Goal: Information Seeking & Learning: Check status

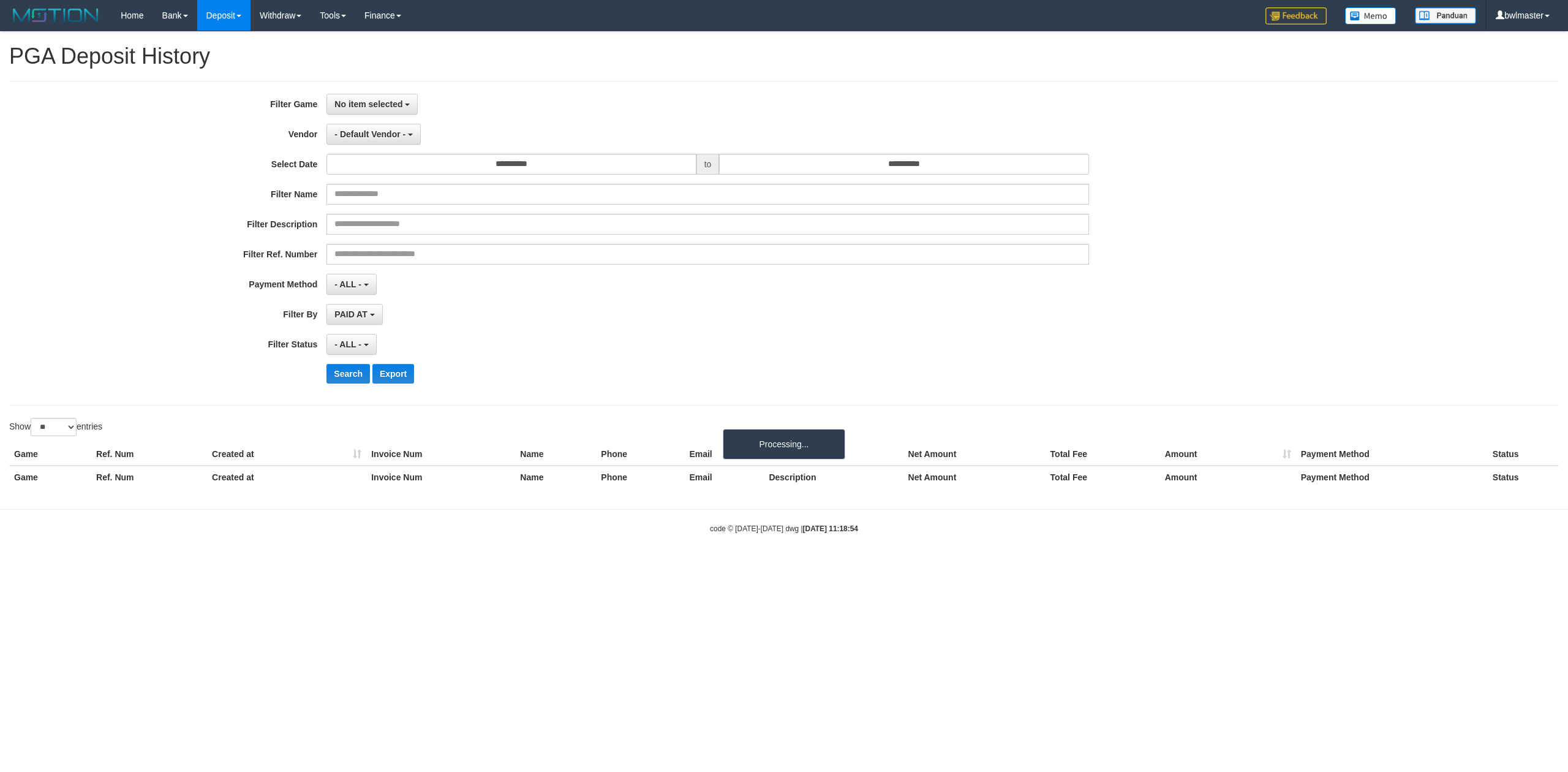
select select "**********"
select select "**"
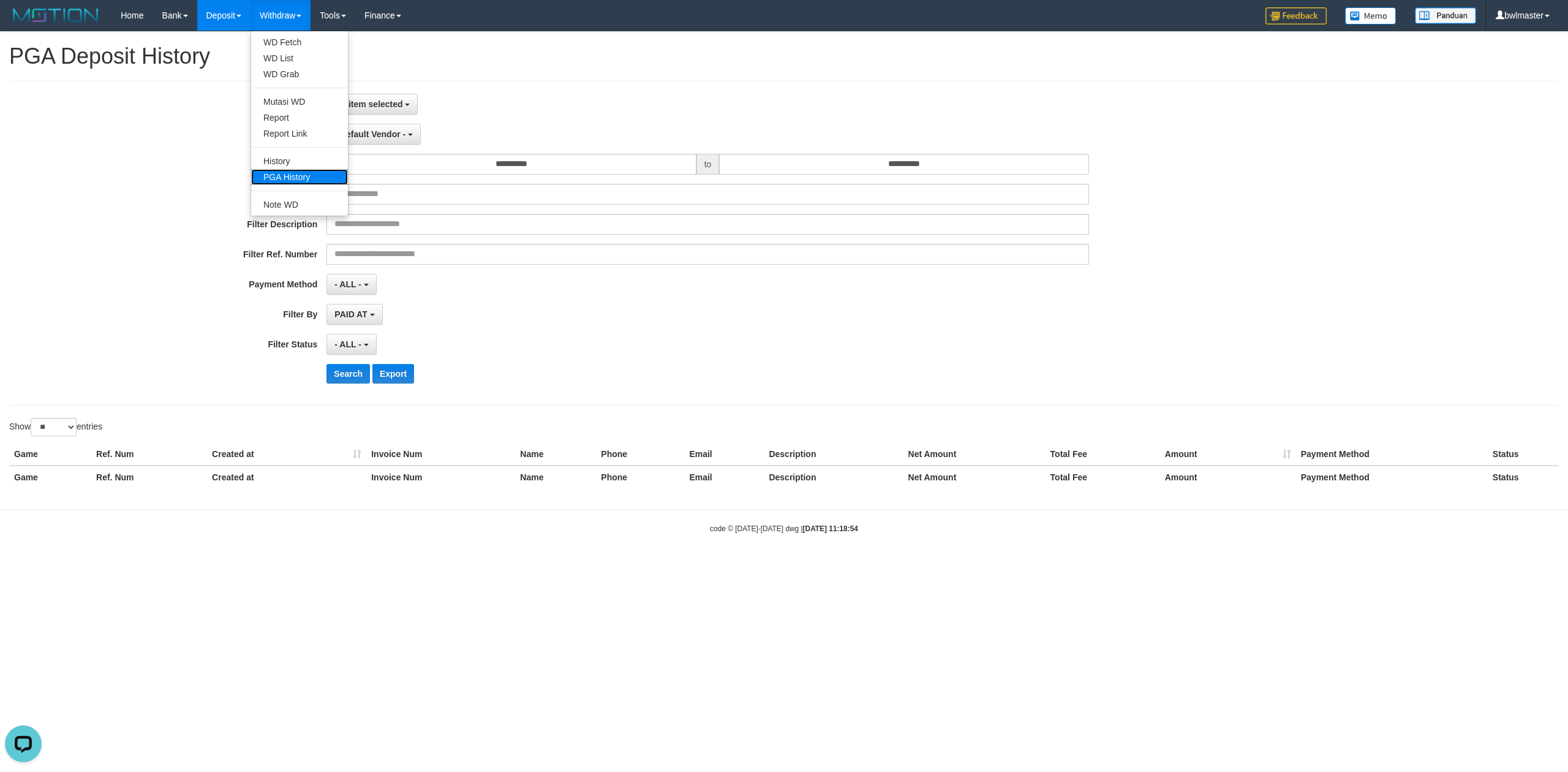
click at [297, 171] on link "PGA History" at bounding box center [299, 177] width 97 height 16
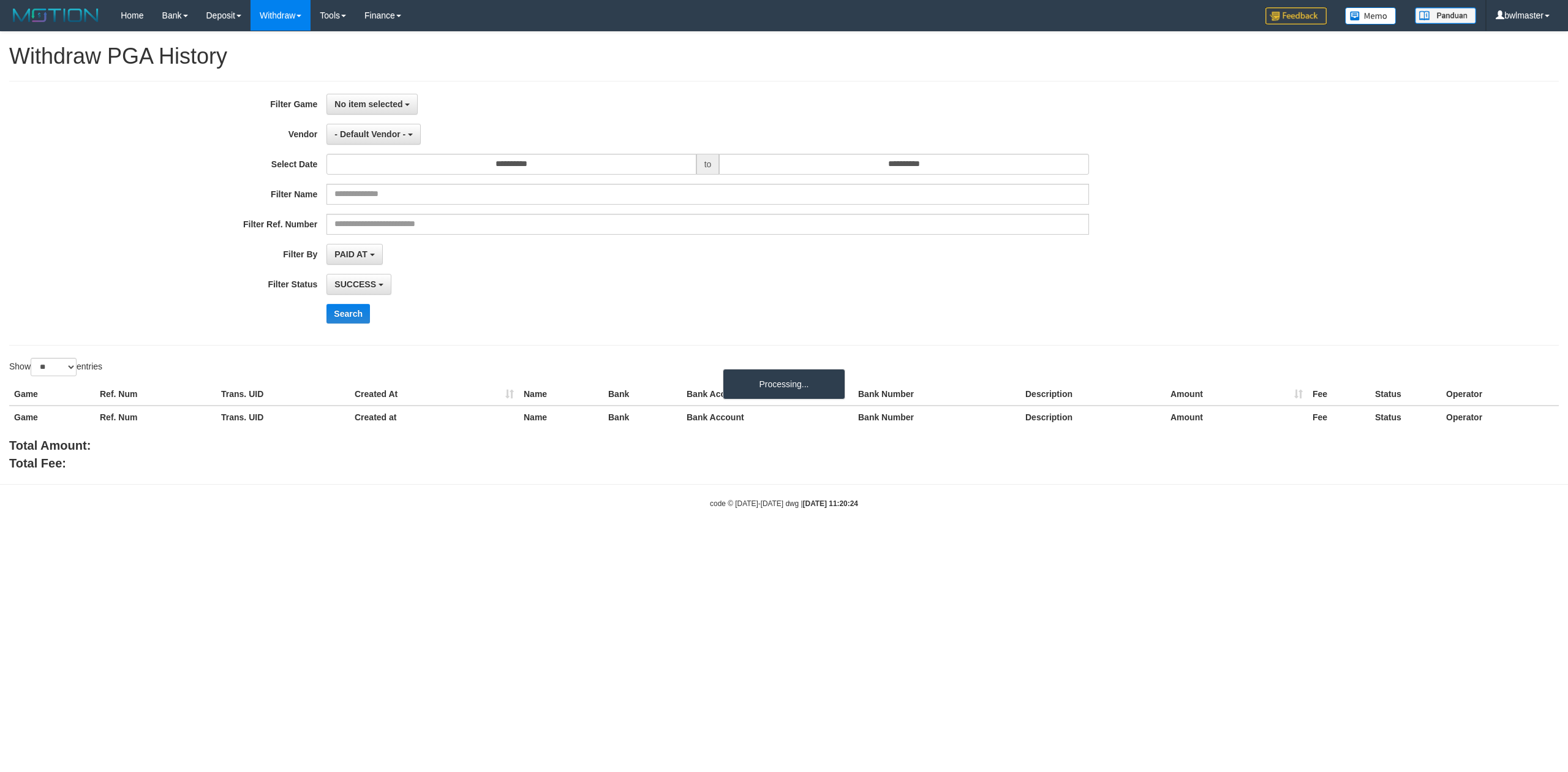
select select
select select "**"
click at [384, 112] on button "No item selected" at bounding box center [371, 104] width 91 height 21
click at [393, 173] on label "[ITOTO] PUCUK4D" at bounding box center [405, 166] width 156 height 18
select select "****"
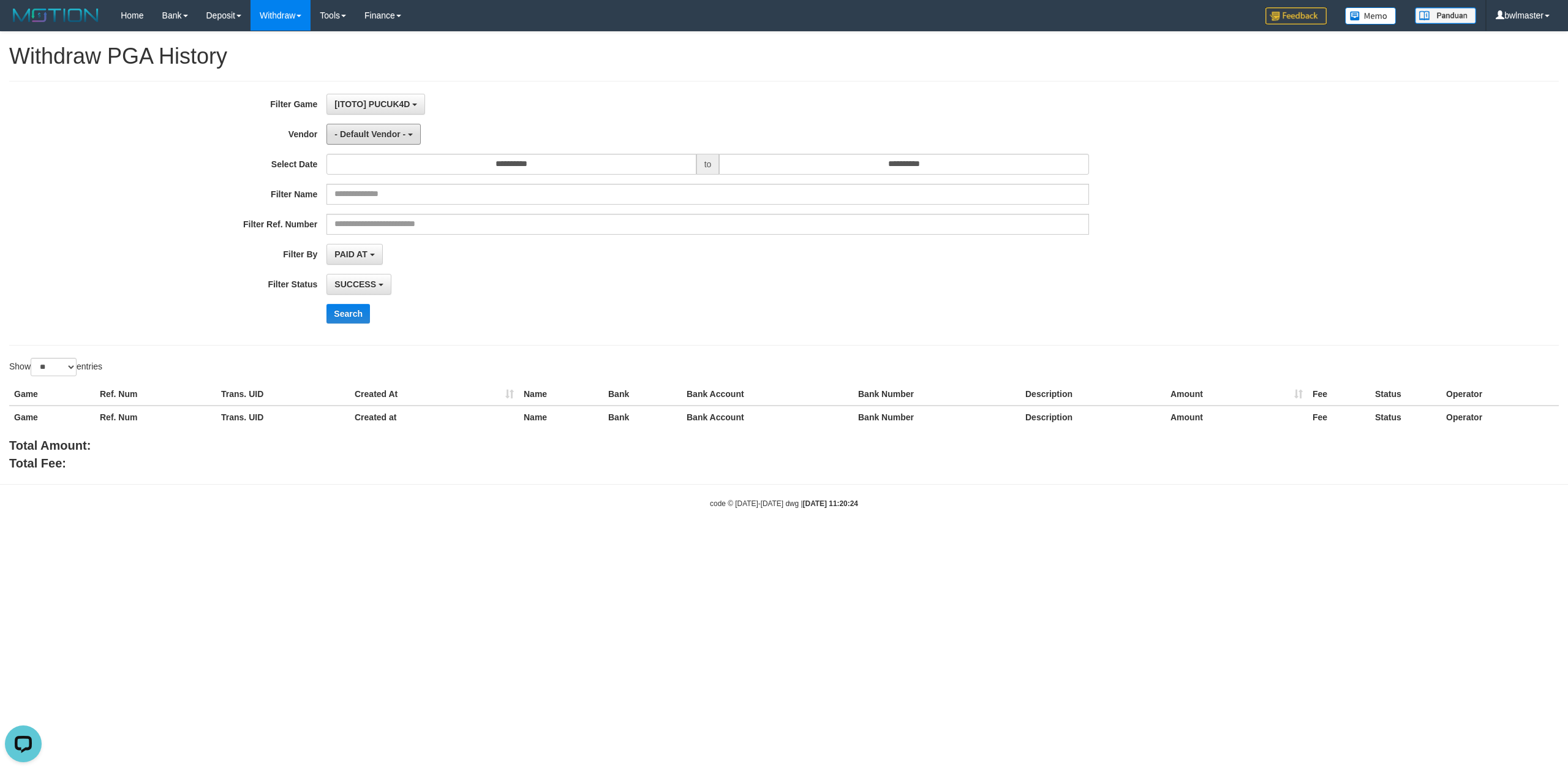
drag, startPoint x: 415, startPoint y: 143, endPoint x: 408, endPoint y: 149, distance: 9.2
click at [415, 143] on button "- Default Vendor -" at bounding box center [373, 134] width 95 height 21
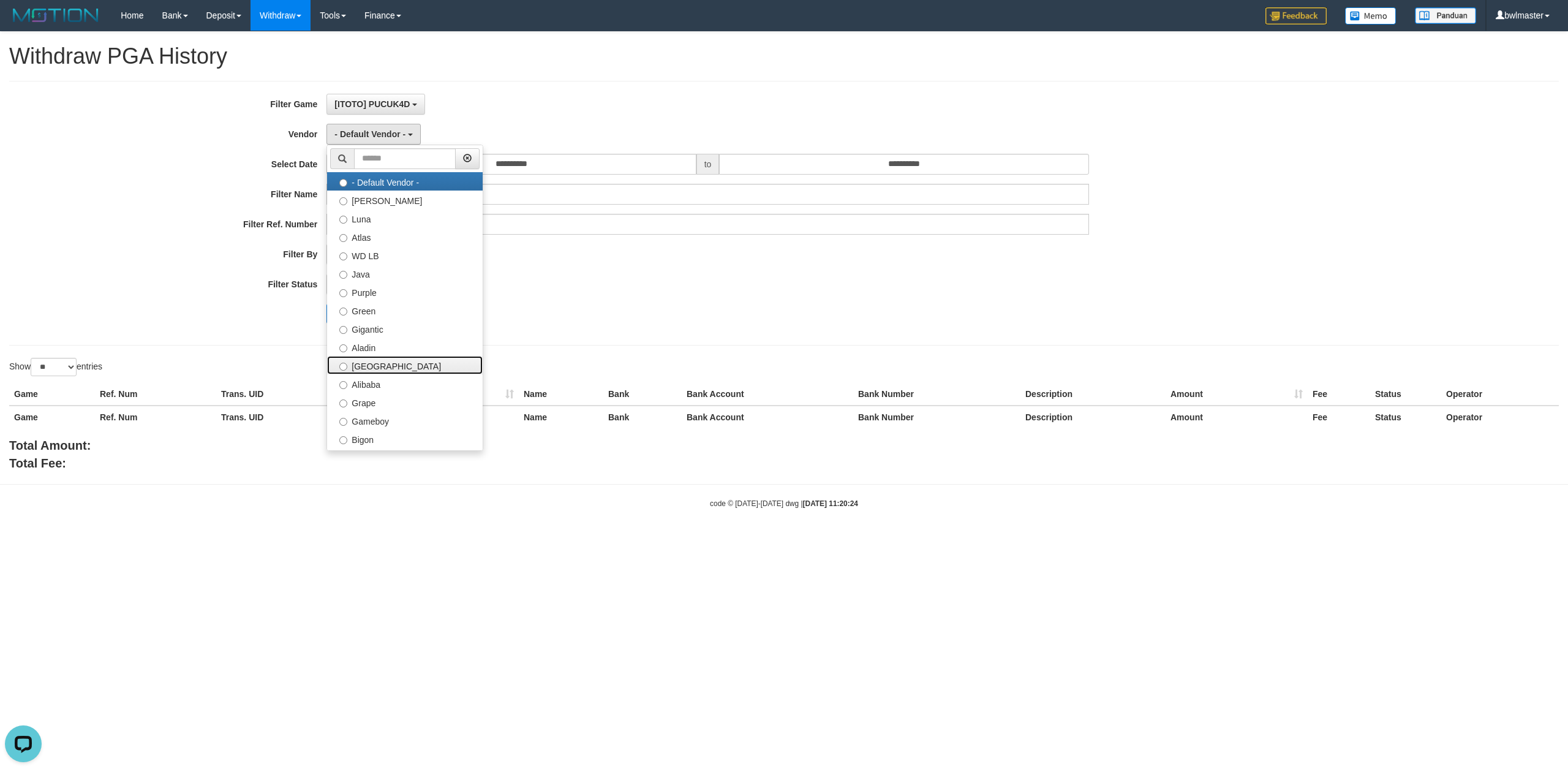
drag, startPoint x: 389, startPoint y: 361, endPoint x: 398, endPoint y: 336, distance: 26.6
click at [388, 361] on label "[GEOGRAPHIC_DATA]" at bounding box center [405, 364] width 156 height 18
select select "**********"
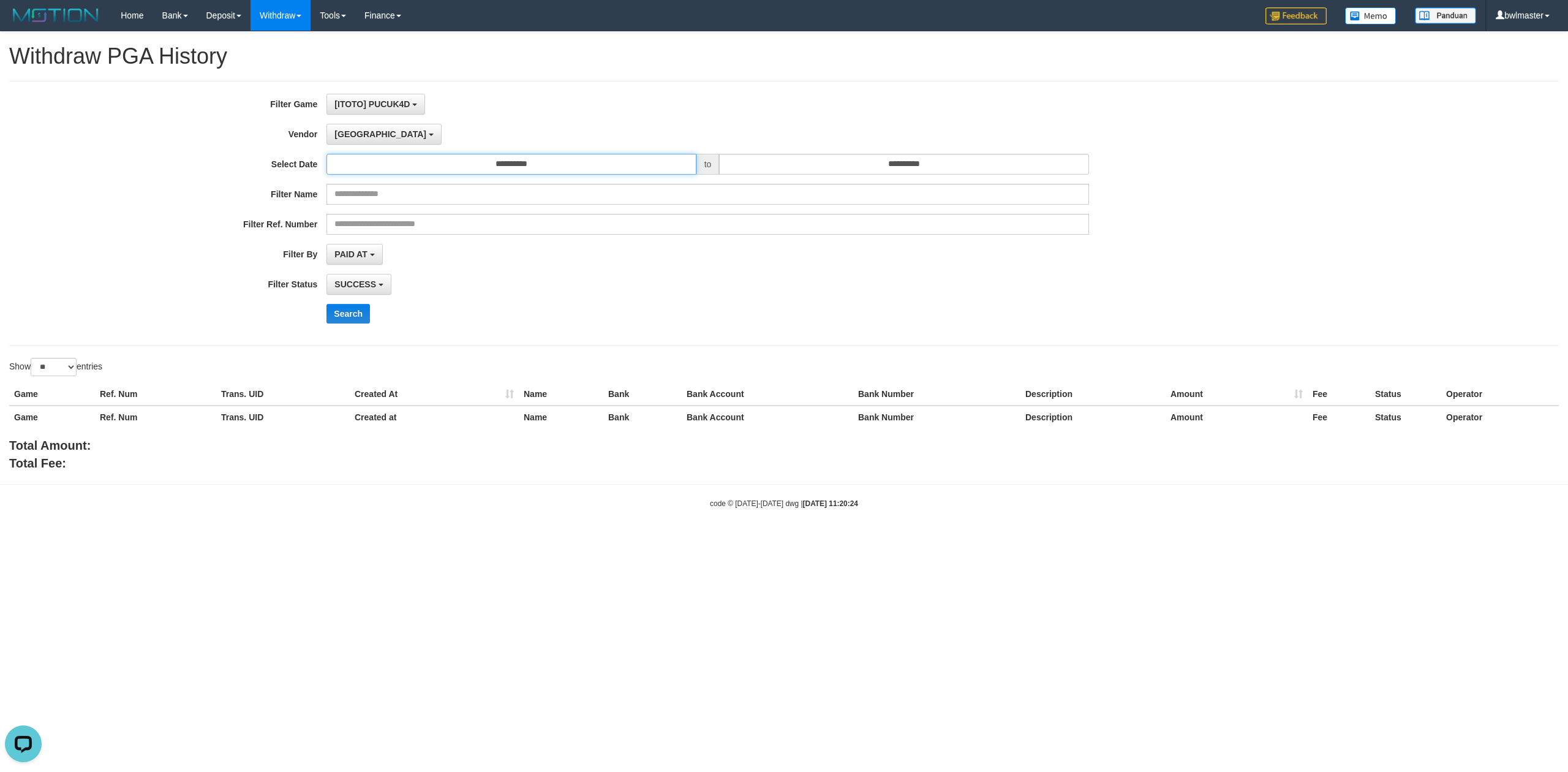
click at [508, 172] on input "**********" at bounding box center [511, 165] width 369 height 21
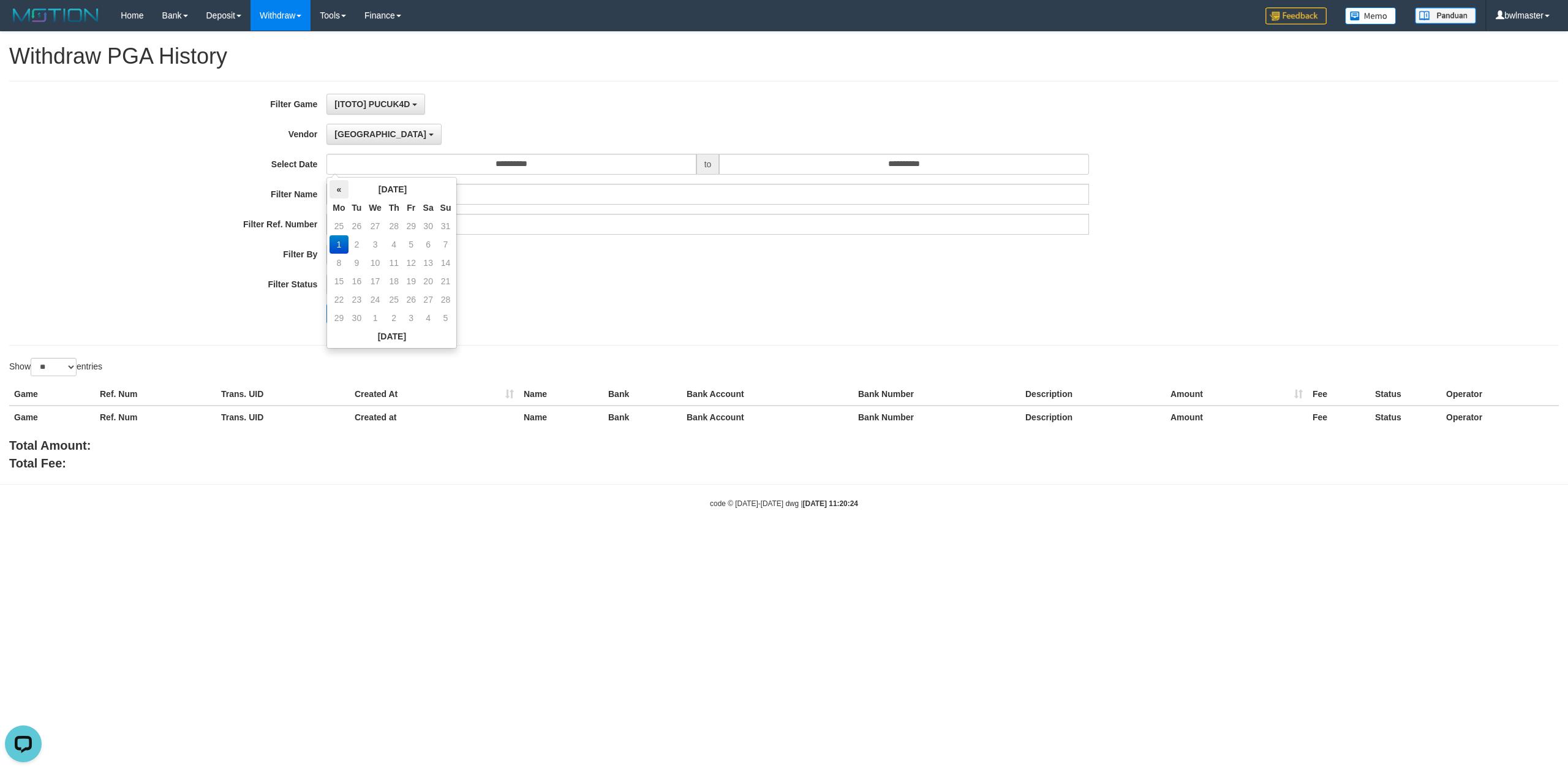
click at [337, 187] on th "«" at bounding box center [339, 188] width 18 height 18
click at [338, 298] on td "25" at bounding box center [339, 299] width 18 height 18
type input "**********"
click at [917, 160] on input "**********" at bounding box center [904, 165] width 369 height 21
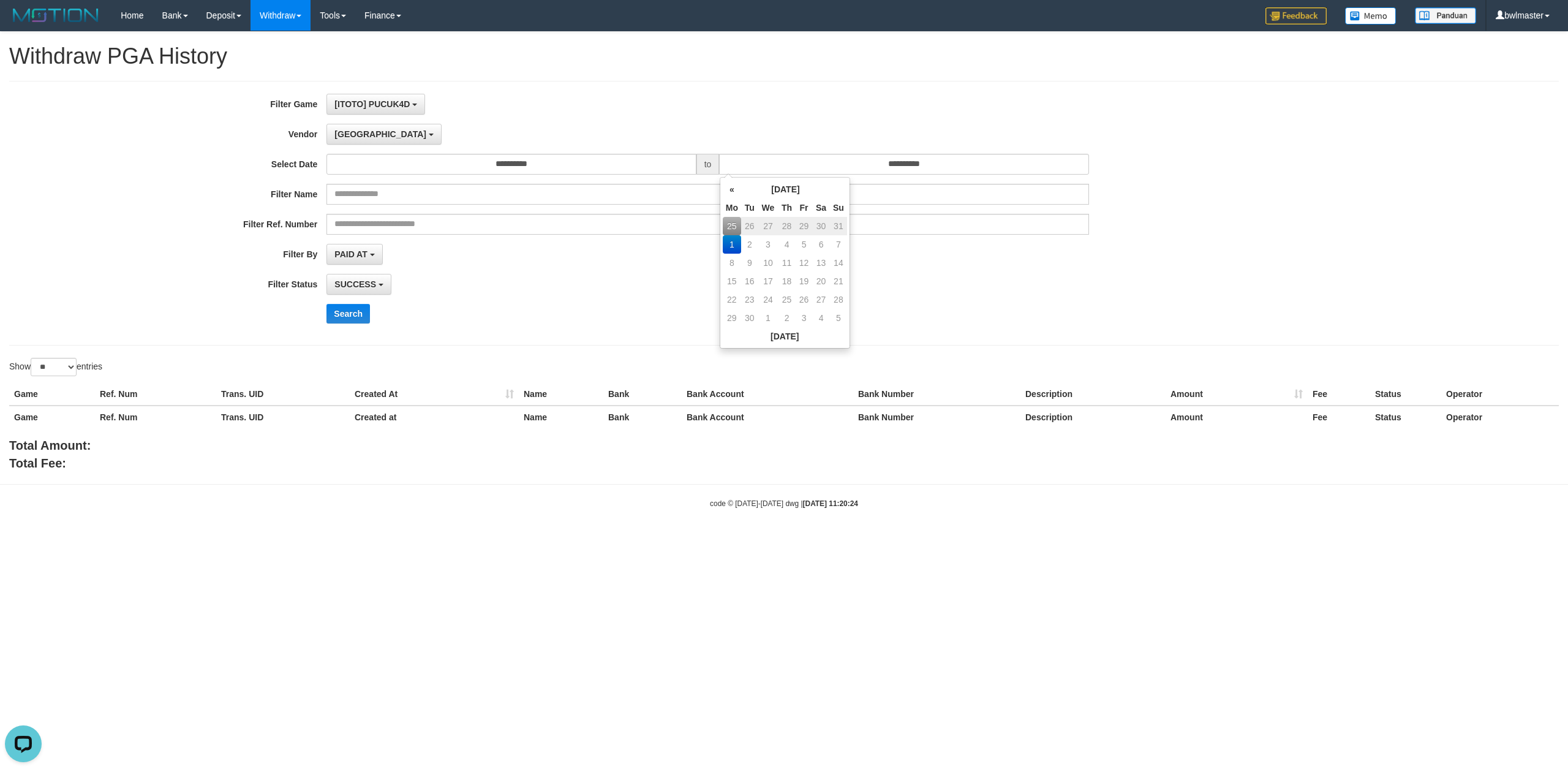
click at [733, 226] on td "25" at bounding box center [732, 226] width 18 height 18
type input "**********"
click at [366, 323] on button "Search" at bounding box center [347, 314] width 43 height 19
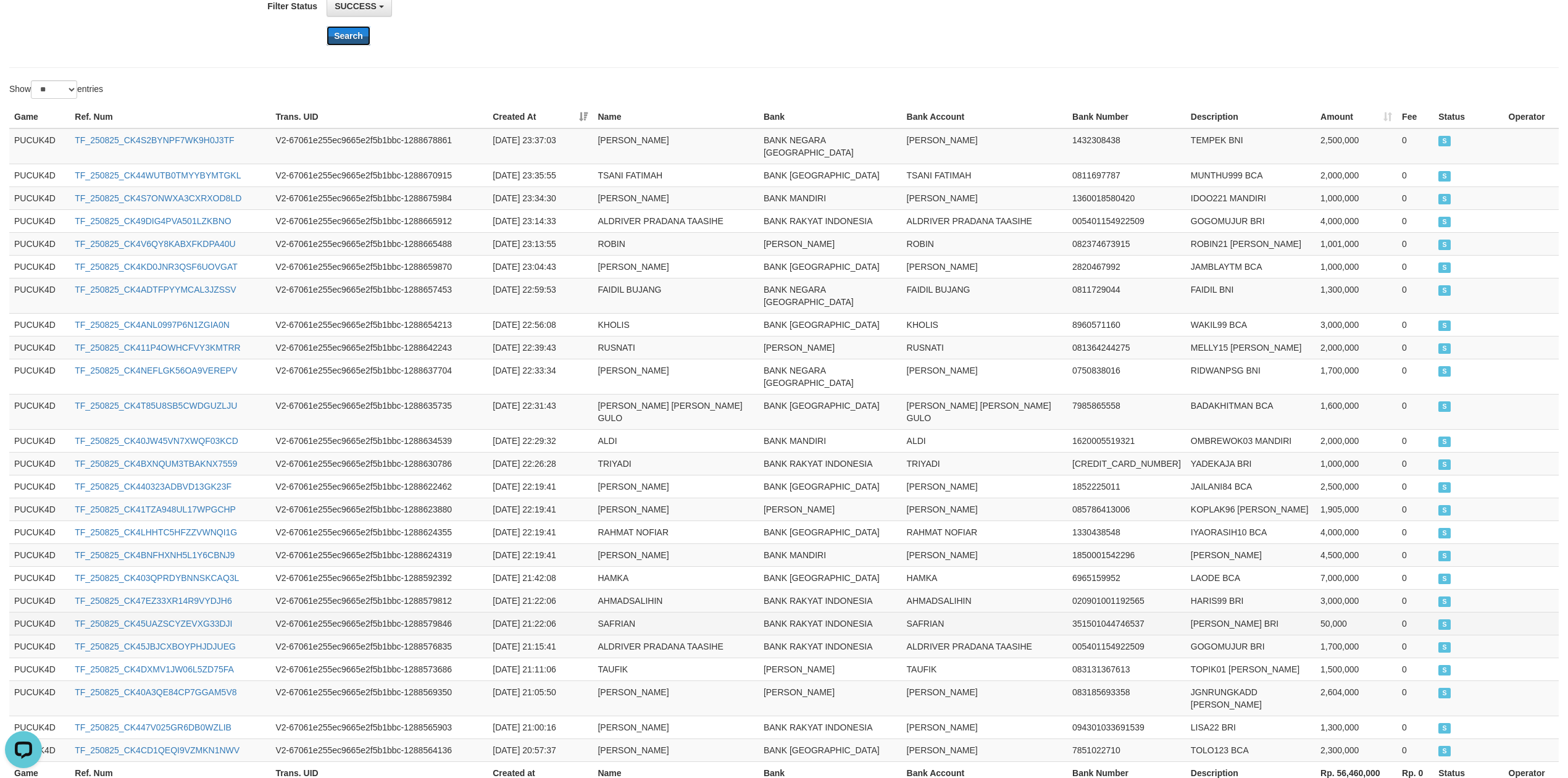
scroll to position [366, 0]
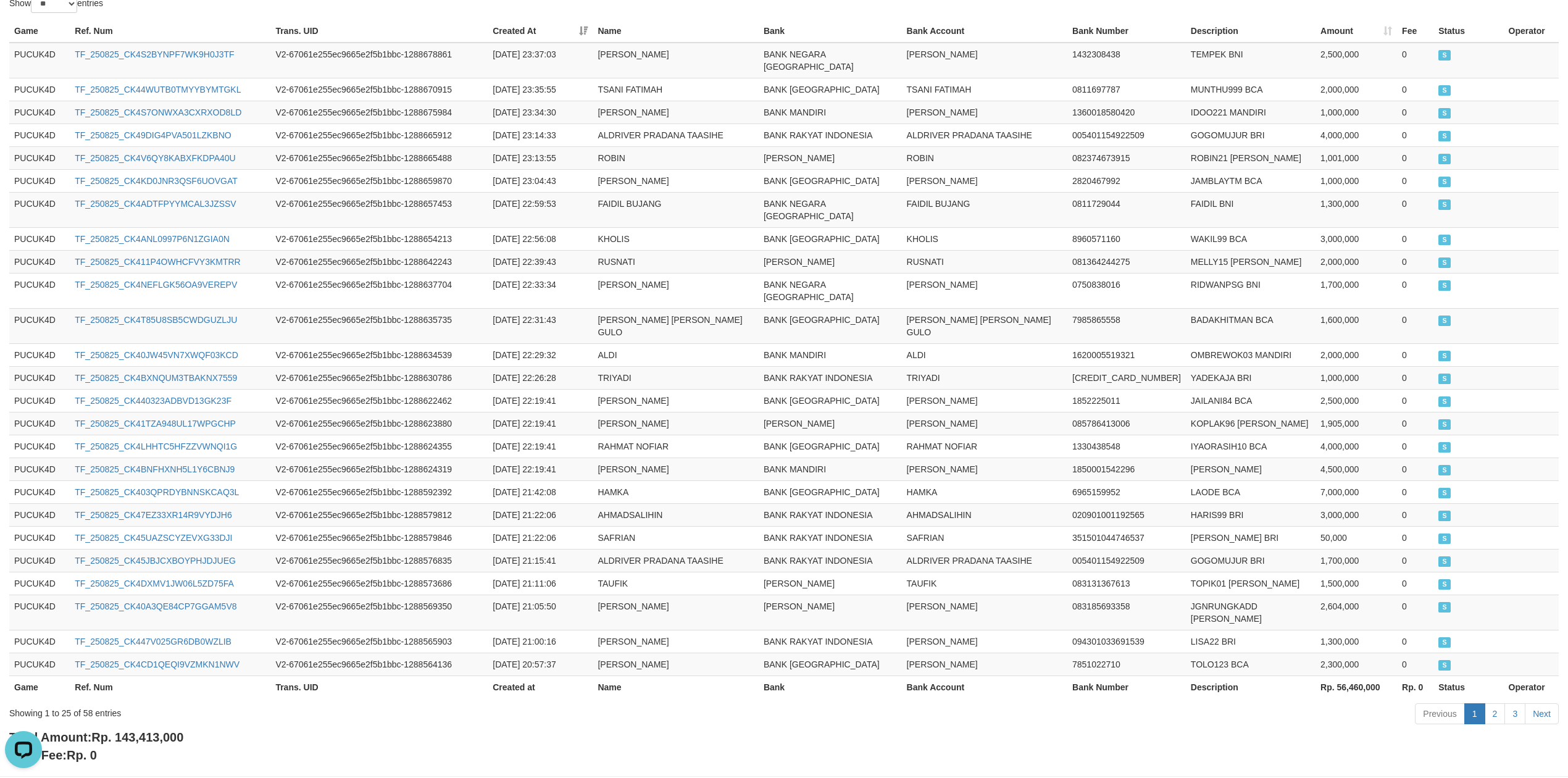
click at [159, 729] on div "Total Amount: Rp. 143,413,000 Total Fee: Rp. 0" at bounding box center [784, 746] width 1550 height 36
copy span "143,413,000"
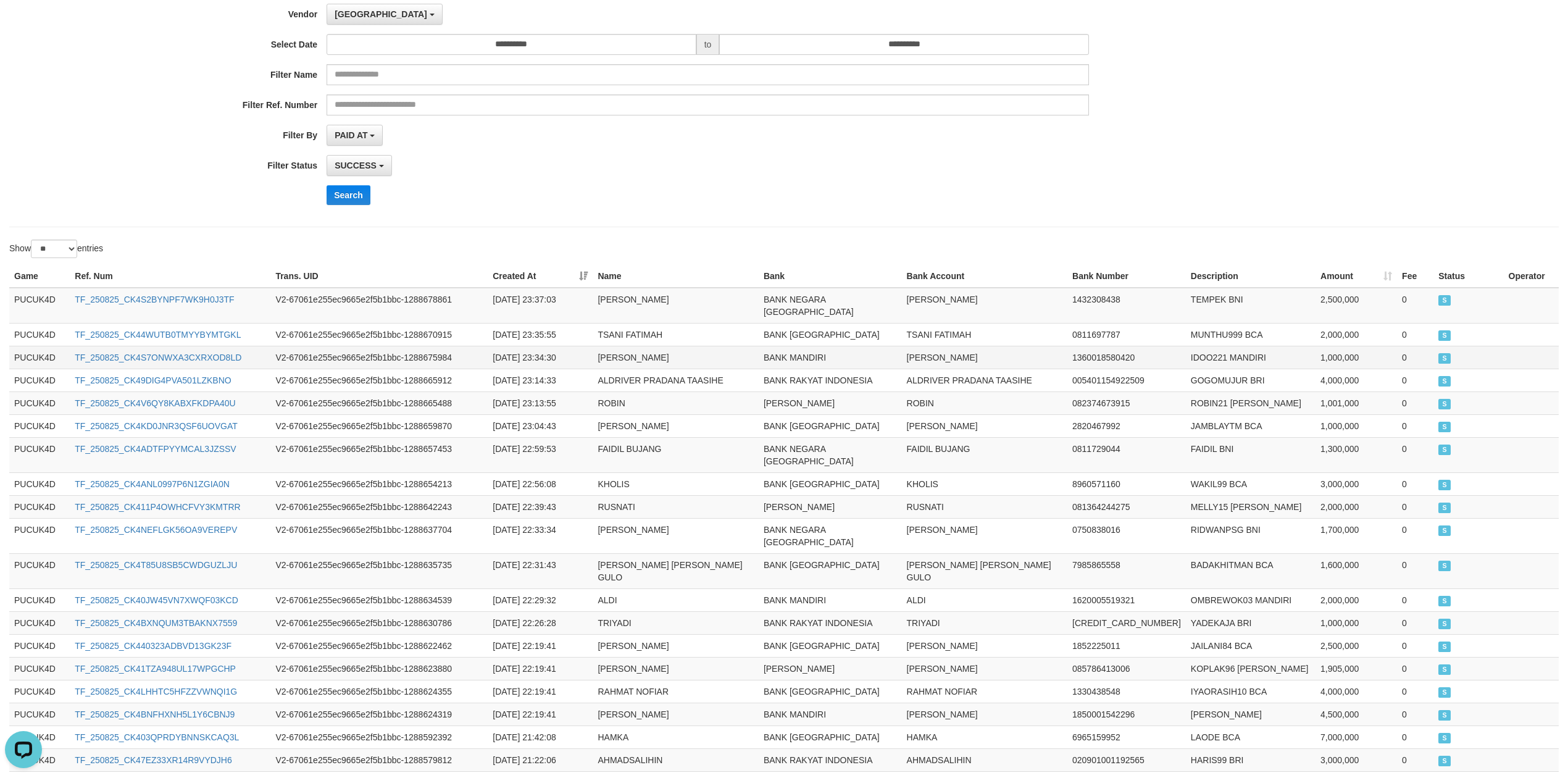
scroll to position [0, 0]
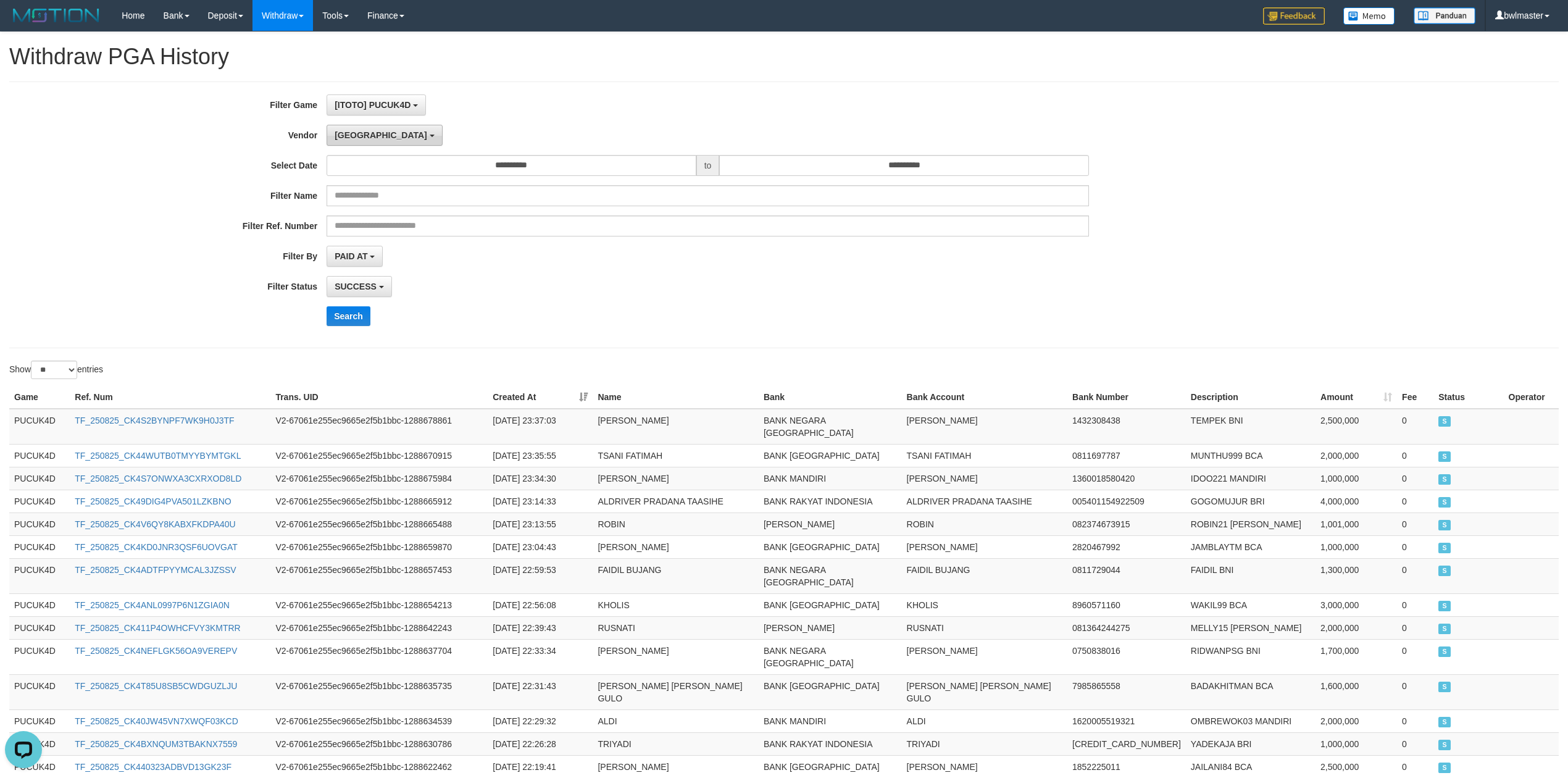
click at [365, 138] on button "[GEOGRAPHIC_DATA]" at bounding box center [385, 135] width 116 height 21
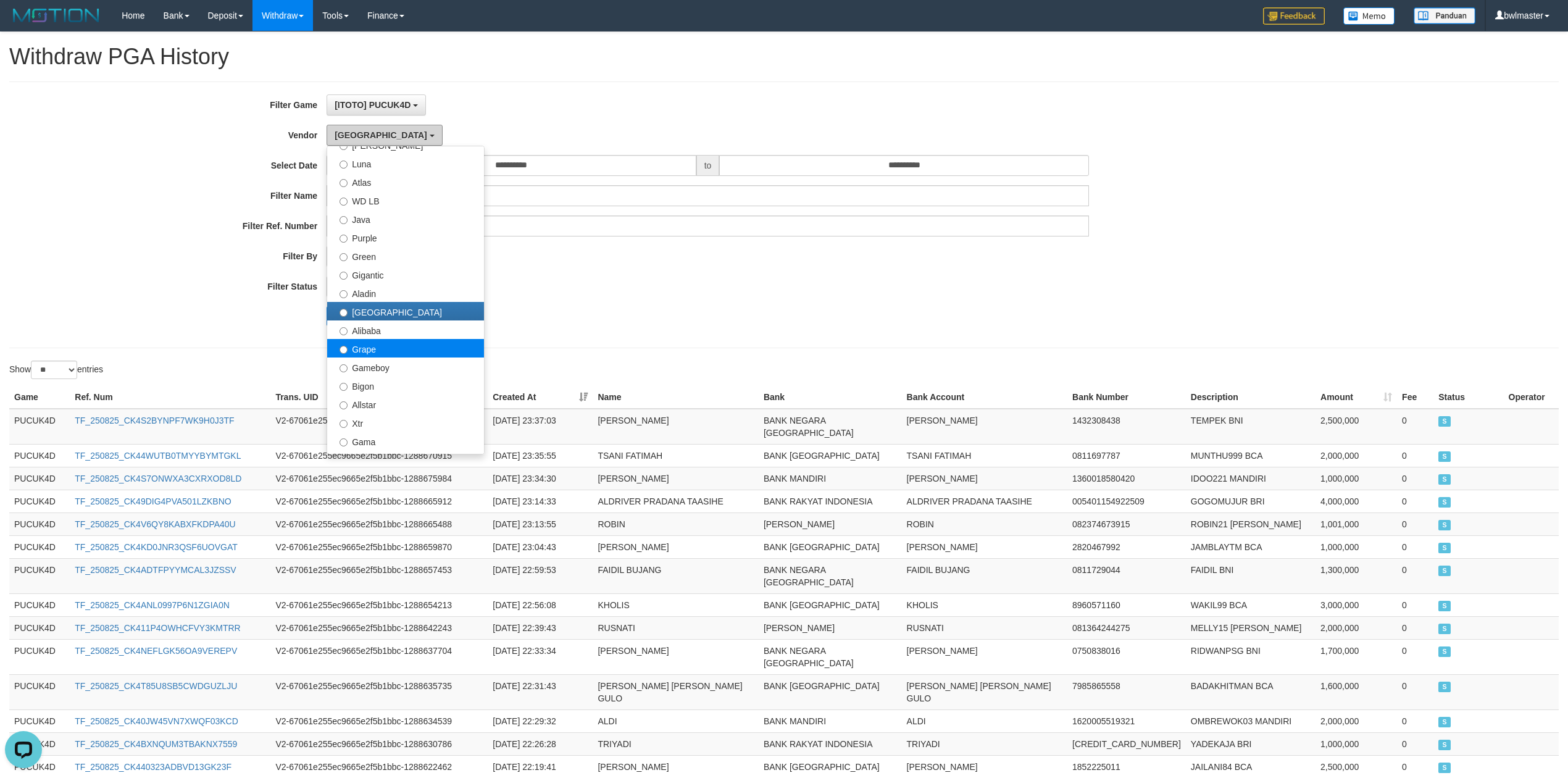
scroll to position [82, 0]
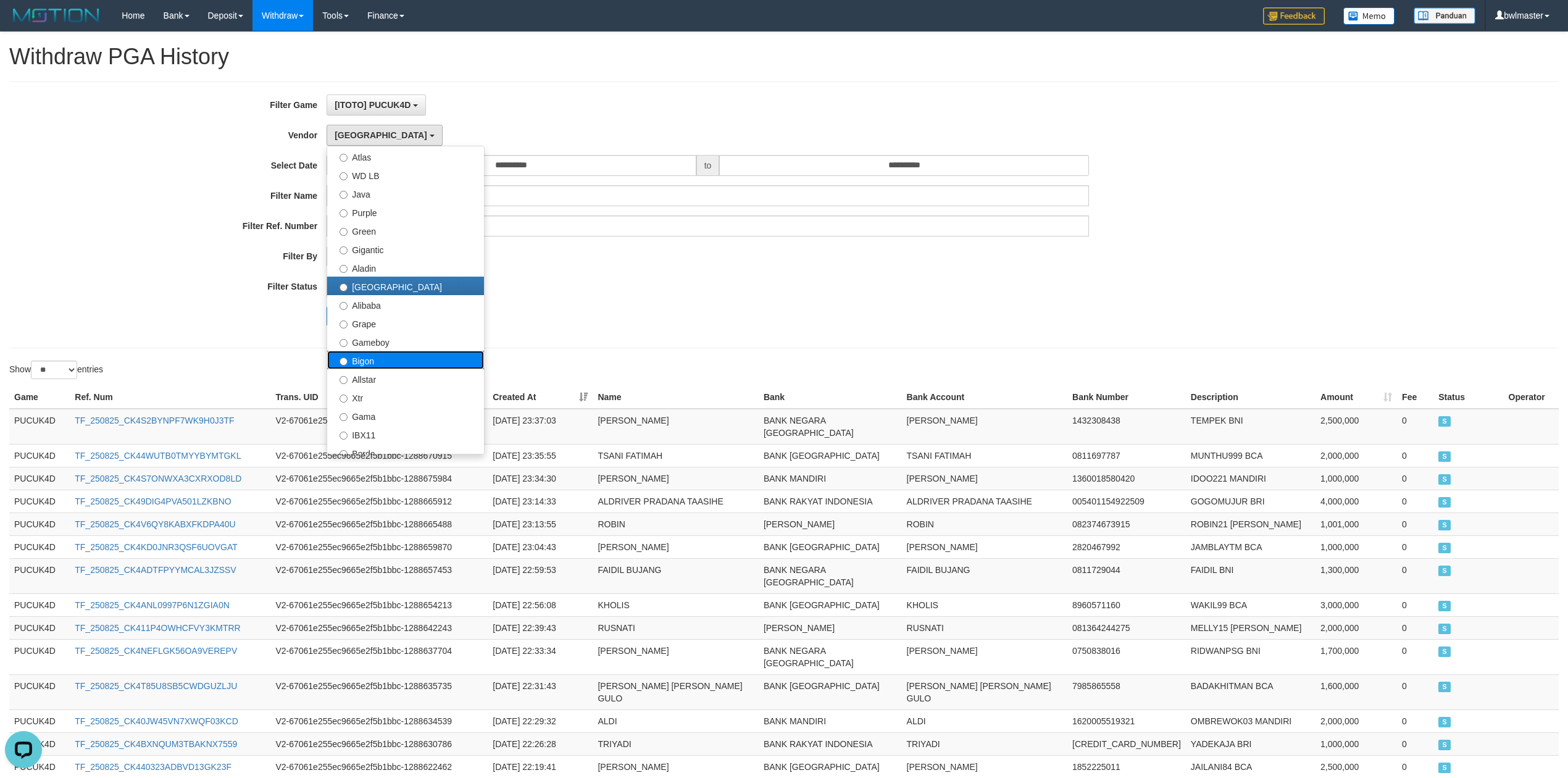
click at [380, 369] on label "Bigon" at bounding box center [405, 360] width 157 height 18
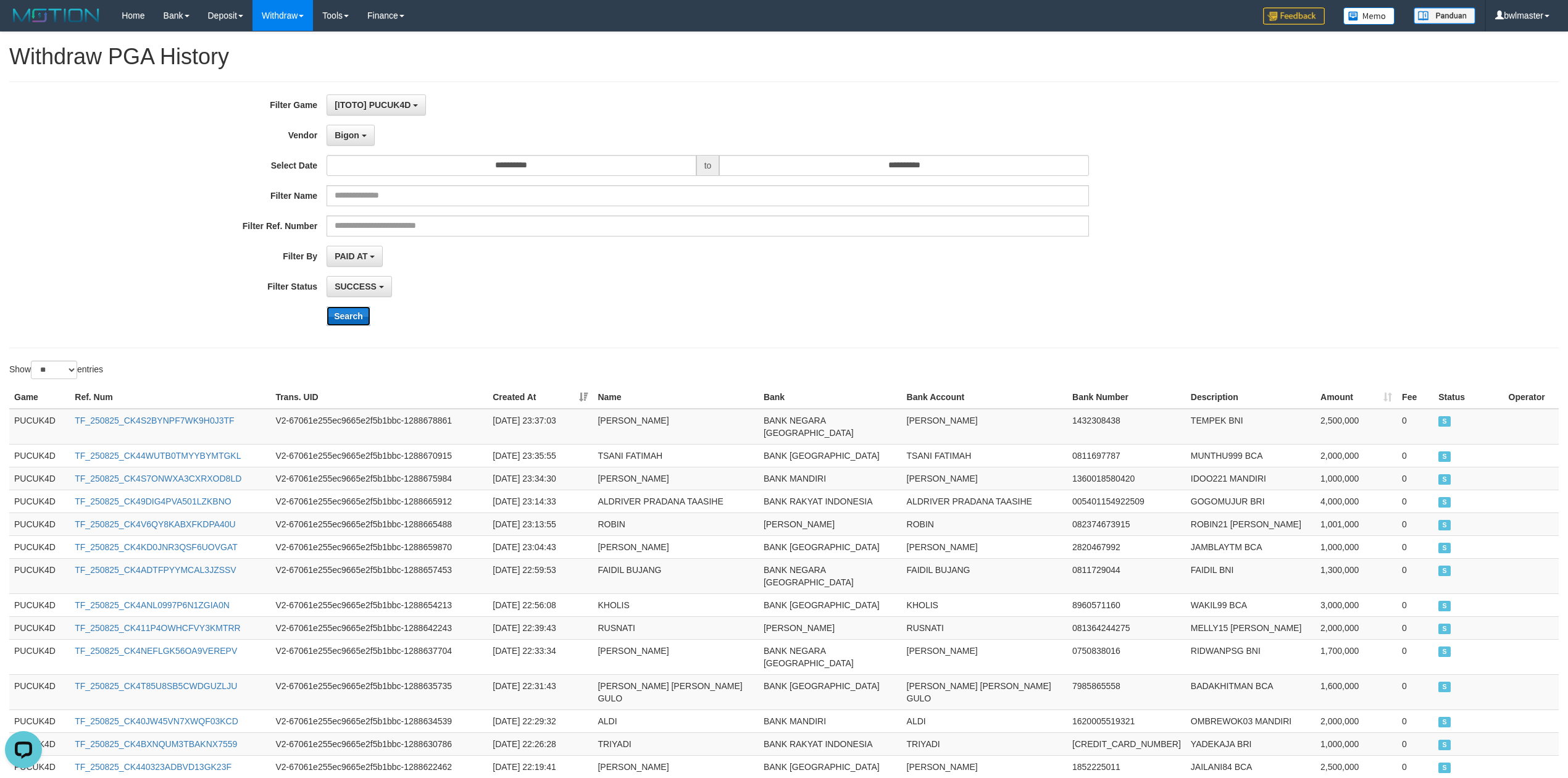
click at [349, 326] on button "Search" at bounding box center [348, 316] width 43 height 19
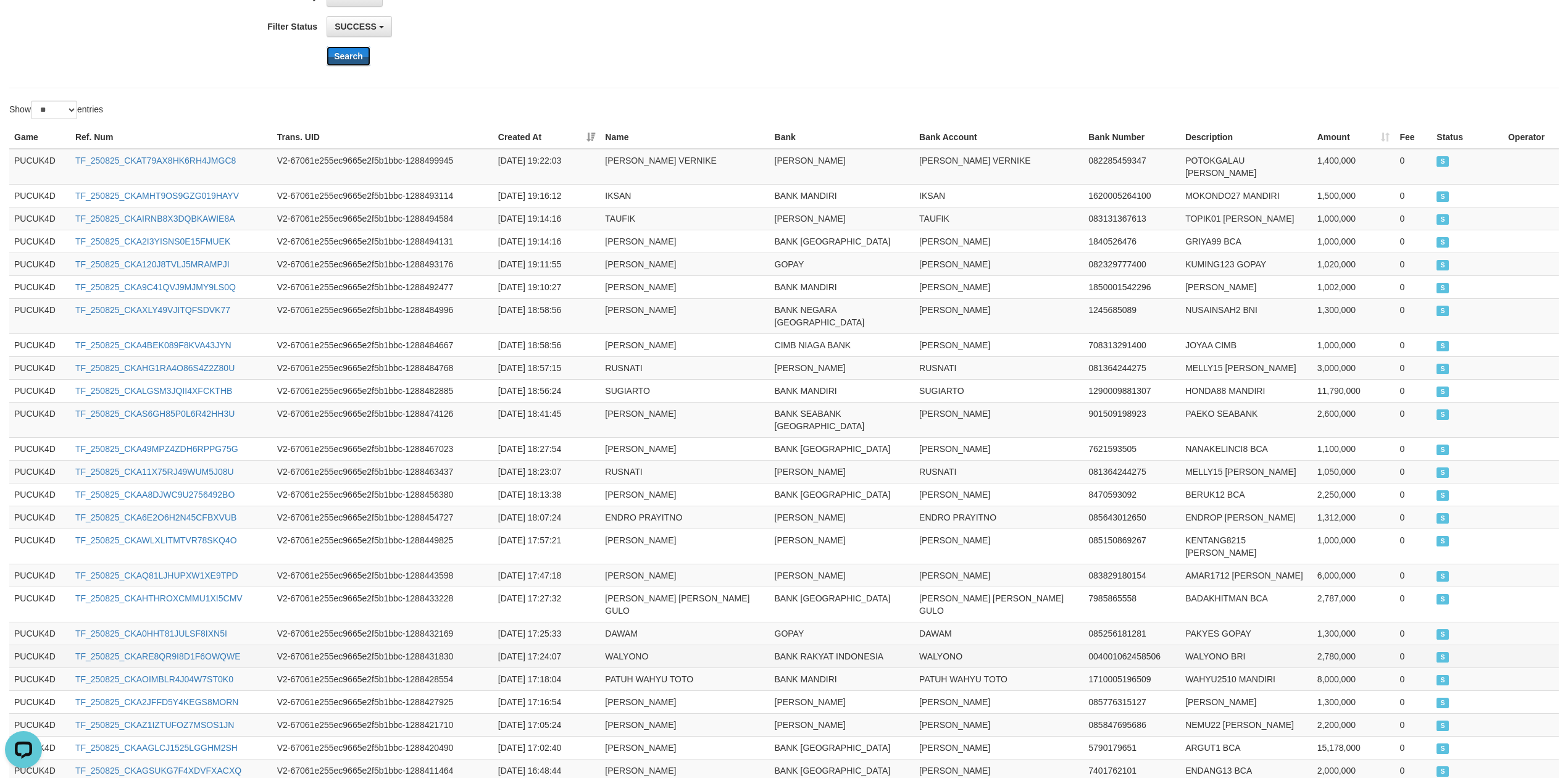
scroll to position [366, 0]
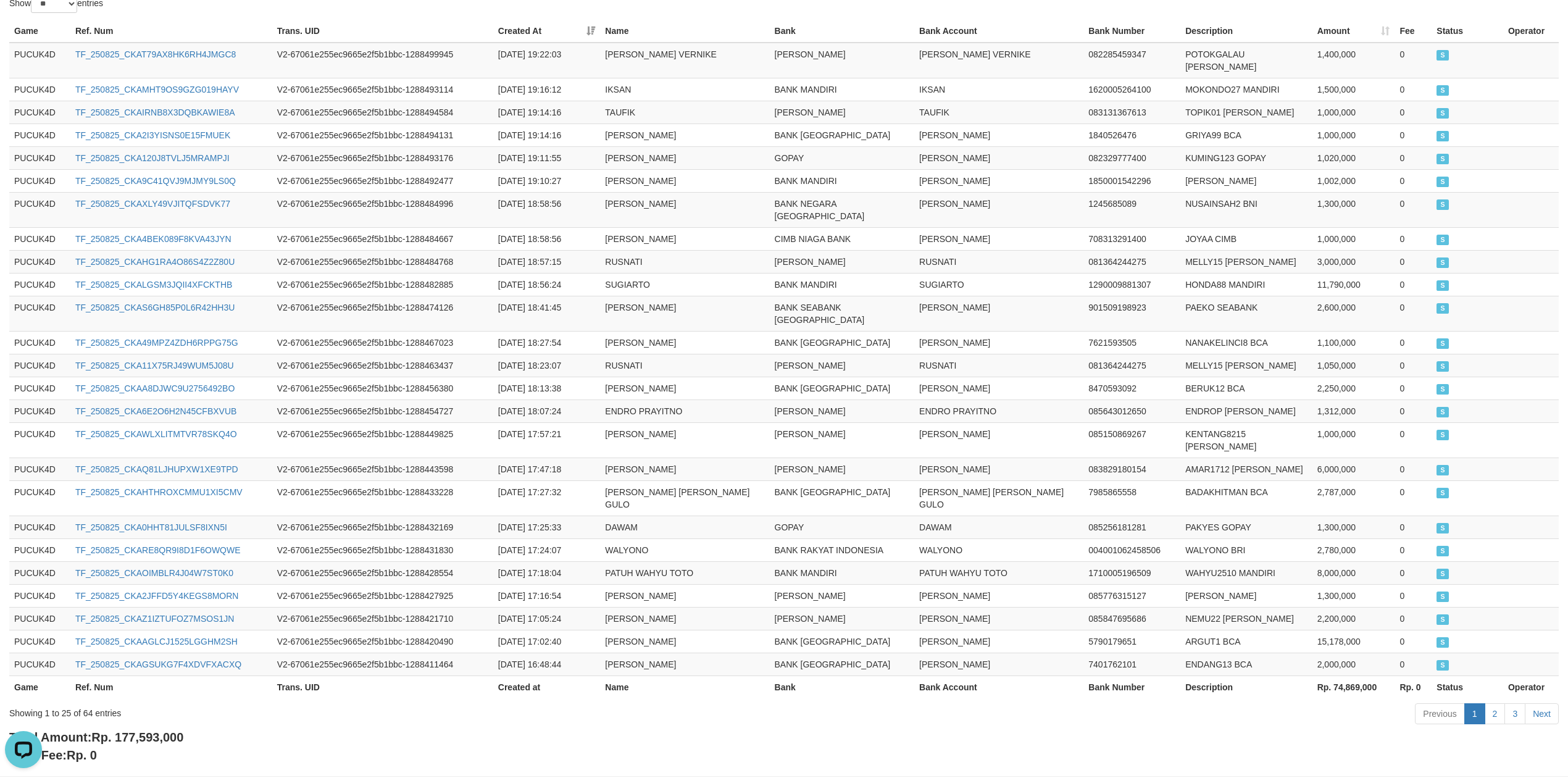
click at [142, 731] on span "Rp. 177,593,000" at bounding box center [137, 738] width 92 height 13
copy span "177,593,000"
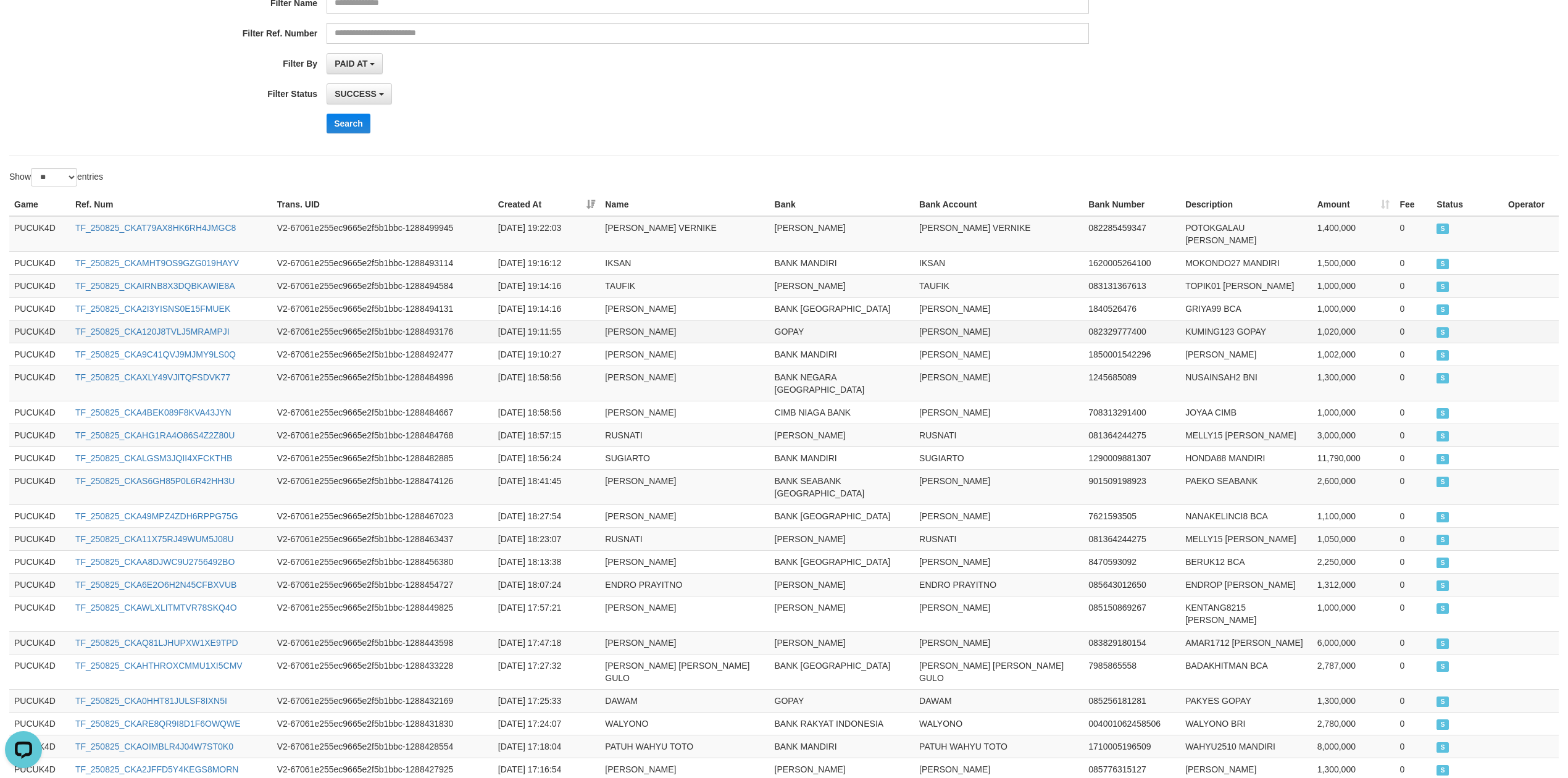
scroll to position [0, 0]
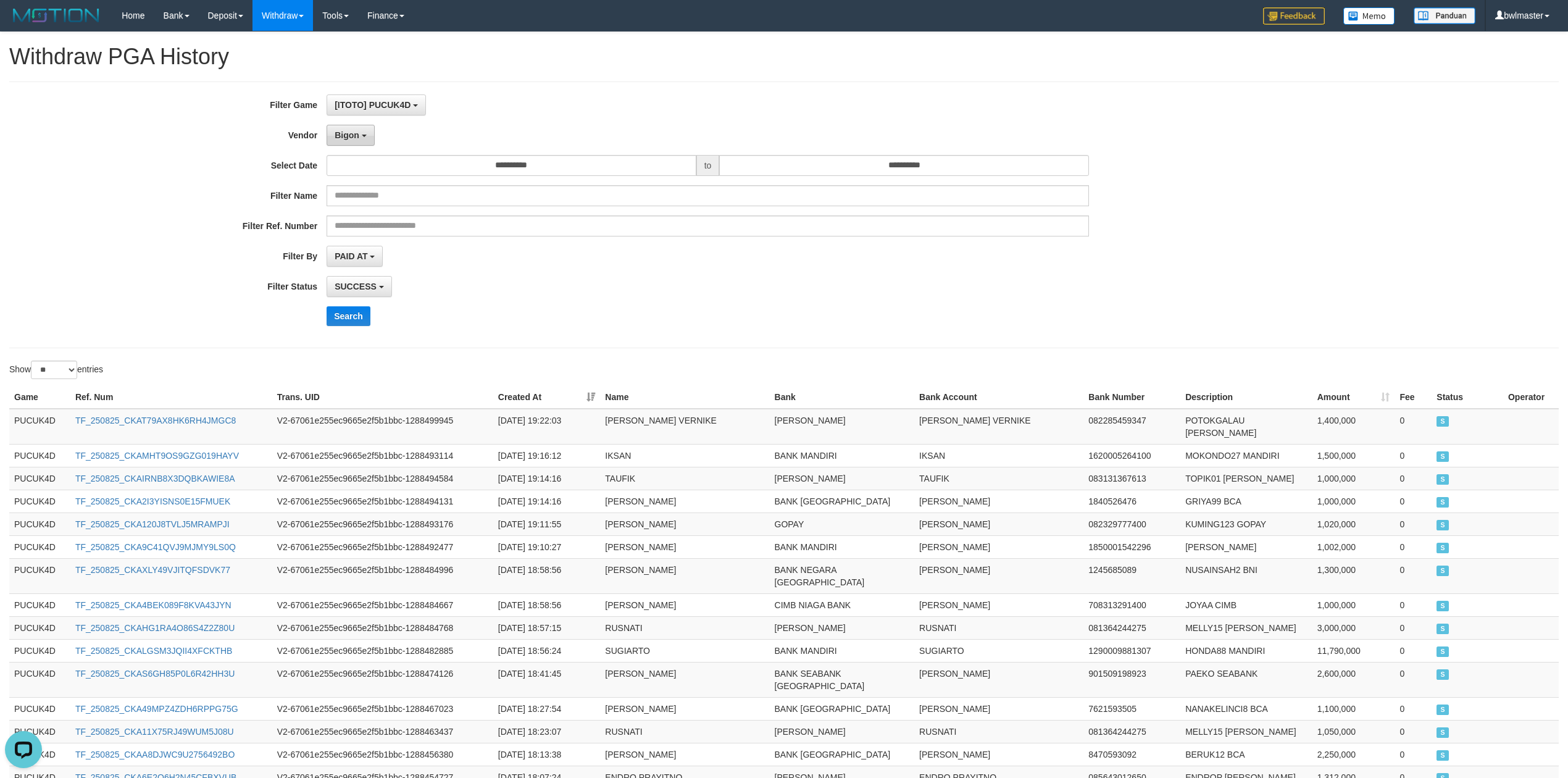
click at [351, 141] on button "Bigon" at bounding box center [351, 135] width 48 height 21
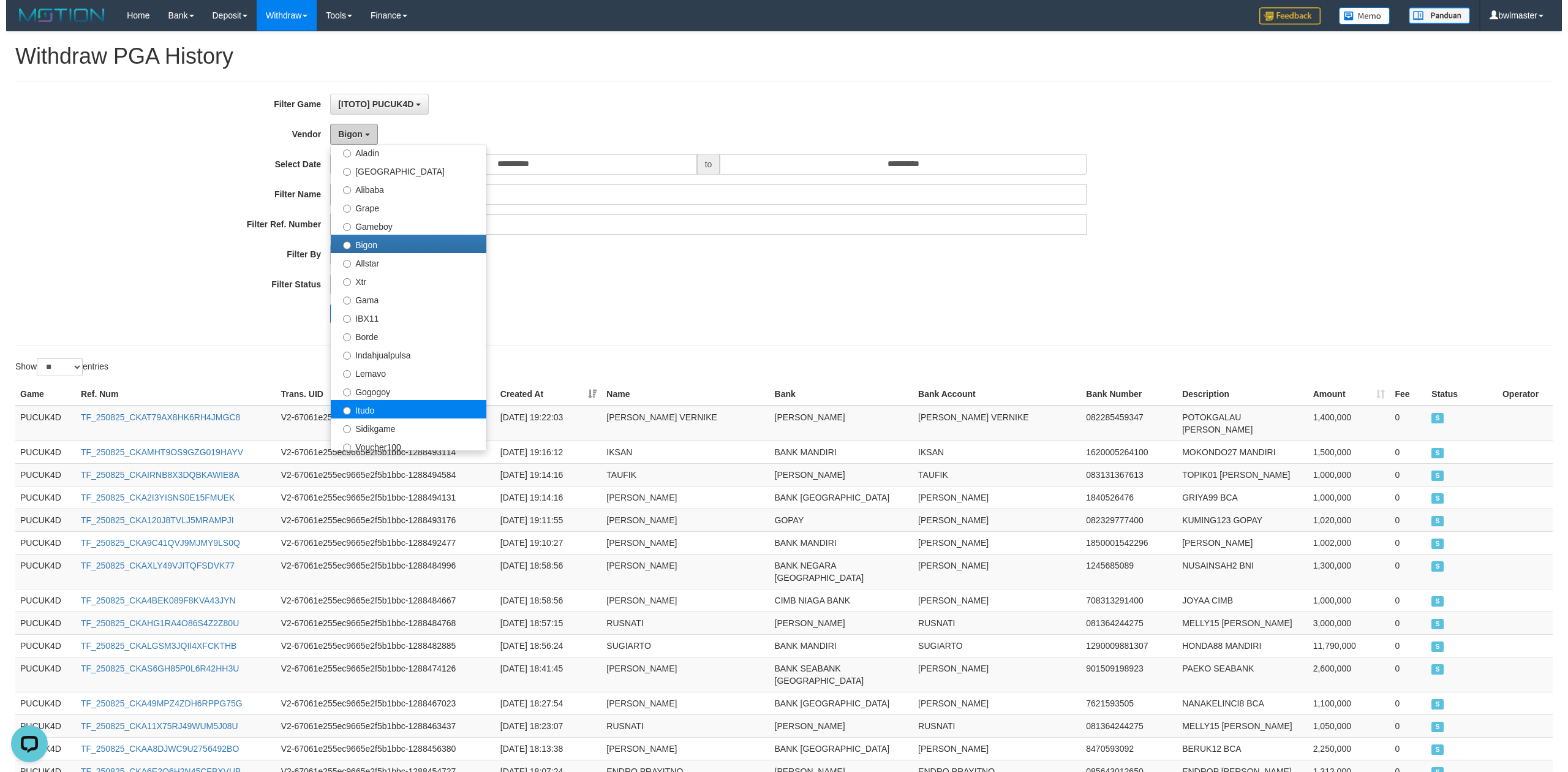
scroll to position [245, 0]
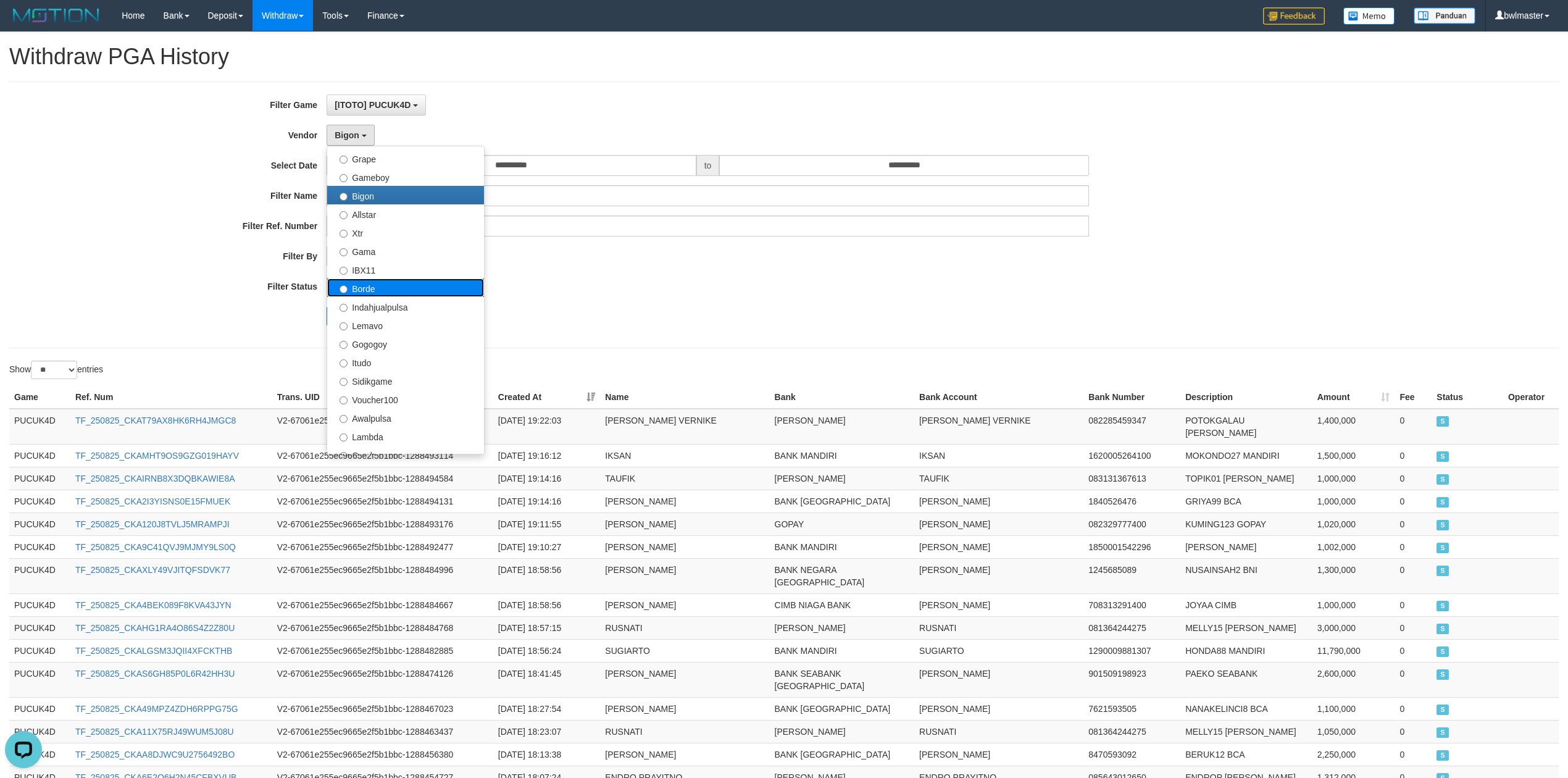
click at [382, 284] on label "Borde" at bounding box center [405, 287] width 157 height 18
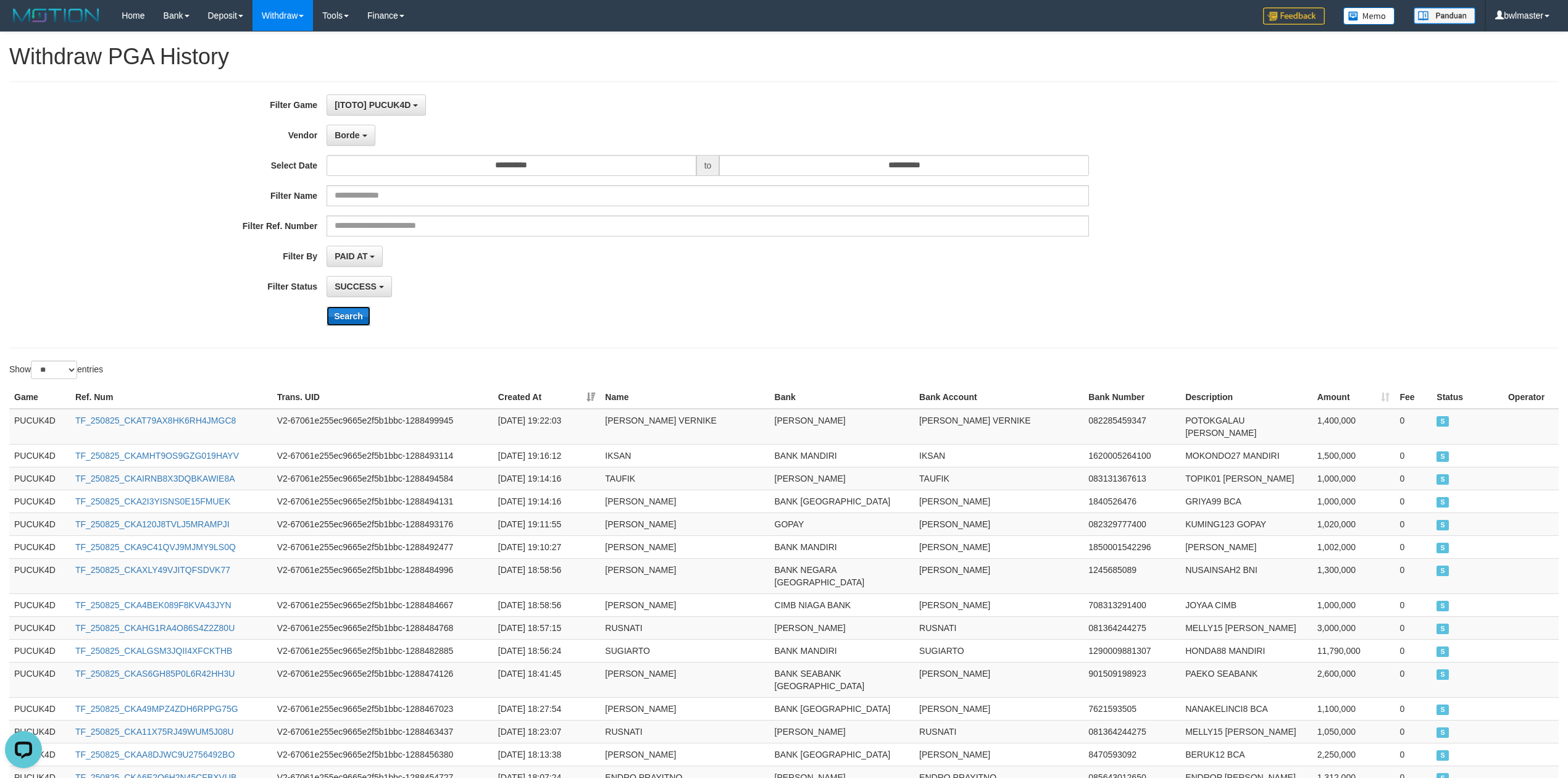
click at [340, 322] on button "Search" at bounding box center [348, 316] width 43 height 19
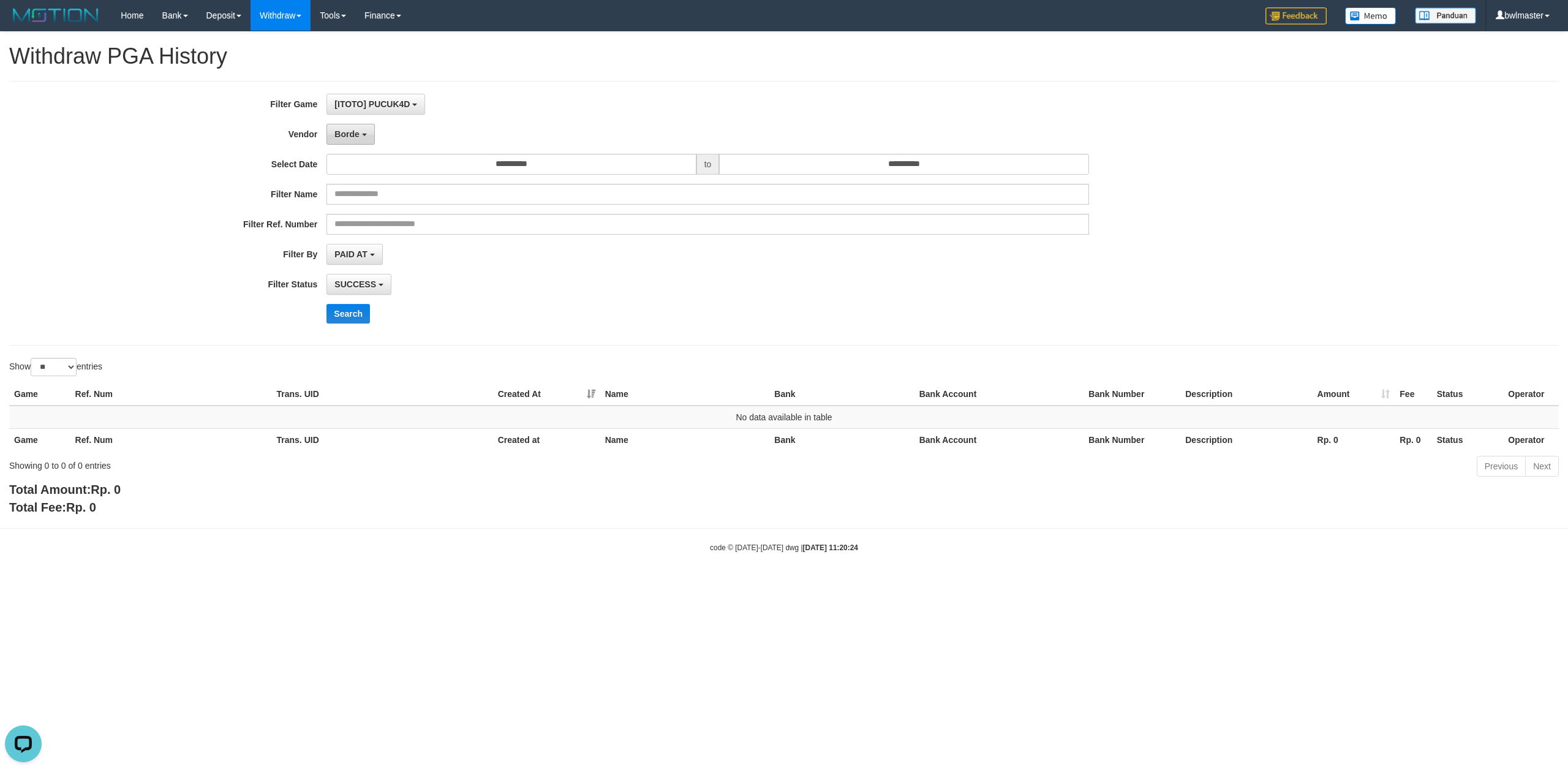
click at [343, 138] on span "Borde" at bounding box center [347, 134] width 25 height 10
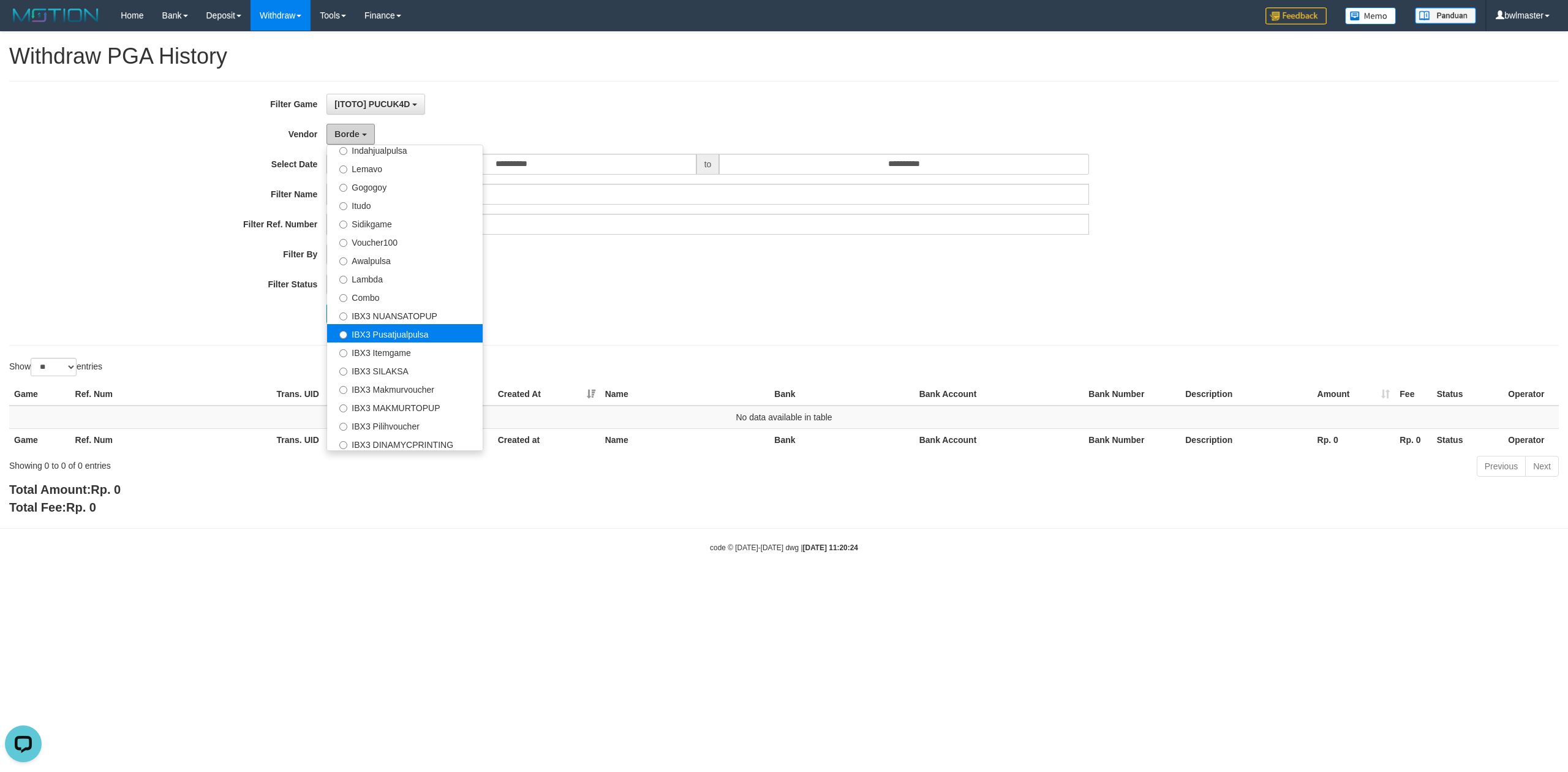
scroll to position [403, 0]
click at [405, 330] on label "IBX3 Pusatjualpulsa" at bounding box center [405, 330] width 156 height 18
select select "**********"
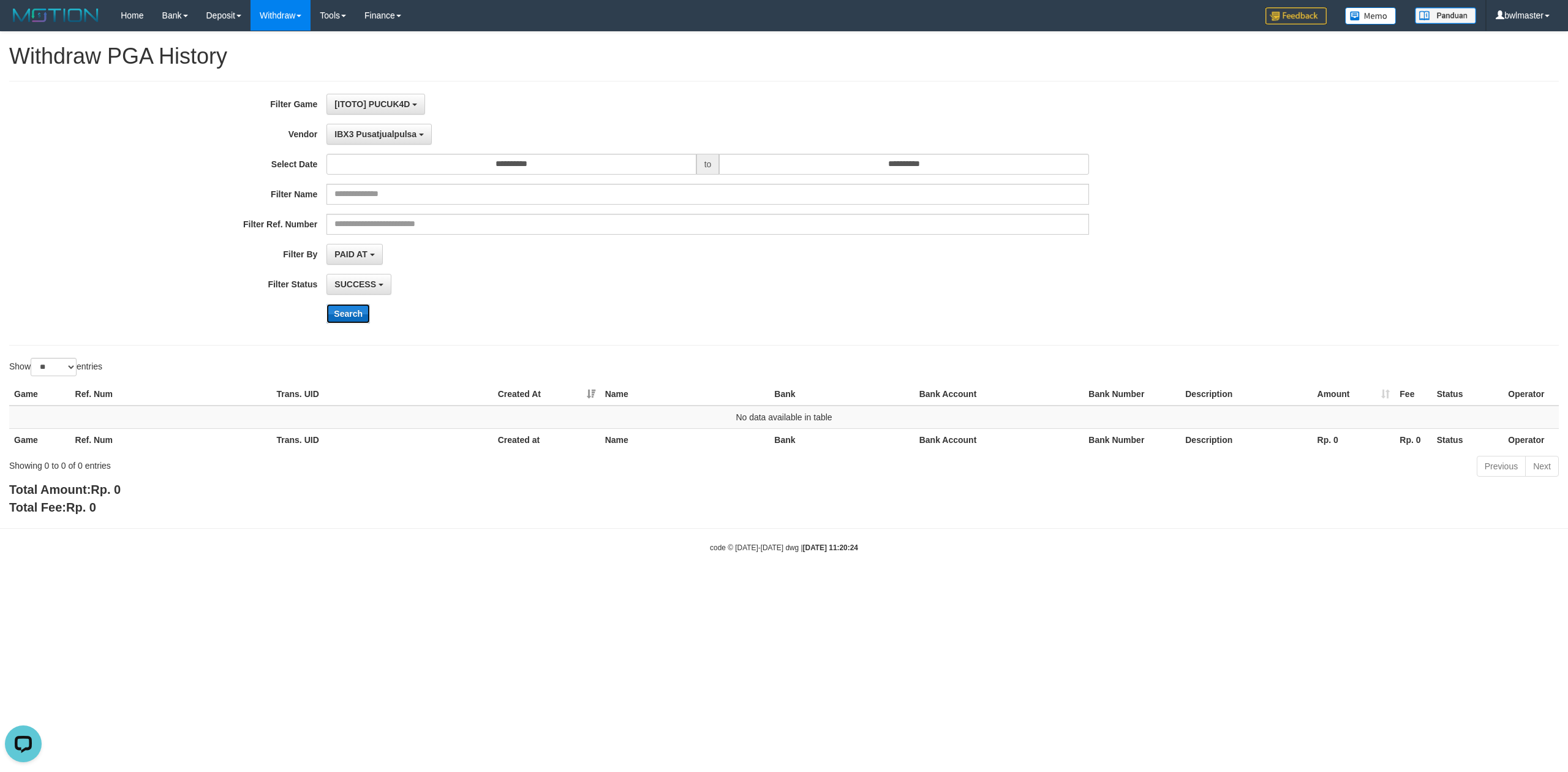
click at [359, 314] on button "Search" at bounding box center [347, 314] width 43 height 19
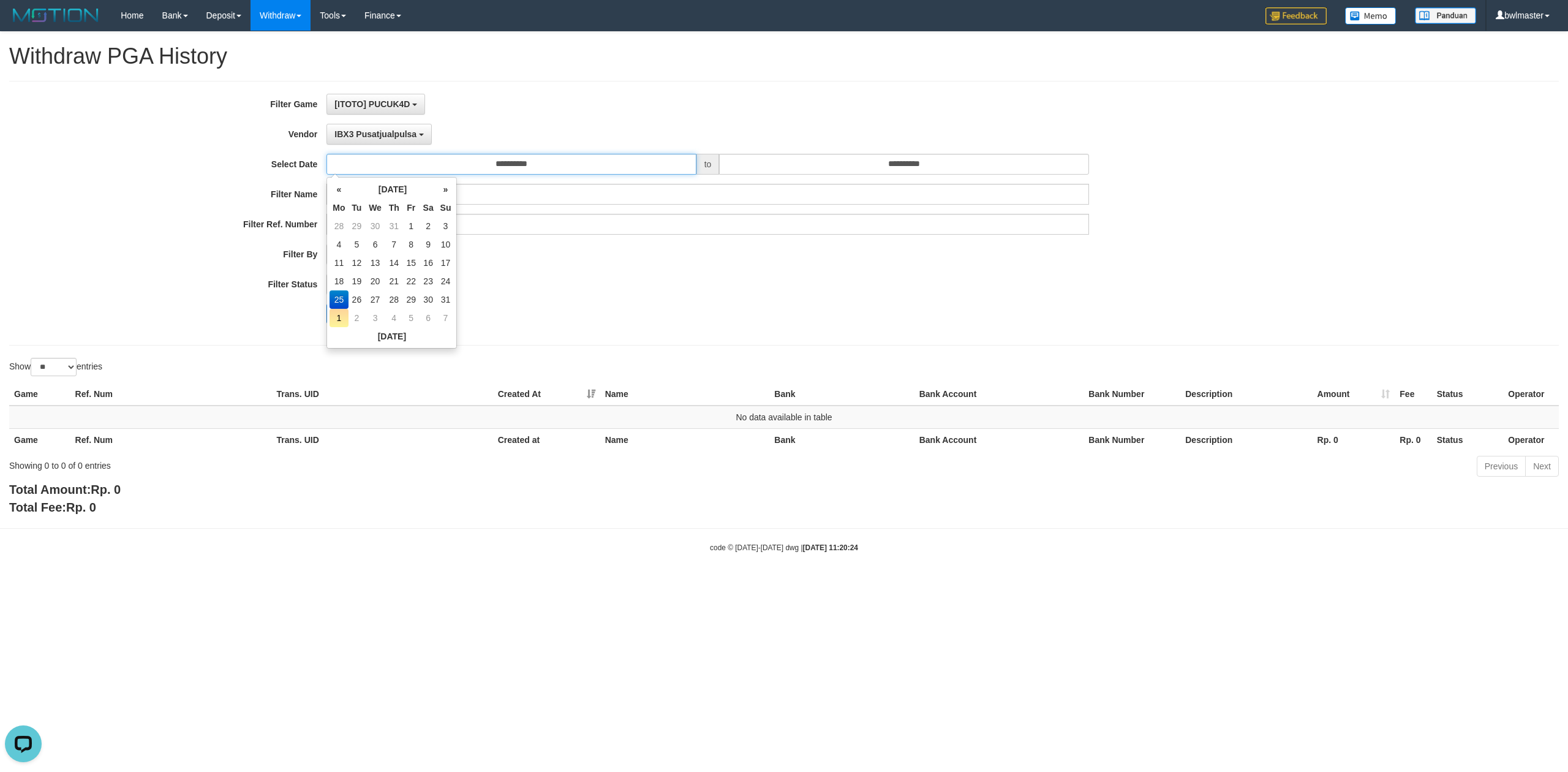
click at [532, 165] on input "**********" at bounding box center [511, 165] width 369 height 21
click at [362, 302] on td "26" at bounding box center [357, 299] width 17 height 18
type input "**********"
click at [391, 143] on button "IBX3 Pusatjualpulsa" at bounding box center [379, 134] width 105 height 21
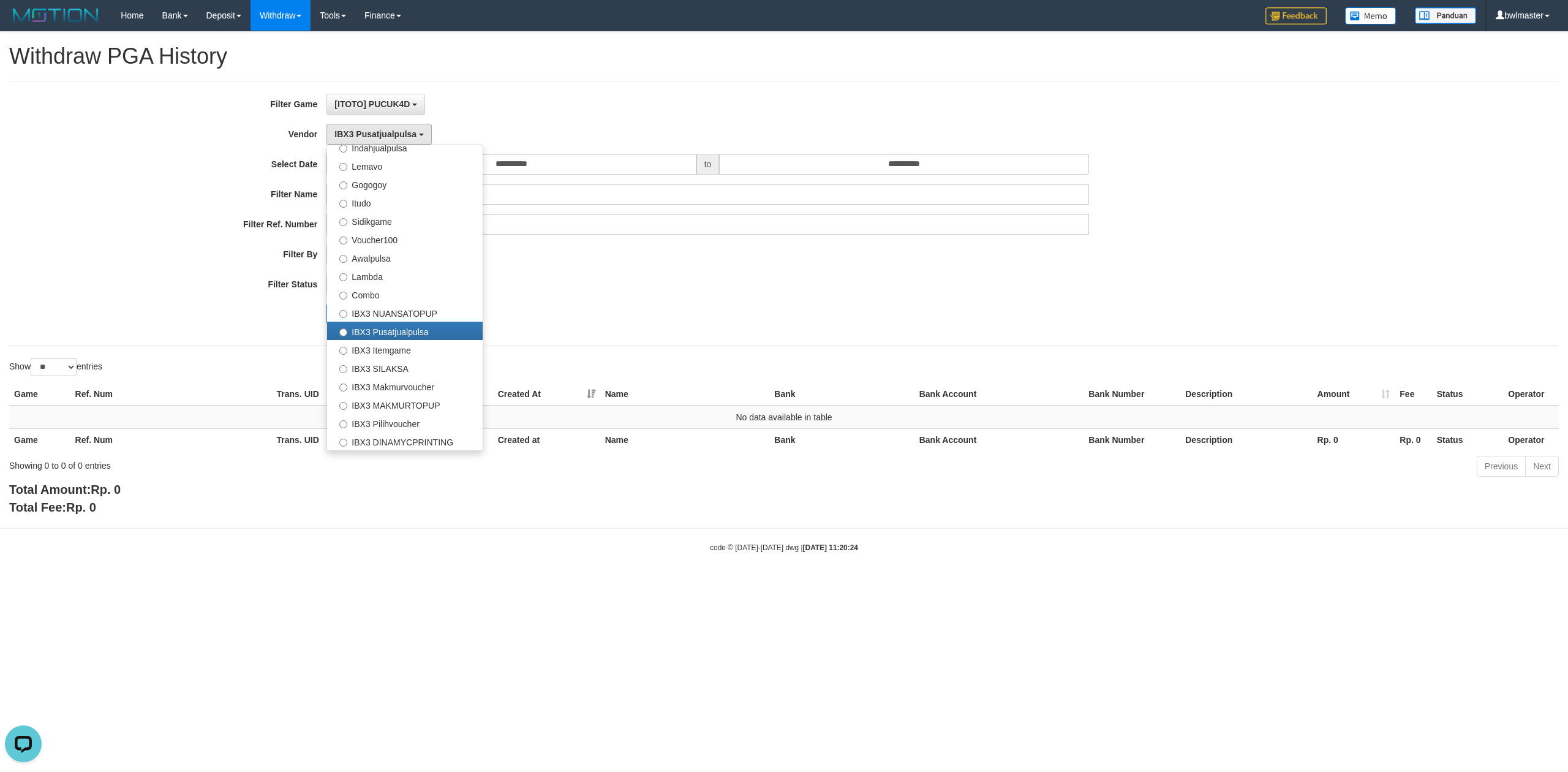
click at [584, 298] on div "**********" at bounding box center [653, 213] width 1307 height 239
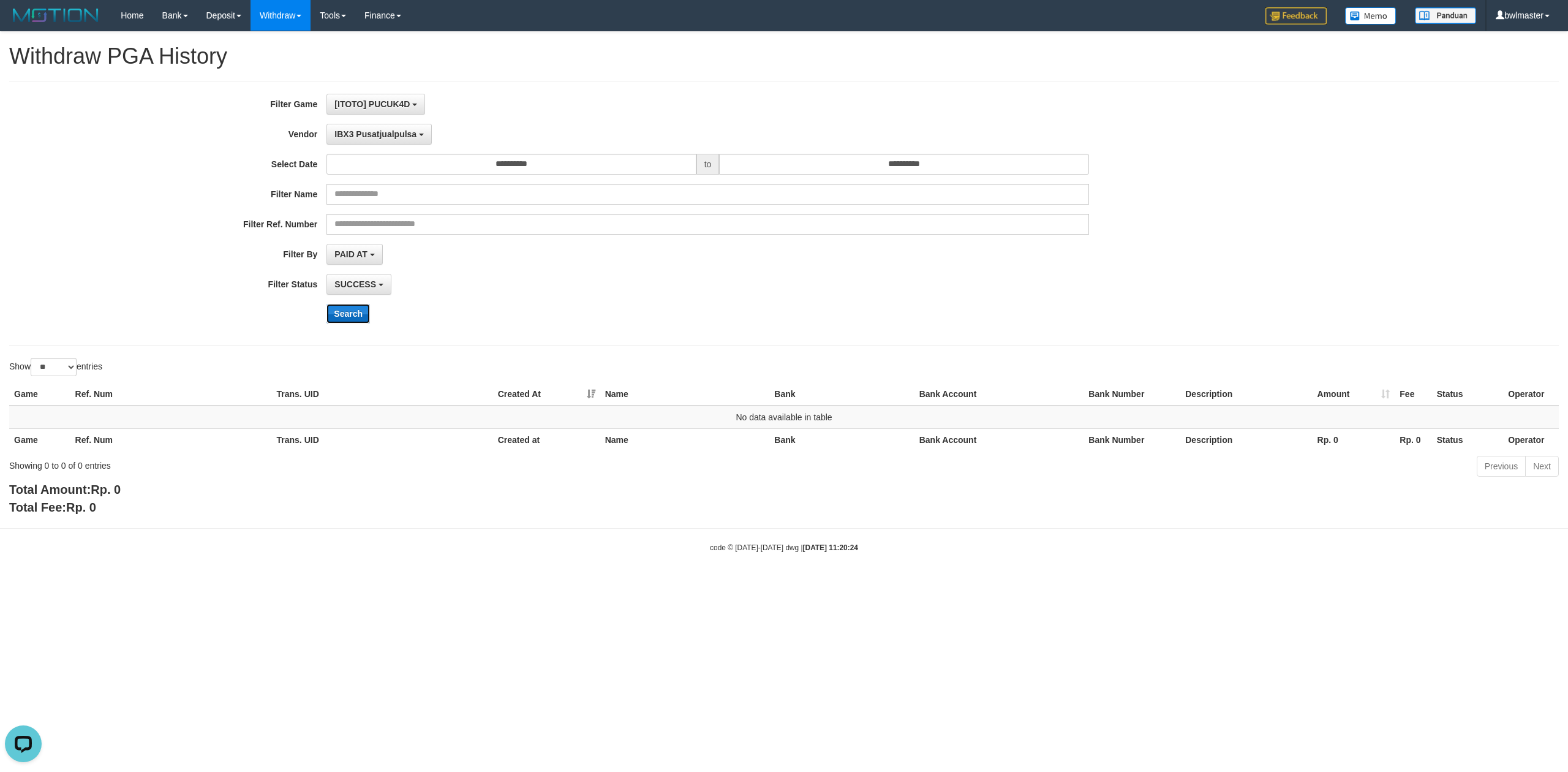
click at [342, 318] on button "Search" at bounding box center [347, 314] width 43 height 19
click at [398, 141] on button "IBX3 Pusatjualpulsa" at bounding box center [379, 134] width 105 height 21
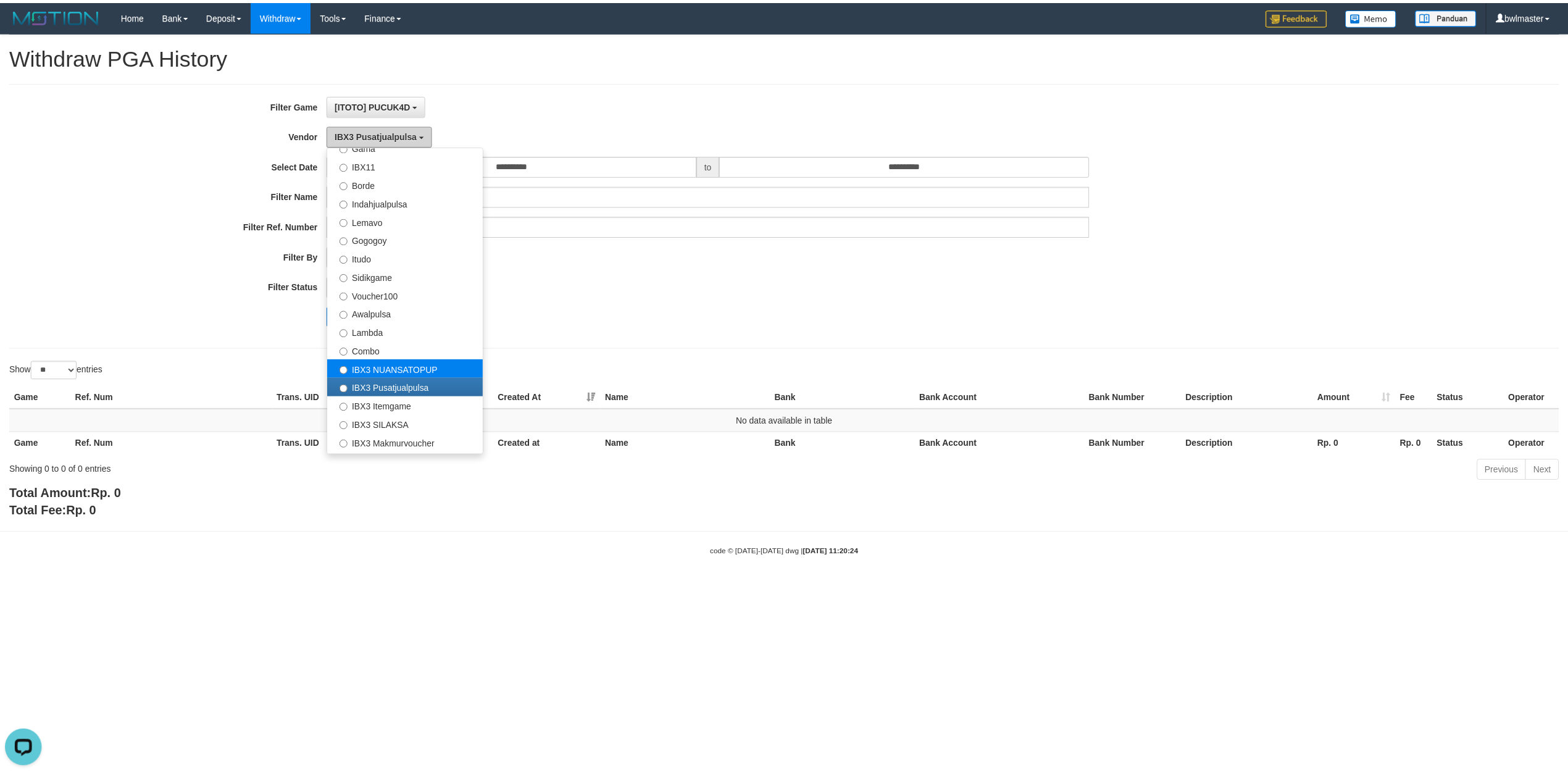
scroll to position [241, 0]
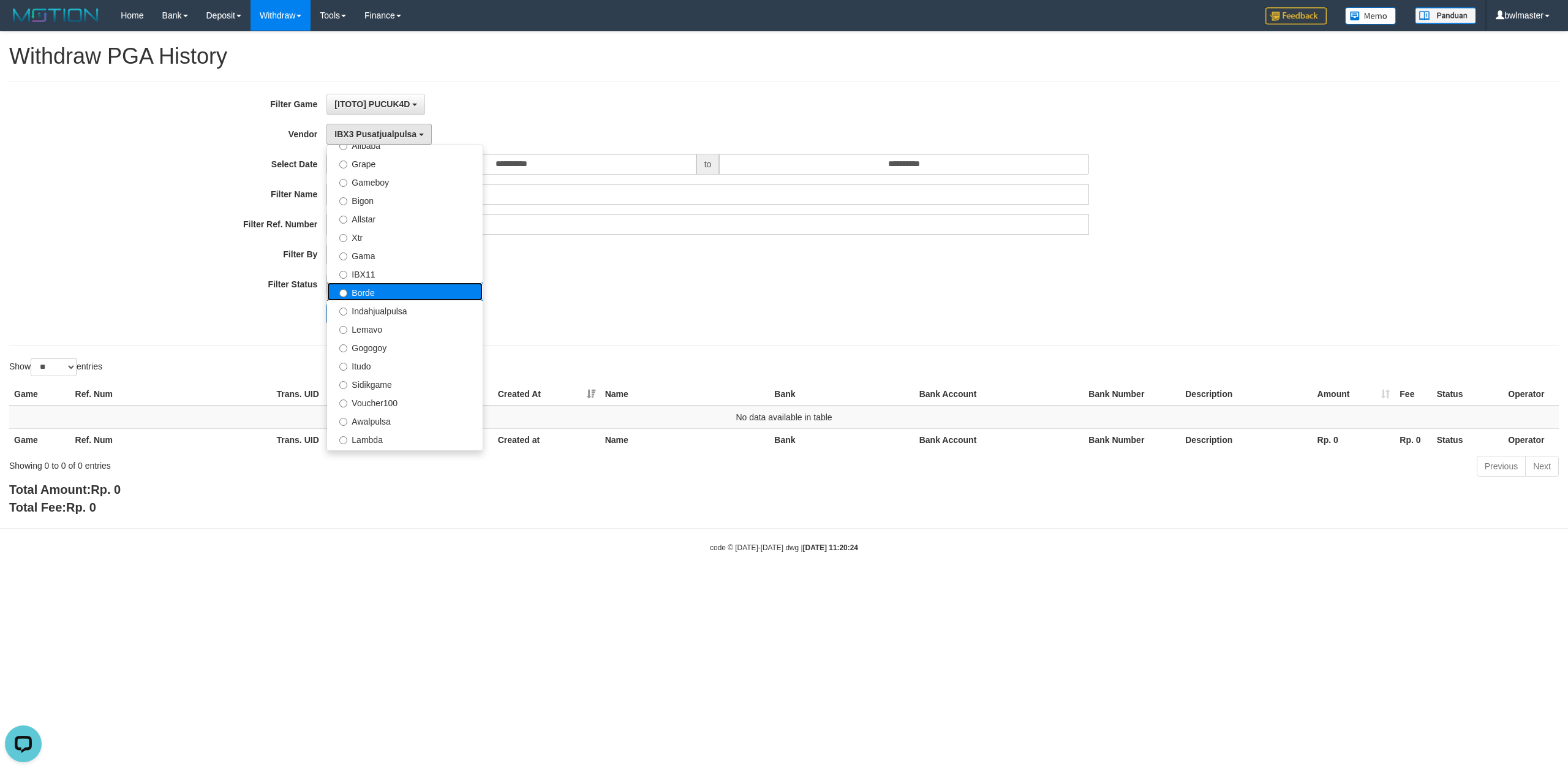
click at [396, 298] on label "Borde" at bounding box center [405, 291] width 156 height 18
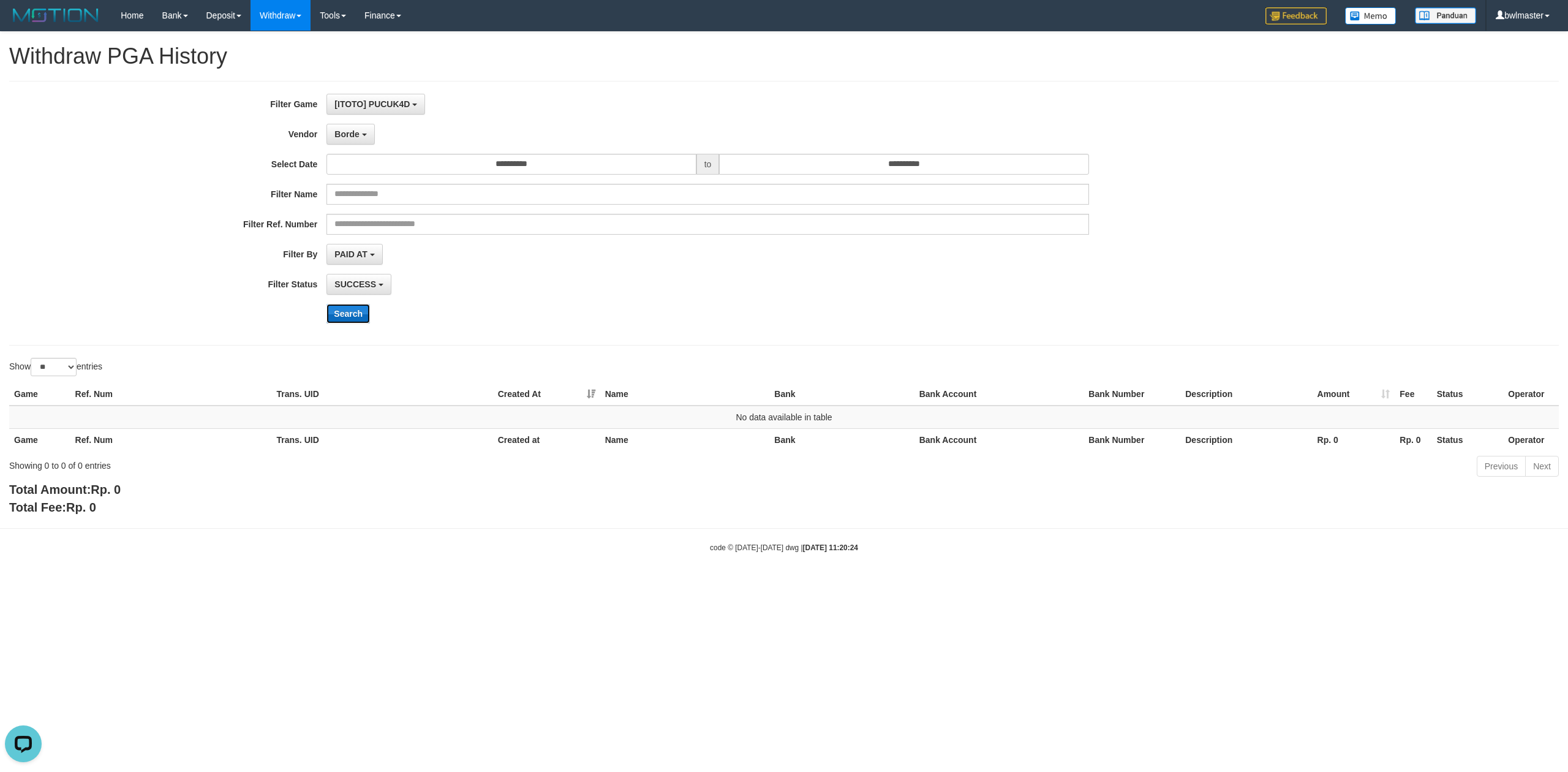
click at [357, 320] on button "Search" at bounding box center [347, 314] width 43 height 19
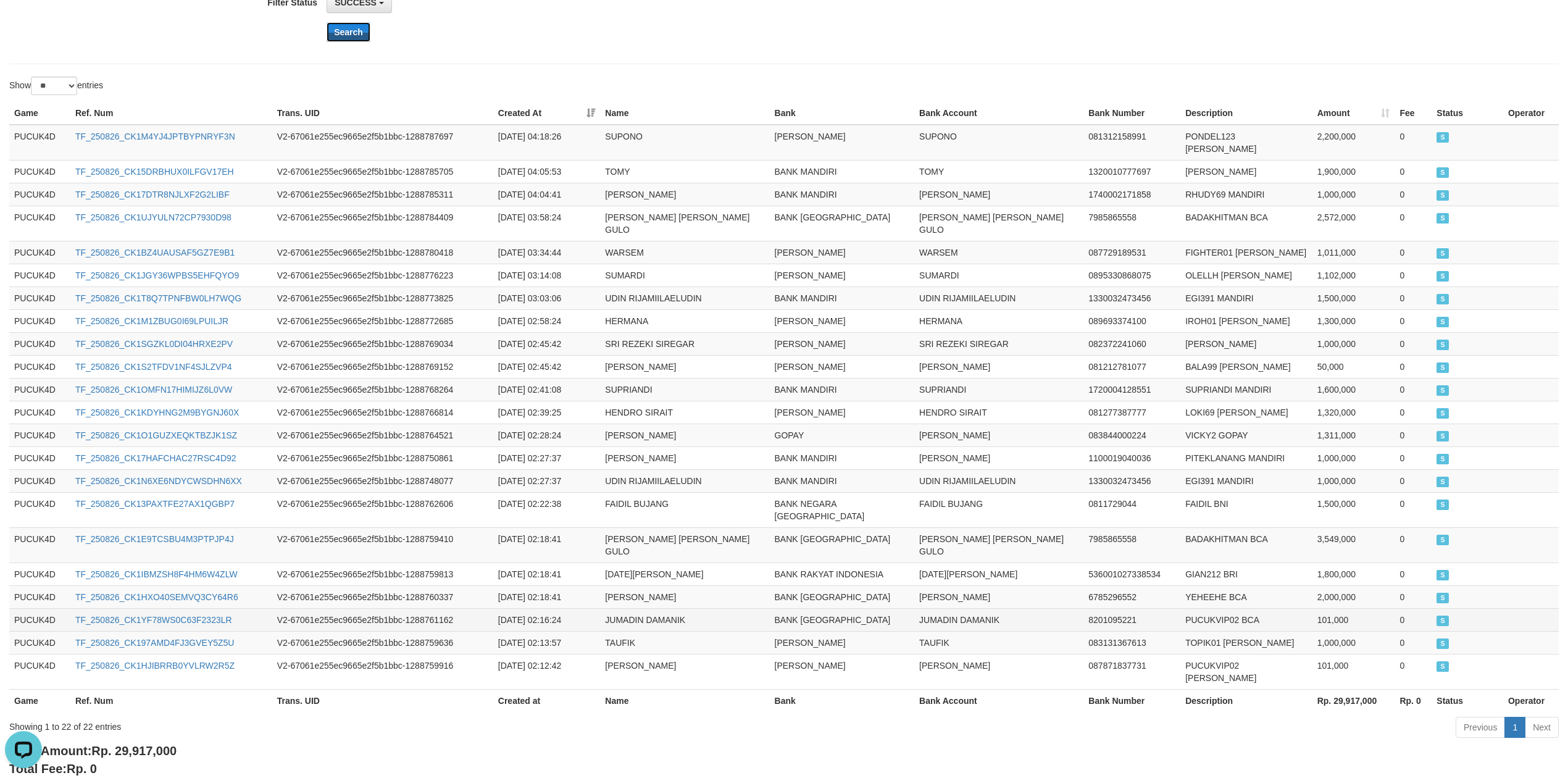
scroll to position [297, 0]
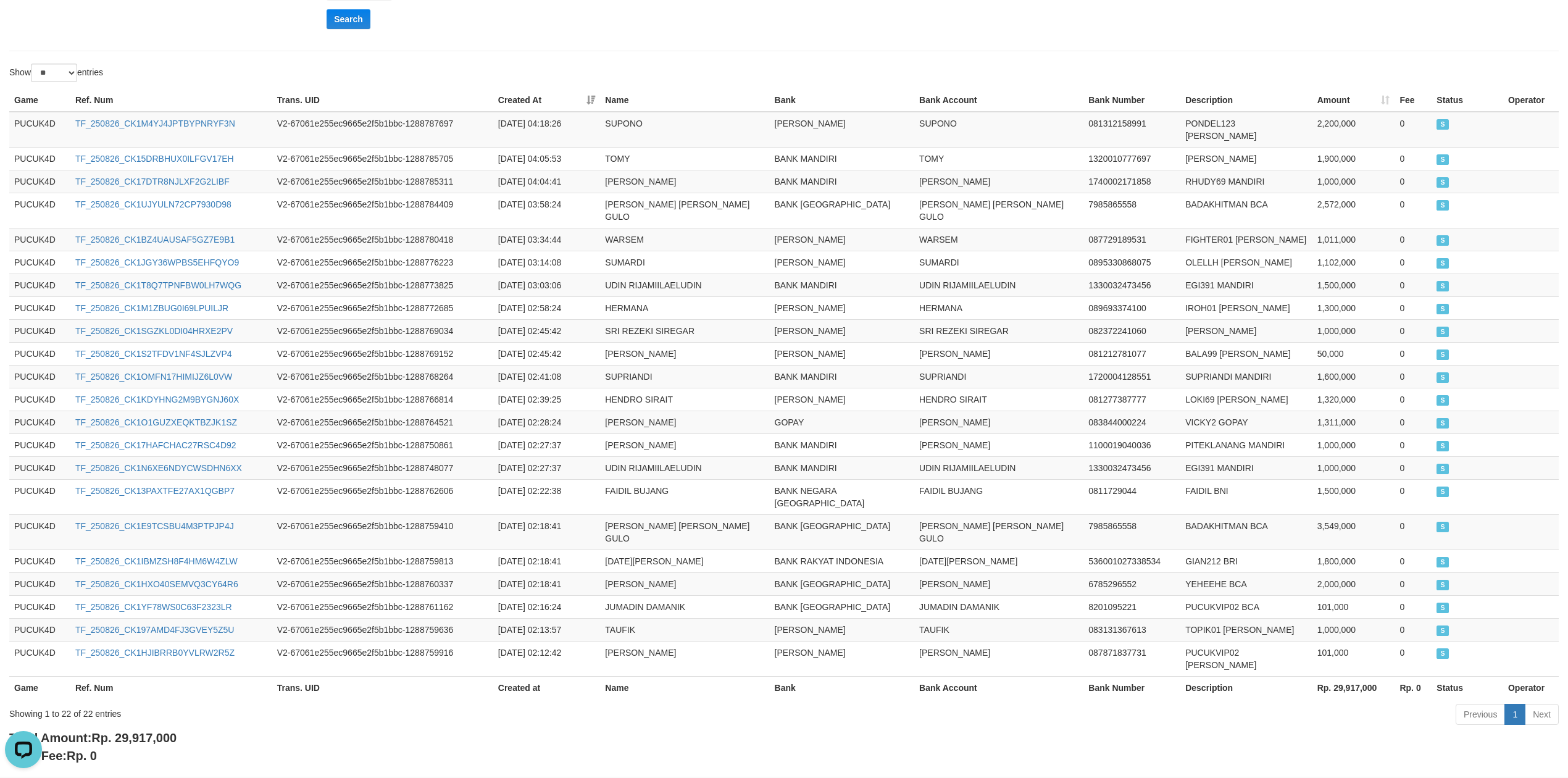
click at [153, 731] on span "Rp. 29,917,000" at bounding box center [134, 738] width 85 height 13
click at [154, 731] on span "Rp. 29,917,000" at bounding box center [134, 738] width 85 height 13
copy span "29,917,000"
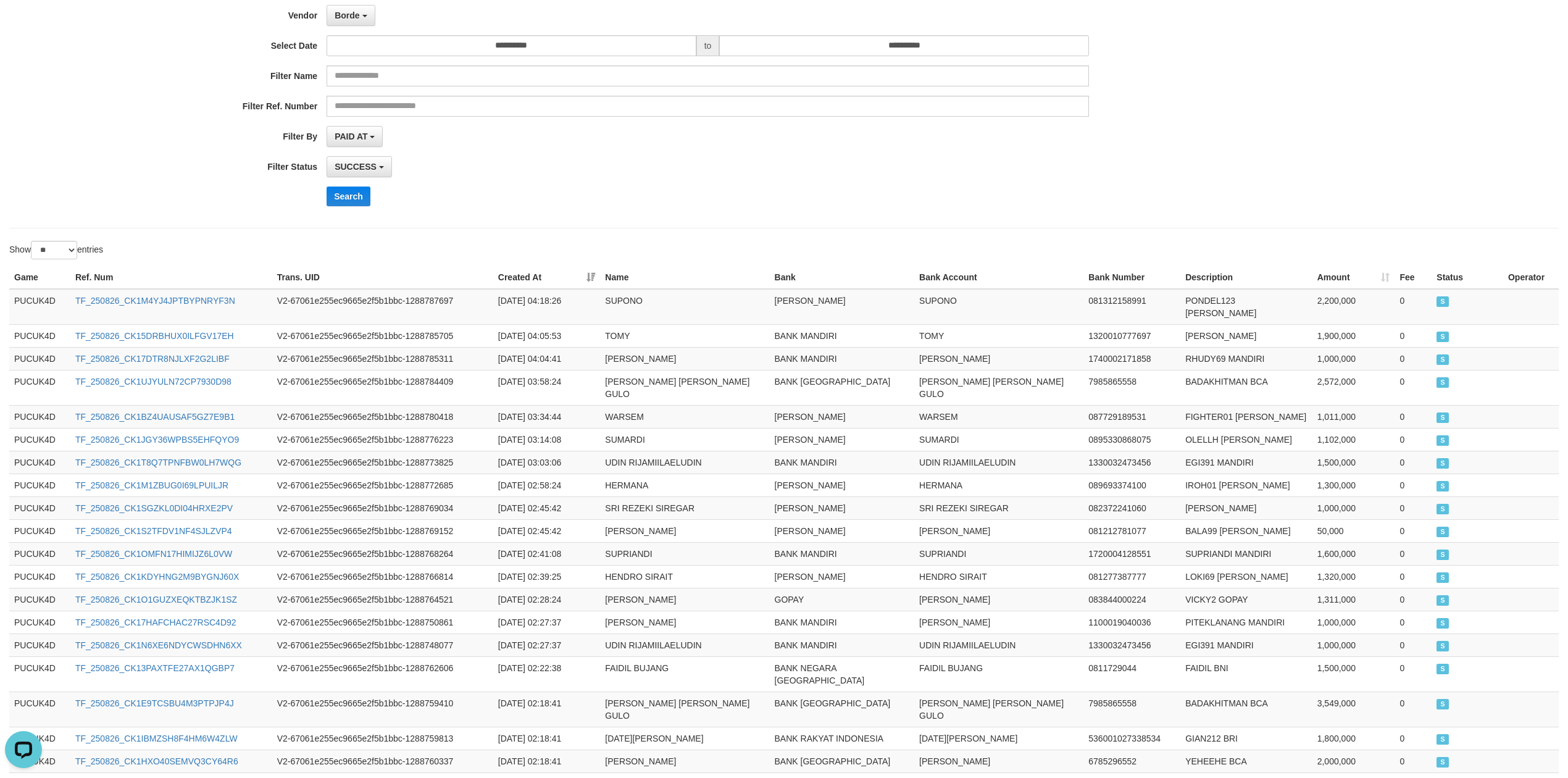
scroll to position [0, 0]
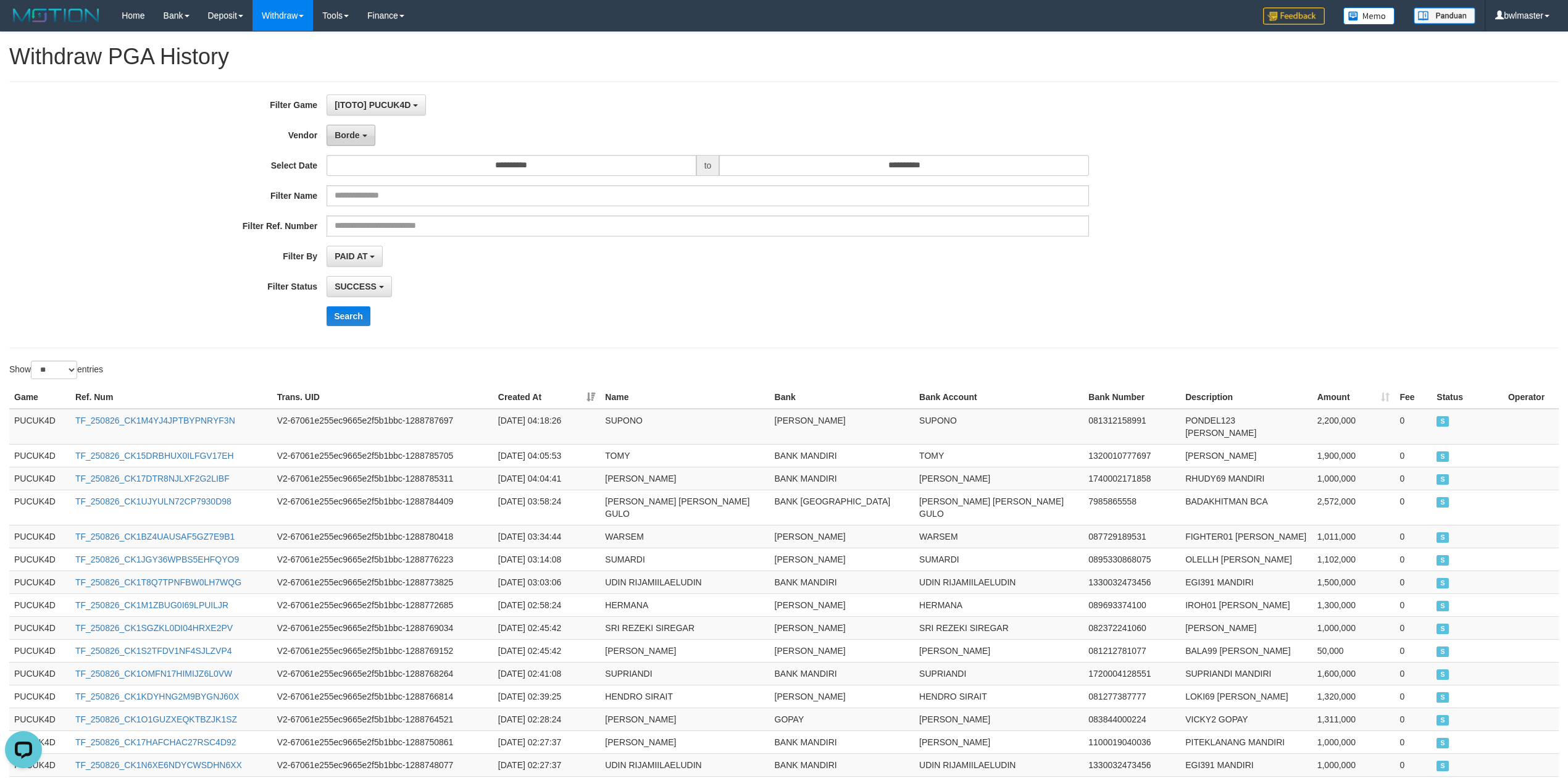
click at [356, 144] on button "Borde" at bounding box center [351, 135] width 48 height 21
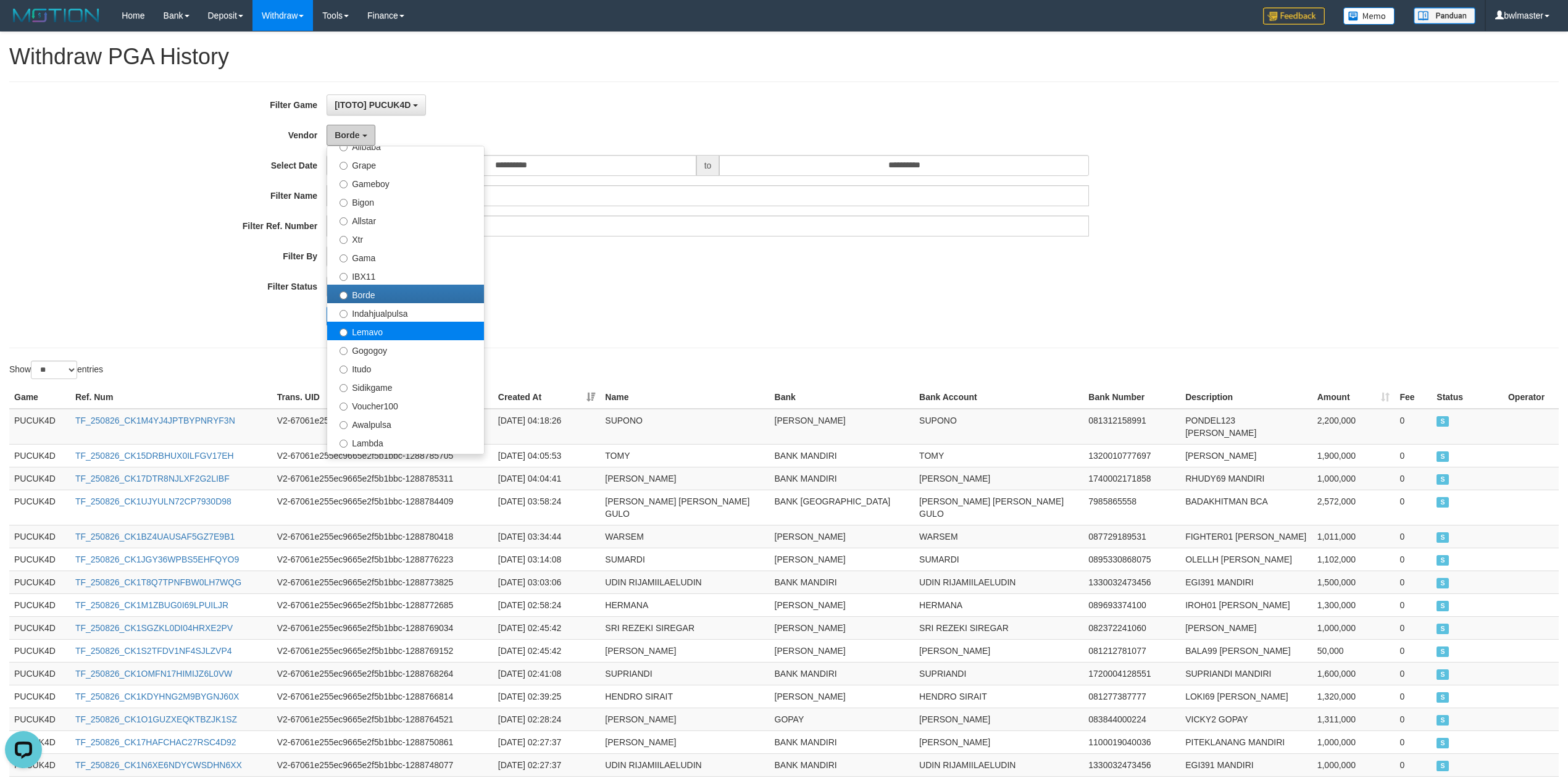
scroll to position [159, 0]
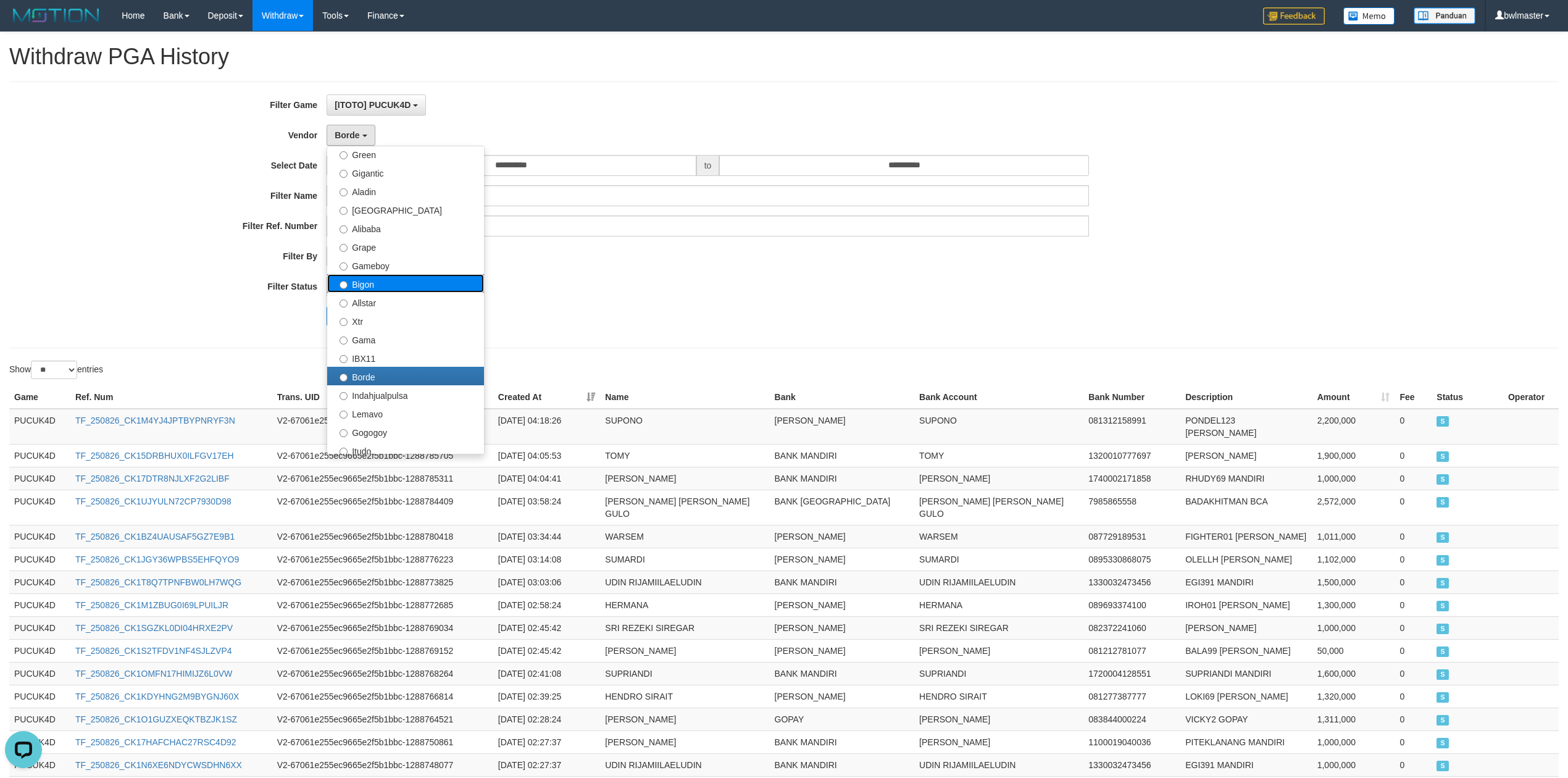
click at [394, 290] on label "Bigon" at bounding box center [405, 282] width 157 height 18
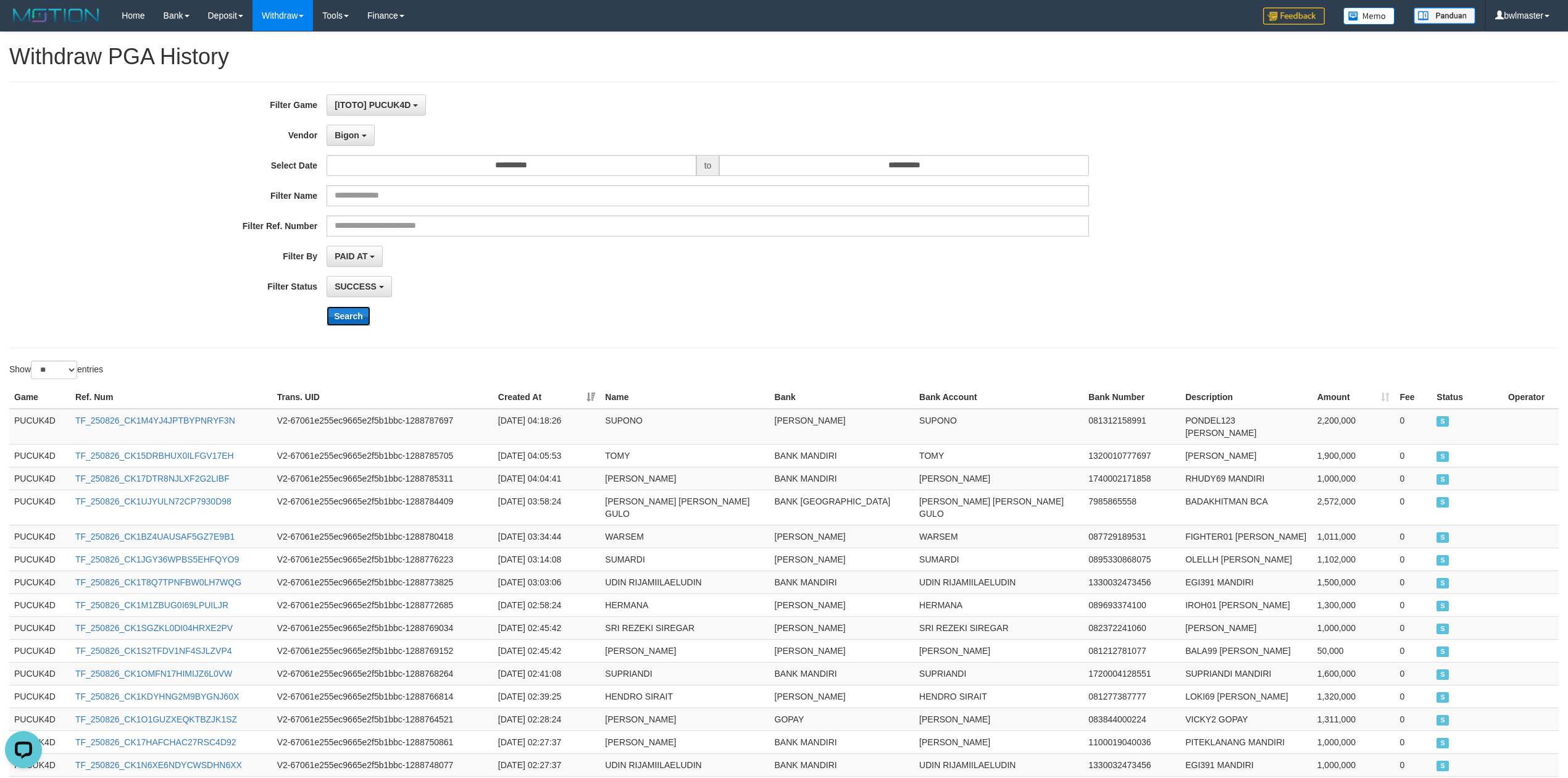
click at [356, 314] on button "Search" at bounding box center [348, 316] width 43 height 19
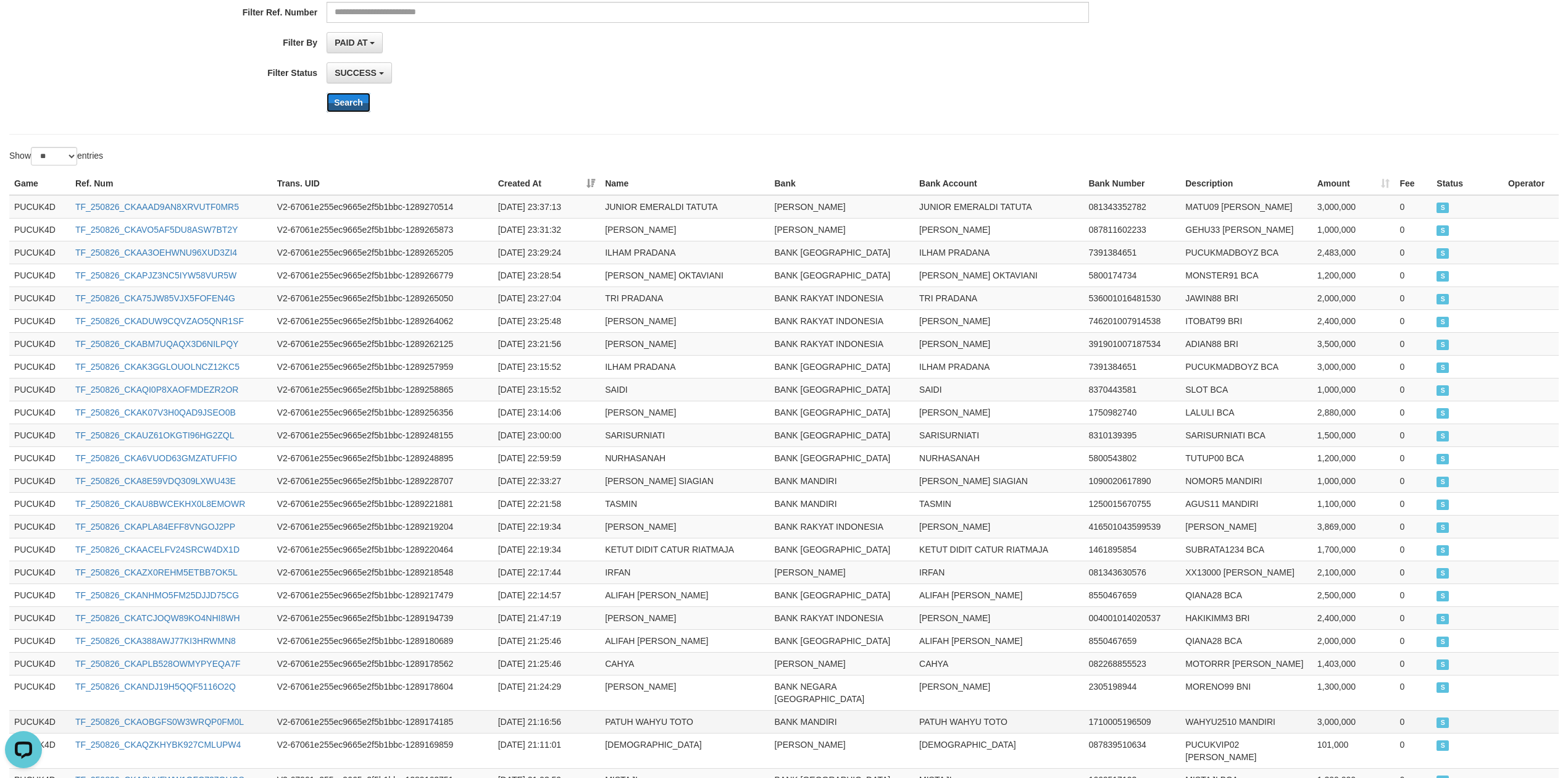
scroll to position [366, 0]
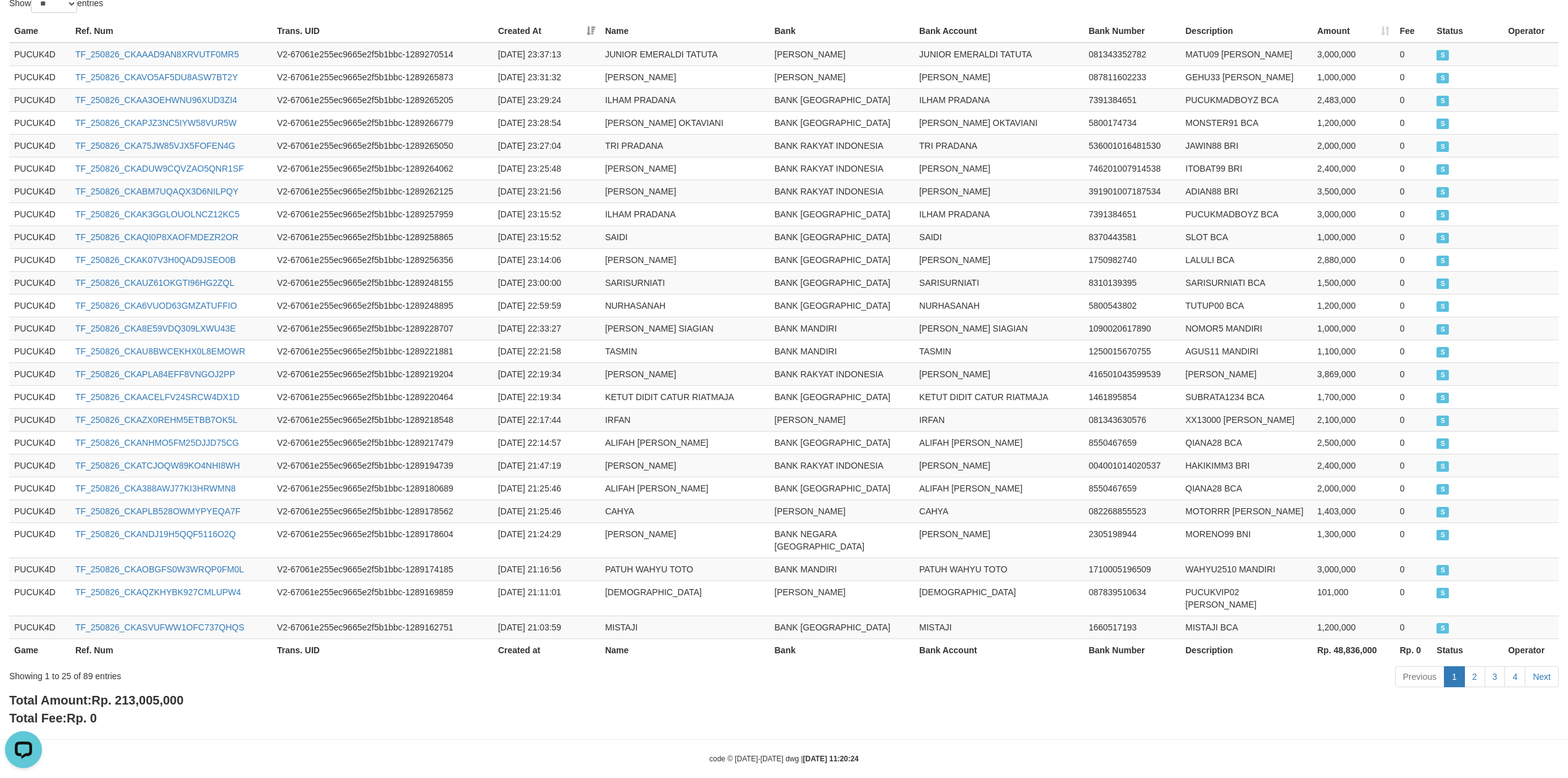
click at [175, 693] on span "Rp. 213,005,000" at bounding box center [137, 700] width 92 height 13
click at [174, 693] on span "Rp. 213,005,000" at bounding box center [137, 700] width 92 height 13
copy span "213,005,000"
click at [153, 693] on span "Rp. 213,005,000" at bounding box center [137, 700] width 92 height 13
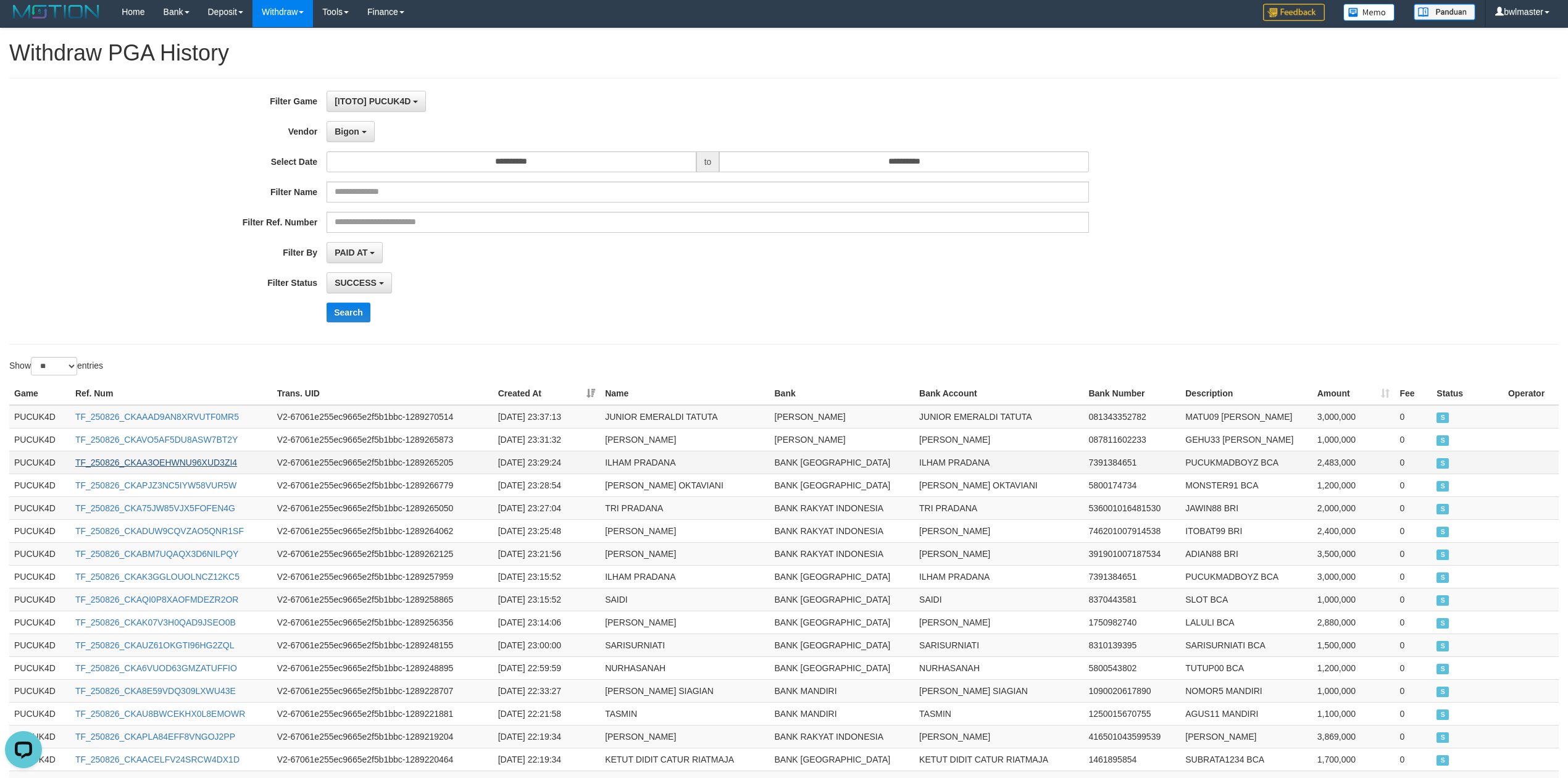
scroll to position [0, 0]
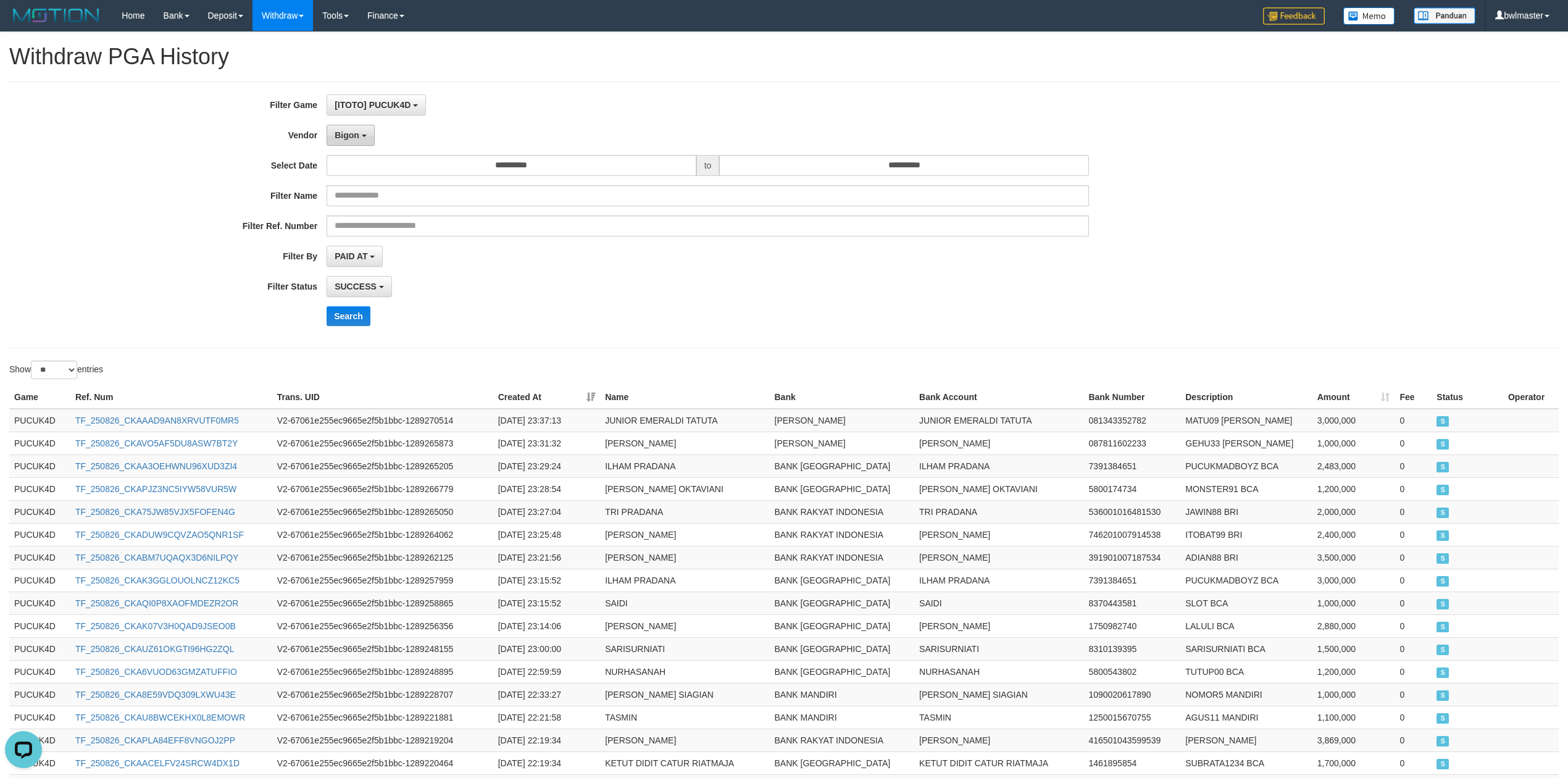
click at [364, 127] on button "Bigon" at bounding box center [351, 135] width 48 height 21
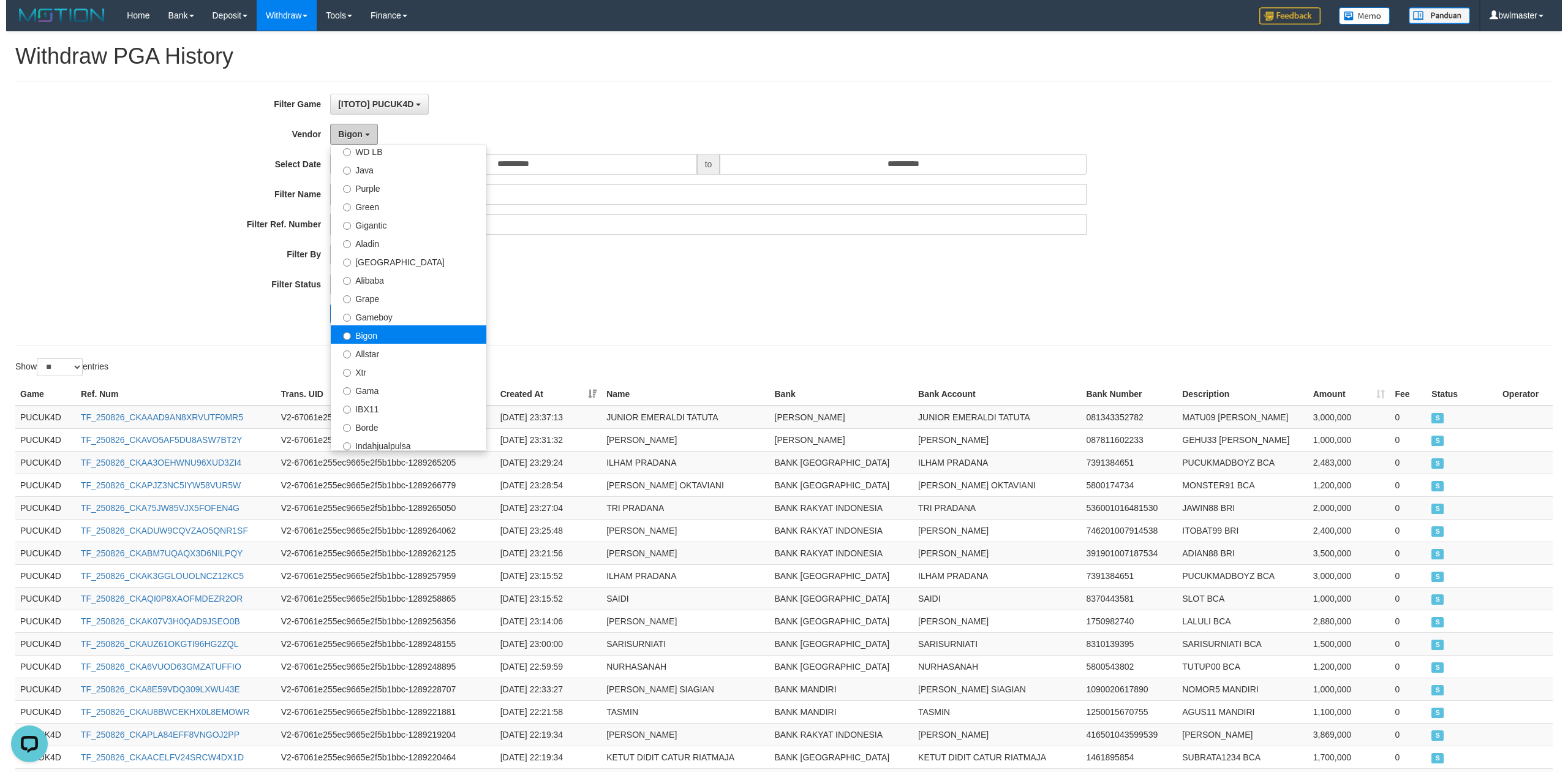
scroll to position [76, 0]
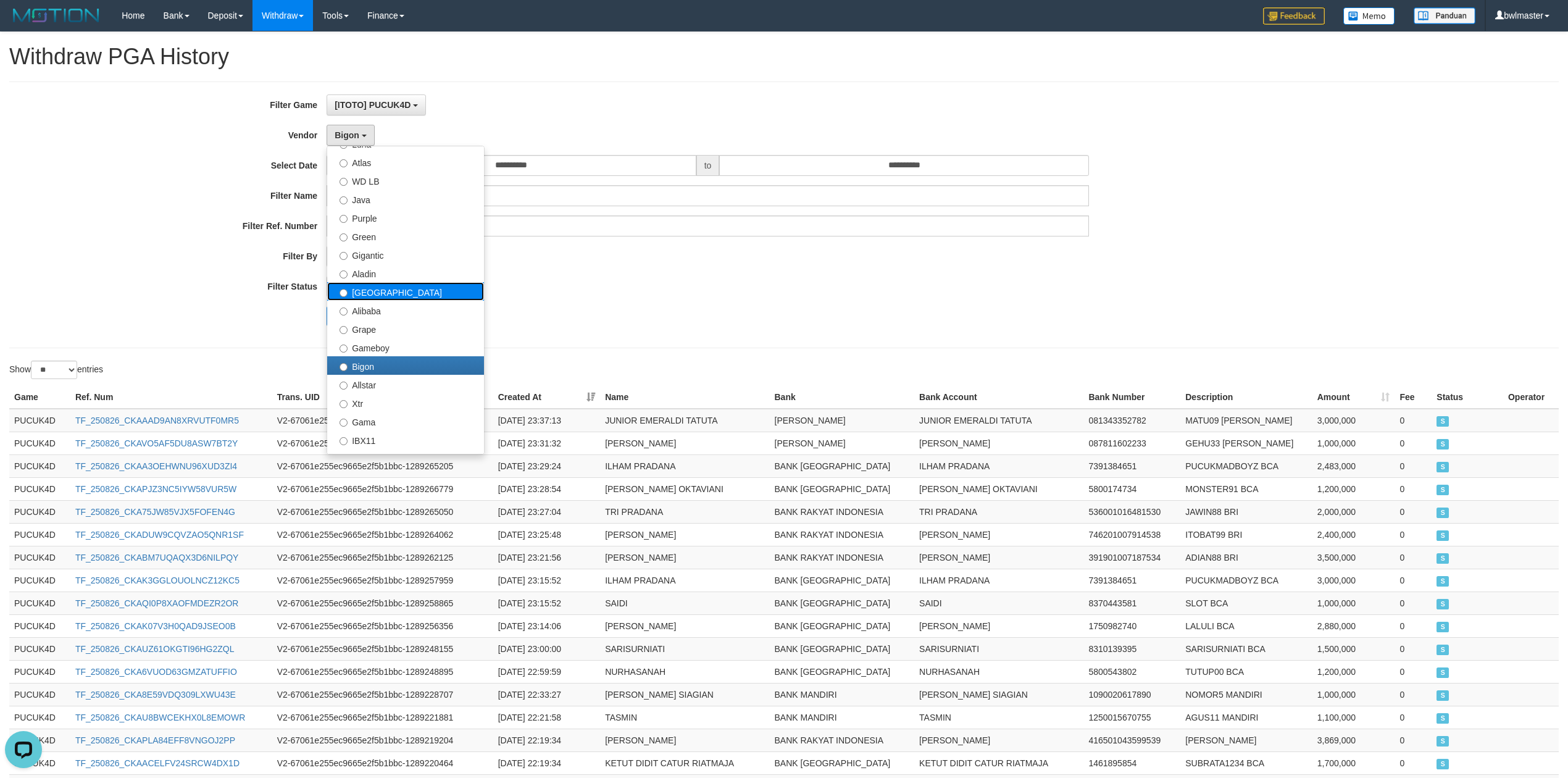
click at [392, 296] on label "[GEOGRAPHIC_DATA]" at bounding box center [405, 291] width 157 height 18
select select "**********"
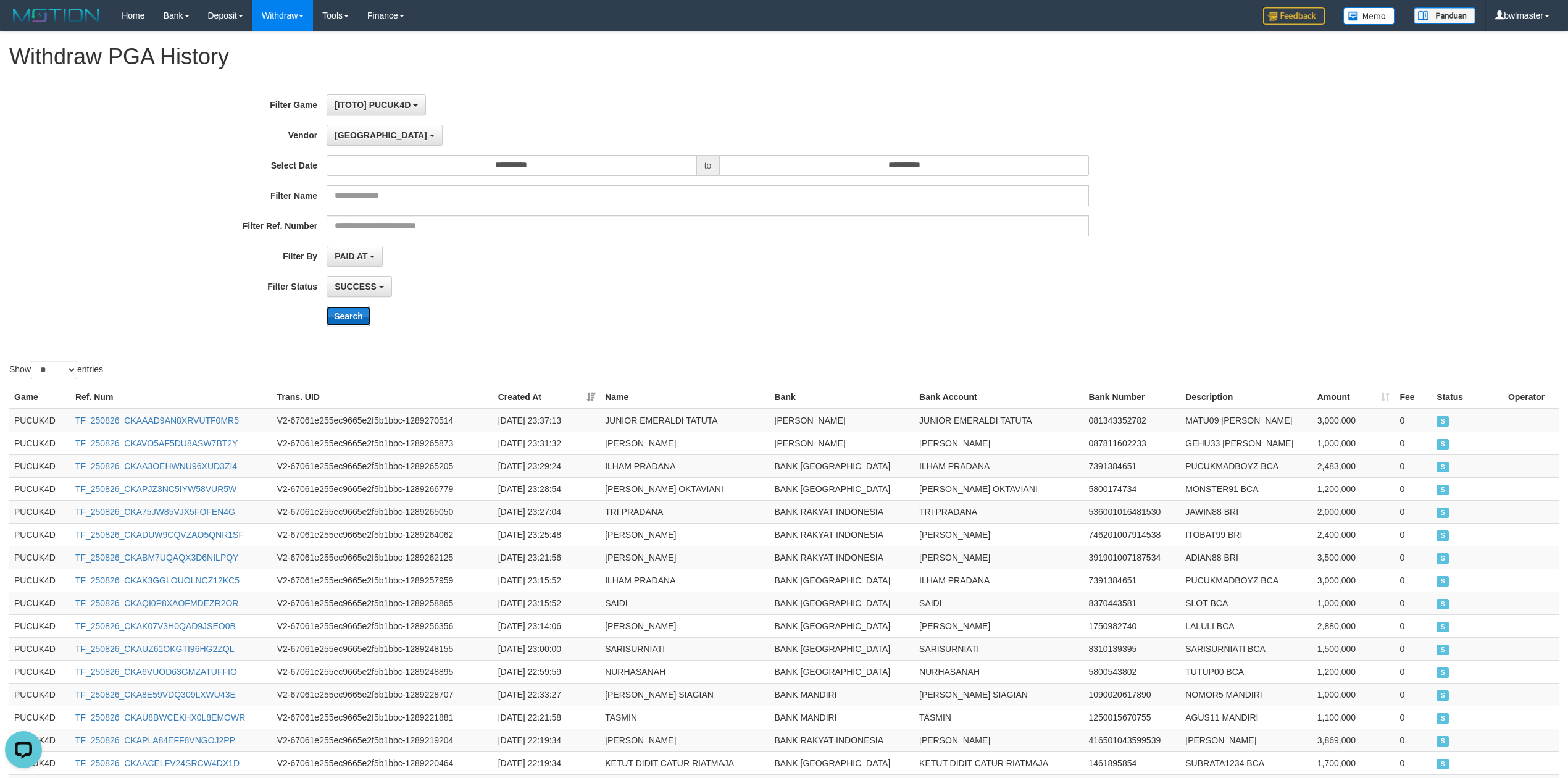
click at [347, 319] on button "Search" at bounding box center [348, 316] width 43 height 19
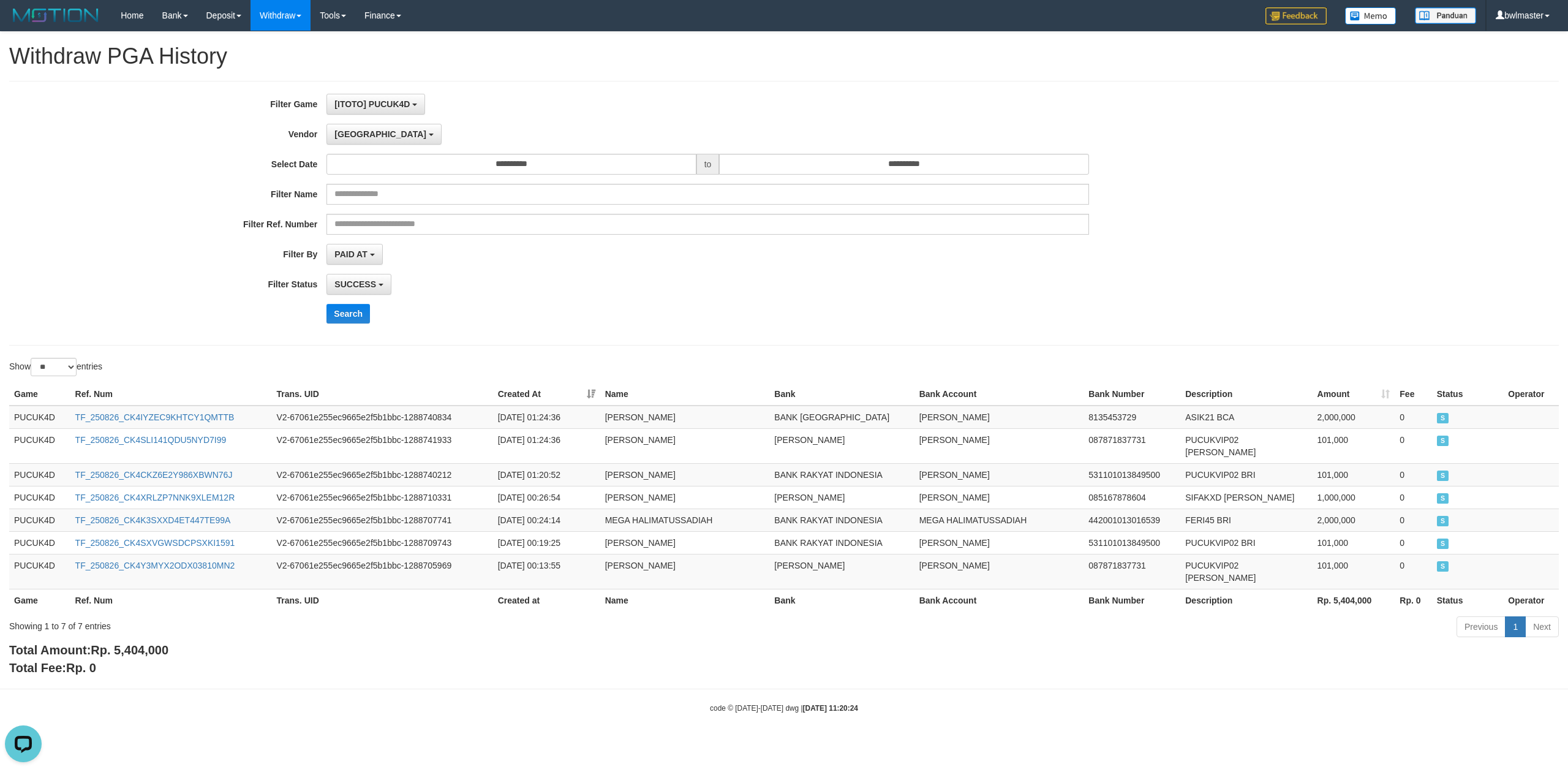
click at [161, 641] on div "Total Amount: Rp. 5,404,000 Total Fee: Rp. 0" at bounding box center [784, 658] width 1550 height 35
copy span "5,404,000"
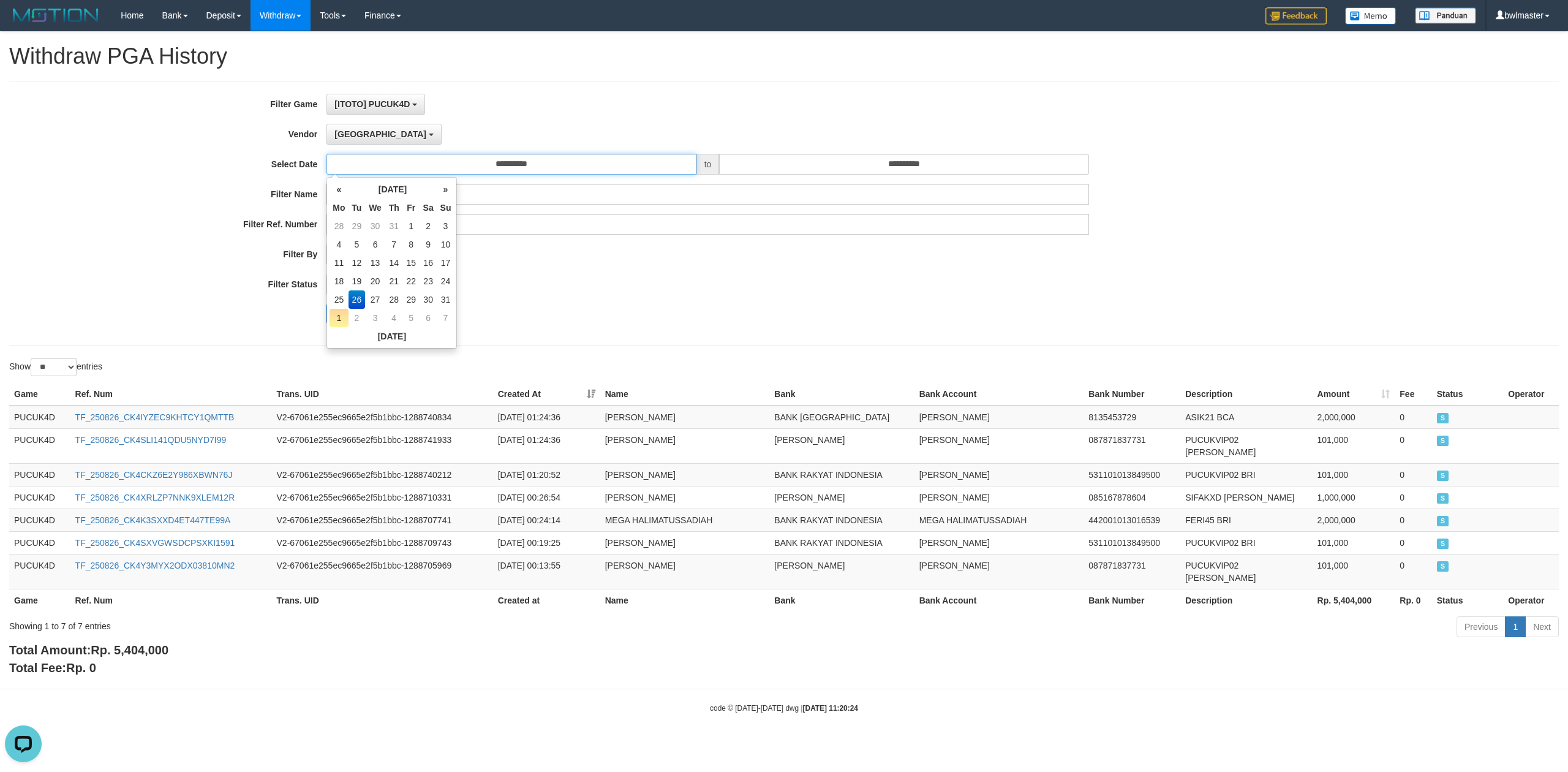
click at [413, 154] on input "**********" at bounding box center [511, 165] width 369 height 21
click at [381, 298] on td "27" at bounding box center [375, 299] width 20 height 18
type input "**********"
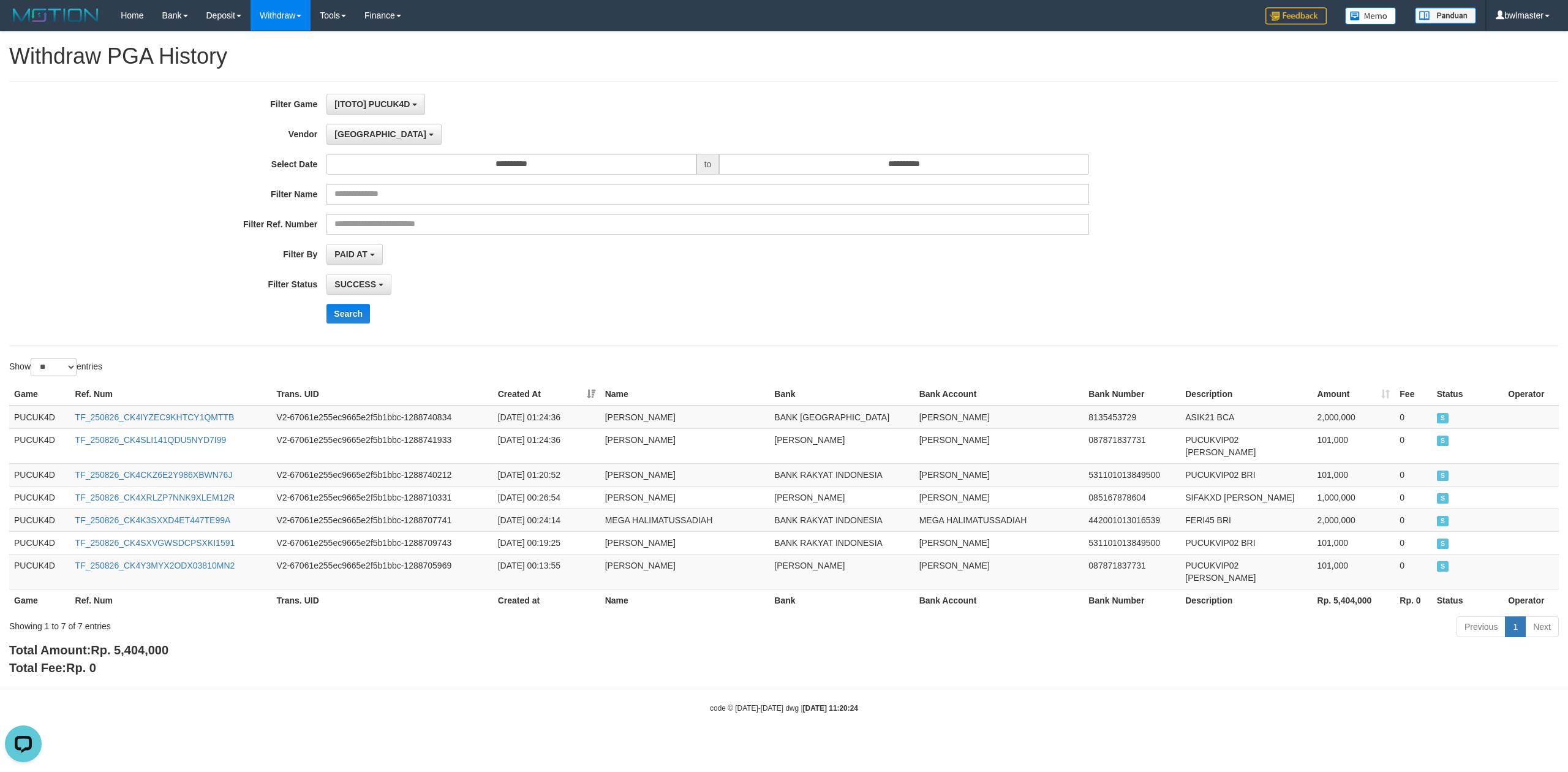
drag, startPoint x: 582, startPoint y: 338, endPoint x: 431, endPoint y: 327, distance: 151.4
click at [575, 332] on div "**********" at bounding box center [784, 213] width 1550 height 265
click at [362, 312] on button "Search" at bounding box center [347, 314] width 43 height 19
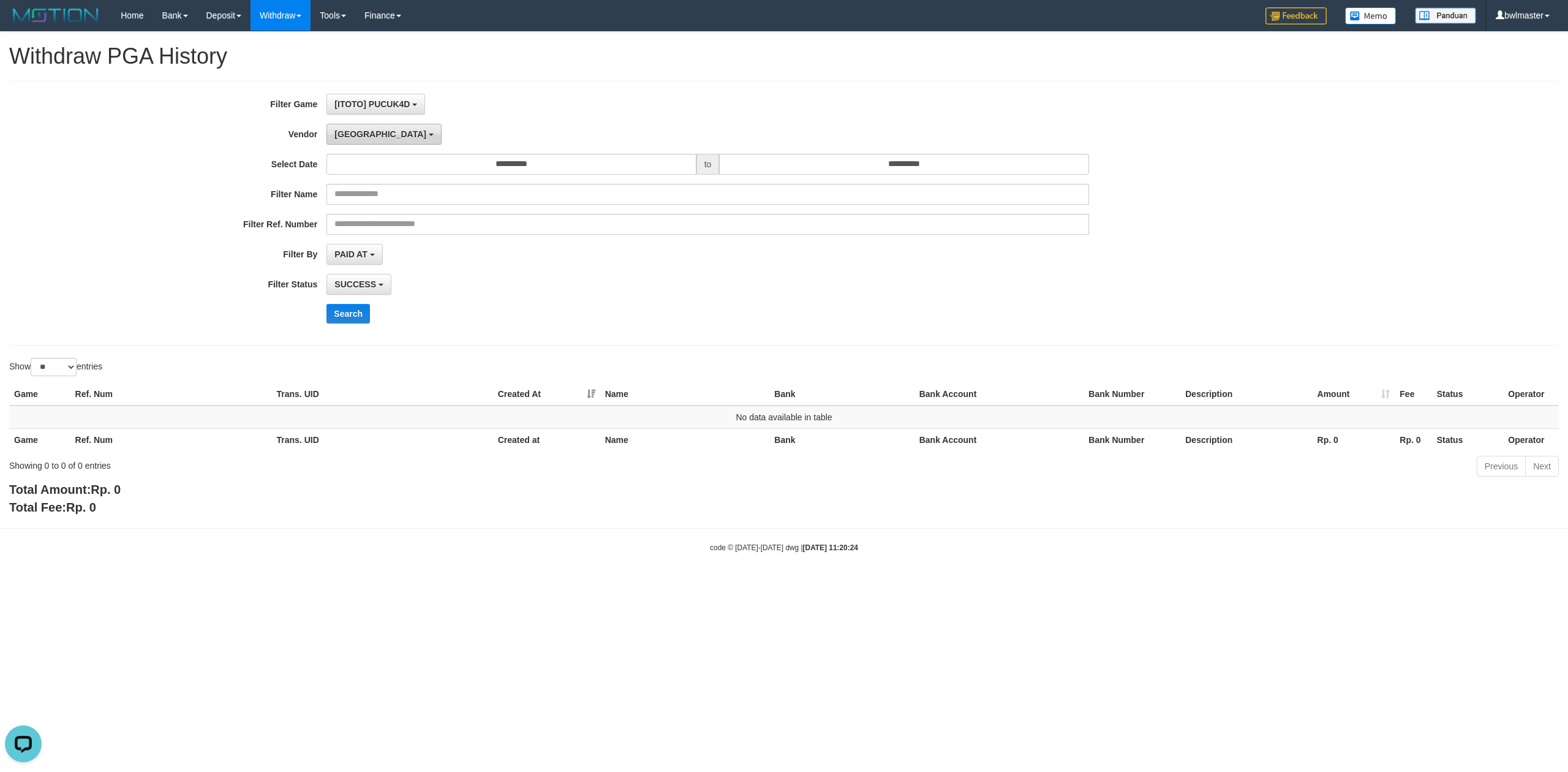
click at [354, 135] on span "[GEOGRAPHIC_DATA]" at bounding box center [381, 134] width 92 height 10
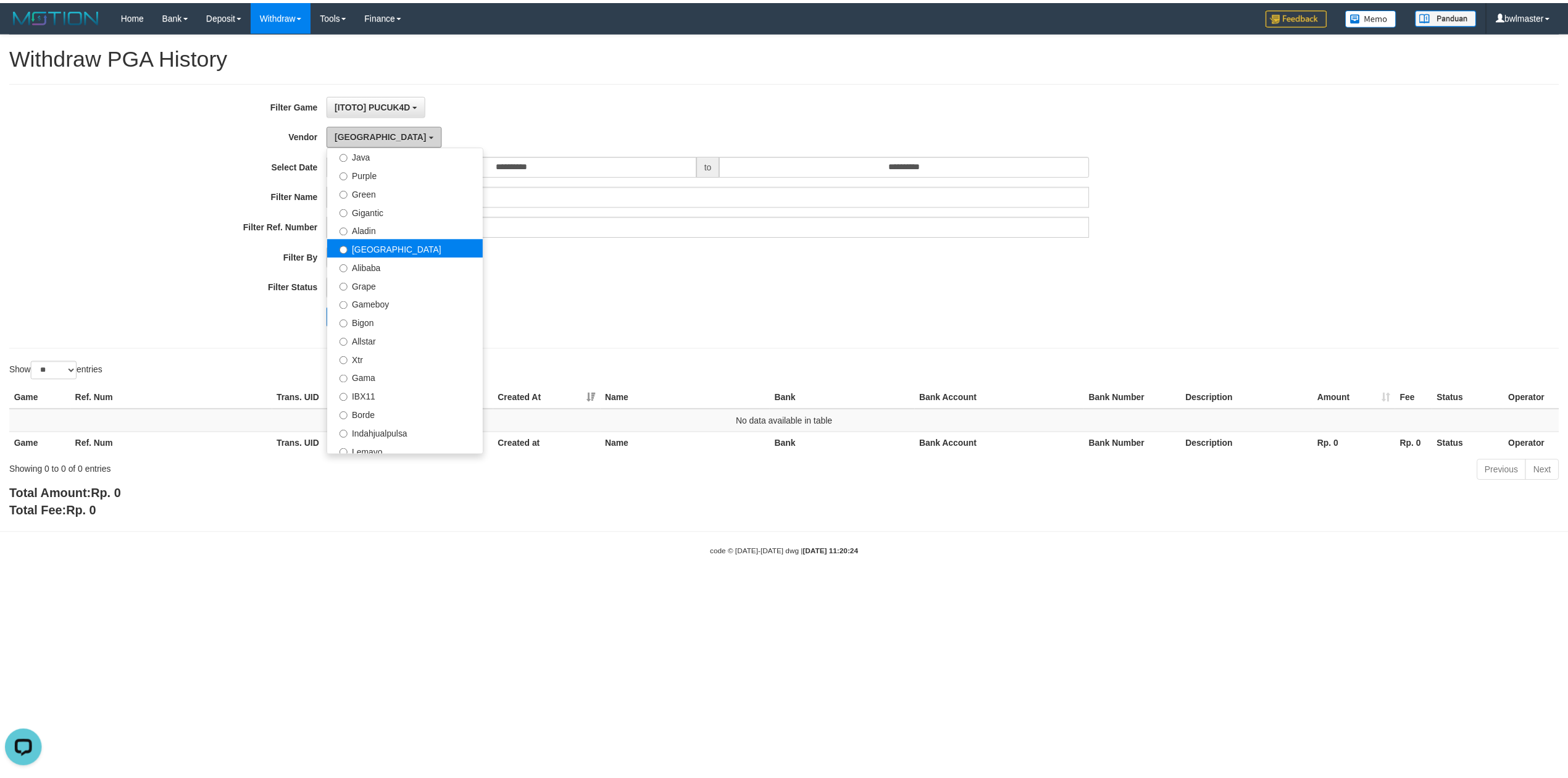
scroll to position [159, 0]
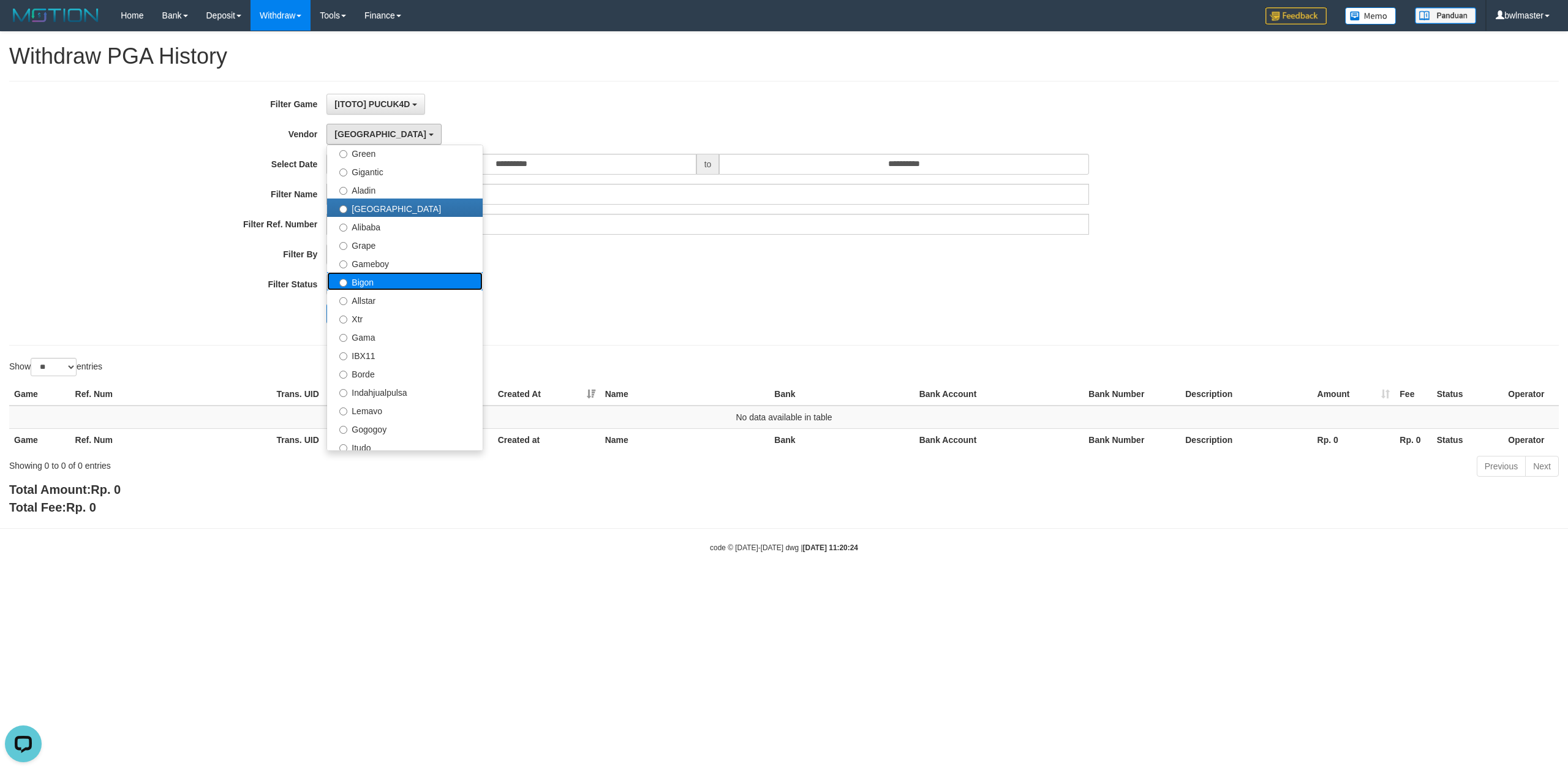
click at [371, 285] on label "Bigon" at bounding box center [405, 280] width 156 height 18
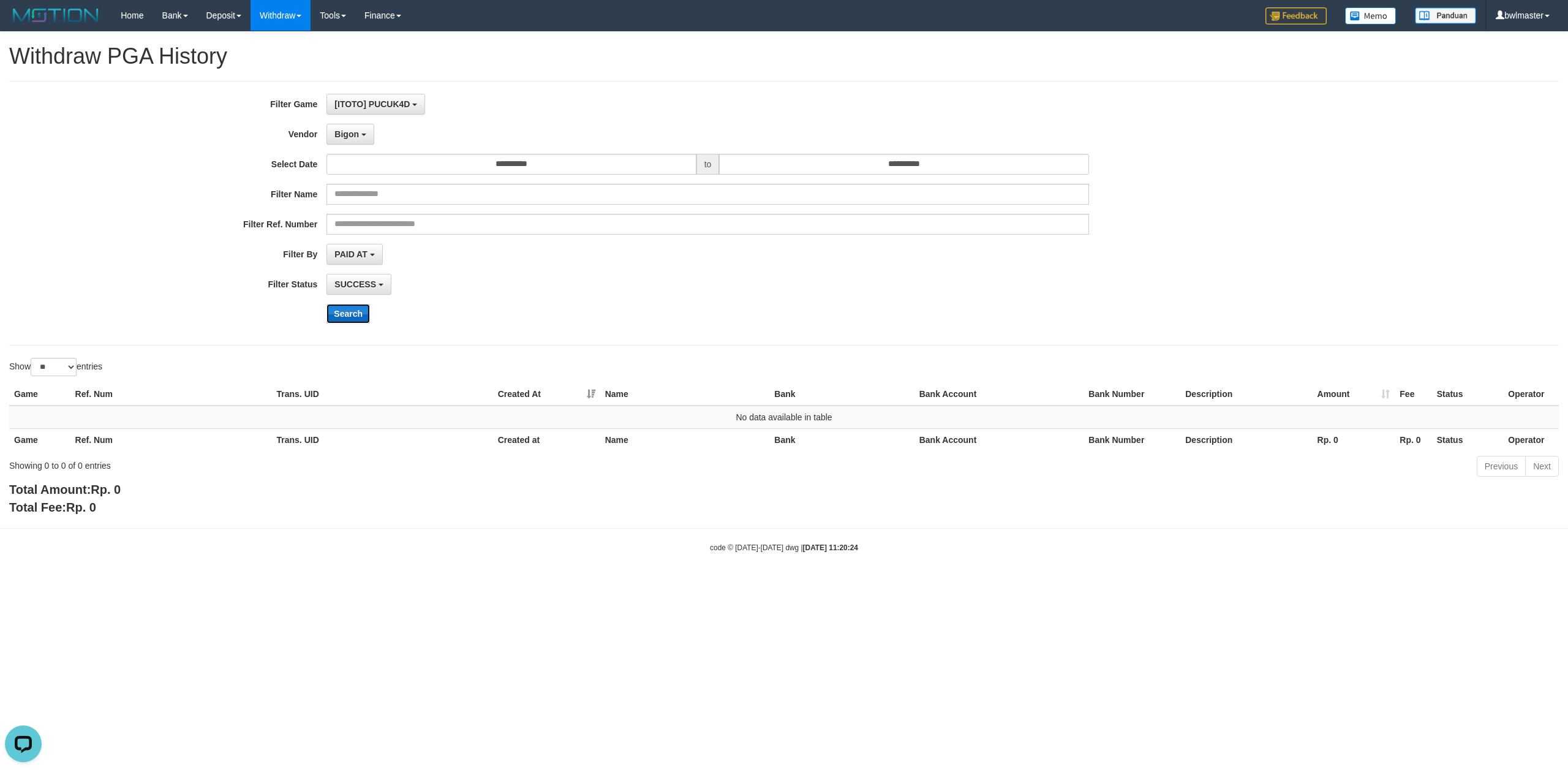
click at [352, 315] on button "Search" at bounding box center [347, 314] width 43 height 19
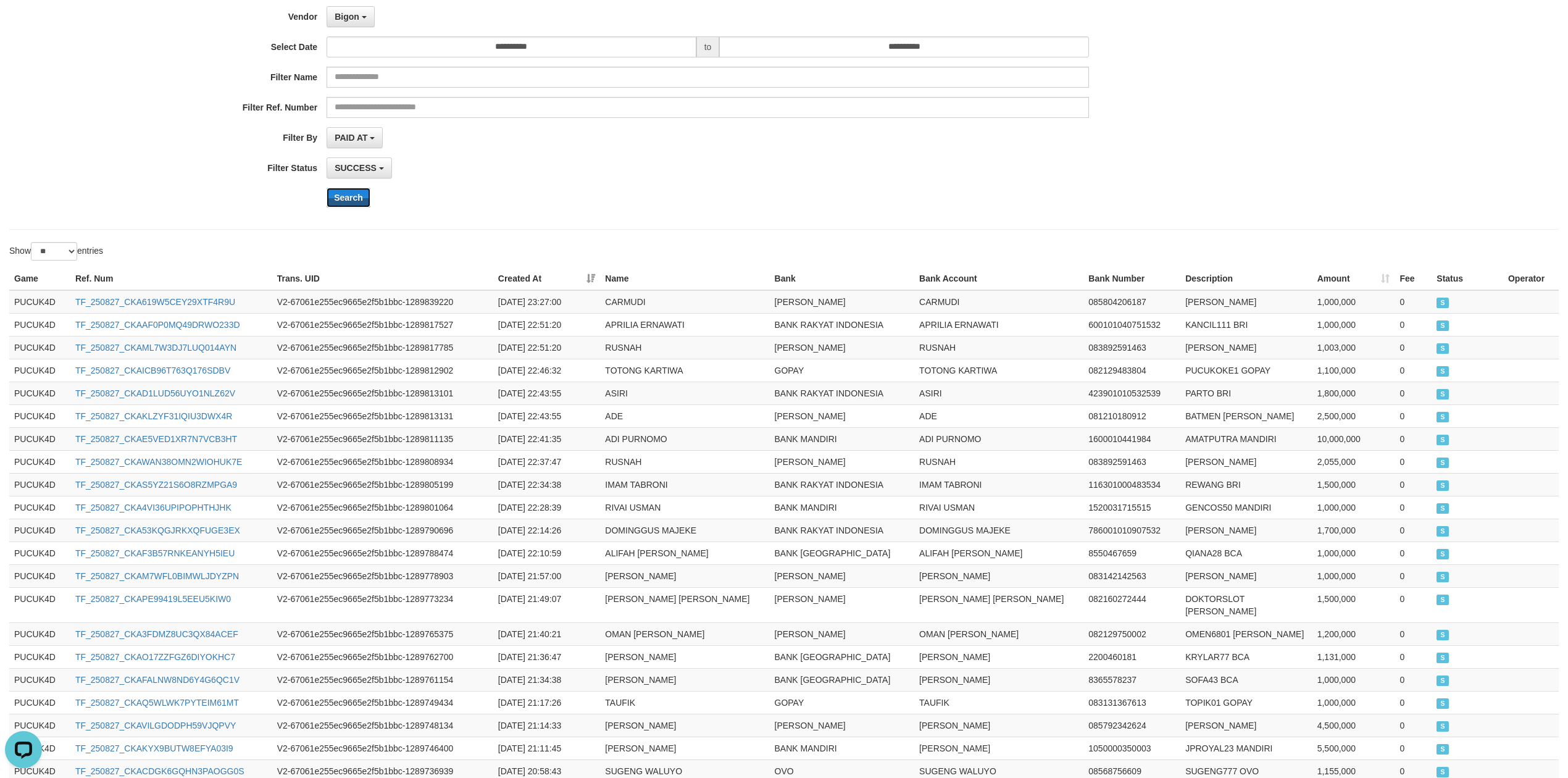
scroll to position [366, 0]
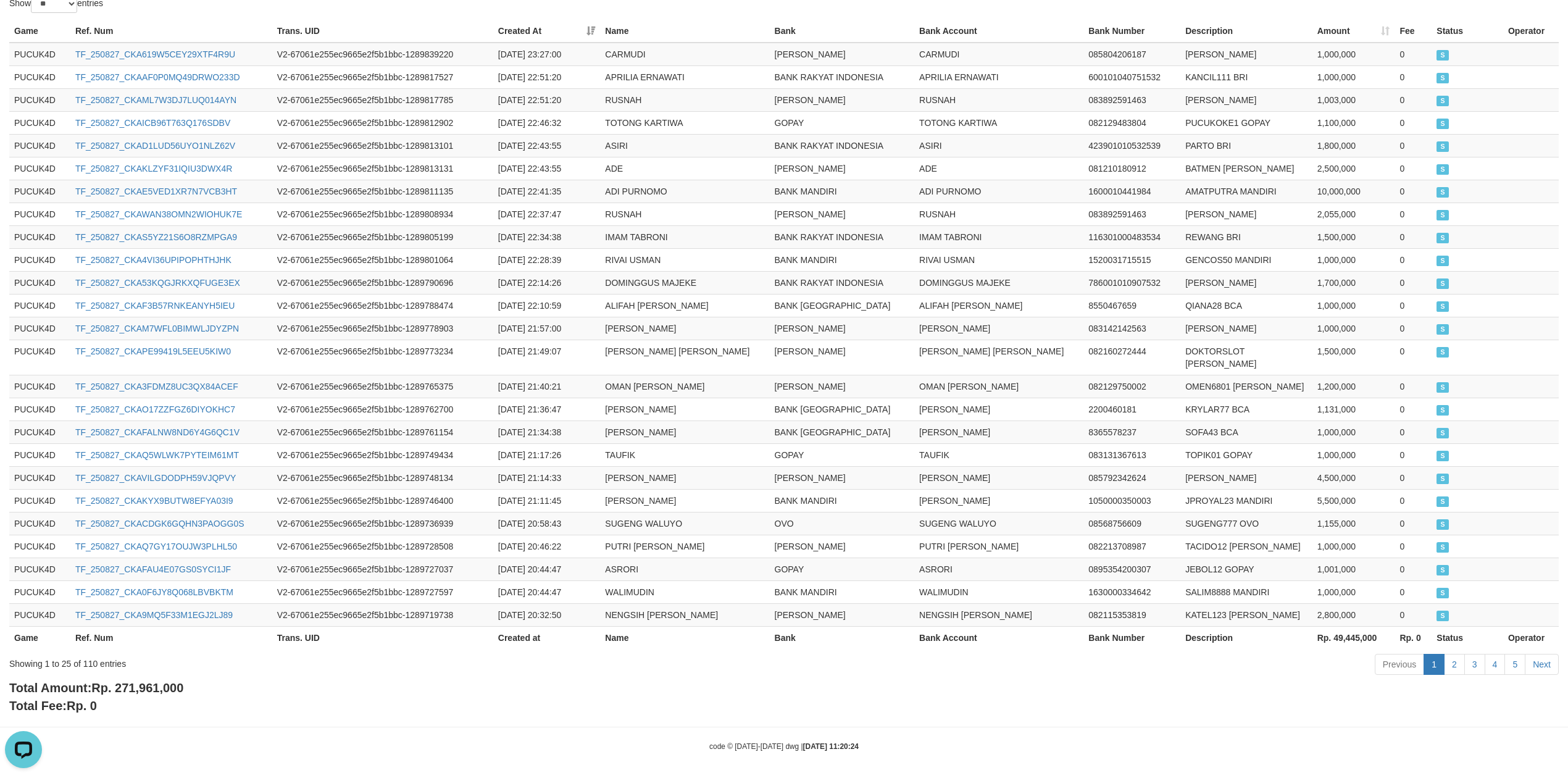
drag, startPoint x: 151, startPoint y: 695, endPoint x: 155, endPoint y: 690, distance: 6.4
click at [153, 692] on div "Total Amount: Rp. 271,961,000 Total Fee: Rp. 0" at bounding box center [784, 696] width 1550 height 36
click at [156, 689] on div "Total Amount: Rp. 271,961,000 Total Fee: Rp. 0" at bounding box center [784, 696] width 1550 height 36
copy span "271,961,000"
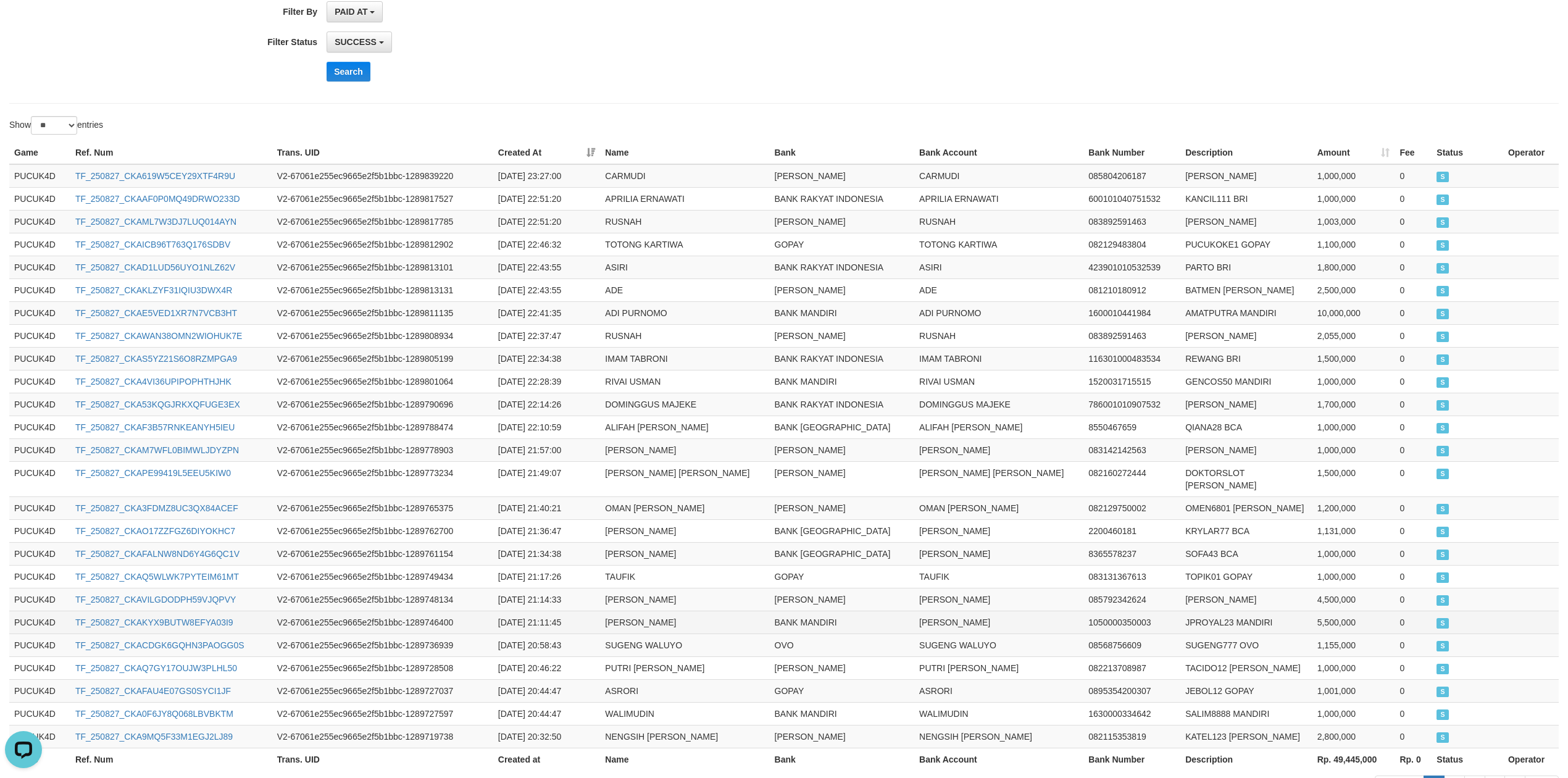
scroll to position [0, 0]
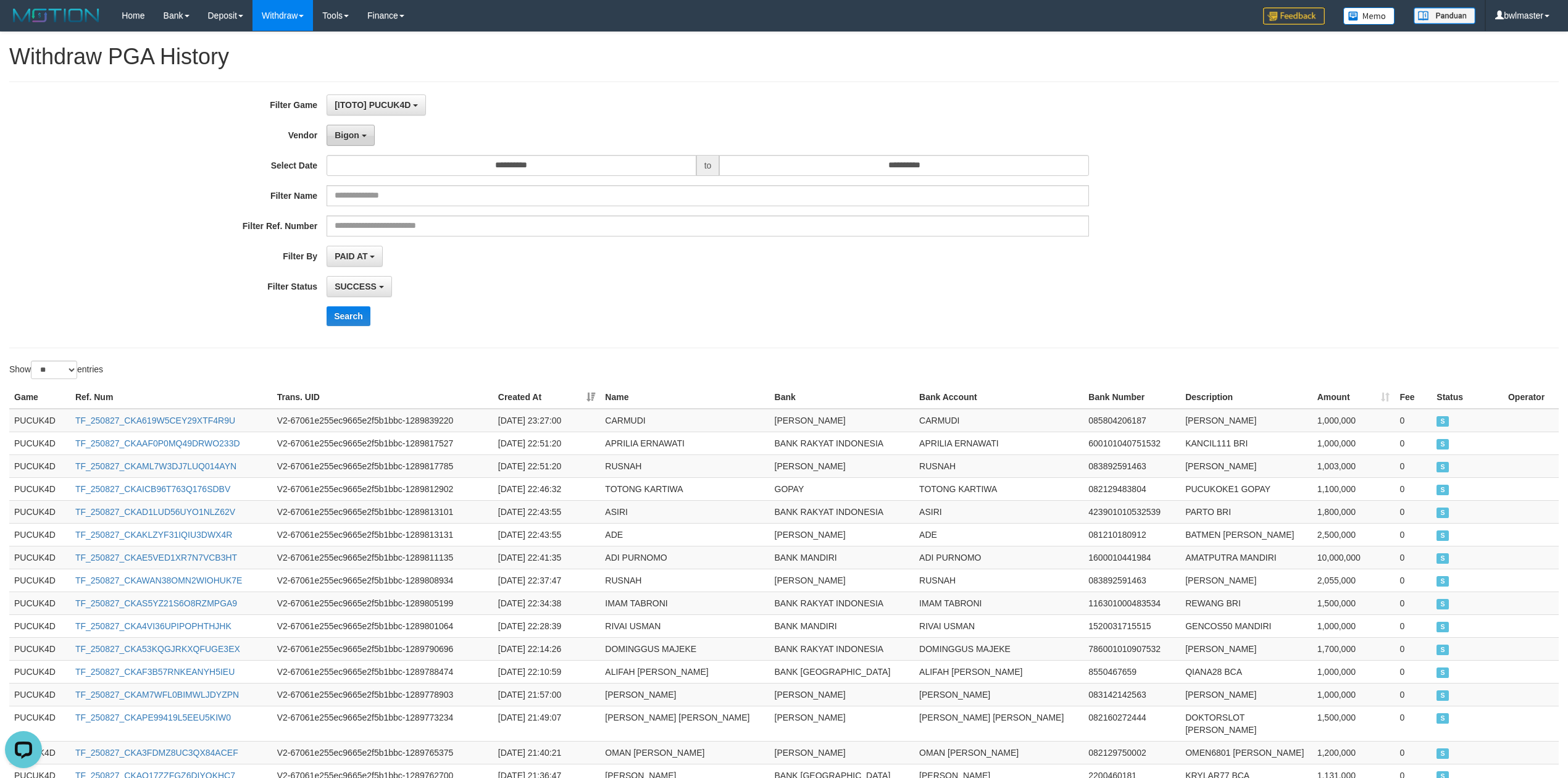
click at [361, 139] on button "Bigon" at bounding box center [351, 135] width 48 height 21
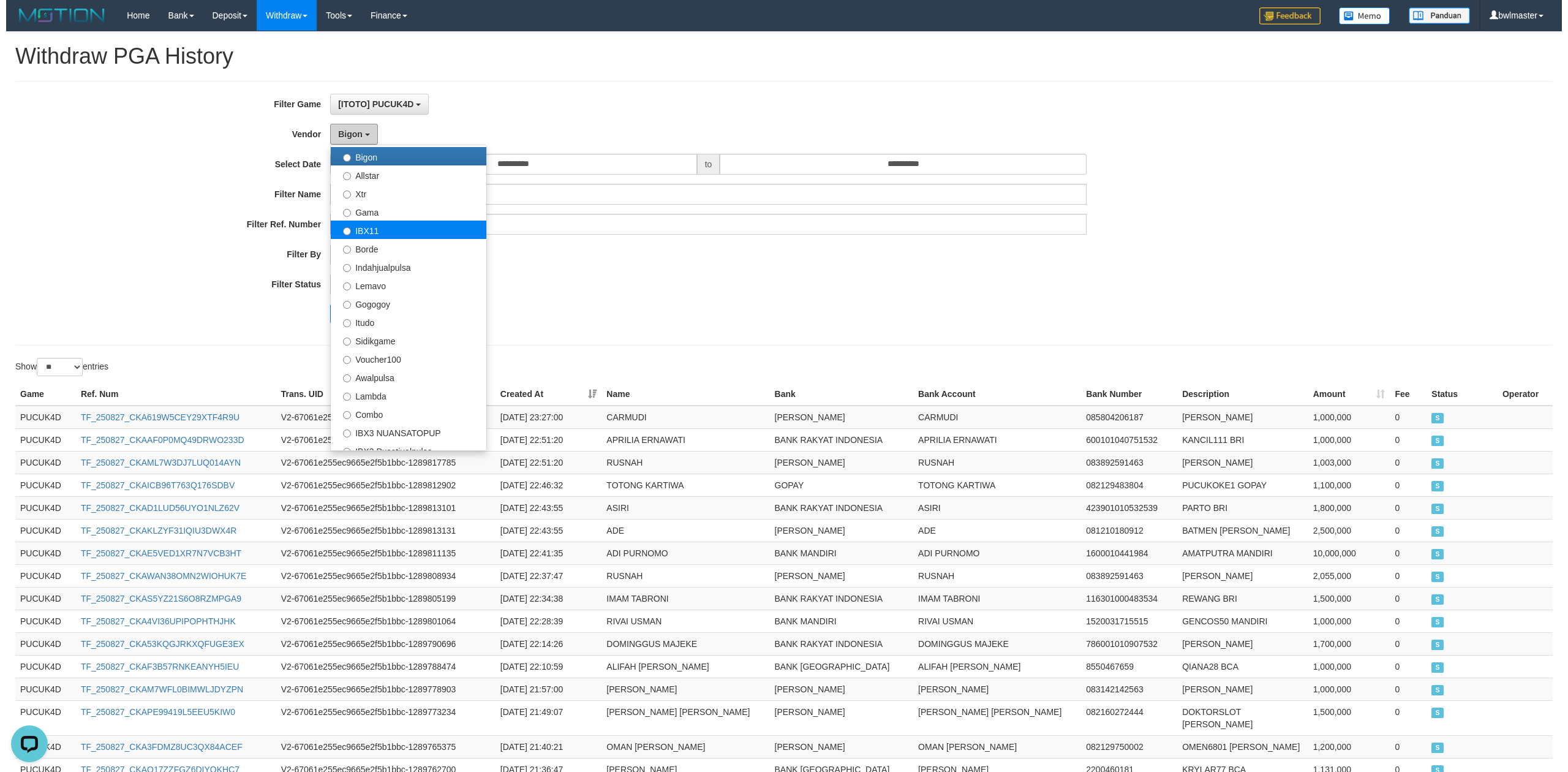
scroll to position [321, 0]
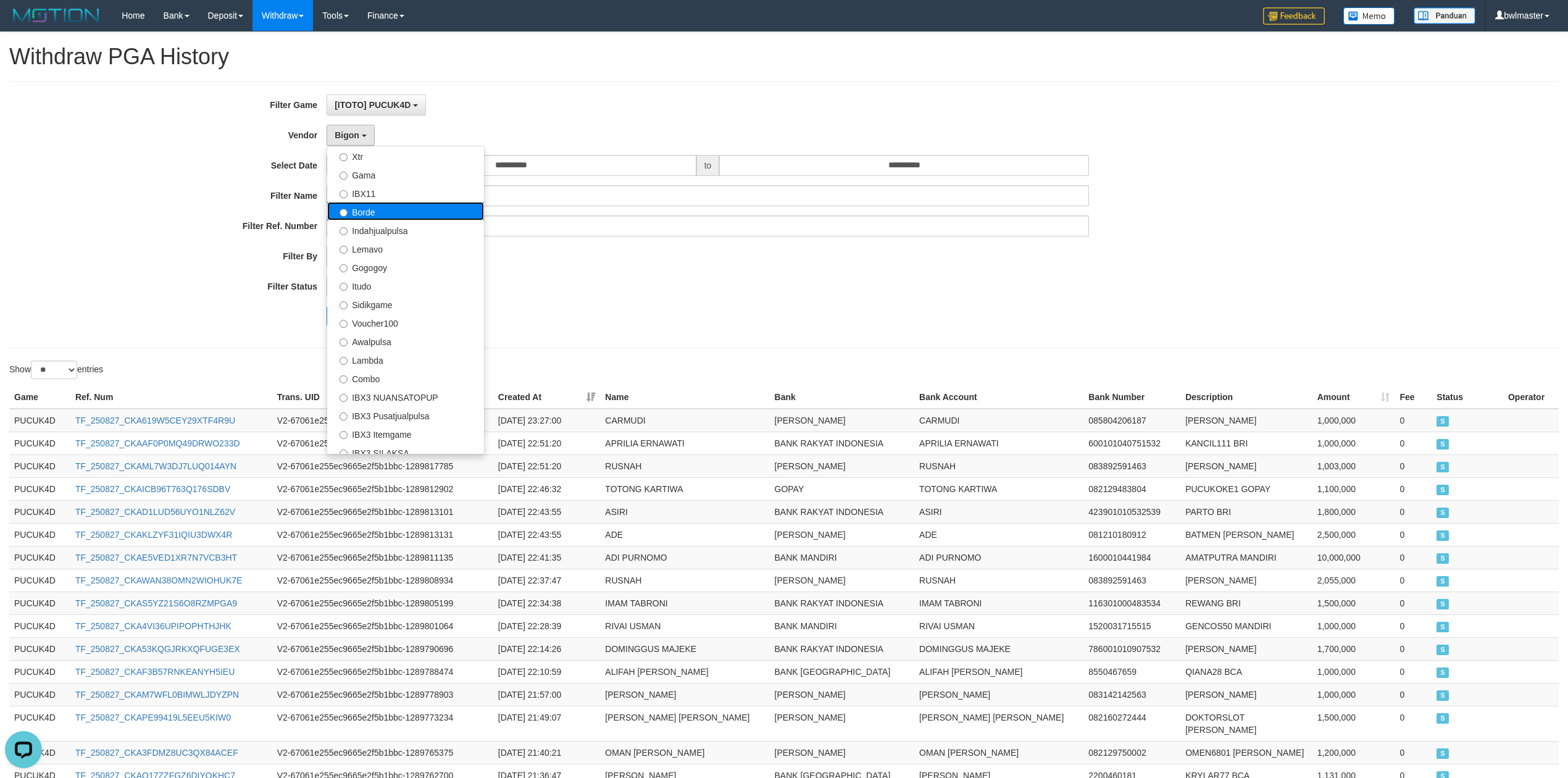
click at [376, 215] on label "Borde" at bounding box center [405, 210] width 157 height 18
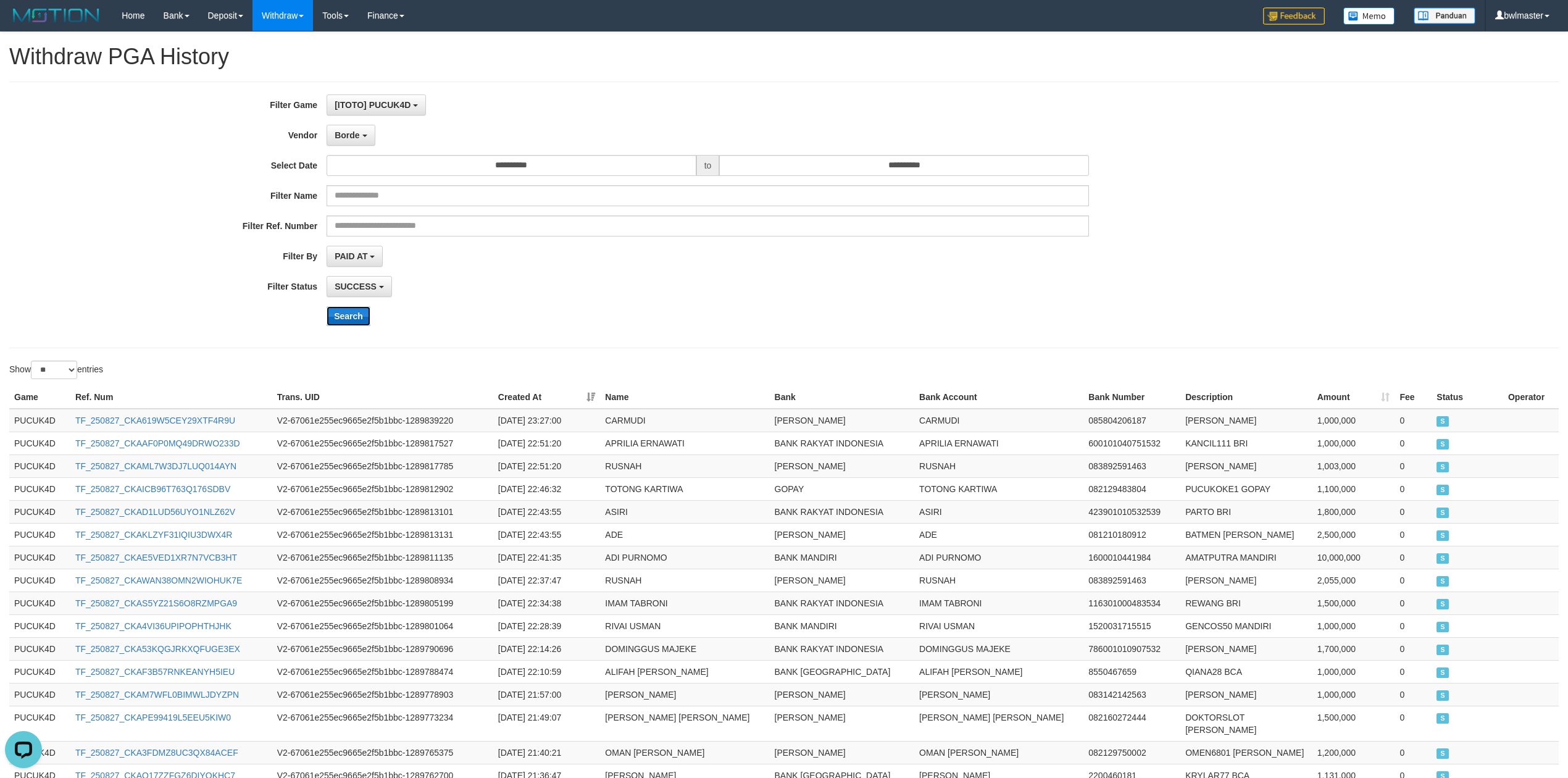
click at [360, 313] on button "Search" at bounding box center [348, 316] width 43 height 19
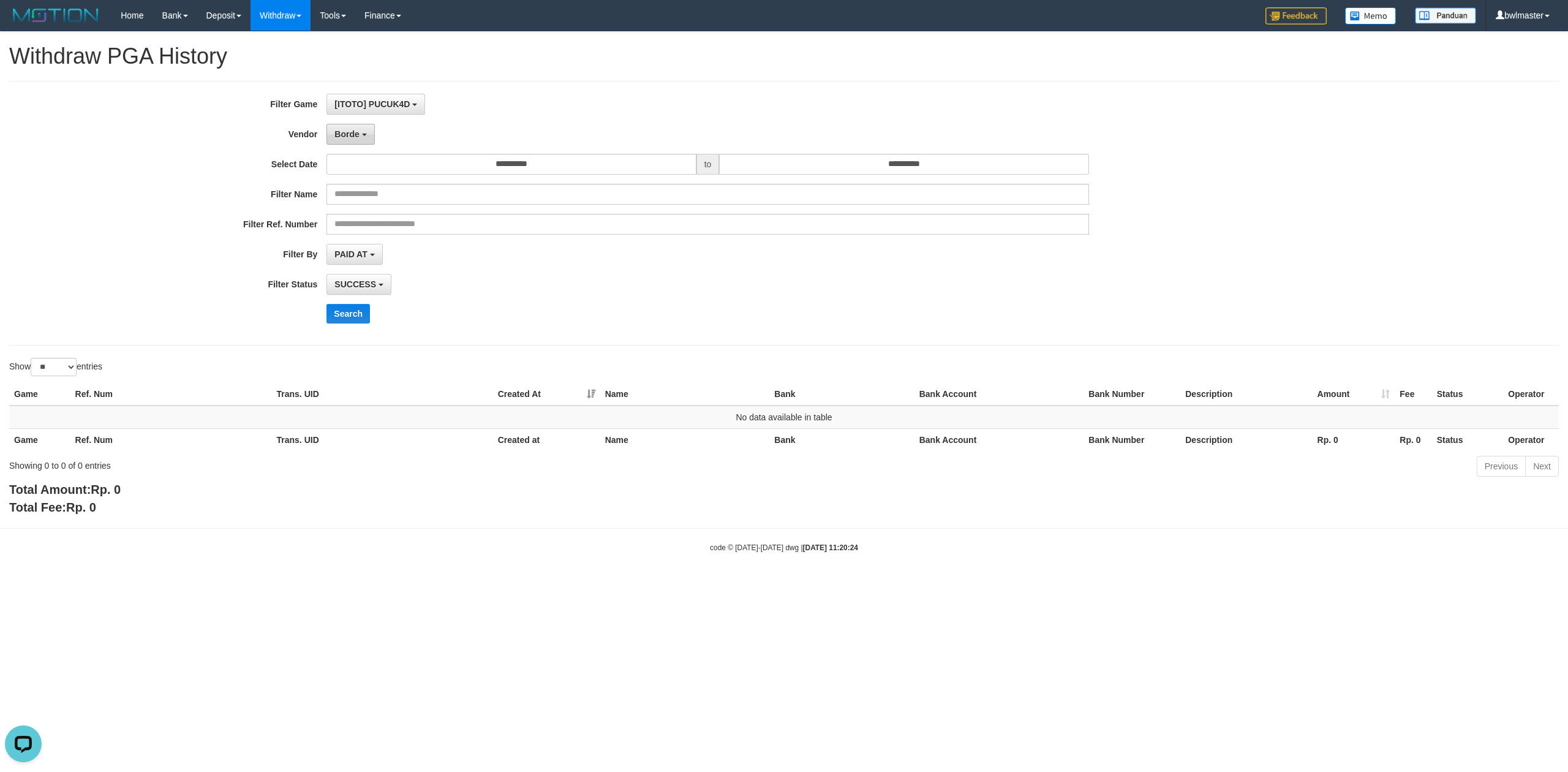
click at [368, 139] on button "Borde" at bounding box center [350, 134] width 48 height 21
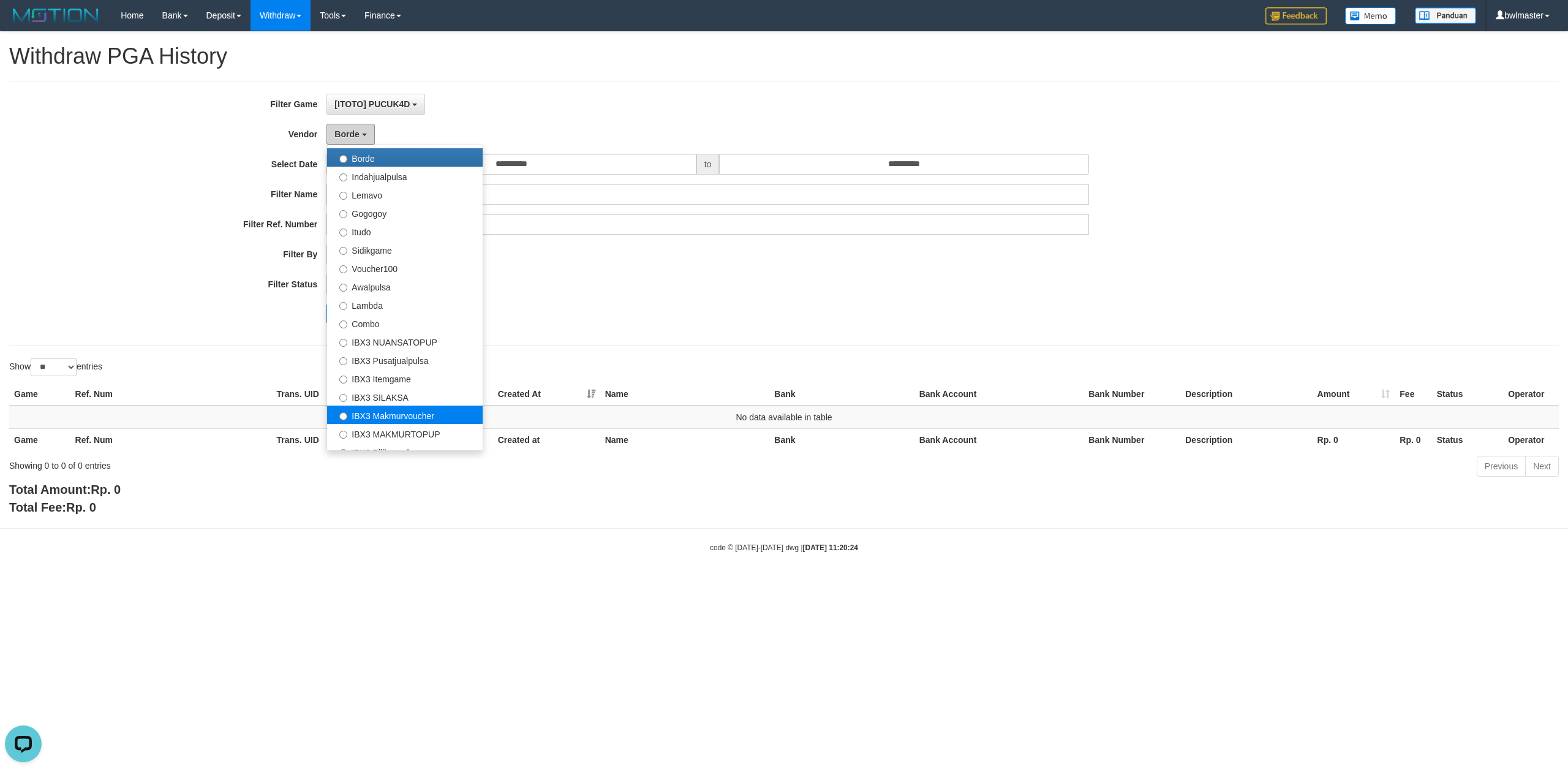
scroll to position [403, 0]
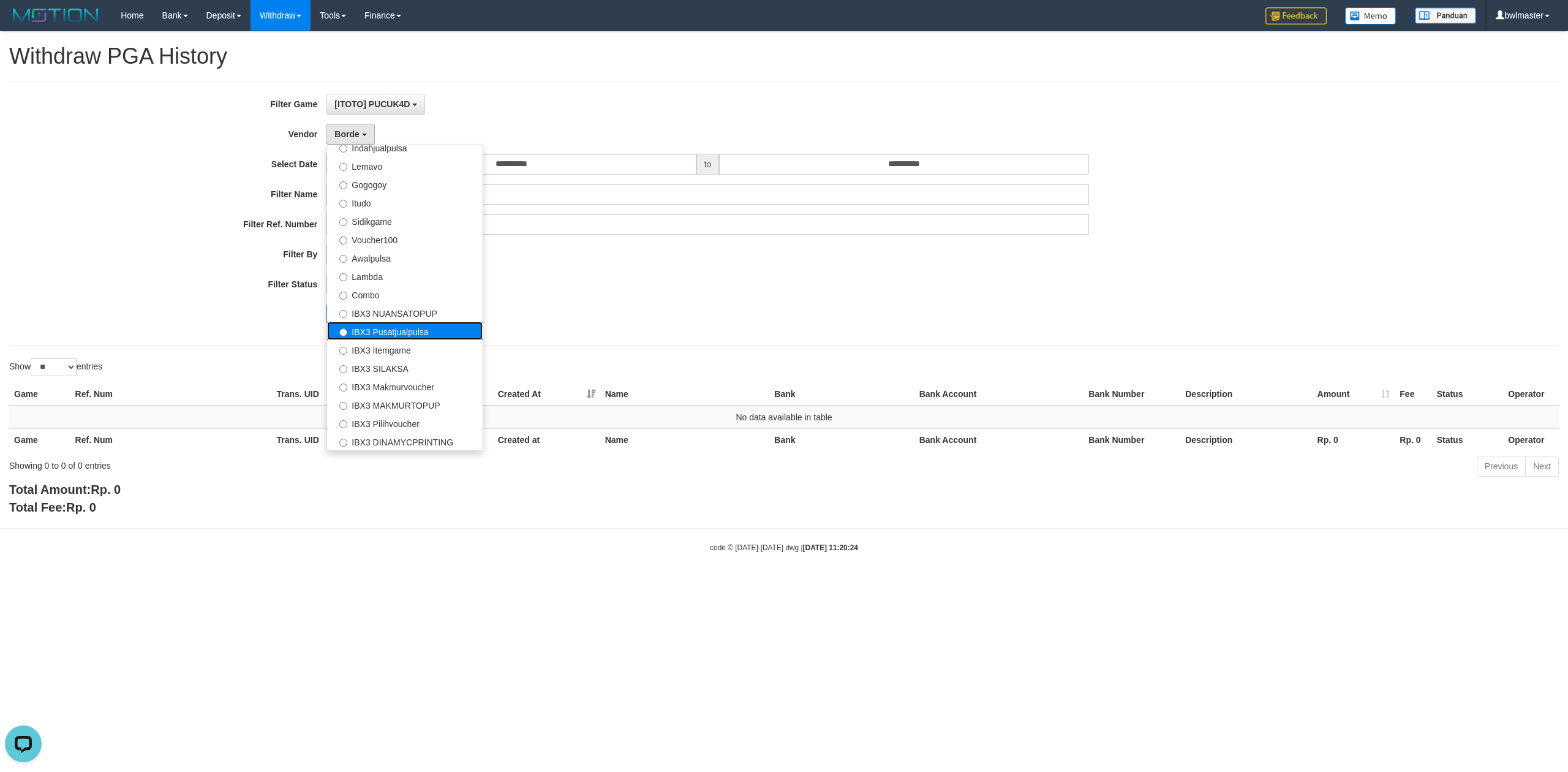
click at [420, 337] on label "IBX3 Pusatjualpulsa" at bounding box center [405, 330] width 156 height 18
select select "**********"
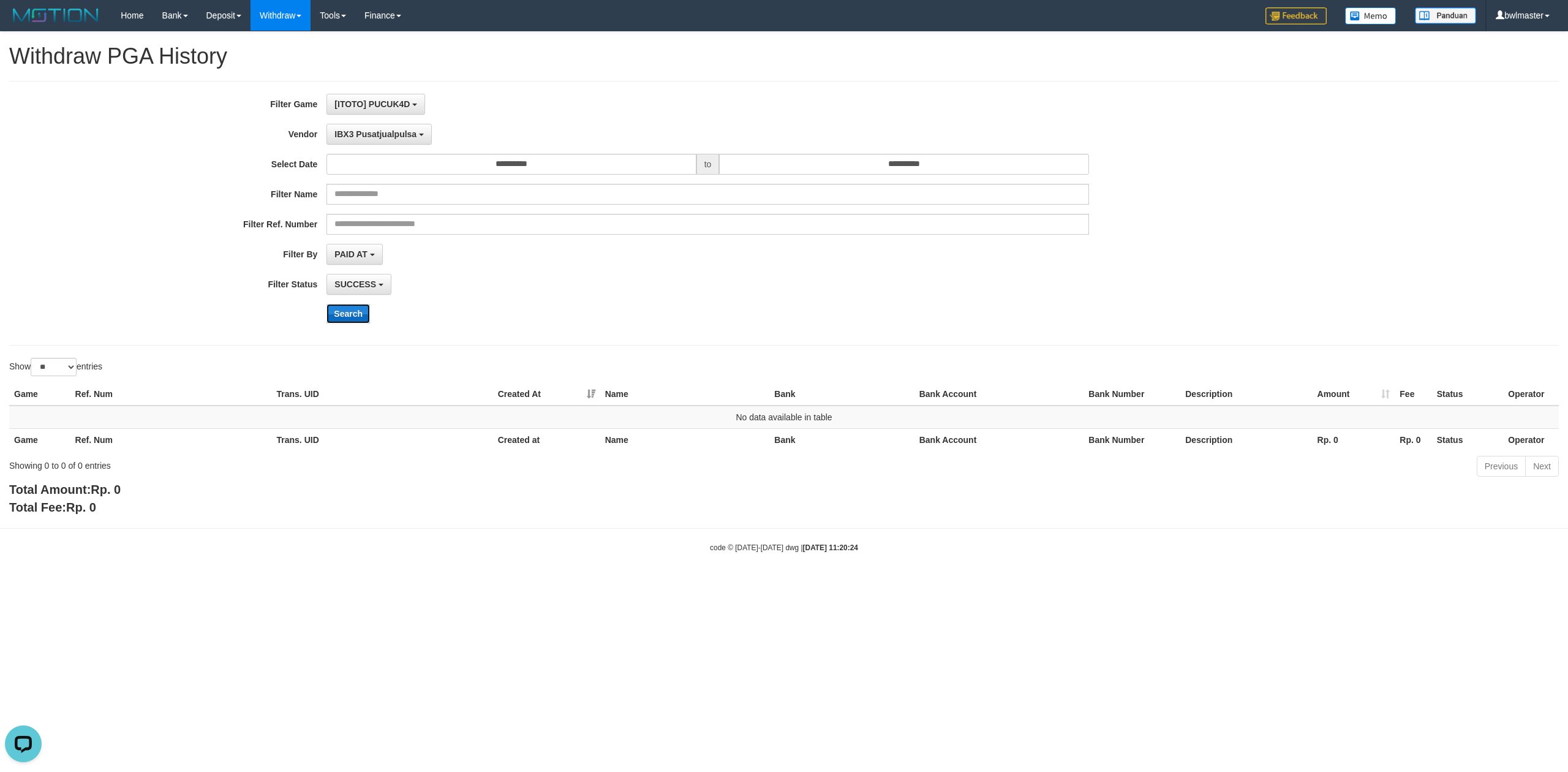
click at [349, 321] on button "Search" at bounding box center [347, 314] width 43 height 19
click at [371, 138] on span "IBX3 Pusatjualpulsa" at bounding box center [376, 134] width 82 height 10
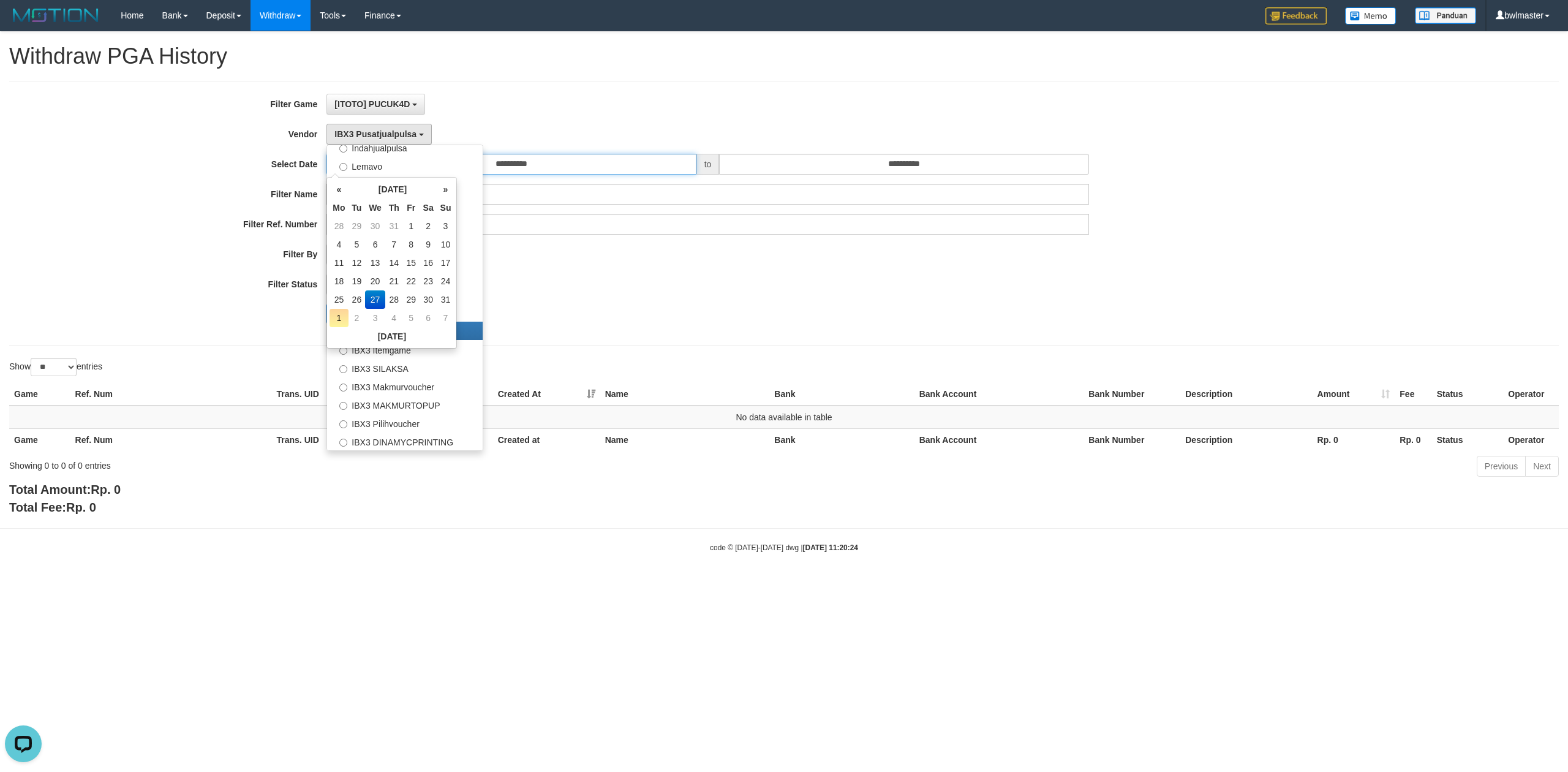
click at [544, 156] on input "**********" at bounding box center [511, 165] width 369 height 21
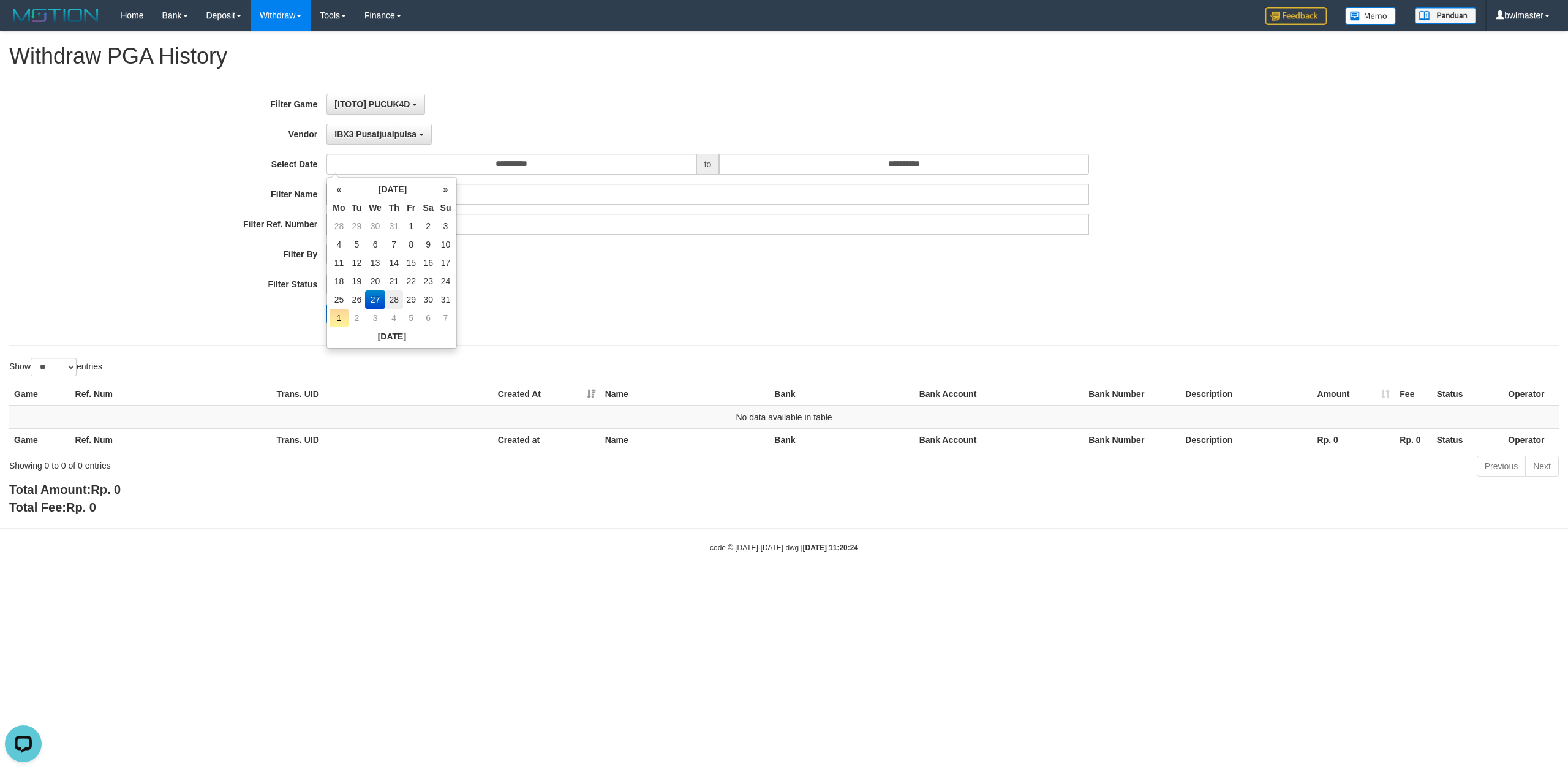
click at [395, 297] on td "28" at bounding box center [394, 299] width 18 height 18
type input "**********"
drag, startPoint x: 567, startPoint y: 304, endPoint x: 394, endPoint y: 312, distance: 173.2
click at [566, 302] on div "**********" at bounding box center [653, 213] width 1307 height 239
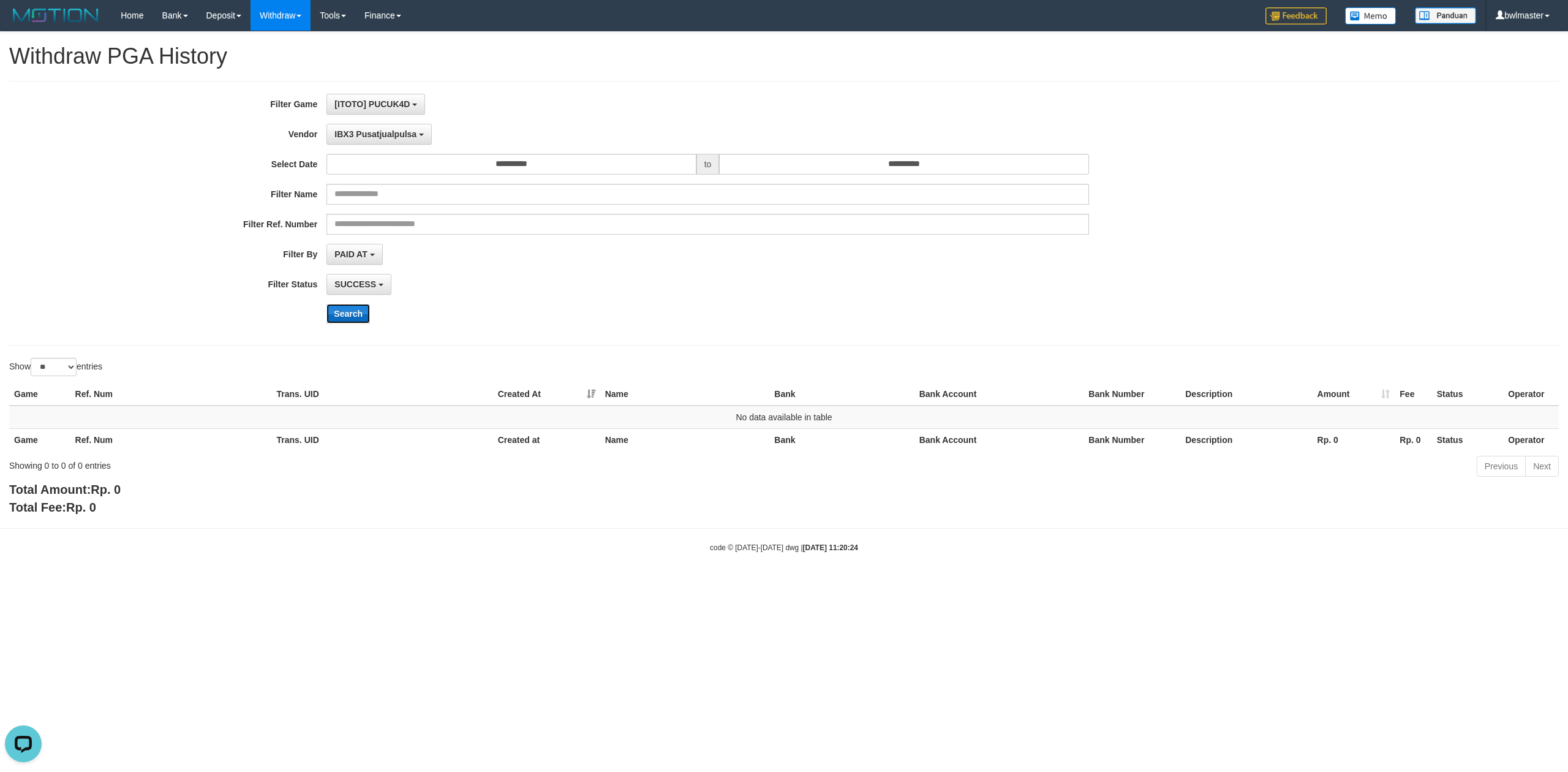
click at [343, 318] on button "Search" at bounding box center [347, 314] width 43 height 19
click at [373, 136] on span "IBX3 Pusatjualpulsa" at bounding box center [376, 134] width 82 height 10
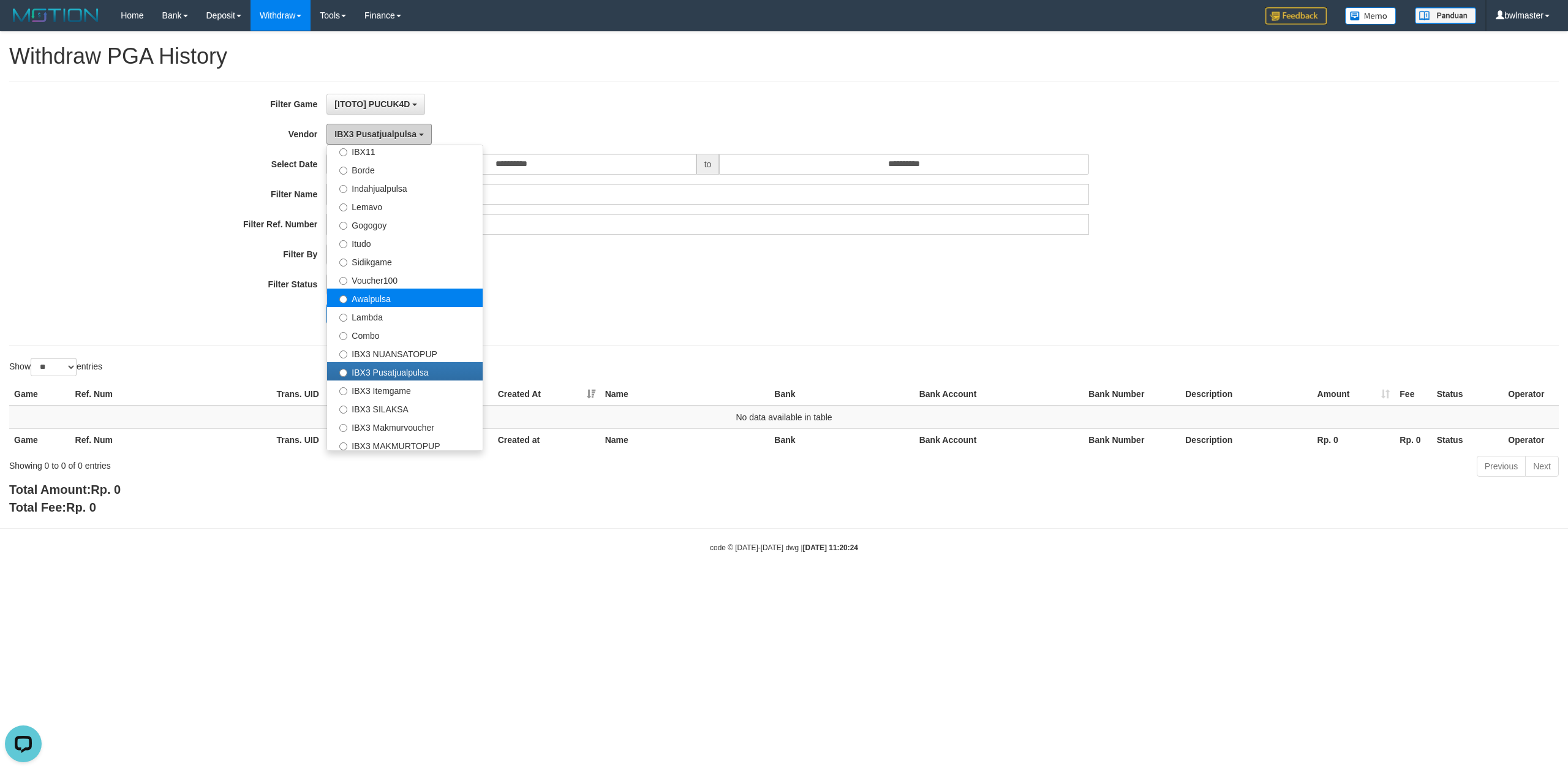
scroll to position [321, 0]
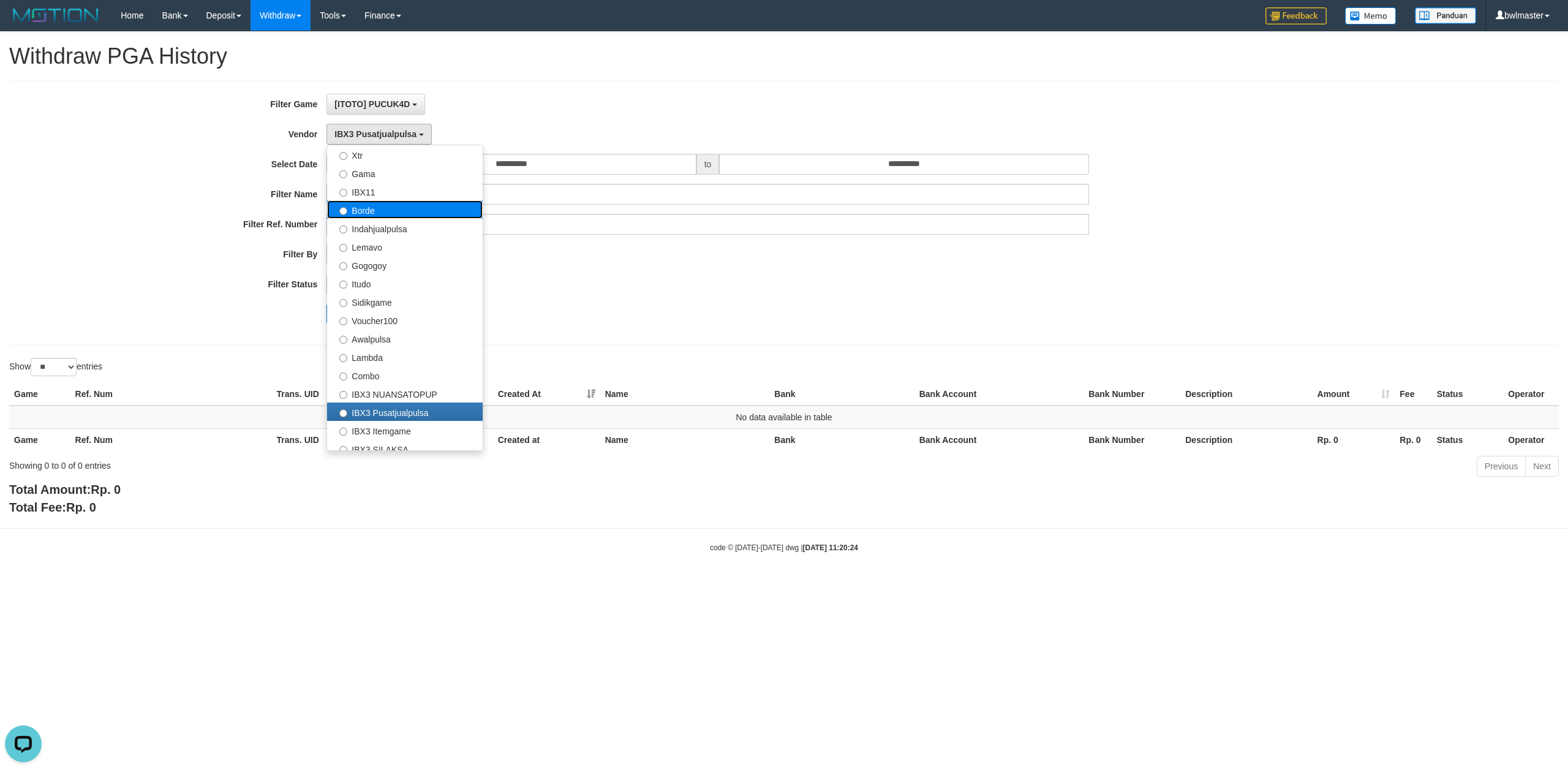
click at [380, 214] on label "Borde" at bounding box center [405, 209] width 156 height 18
select select "**********"
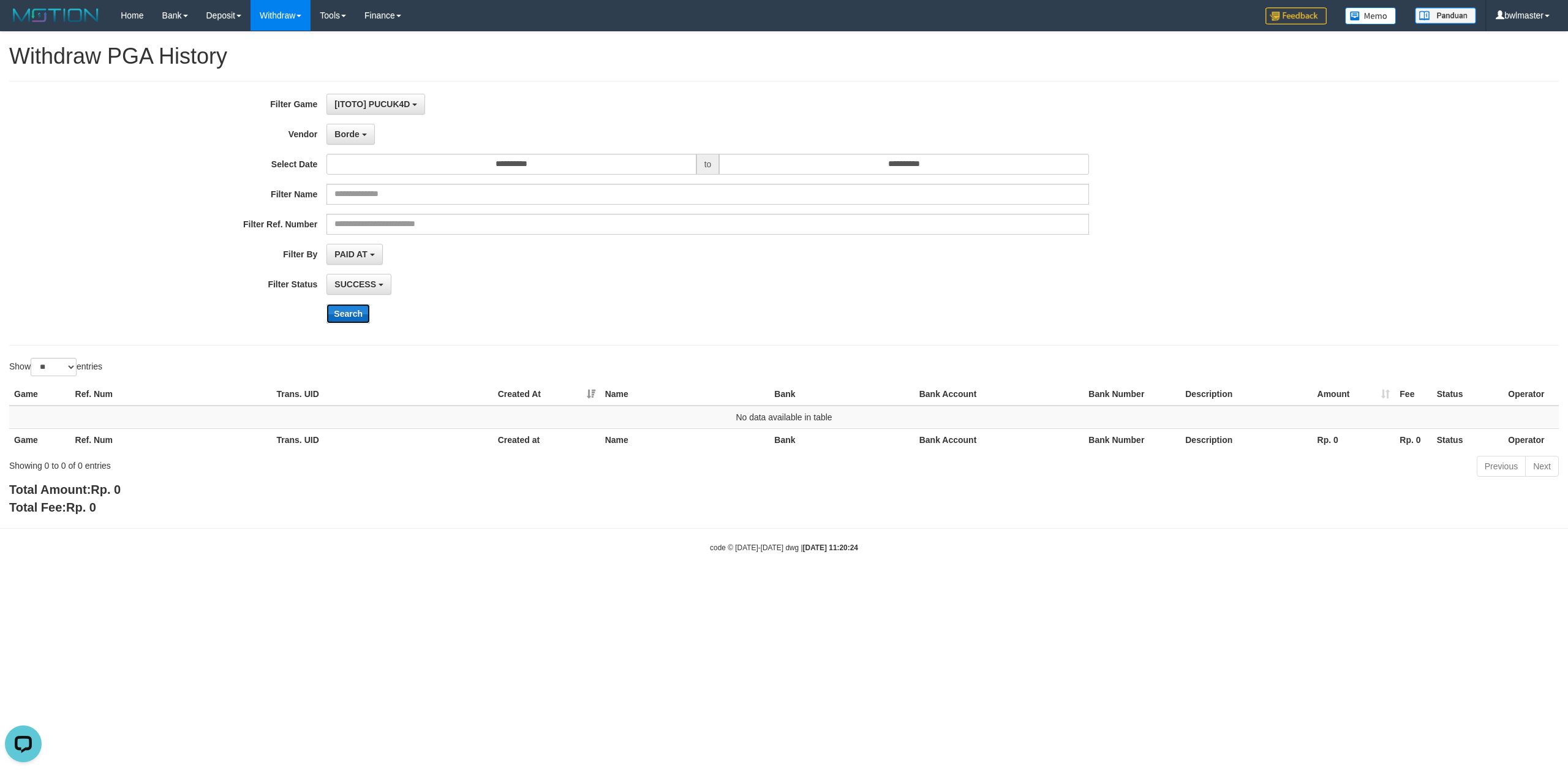
click at [352, 319] on button "Search" at bounding box center [347, 314] width 43 height 19
click at [364, 138] on button "Borde" at bounding box center [350, 134] width 48 height 21
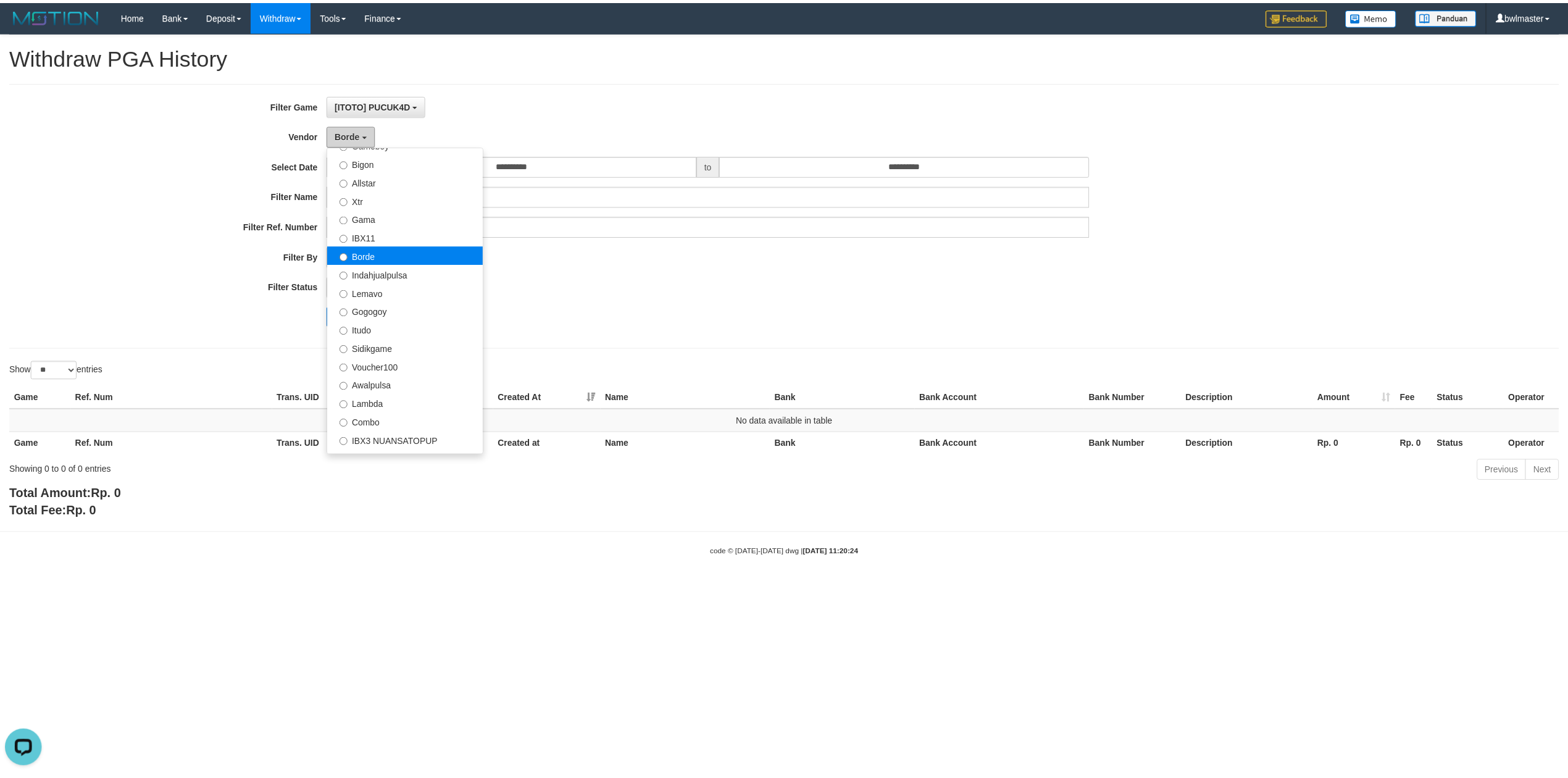
scroll to position [241, 0]
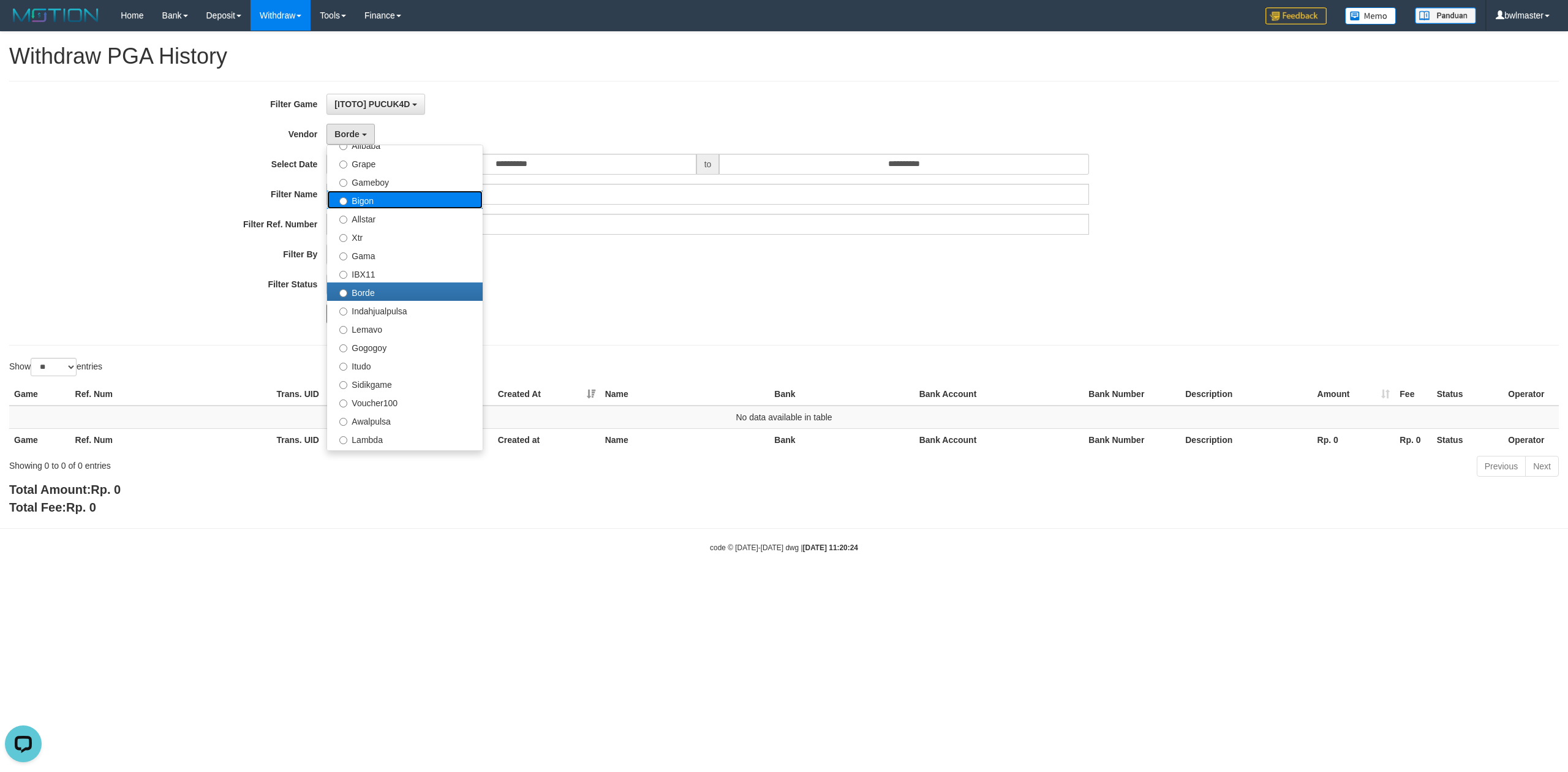
click at [372, 195] on label "Bigon" at bounding box center [405, 199] width 156 height 18
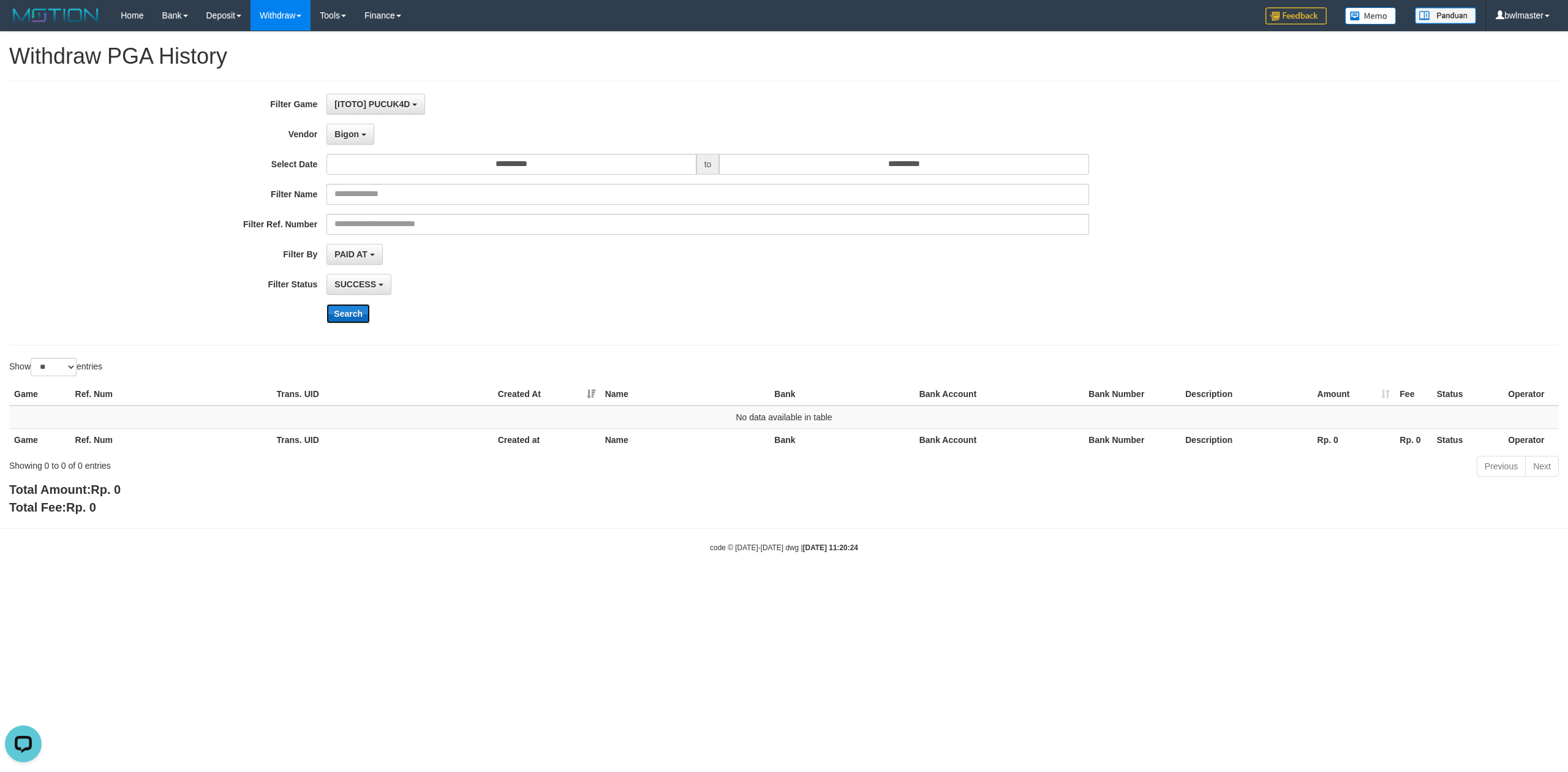
click at [346, 317] on button "Search" at bounding box center [347, 314] width 43 height 19
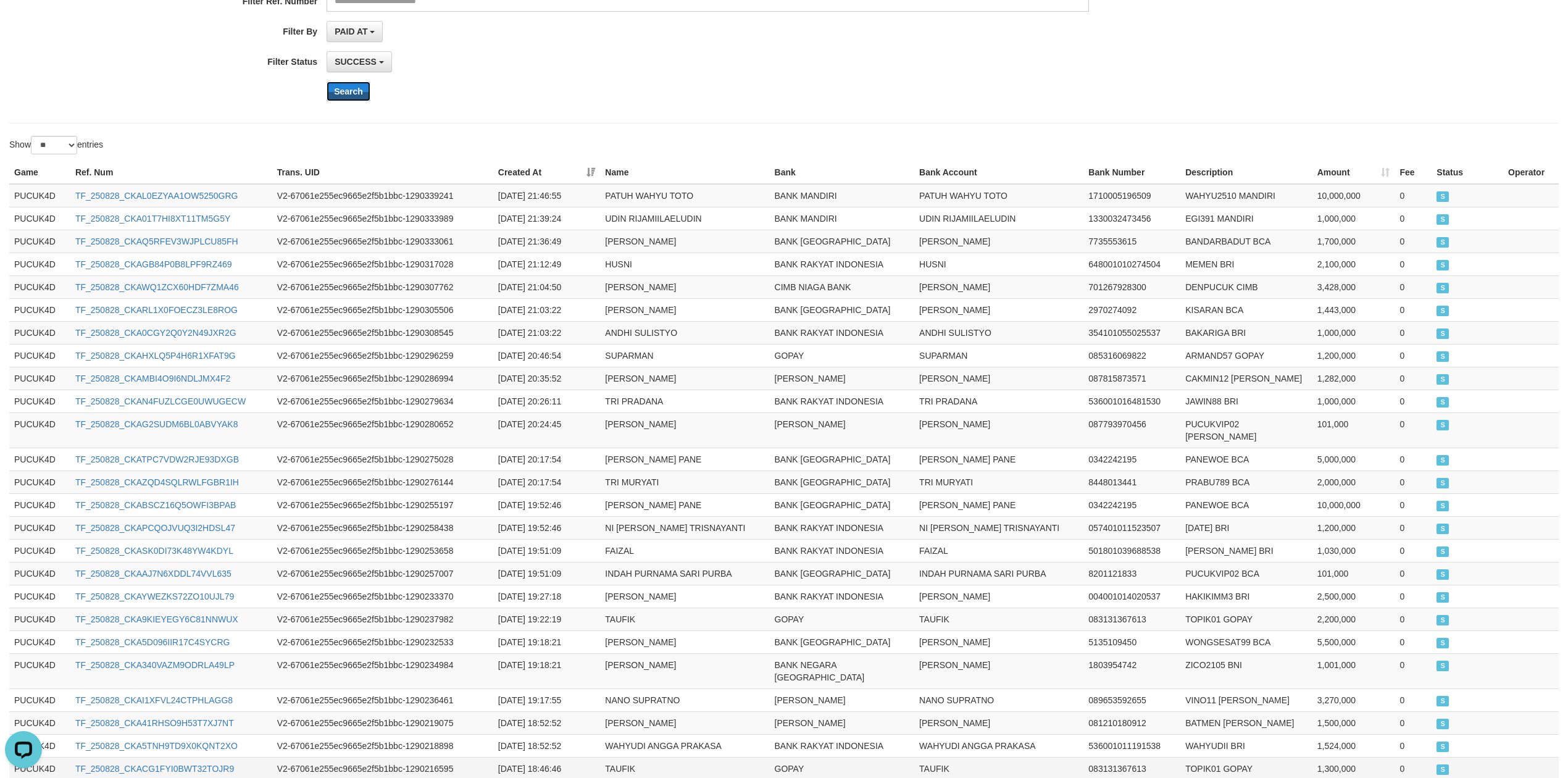
scroll to position [366, 0]
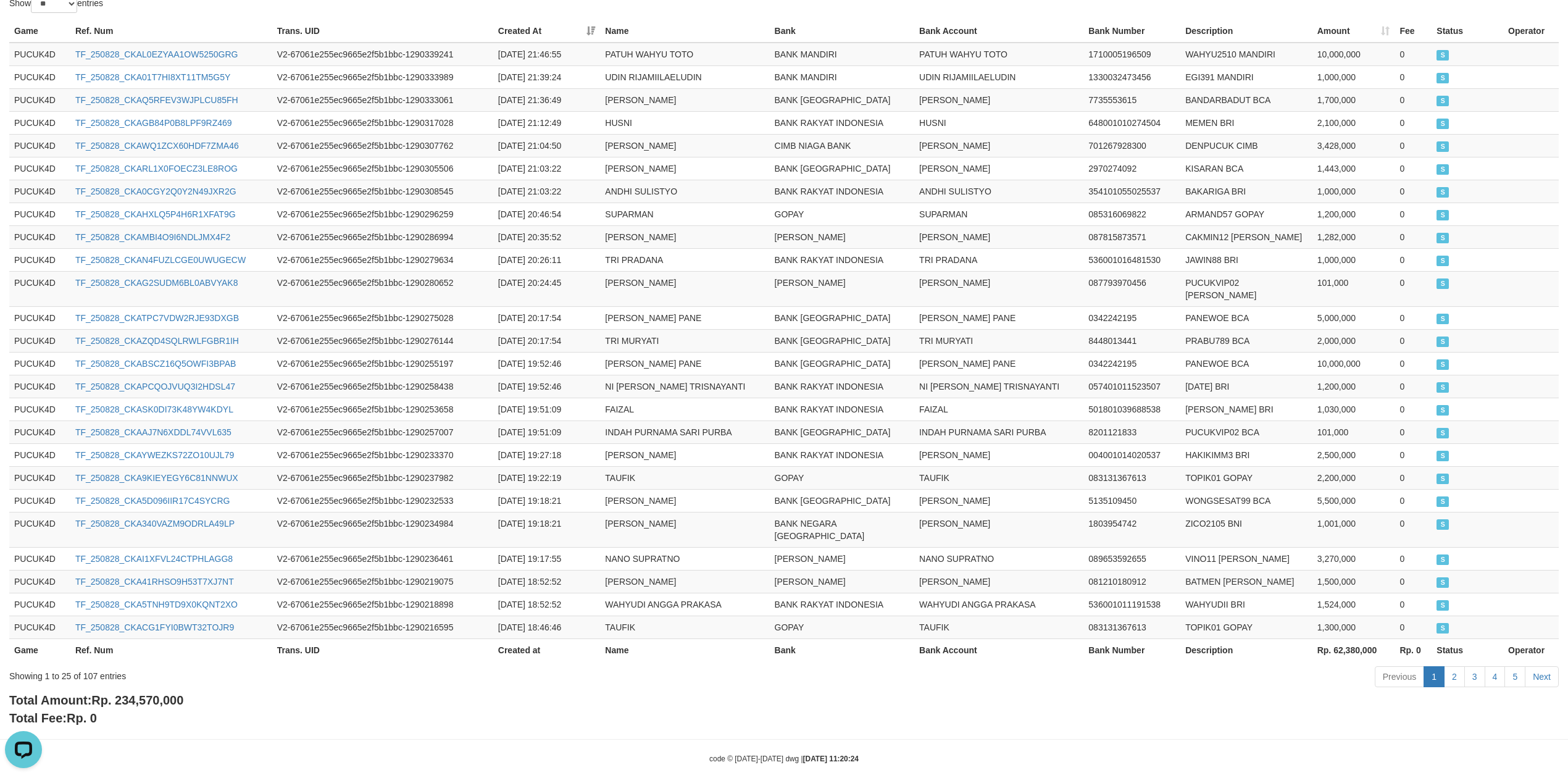
click at [166, 691] on div "Total Amount: Rp. 234,570,000 Total Fee: Rp. 0" at bounding box center [784, 709] width 1550 height 36
copy span "234,570,000"
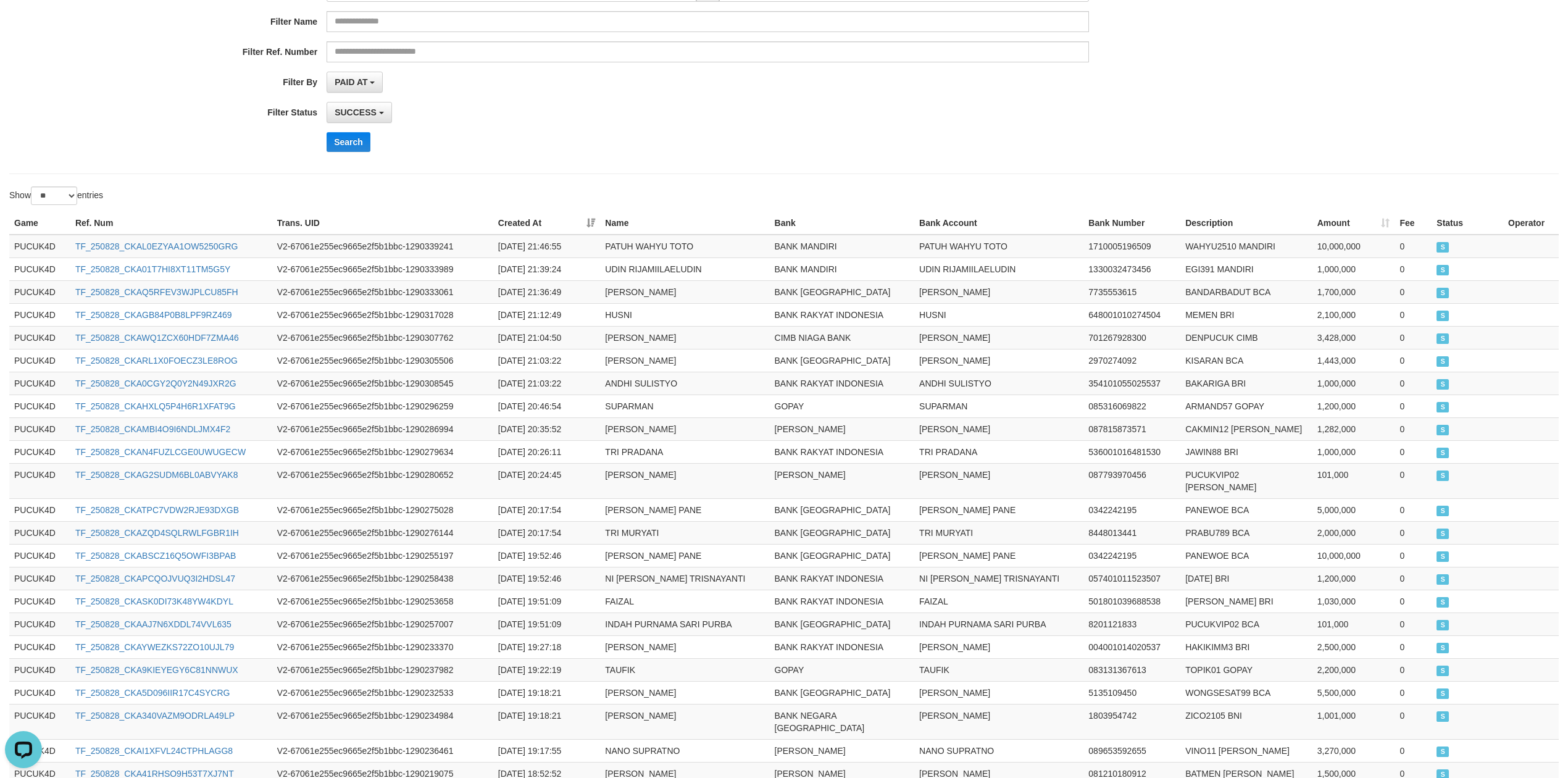
scroll to position [0, 0]
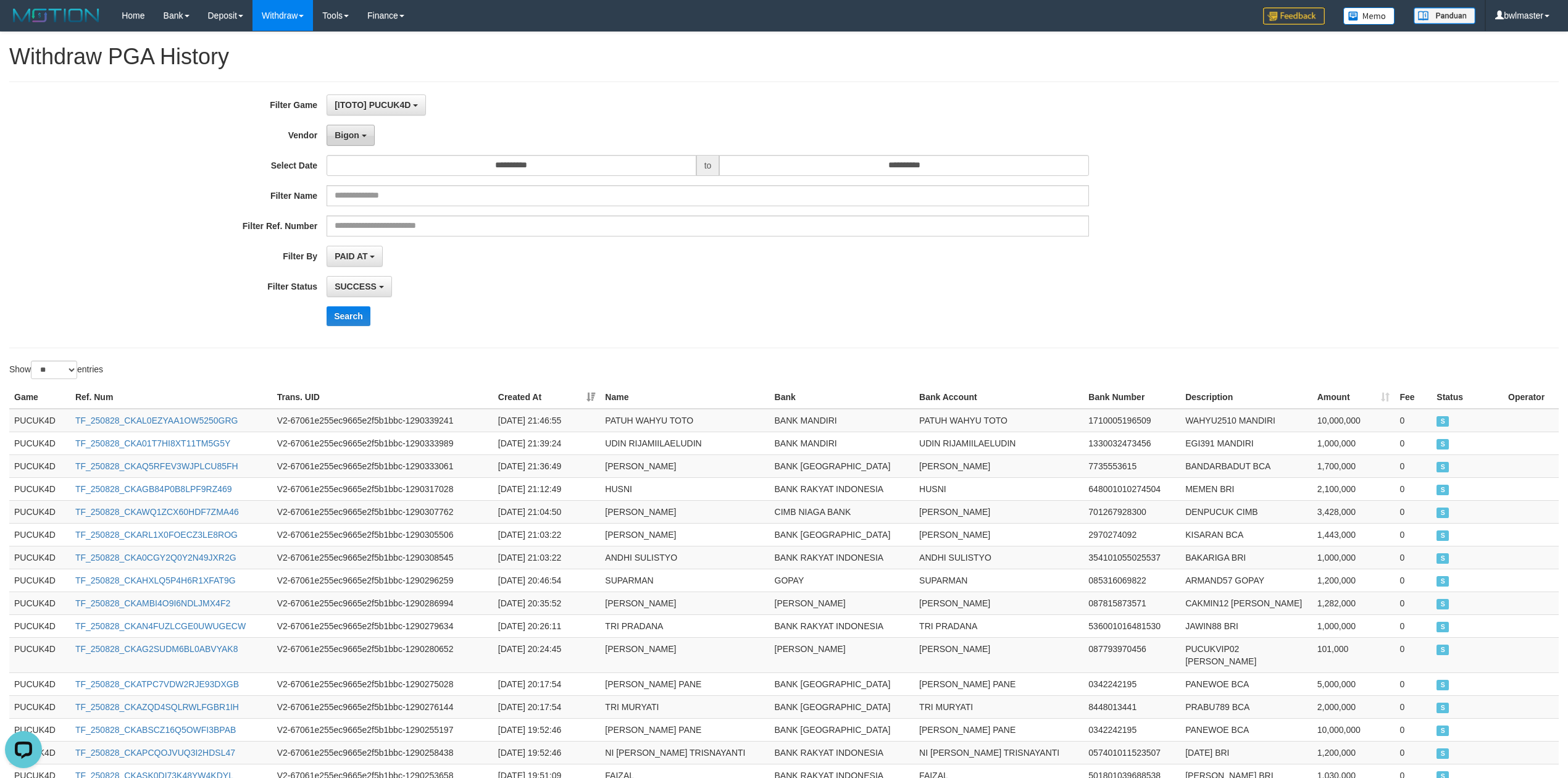
click at [341, 137] on span "Bigon" at bounding box center [347, 135] width 25 height 10
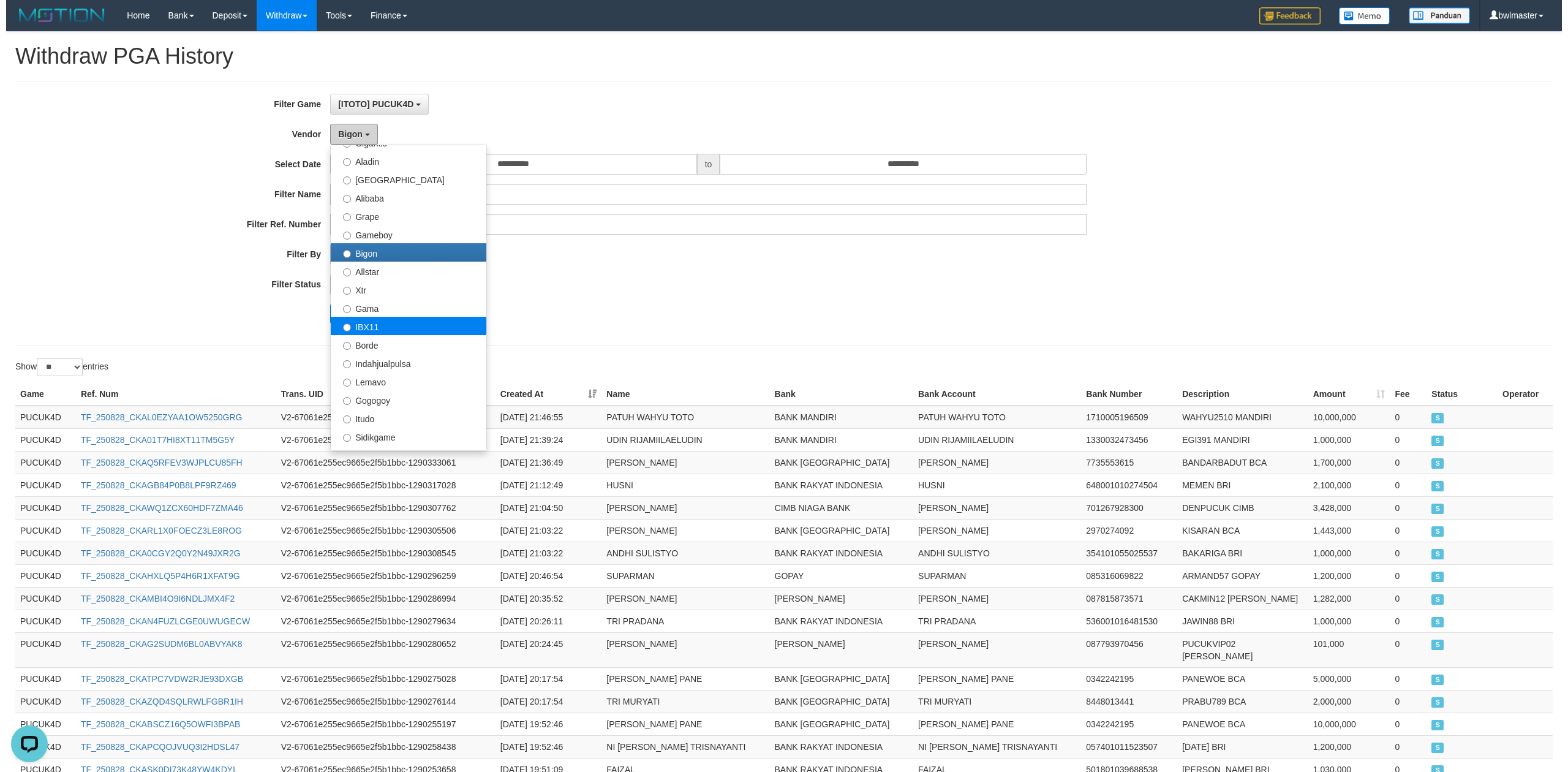
scroll to position [76, 0]
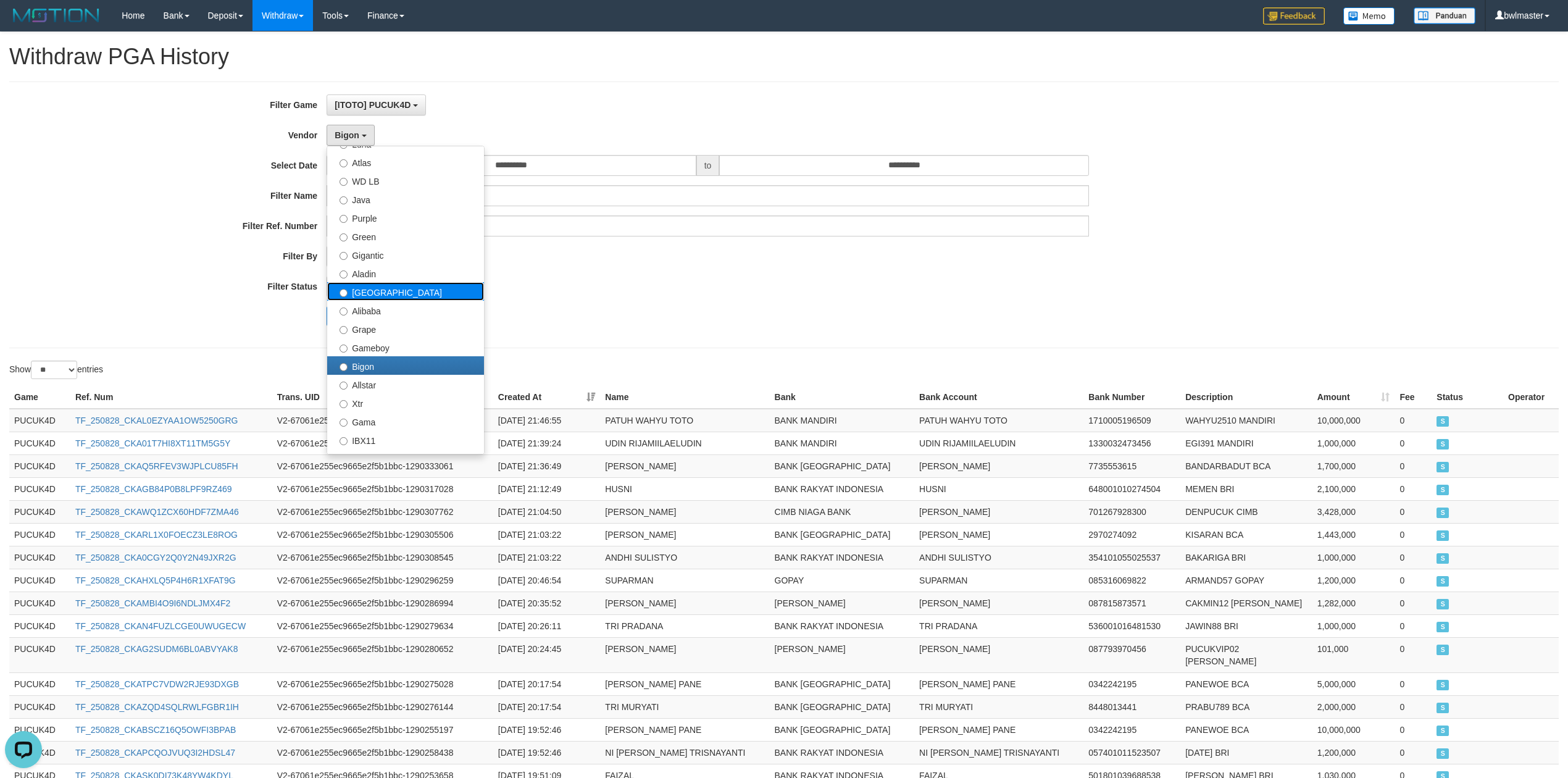
click at [392, 294] on label "[GEOGRAPHIC_DATA]" at bounding box center [405, 291] width 157 height 18
select select "**********"
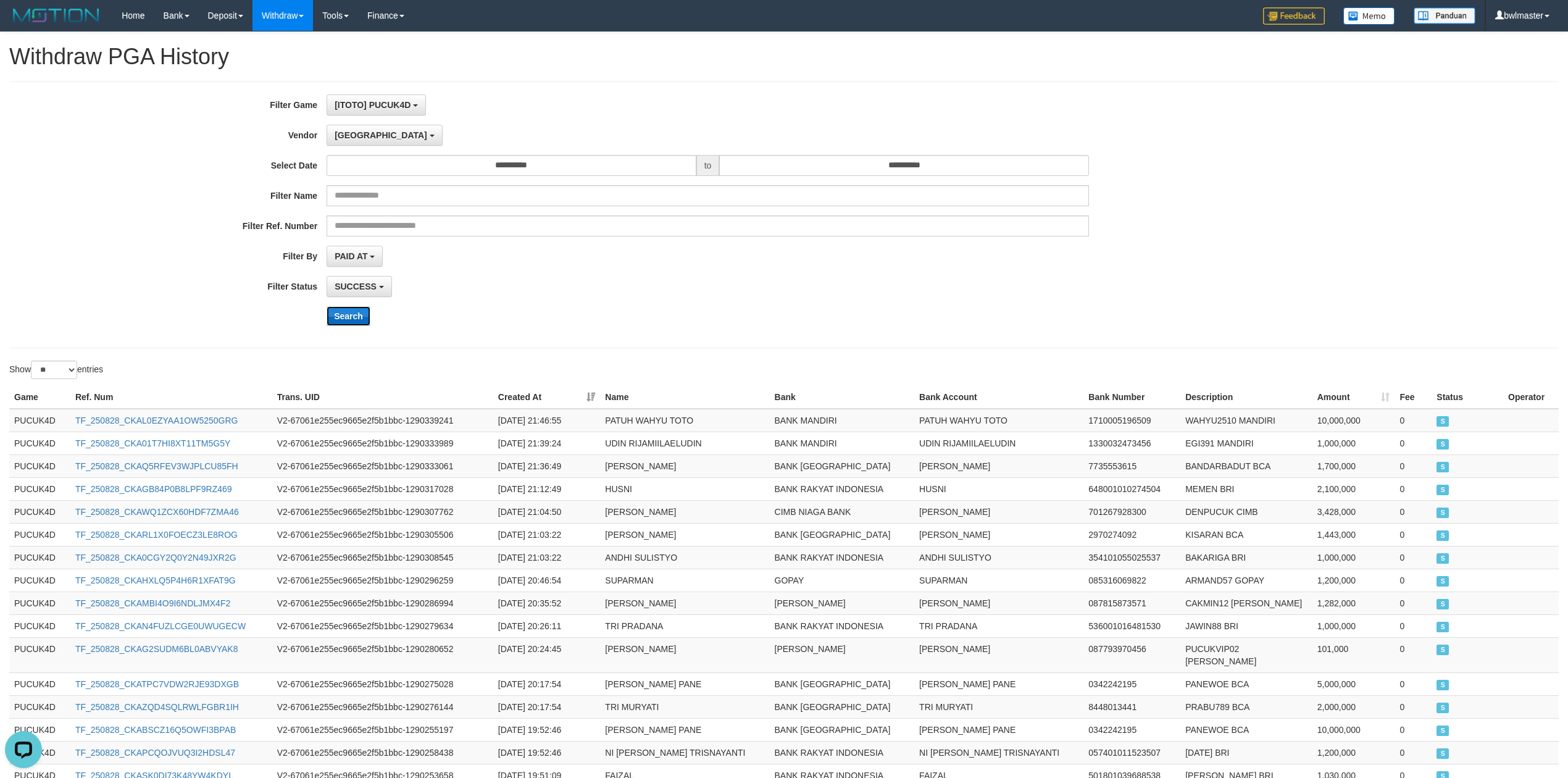
click at [357, 320] on button "Search" at bounding box center [348, 316] width 43 height 19
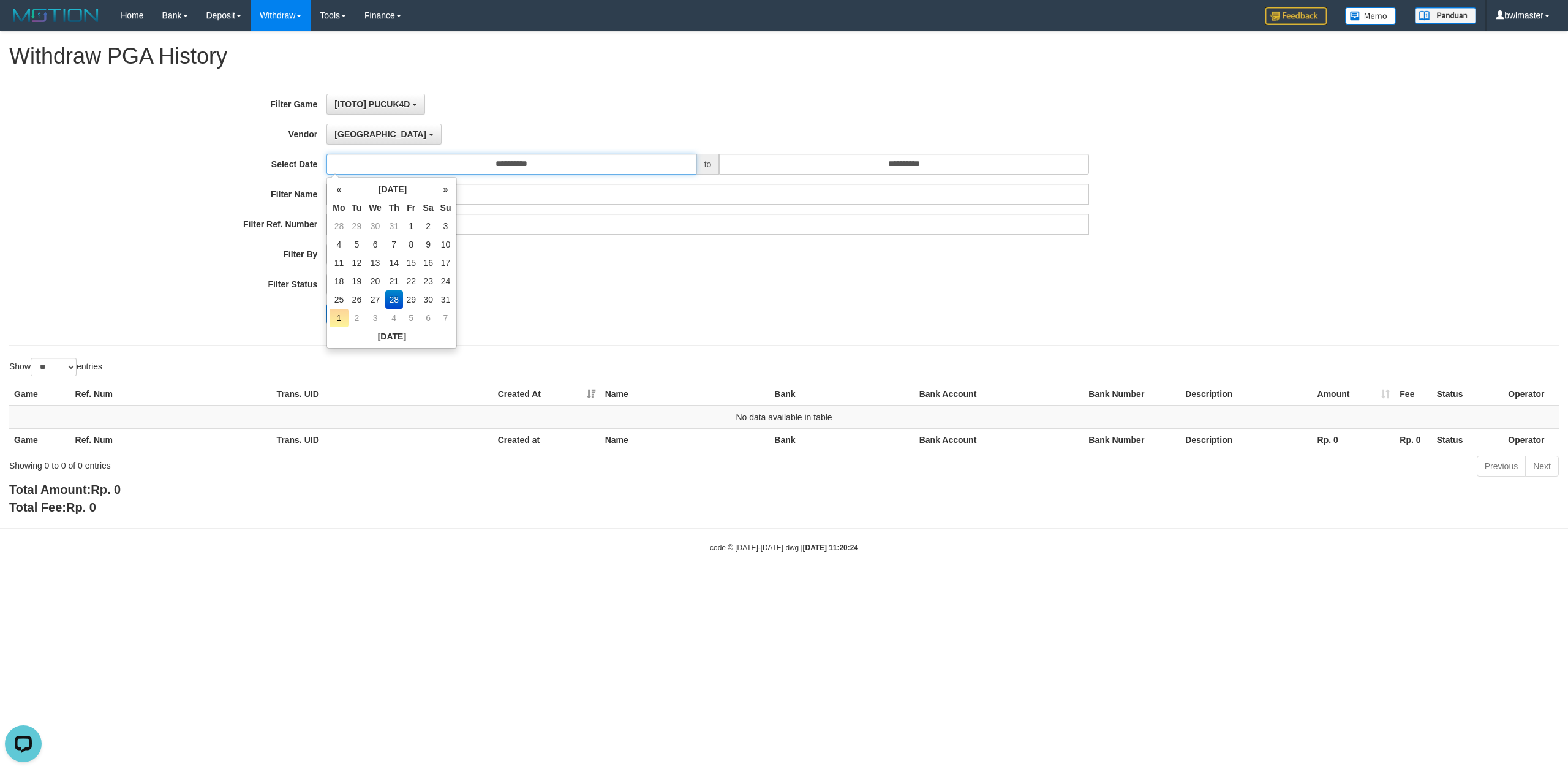
click at [430, 167] on input "**********" at bounding box center [511, 165] width 369 height 21
click at [405, 294] on td "29" at bounding box center [410, 299] width 16 height 18
type input "**********"
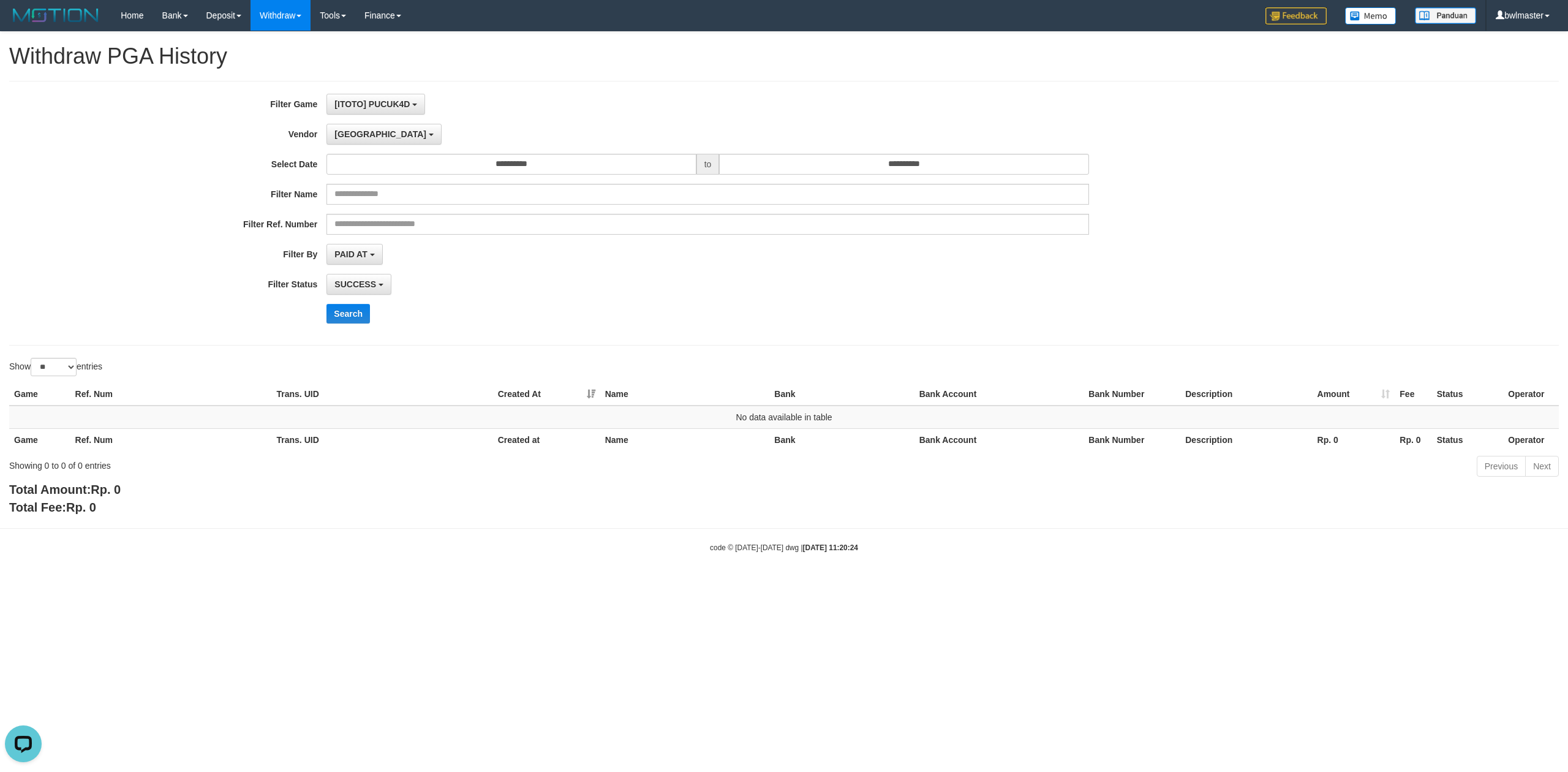
click at [519, 255] on div "PAID AT PAID AT CREATED AT" at bounding box center [707, 254] width 762 height 21
click at [352, 319] on button "Search" at bounding box center [347, 314] width 43 height 19
click at [354, 139] on span "[GEOGRAPHIC_DATA]" at bounding box center [381, 134] width 92 height 10
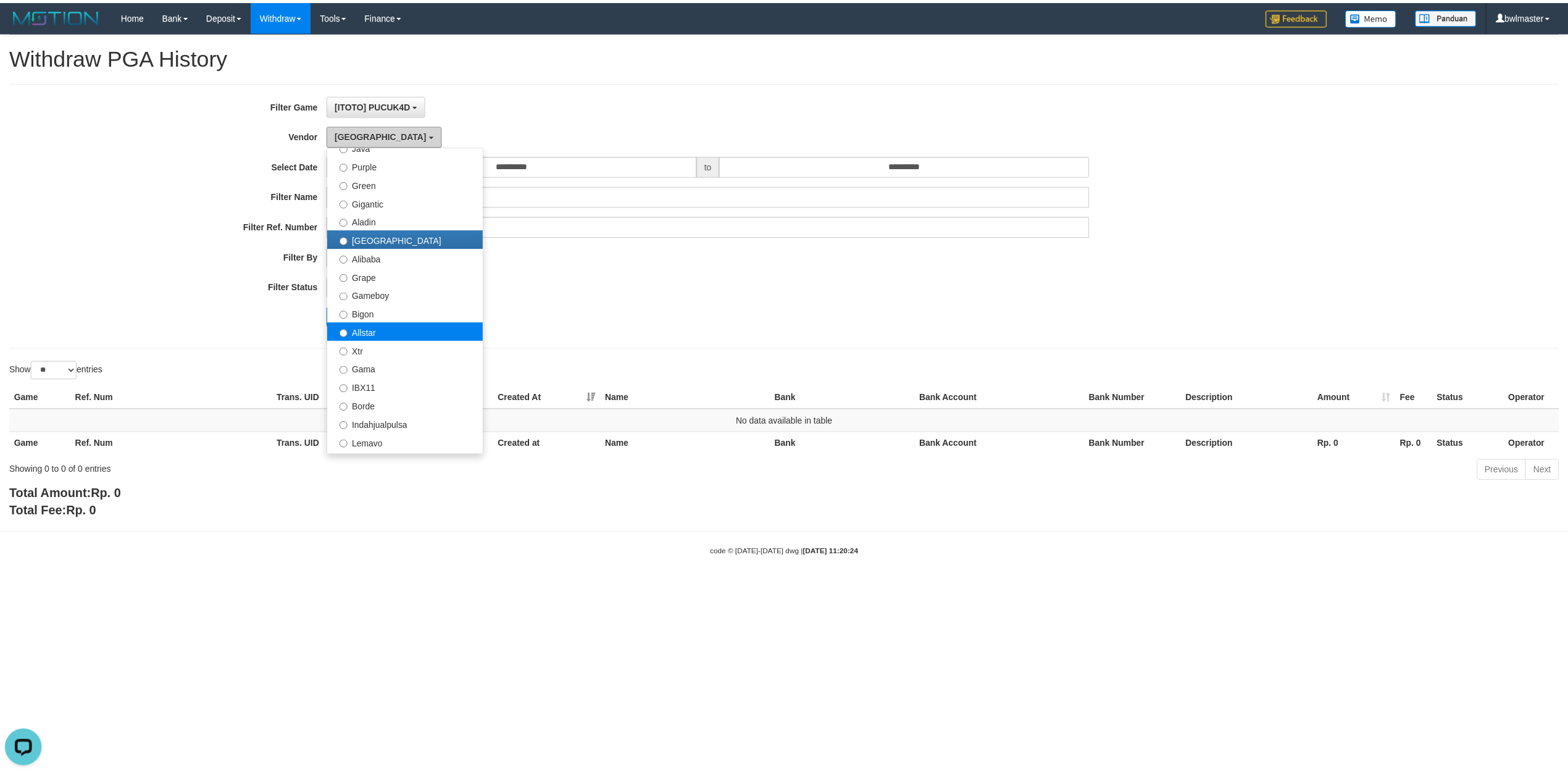
scroll to position [159, 0]
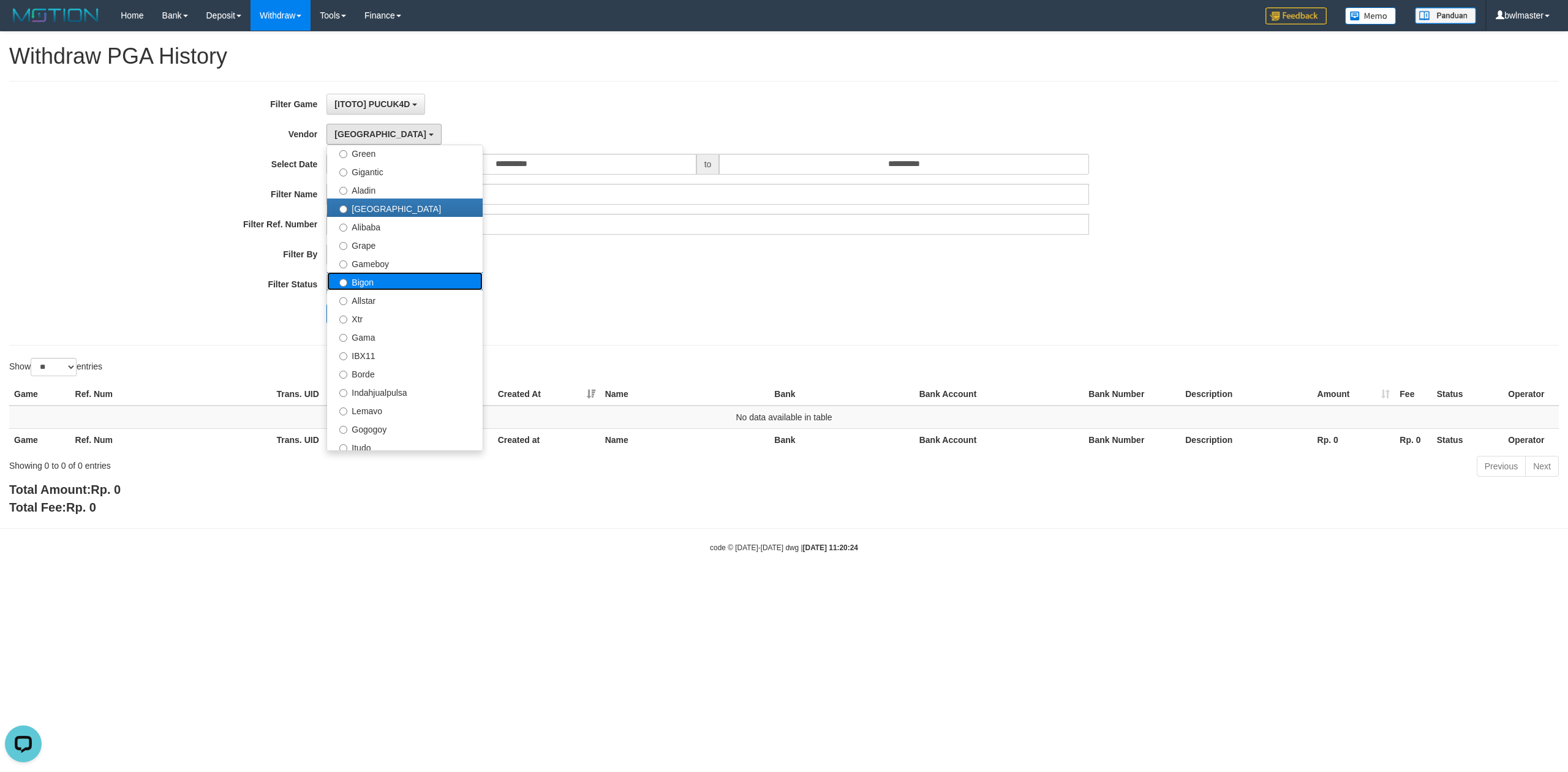
click at [389, 282] on label "Bigon" at bounding box center [405, 280] width 156 height 18
select select "**********"
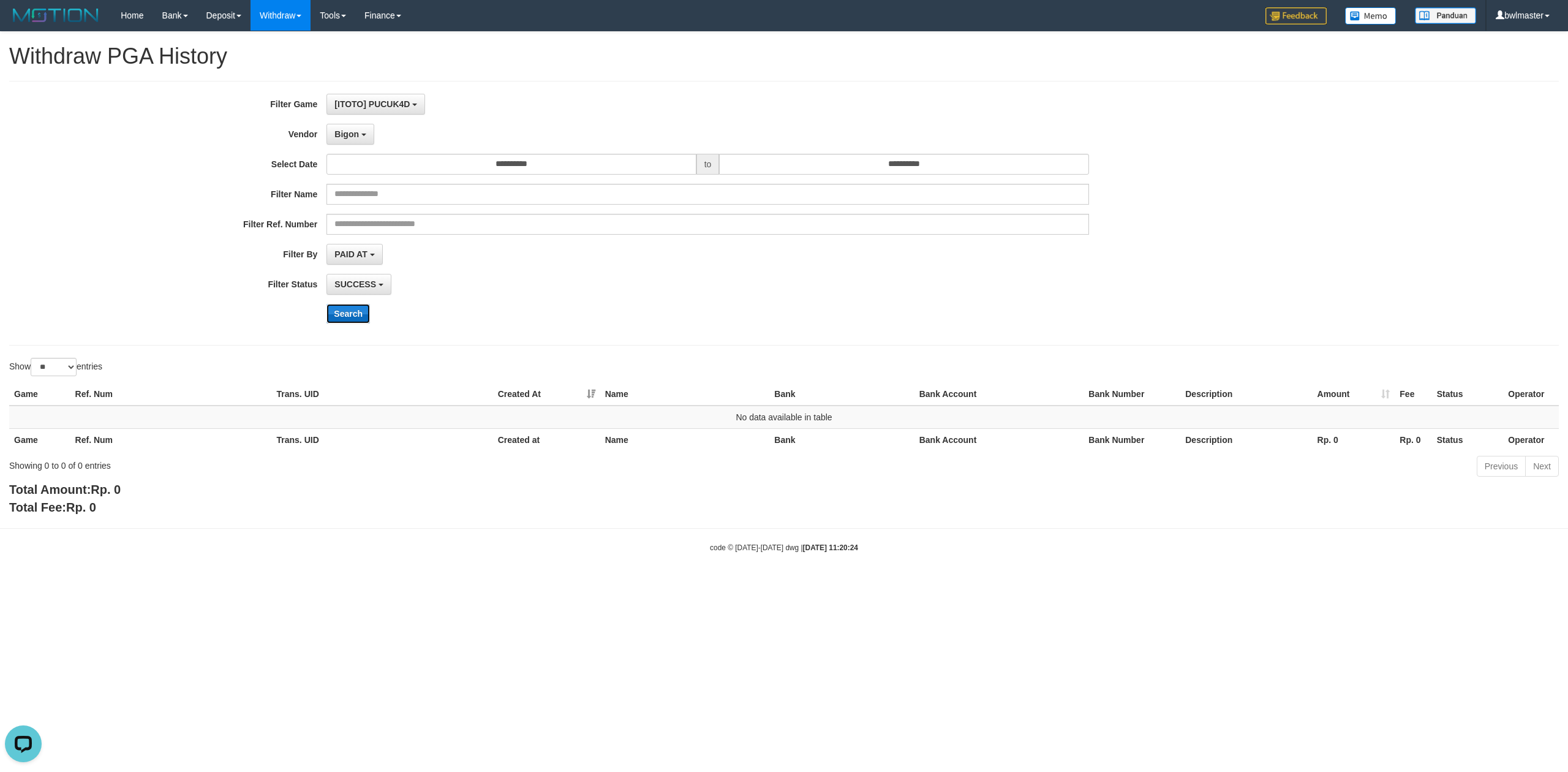
click at [346, 319] on button "Search" at bounding box center [347, 314] width 43 height 19
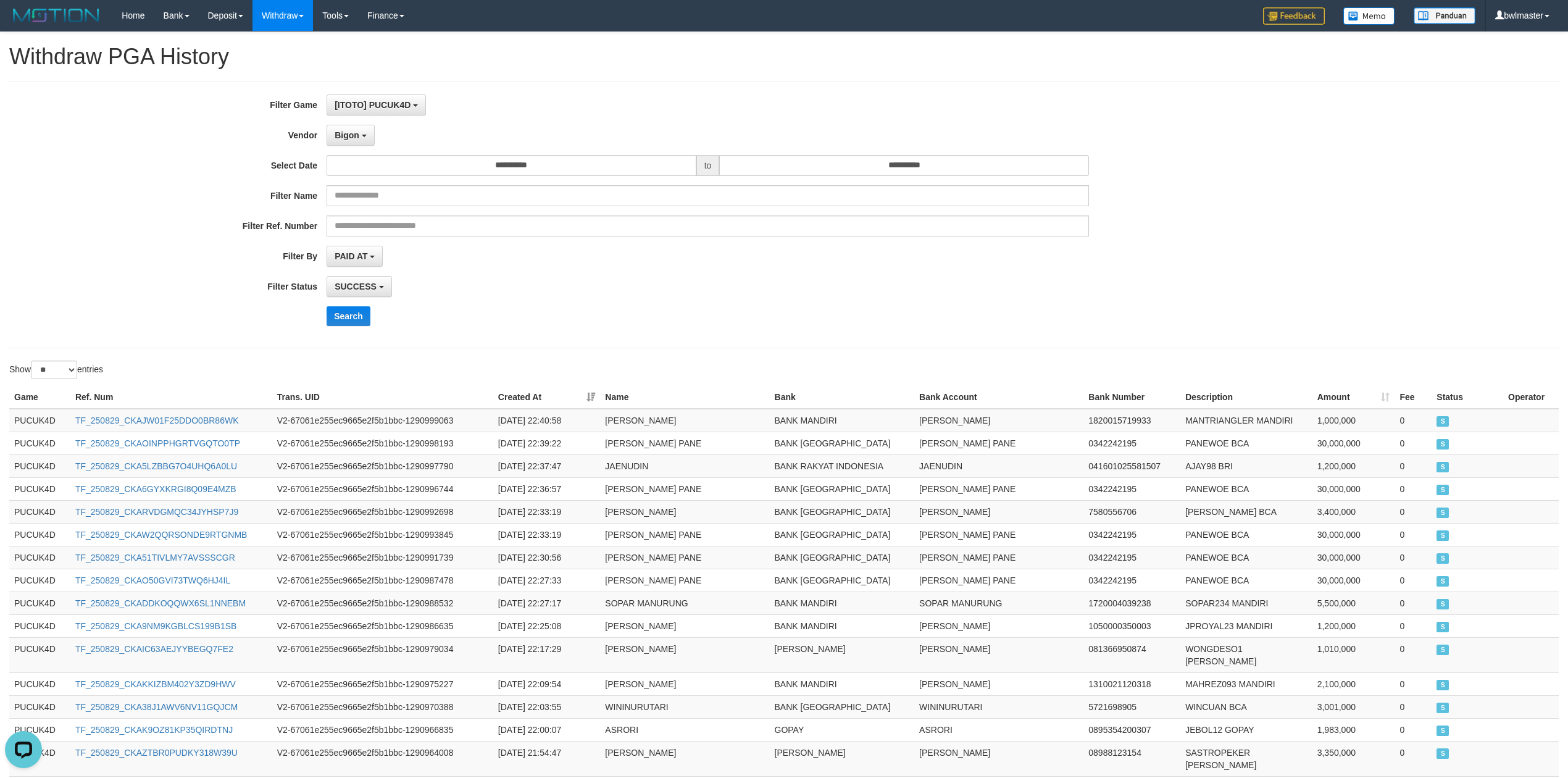
drag, startPoint x: 580, startPoint y: 300, endPoint x: 555, endPoint y: 309, distance: 26.6
click at [580, 300] on div "**********" at bounding box center [654, 215] width 1308 height 241
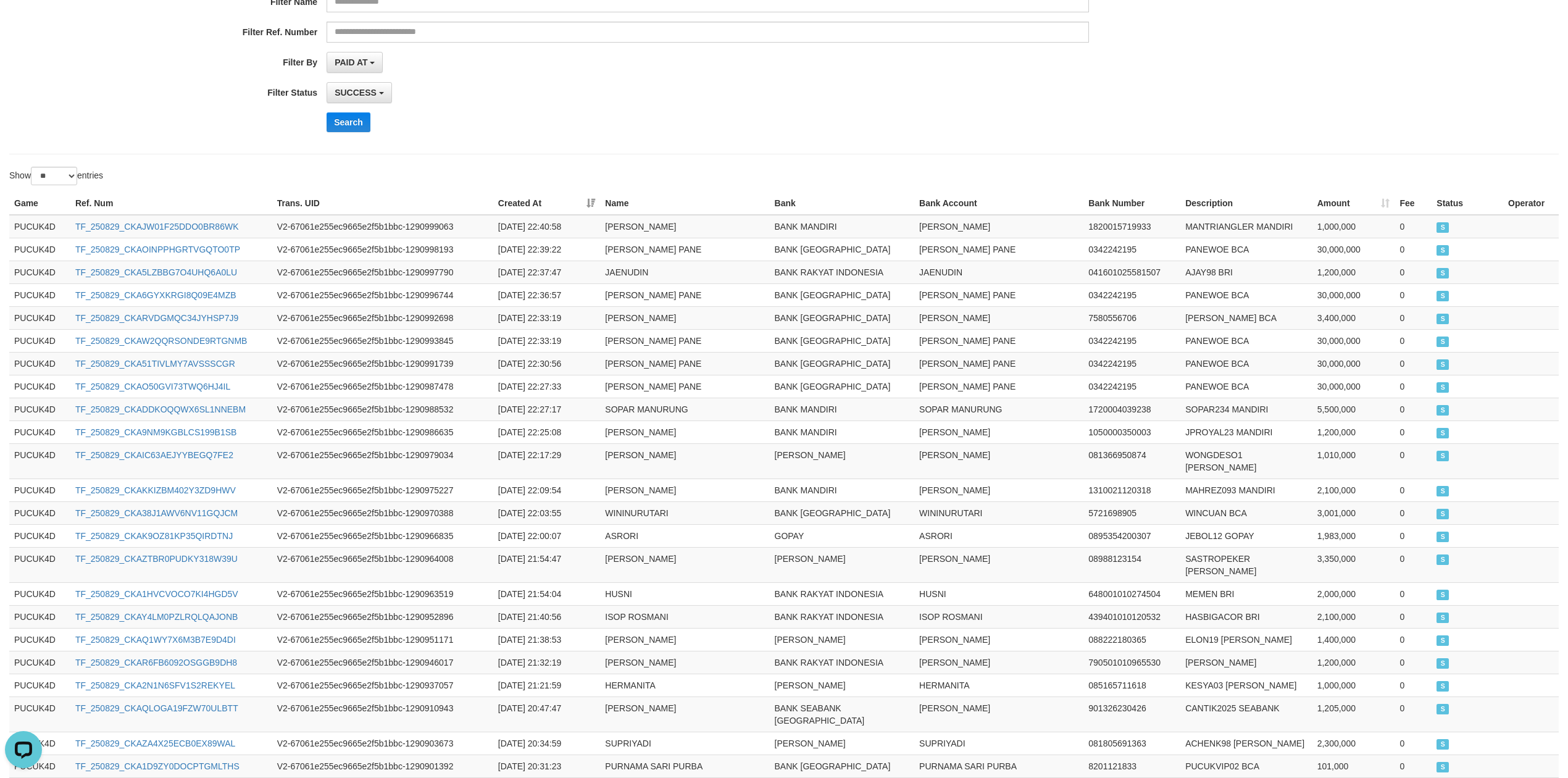
scroll to position [366, 0]
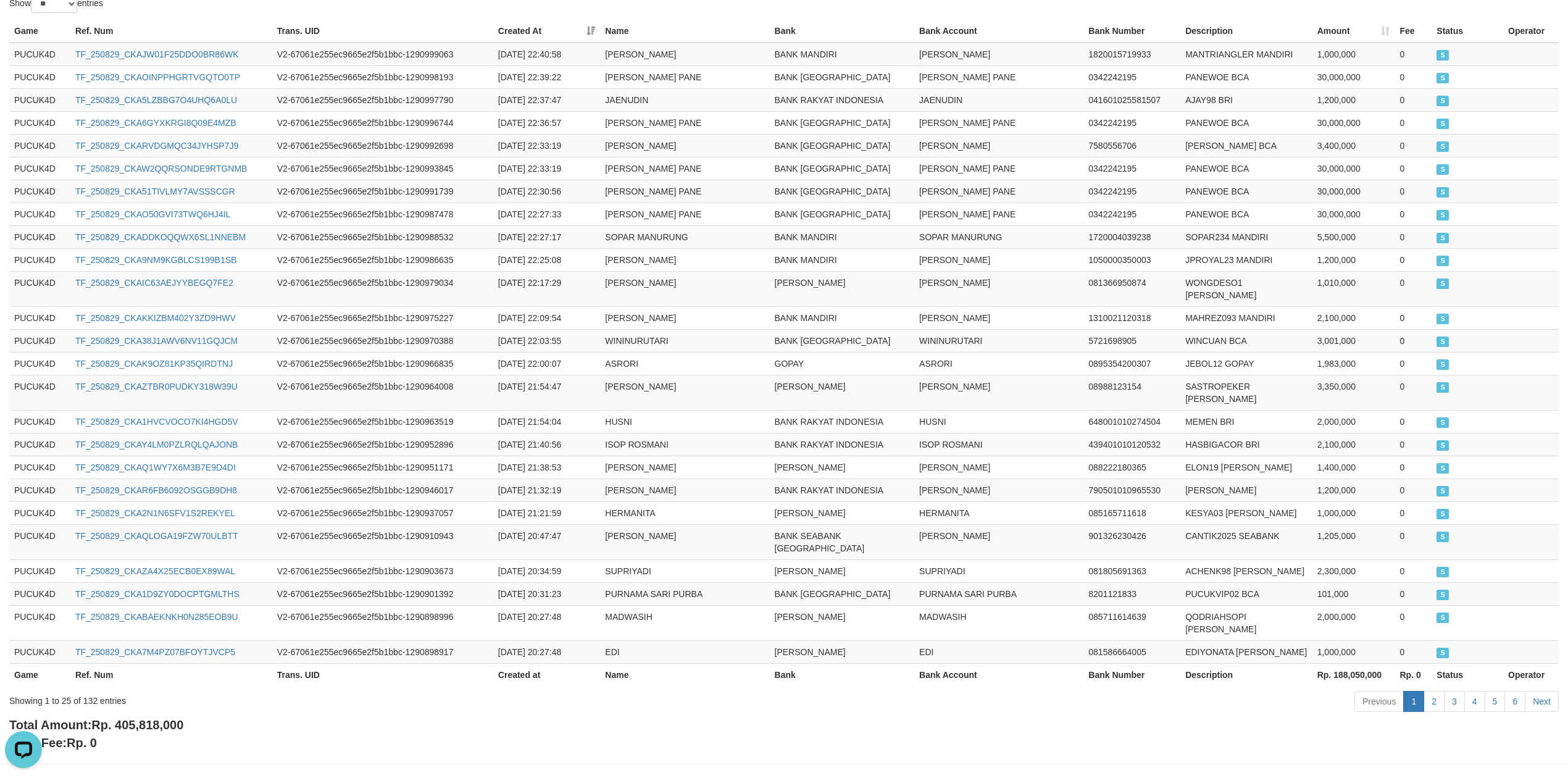
click at [167, 716] on div "Total Amount: Rp. 405,818,000 Total Fee: Rp. 0" at bounding box center [784, 734] width 1550 height 36
click at [166, 689] on div "Showing 1 to 25 of 132 entries Previous 1 2 3 4 5 6 Next" at bounding box center [784, 703] width 1568 height 27
click at [164, 718] on span "Rp. 405,818,000" at bounding box center [137, 725] width 92 height 13
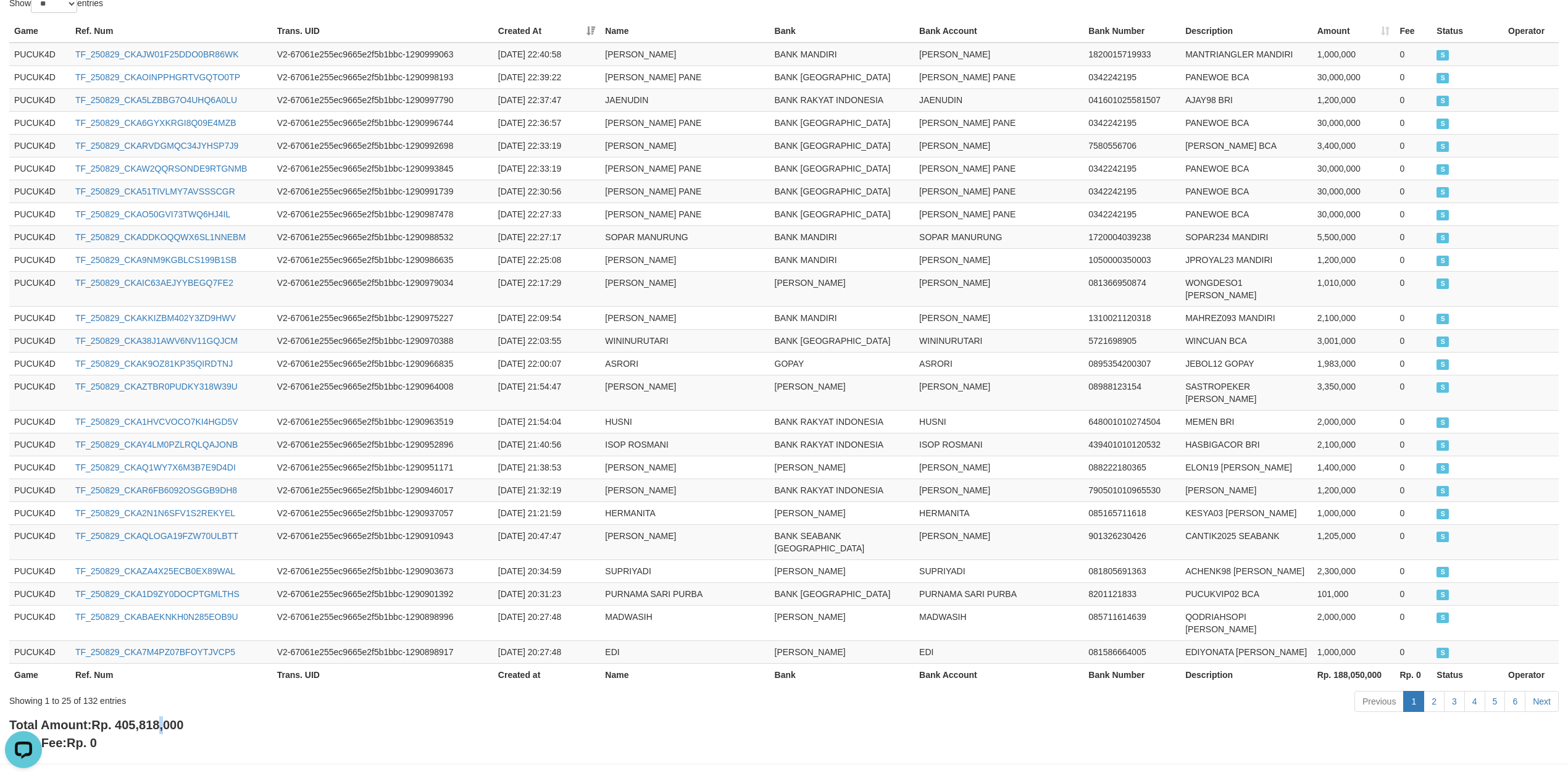
click at [164, 718] on span "Rp. 405,818,000" at bounding box center [137, 725] width 92 height 13
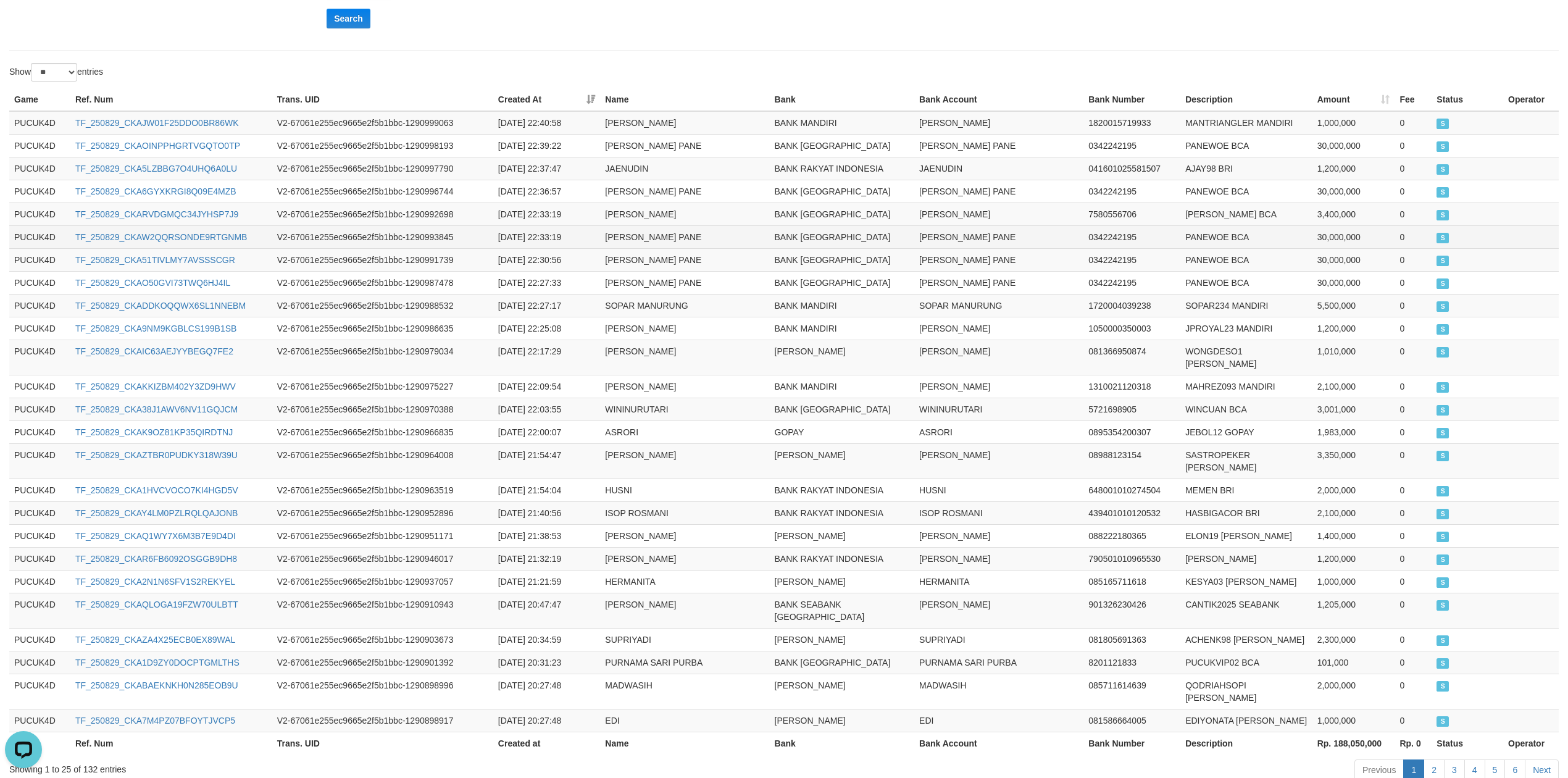
scroll to position [0, 0]
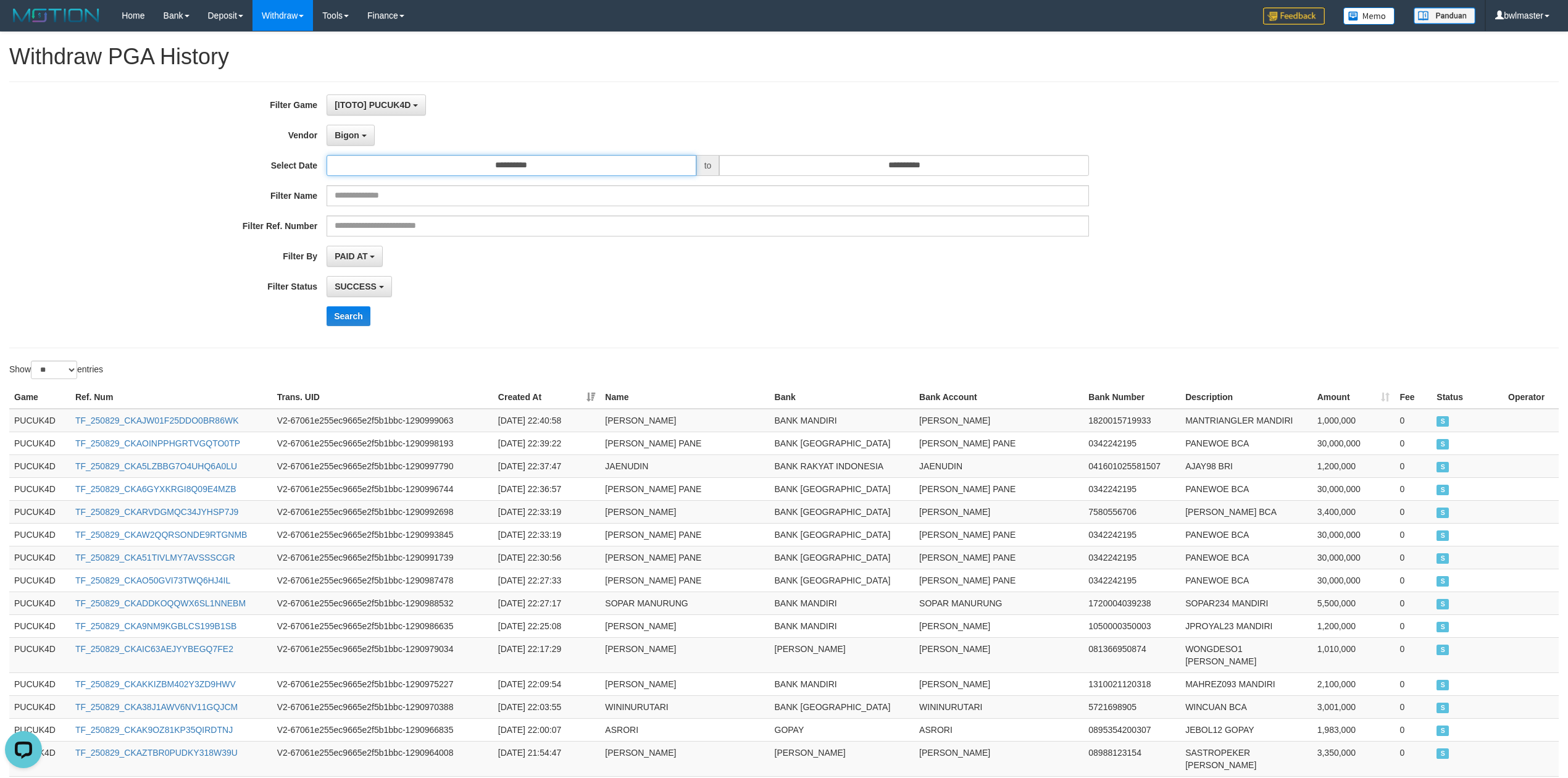
click at [497, 166] on input "**********" at bounding box center [512, 166] width 370 height 21
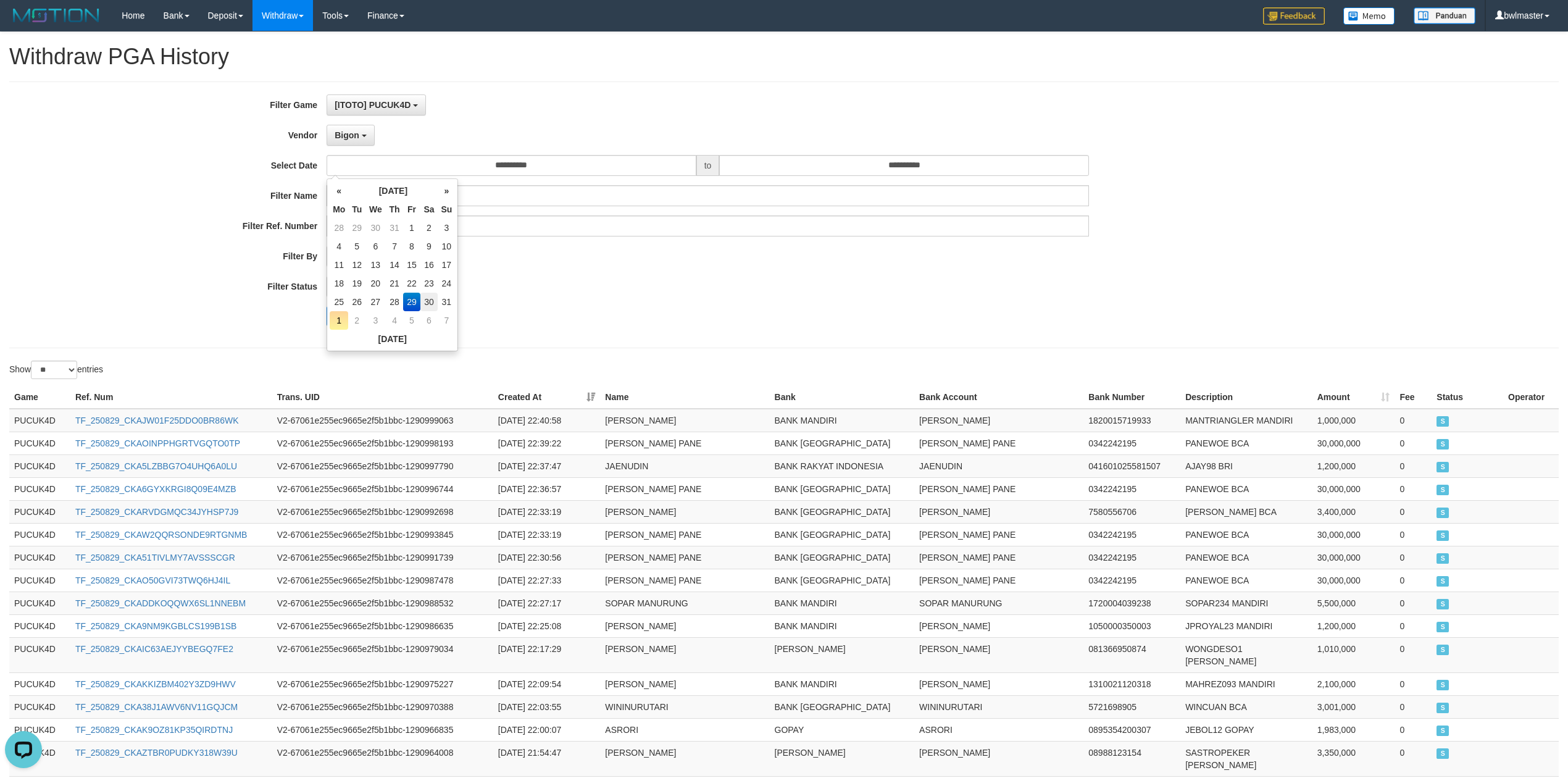
click at [430, 302] on td "30" at bounding box center [429, 302] width 18 height 18
type input "**********"
drag, startPoint x: 581, startPoint y: 273, endPoint x: 562, endPoint y: 273, distance: 19.0
click at [578, 273] on div "**********" at bounding box center [654, 215] width 1308 height 241
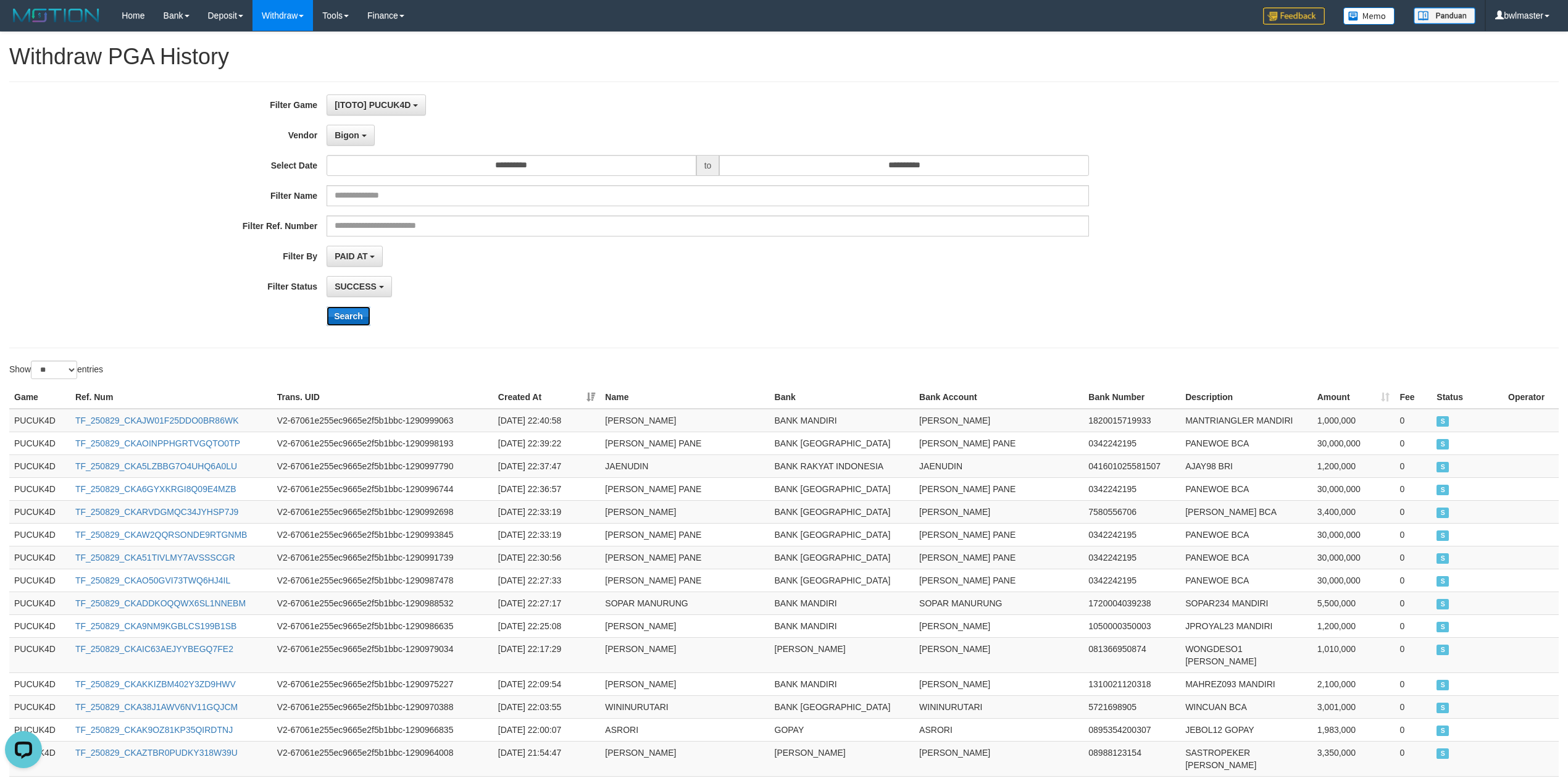
click at [354, 322] on button "Search" at bounding box center [348, 316] width 43 height 19
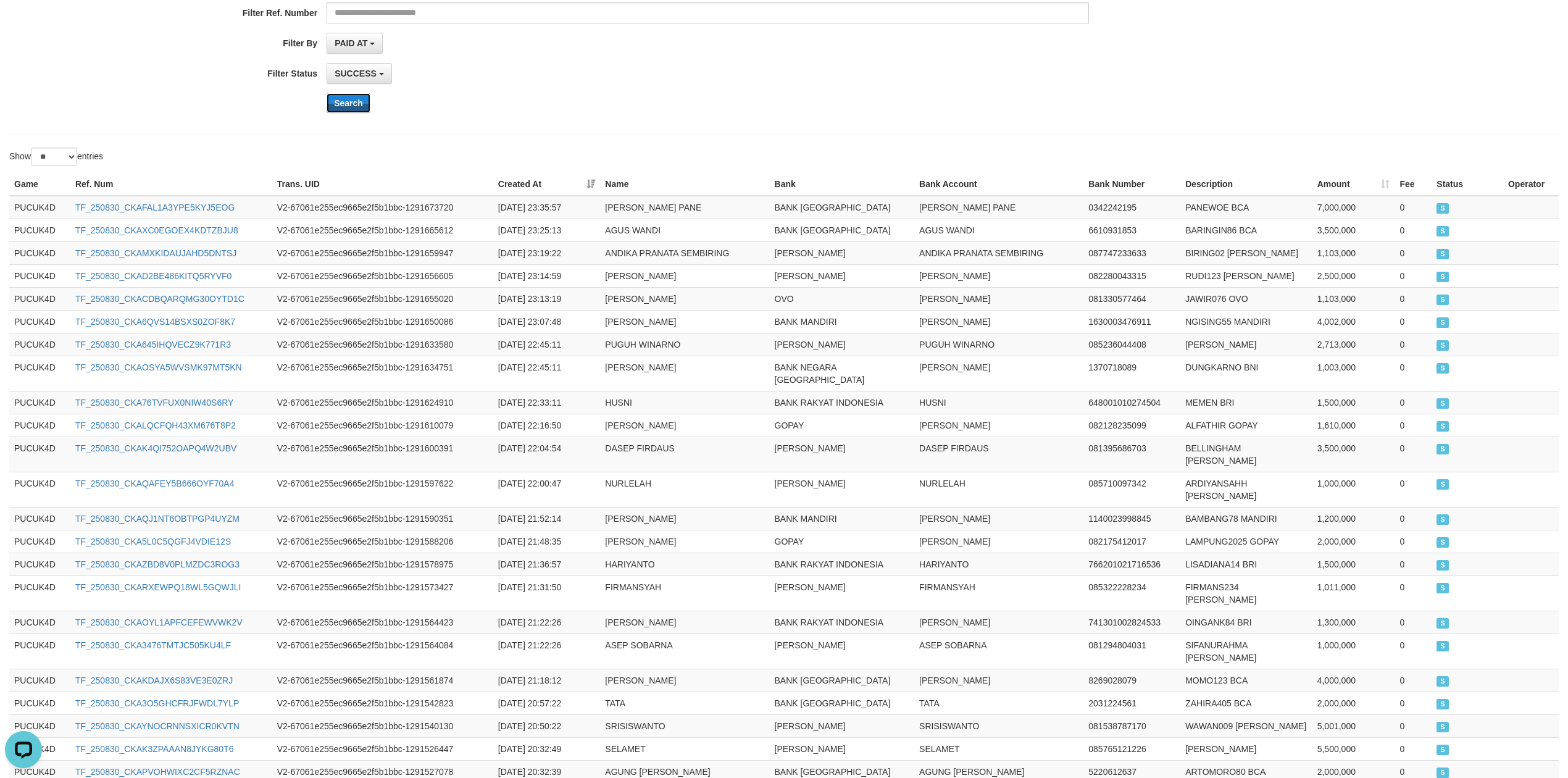
scroll to position [366, 0]
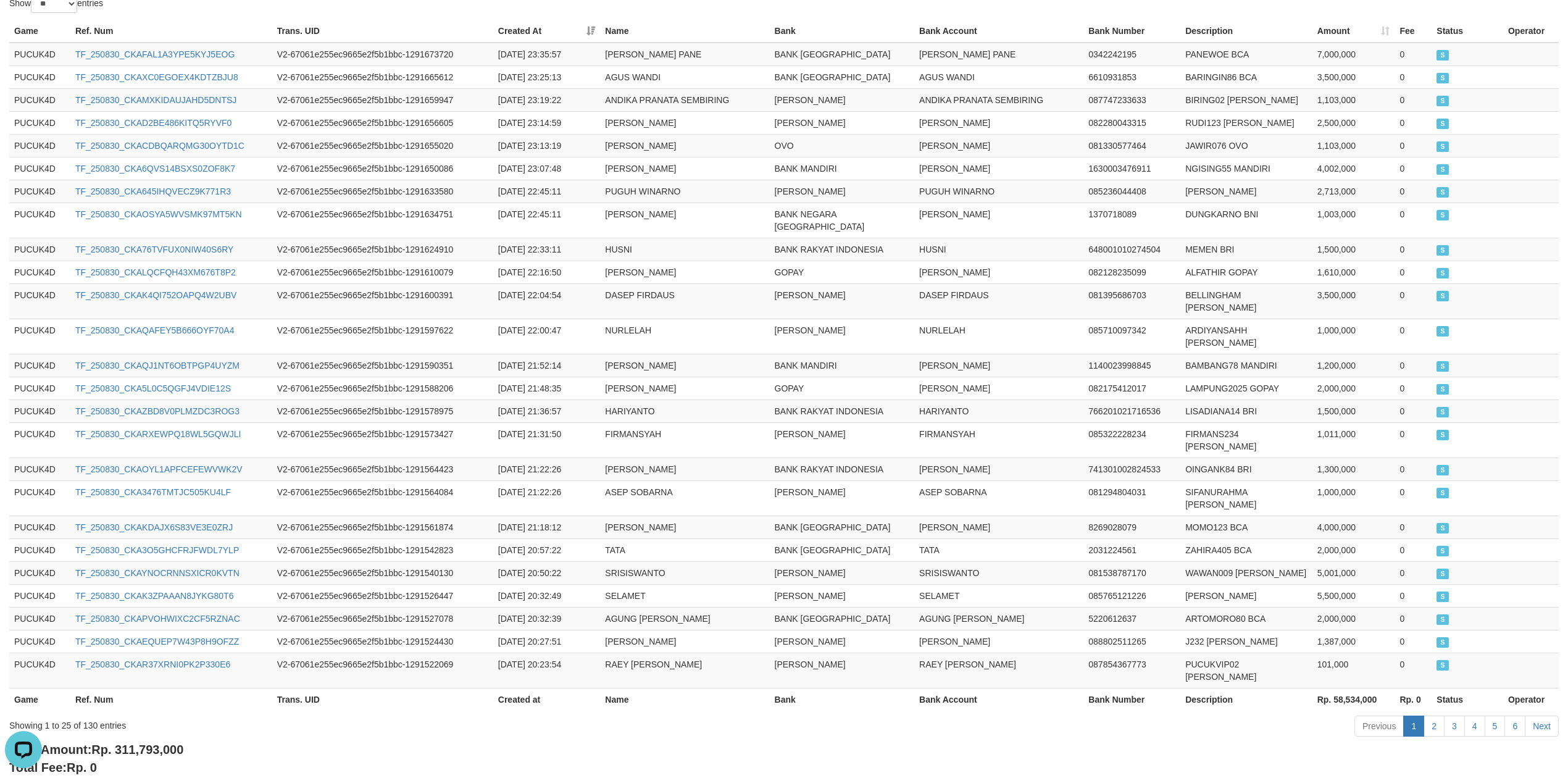
click at [161, 742] on span "Rp. 311,793,000" at bounding box center [137, 749] width 92 height 13
copy span "311,793,000"
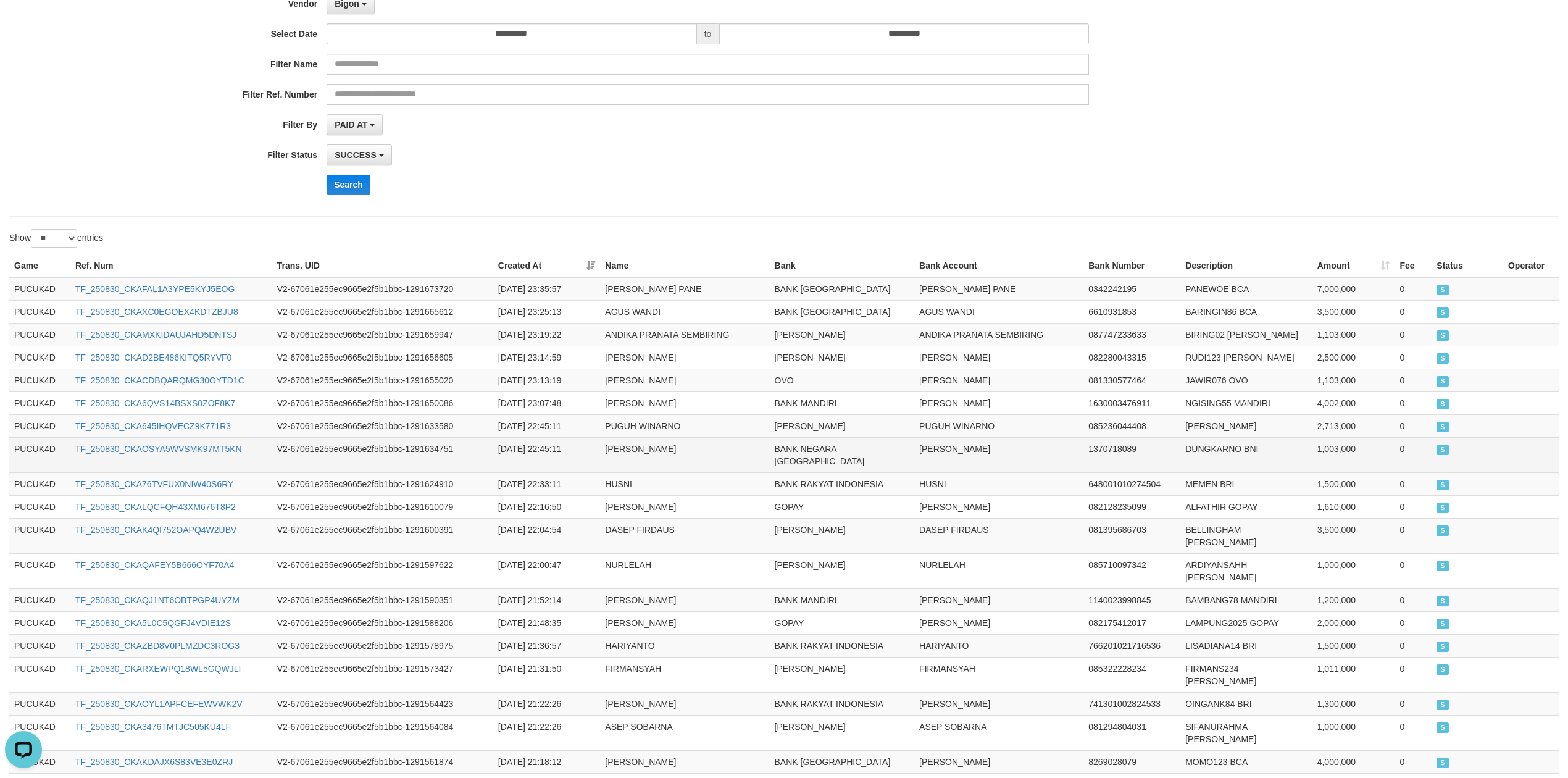
scroll to position [0, 0]
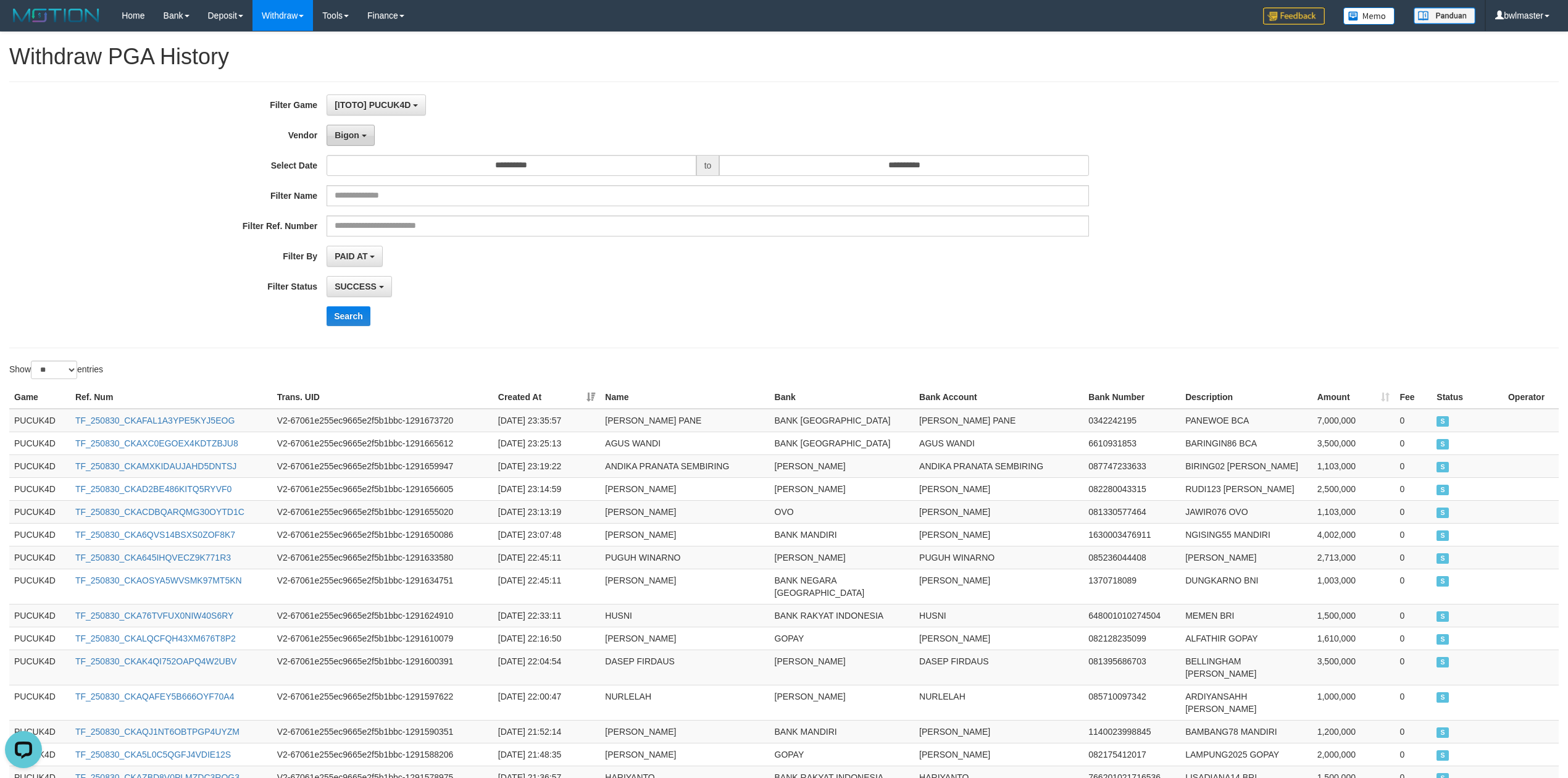
click at [357, 130] on span "Bigon" at bounding box center [347, 135] width 25 height 10
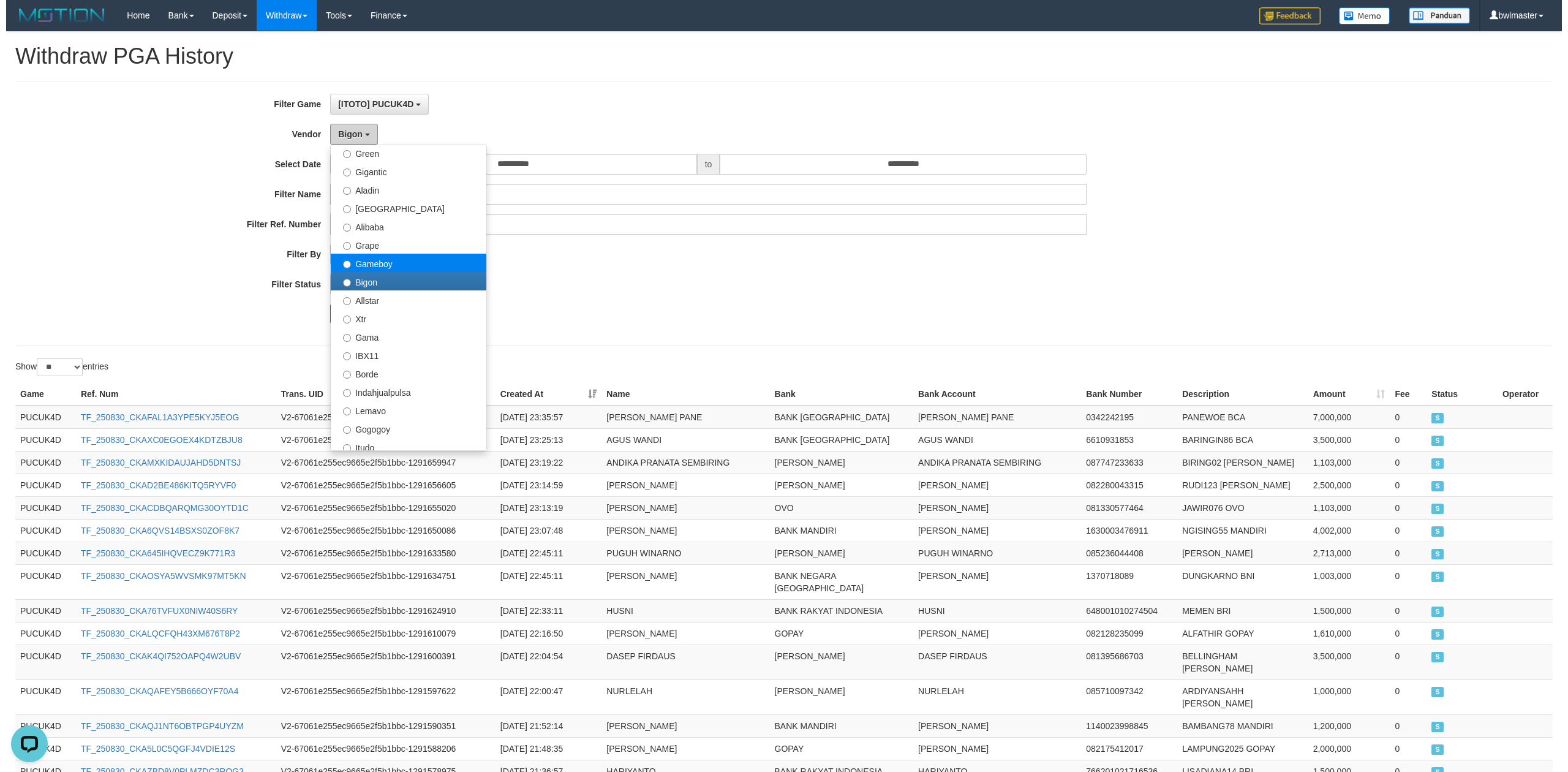
scroll to position [76, 0]
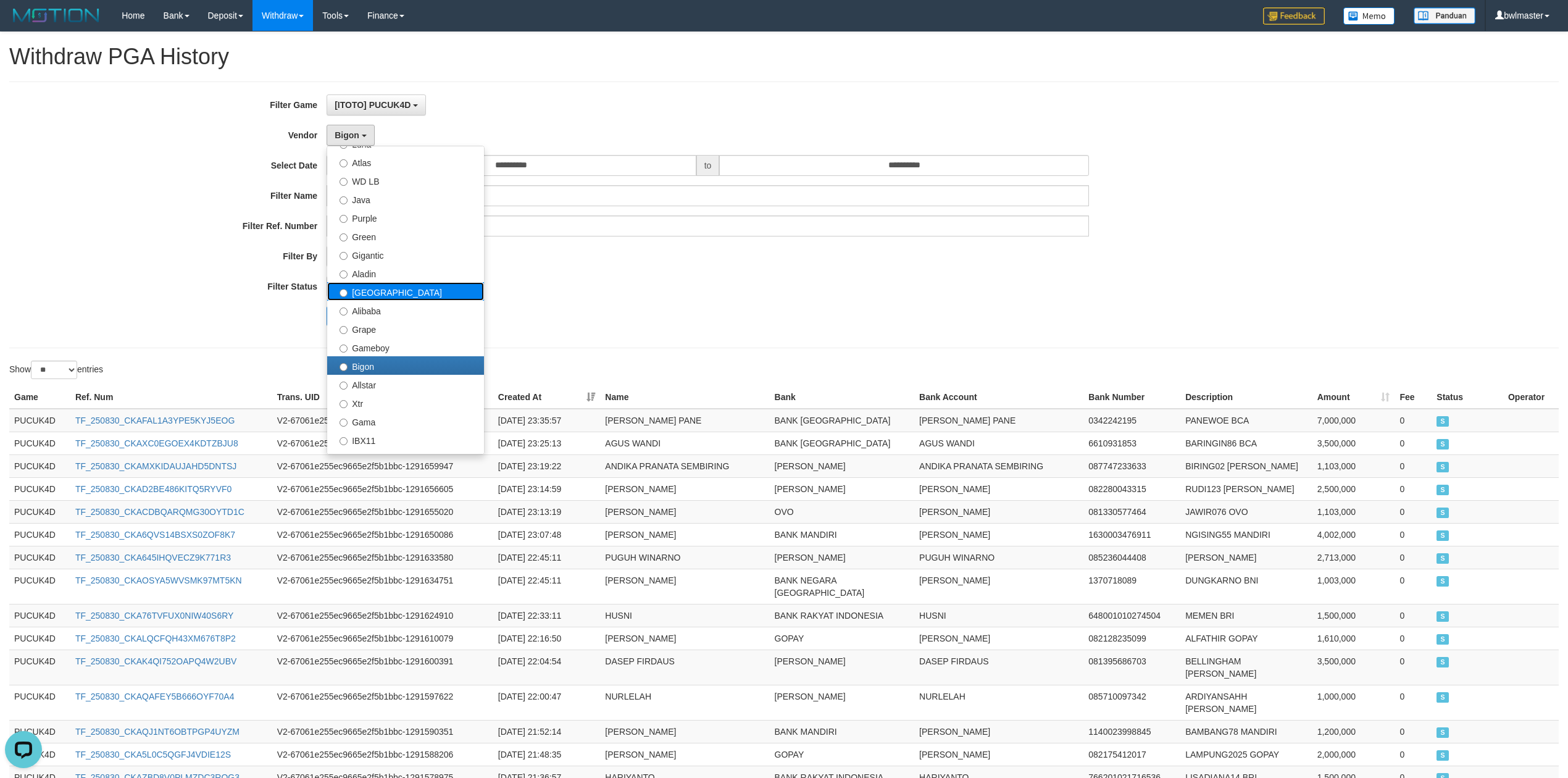
click at [368, 298] on label "[GEOGRAPHIC_DATA]" at bounding box center [405, 291] width 157 height 18
select select "**********"
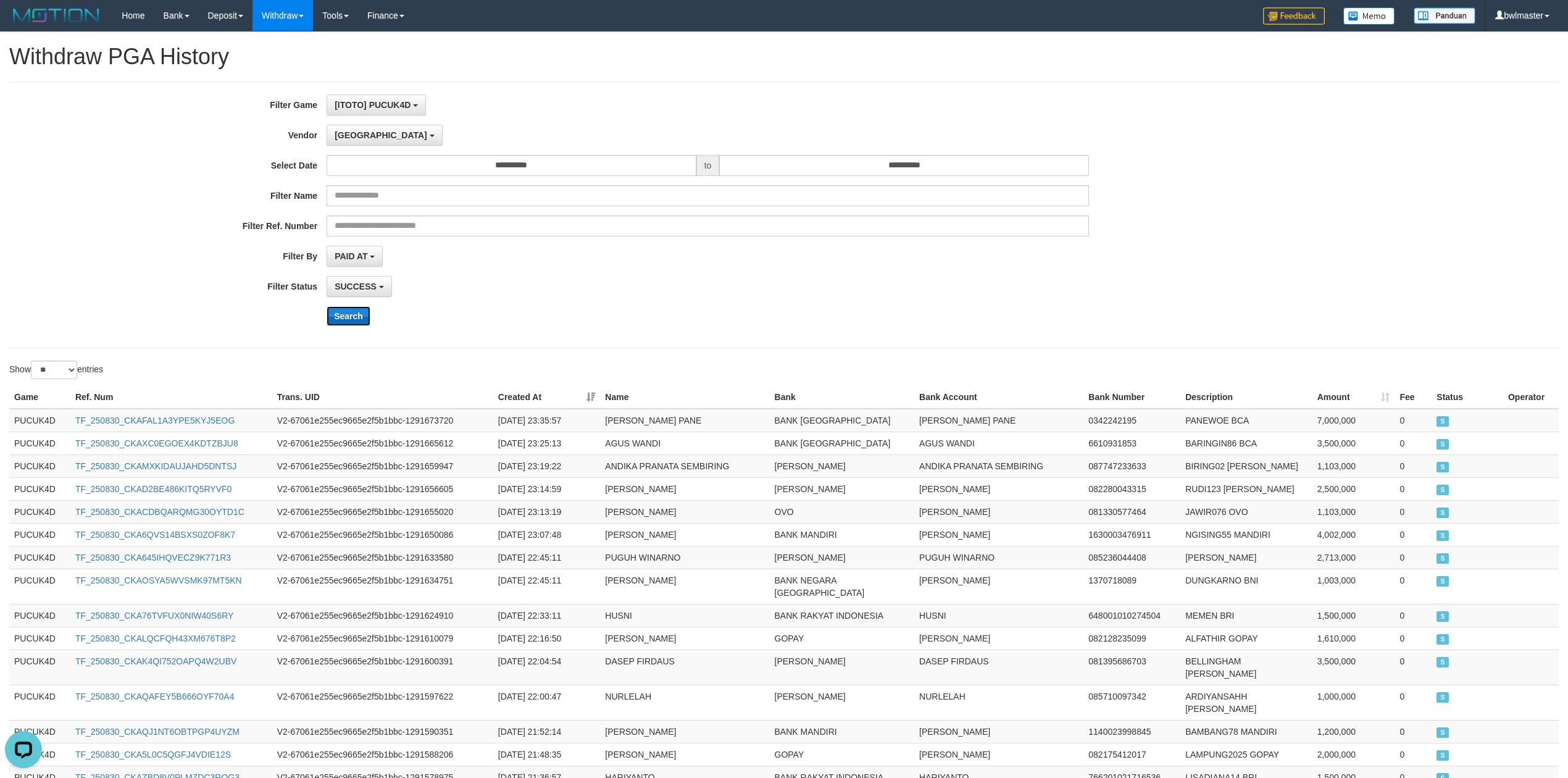
click at [349, 311] on button "Search" at bounding box center [348, 316] width 43 height 19
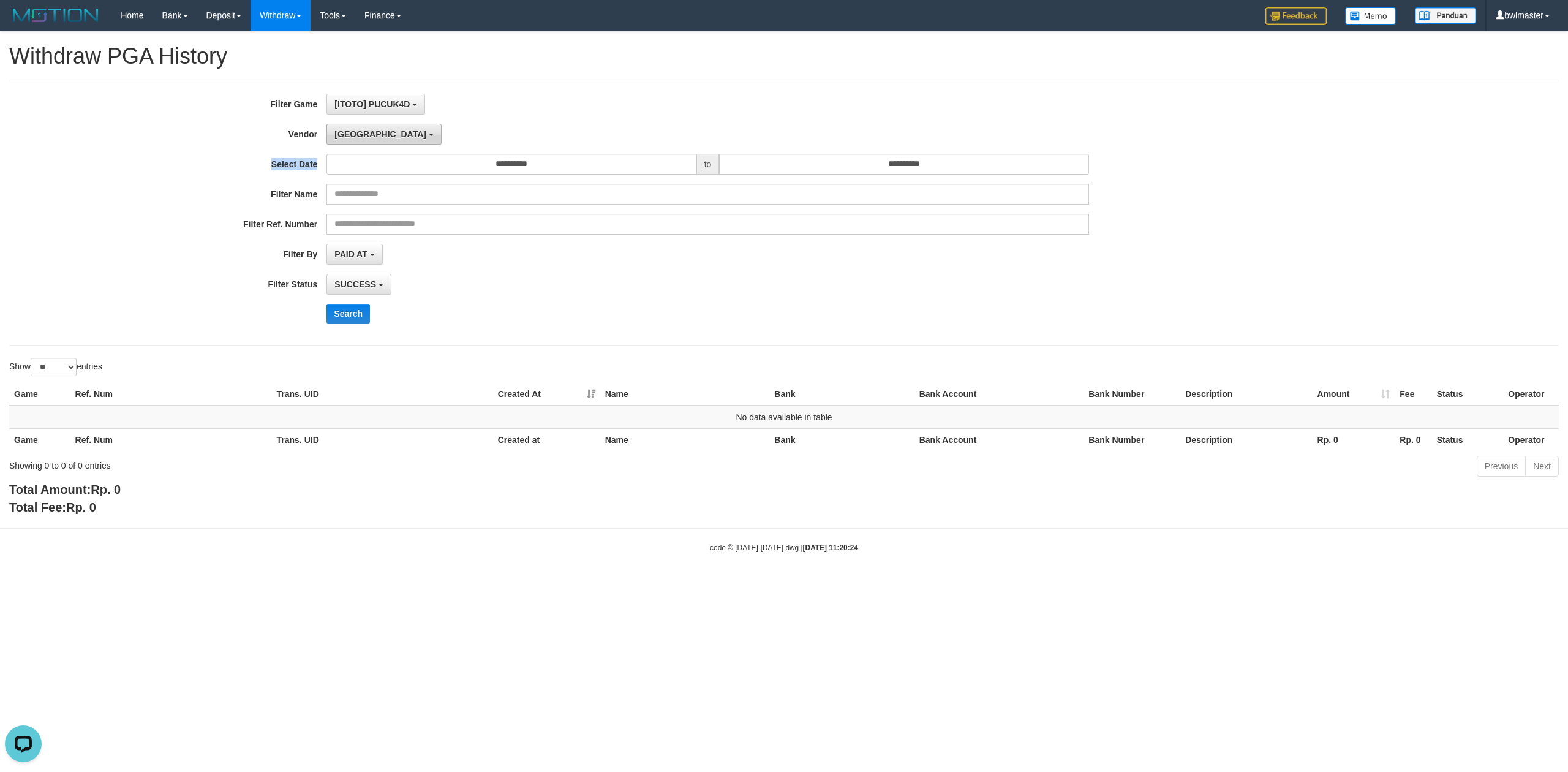
click at [357, 145] on div "**********" at bounding box center [653, 213] width 1307 height 239
click at [357, 141] on button "[GEOGRAPHIC_DATA]" at bounding box center [384, 134] width 115 height 21
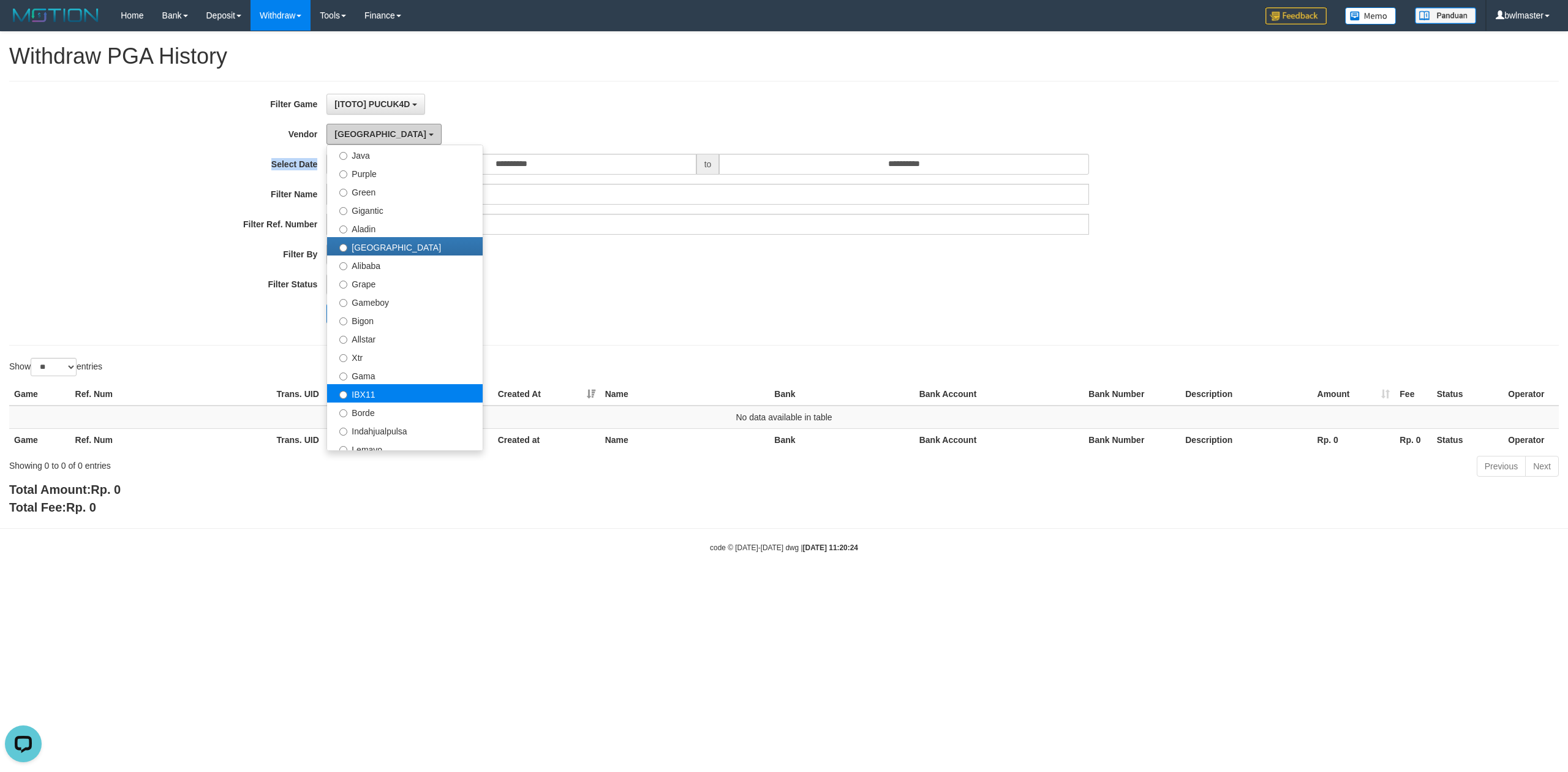
scroll to position [158, 0]
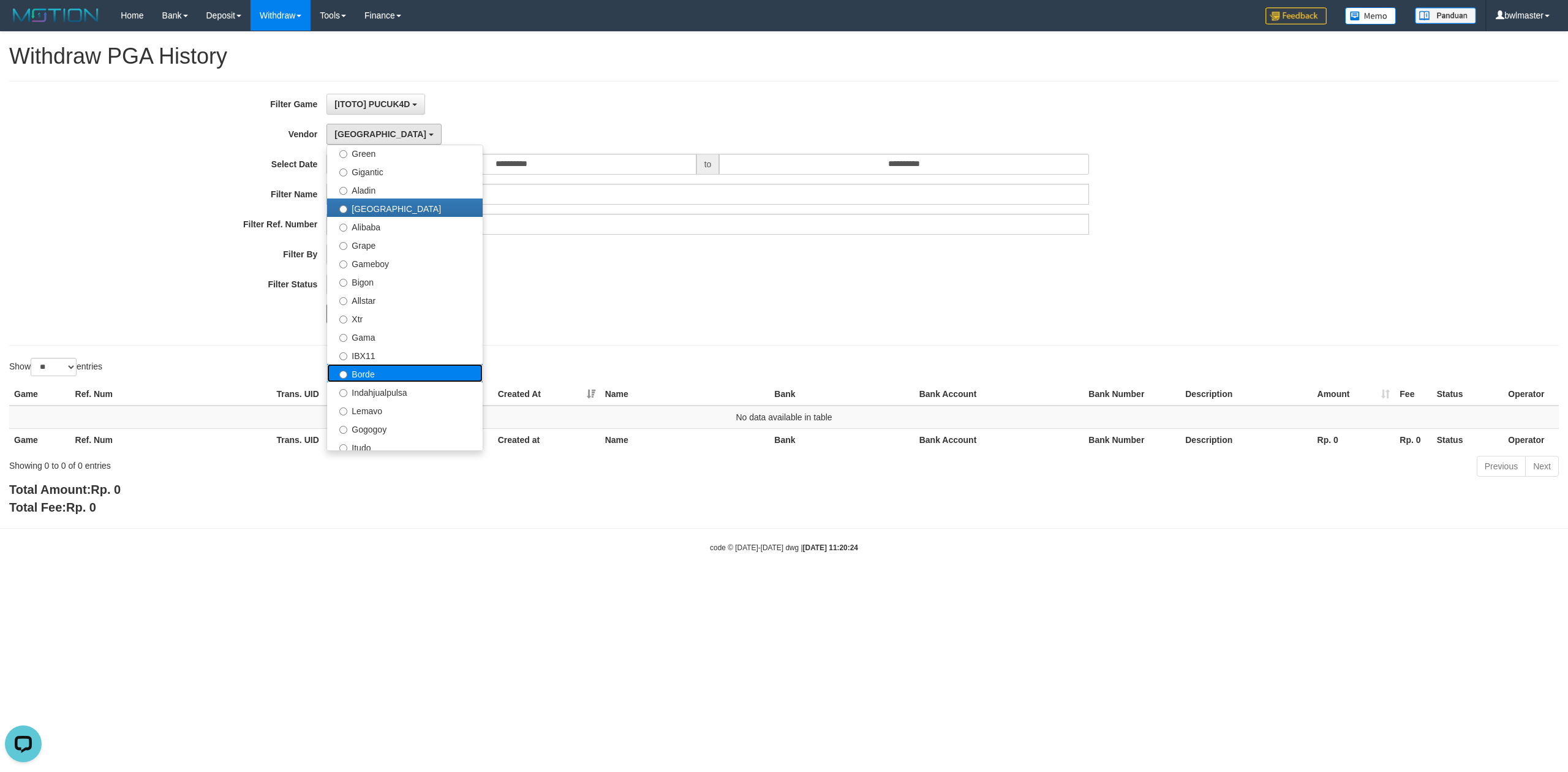
click at [384, 376] on label "Borde" at bounding box center [405, 372] width 156 height 18
select select "**********"
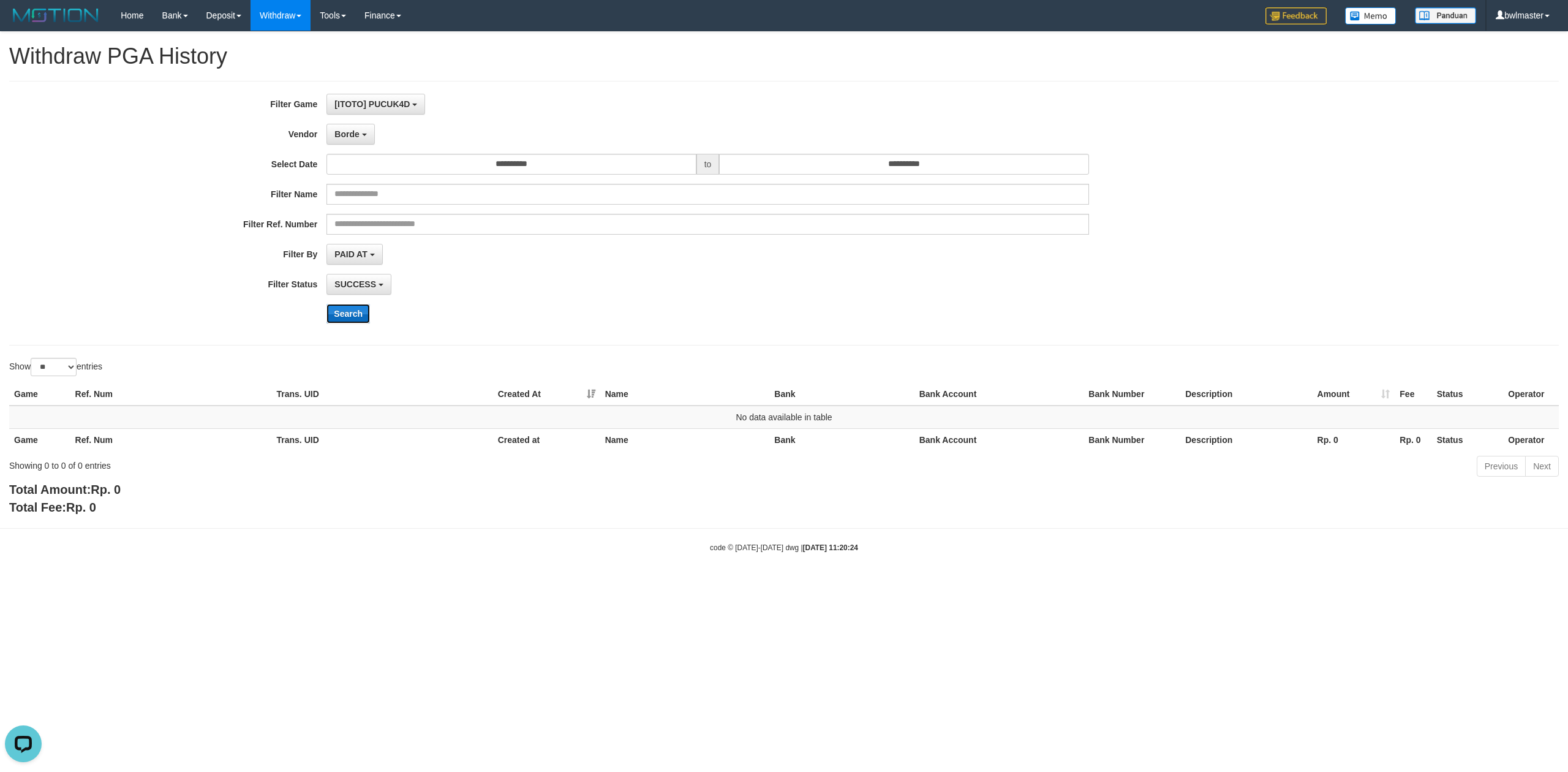
click at [353, 320] on button "Search" at bounding box center [347, 314] width 43 height 19
click at [357, 135] on span "Borde" at bounding box center [347, 134] width 25 height 10
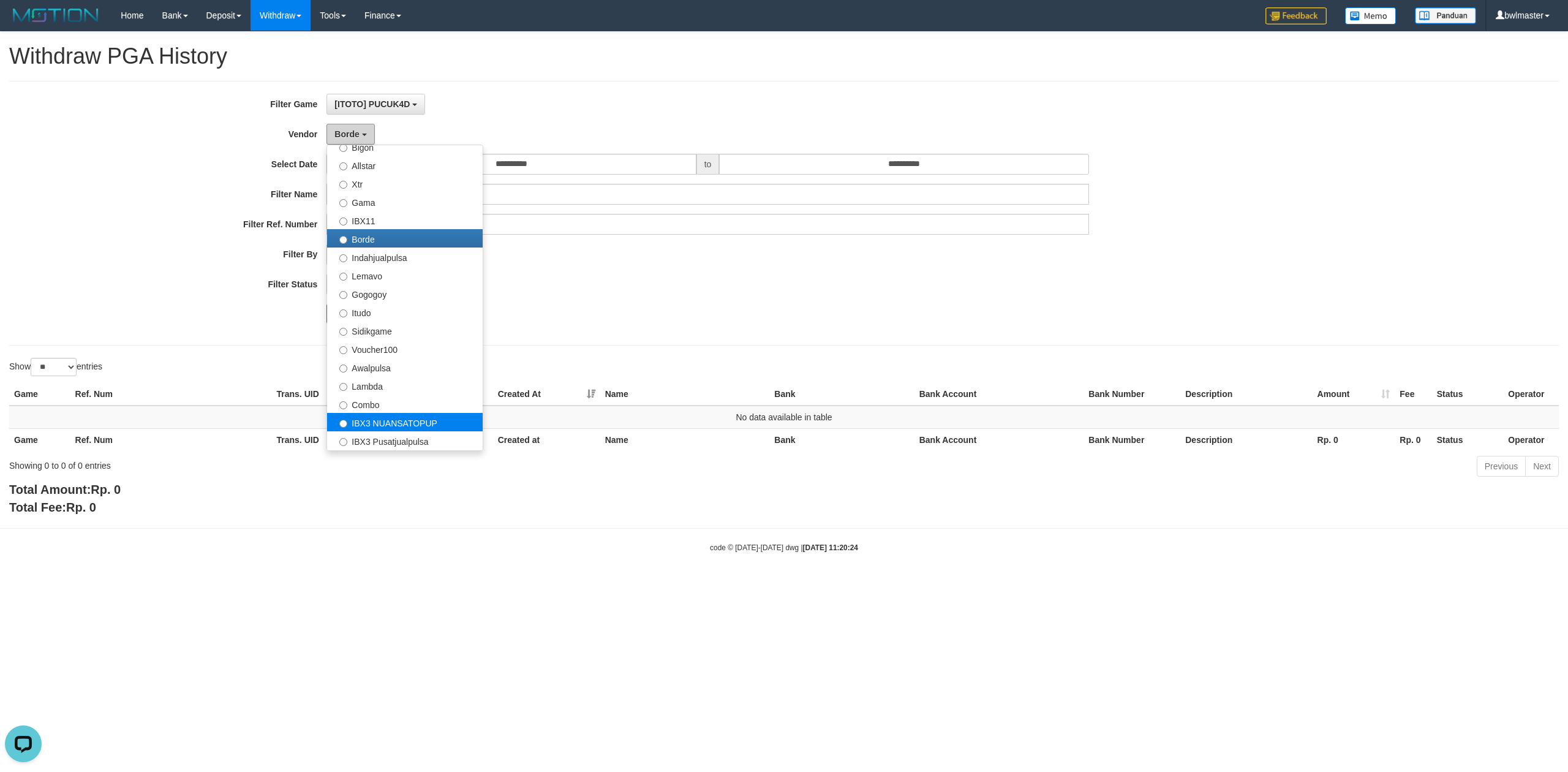
scroll to position [321, 0]
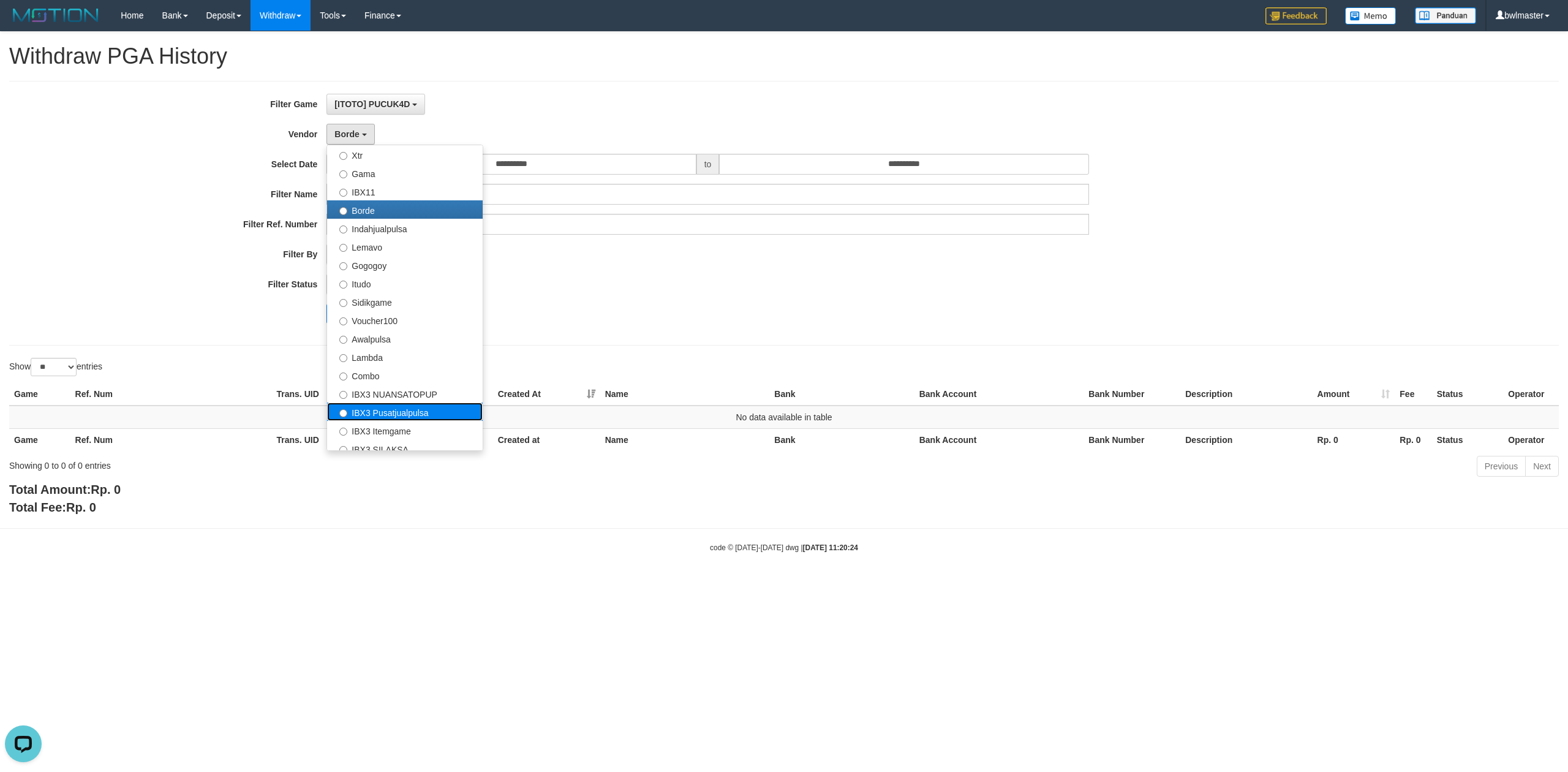
click at [384, 406] on label "IBX3 Pusatjualpulsa" at bounding box center [405, 411] width 156 height 18
select select "**********"
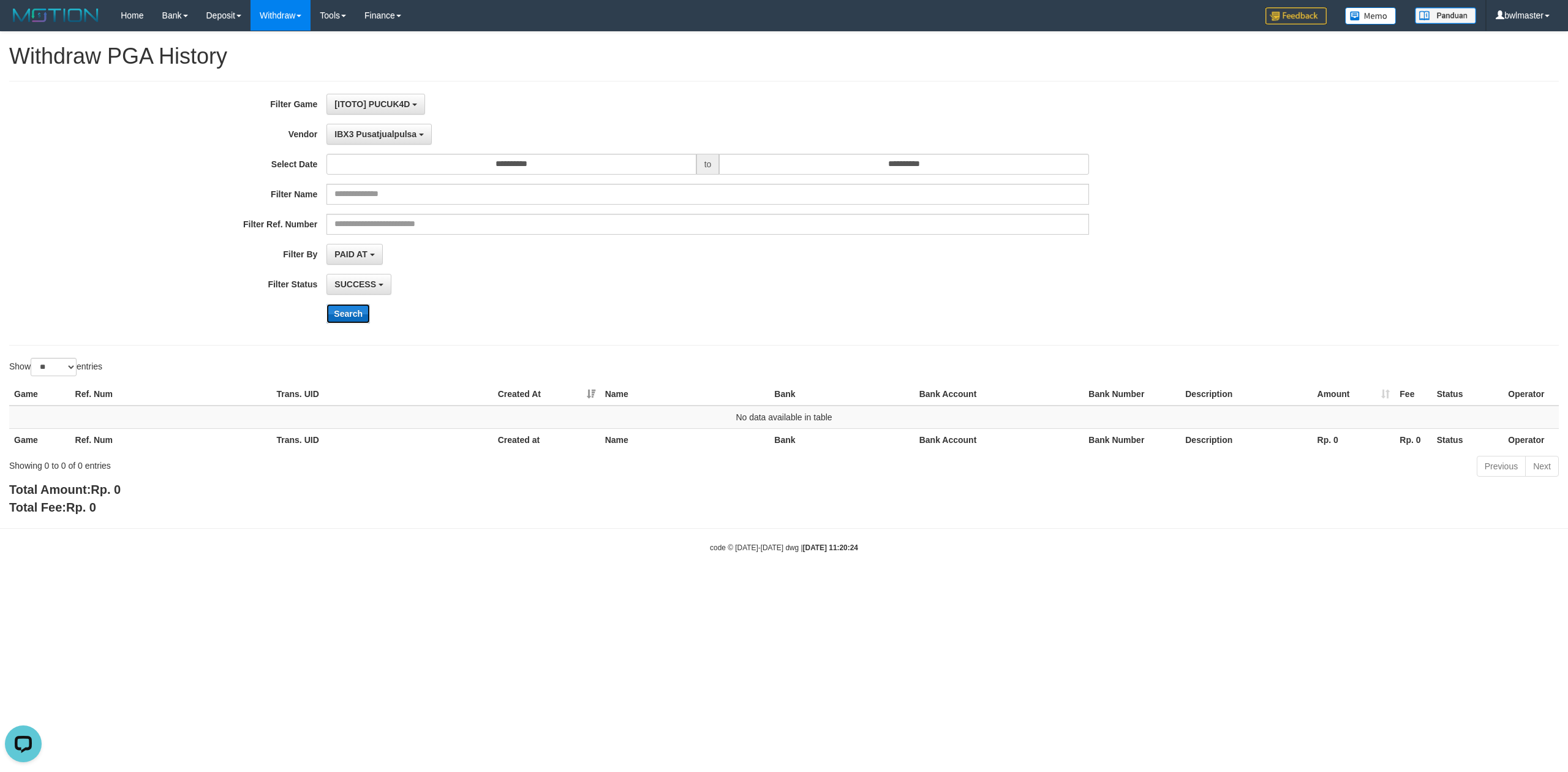
click at [350, 323] on button "Search" at bounding box center [347, 314] width 43 height 19
click at [505, 167] on input "**********" at bounding box center [511, 165] width 369 height 21
click at [441, 296] on td "31" at bounding box center [446, 299] width 17 height 18
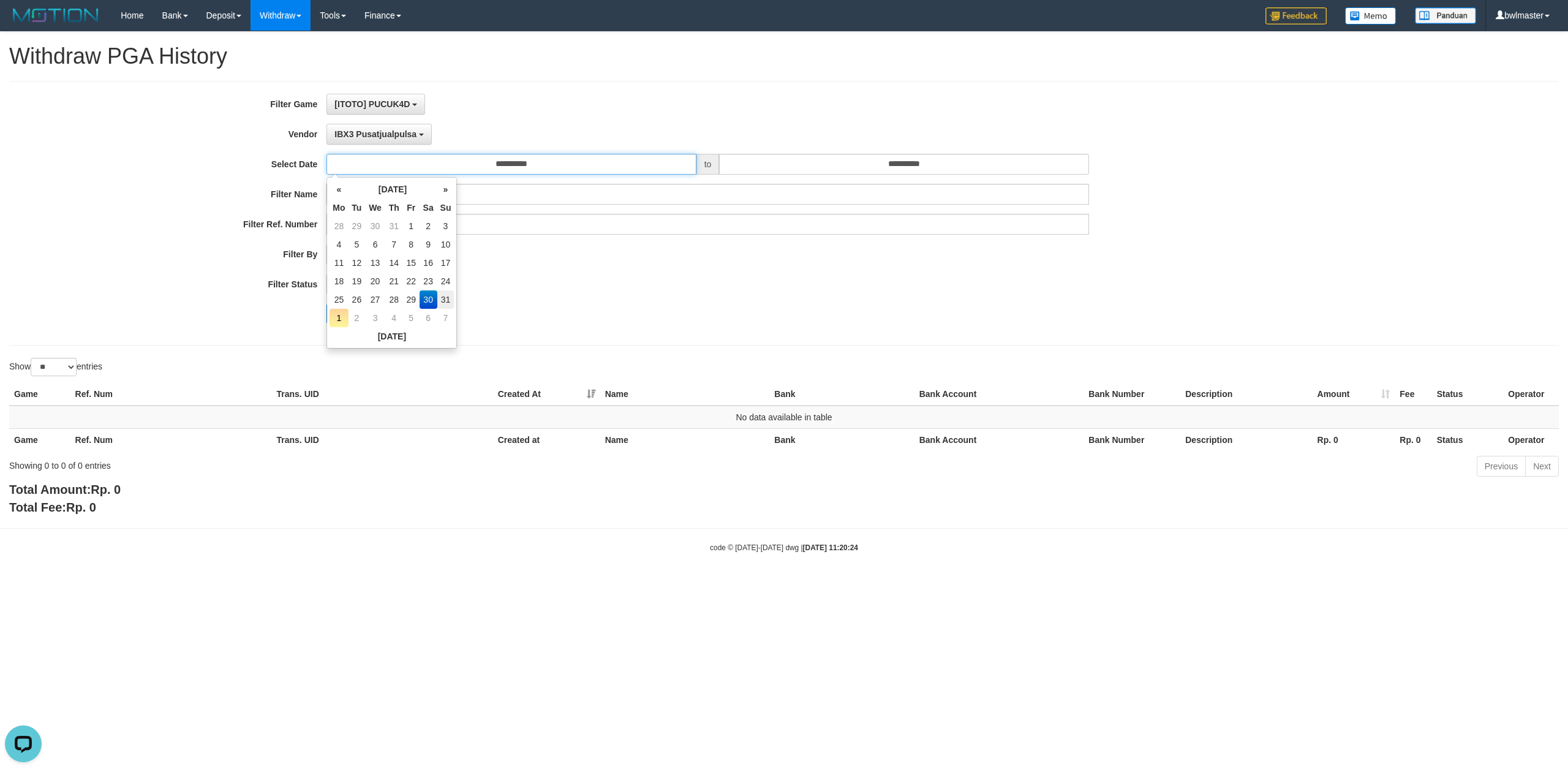
type input "**********"
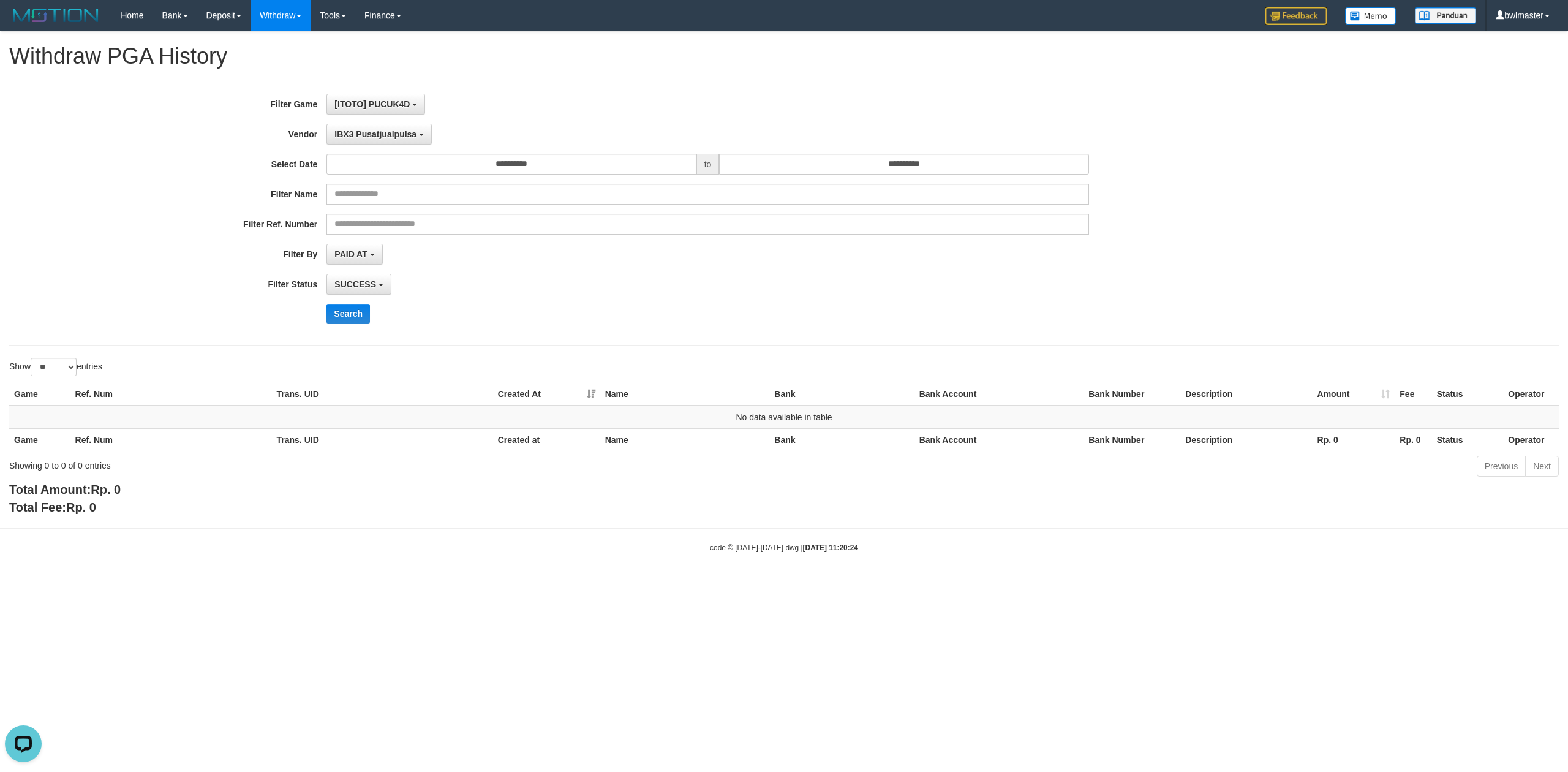
click at [538, 298] on div "**********" at bounding box center [653, 213] width 1307 height 239
click at [354, 319] on button "Search" at bounding box center [347, 314] width 43 height 19
click at [384, 139] on span "IBX3 Pusatjualpulsa" at bounding box center [376, 134] width 82 height 10
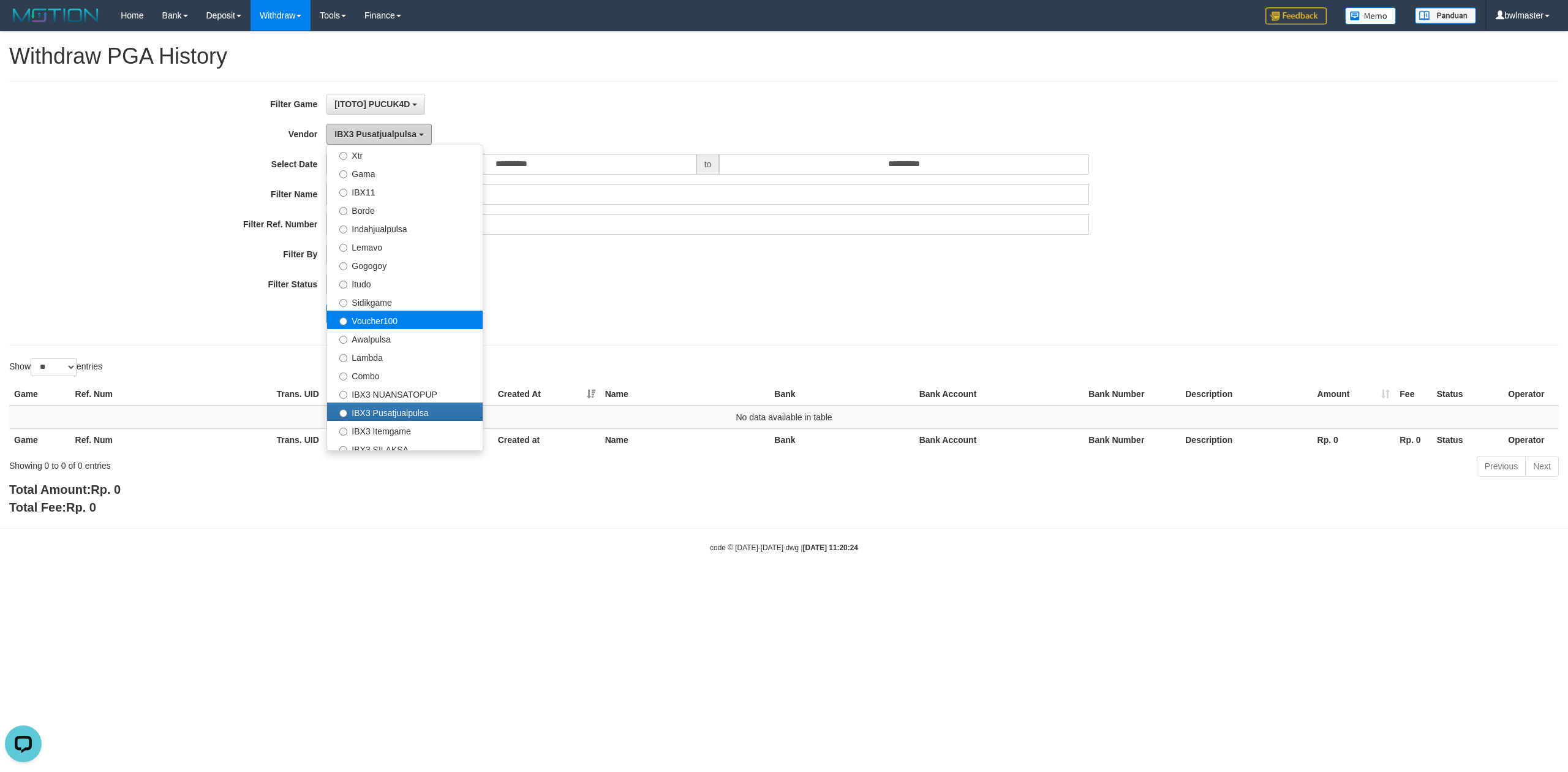
scroll to position [239, 0]
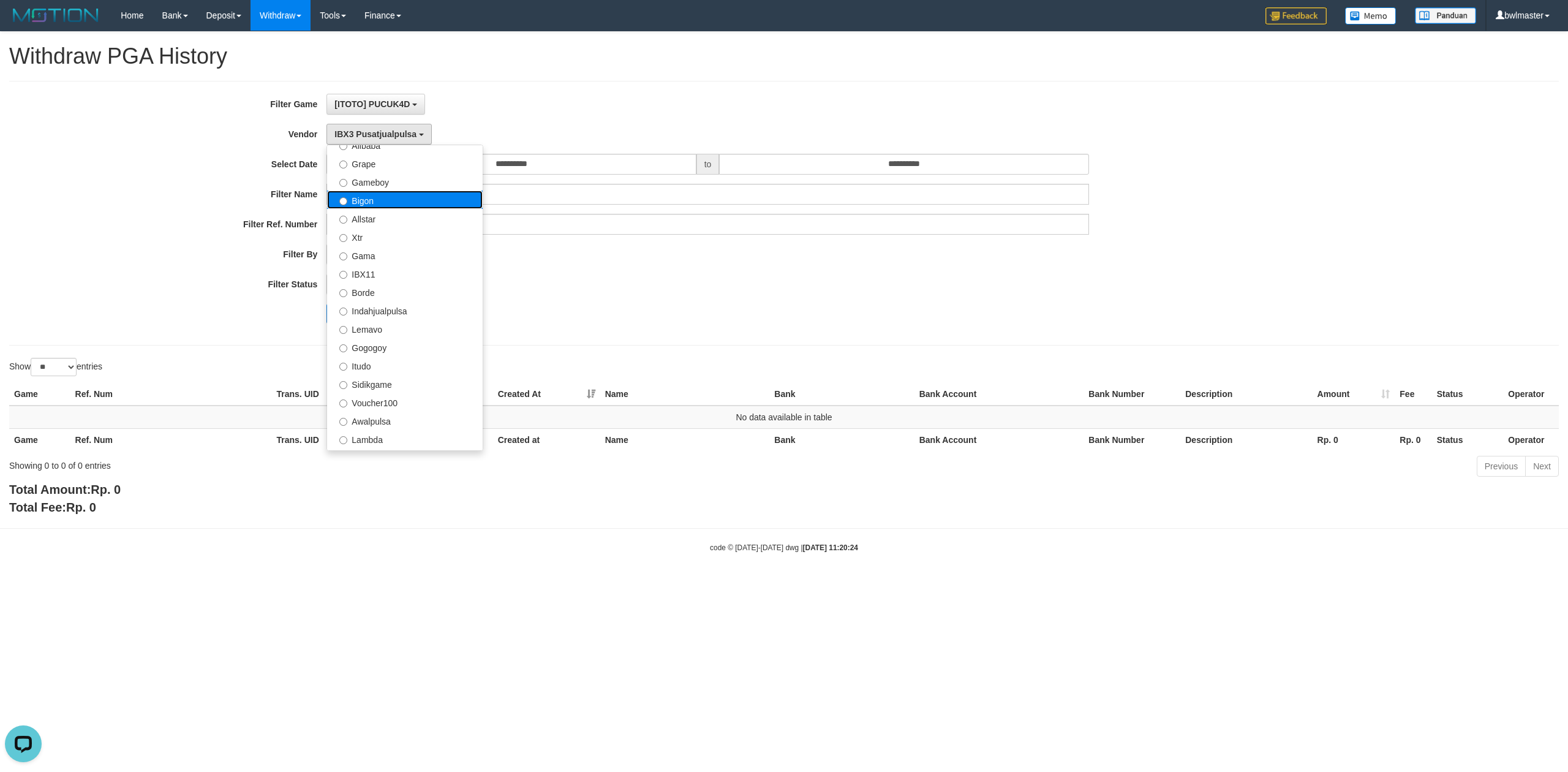
click at [383, 202] on label "Bigon" at bounding box center [405, 199] width 156 height 18
select select "**********"
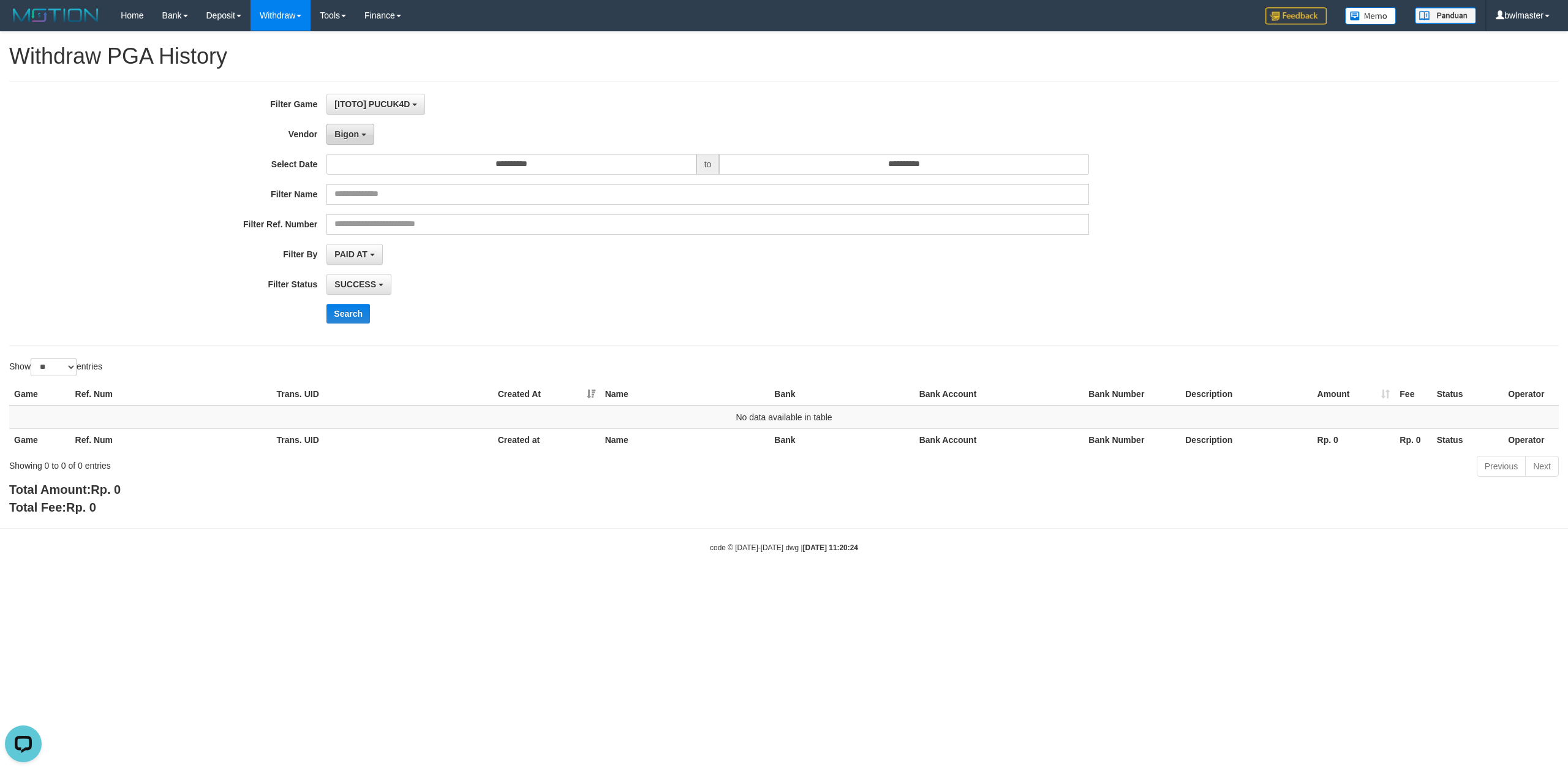
click at [362, 141] on button "Bigon" at bounding box center [350, 134] width 48 height 21
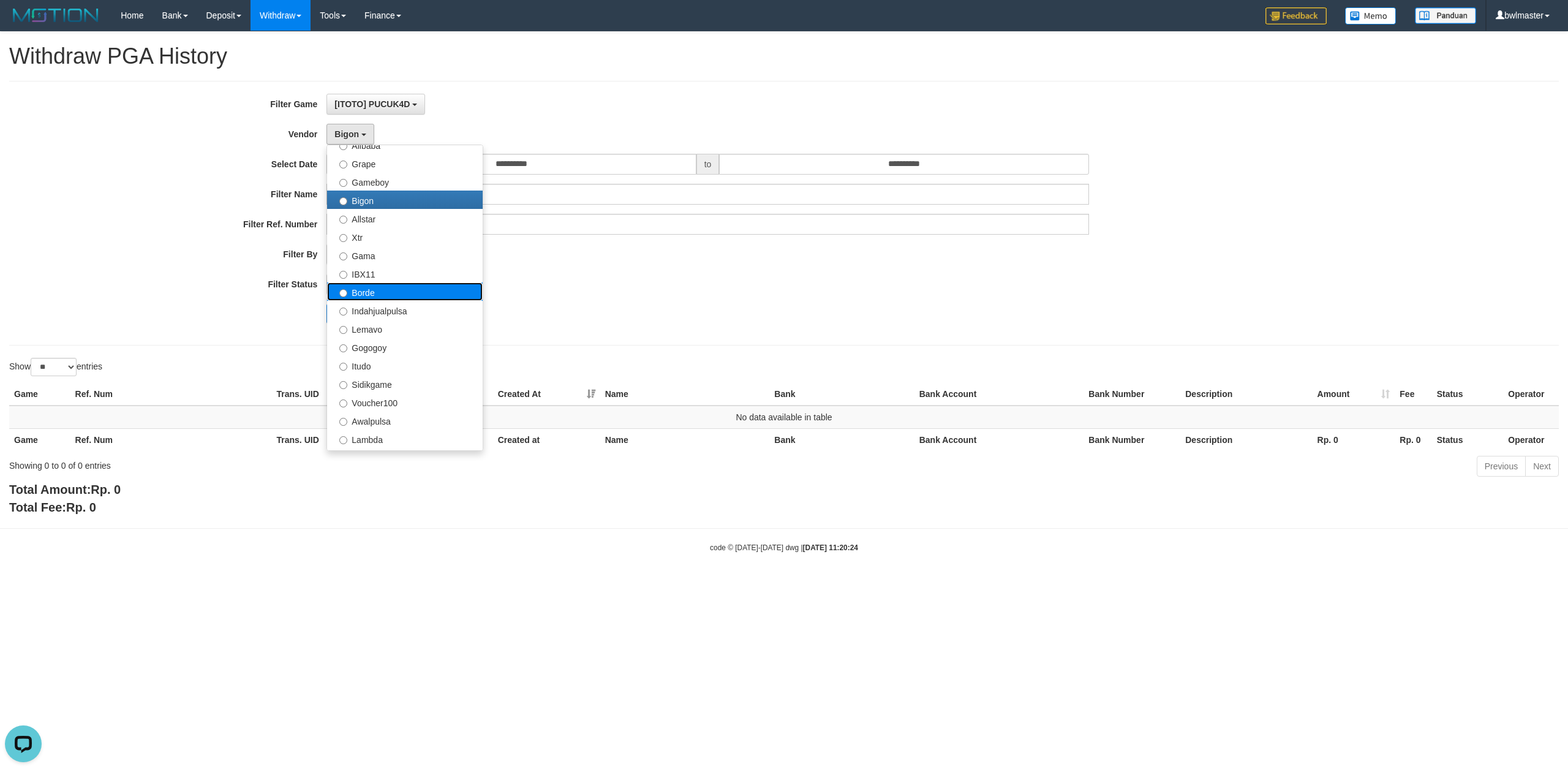
click at [370, 294] on label "Borde" at bounding box center [405, 291] width 156 height 18
select select "**********"
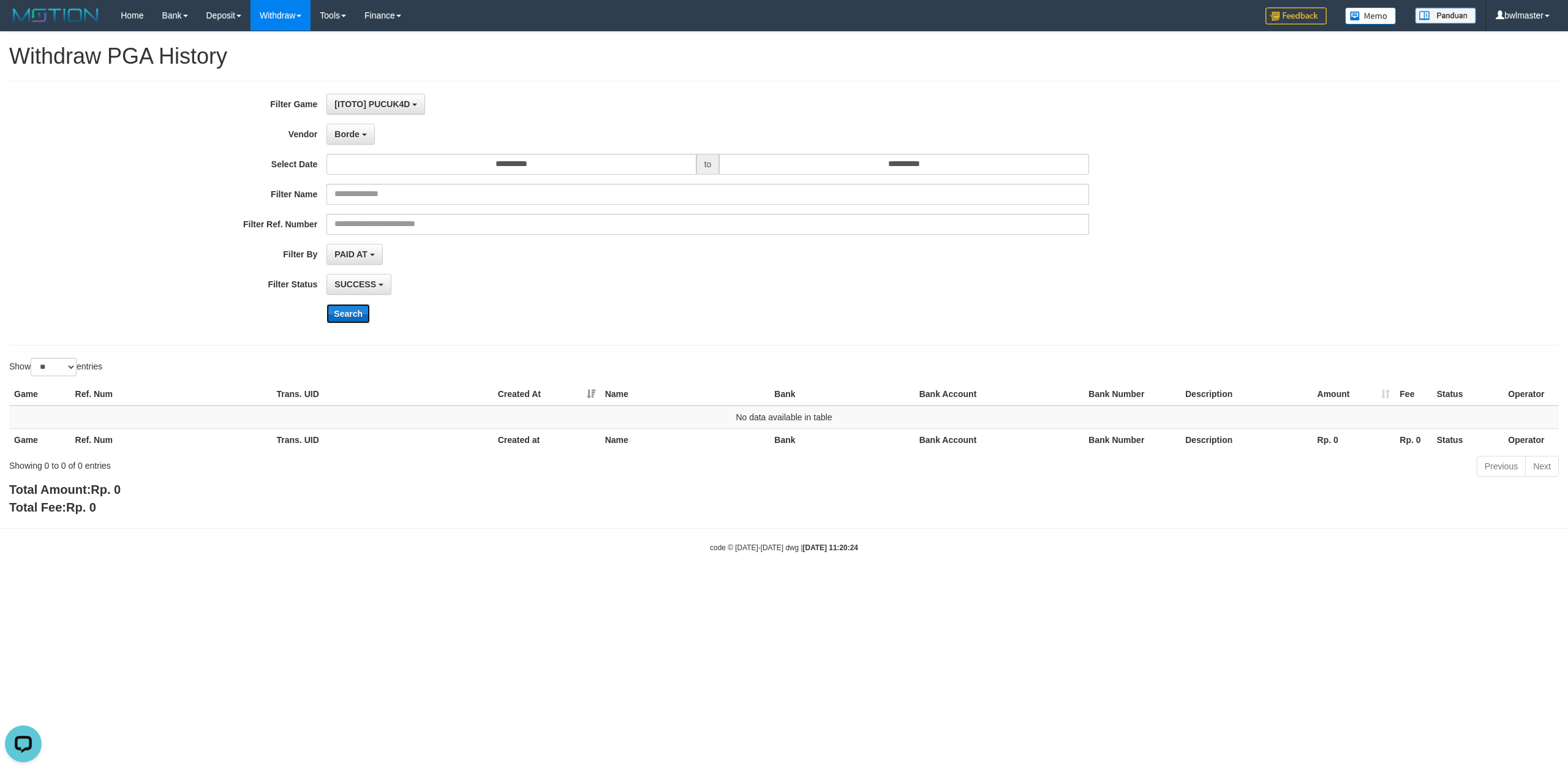
click at [355, 313] on button "Search" at bounding box center [347, 314] width 43 height 19
click at [348, 133] on span "Borde" at bounding box center [347, 134] width 25 height 10
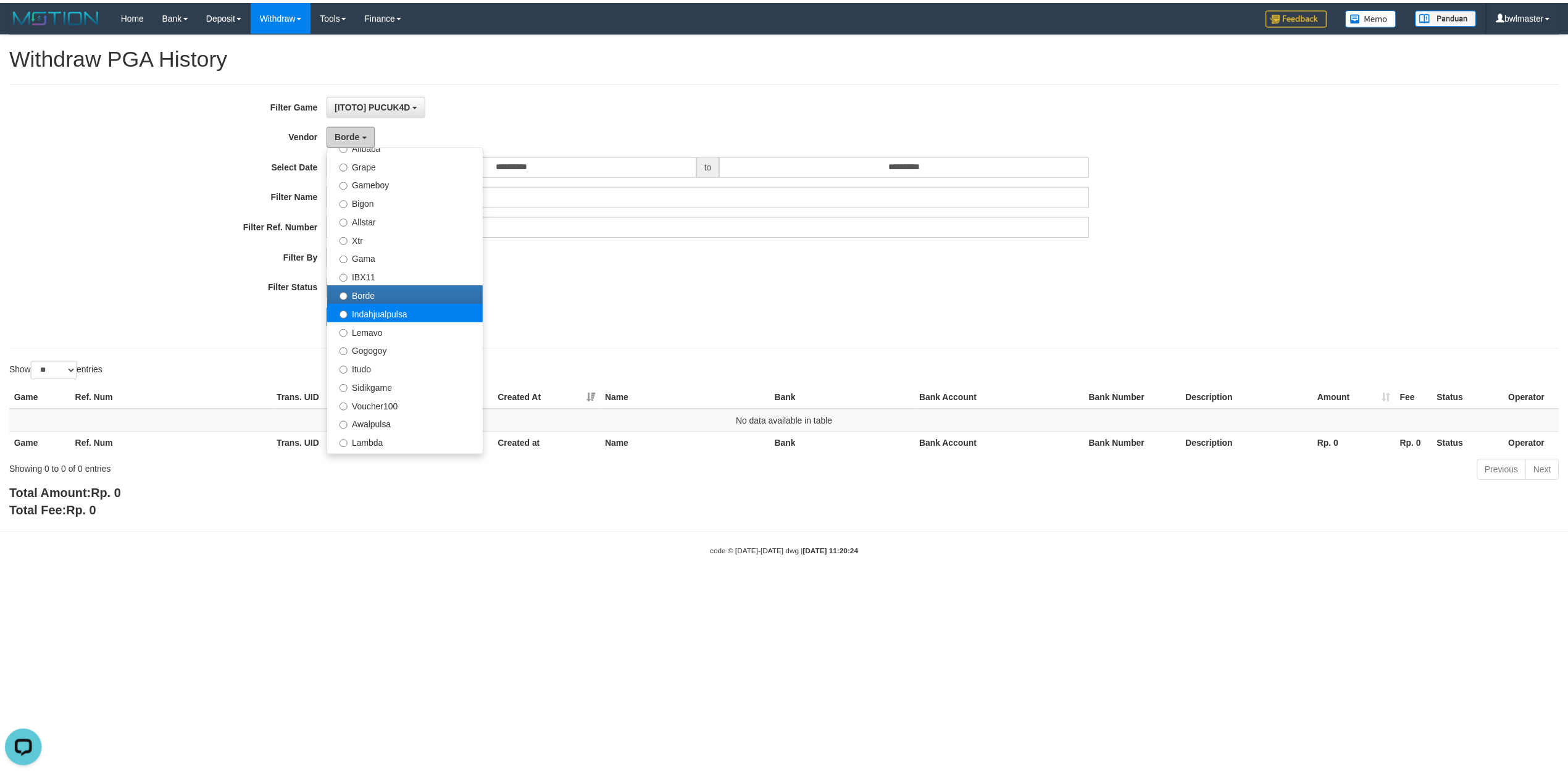
scroll to position [159, 0]
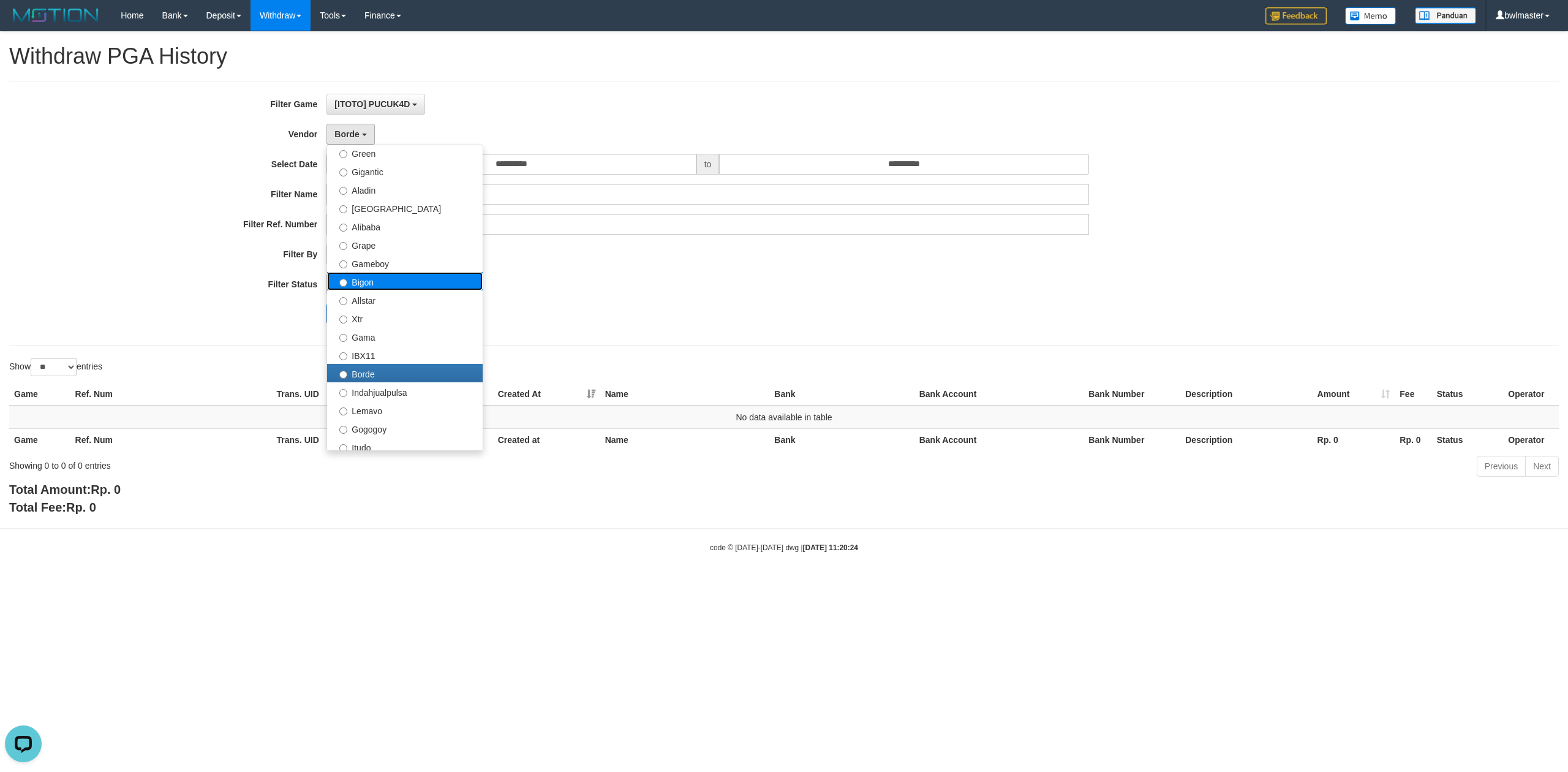
click at [381, 284] on label "Bigon" at bounding box center [405, 280] width 156 height 18
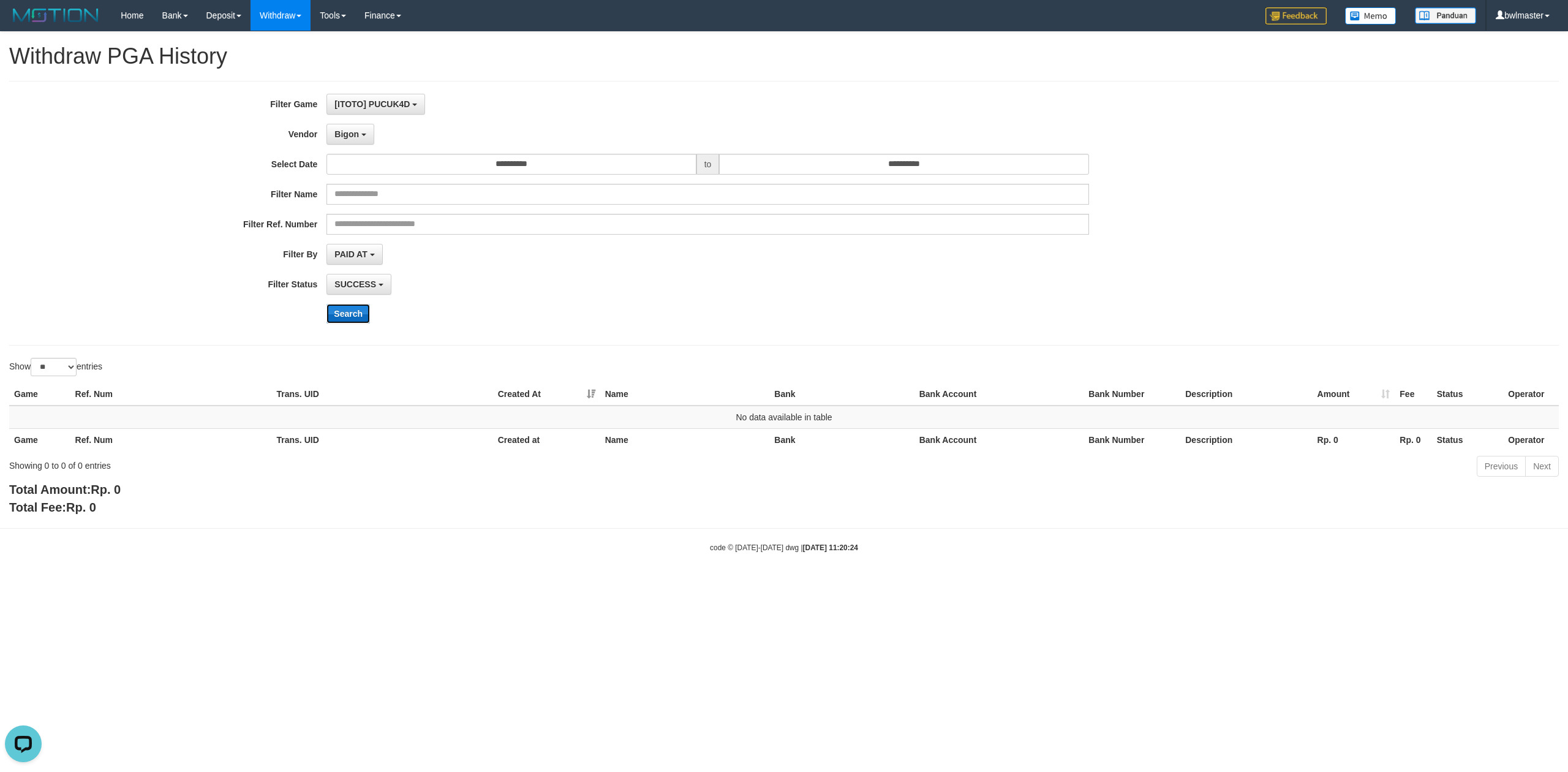
click at [353, 318] on button "Search" at bounding box center [347, 314] width 43 height 19
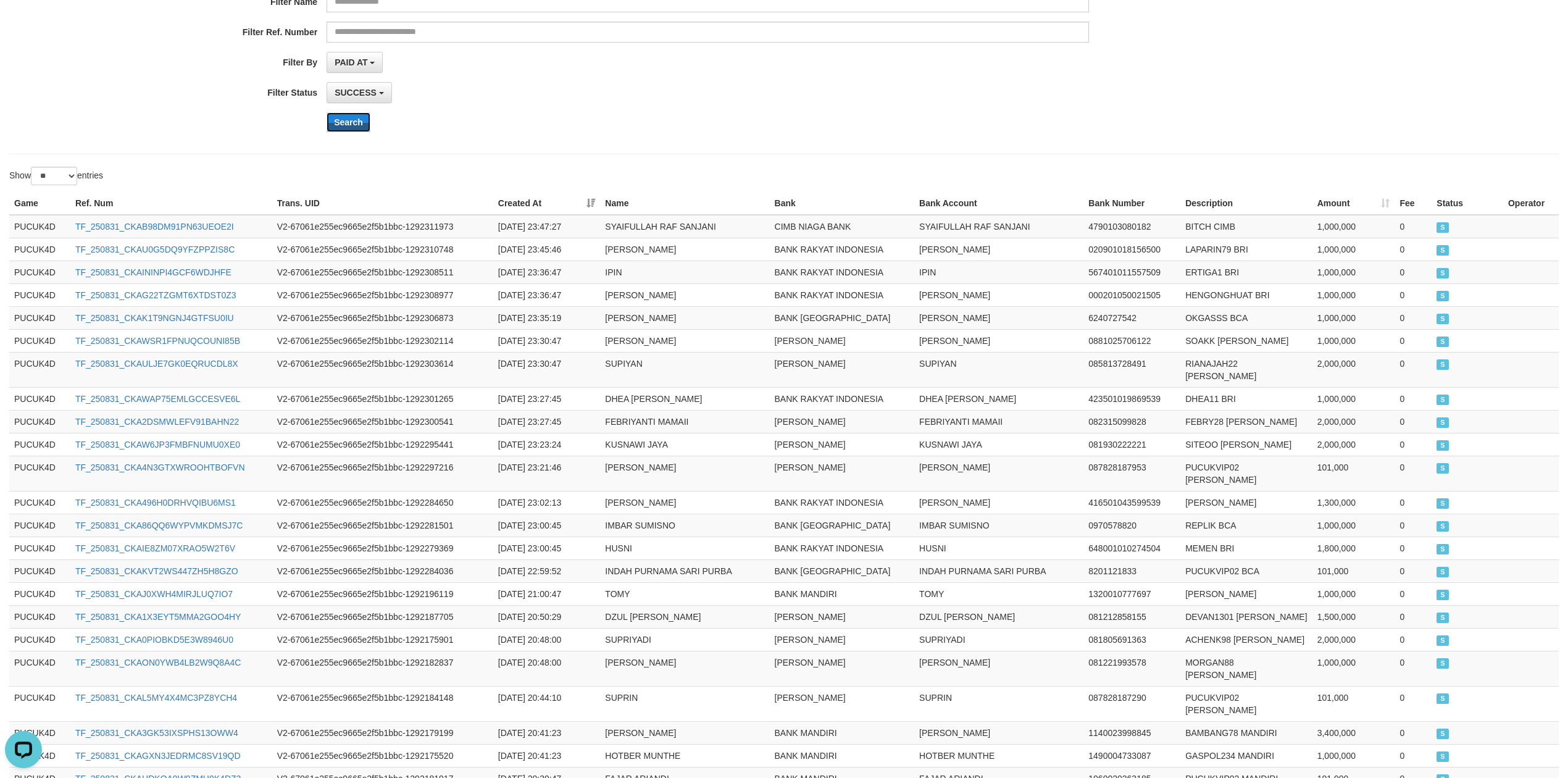
scroll to position [366, 0]
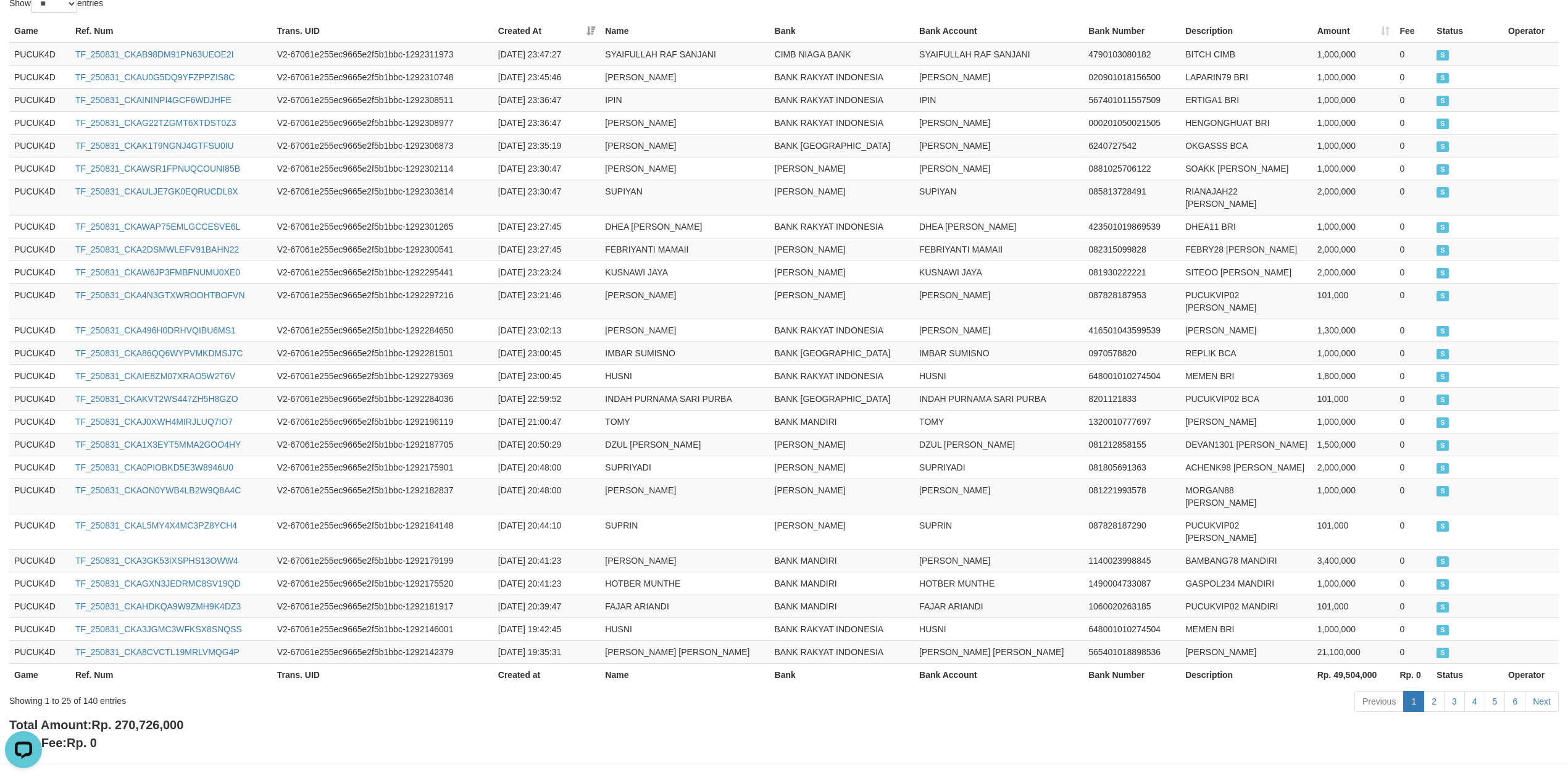
click at [184, 689] on div "Showing 1 to 25 of 140 entries Previous 1 2 3 4 5 6 Next" at bounding box center [784, 703] width 1568 height 27
click at [172, 718] on span "Rp. 270,726,000" at bounding box center [137, 725] width 92 height 13
copy span "270,726,000"
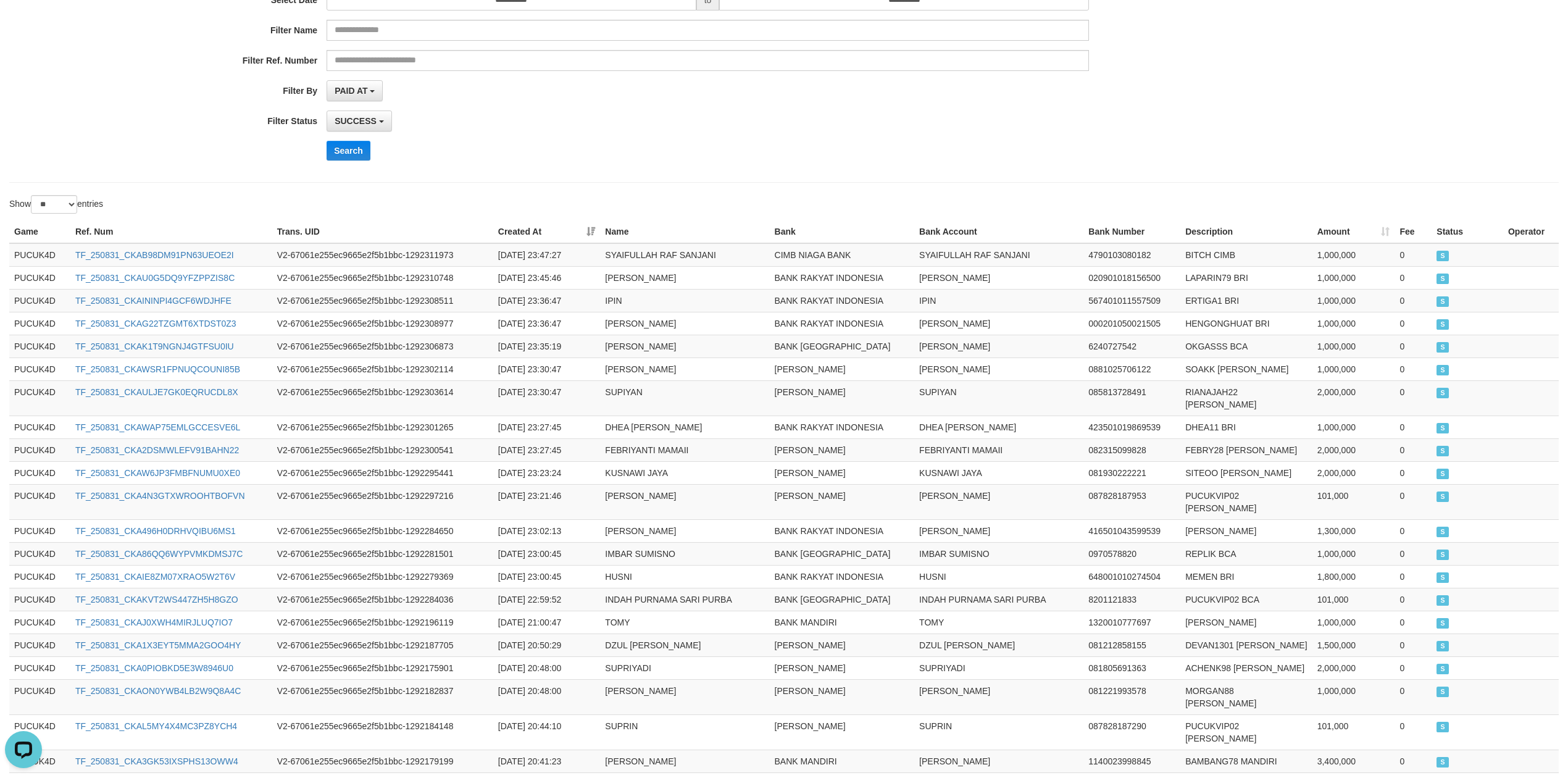
scroll to position [0, 0]
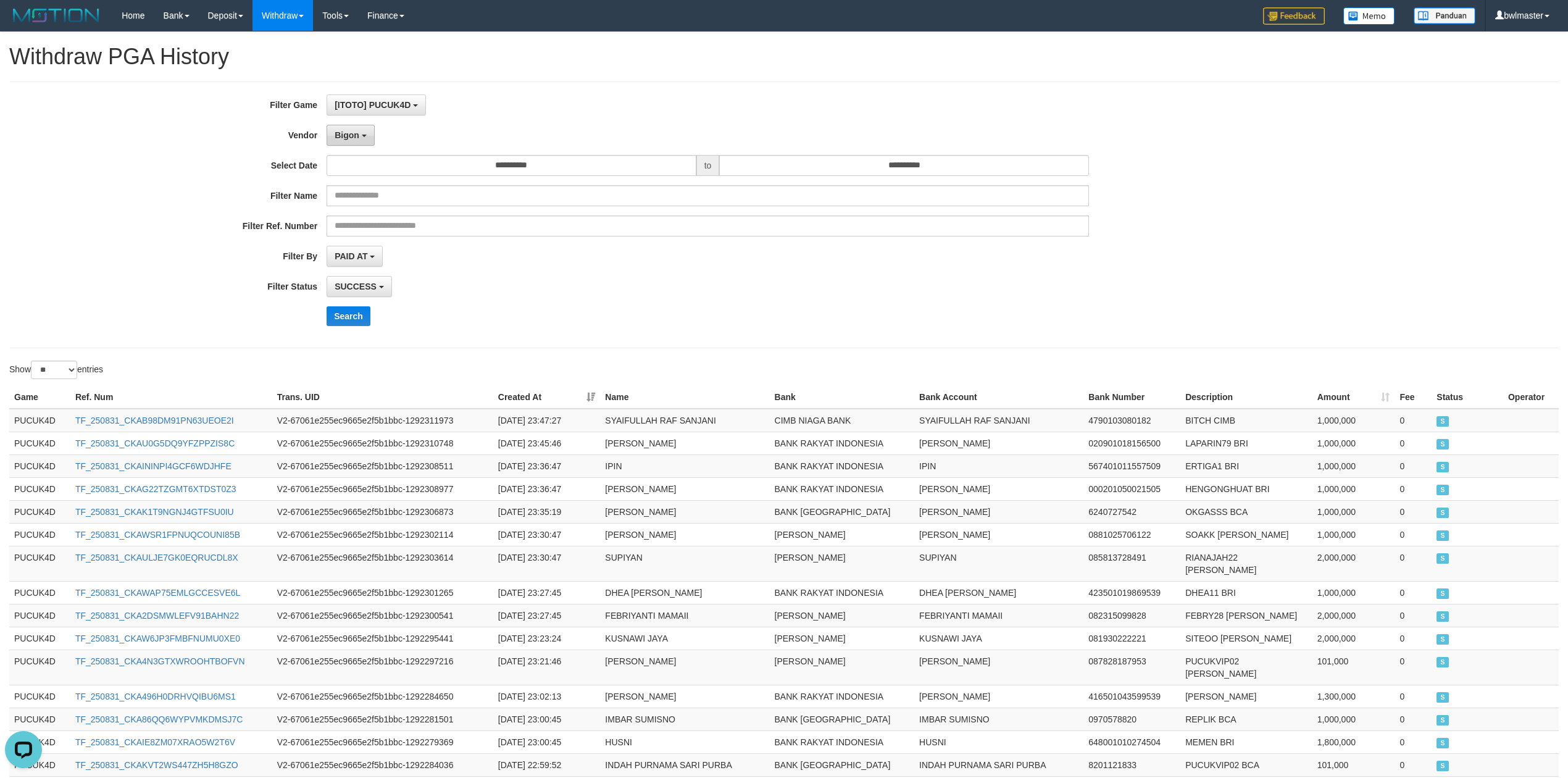
click at [343, 134] on span "Bigon" at bounding box center [347, 135] width 25 height 10
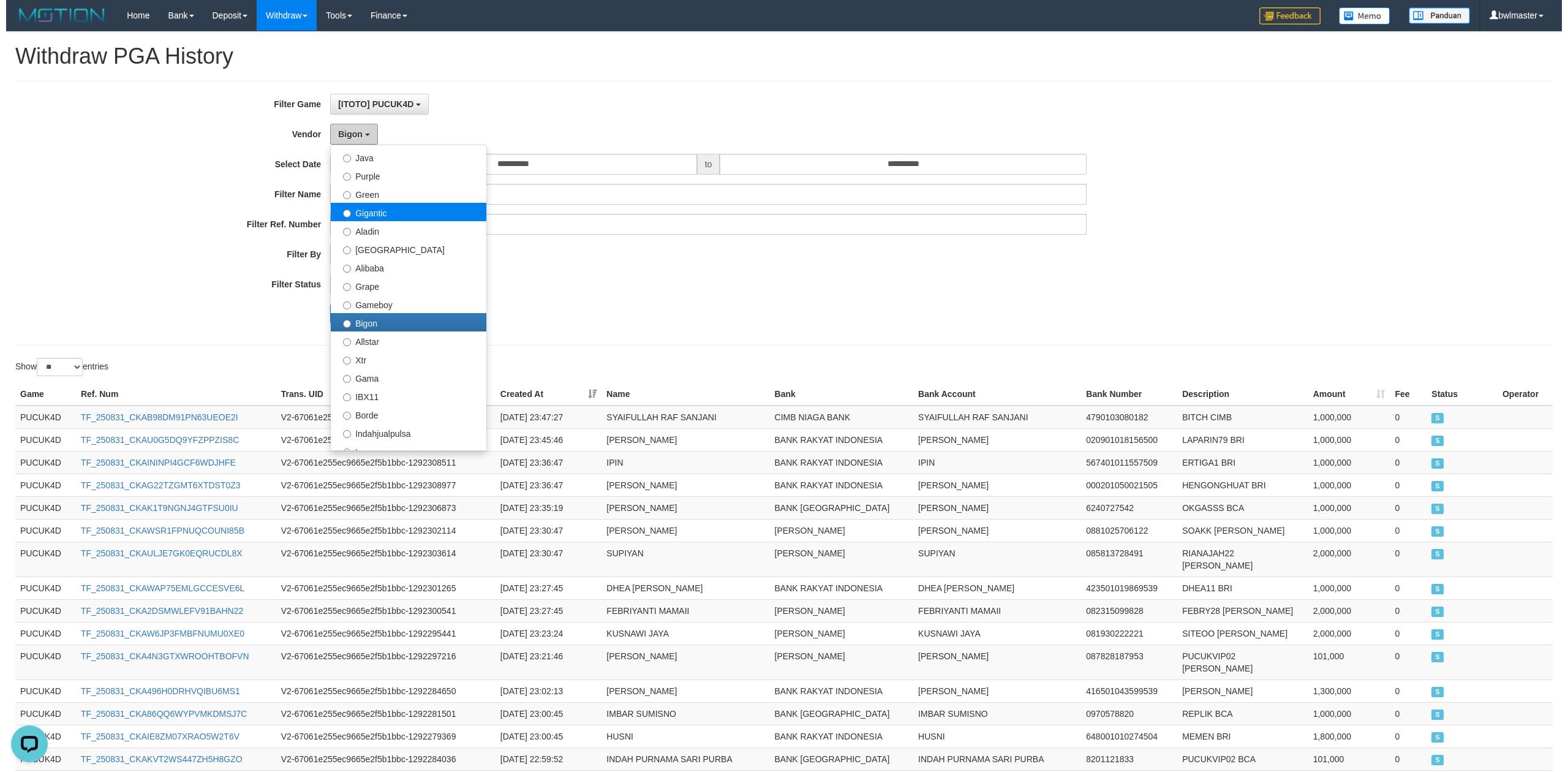
scroll to position [76, 0]
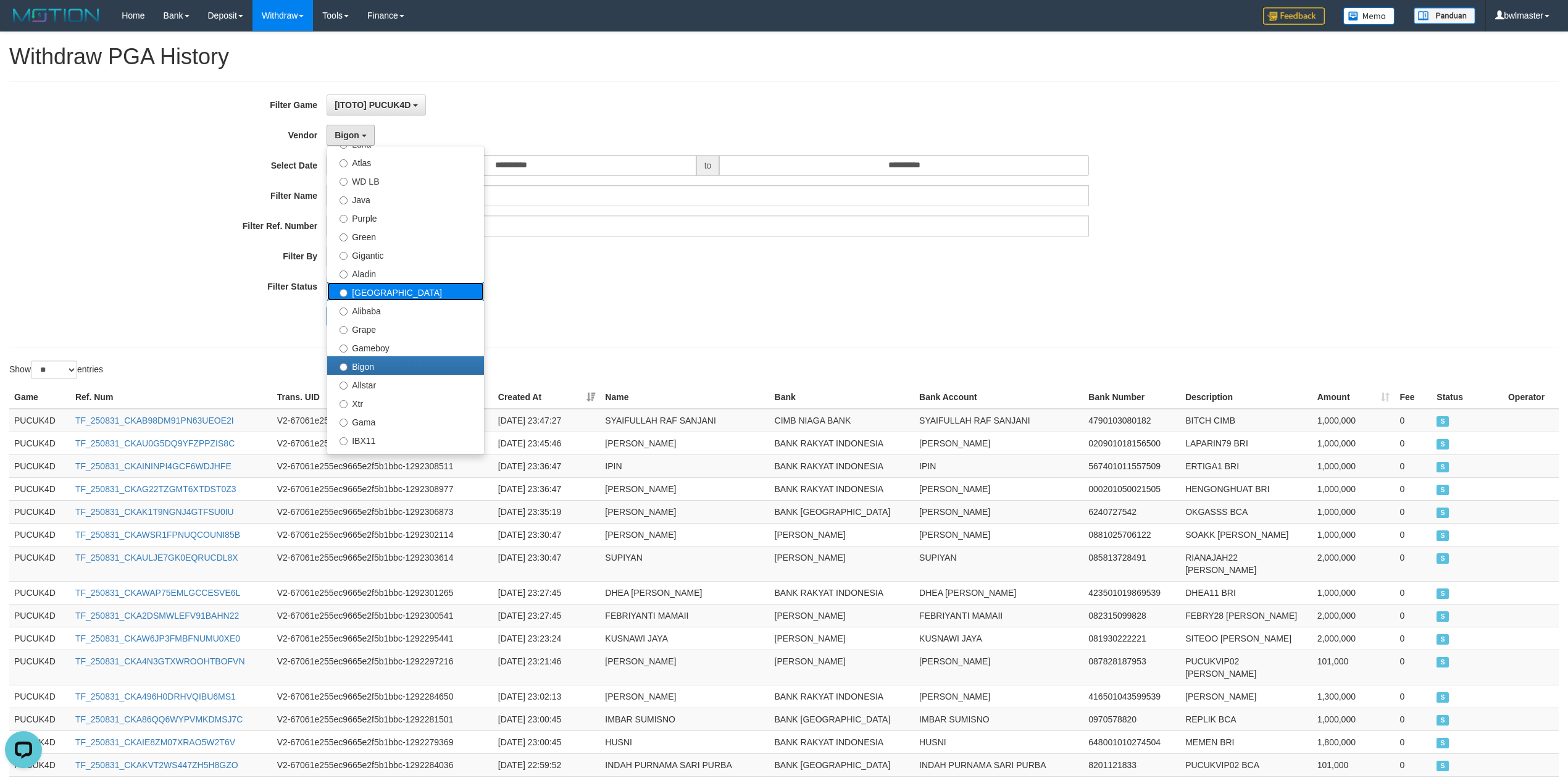
click at [371, 300] on label "[GEOGRAPHIC_DATA]" at bounding box center [405, 291] width 157 height 18
select select "**********"
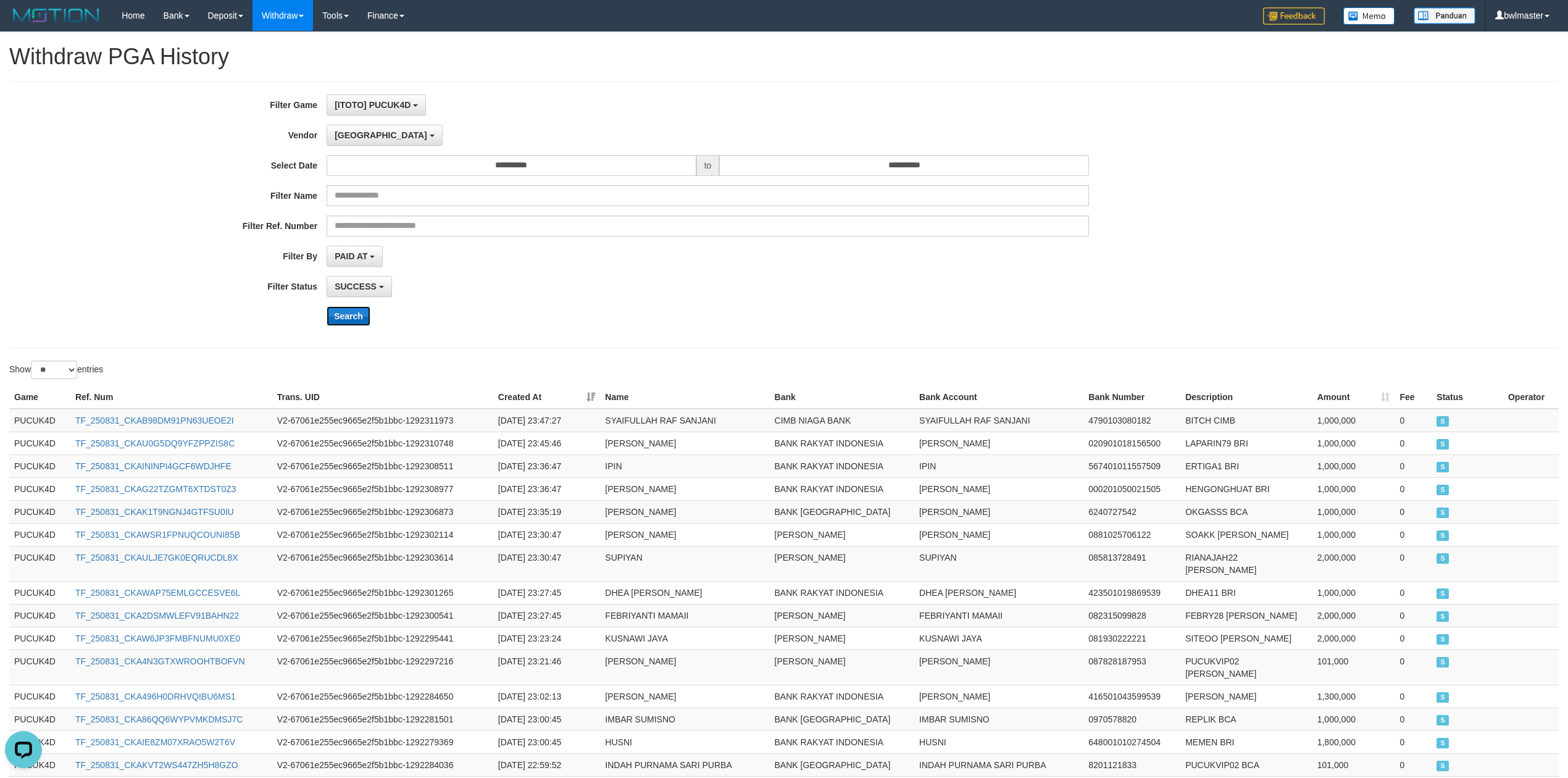
click at [362, 311] on button "Search" at bounding box center [348, 316] width 43 height 19
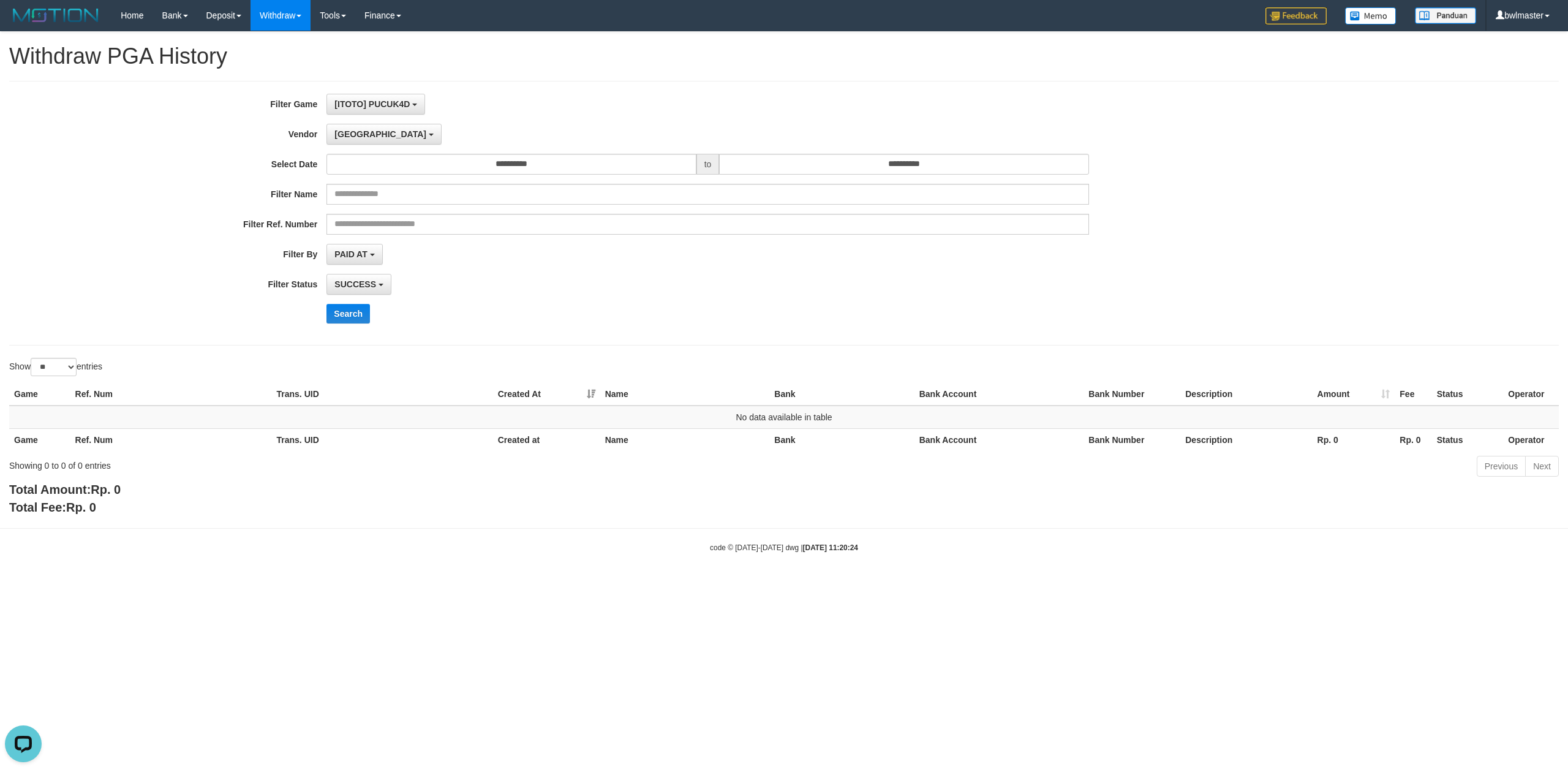
click at [211, 114] on div "**********" at bounding box center [653, 104] width 1307 height 21
click at [238, 99] on link "PGA History" at bounding box center [246, 101] width 97 height 16
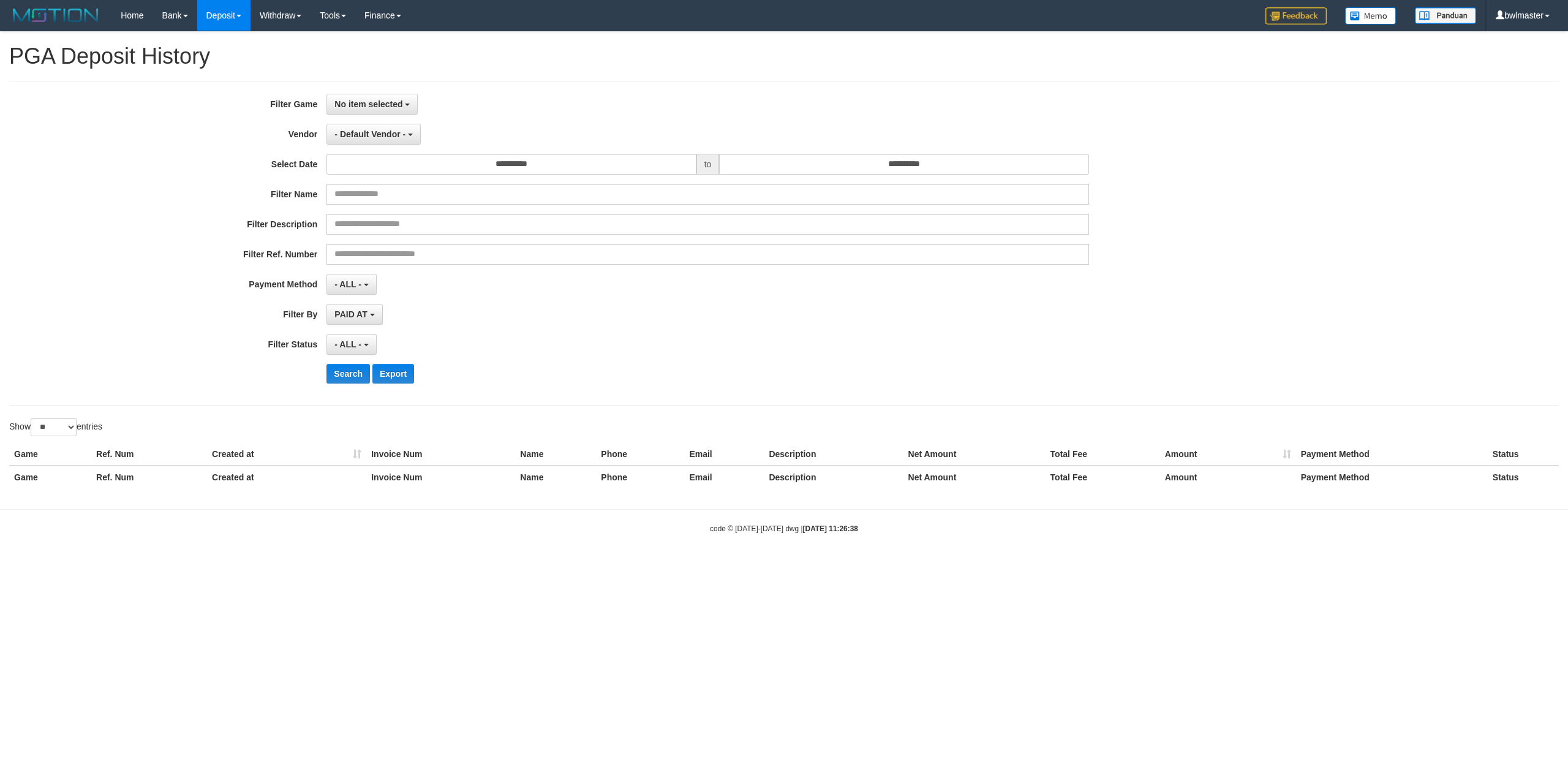
select select
select select "**"
click at [363, 103] on span "No item selected" at bounding box center [368, 104] width 68 height 10
click at [379, 163] on label "[ITOTO] PUCUK4D" at bounding box center [405, 166] width 156 height 18
select select "****"
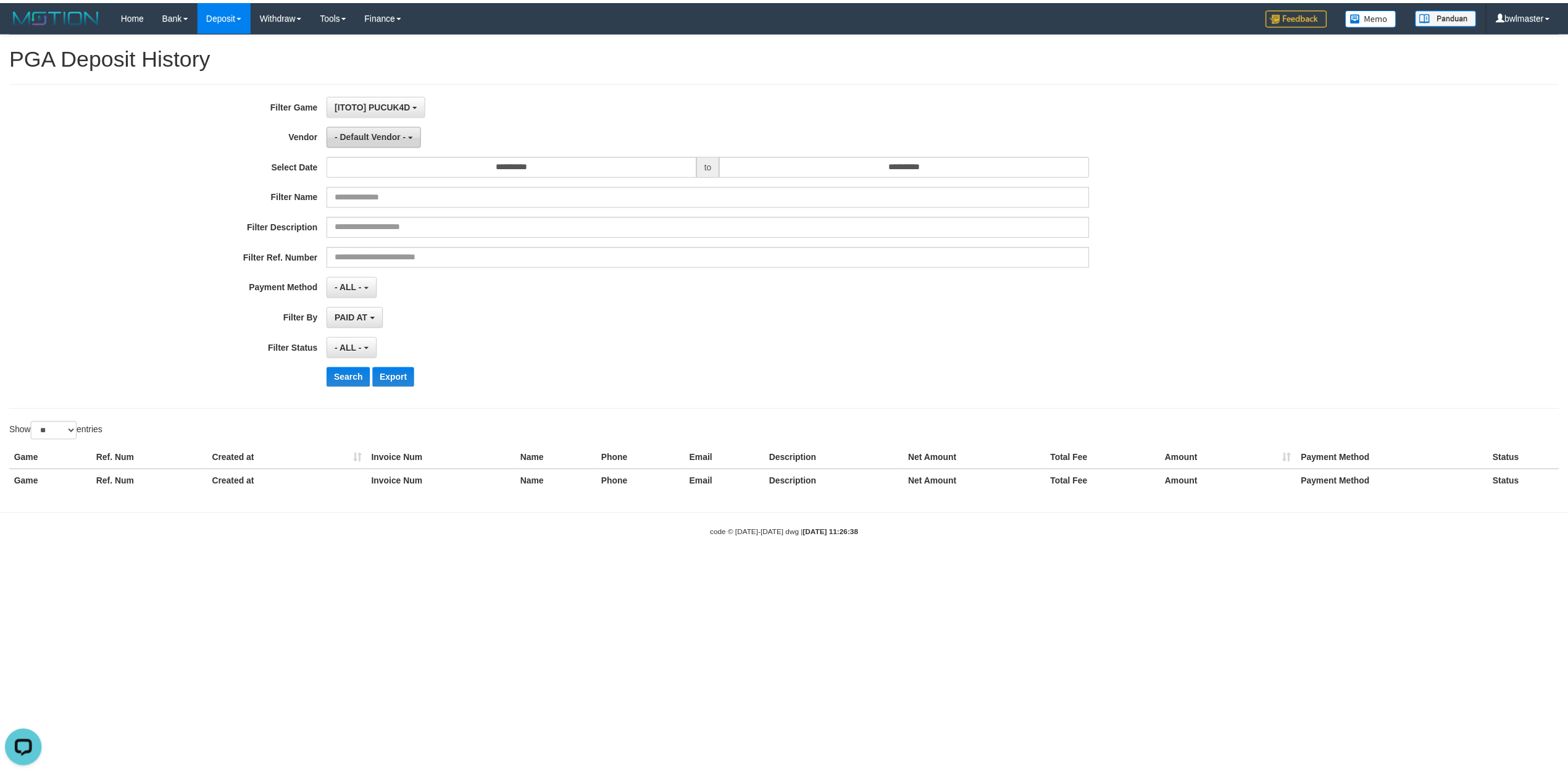
scroll to position [11, 0]
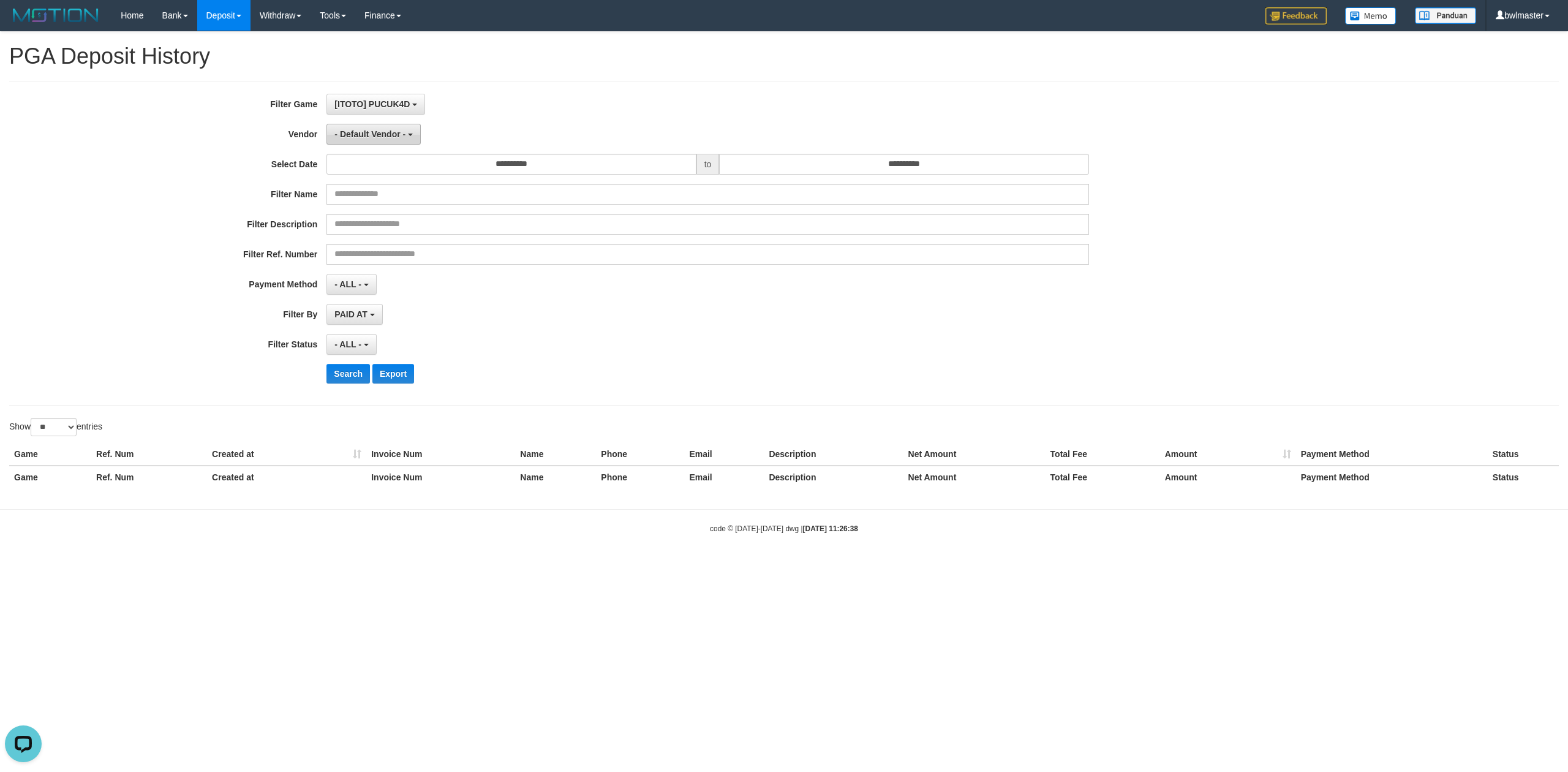
click at [376, 141] on button "- Default Vendor -" at bounding box center [373, 134] width 95 height 21
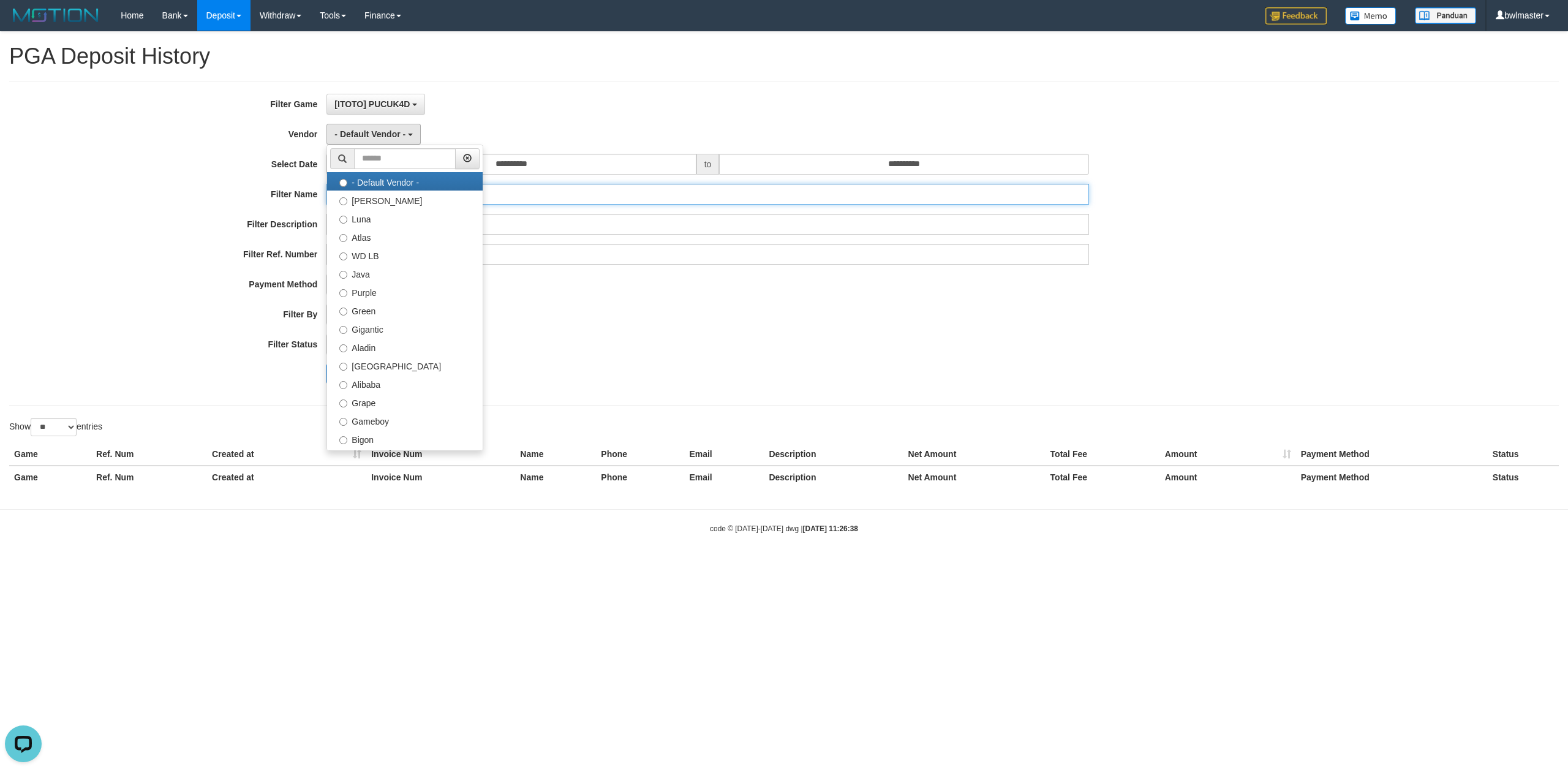
click at [559, 185] on input "text" at bounding box center [707, 194] width 762 height 21
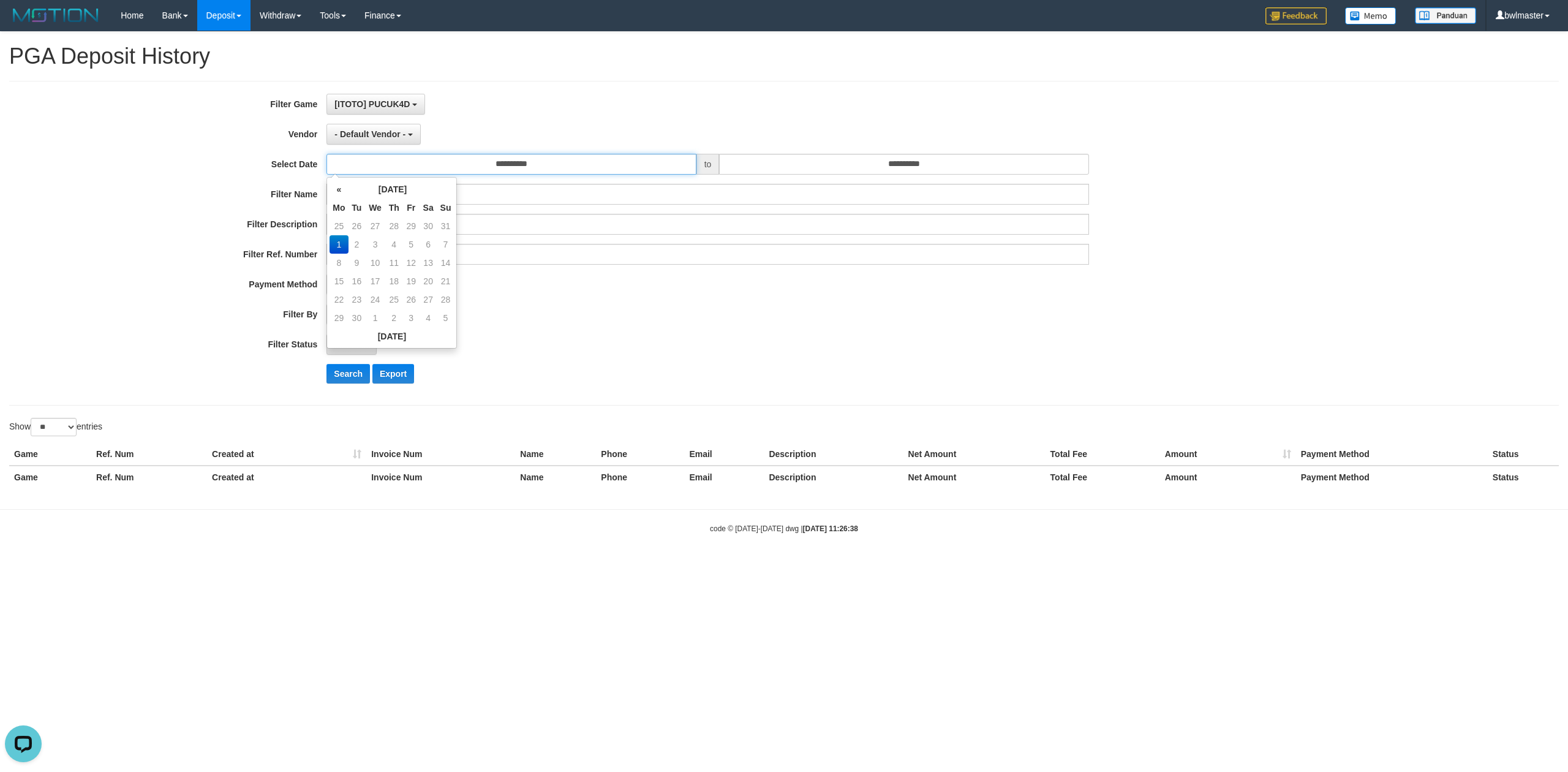
click at [552, 169] on input "**********" at bounding box center [511, 165] width 369 height 21
click at [339, 193] on th "«" at bounding box center [339, 188] width 18 height 18
click at [342, 298] on td "25" at bounding box center [339, 299] width 18 height 18
type input "**********"
click at [834, 180] on div "**********" at bounding box center [653, 243] width 1307 height 298
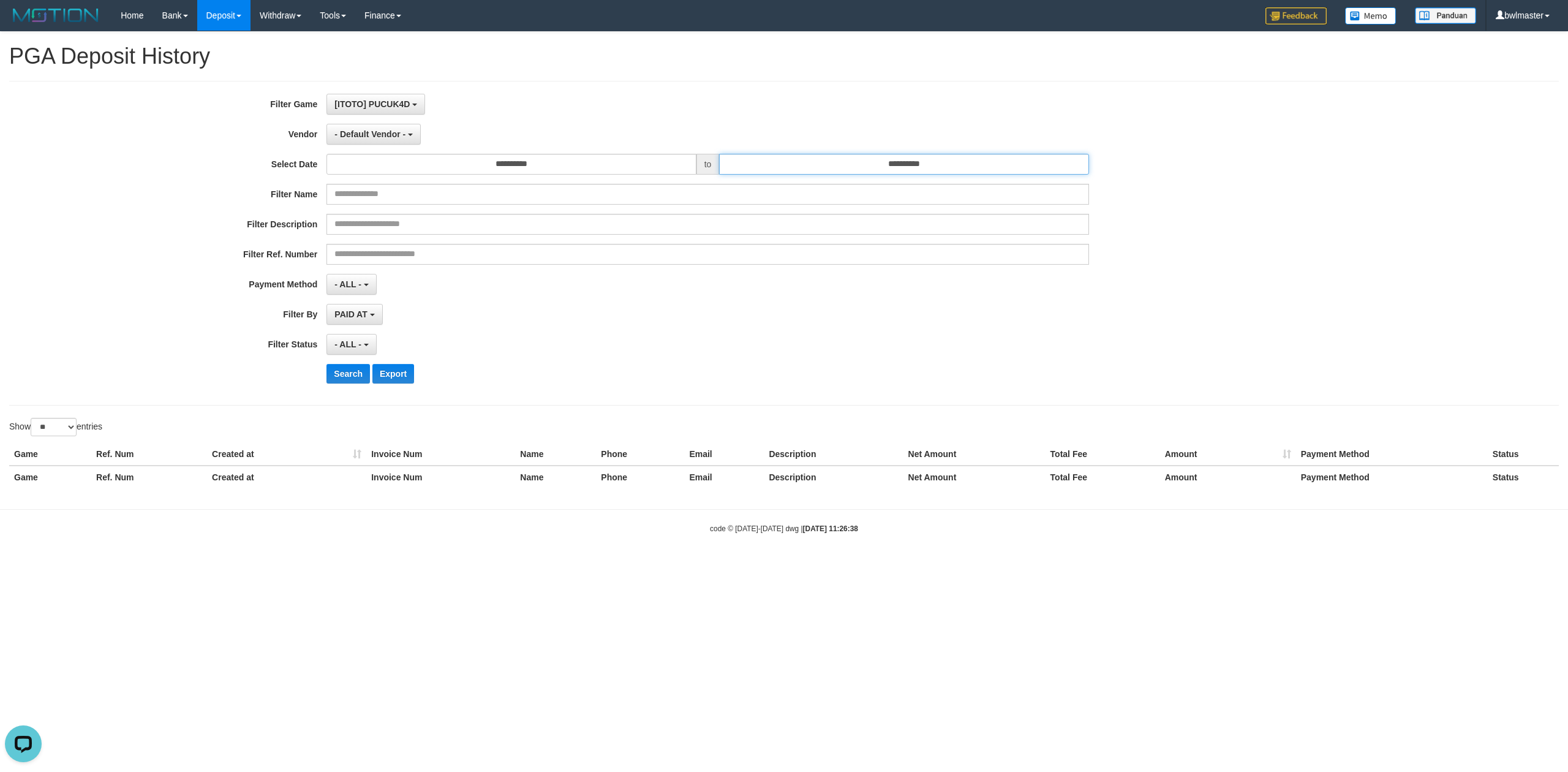
click at [850, 170] on input "**********" at bounding box center [904, 165] width 369 height 21
click at [729, 219] on td "25" at bounding box center [732, 226] width 18 height 18
type input "**********"
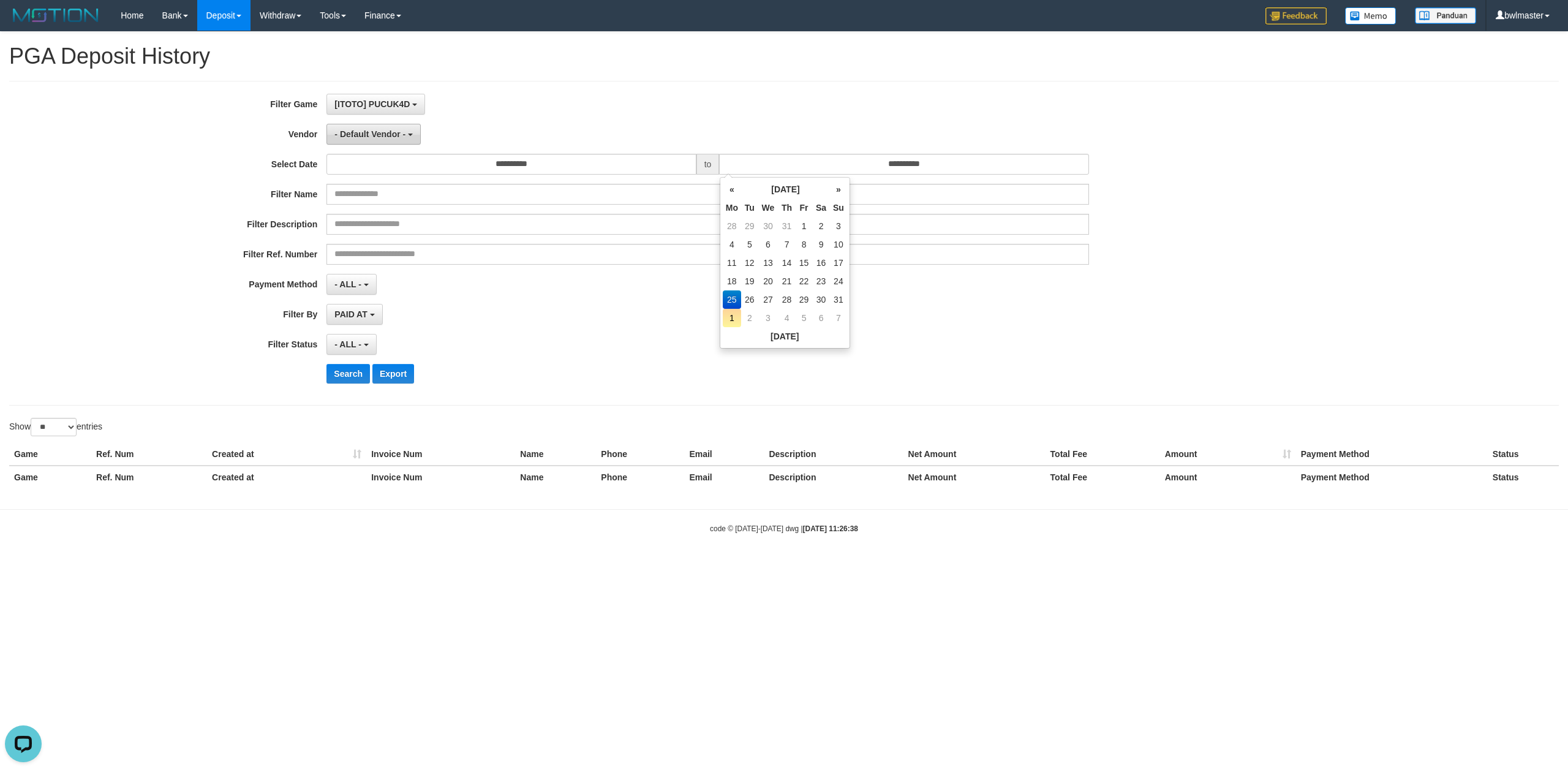
click at [359, 132] on span "- Default Vendor -" at bounding box center [370, 134] width 71 height 10
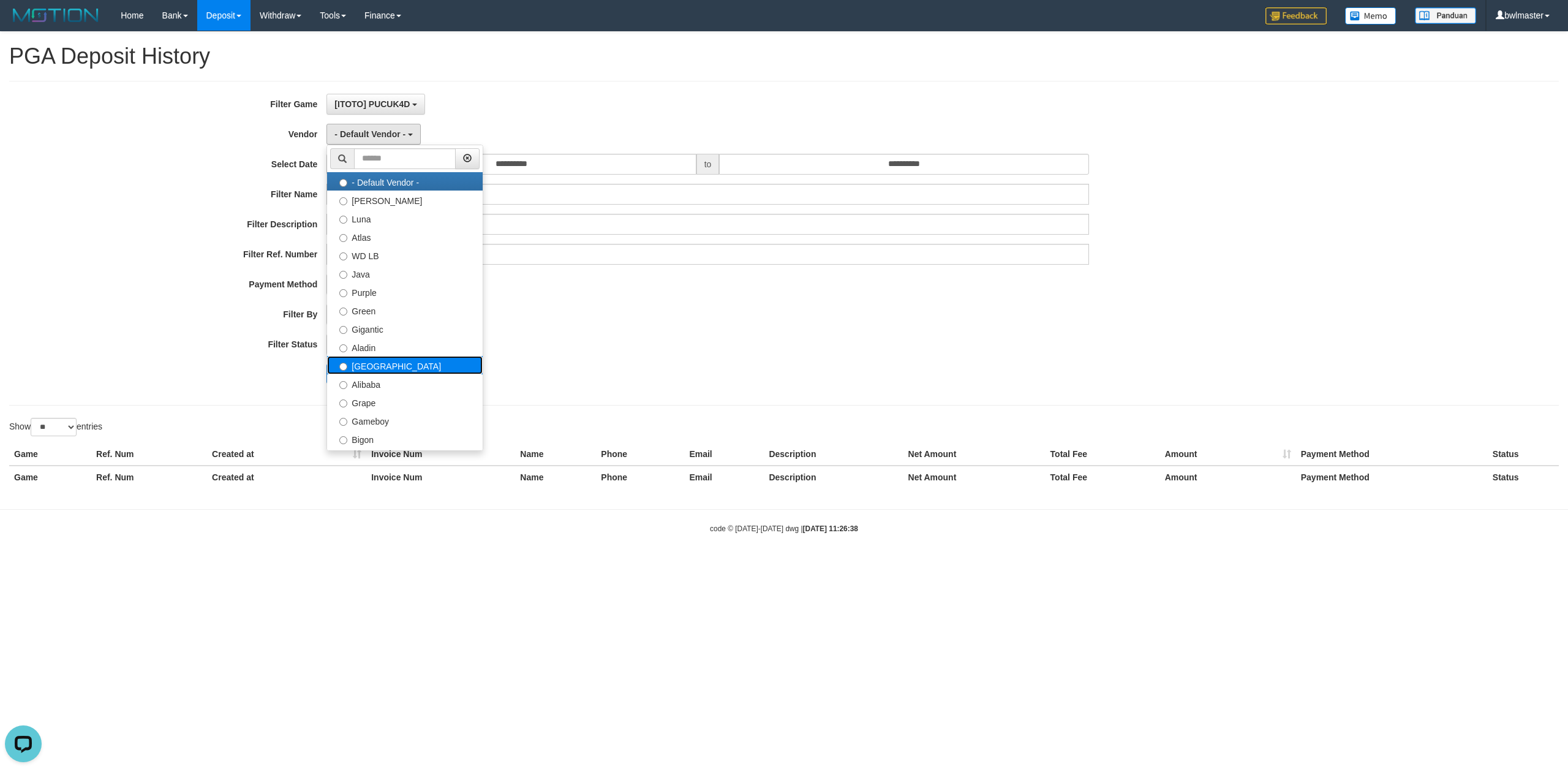
click at [376, 367] on label "[GEOGRAPHIC_DATA]" at bounding box center [405, 364] width 156 height 18
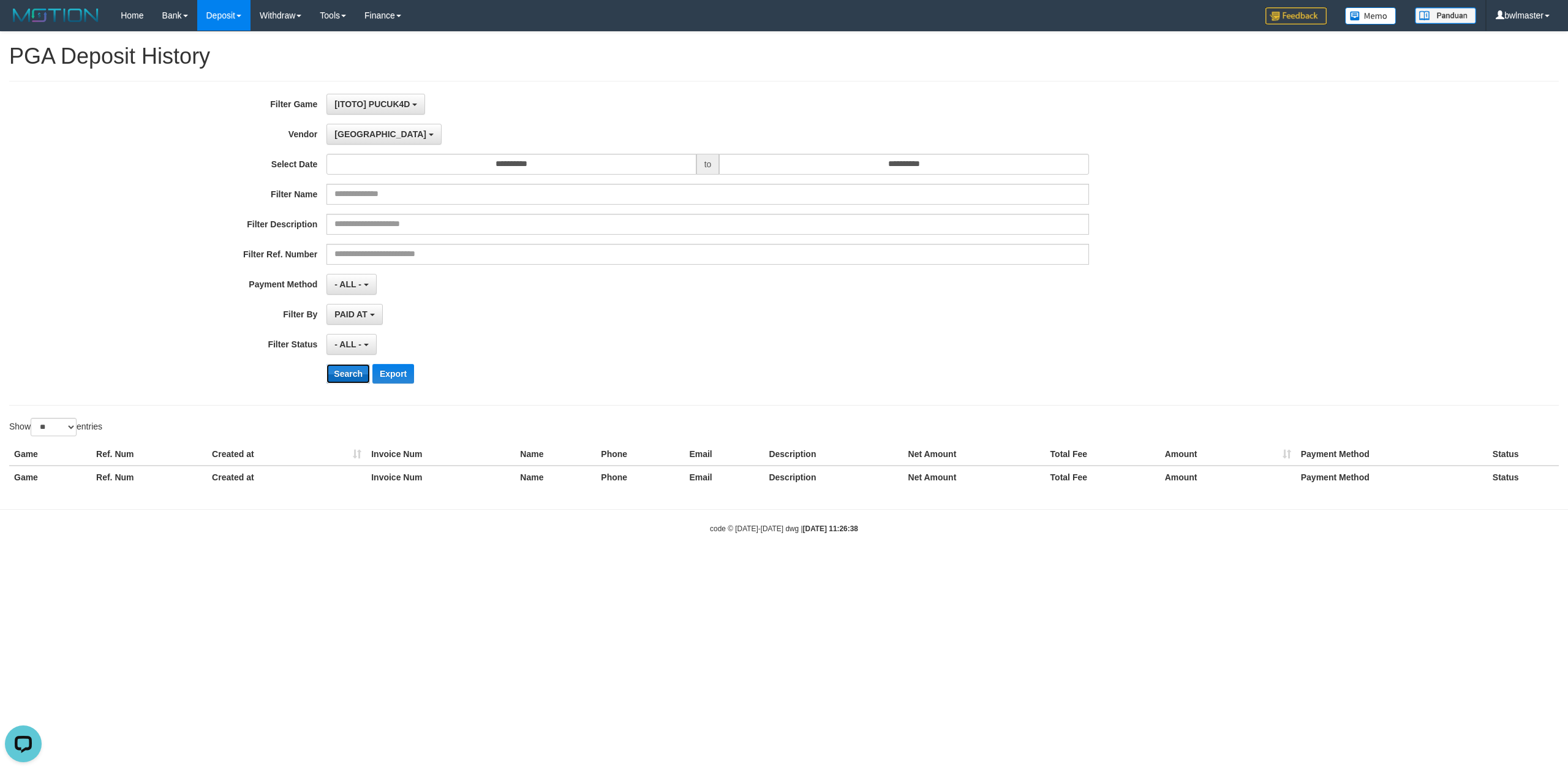
click at [337, 376] on button "Search" at bounding box center [347, 373] width 43 height 19
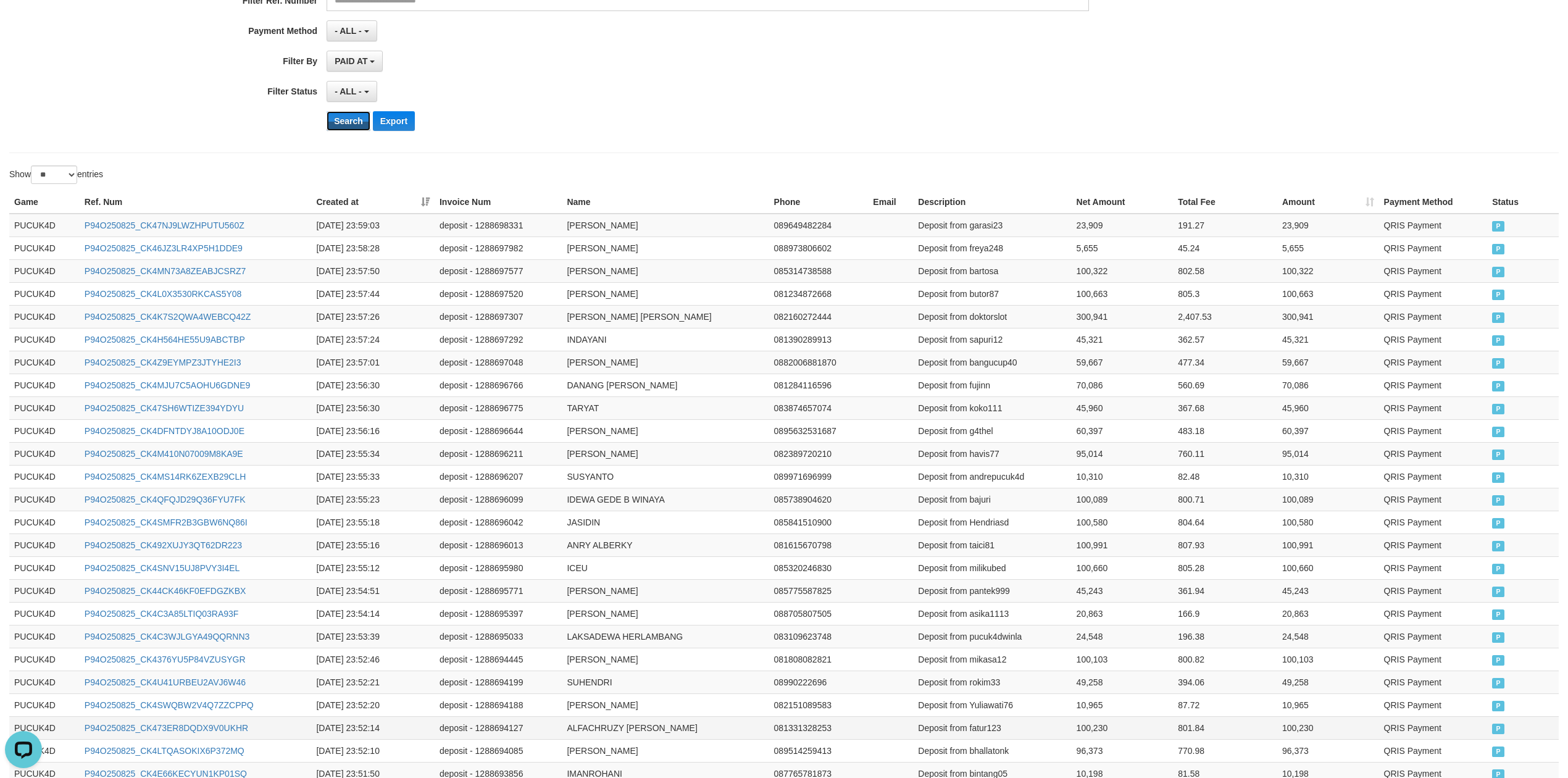
scroll to position [391, 0]
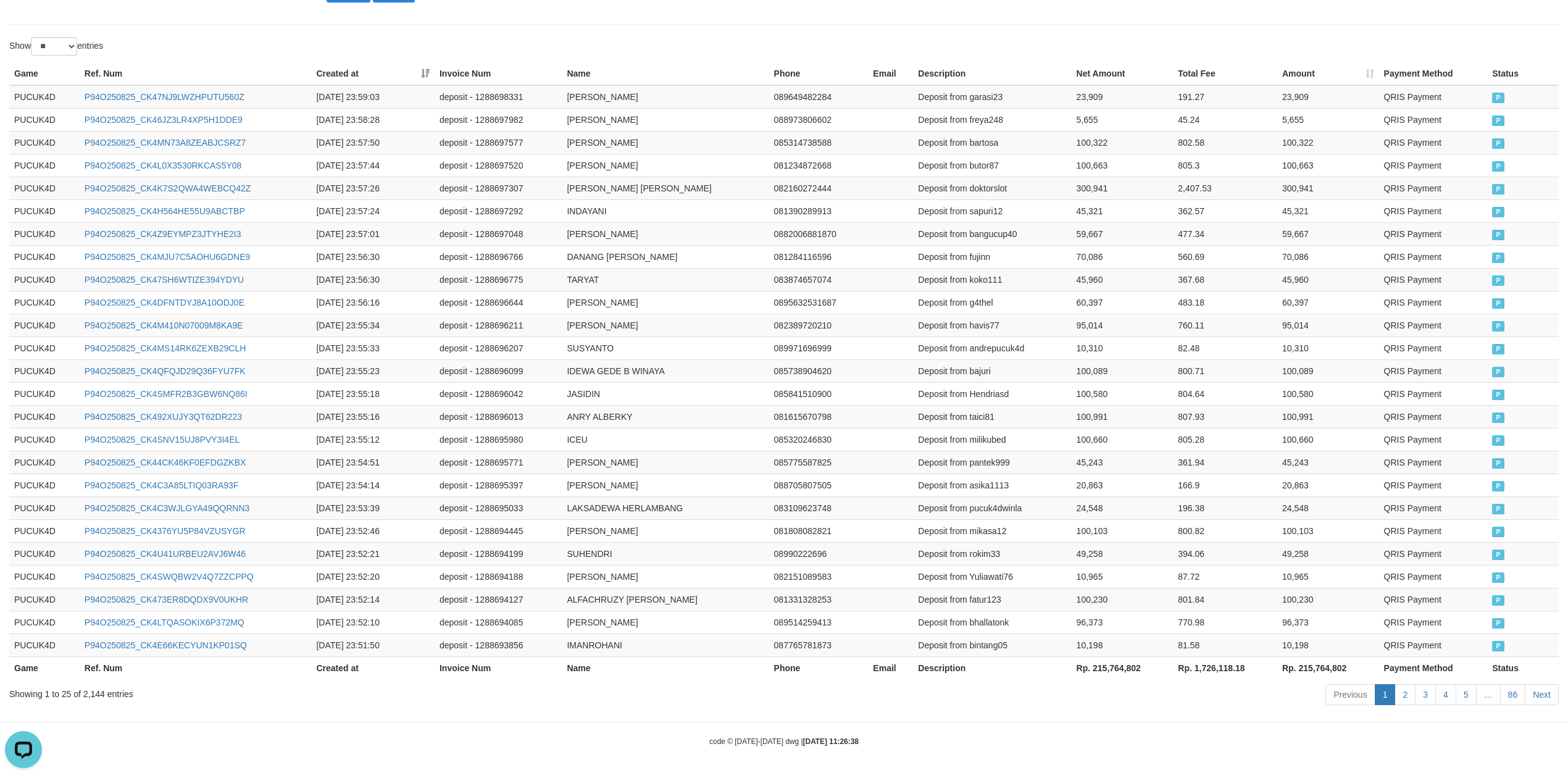
click at [1110, 665] on th "Rp. 215,764,802" at bounding box center [1123, 668] width 102 height 23
copy th "215,764,802"
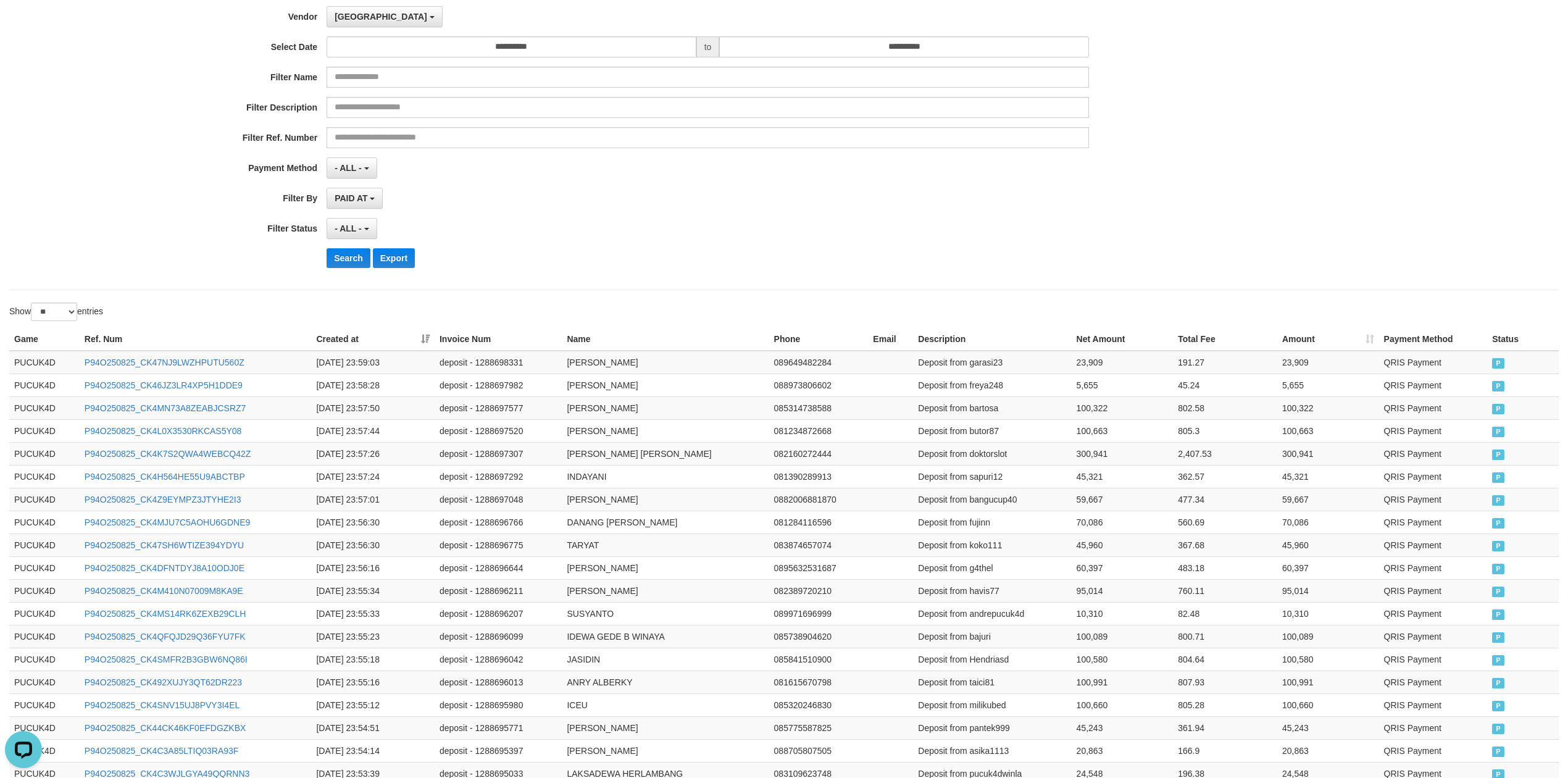
scroll to position [0, 0]
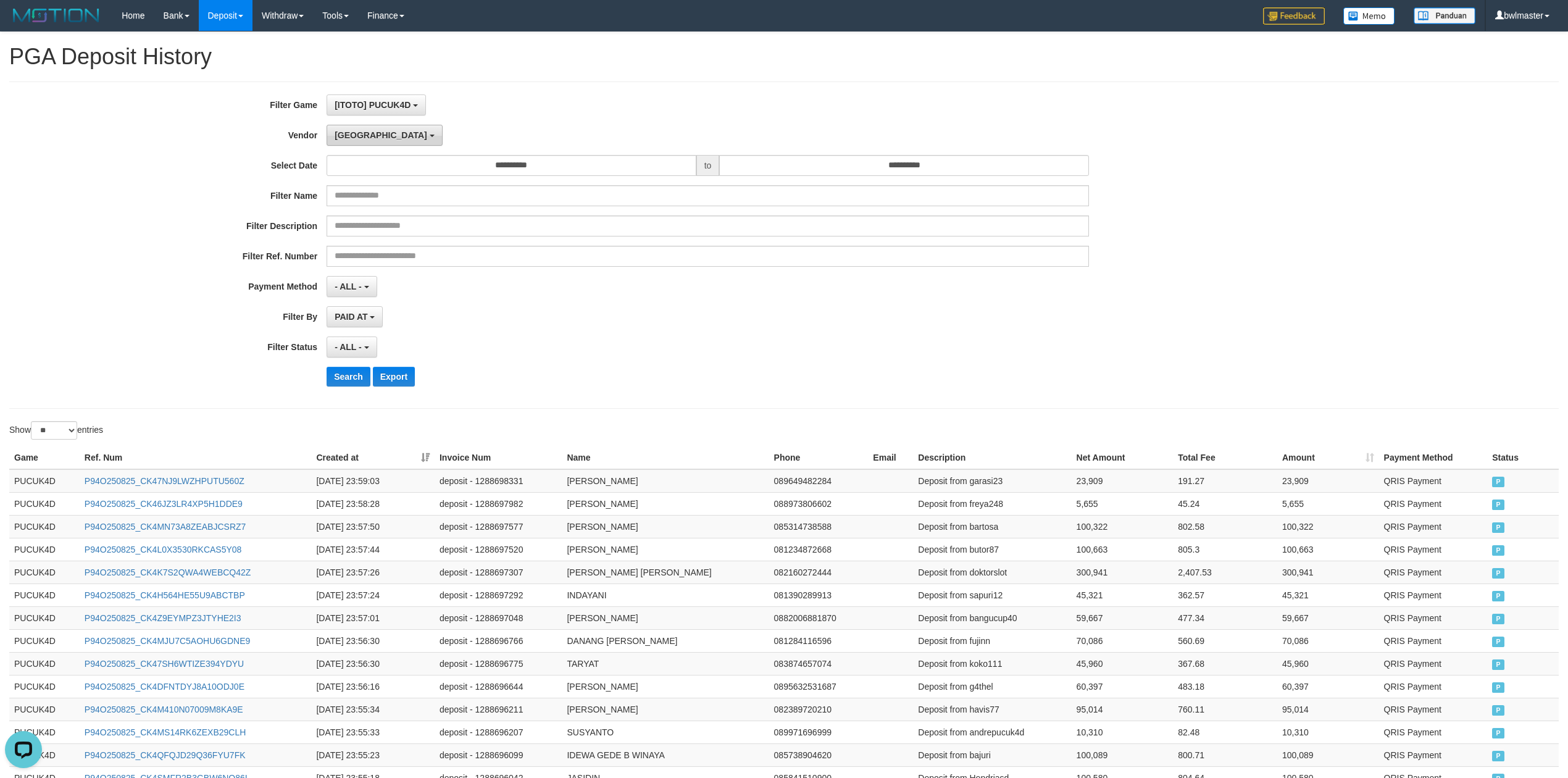
click at [370, 141] on button "[GEOGRAPHIC_DATA]" at bounding box center [385, 135] width 116 height 21
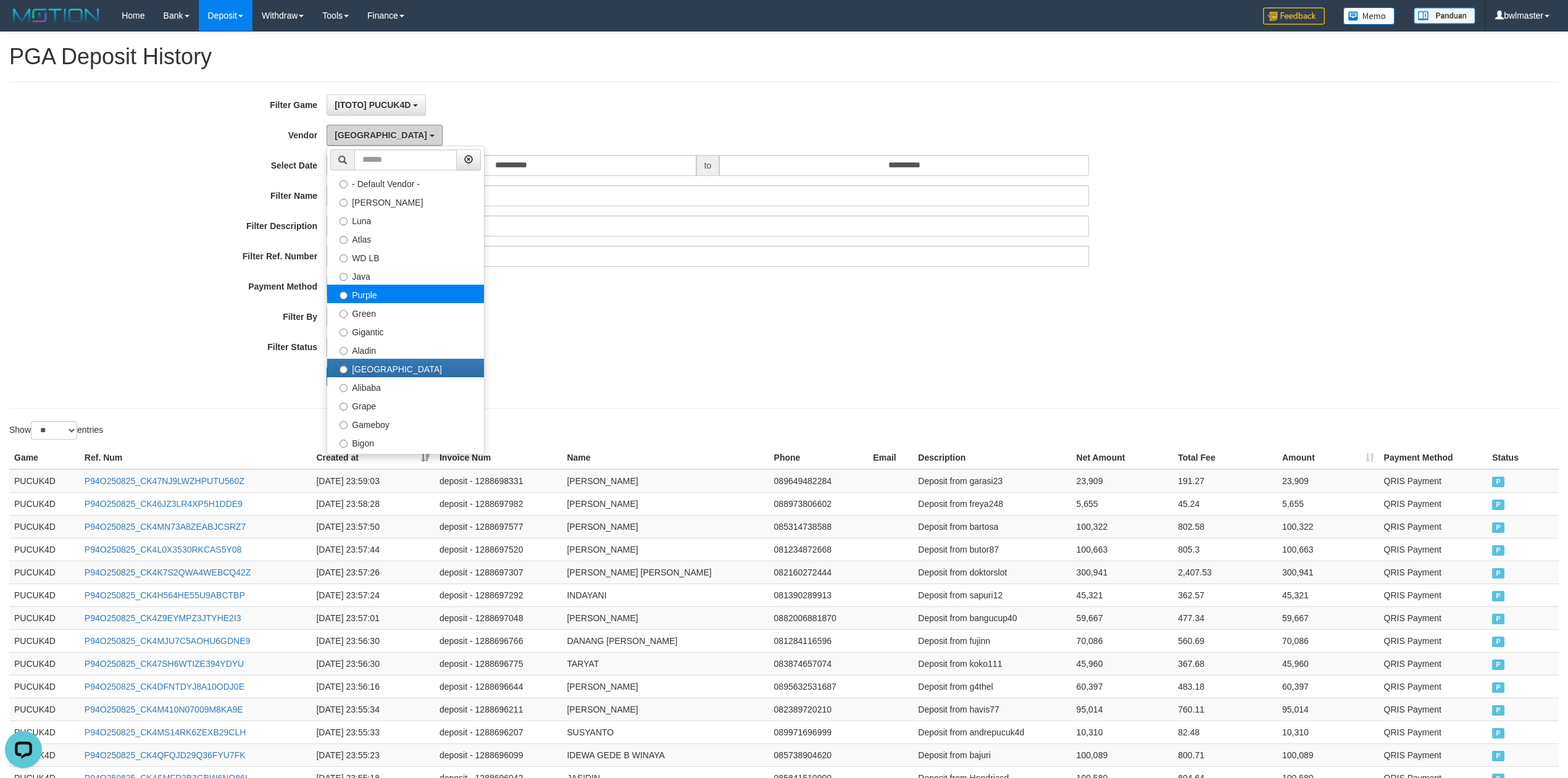
scroll to position [82, 0]
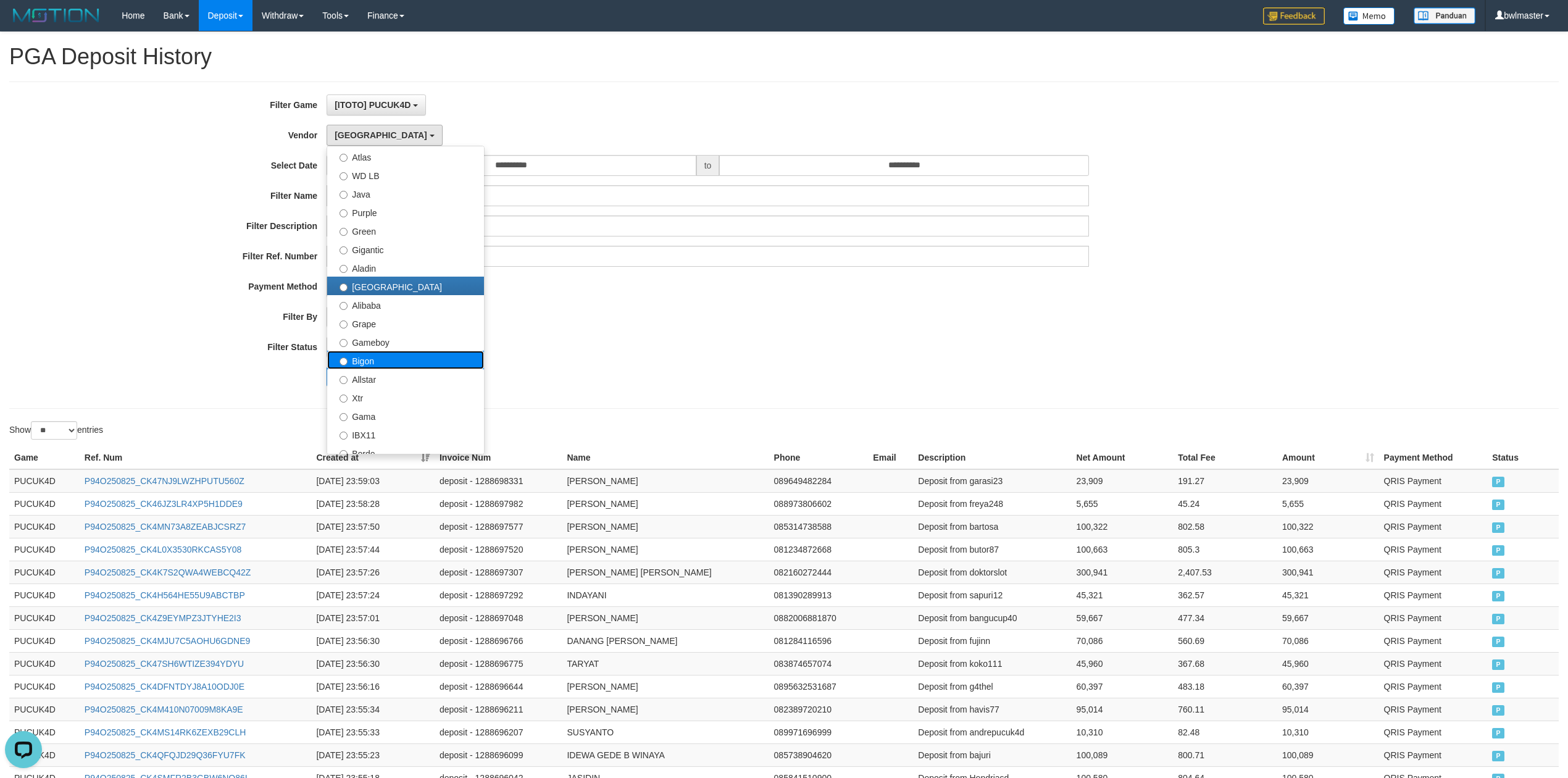
click at [373, 361] on label "Bigon" at bounding box center [405, 360] width 157 height 18
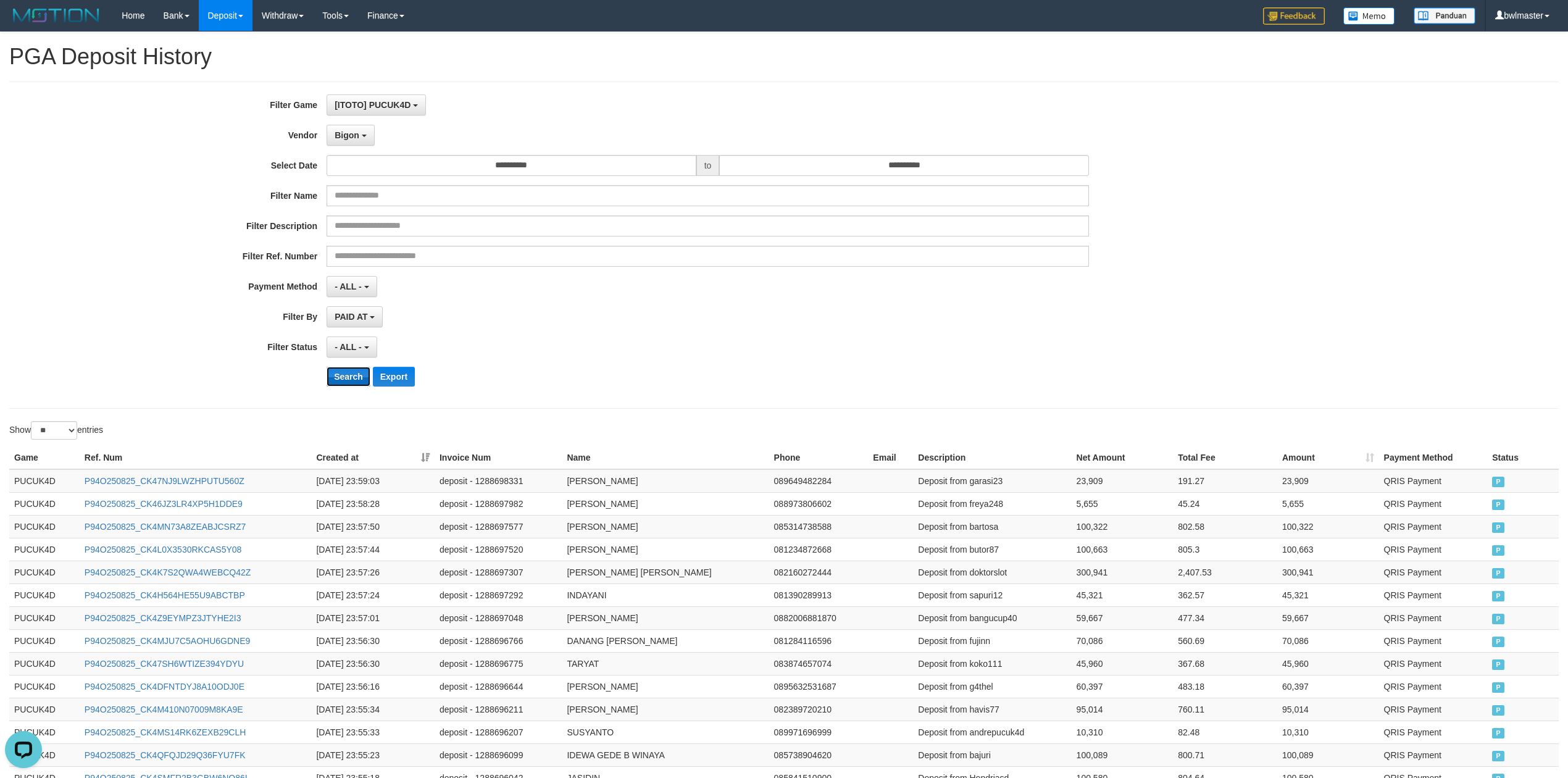
click at [351, 384] on button "Search" at bounding box center [348, 376] width 43 height 19
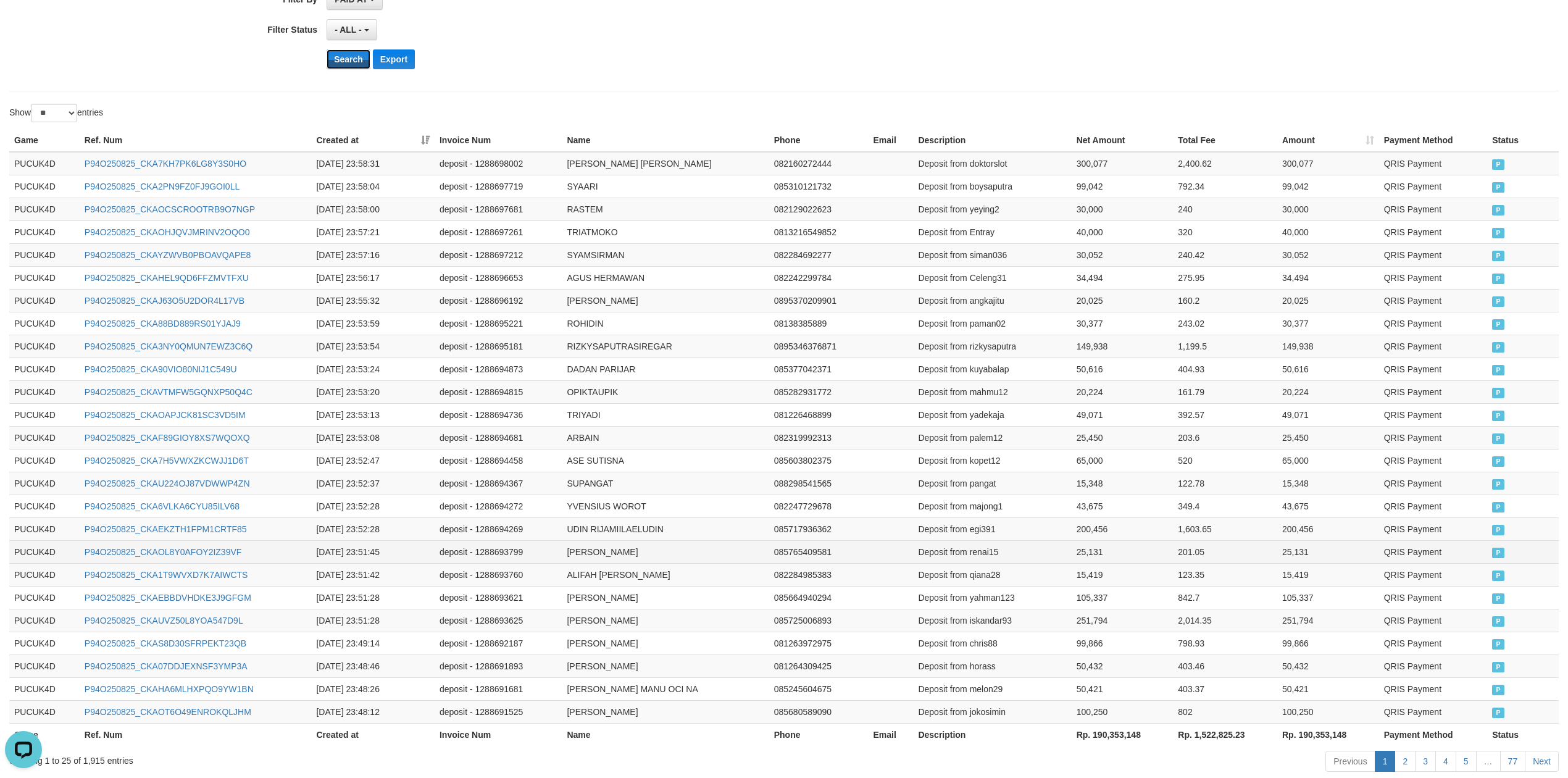
scroll to position [391, 0]
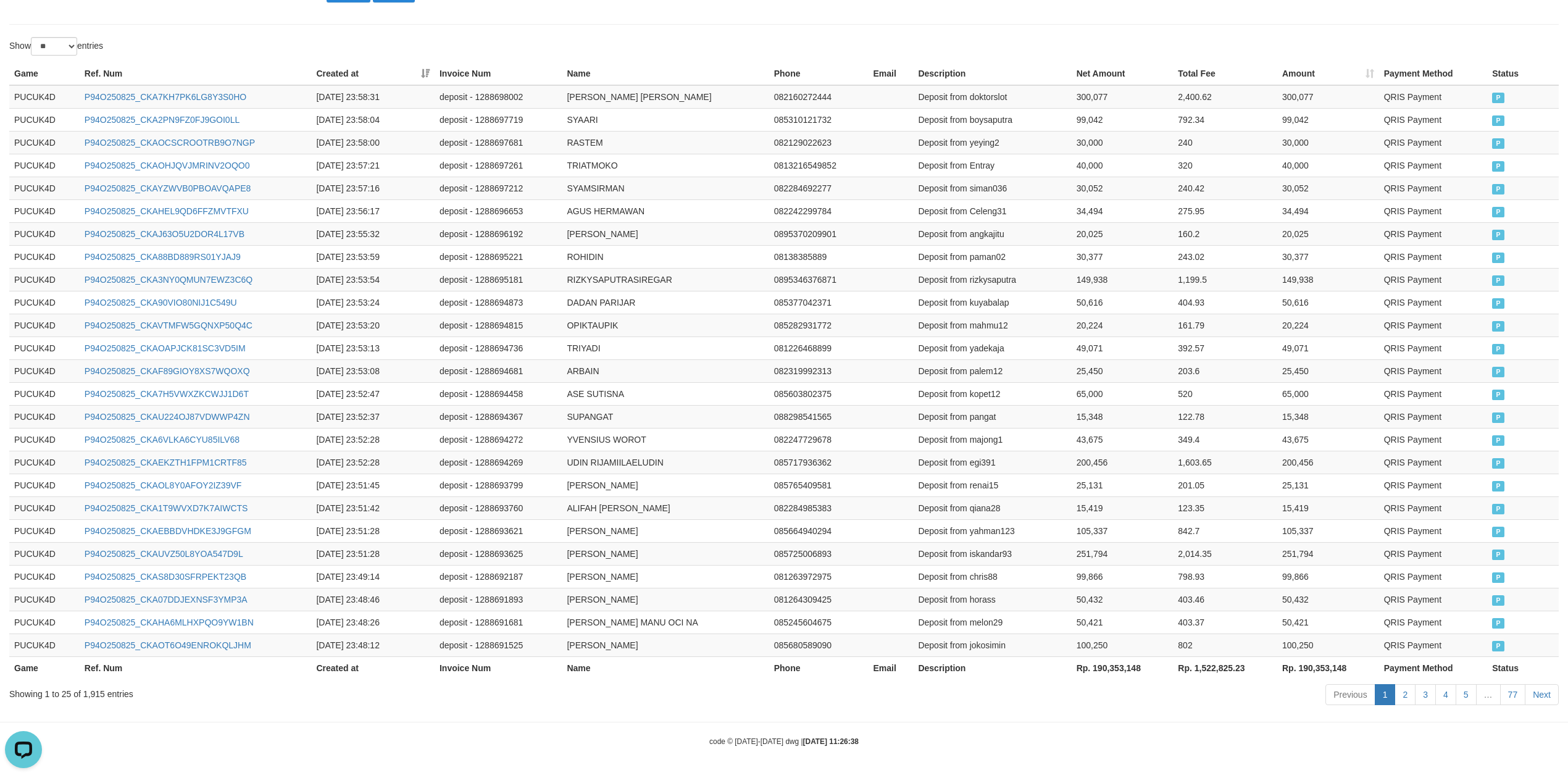
click at [1104, 675] on th "Rp. 190,353,148" at bounding box center [1123, 668] width 102 height 23
copy th "190,353,148"
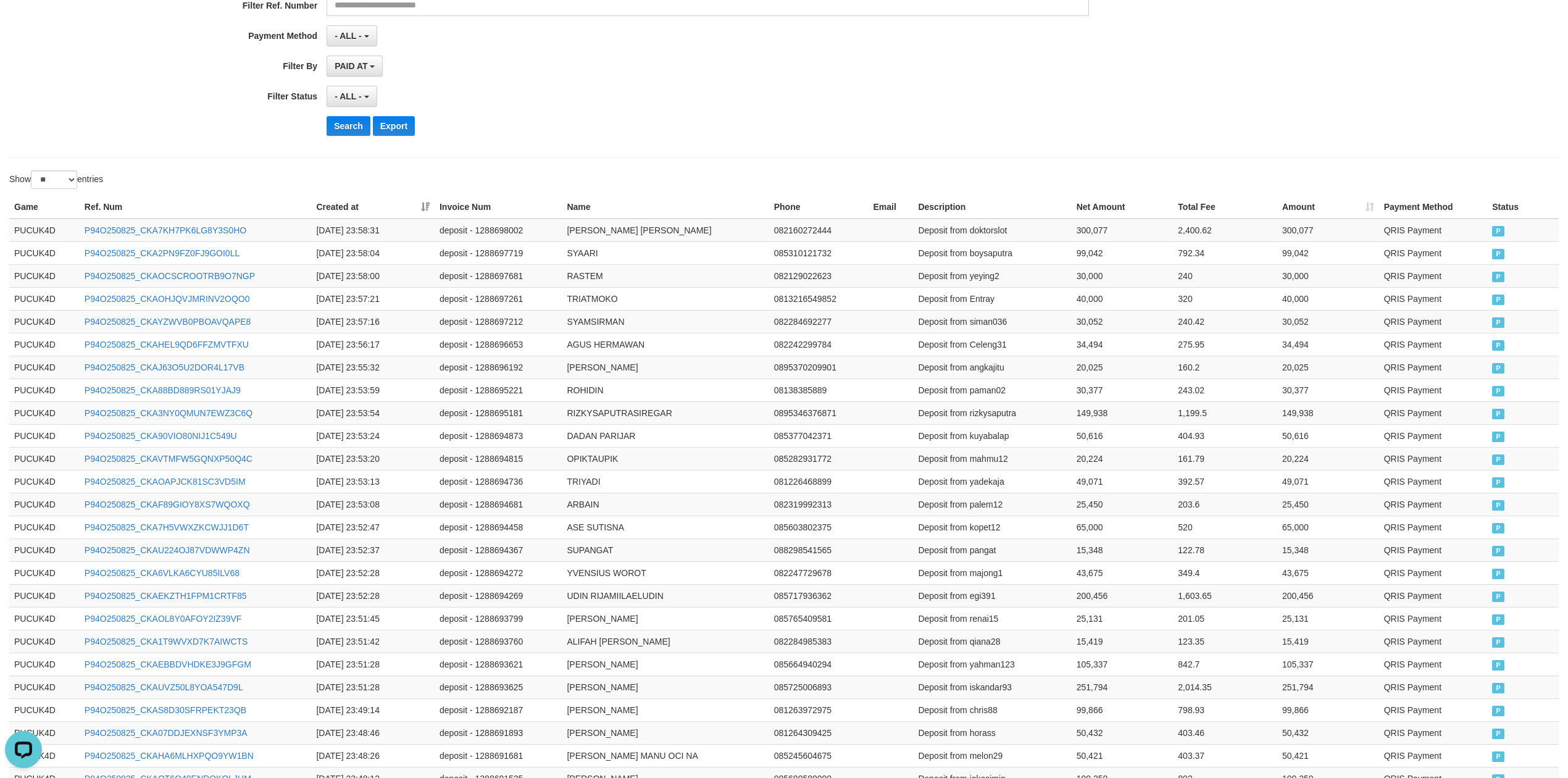
scroll to position [0, 0]
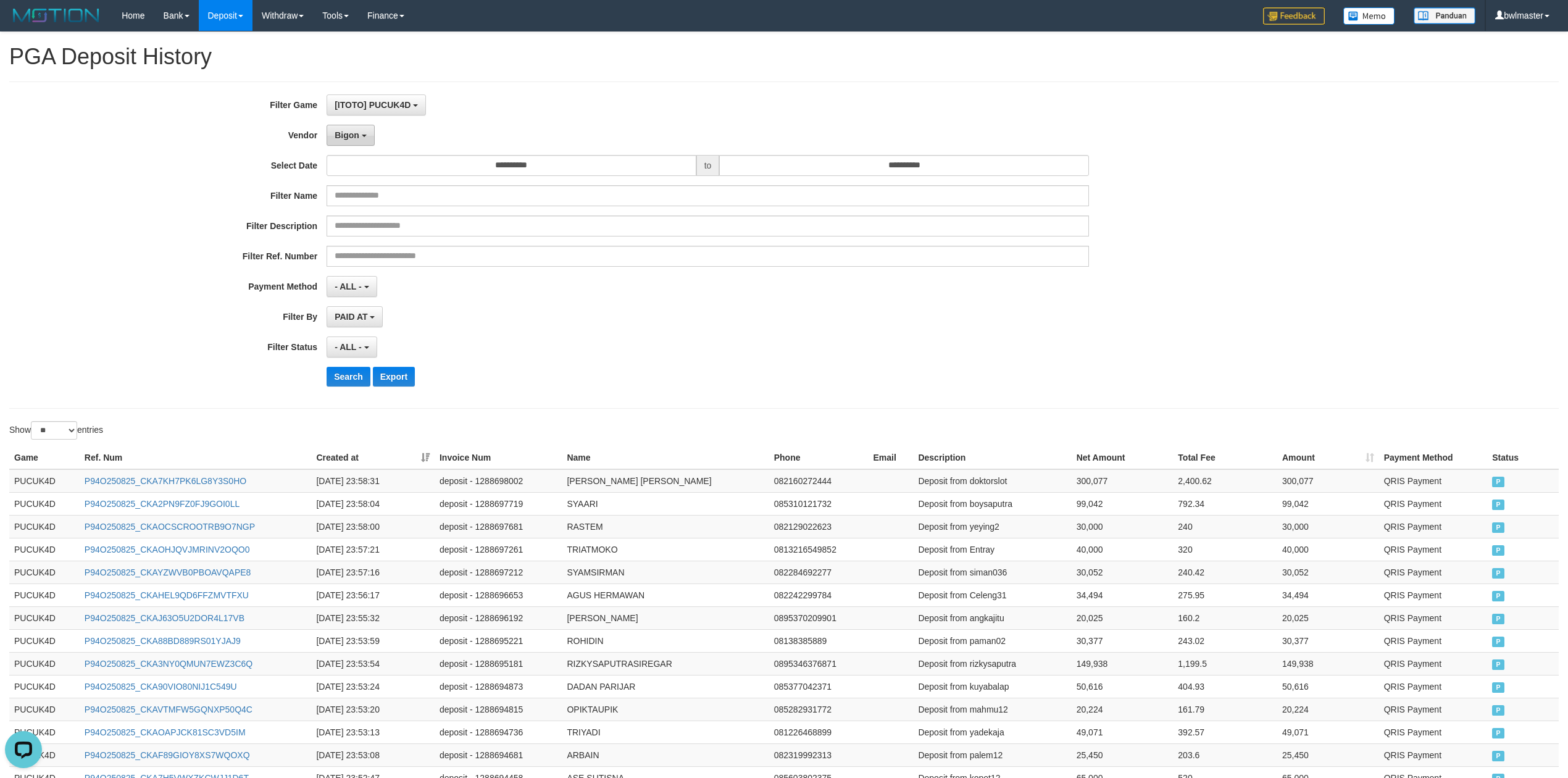
click at [352, 132] on span "Bigon" at bounding box center [347, 135] width 25 height 10
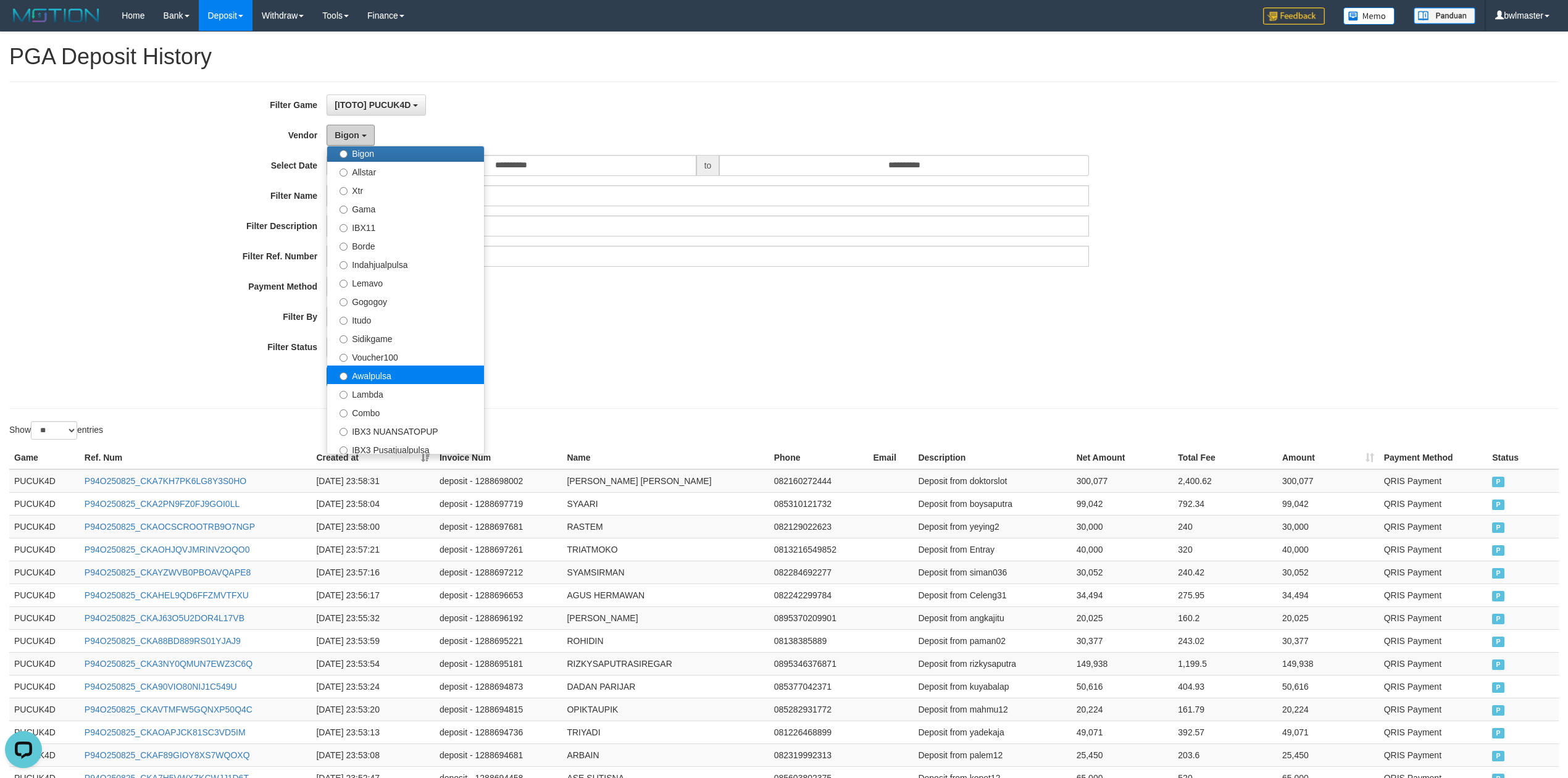
scroll to position [329, 0]
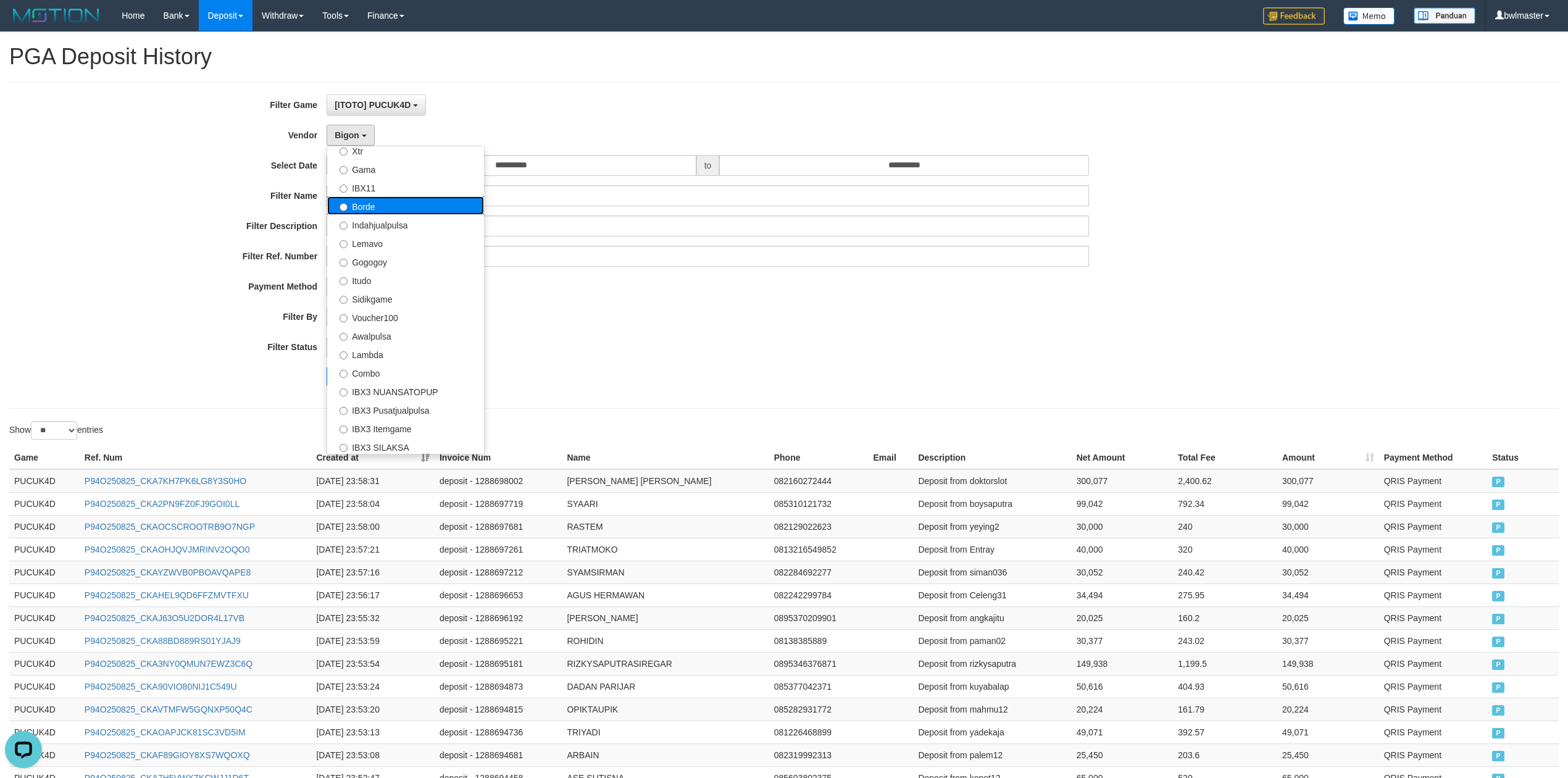
click at [374, 210] on label "Borde" at bounding box center [405, 205] width 157 height 18
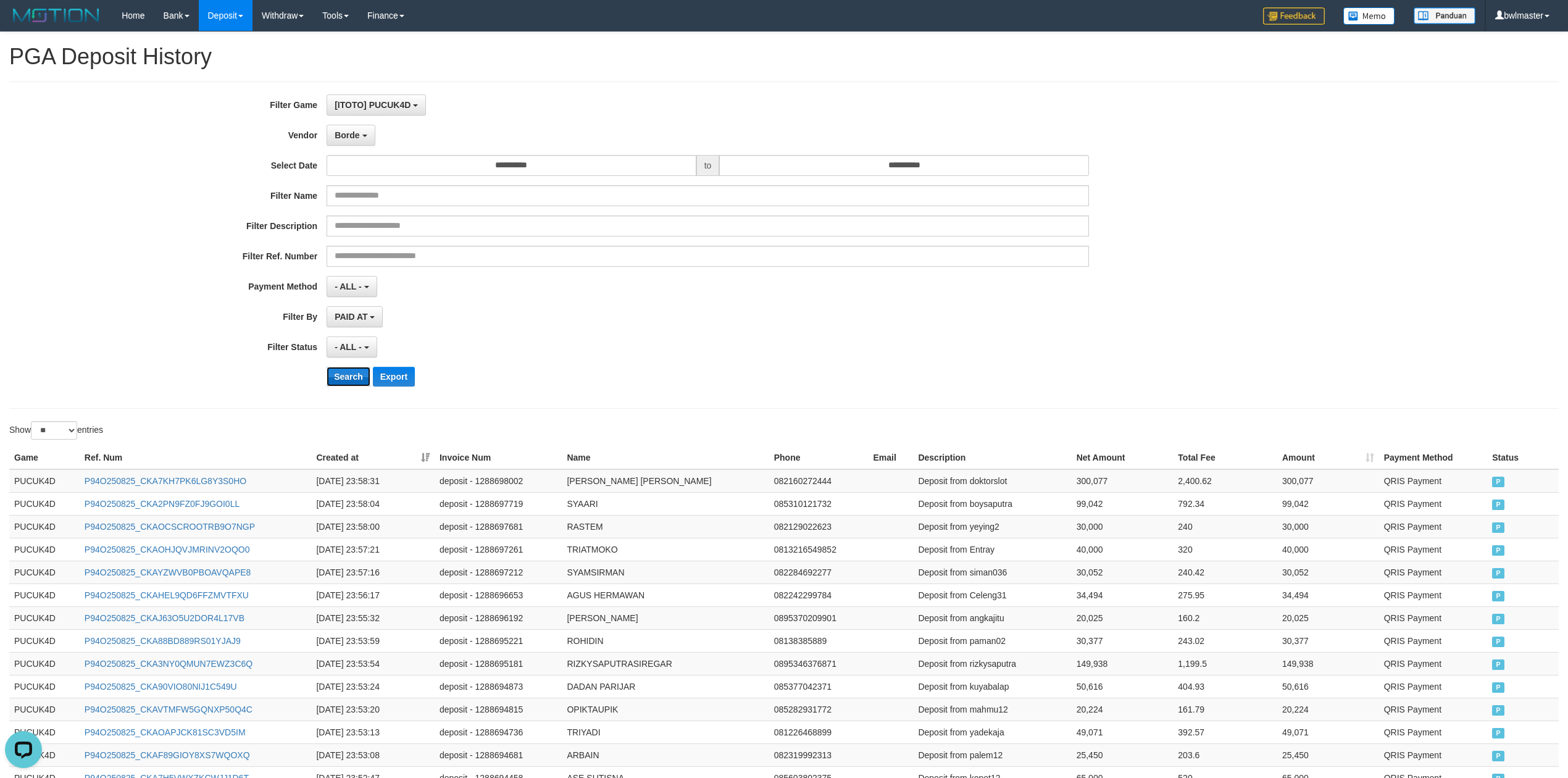
click at [346, 379] on button "Search" at bounding box center [348, 376] width 43 height 19
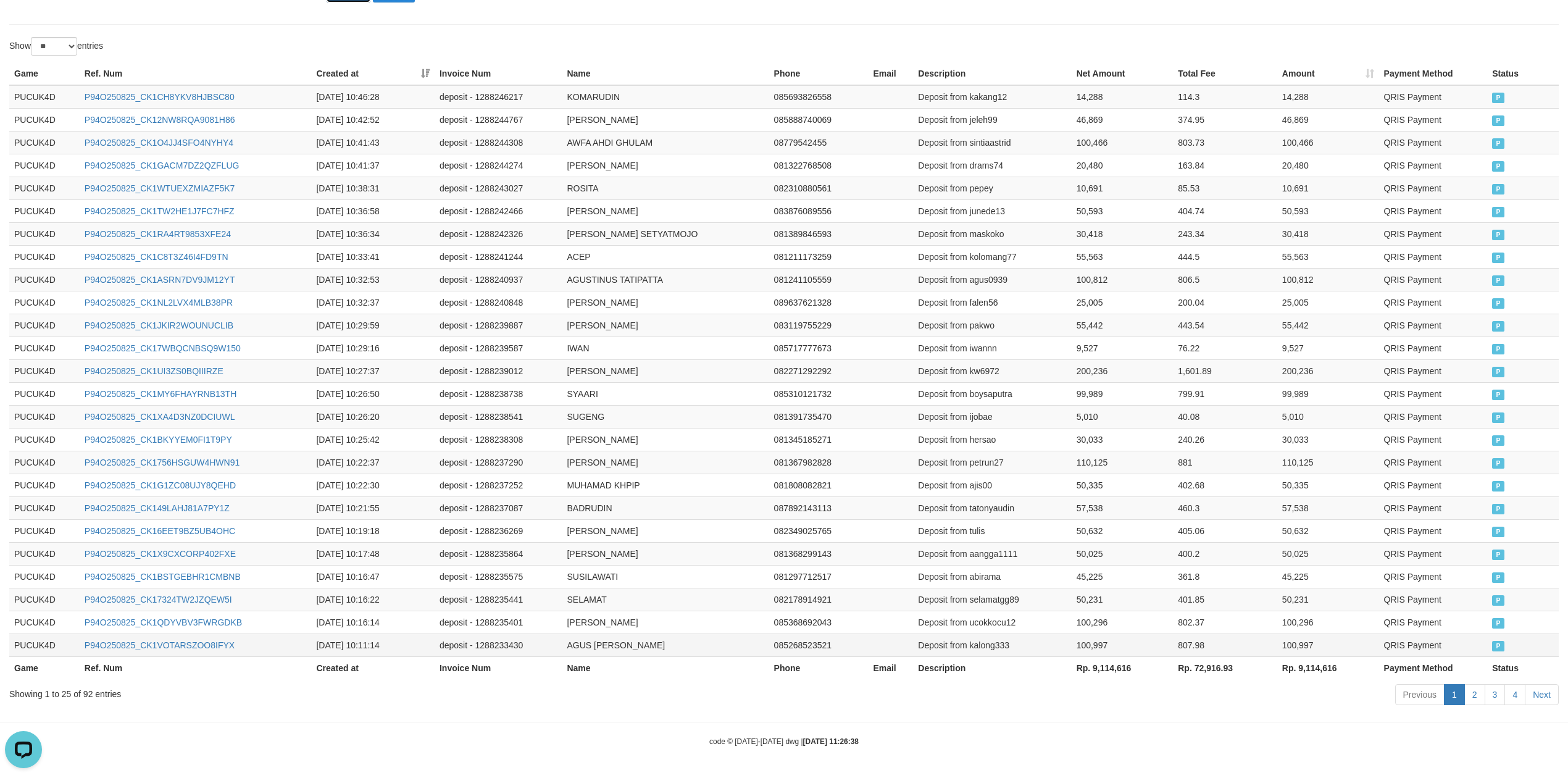
scroll to position [391, 0]
click at [1110, 669] on th "Rp. 9,114,616" at bounding box center [1123, 668] width 102 height 23
copy th "9,114,616"
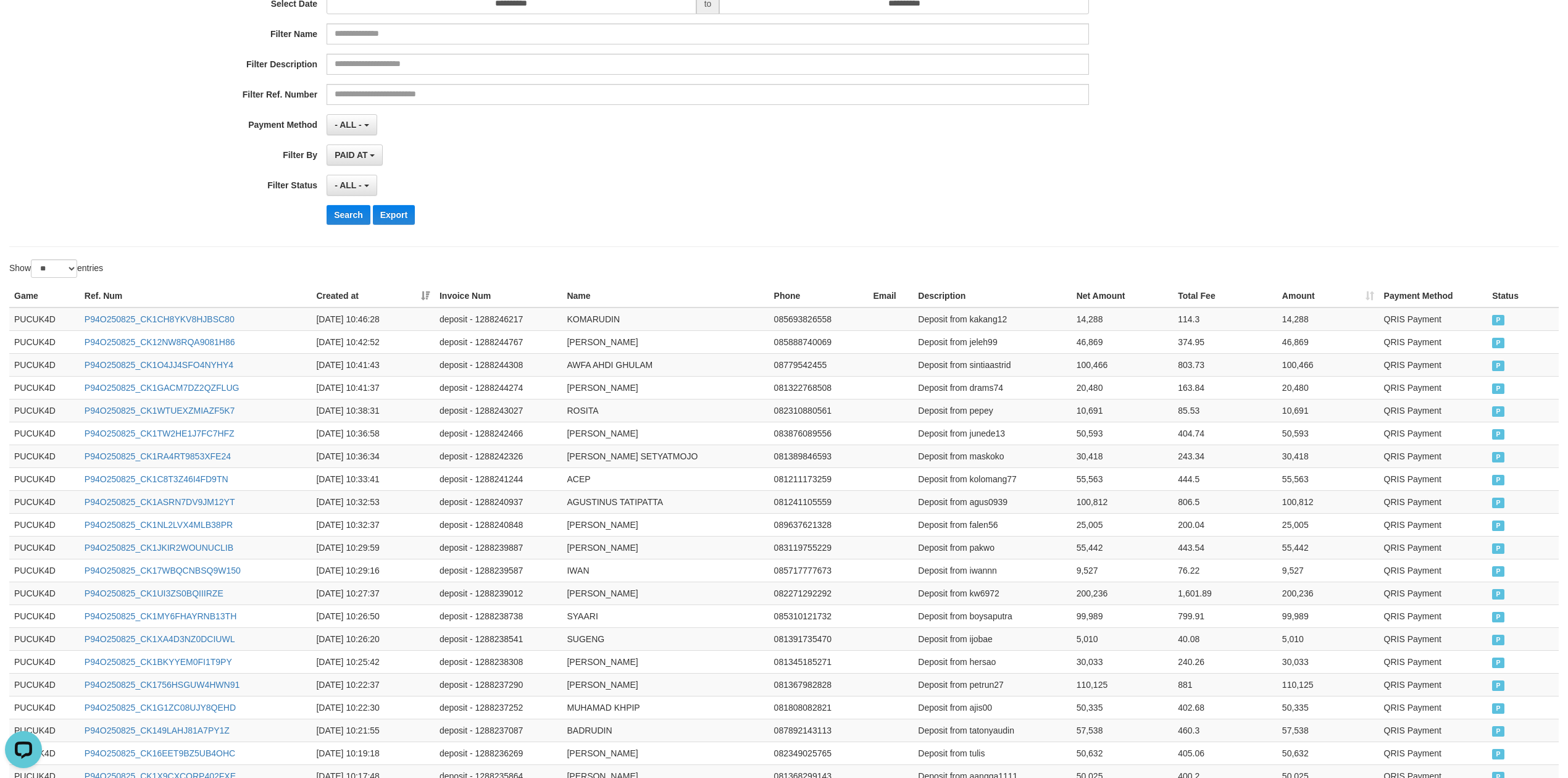
scroll to position [0, 0]
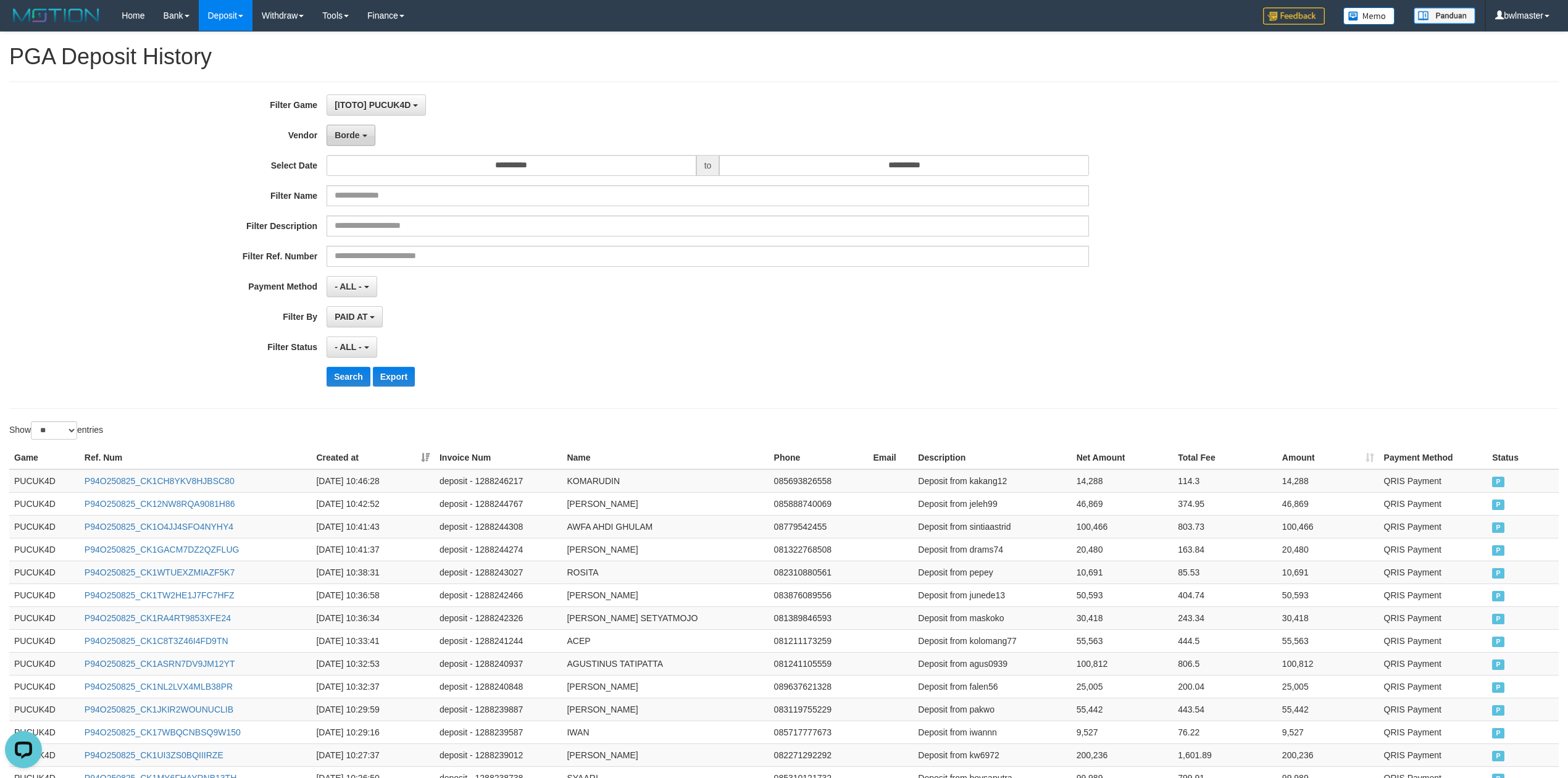
drag, startPoint x: 357, startPoint y: 129, endPoint x: 356, endPoint y: 144, distance: 15.0
click at [357, 129] on button "Borde" at bounding box center [351, 135] width 48 height 21
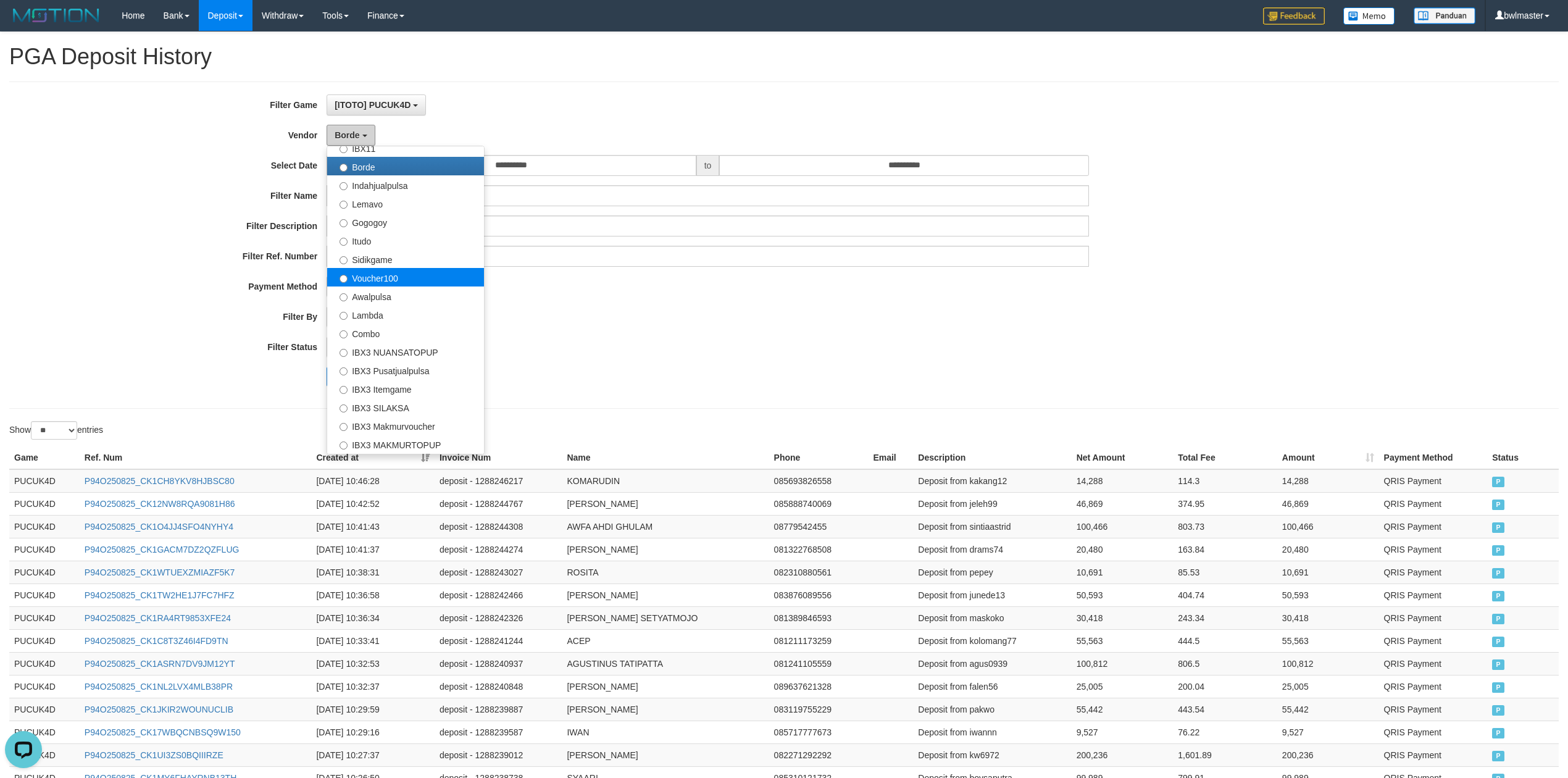
scroll to position [406, 0]
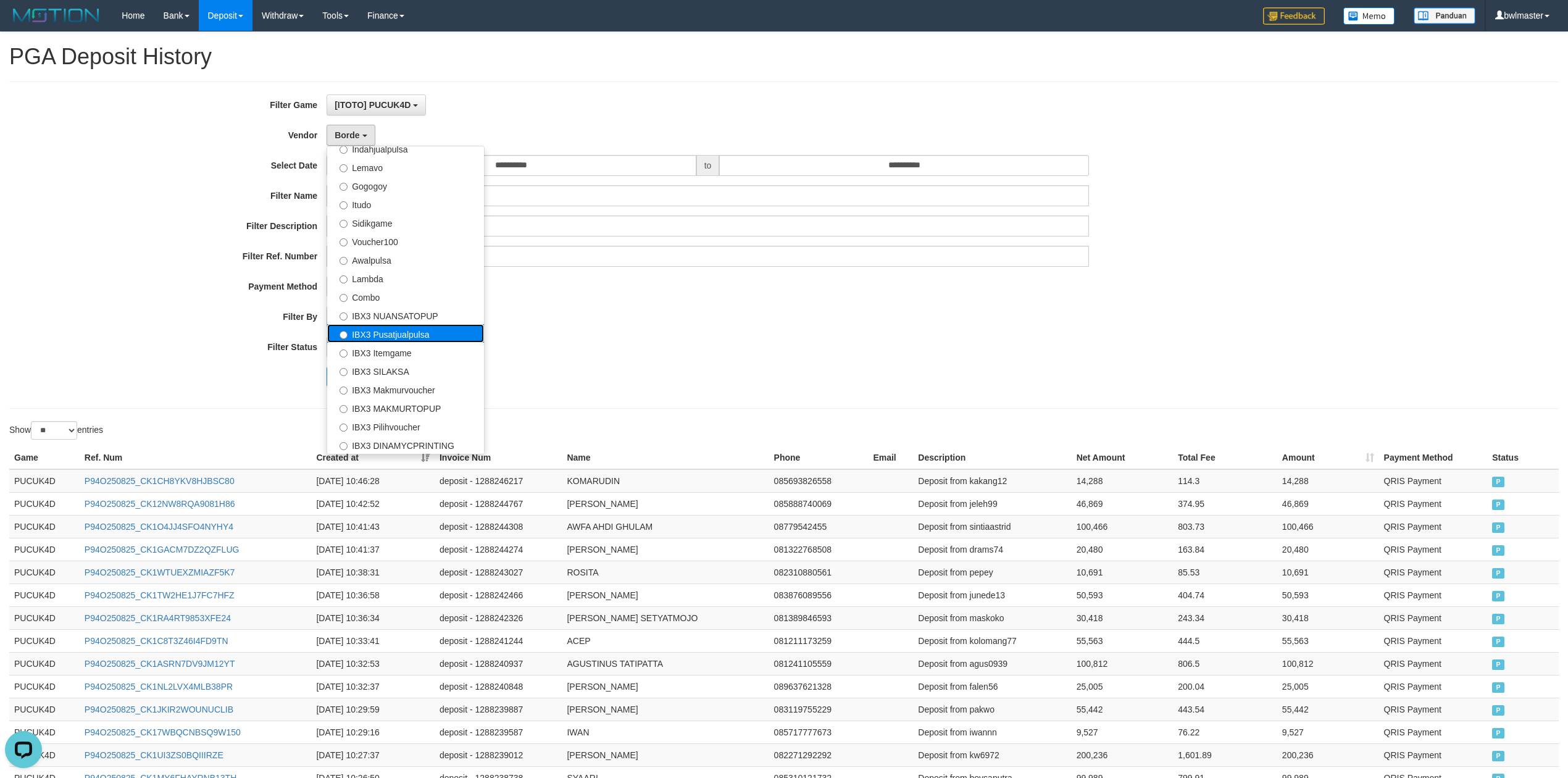
click at [414, 325] on label "IBX3 Pusatjualpulsa" at bounding box center [405, 333] width 157 height 18
select select "**********"
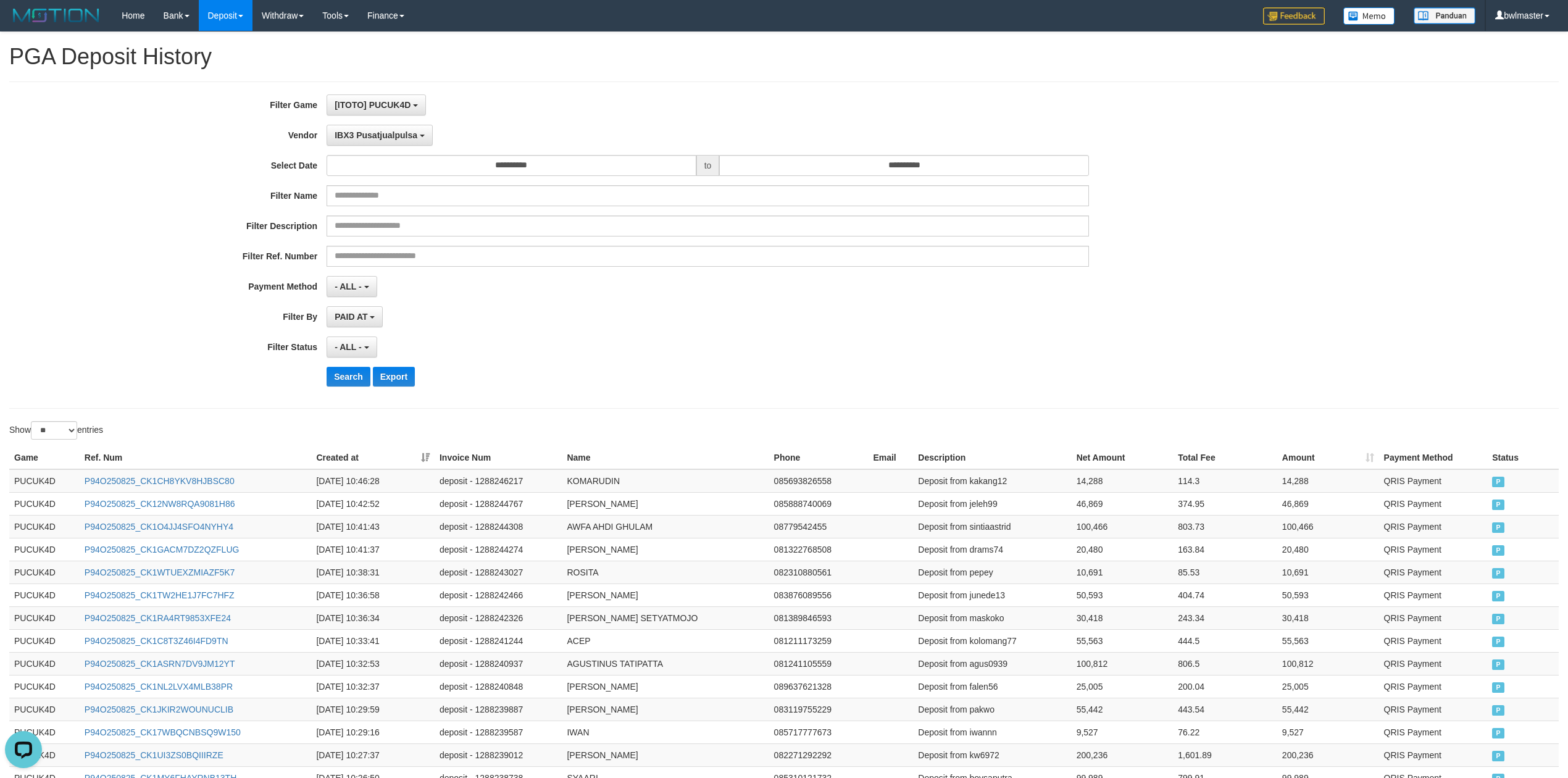
click at [344, 368] on div "**********" at bounding box center [654, 245] width 1308 height 301
click at [340, 384] on button "Search" at bounding box center [348, 376] width 43 height 19
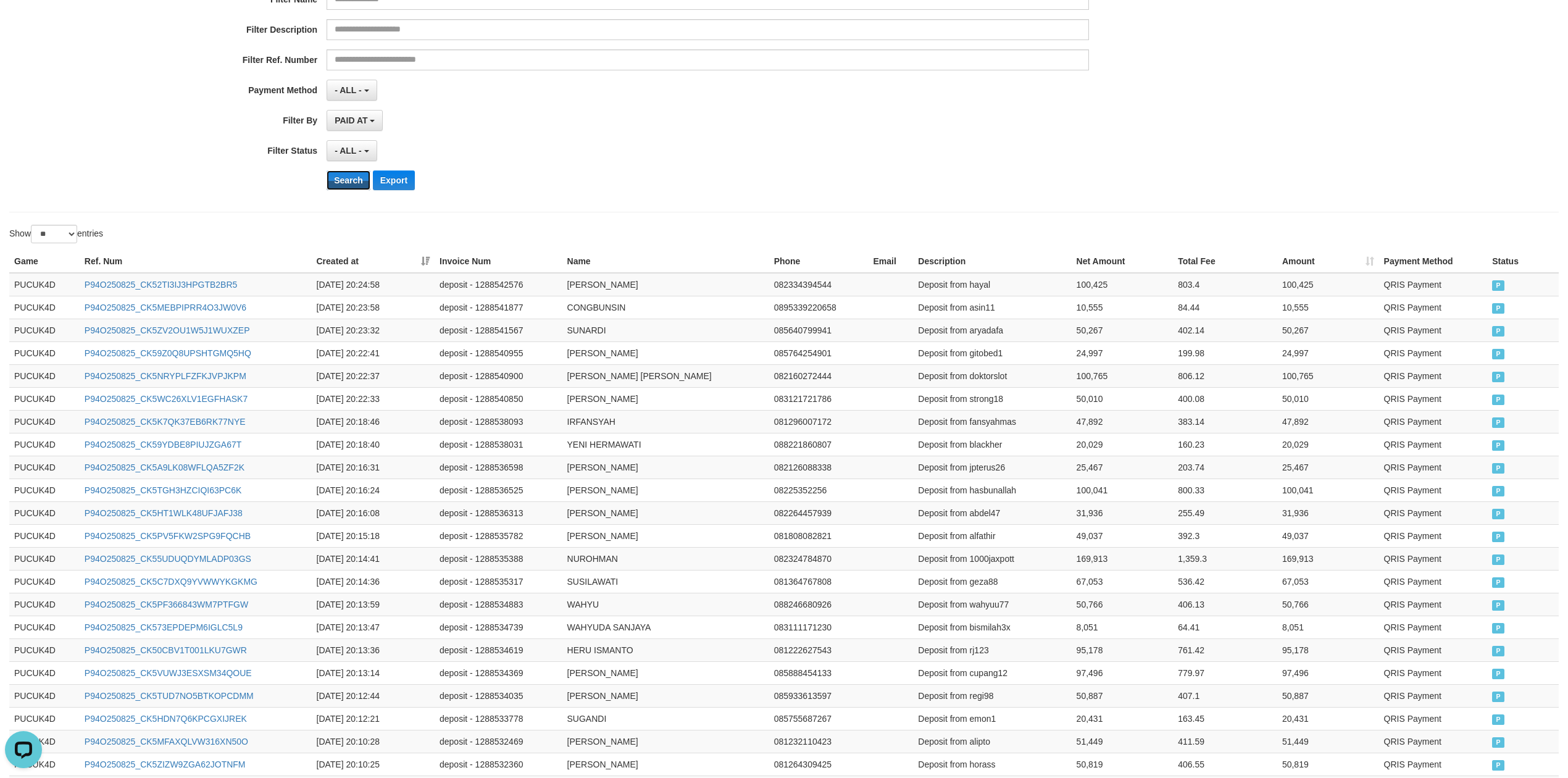
scroll to position [391, 0]
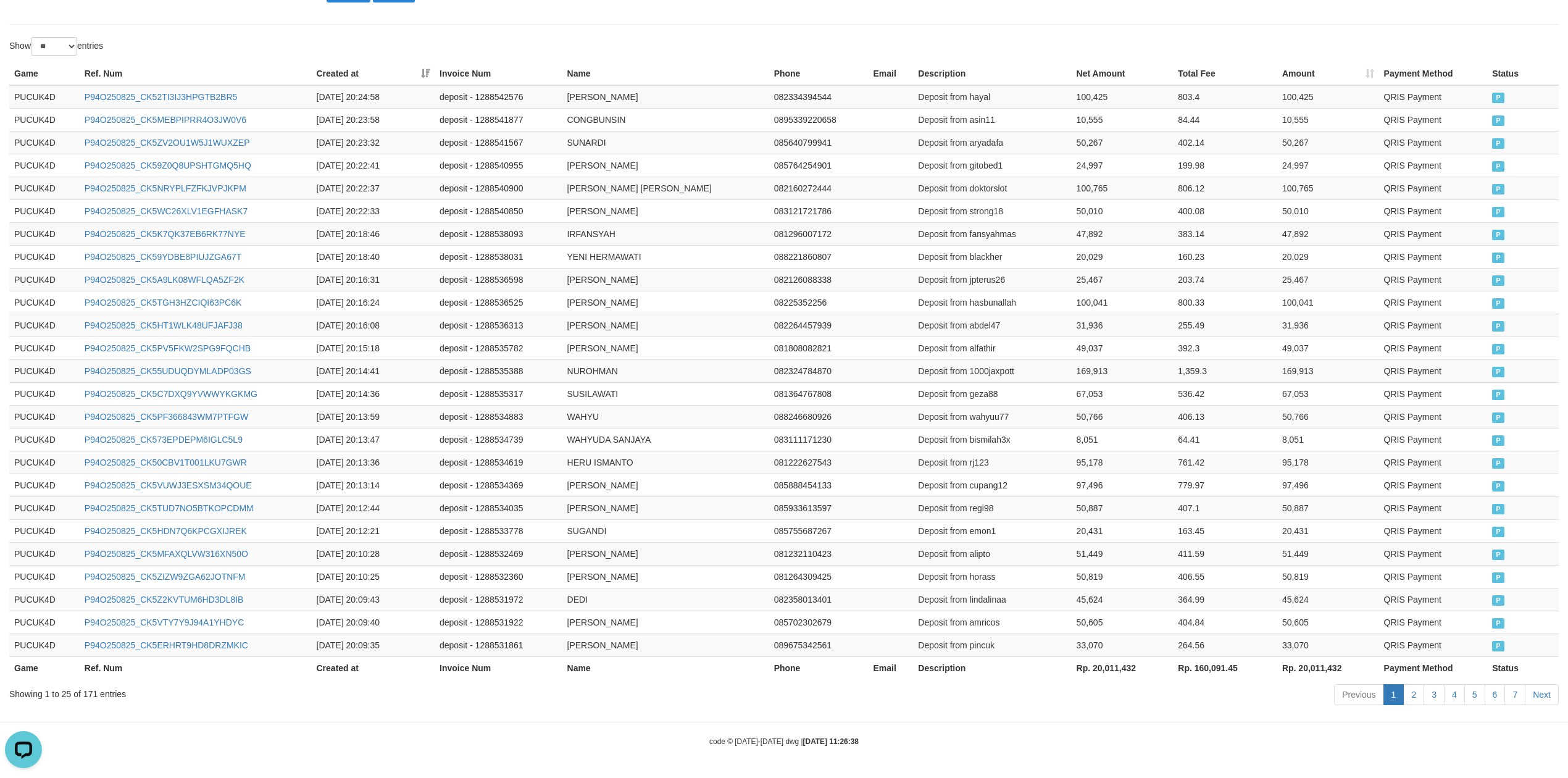
click at [1120, 665] on th "Rp. 20,011,432" at bounding box center [1123, 668] width 102 height 23
copy th "20,011,432"
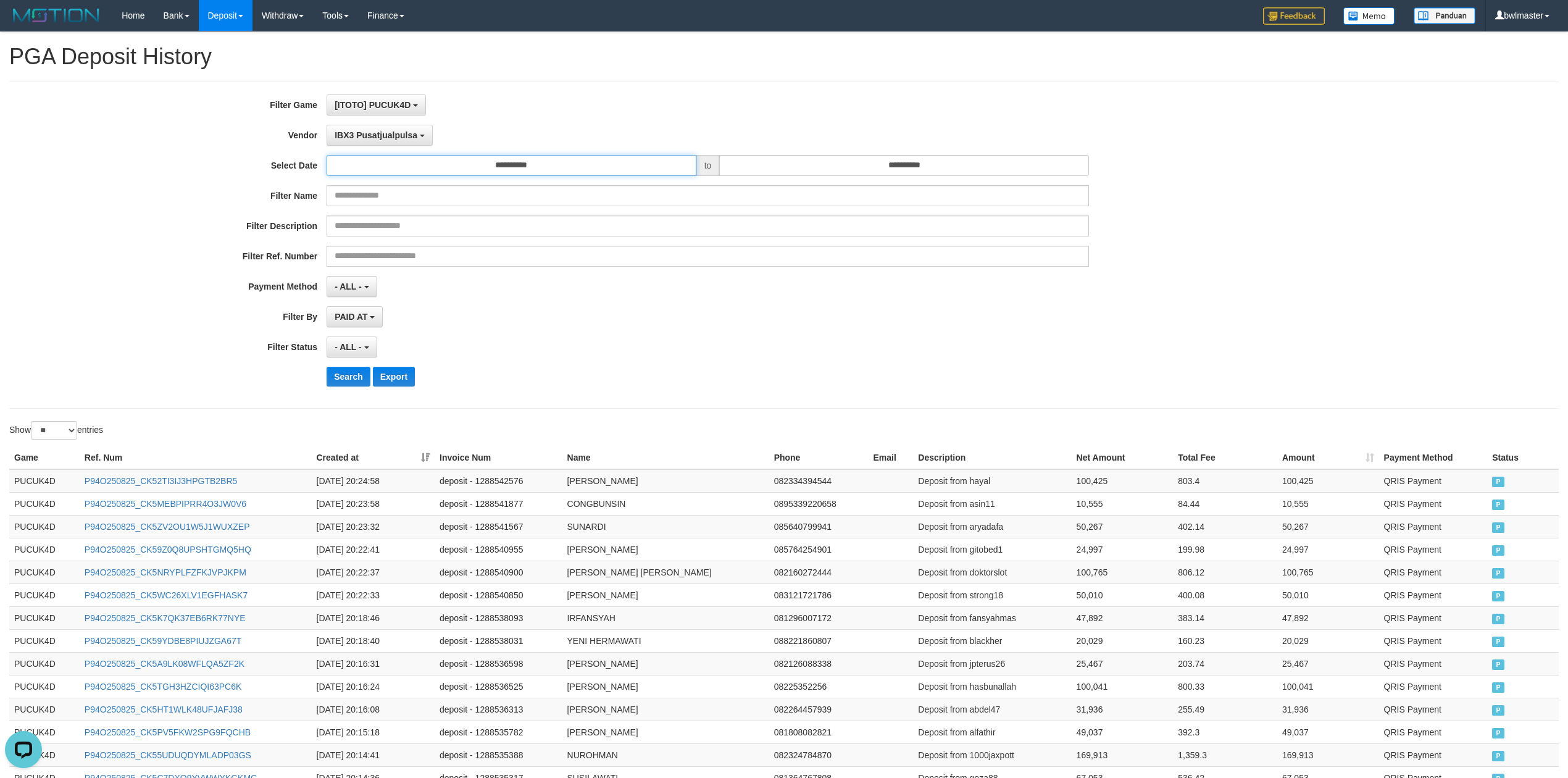
click at [459, 166] on input "**********" at bounding box center [512, 166] width 370 height 21
click at [360, 304] on td "26" at bounding box center [357, 302] width 17 height 18
type input "**********"
drag, startPoint x: 629, startPoint y: 334, endPoint x: 582, endPoint y: 333, distance: 47.0
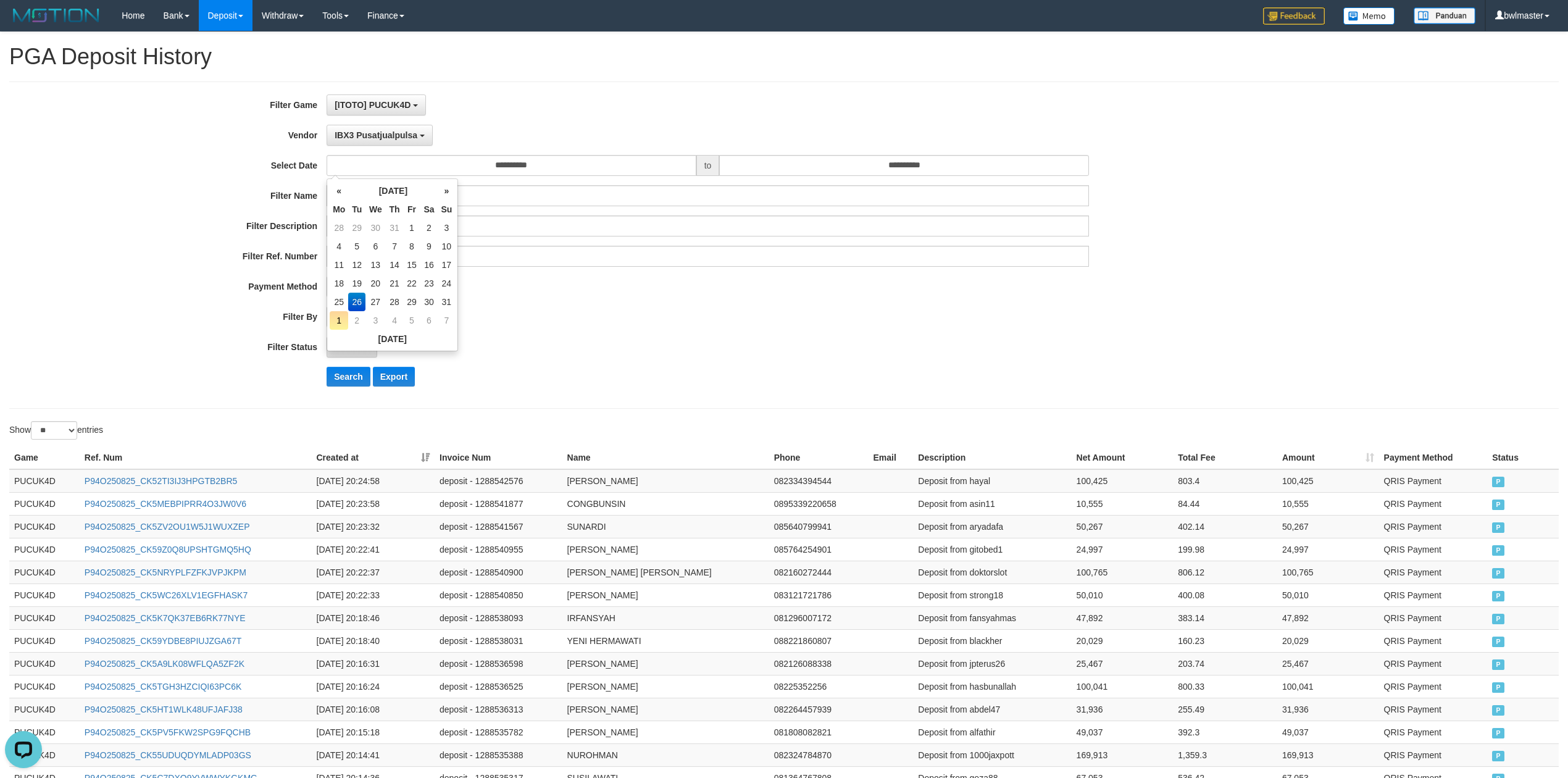
click at [629, 333] on div "**********" at bounding box center [654, 245] width 1308 height 301
click at [346, 383] on button "Search" at bounding box center [348, 376] width 43 height 19
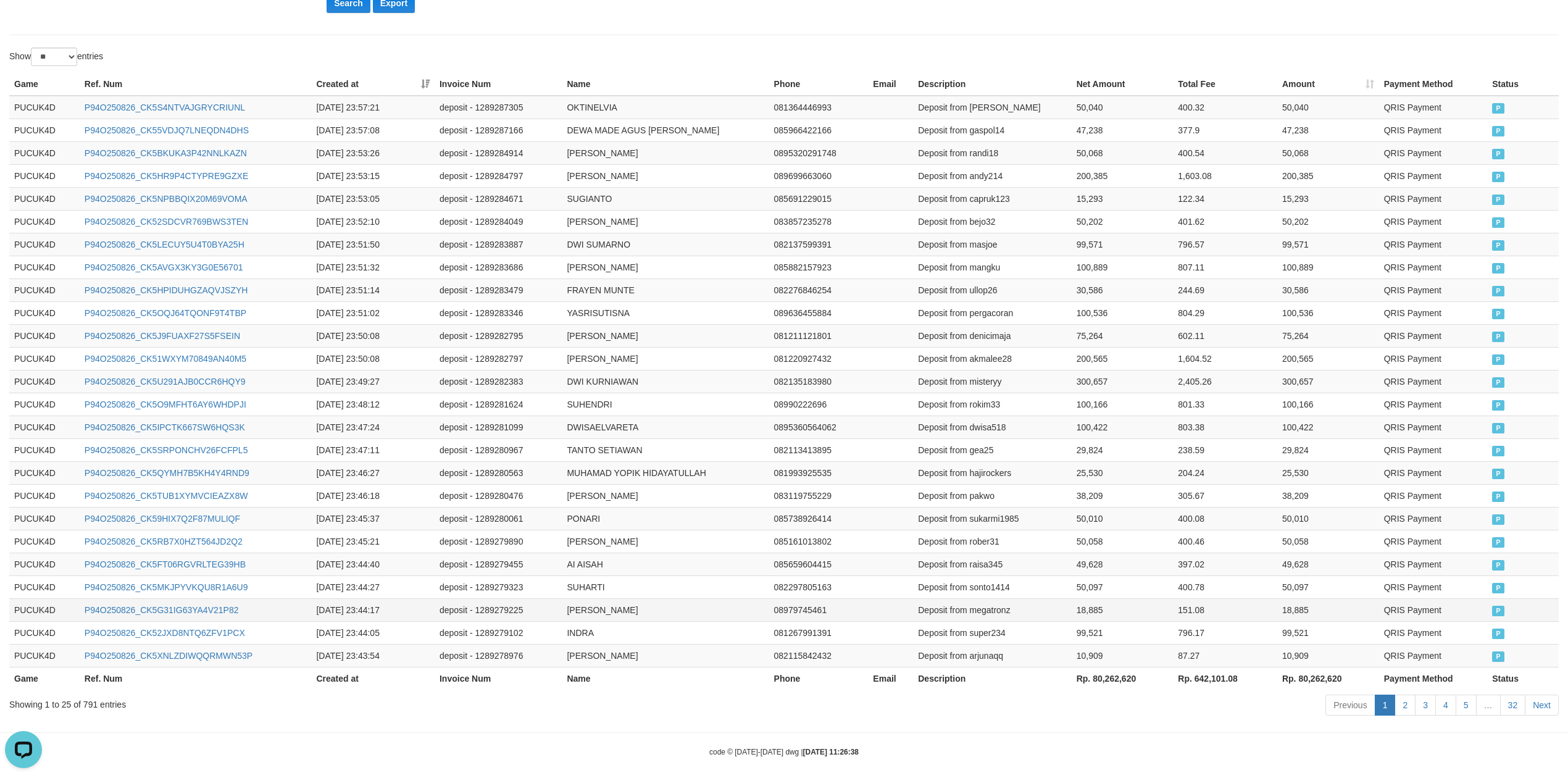
scroll to position [391, 0]
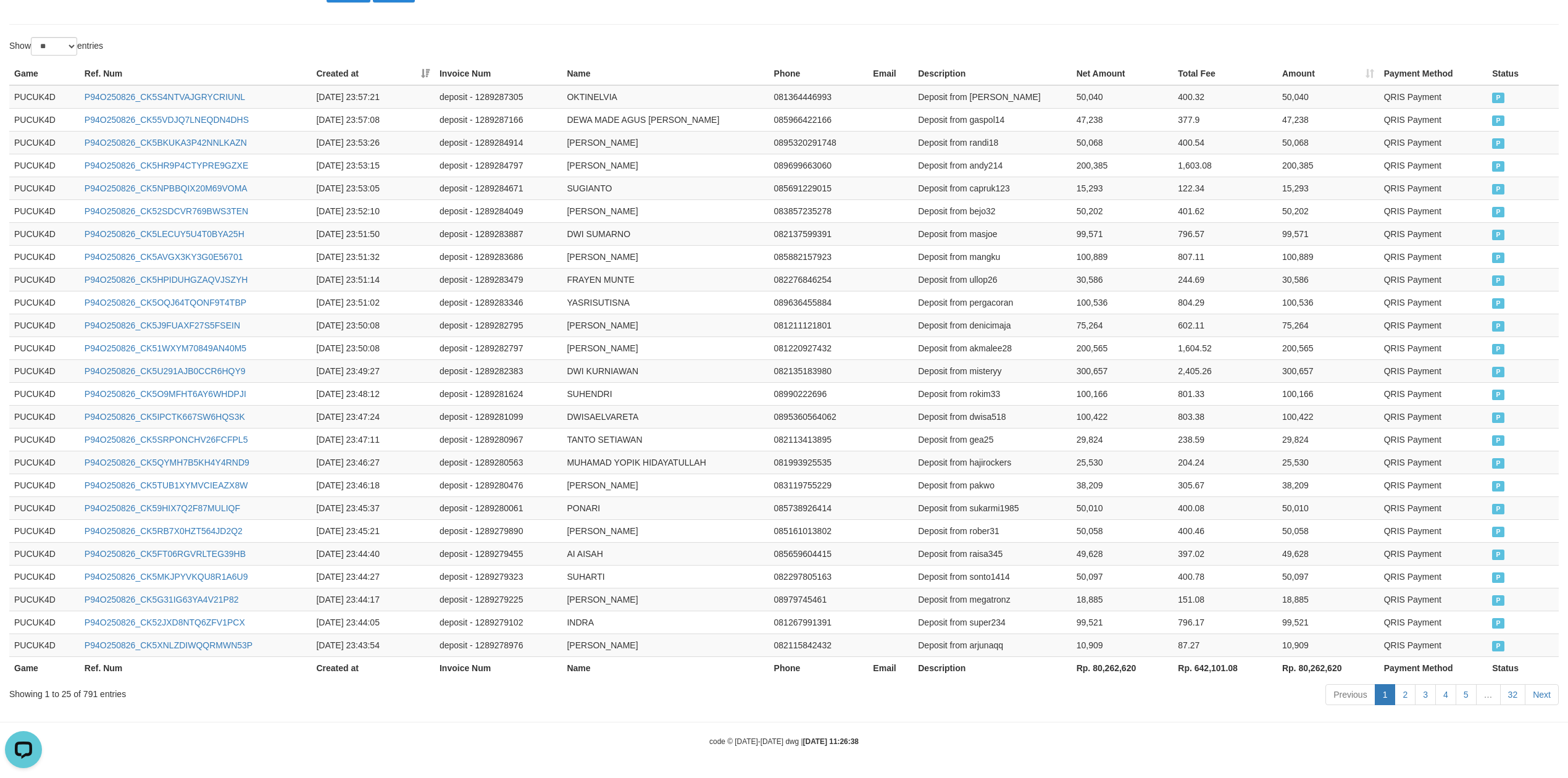
click at [1115, 675] on th "Rp. 80,262,620" at bounding box center [1123, 668] width 102 height 23
copy th "80,262,620"
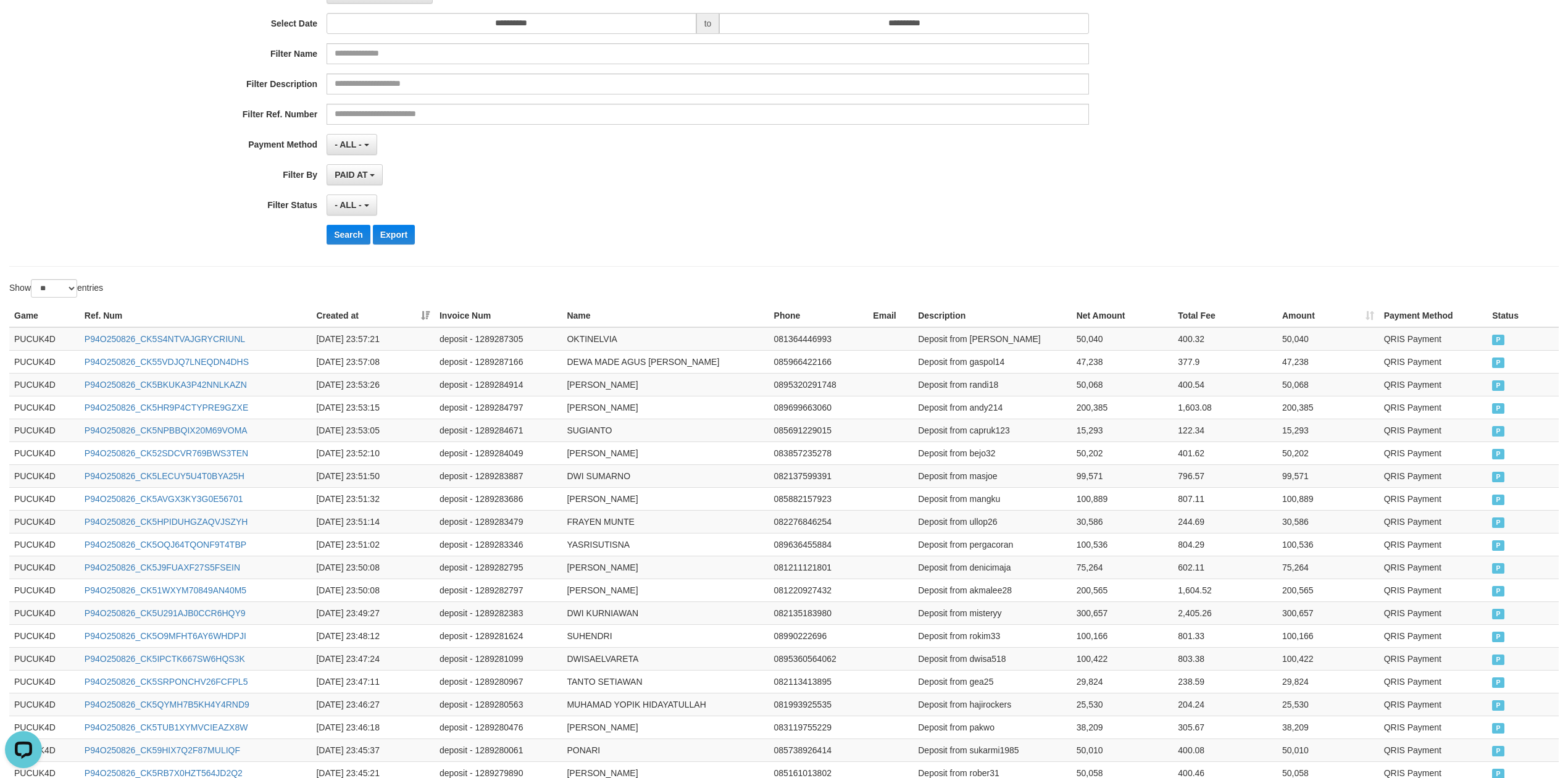
scroll to position [0, 0]
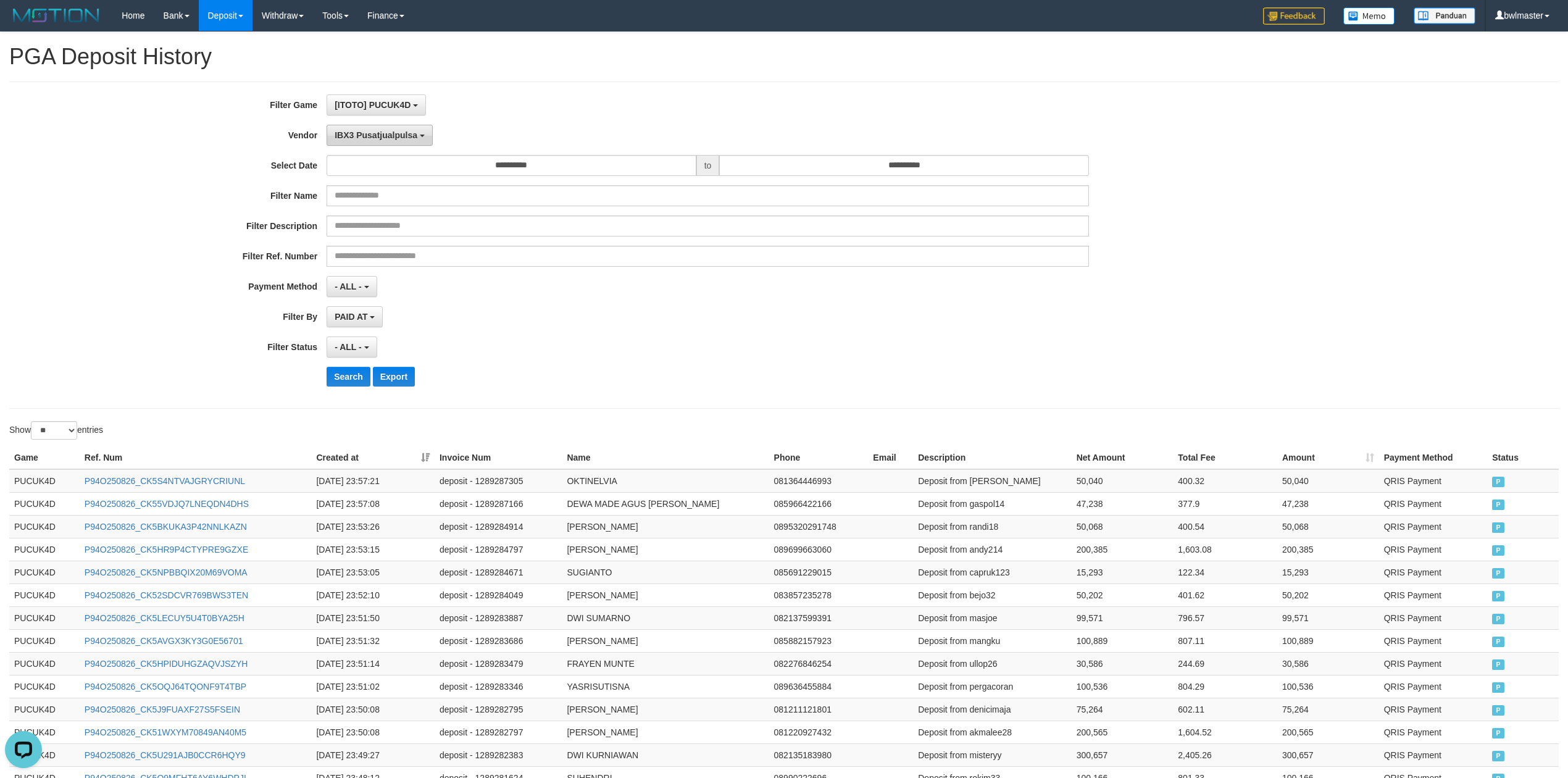
click at [395, 142] on button "IBX3 Pusatjualpulsa" at bounding box center [380, 135] width 106 height 21
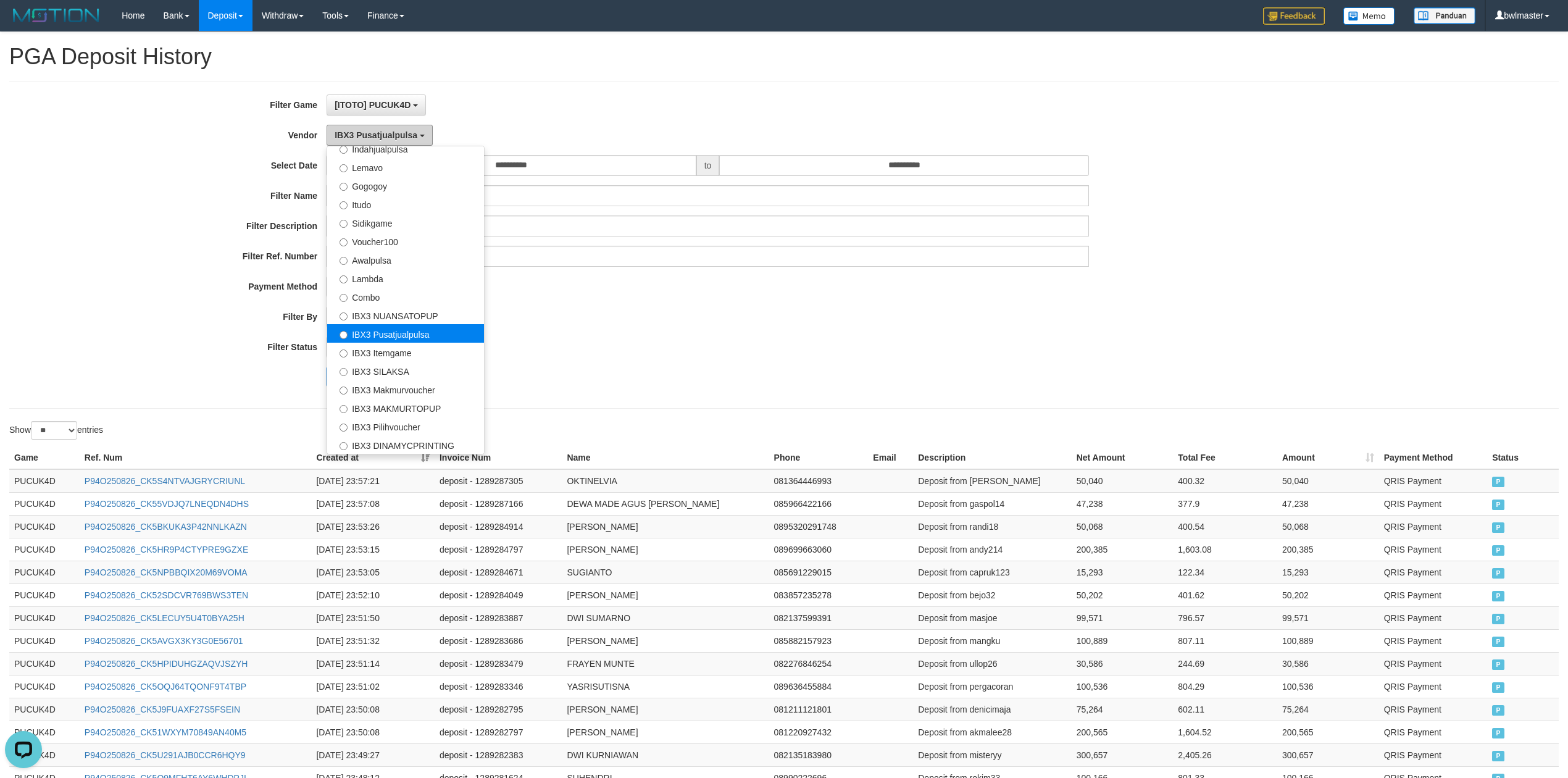
scroll to position [324, 0]
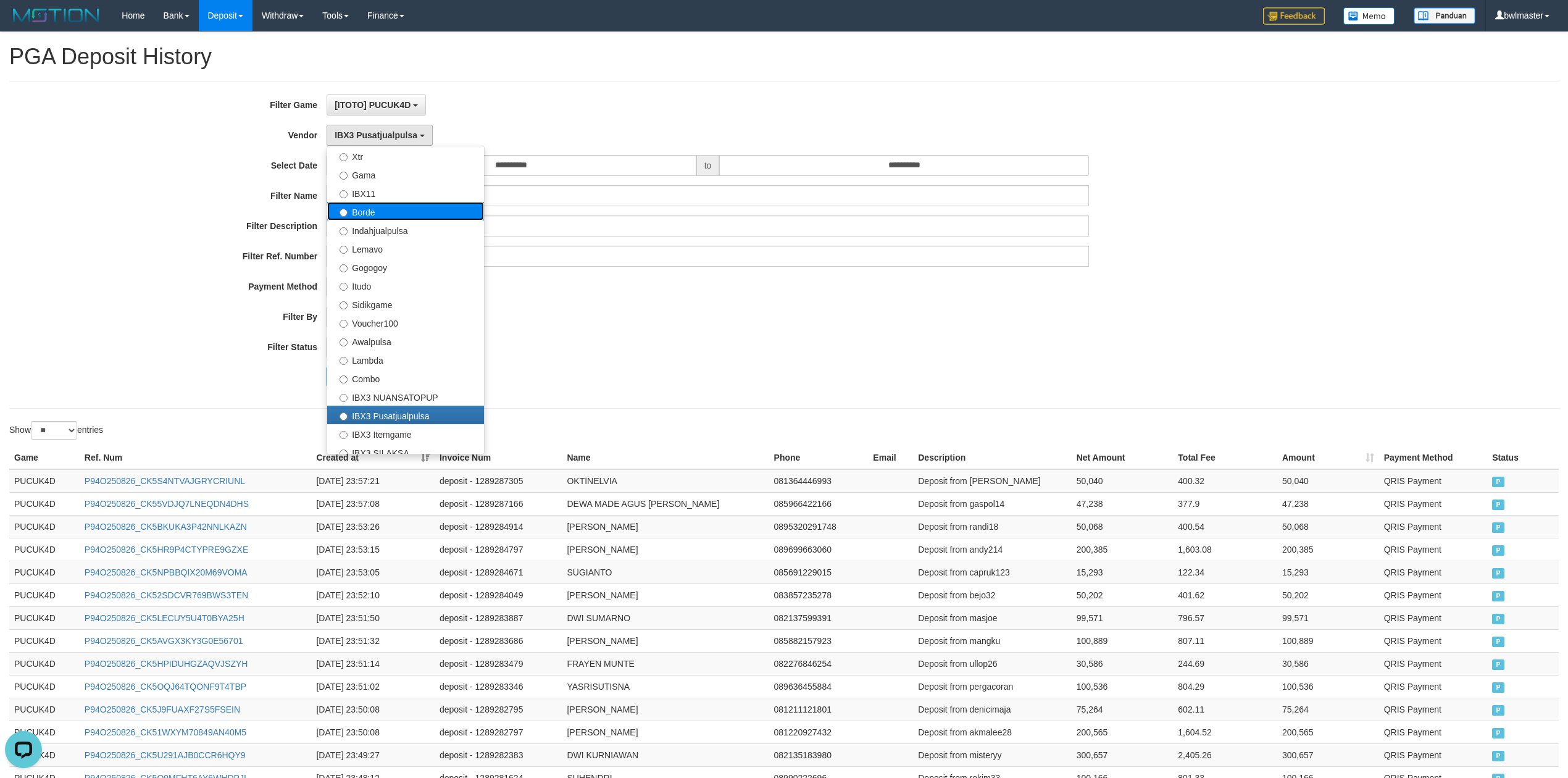
click at [395, 217] on label "Borde" at bounding box center [405, 210] width 157 height 18
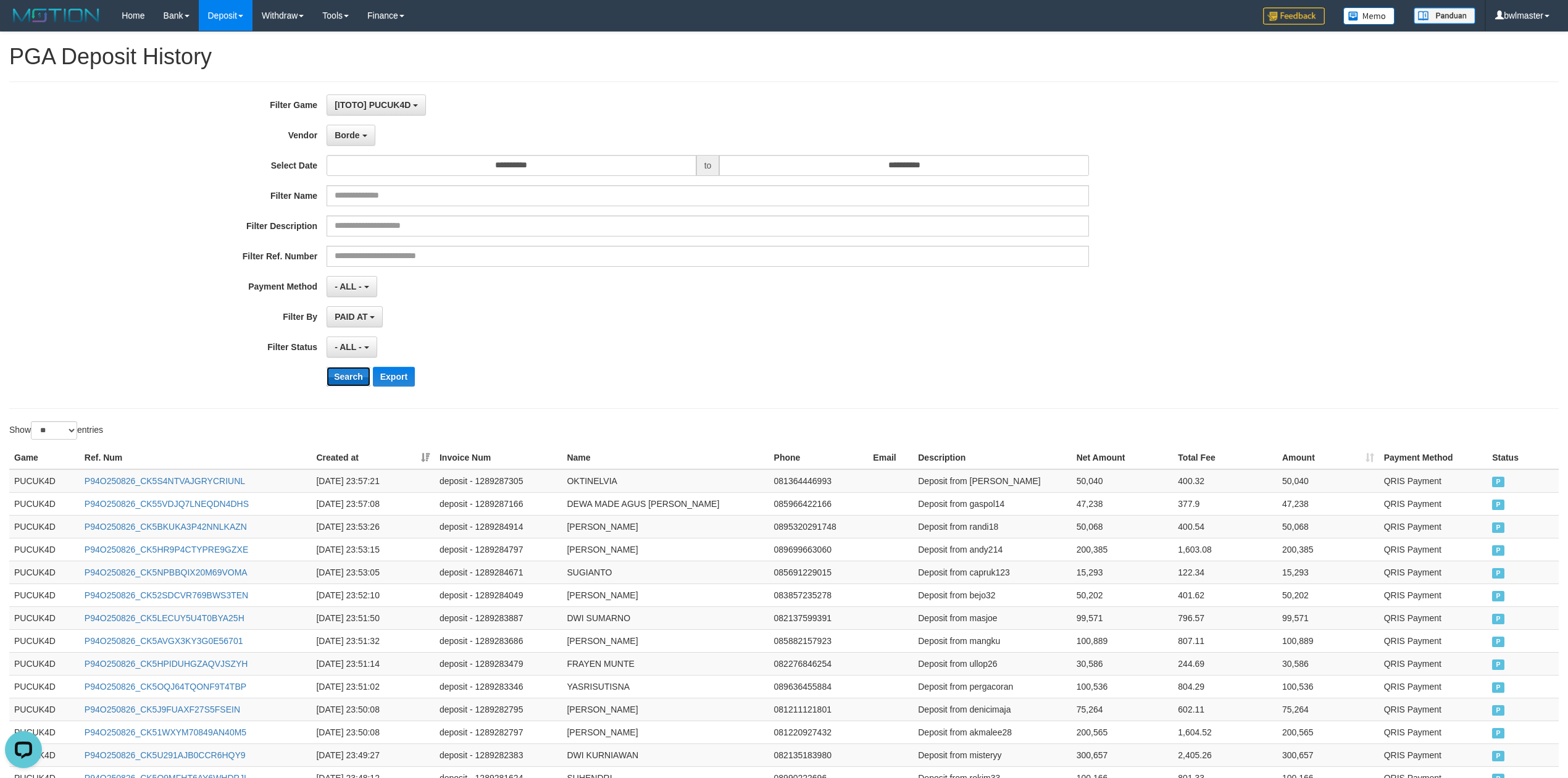
click at [355, 369] on button "Search" at bounding box center [348, 376] width 43 height 19
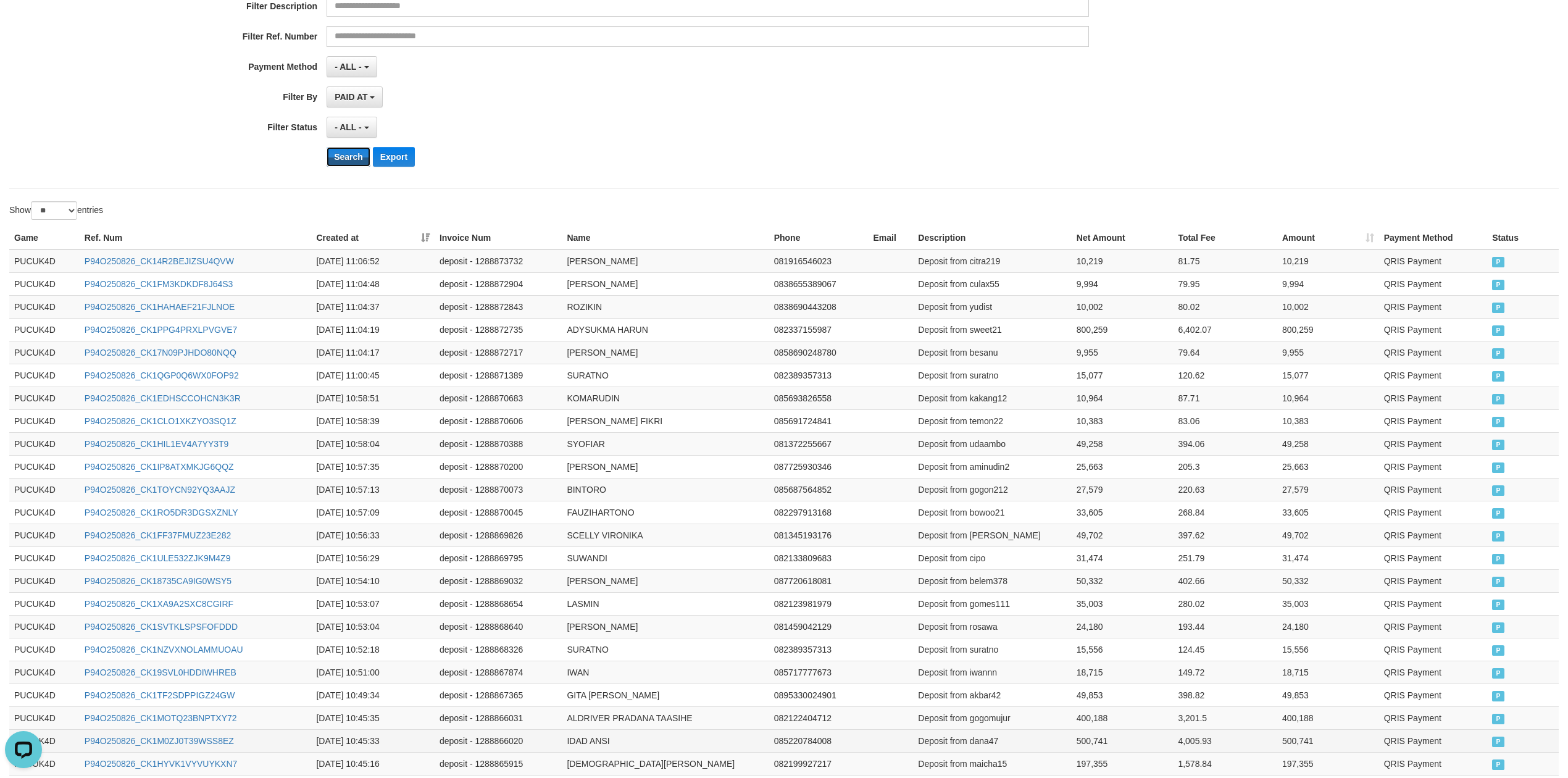
scroll to position [391, 0]
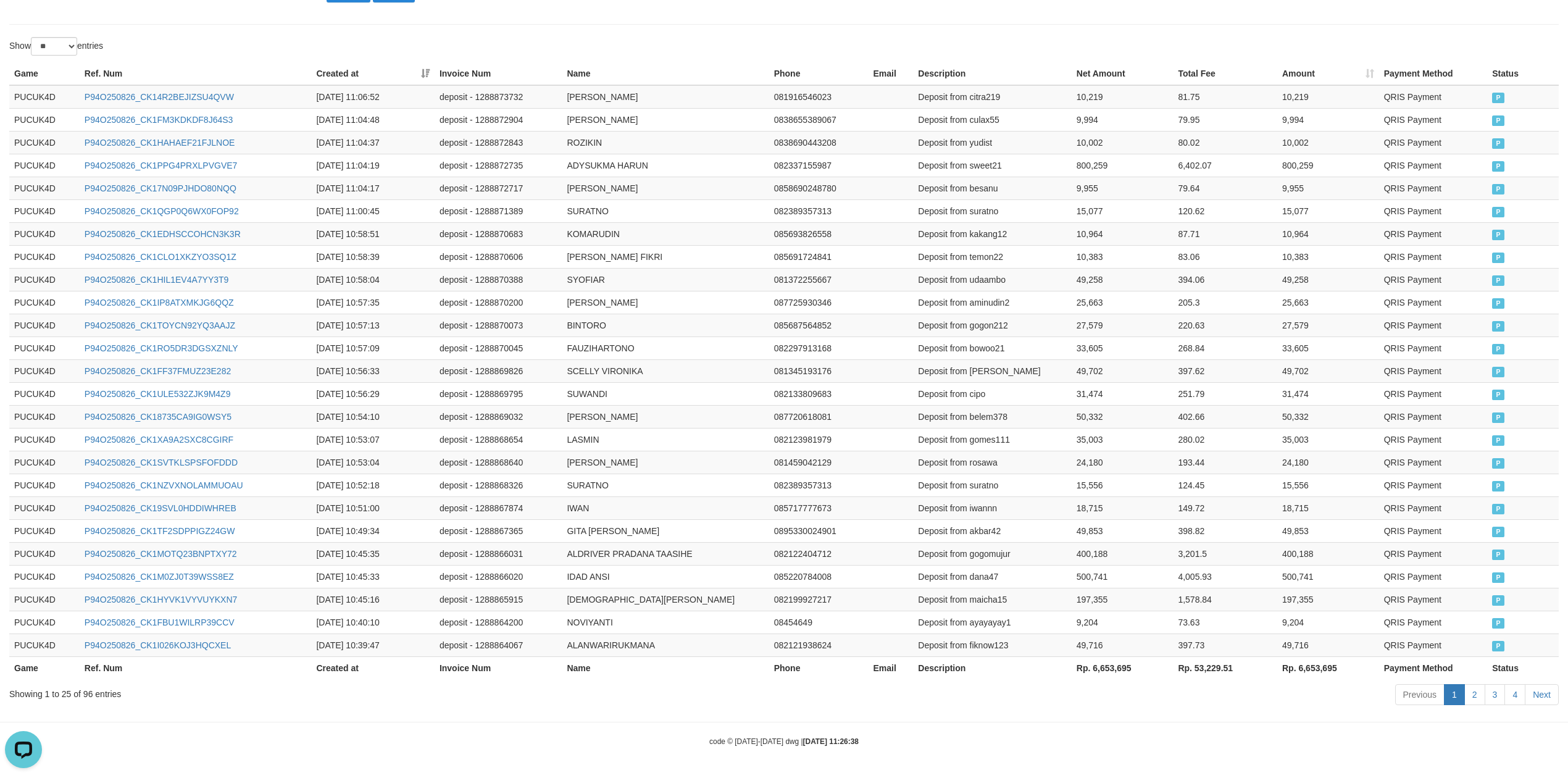
click at [1118, 667] on th "Rp. 6,653,695" at bounding box center [1123, 668] width 102 height 23
click at [1117, 667] on th "Rp. 6,653,695" at bounding box center [1123, 668] width 102 height 23
copy th "6,653,695"
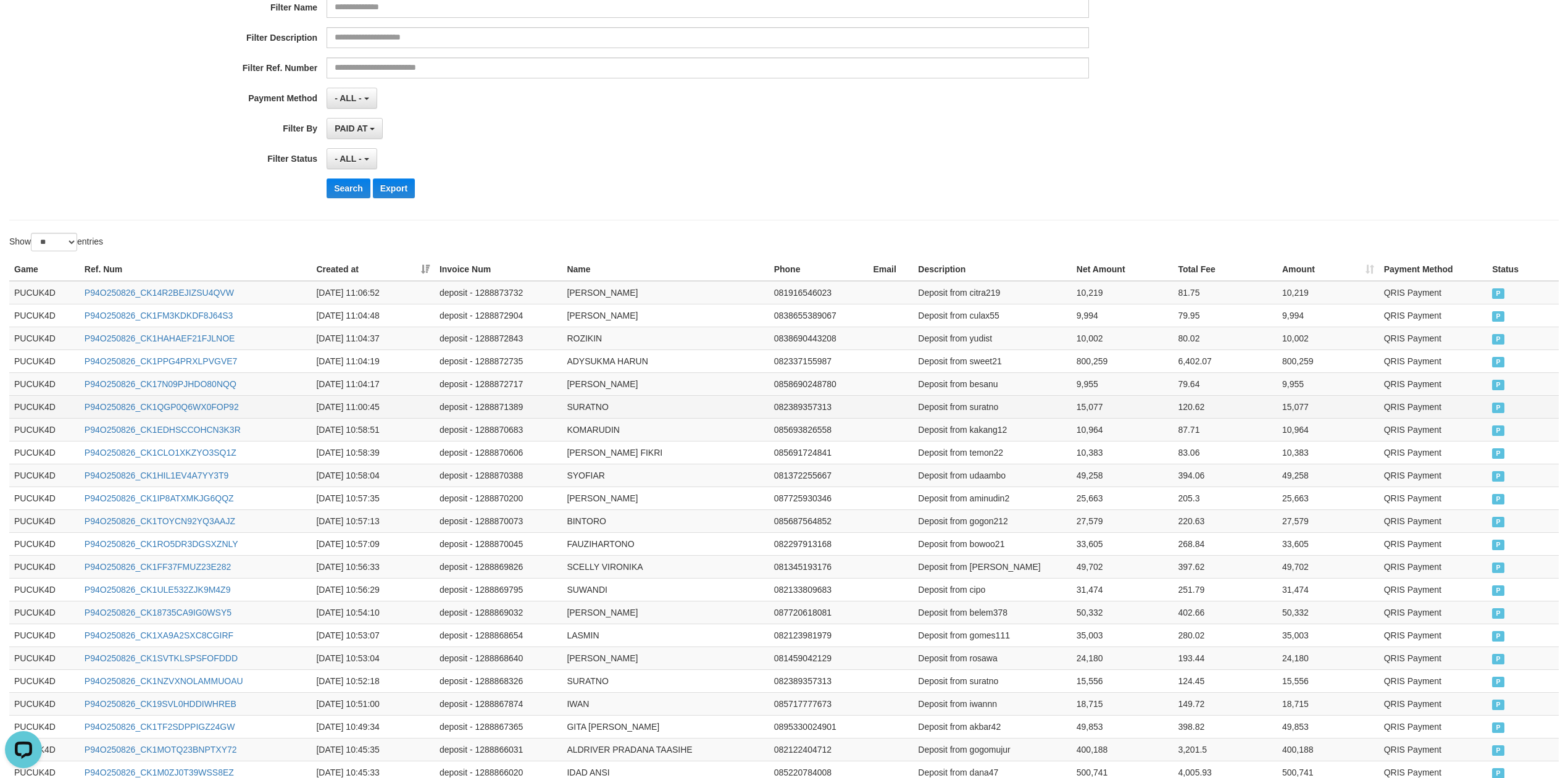
scroll to position [0, 0]
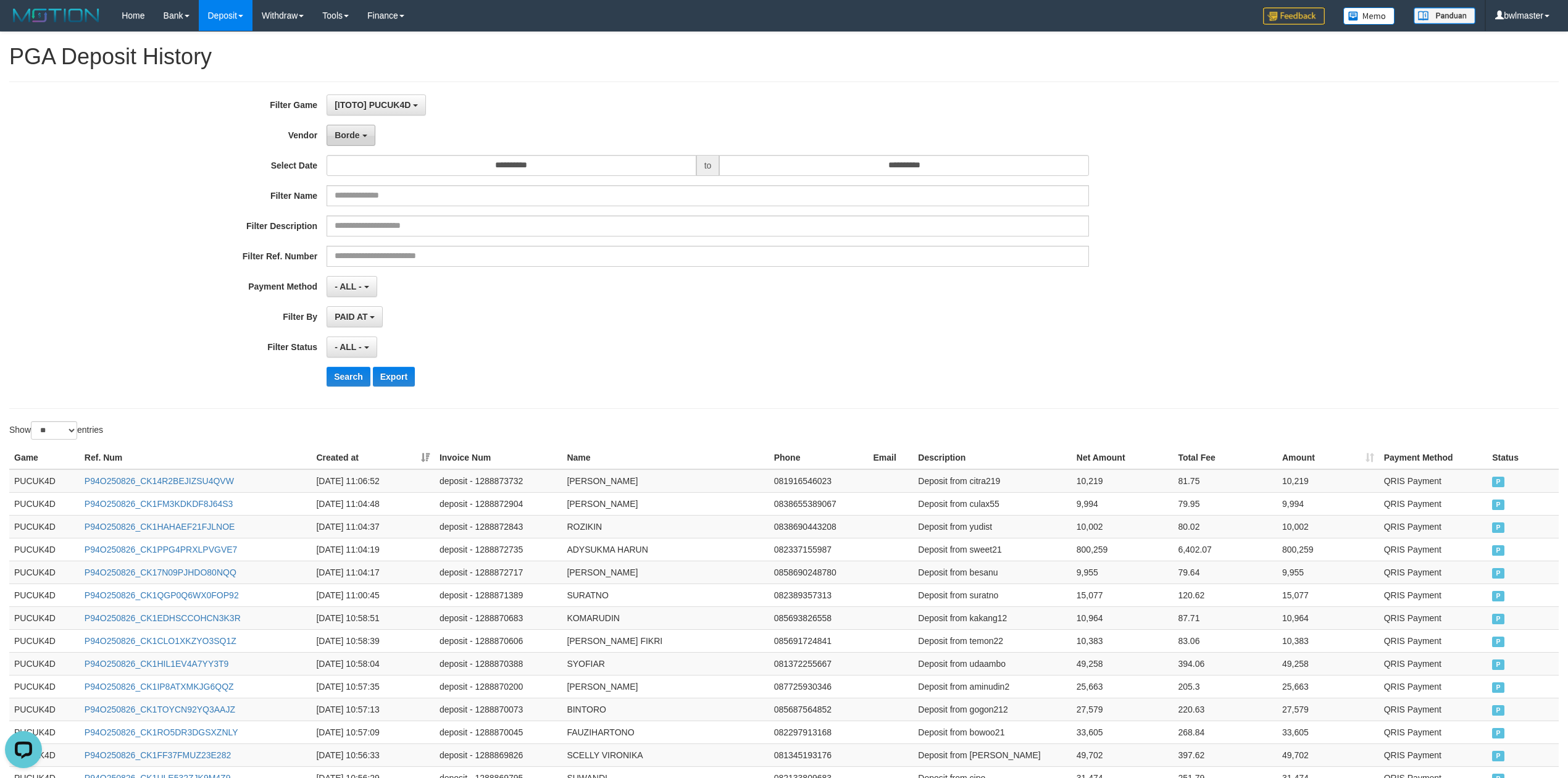
click at [373, 141] on button "Borde" at bounding box center [351, 135] width 48 height 21
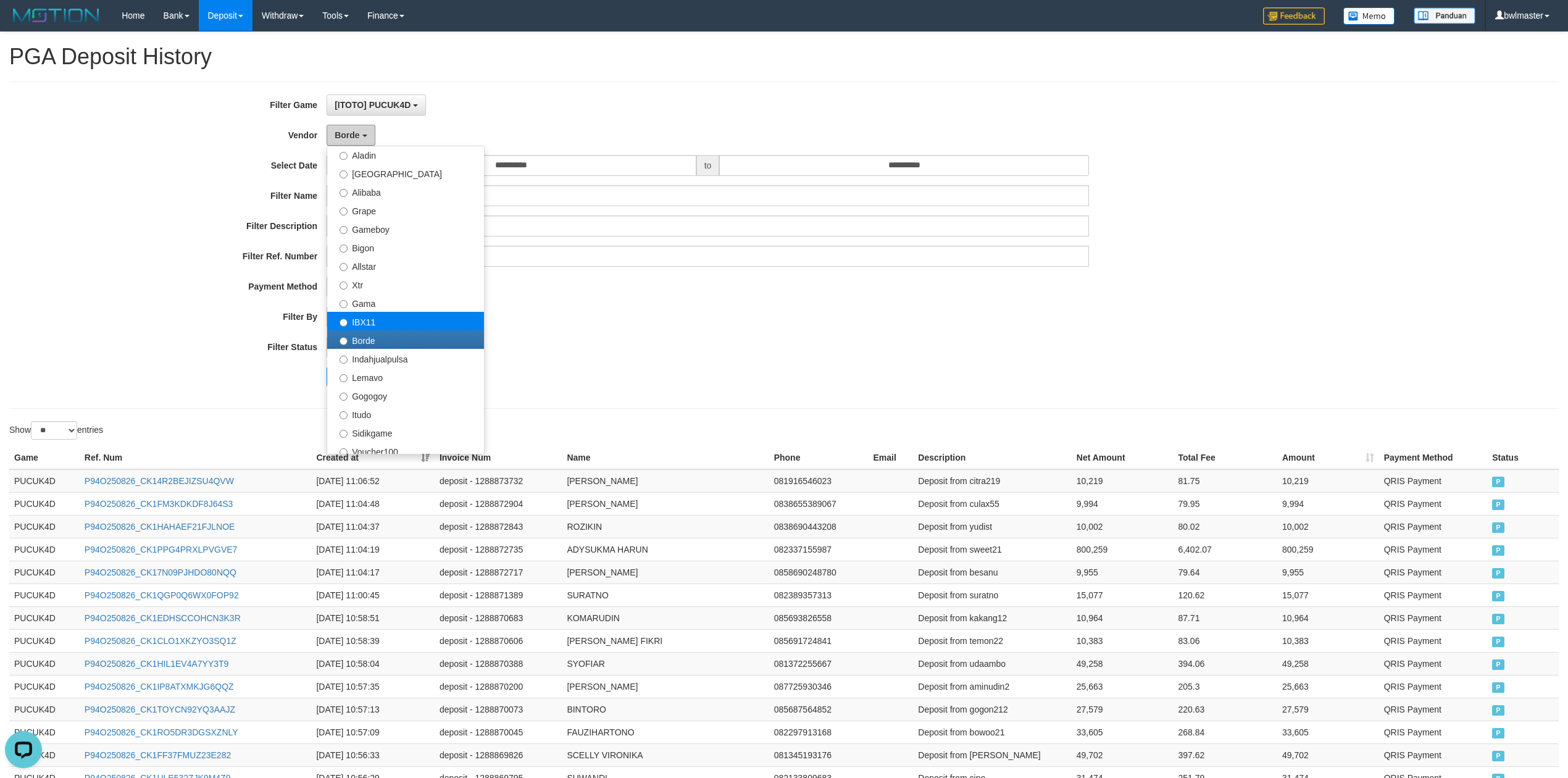
scroll to position [159, 0]
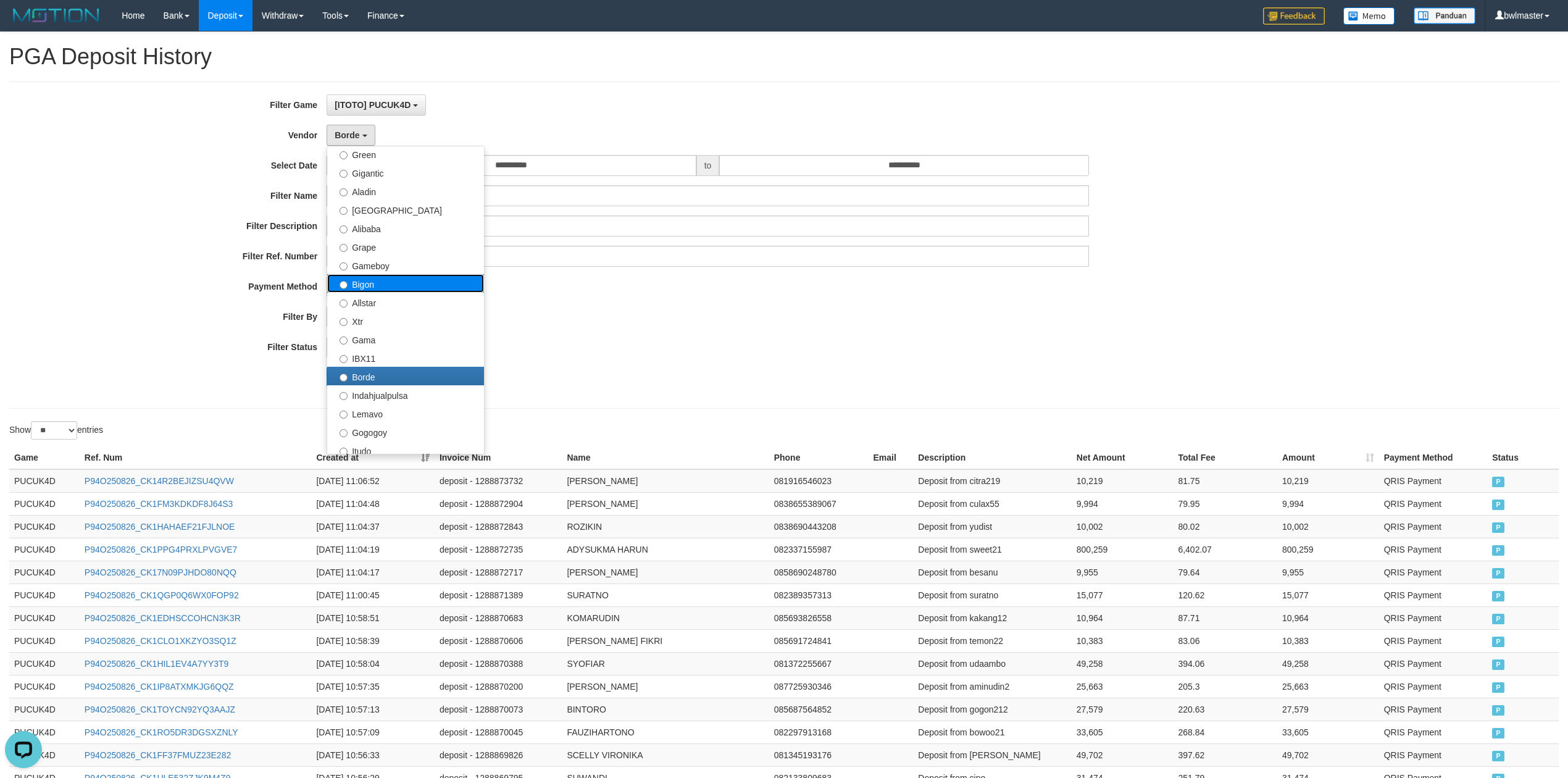
click at [383, 286] on label "Bigon" at bounding box center [405, 282] width 157 height 18
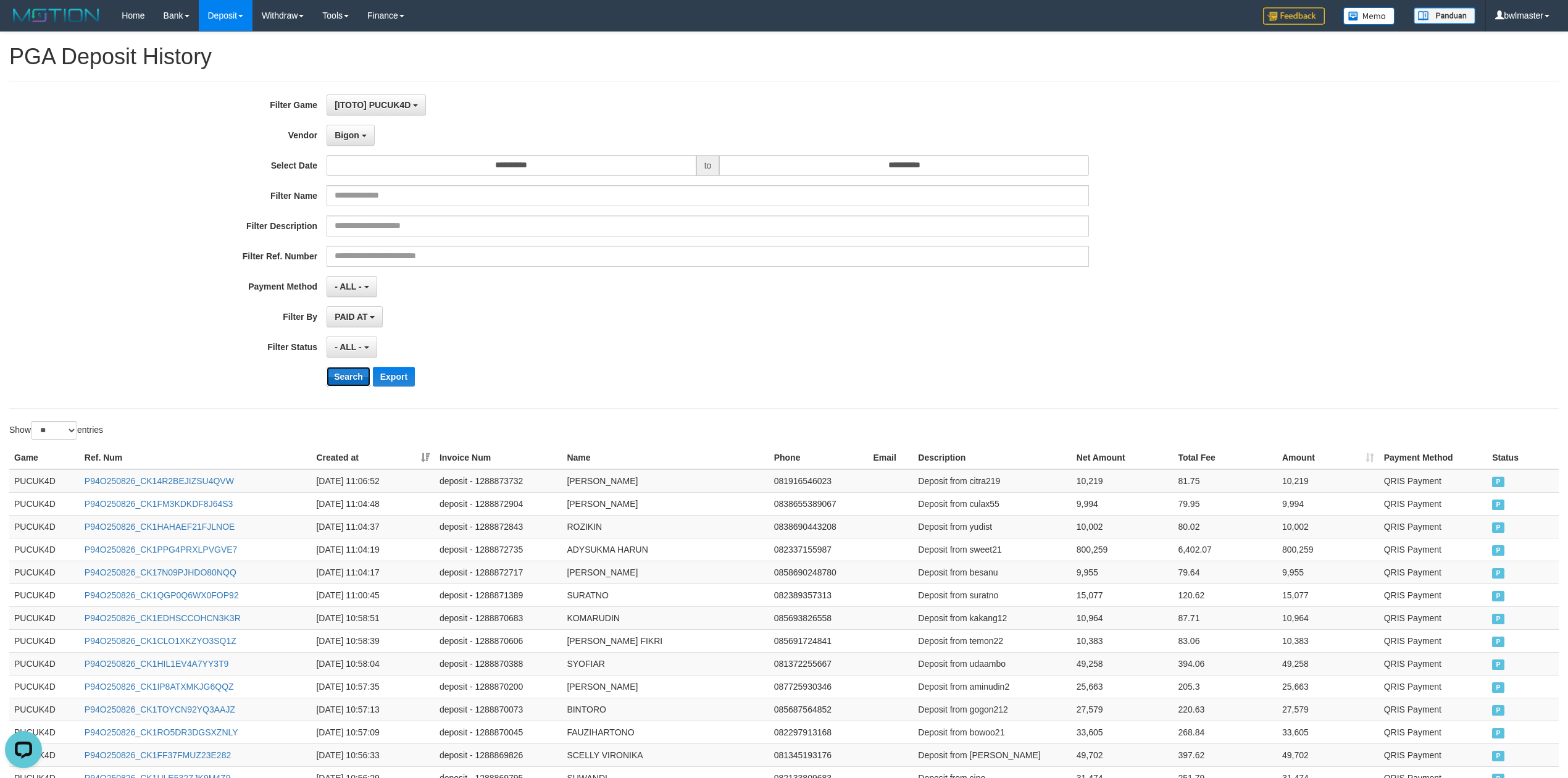
click at [347, 370] on button "Search" at bounding box center [348, 376] width 43 height 19
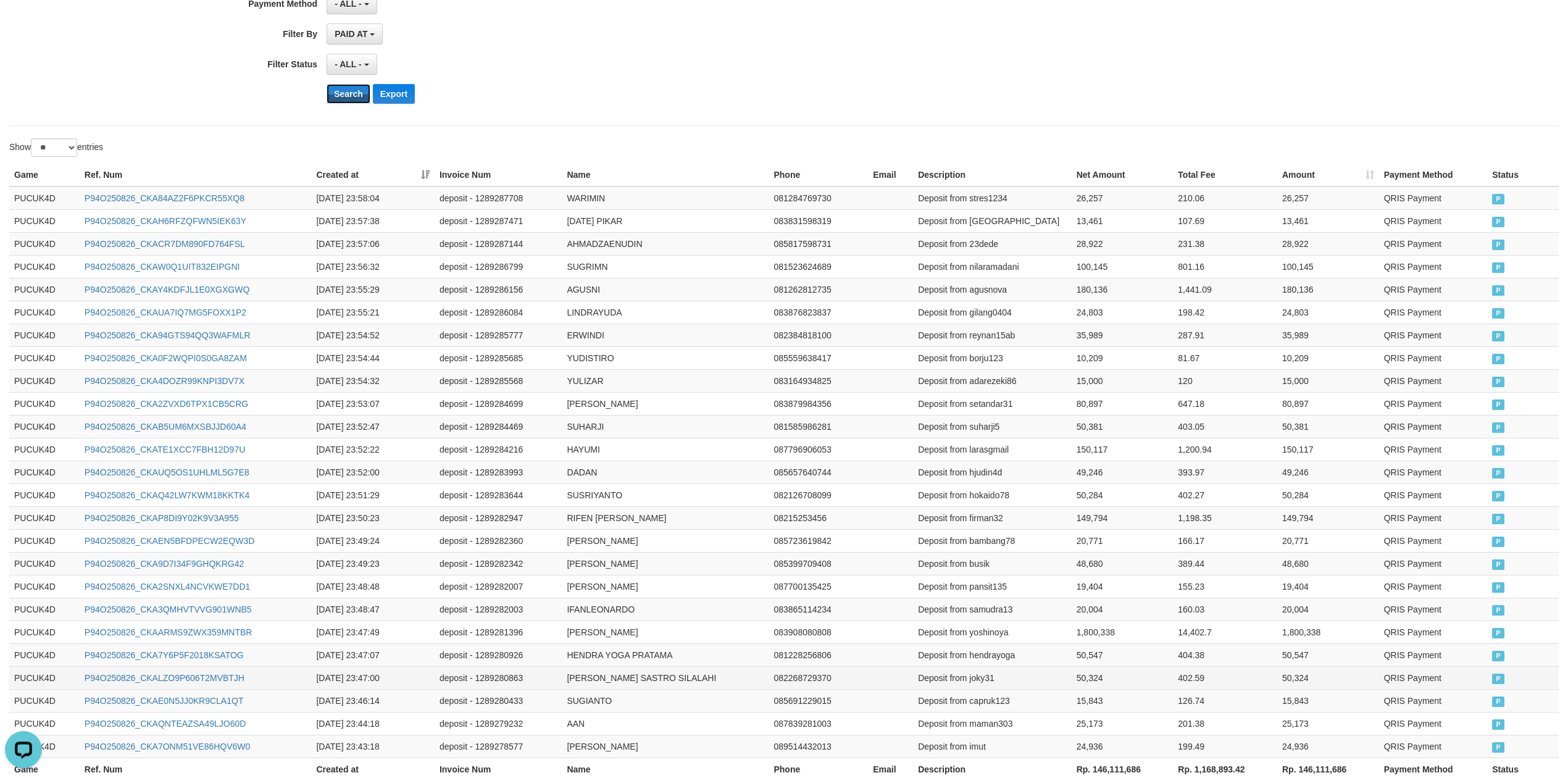
scroll to position [391, 0]
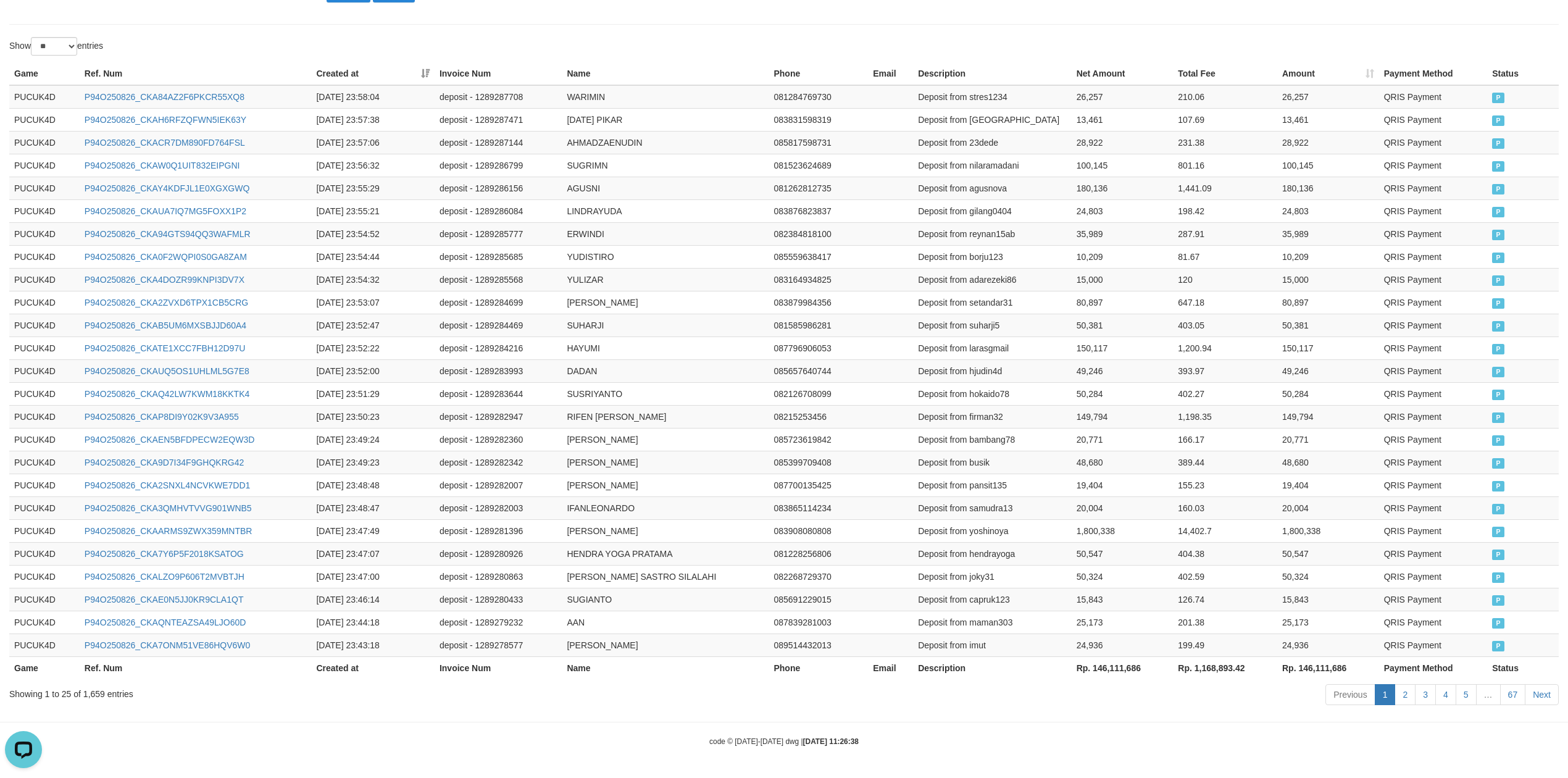
click at [1114, 667] on th "Rp. 146,111,686" at bounding box center [1123, 668] width 102 height 23
click at [1113, 667] on th "Rp. 146,111,686" at bounding box center [1123, 668] width 102 height 23
copy th "146,111,686"
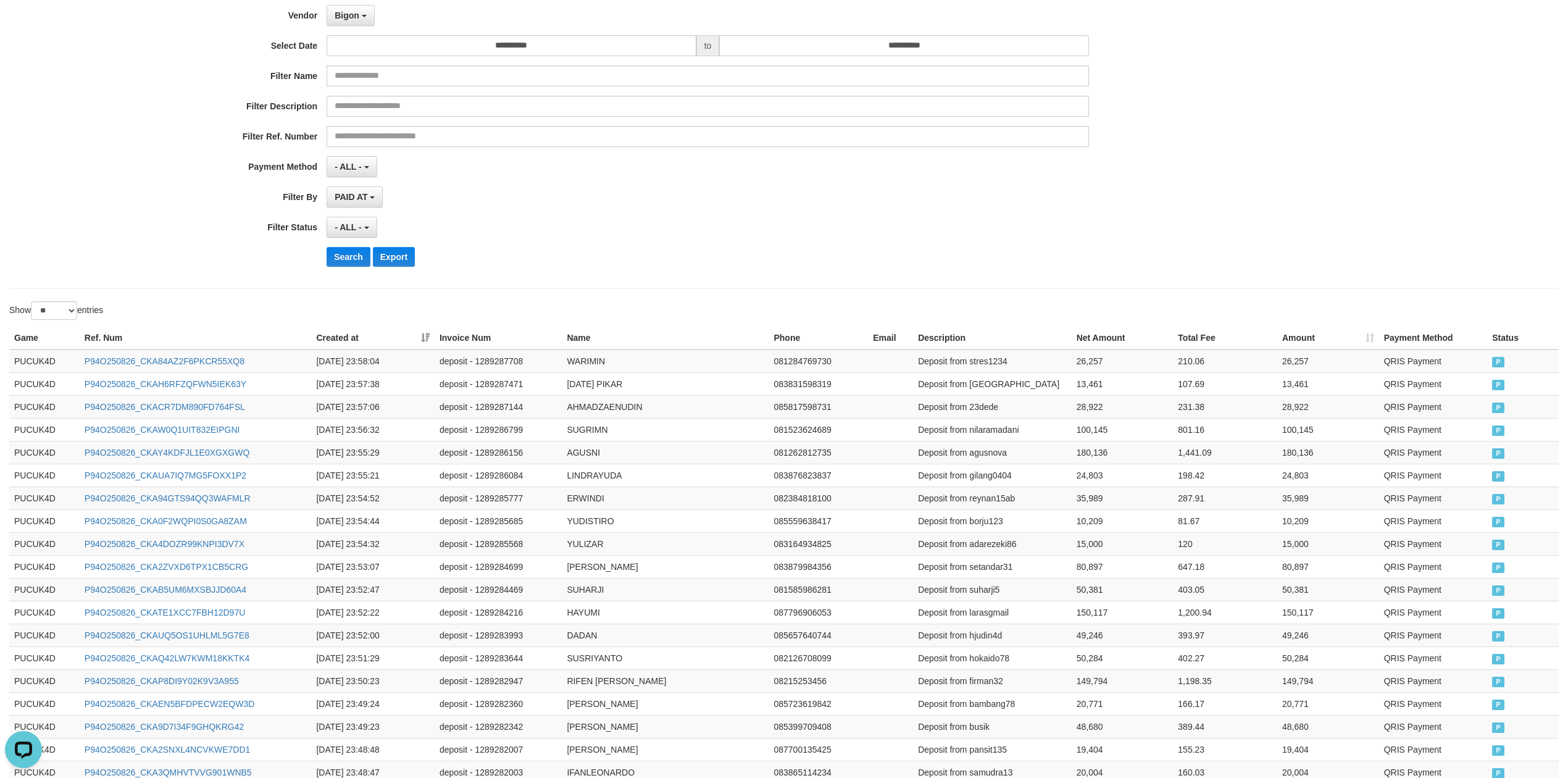
scroll to position [0, 0]
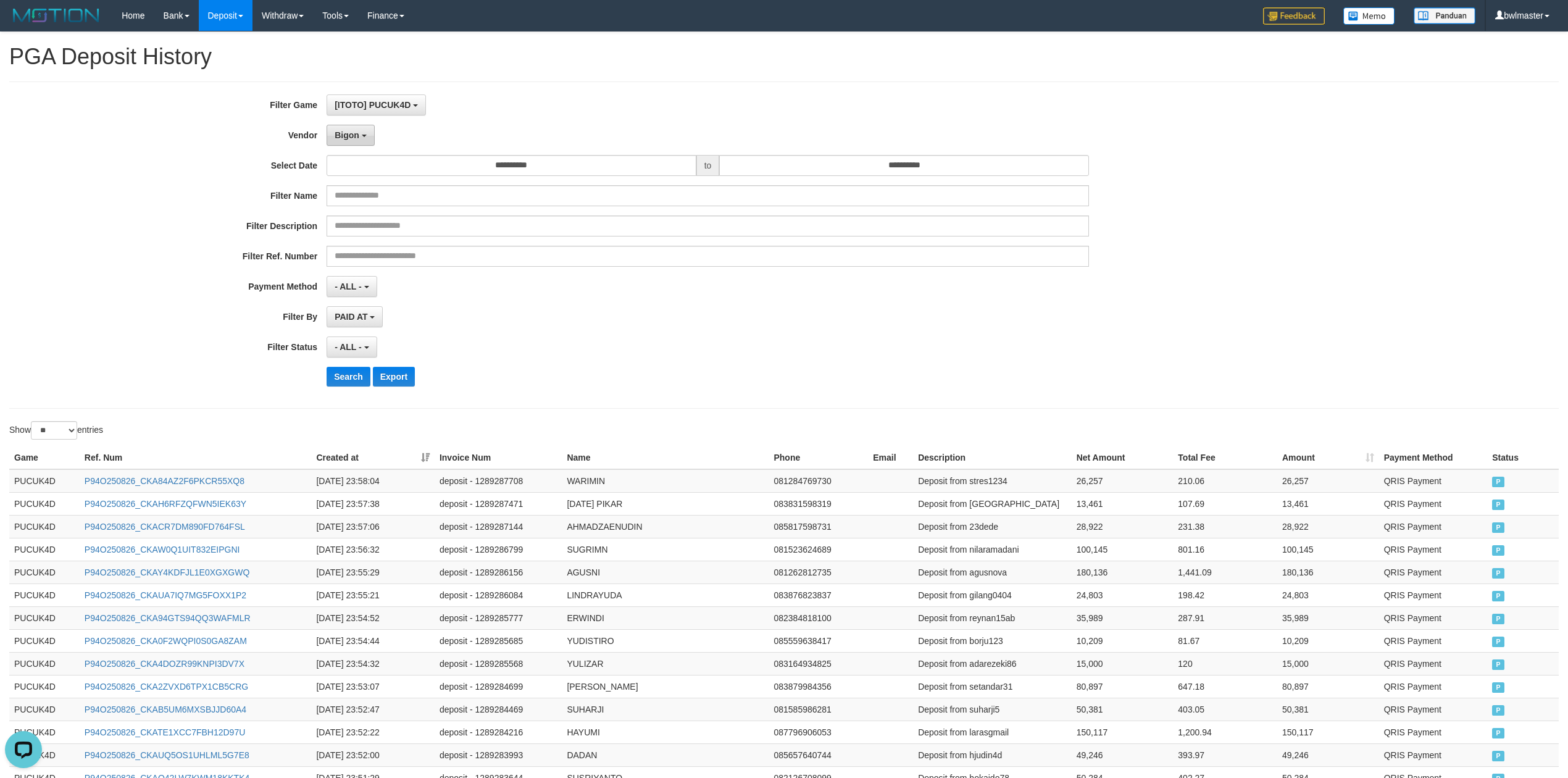
click at [371, 139] on button "Bigon" at bounding box center [351, 135] width 48 height 21
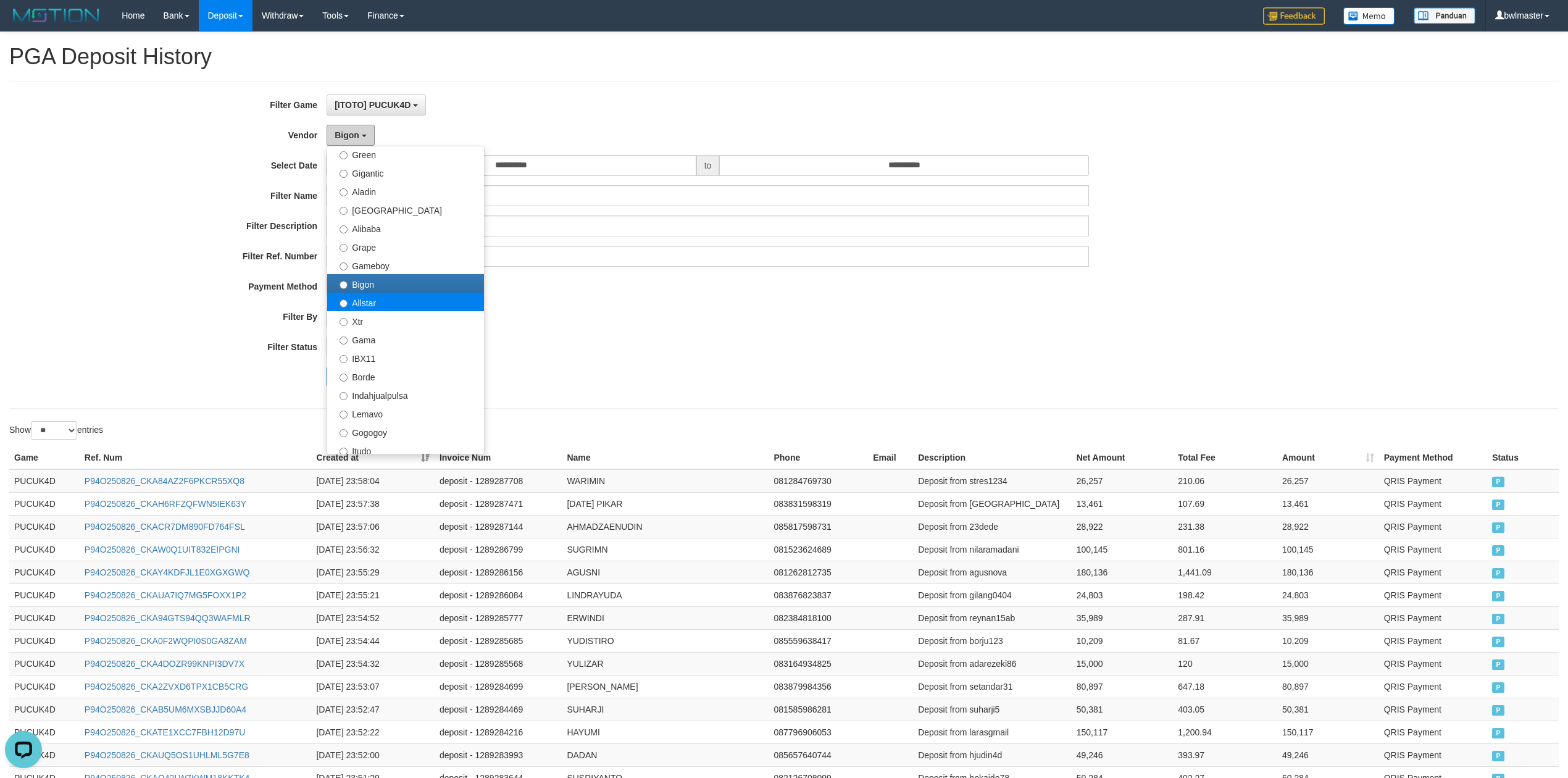
scroll to position [76, 0]
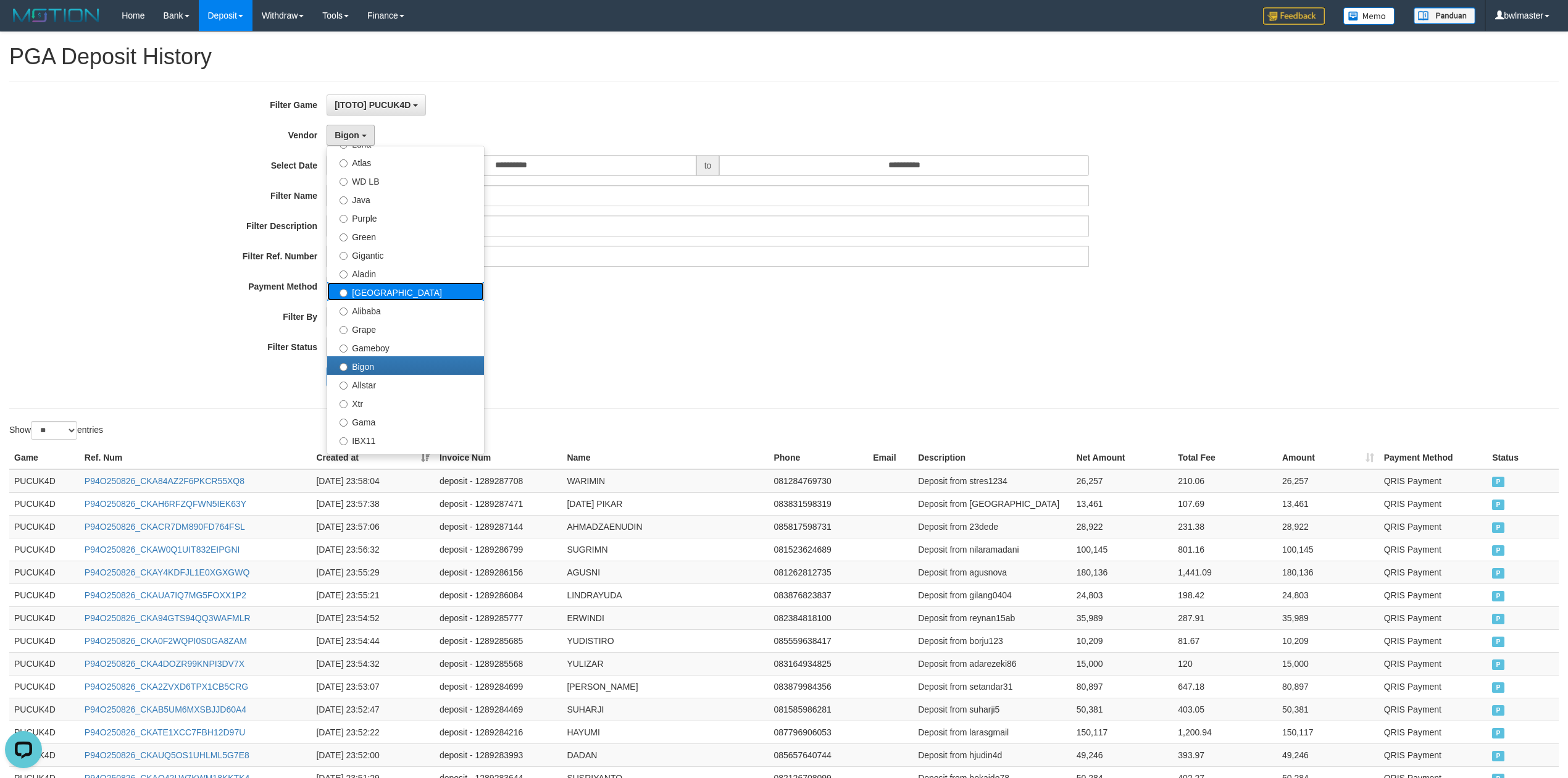
click at [392, 287] on label "[GEOGRAPHIC_DATA]" at bounding box center [405, 291] width 157 height 18
select select "**********"
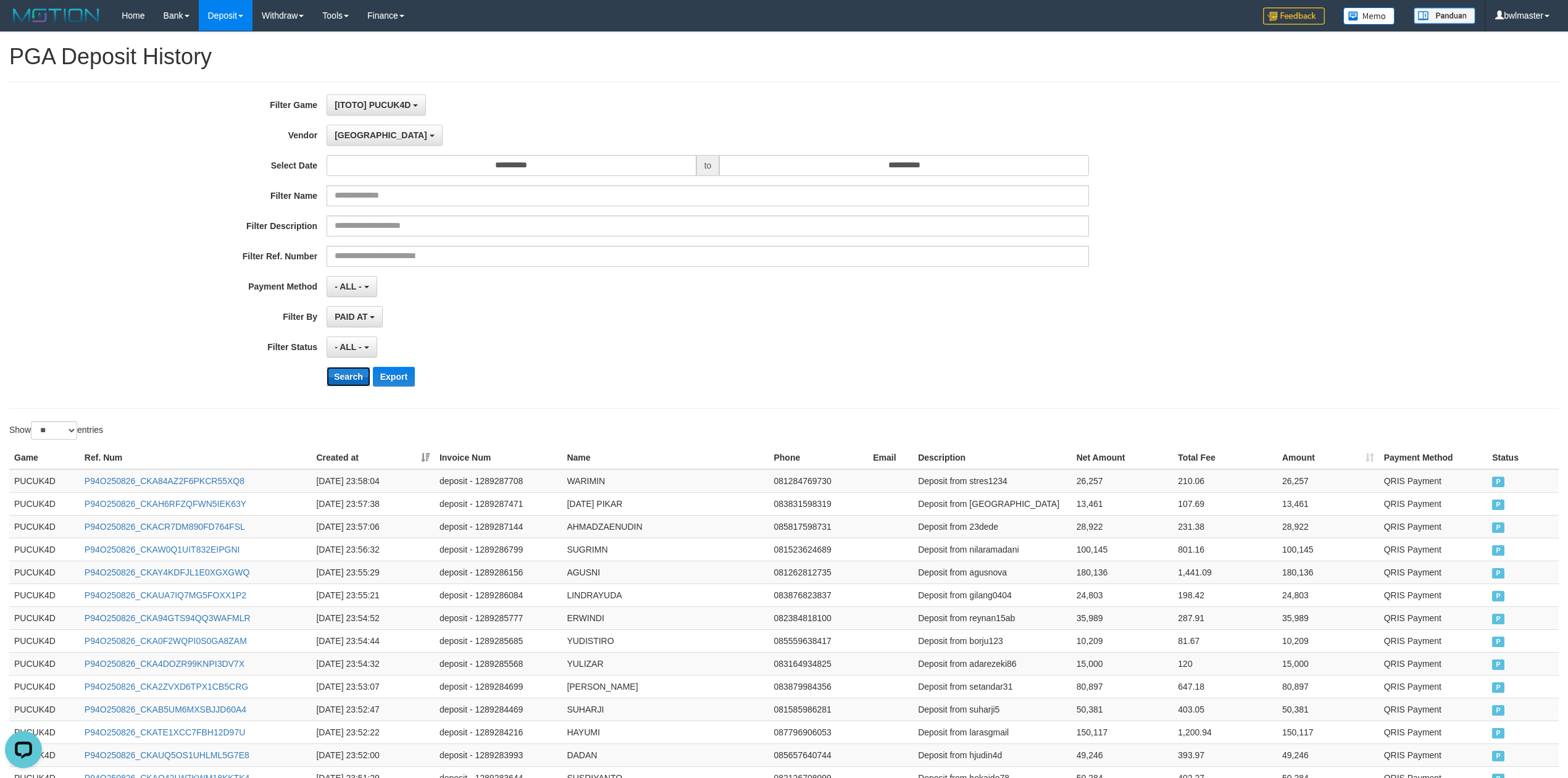
click at [347, 374] on button "Search" at bounding box center [348, 376] width 43 height 19
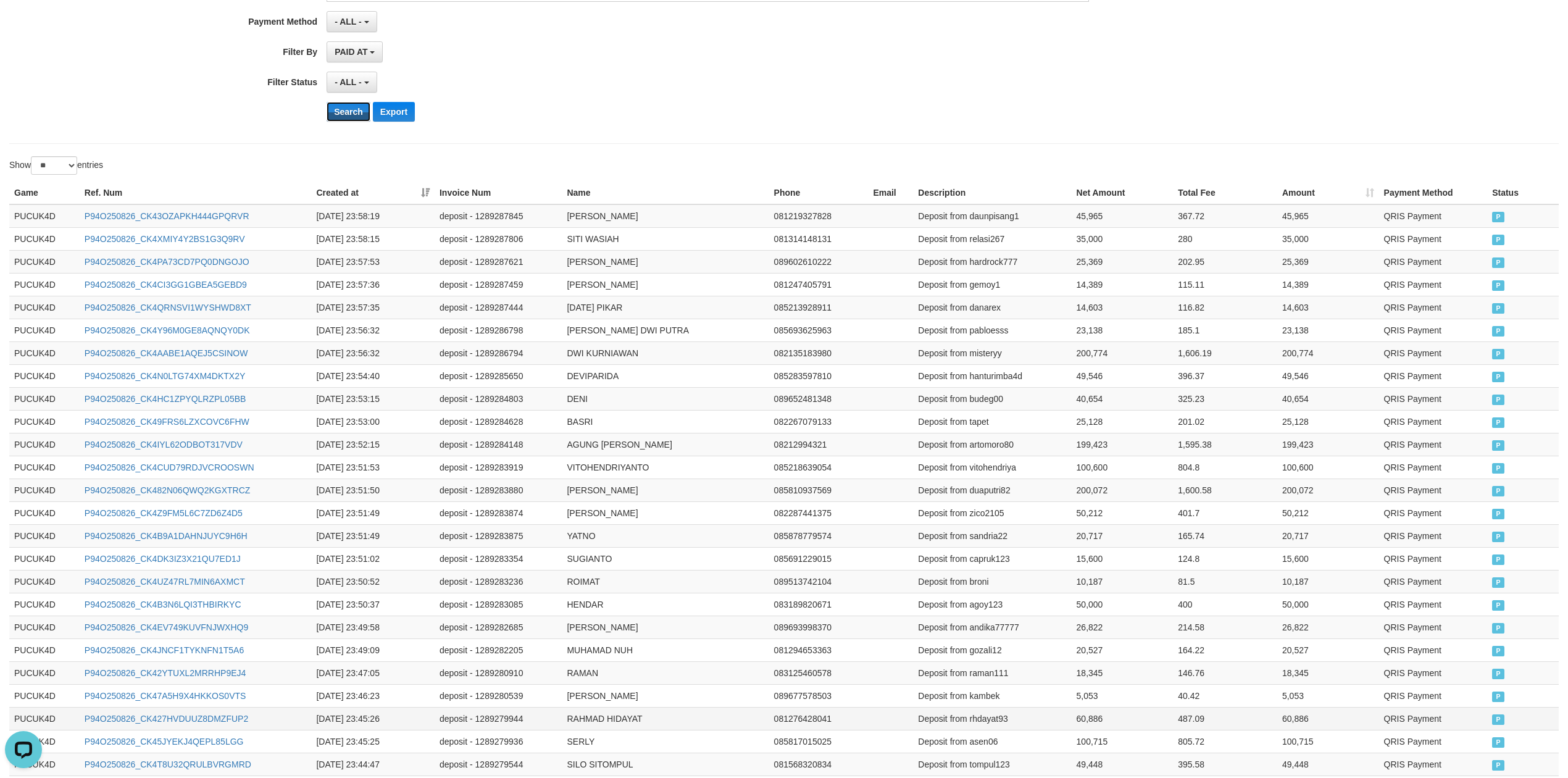
scroll to position [391, 0]
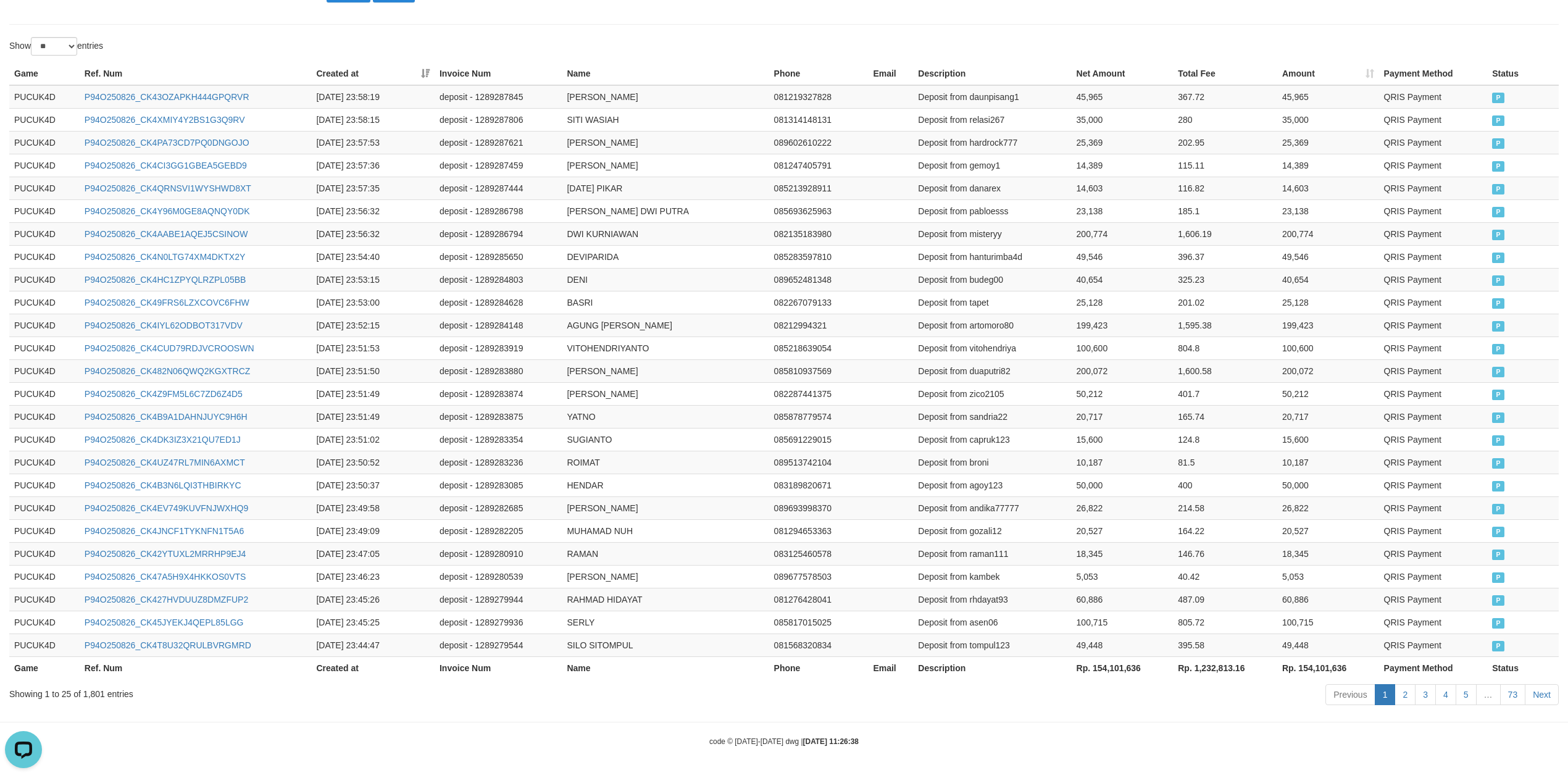
click at [1129, 667] on th "Rp. 154,101,636" at bounding box center [1123, 668] width 102 height 23
copy th "154,101,636"
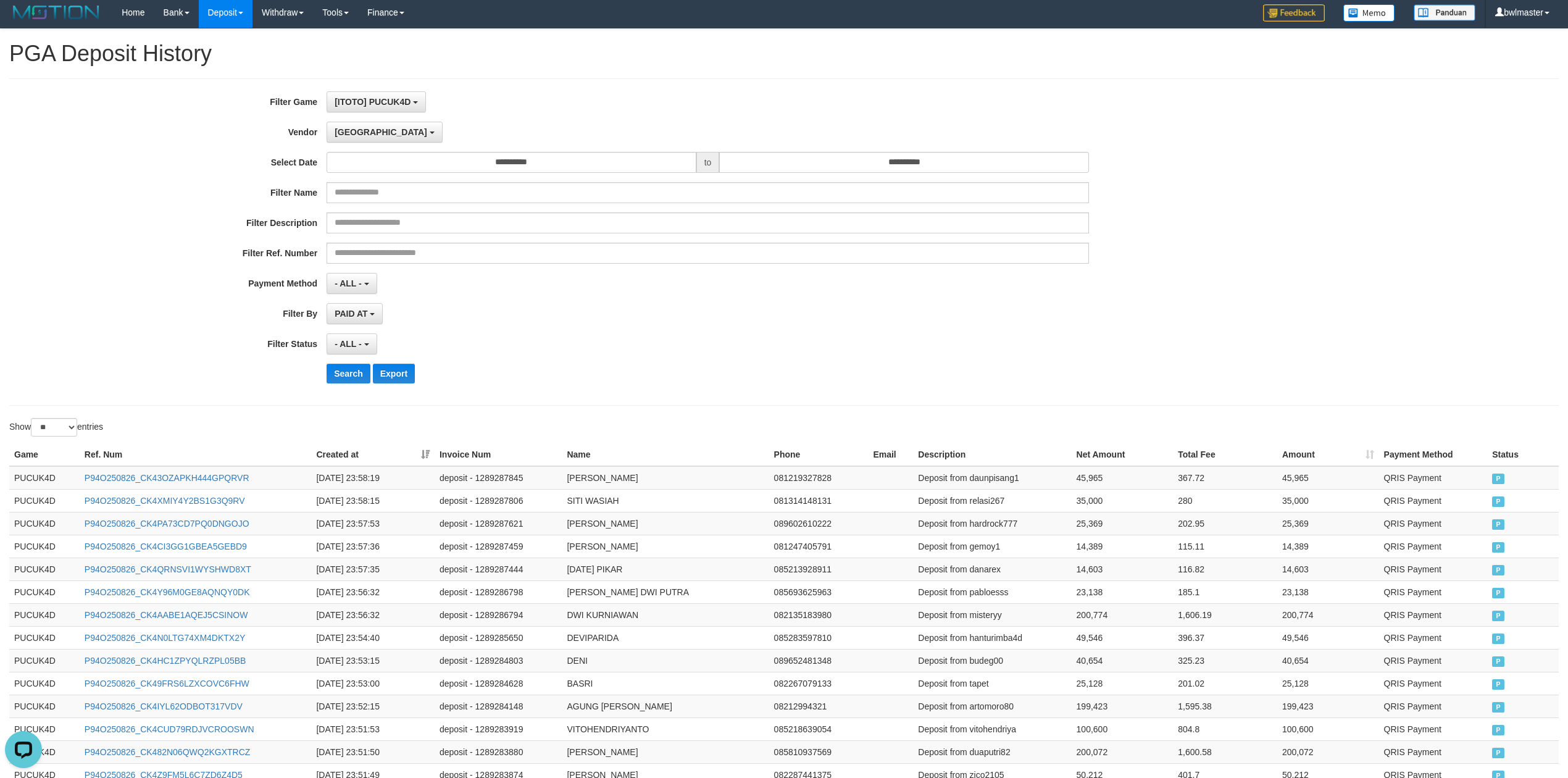
scroll to position [0, 0]
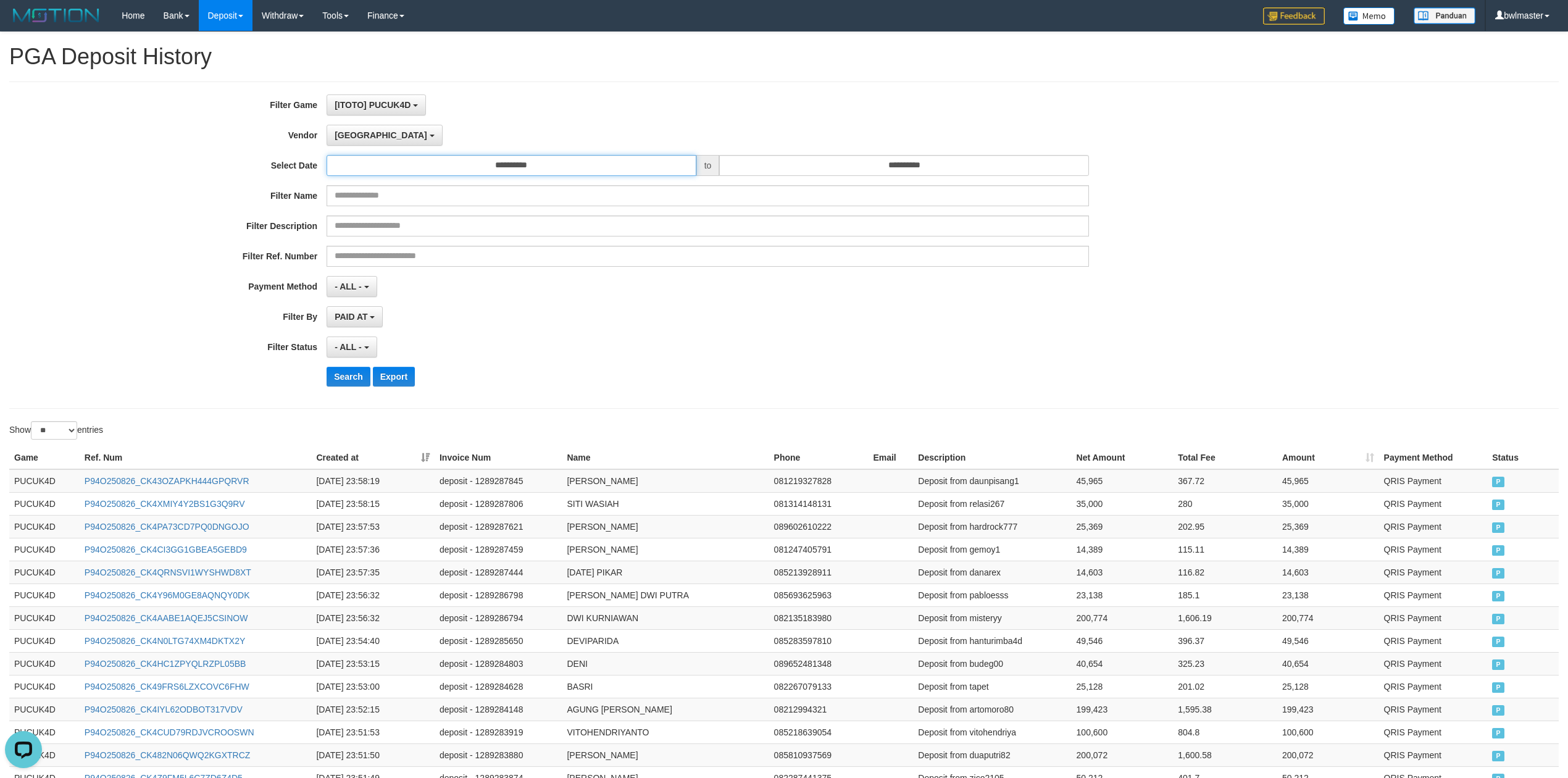
click at [511, 169] on input "**********" at bounding box center [512, 166] width 370 height 21
click at [381, 297] on td "27" at bounding box center [375, 302] width 20 height 18
type input "**********"
click at [694, 282] on div "- ALL - SELECT ALL - ALL - SELECT PAYMENT METHOD Mandiri BNI OVO CIMB BRI MAYBA…" at bounding box center [708, 286] width 763 height 21
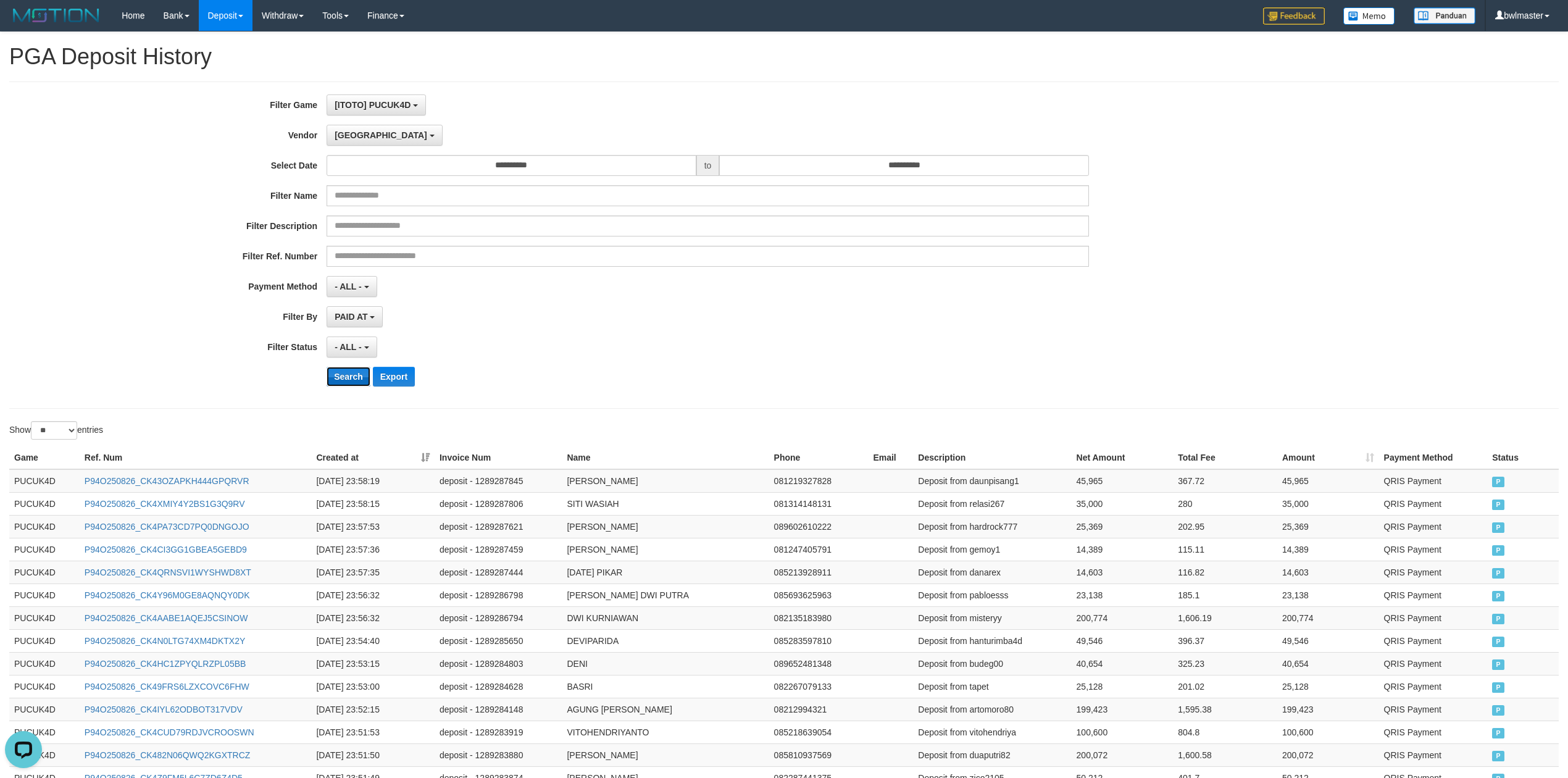
click at [359, 379] on button "Search" at bounding box center [348, 376] width 43 height 19
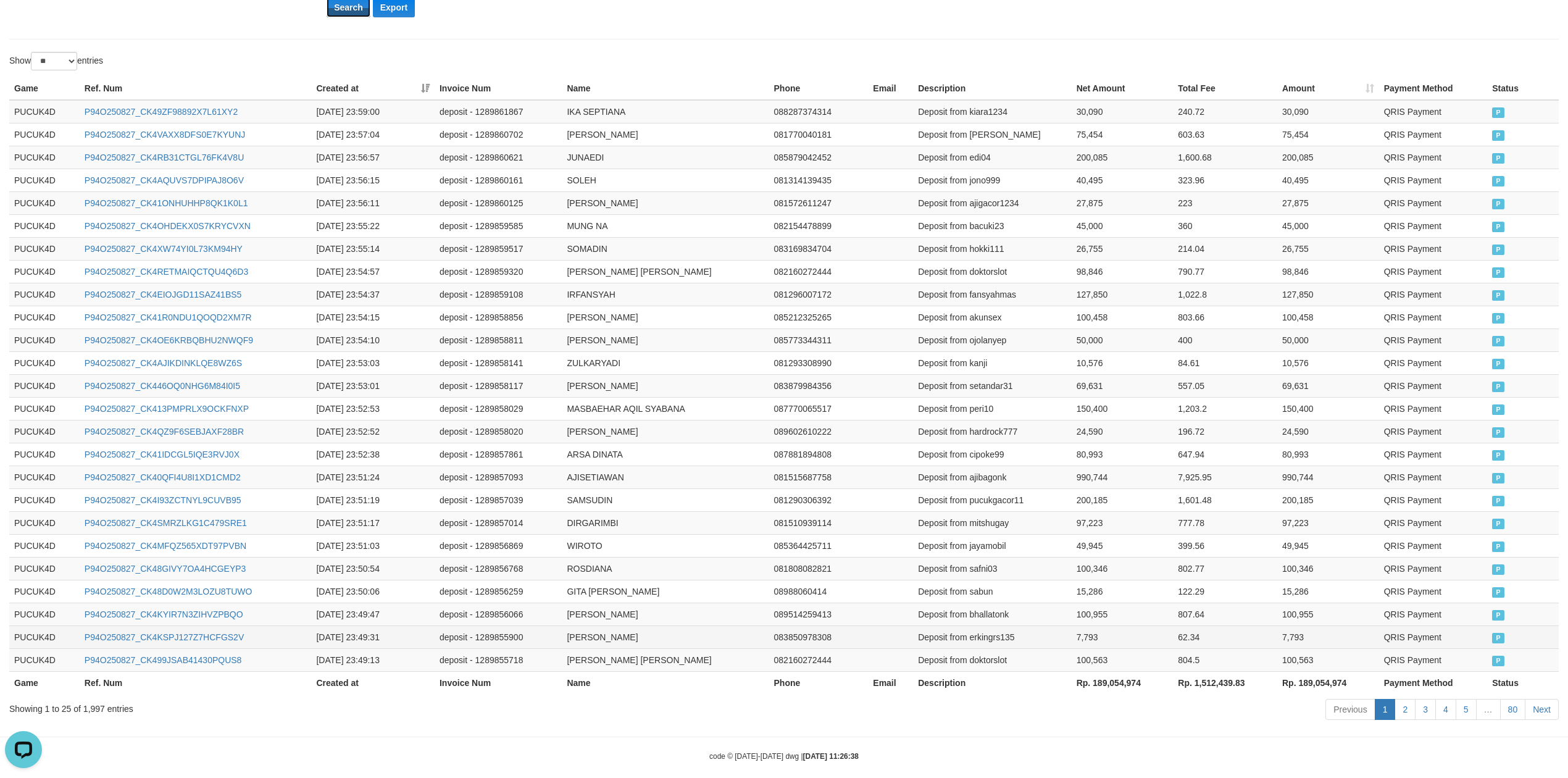
scroll to position [391, 0]
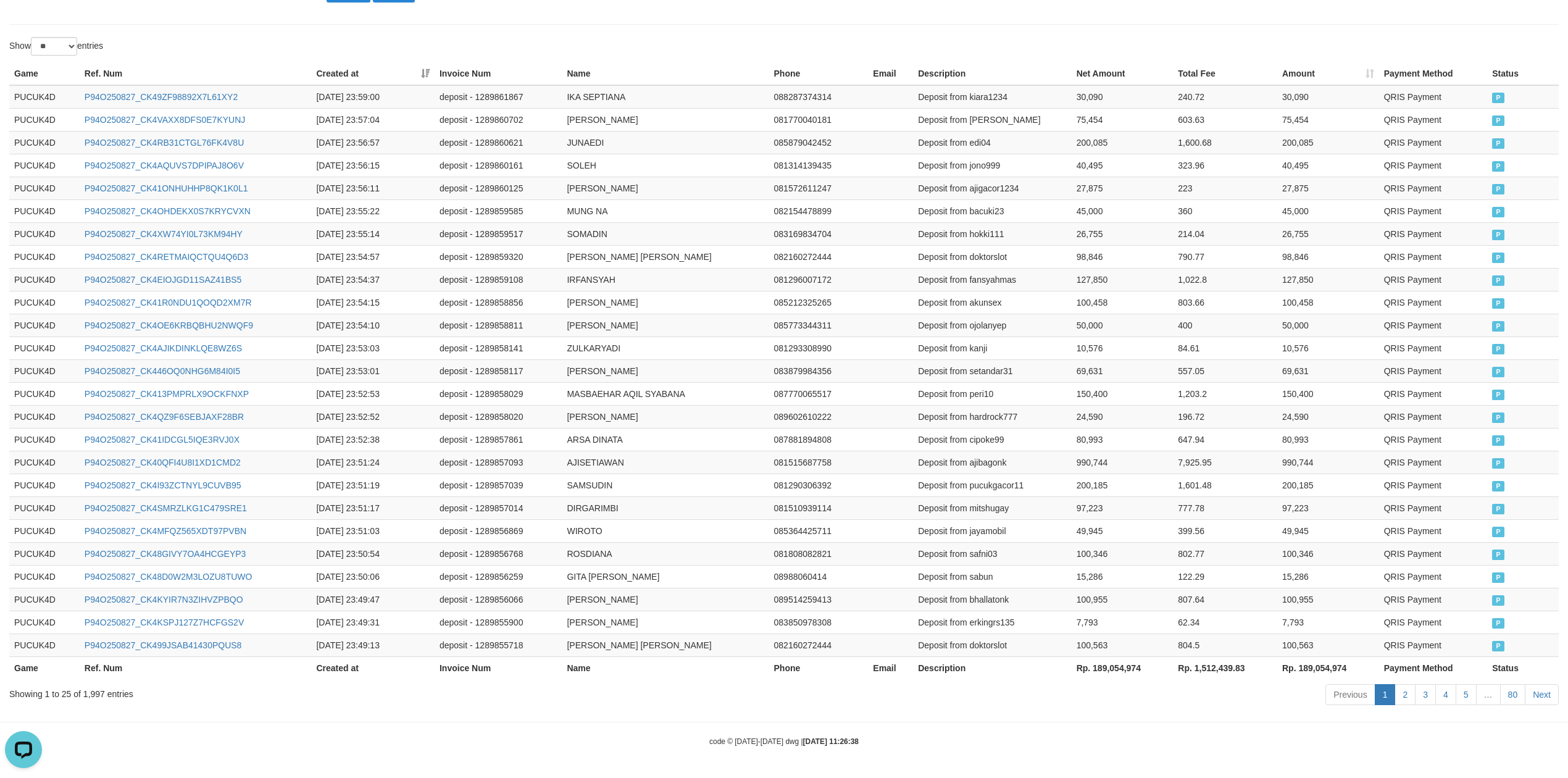
click at [1115, 674] on th "Rp. 189,054,974" at bounding box center [1123, 668] width 102 height 23
copy th "189,054,974"
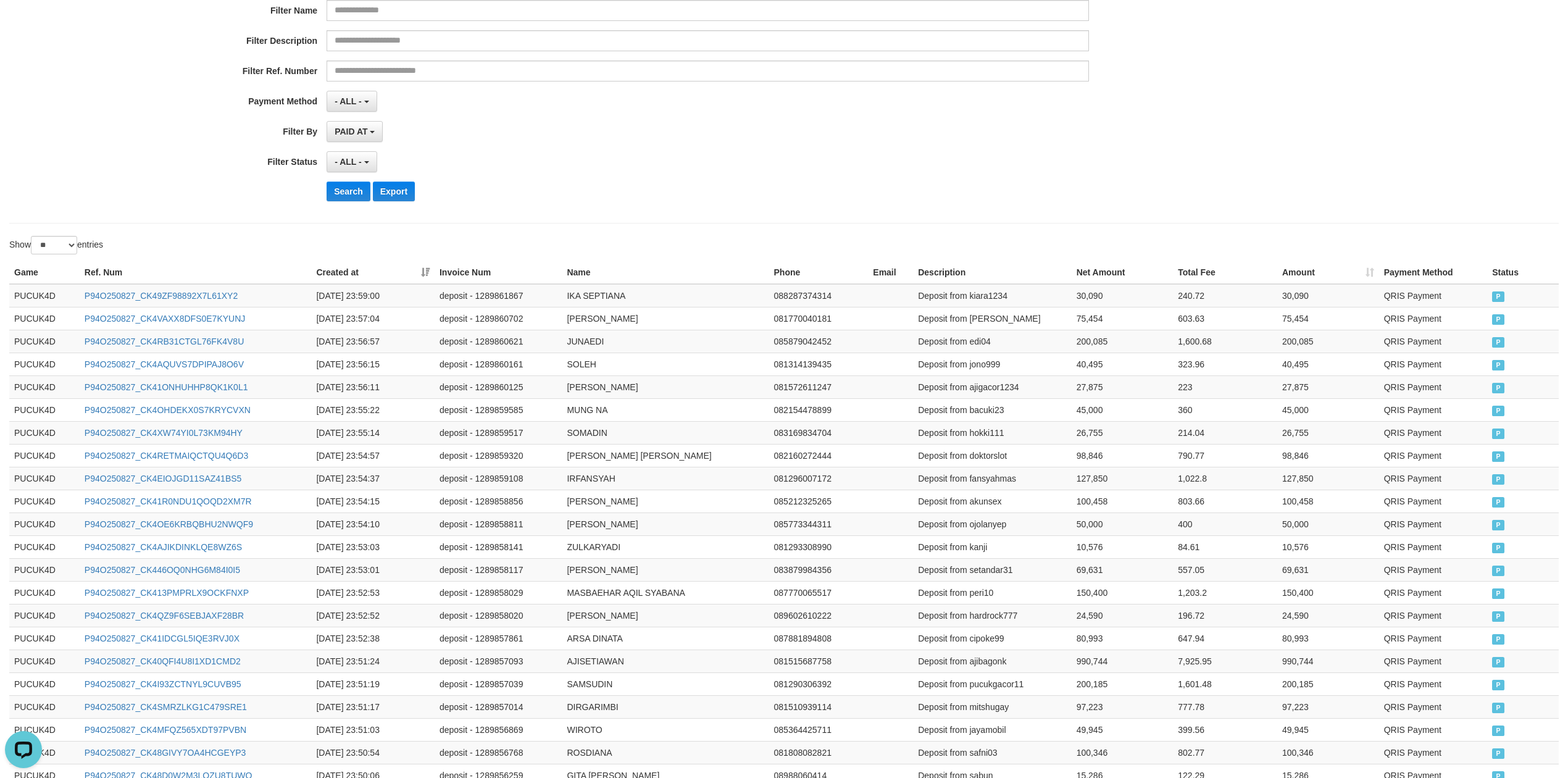
scroll to position [0, 0]
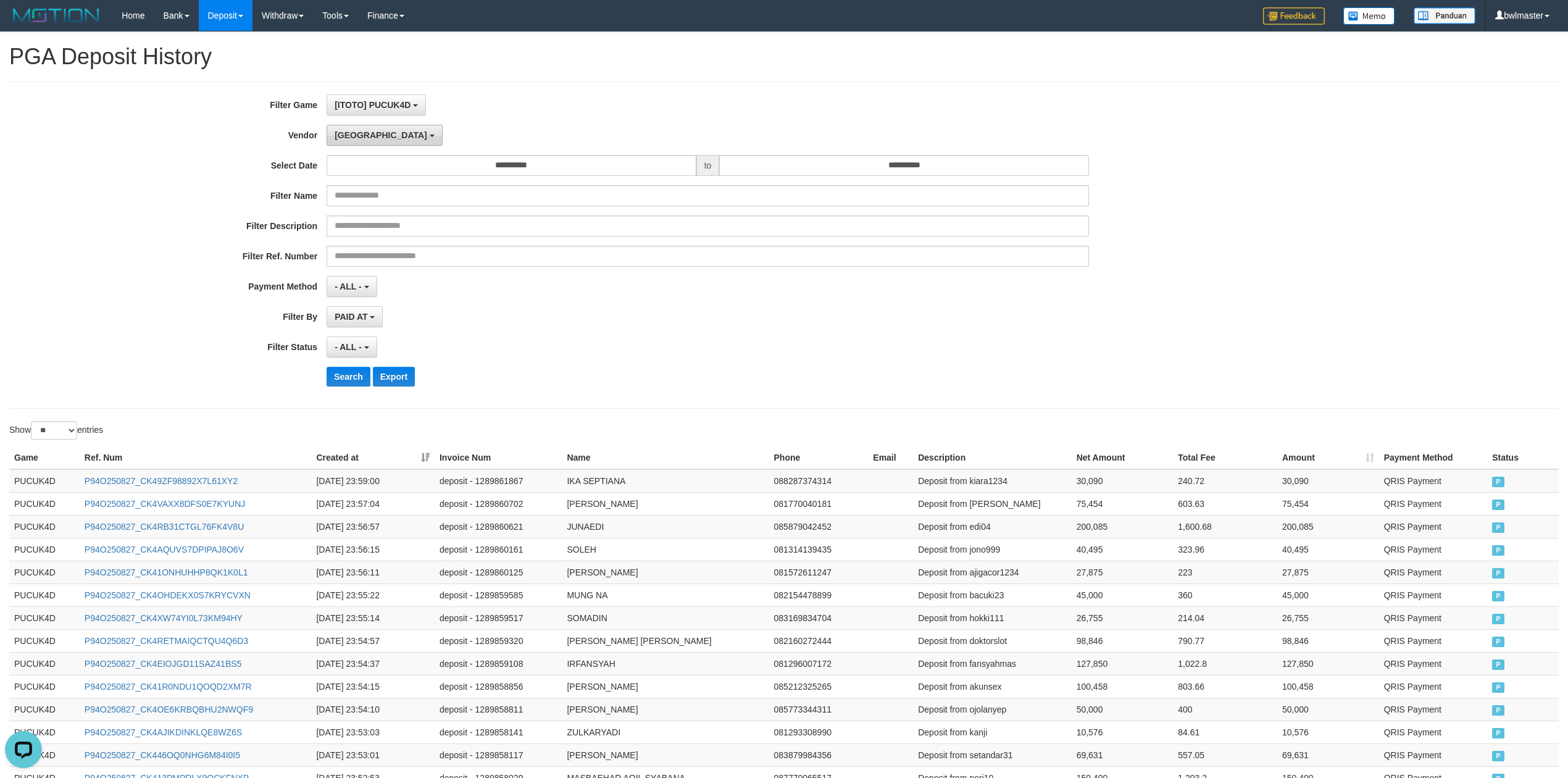
click at [354, 140] on span "[GEOGRAPHIC_DATA]" at bounding box center [381, 135] width 93 height 10
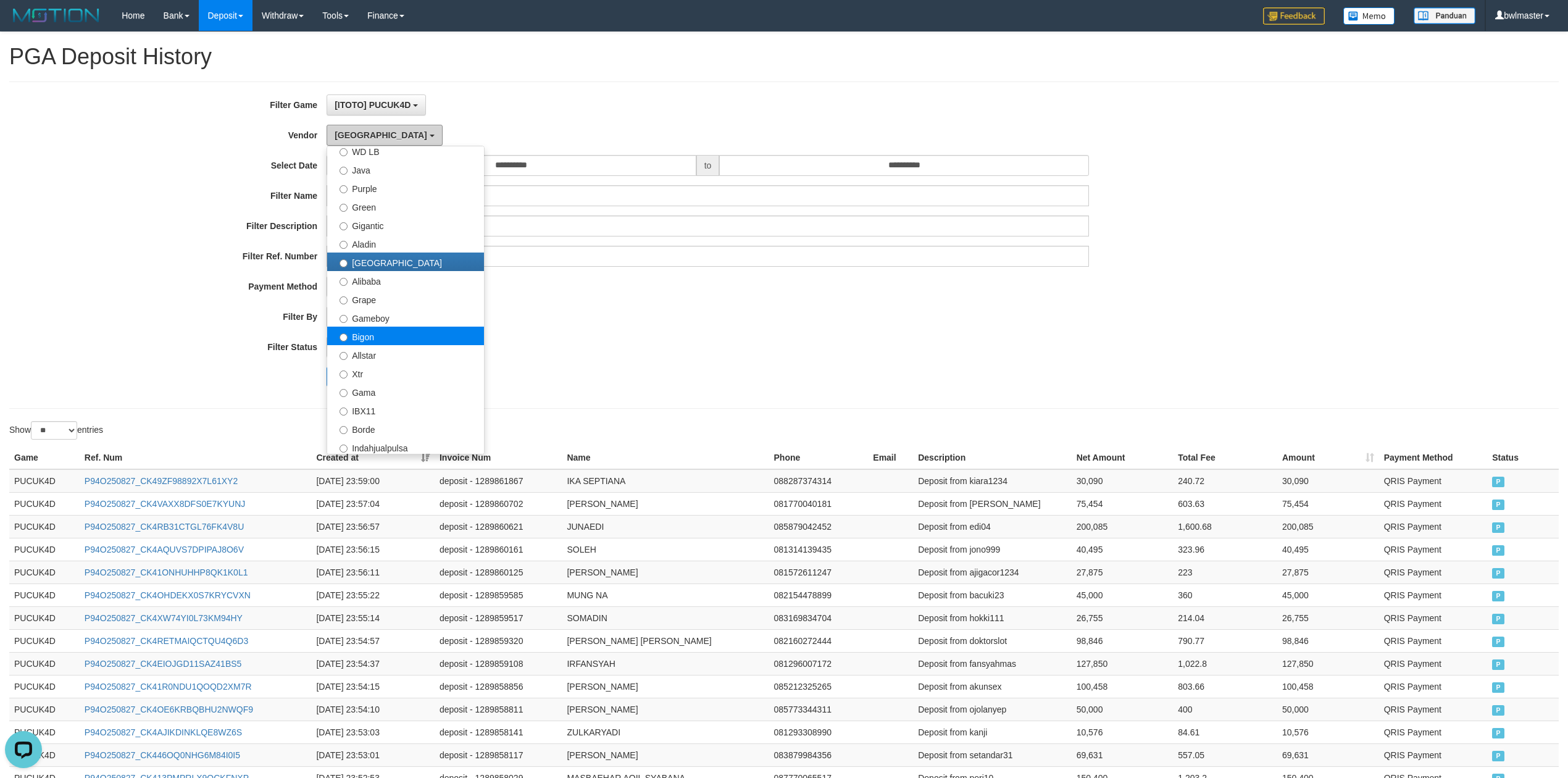
scroll to position [159, 0]
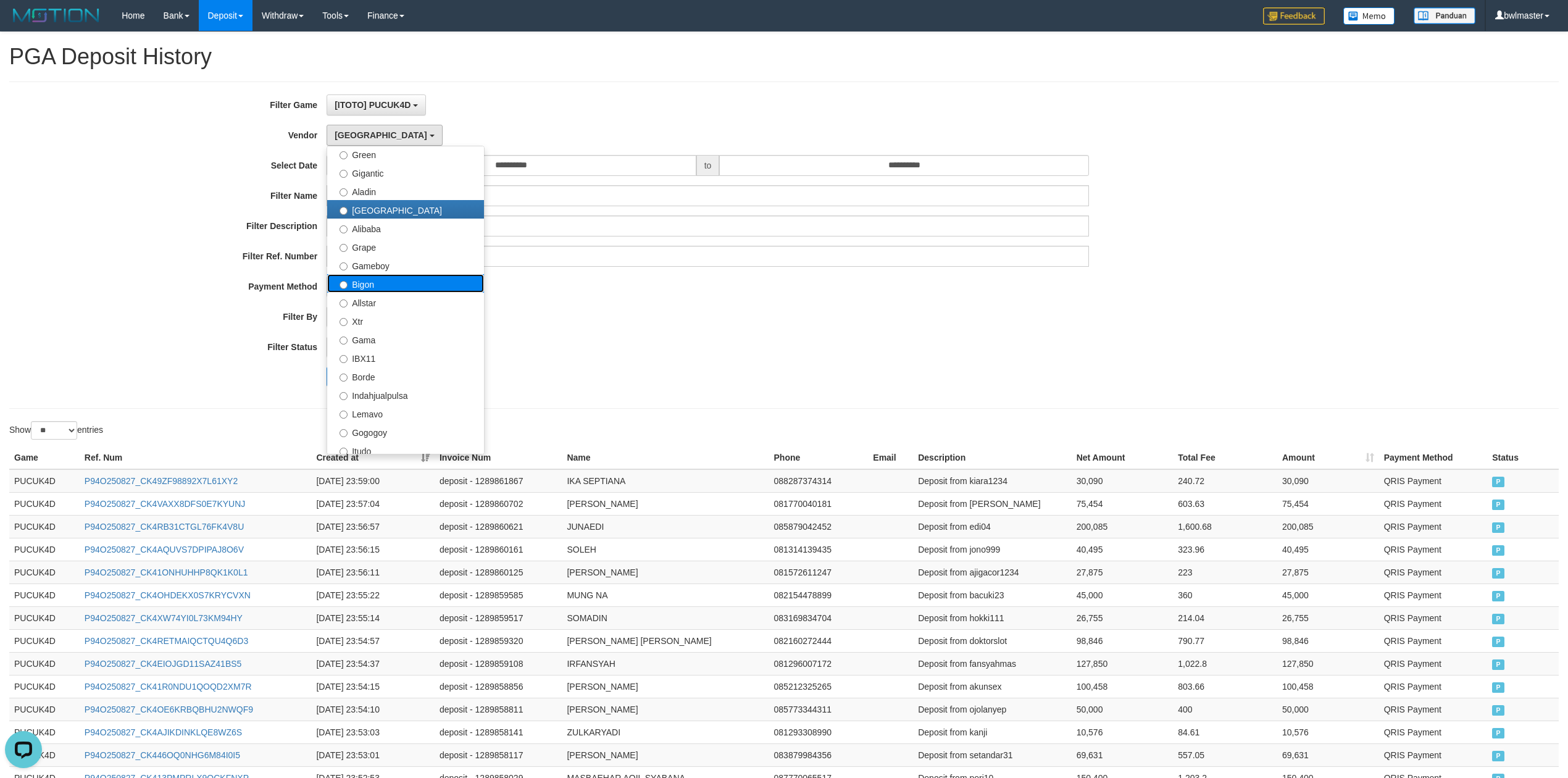
click at [376, 291] on label "Bigon" at bounding box center [405, 282] width 157 height 18
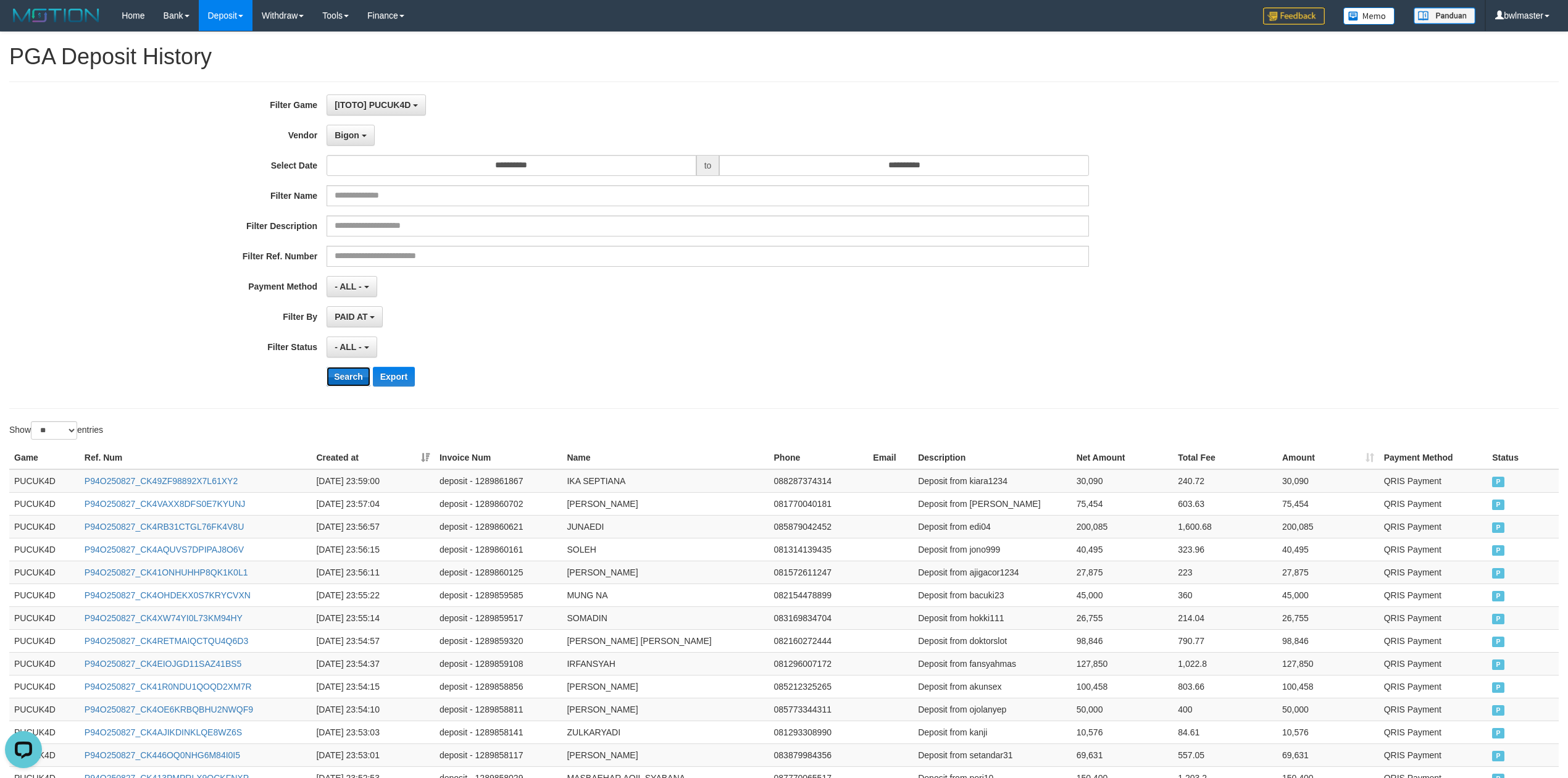
click at [343, 386] on button "Search" at bounding box center [348, 376] width 43 height 19
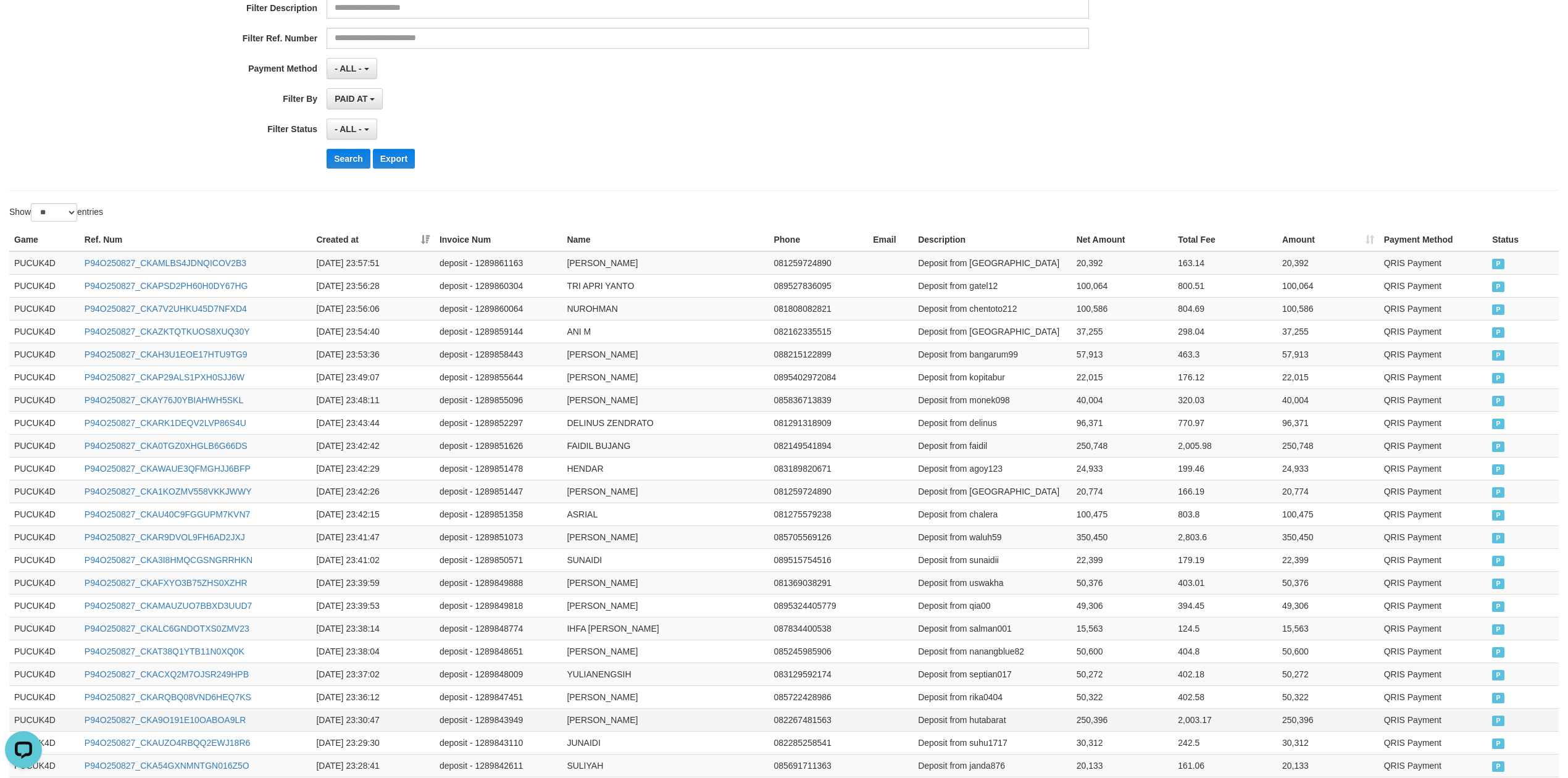
scroll to position [391, 0]
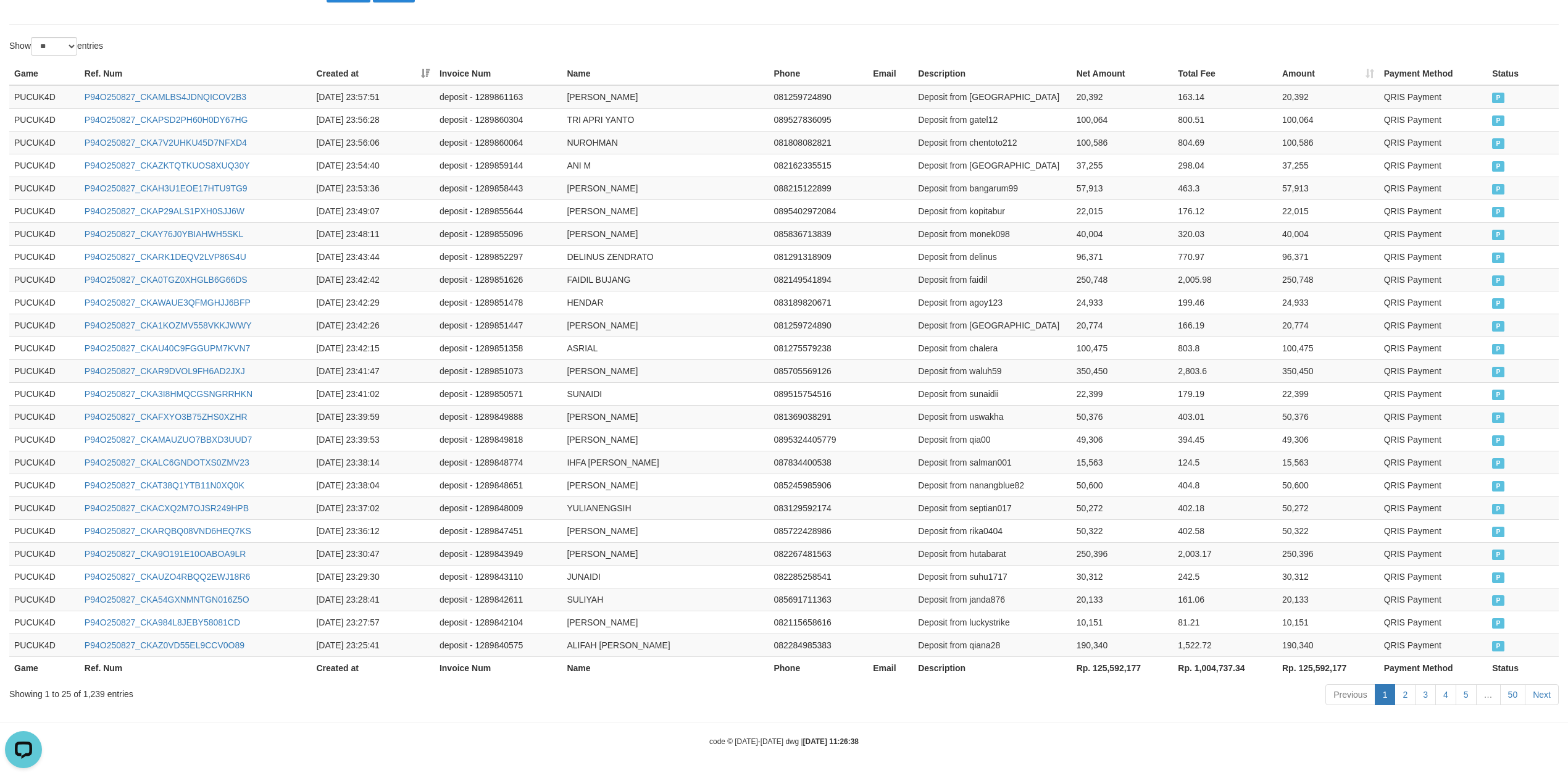
click at [1124, 667] on th "Rp. 125,592,177" at bounding box center [1123, 668] width 102 height 23
click at [1123, 667] on th "Rp. 125,592,177" at bounding box center [1123, 668] width 102 height 23
click at [1118, 667] on th "Rp. 125,592,177" at bounding box center [1123, 668] width 102 height 23
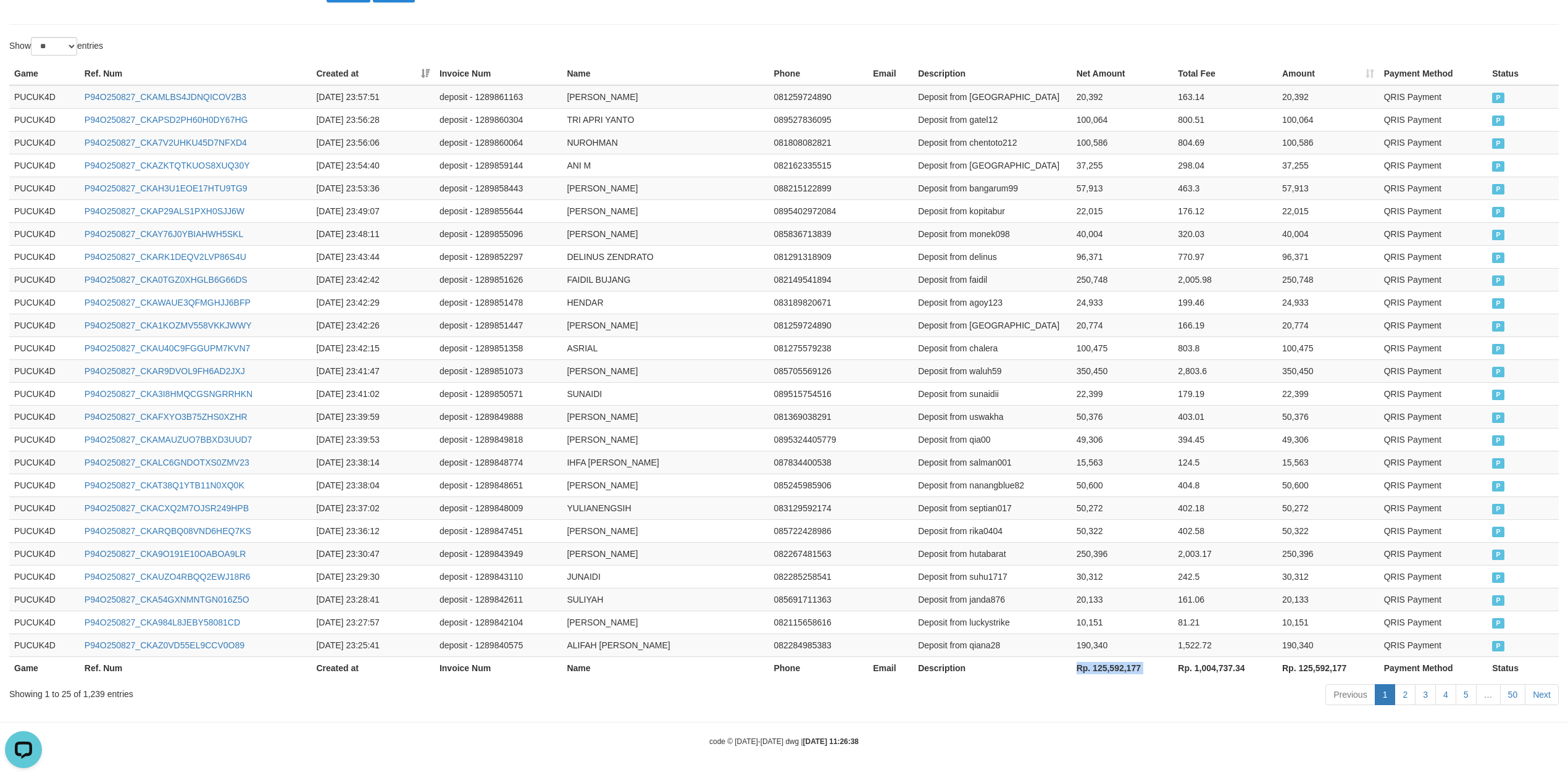
click at [1118, 667] on th "Rp. 125,592,177" at bounding box center [1123, 668] width 102 height 23
click at [1120, 667] on th "Rp. 125,592,177" at bounding box center [1123, 668] width 102 height 23
click at [947, 47] on div "Show ** ** ** *** entries" at bounding box center [784, 47] width 1568 height 21
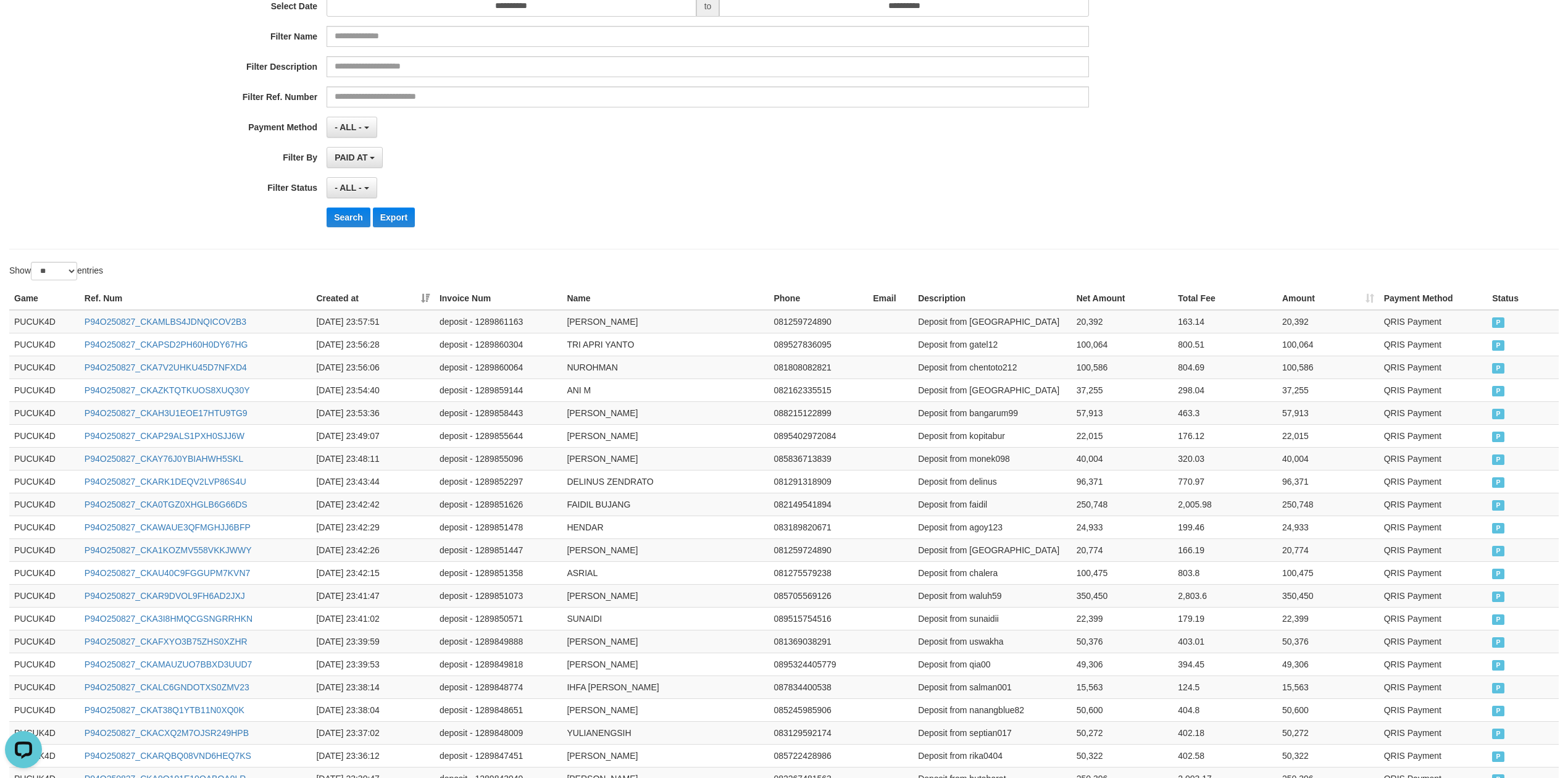
scroll to position [0, 0]
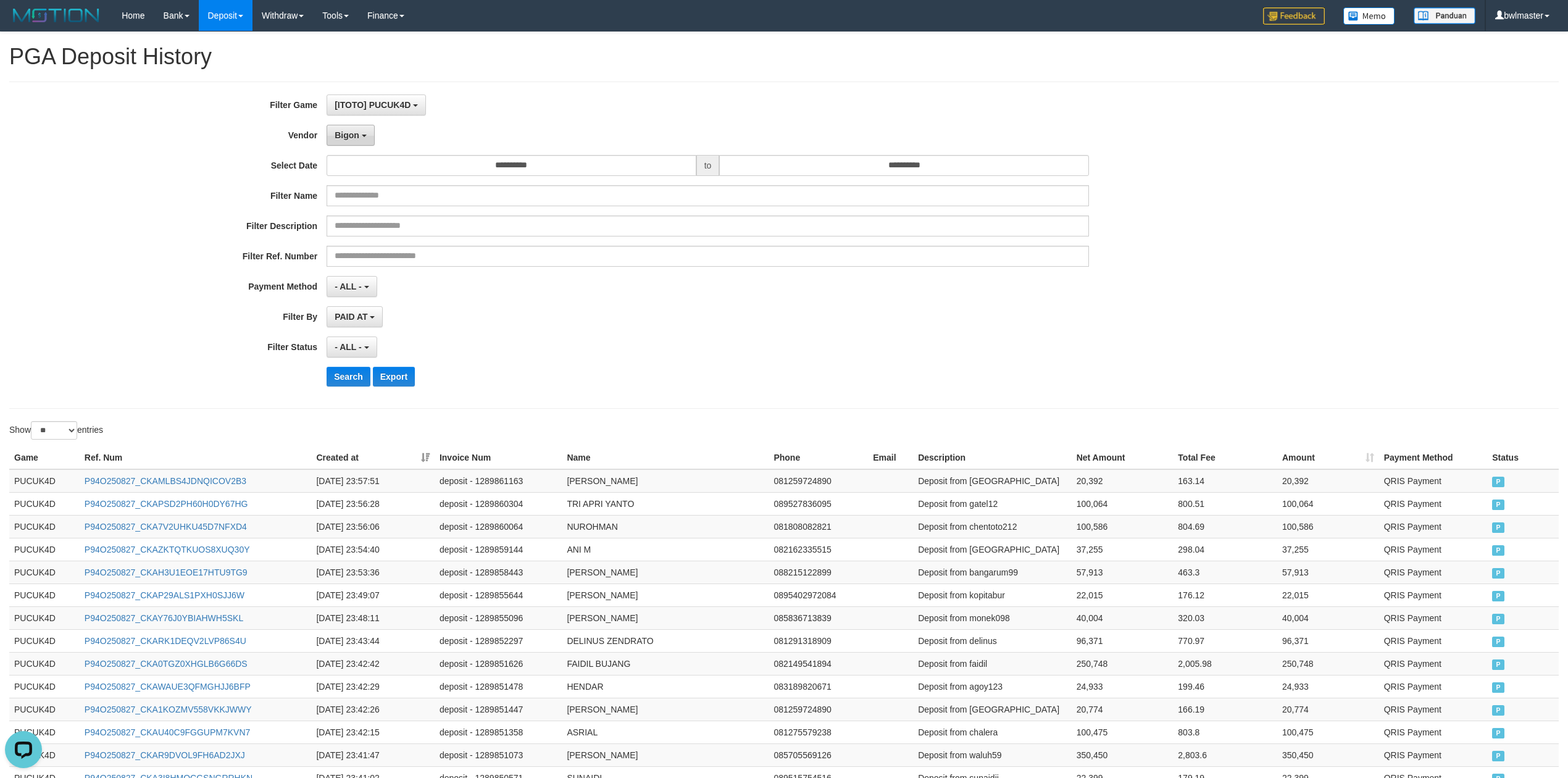
click at [356, 146] on button "Bigon" at bounding box center [351, 135] width 48 height 21
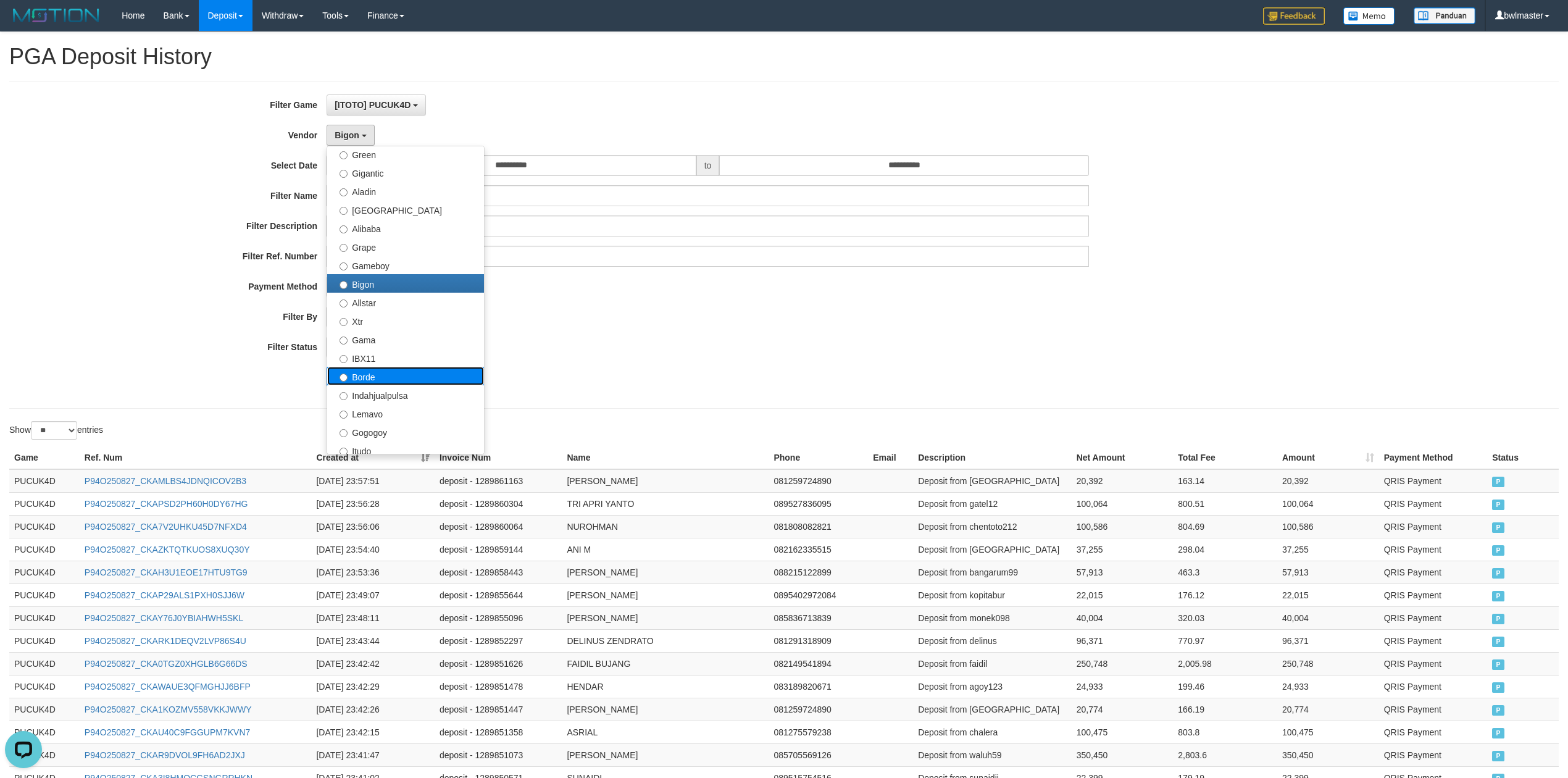
click at [386, 370] on label "Borde" at bounding box center [405, 375] width 157 height 18
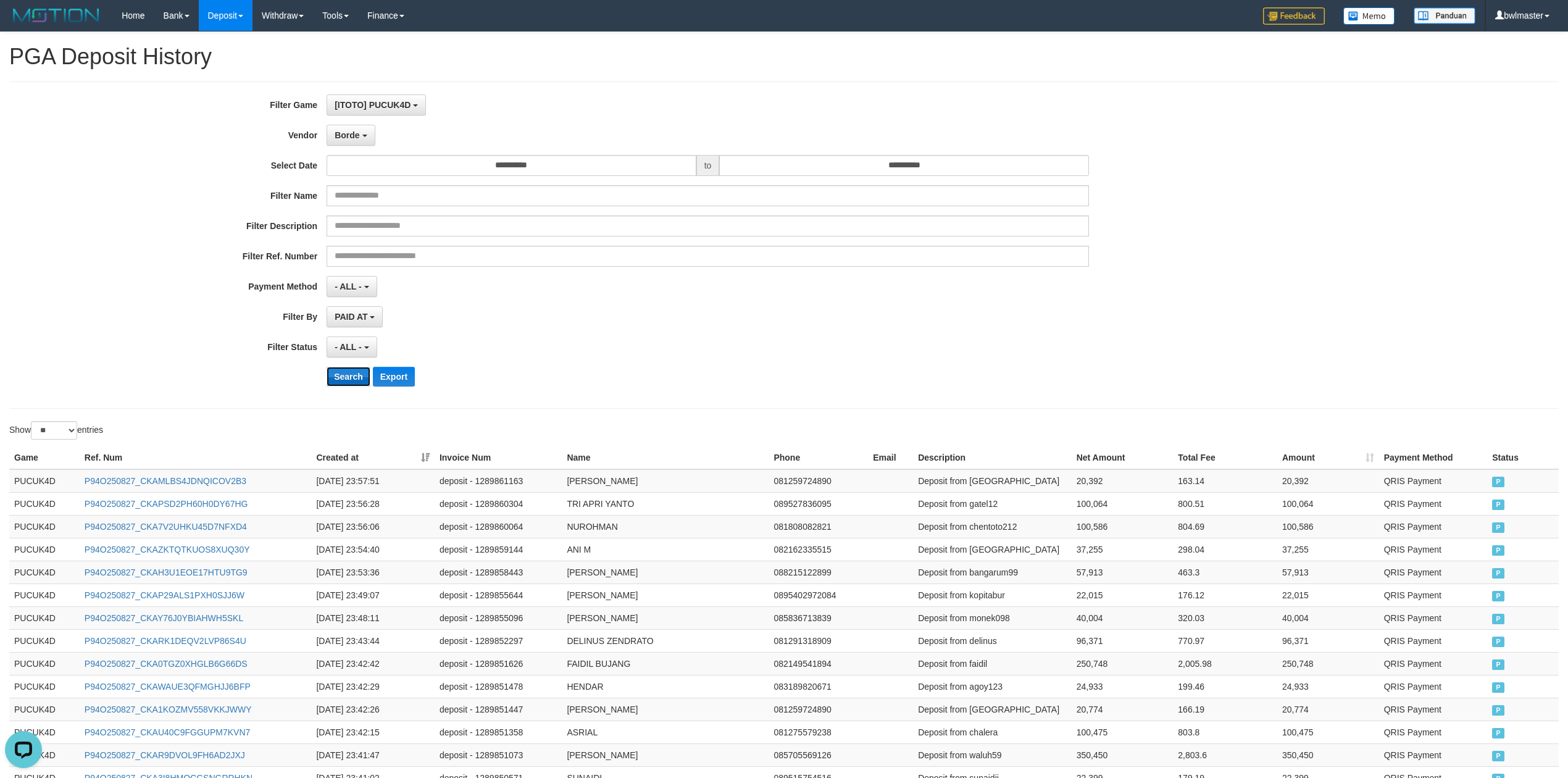
click at [364, 377] on button "Search" at bounding box center [348, 376] width 43 height 19
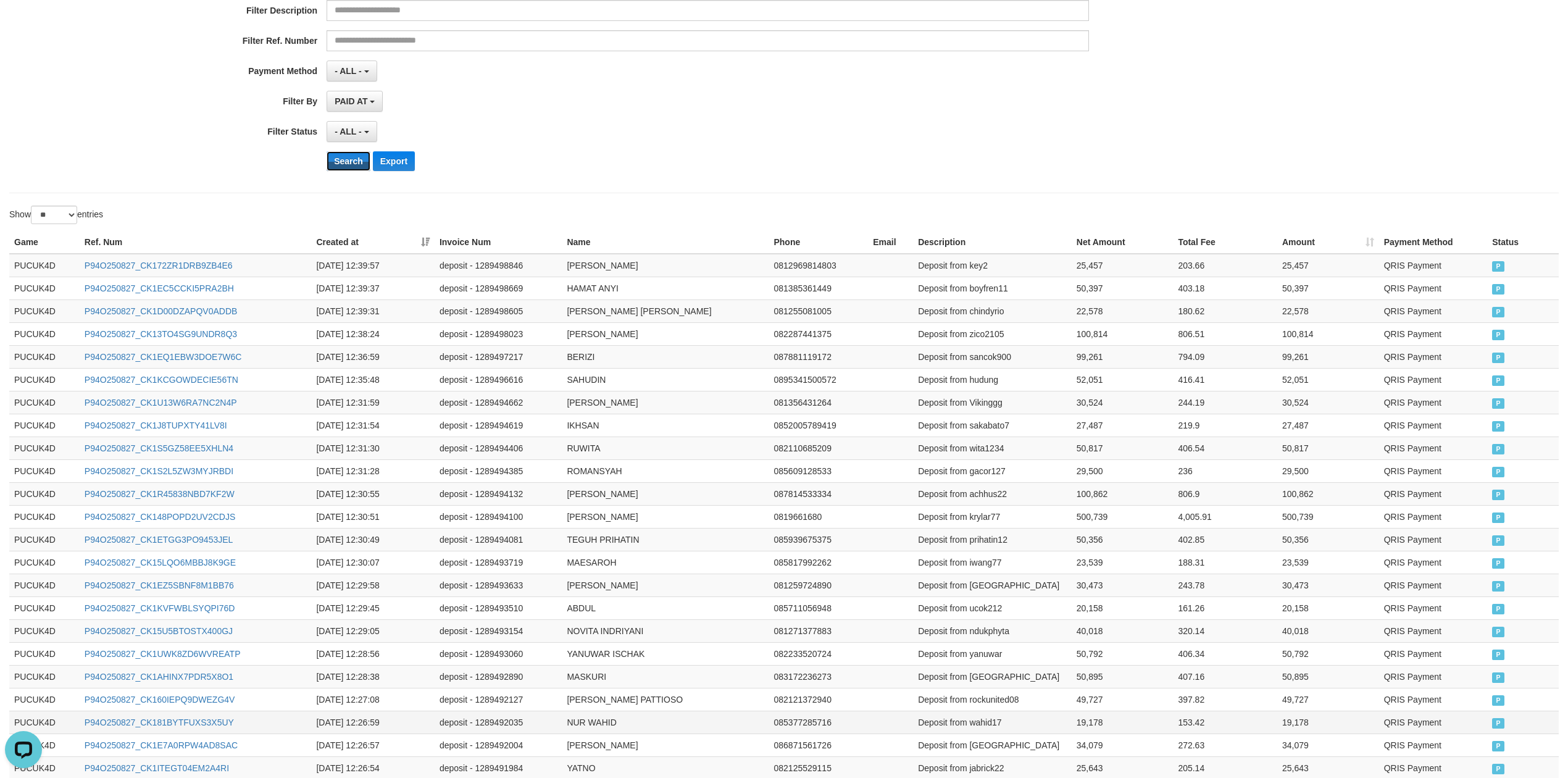
scroll to position [391, 0]
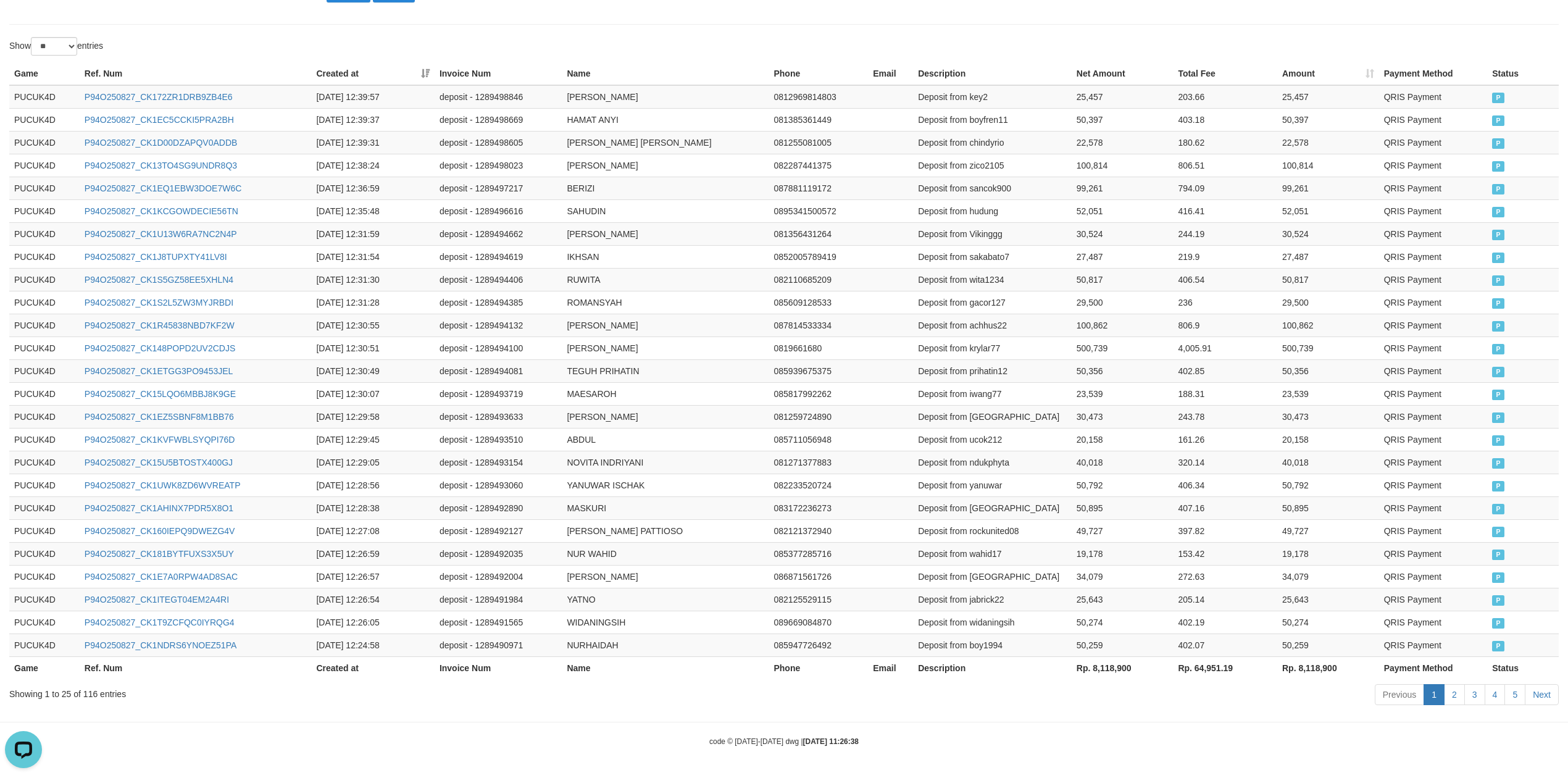
click at [1117, 672] on th "Rp. 8,118,900" at bounding box center [1123, 668] width 102 height 23
copy th "8,118,900"
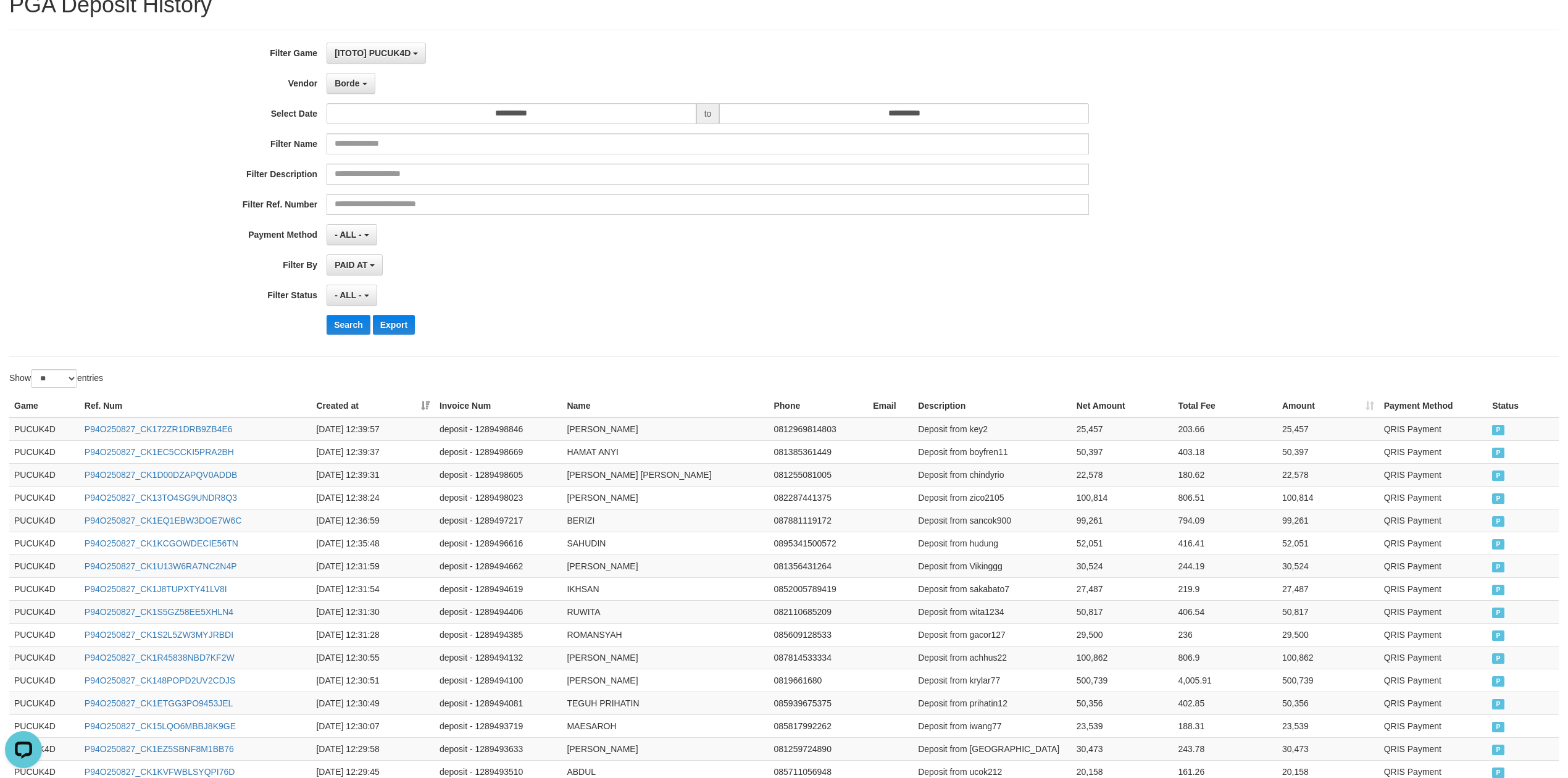
scroll to position [0, 0]
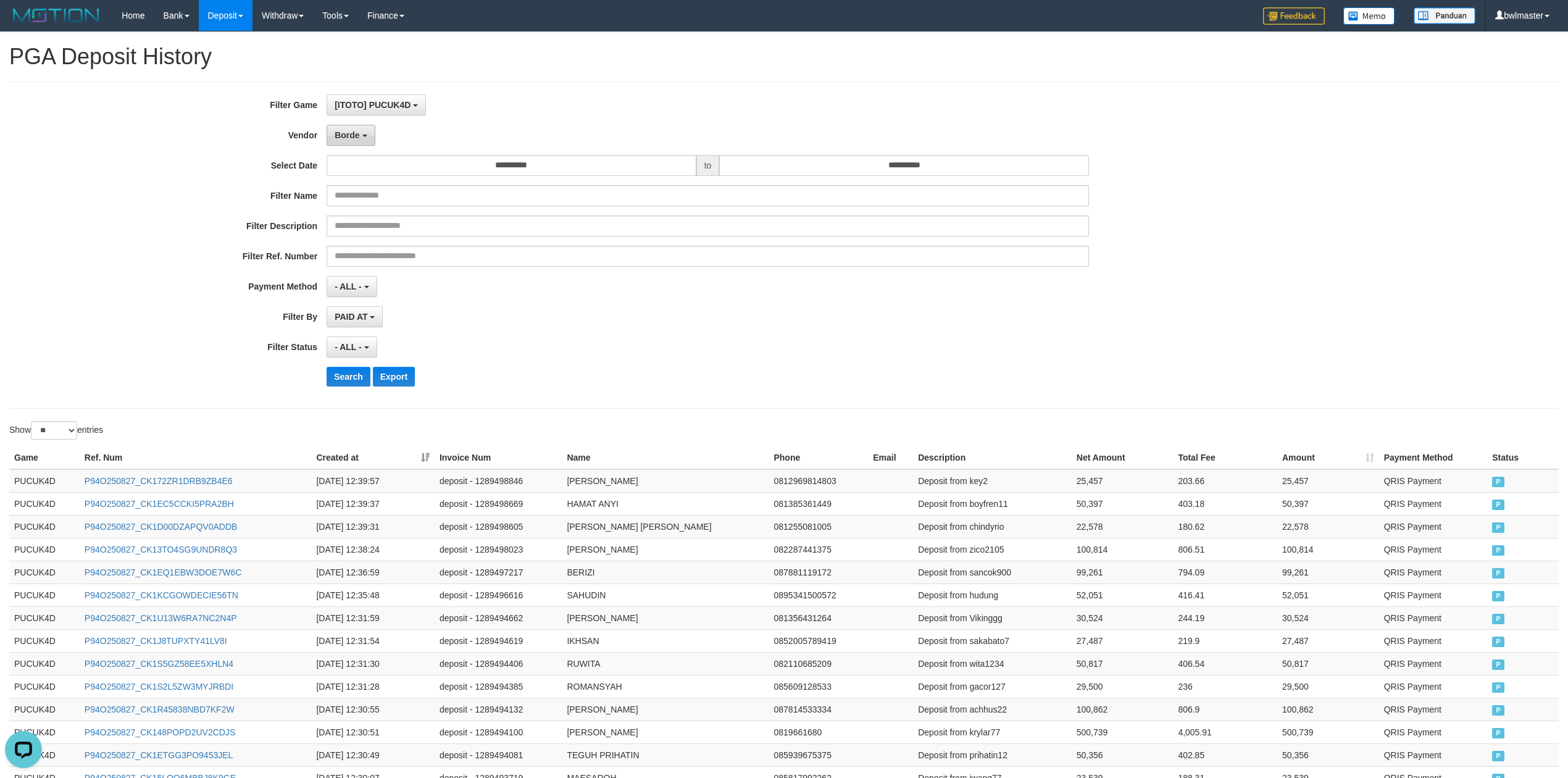
click at [334, 137] on button "Borde" at bounding box center [351, 135] width 48 height 21
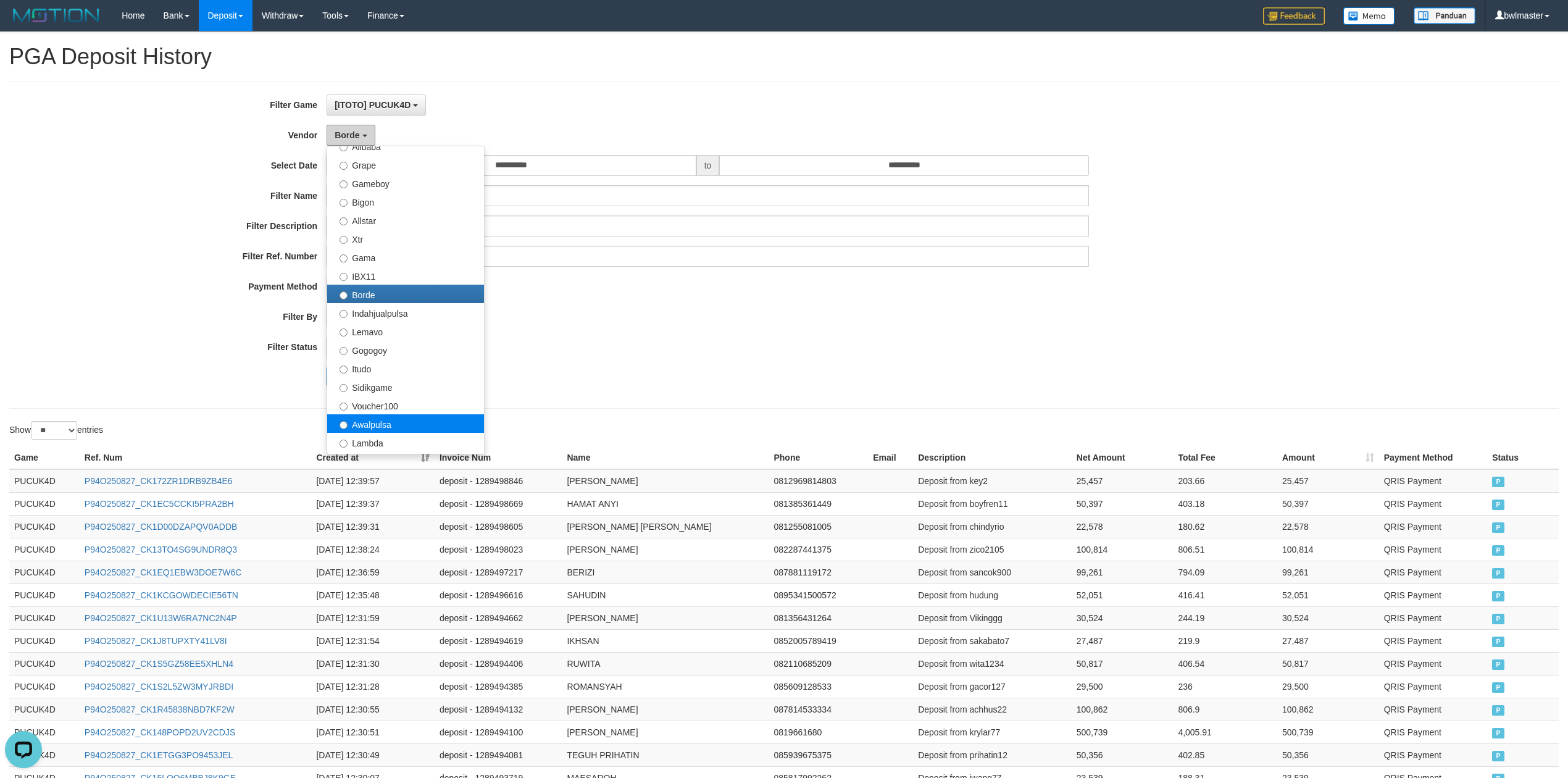
scroll to position [324, 0]
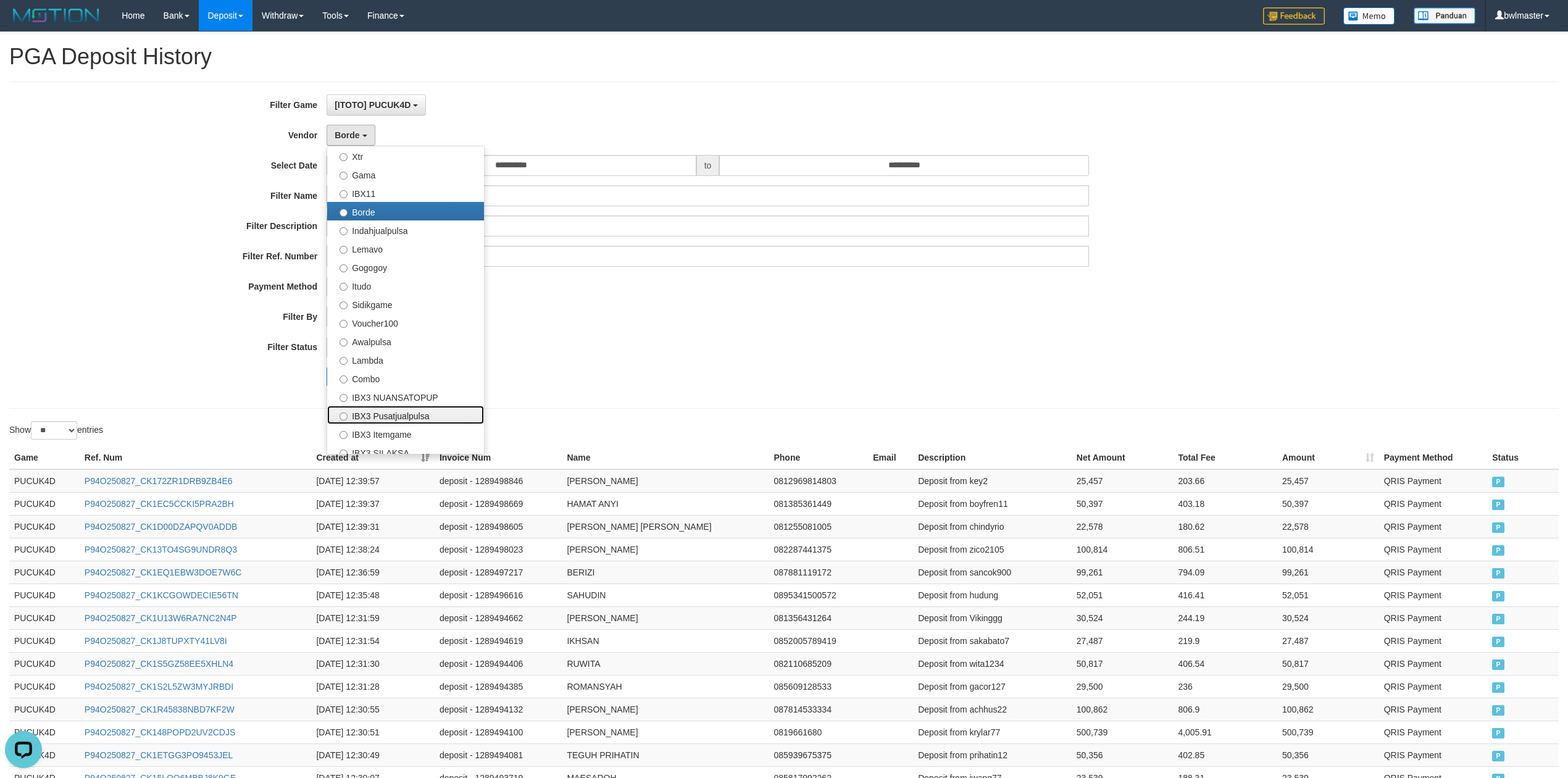
click at [434, 418] on label "IBX3 Pusatjualpulsa" at bounding box center [405, 415] width 157 height 18
select select "**********"
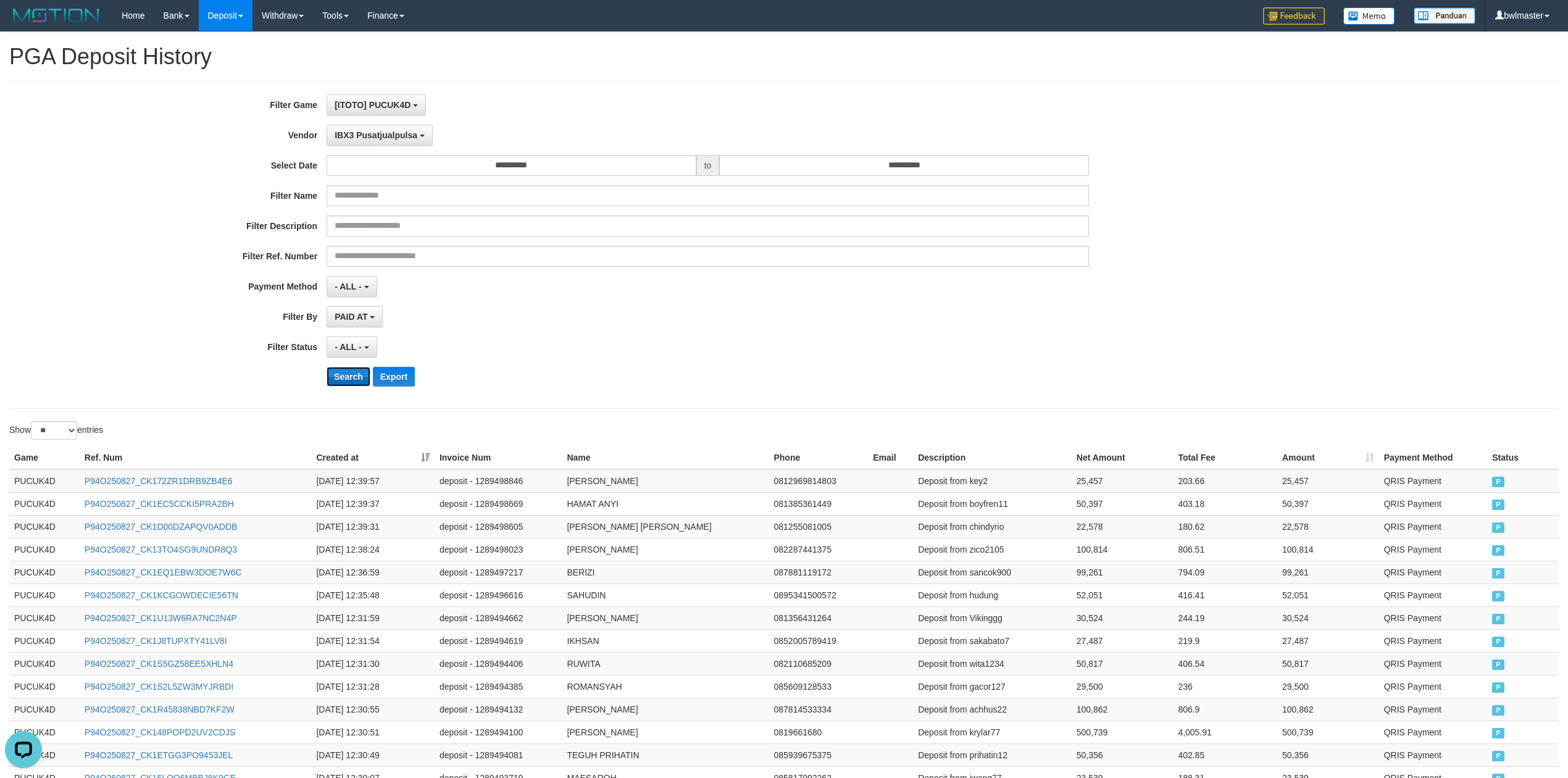
click at [347, 383] on button "Search" at bounding box center [348, 376] width 43 height 19
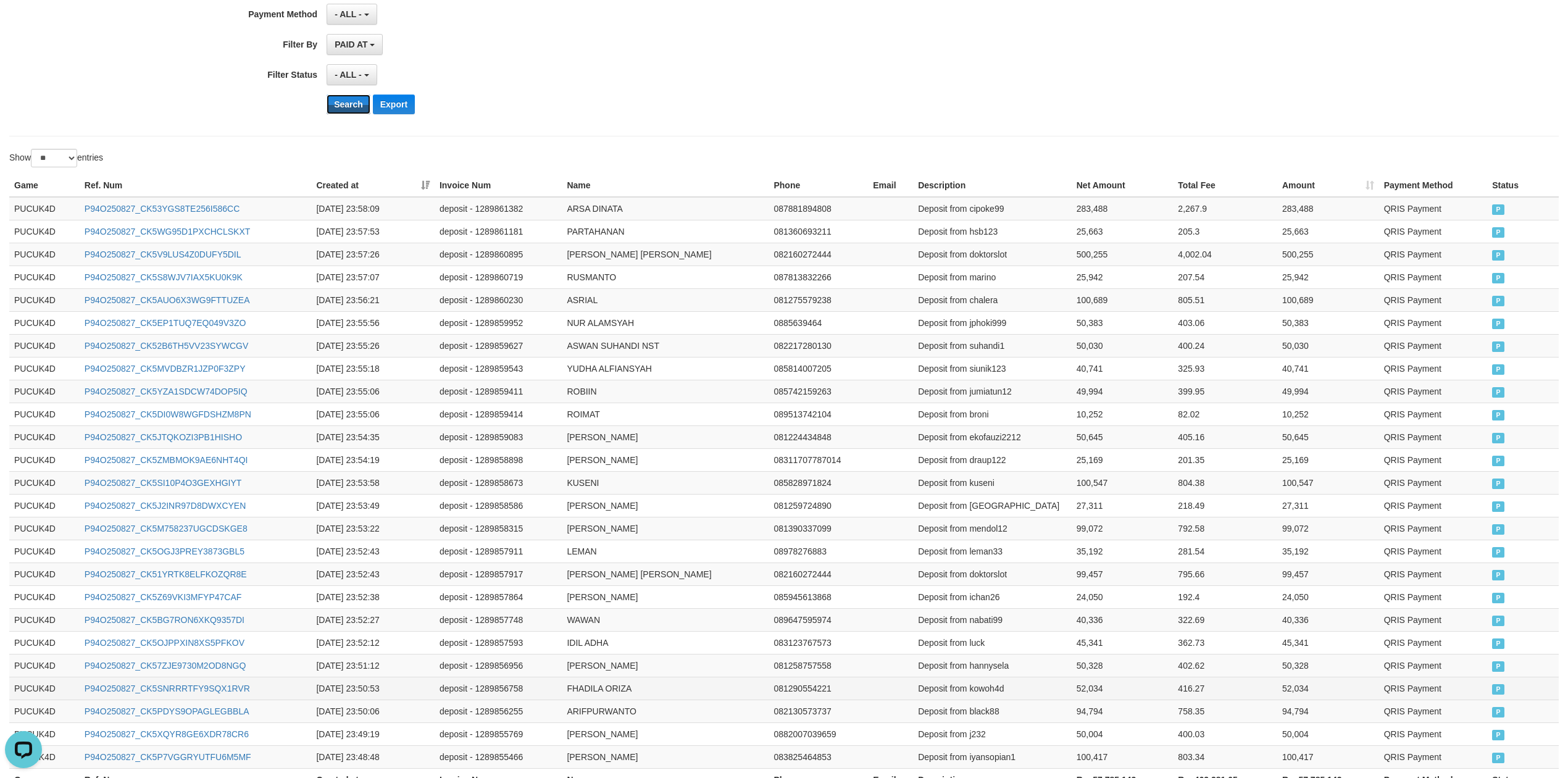
scroll to position [391, 0]
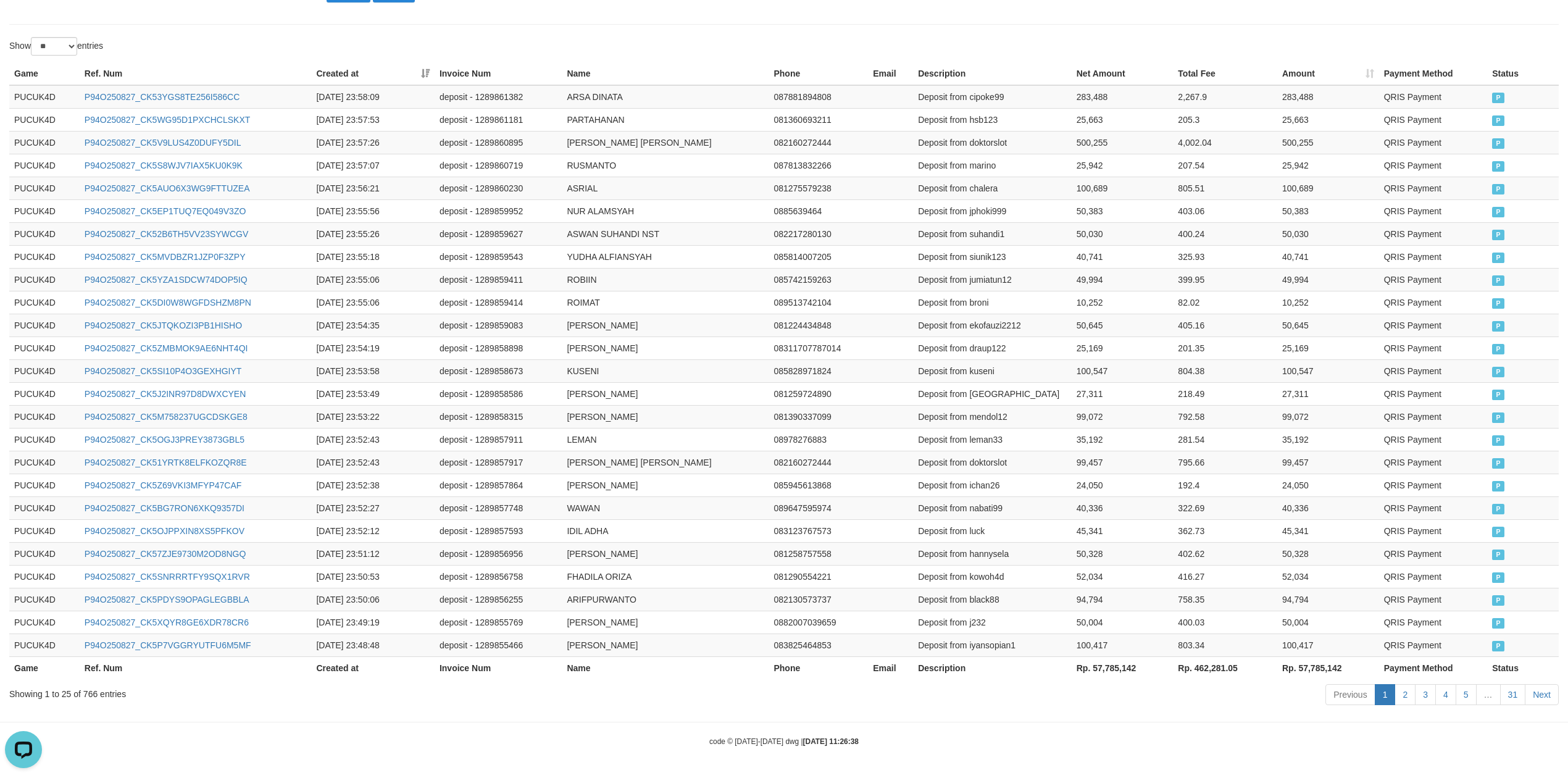
click at [1108, 665] on th "Rp. 57,785,142" at bounding box center [1123, 668] width 102 height 23
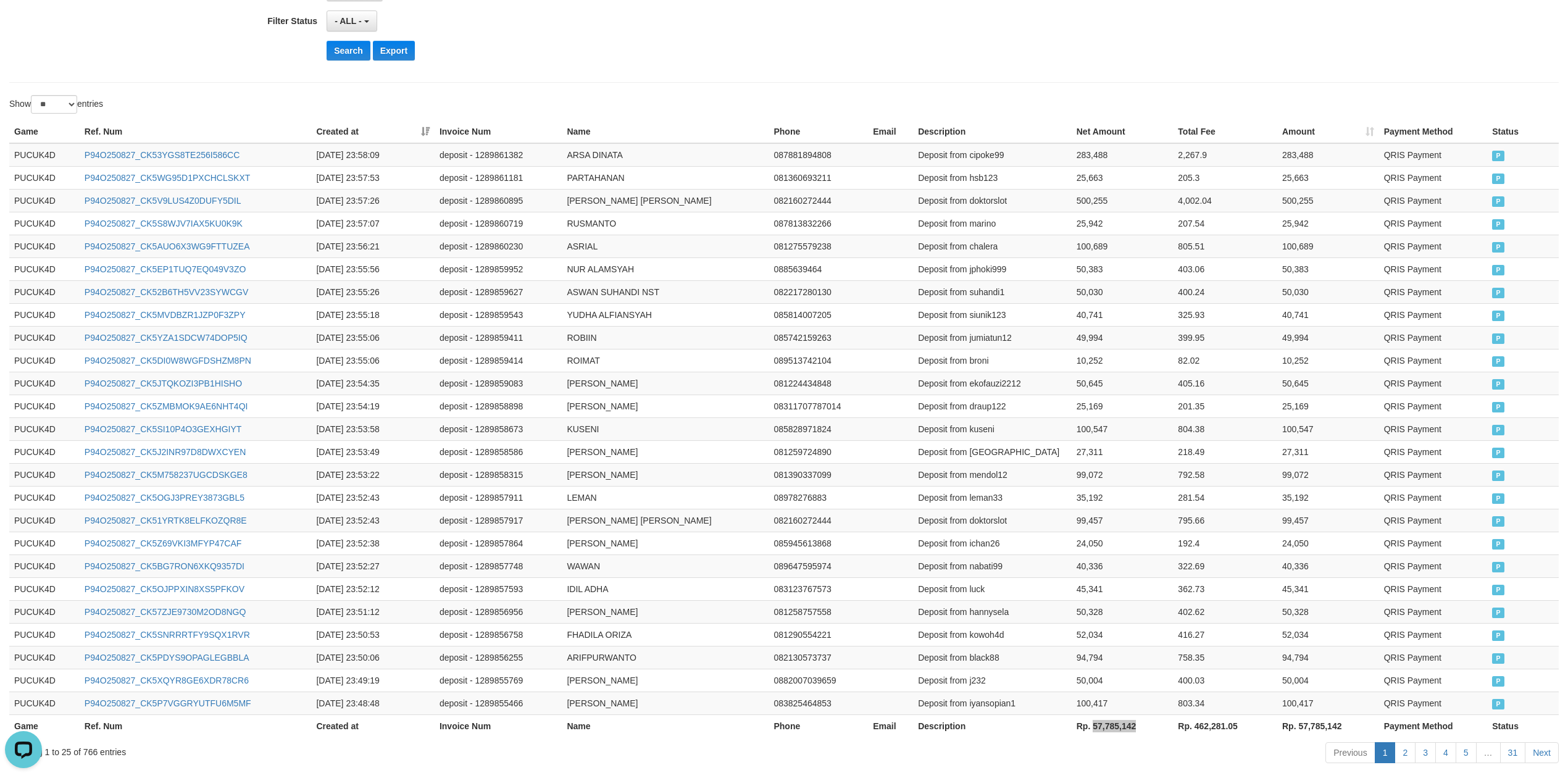
scroll to position [0, 0]
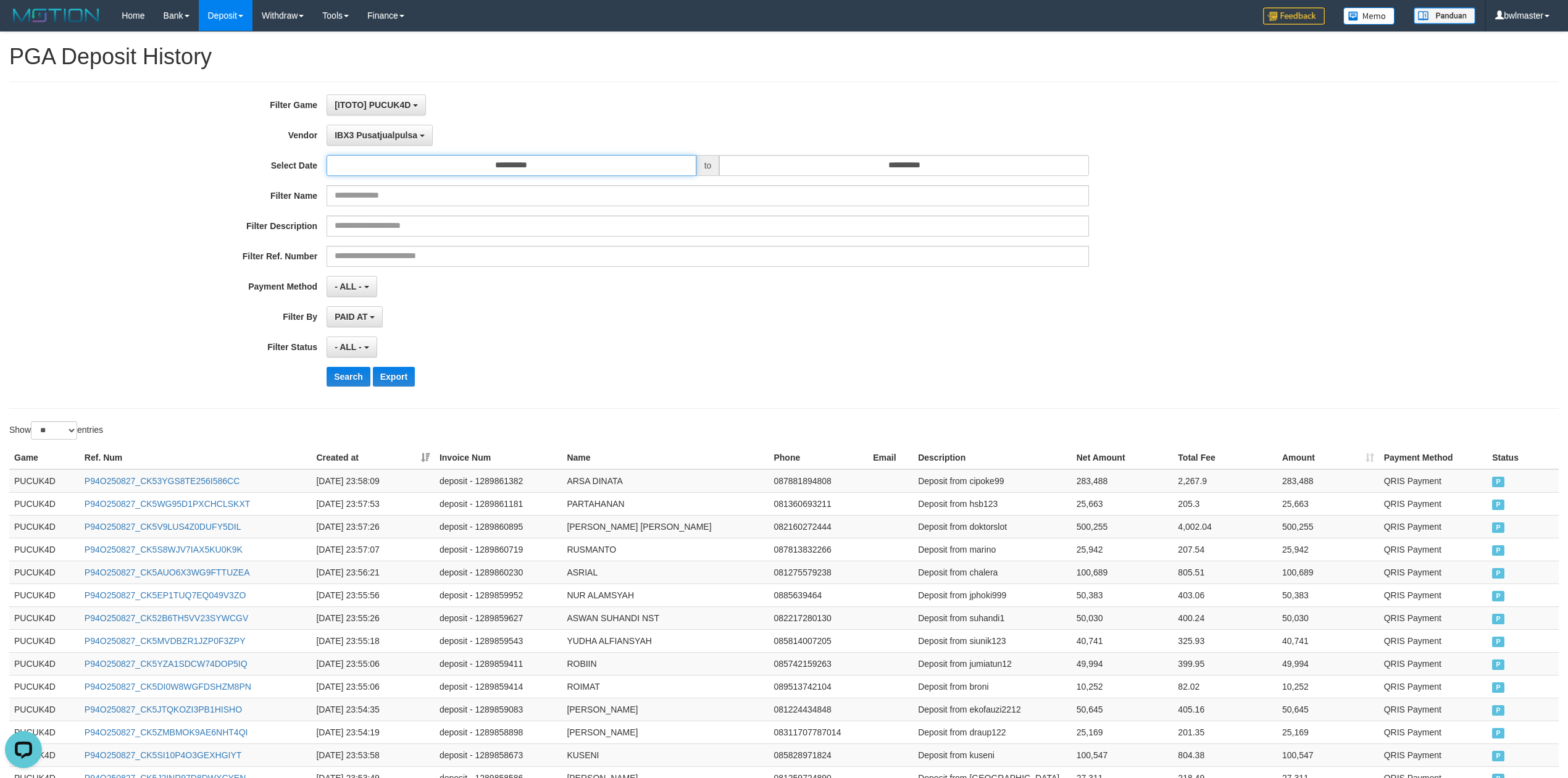
click at [527, 171] on input "**********" at bounding box center [512, 166] width 370 height 21
click at [392, 305] on td "28" at bounding box center [394, 302] width 18 height 18
type input "**********"
click at [593, 299] on div "**********" at bounding box center [654, 245] width 1308 height 301
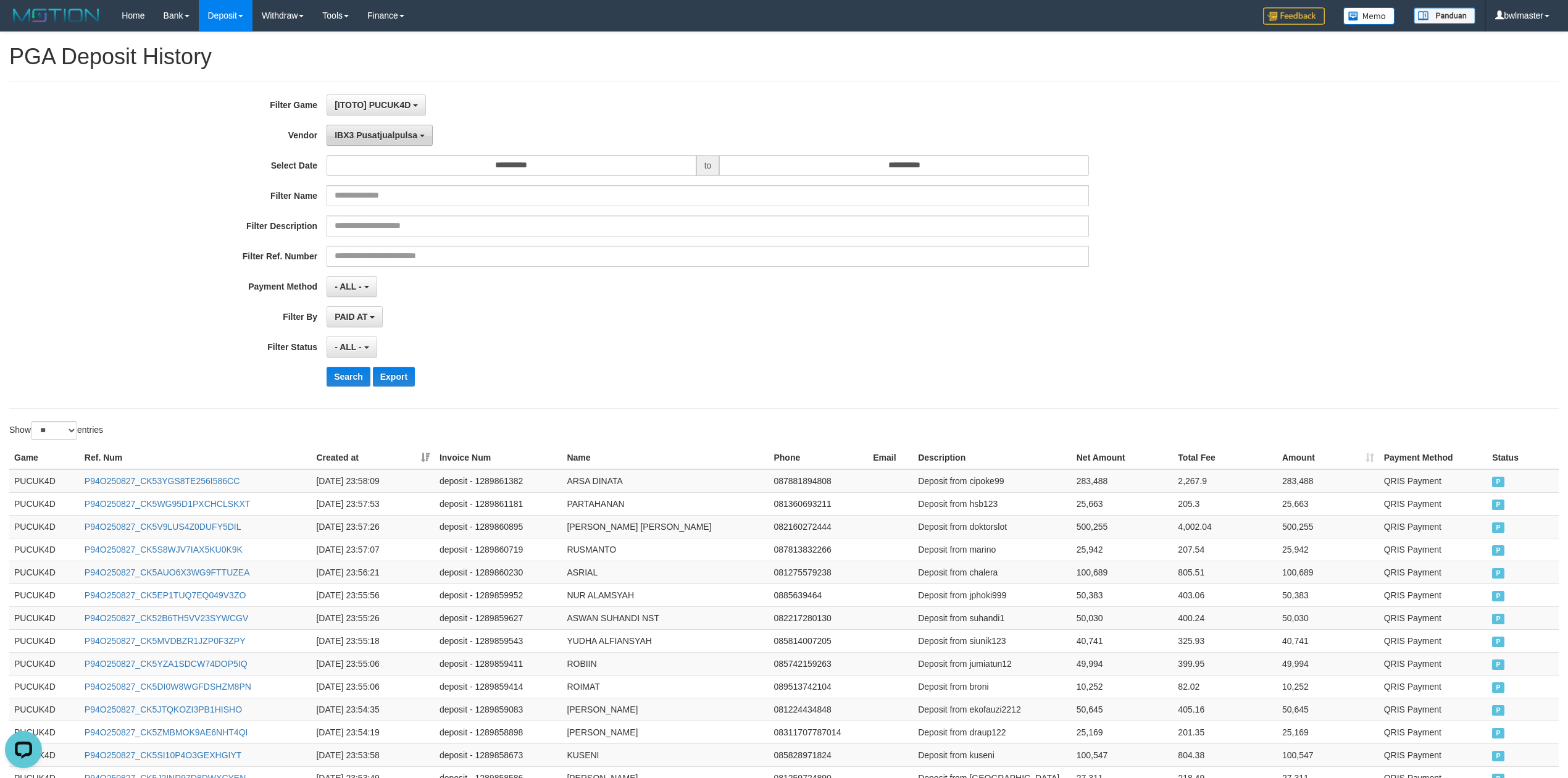
click at [383, 138] on span "IBX3 Pusatjualpulsa" at bounding box center [376, 135] width 83 height 10
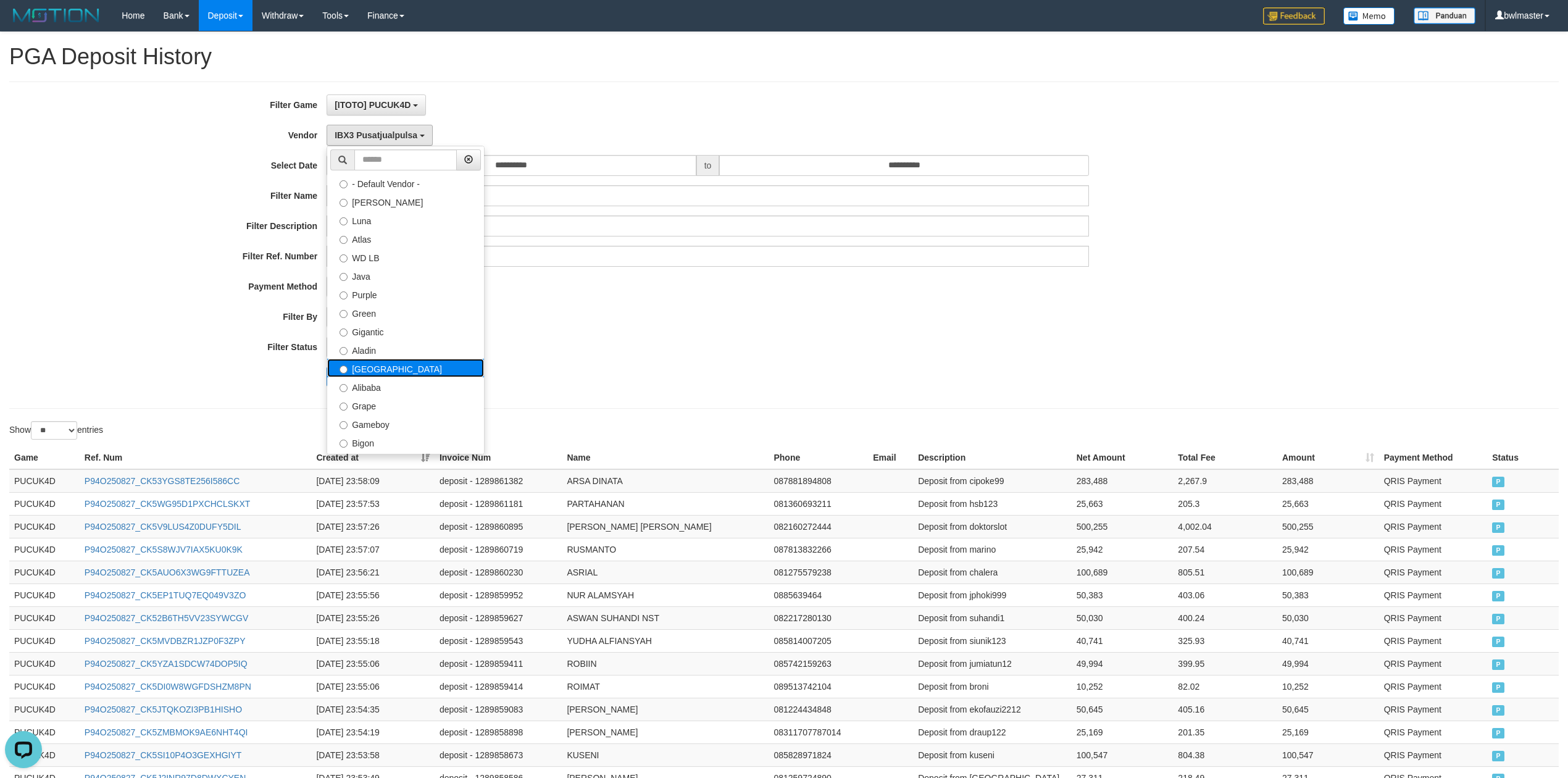
click at [388, 370] on label "[GEOGRAPHIC_DATA]" at bounding box center [405, 367] width 157 height 18
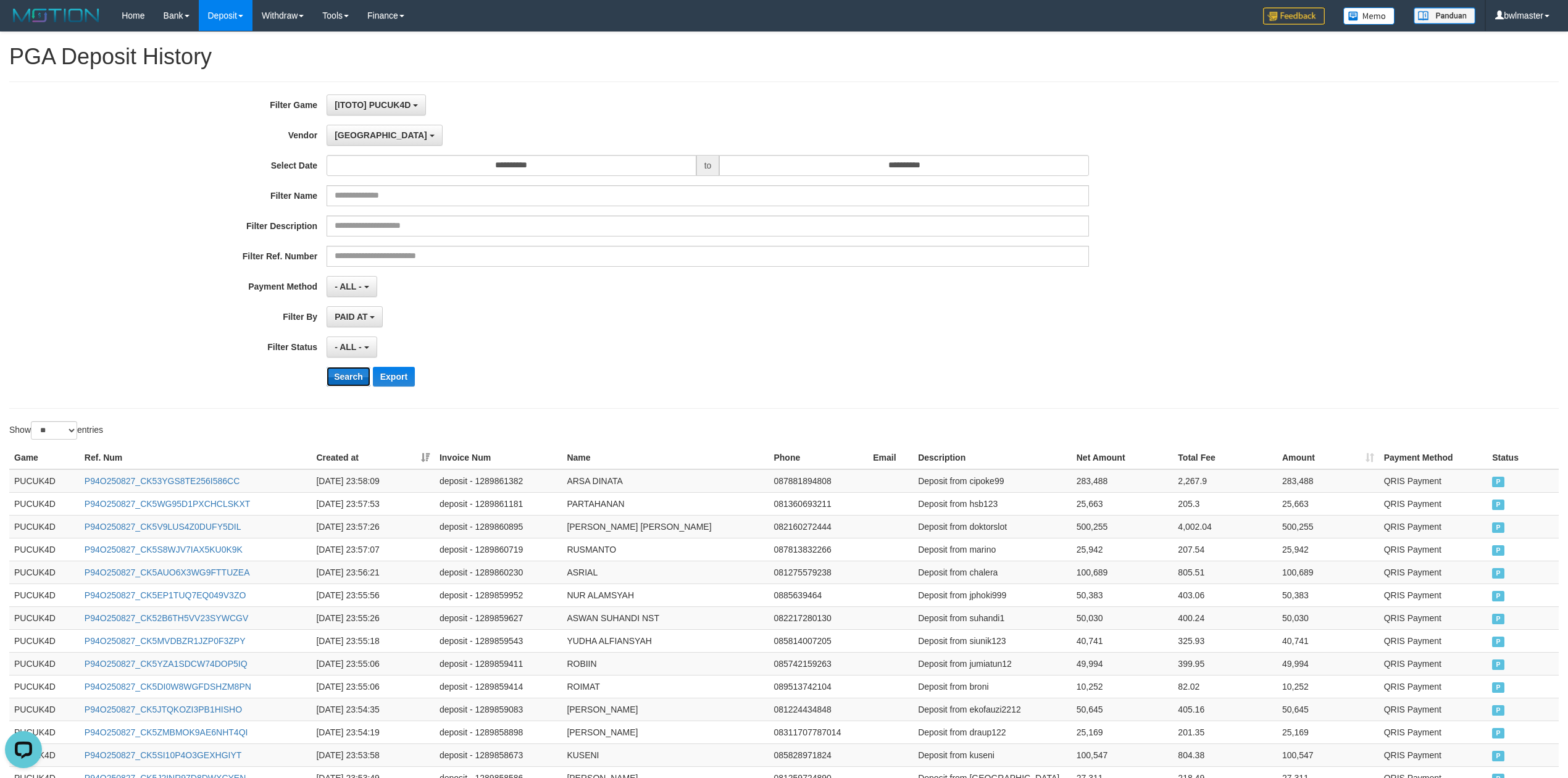
click at [343, 382] on button "Search" at bounding box center [348, 376] width 43 height 19
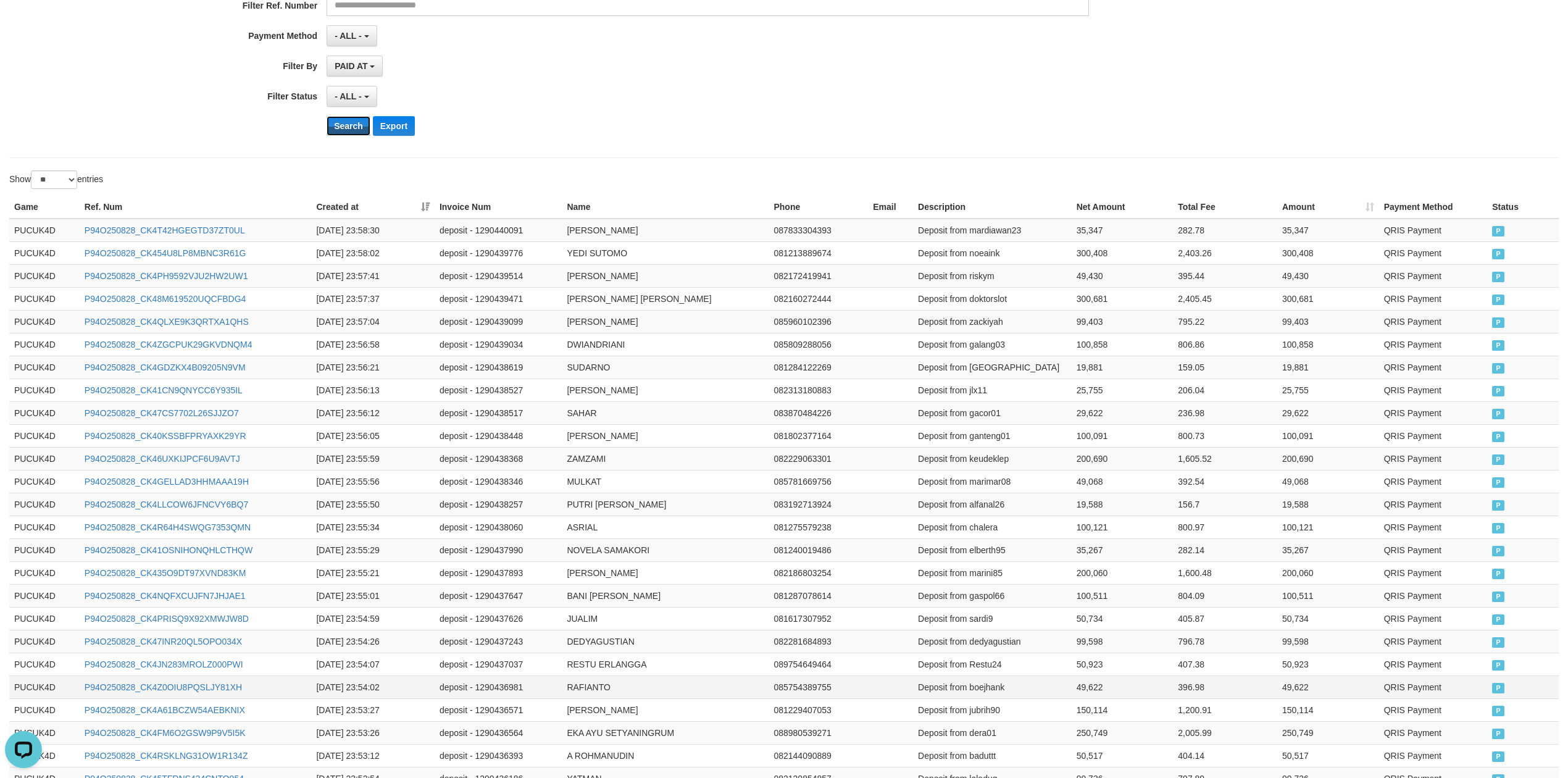
scroll to position [391, 0]
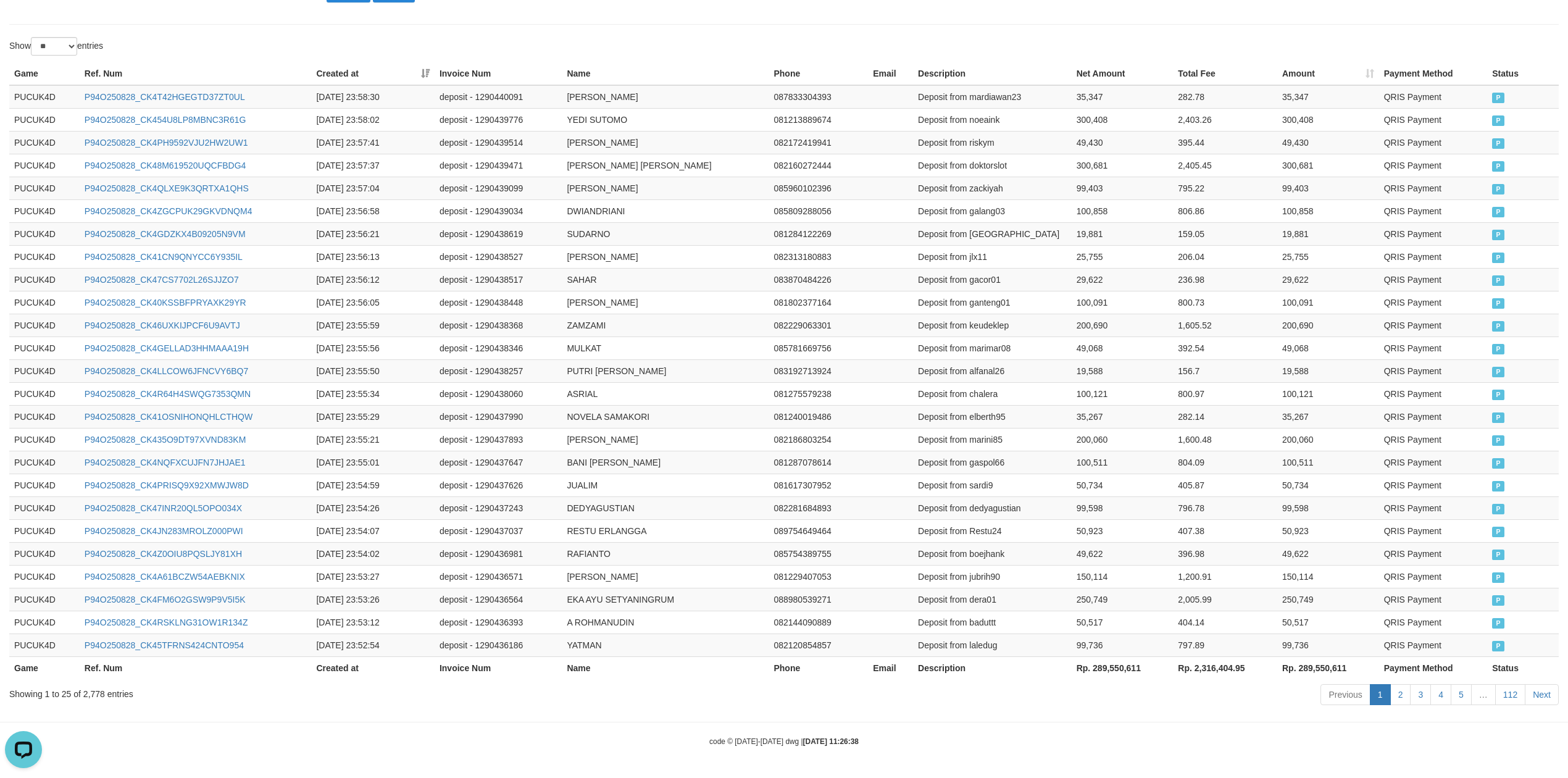
click at [1098, 668] on th "Rp. 289,550,611" at bounding box center [1123, 668] width 102 height 23
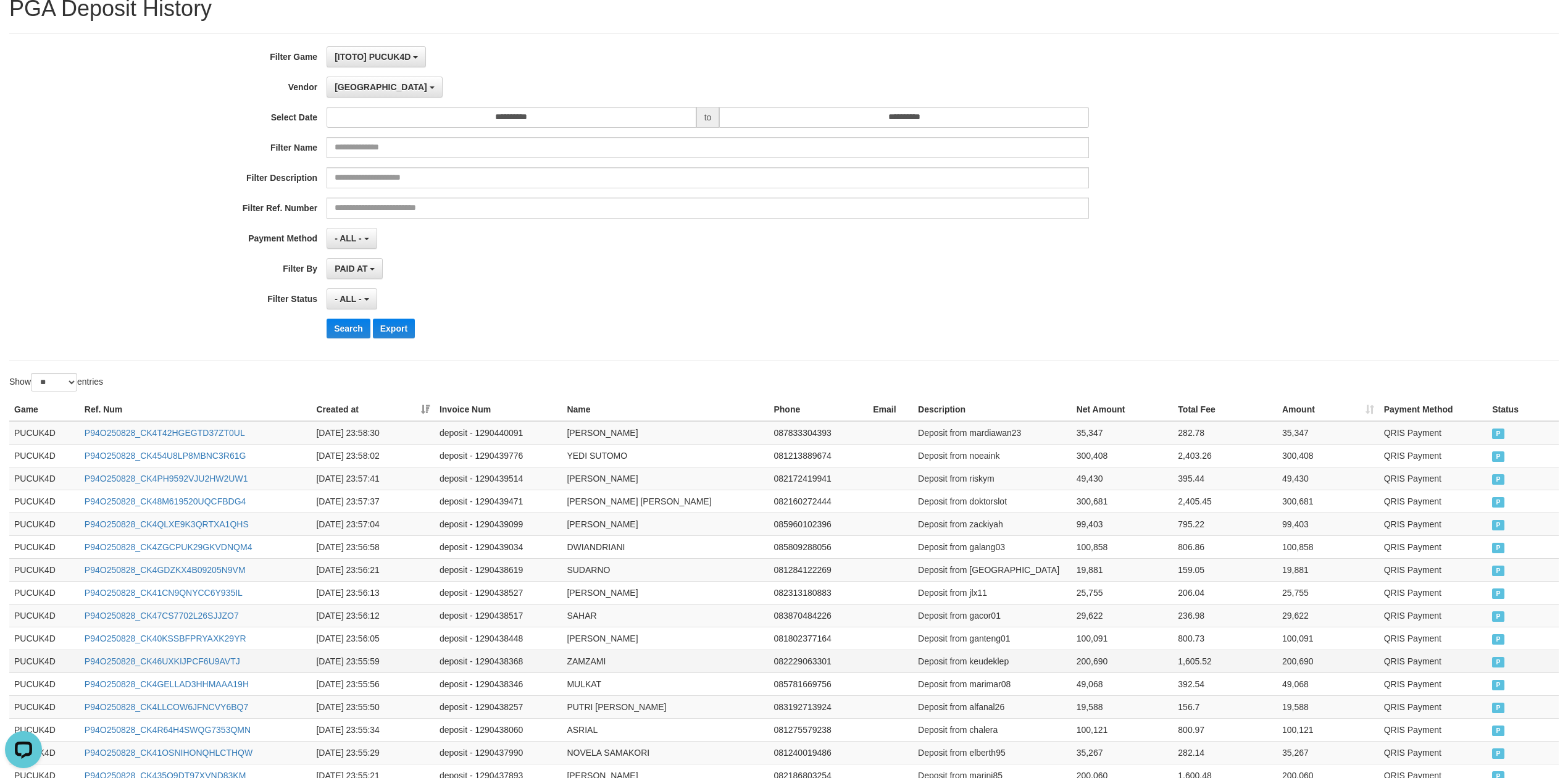
scroll to position [0, 0]
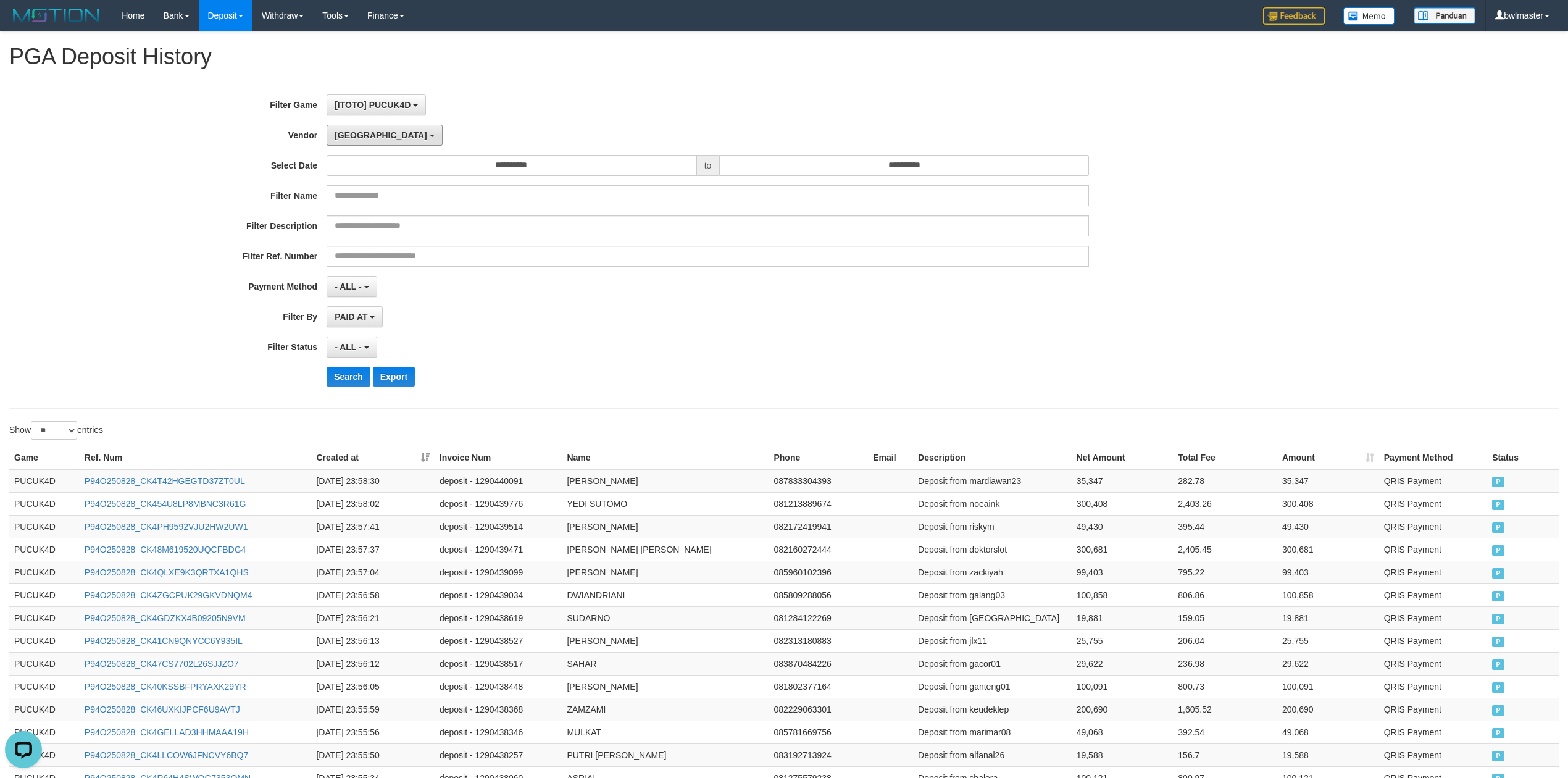
drag, startPoint x: 347, startPoint y: 139, endPoint x: 349, endPoint y: 148, distance: 9.2
click at [347, 139] on span "[GEOGRAPHIC_DATA]" at bounding box center [381, 135] width 93 height 10
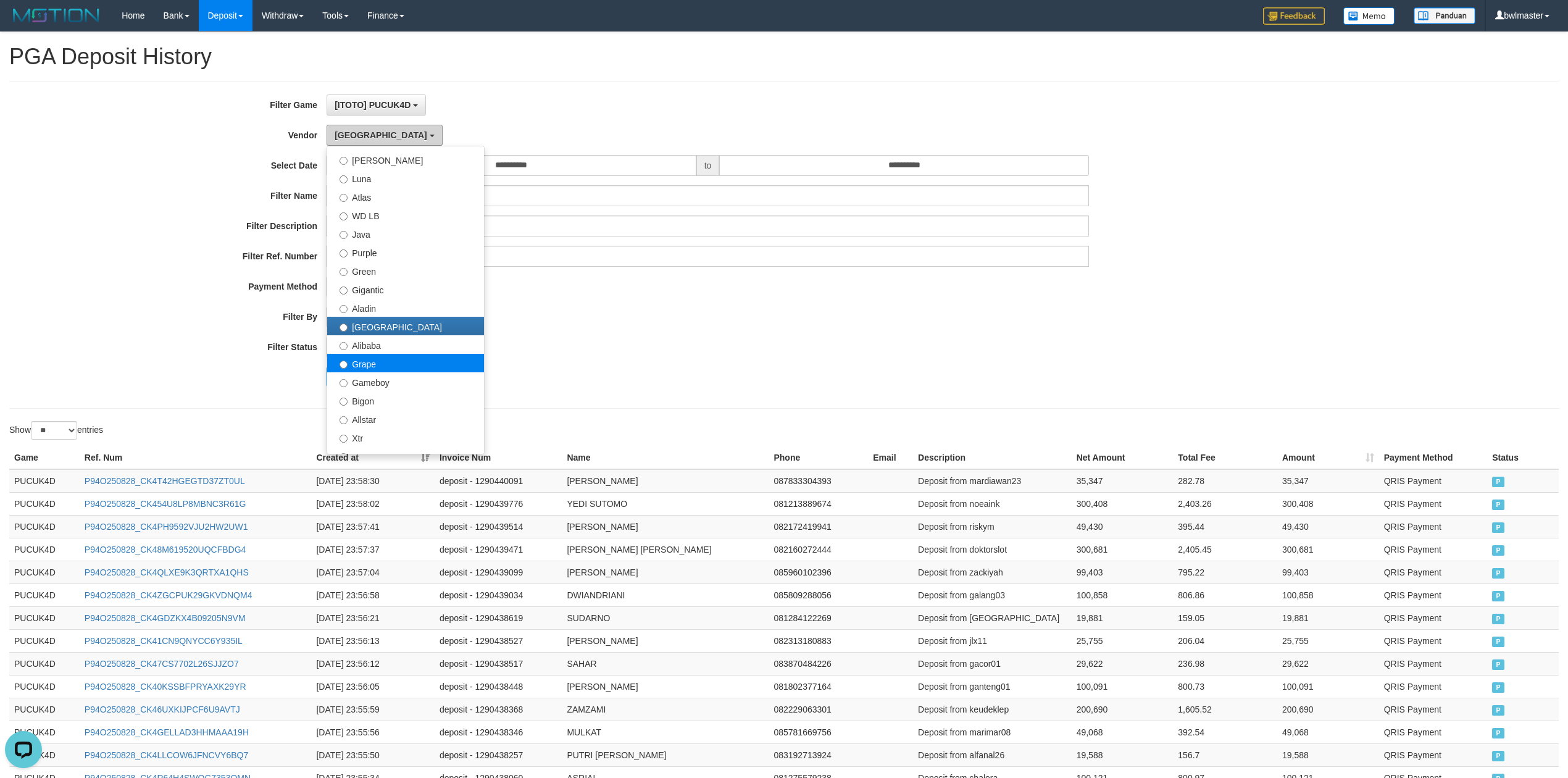
scroll to position [82, 0]
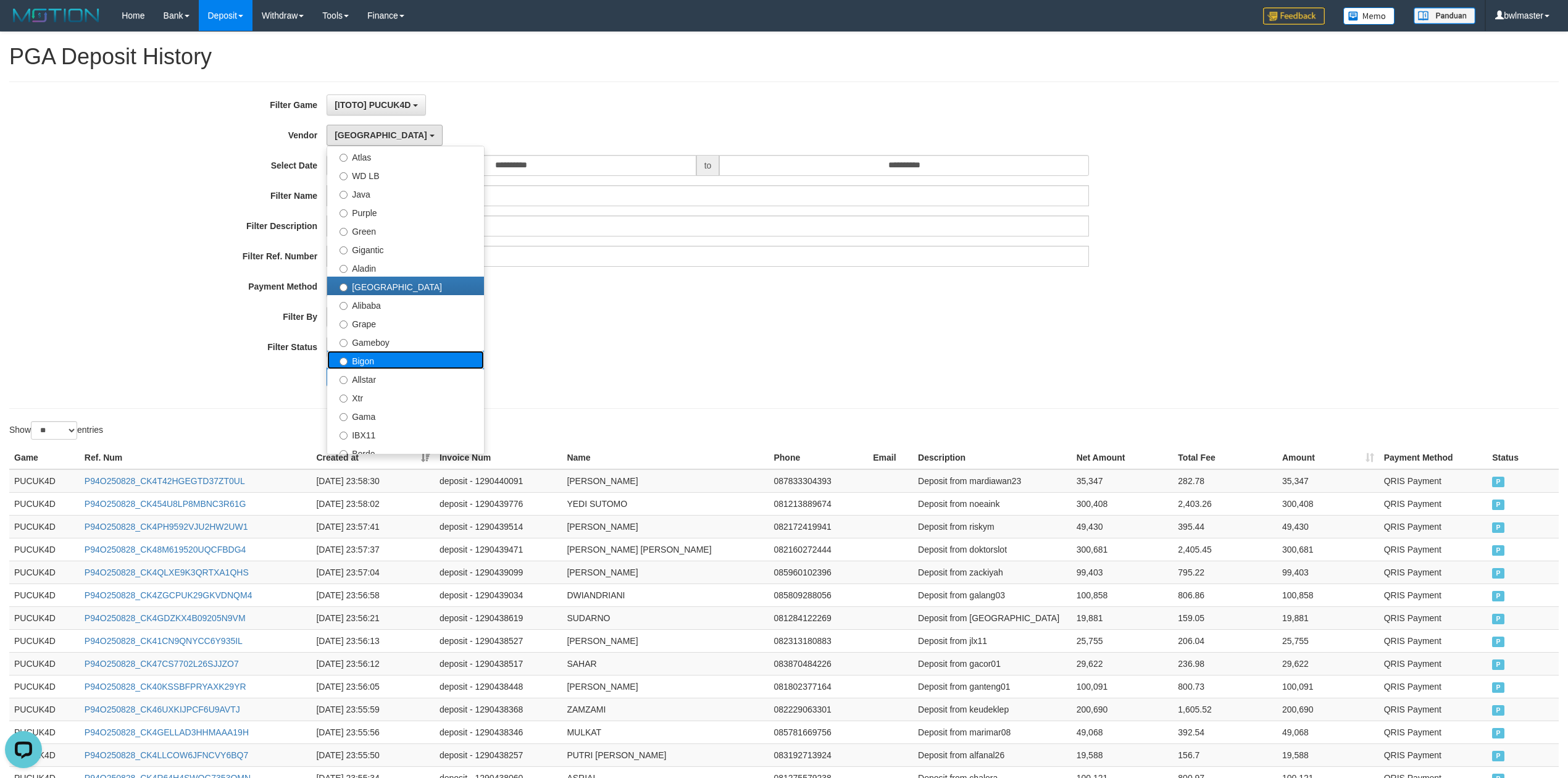
click at [368, 365] on label "Bigon" at bounding box center [405, 360] width 157 height 18
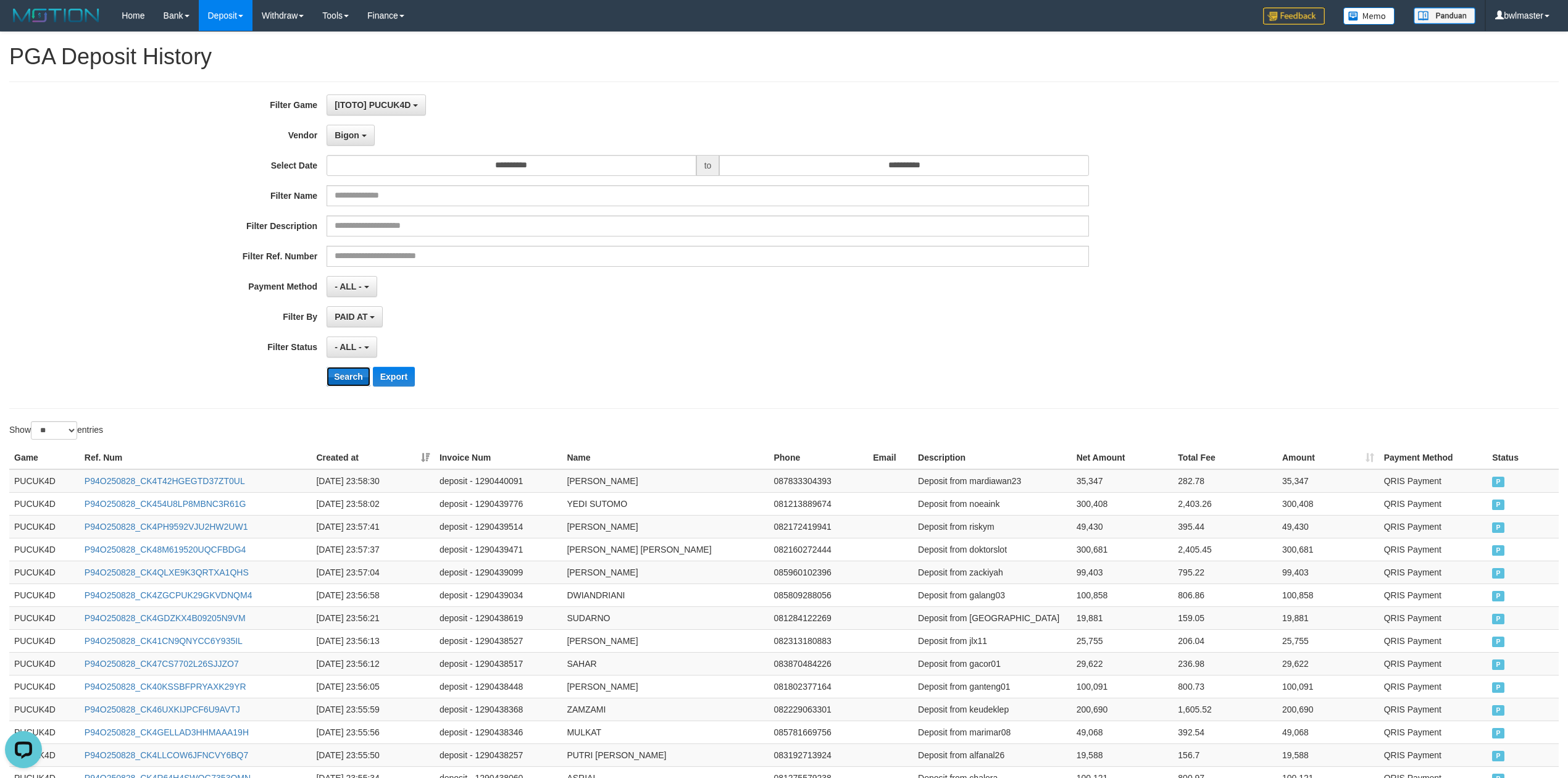
click at [352, 380] on button "Search" at bounding box center [348, 376] width 43 height 19
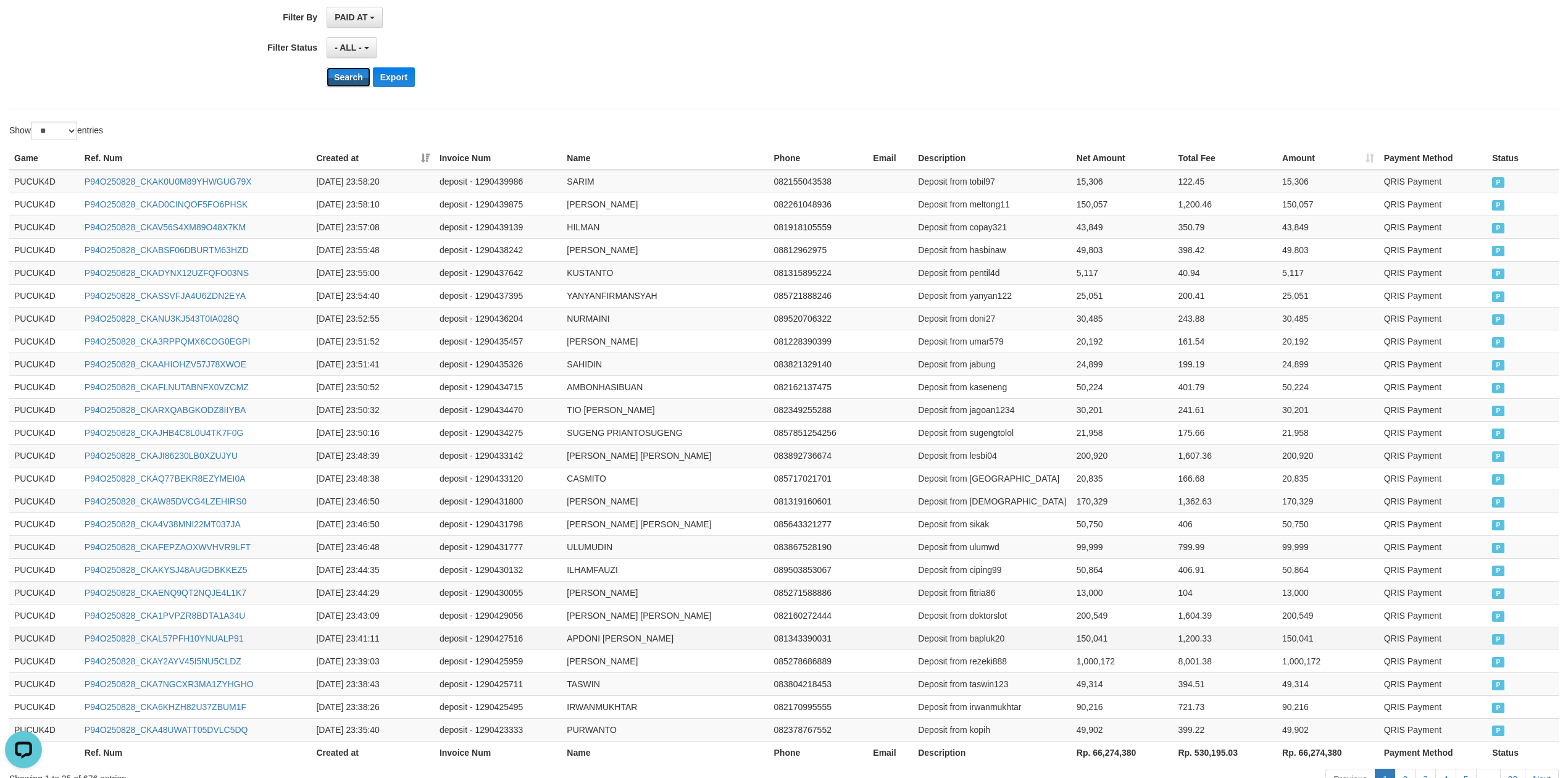
scroll to position [391, 0]
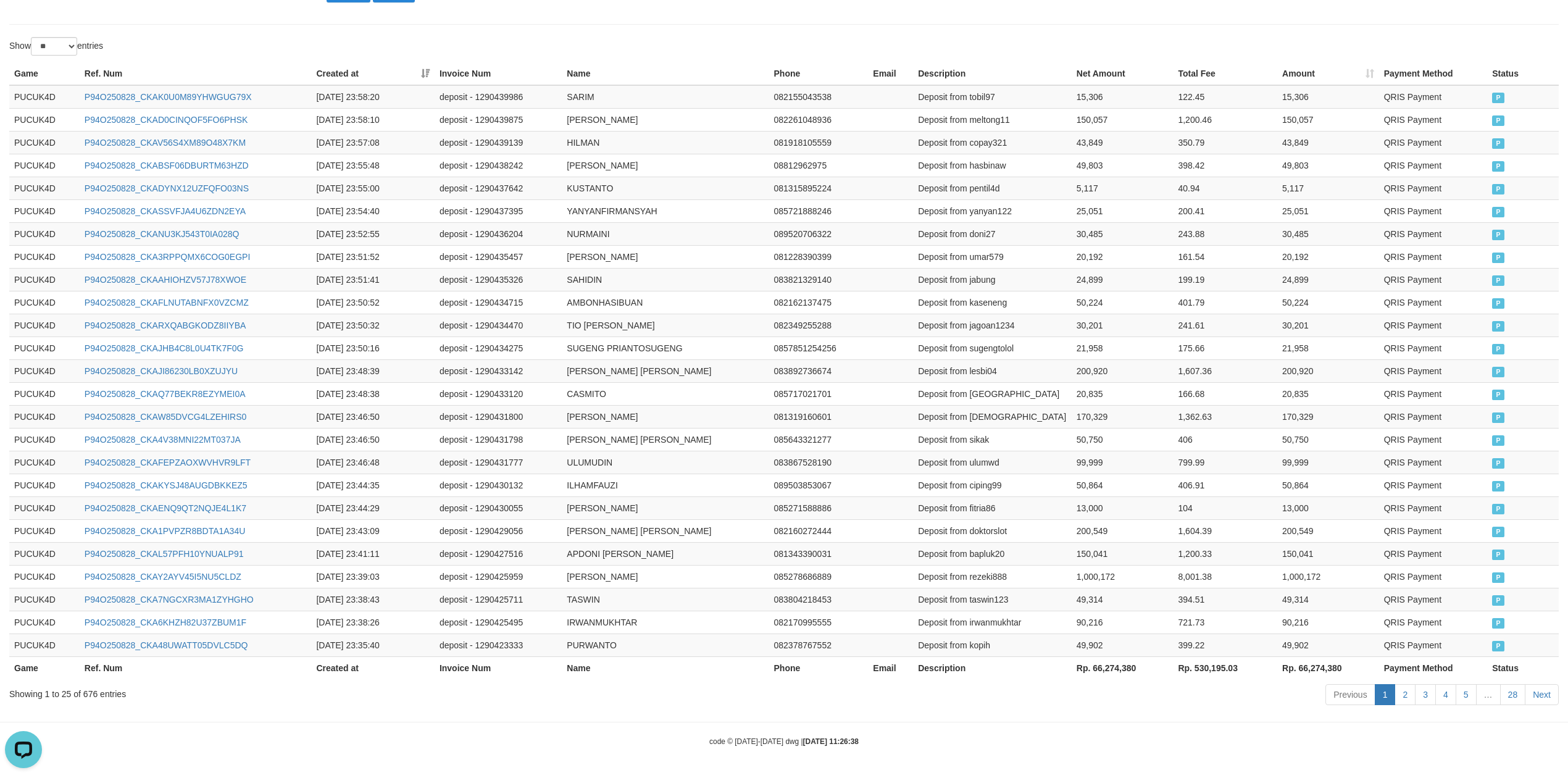
click at [1113, 658] on th "Rp. 66,274,380" at bounding box center [1123, 668] width 102 height 23
click at [1110, 659] on th "Rp. 66,274,380" at bounding box center [1123, 668] width 102 height 23
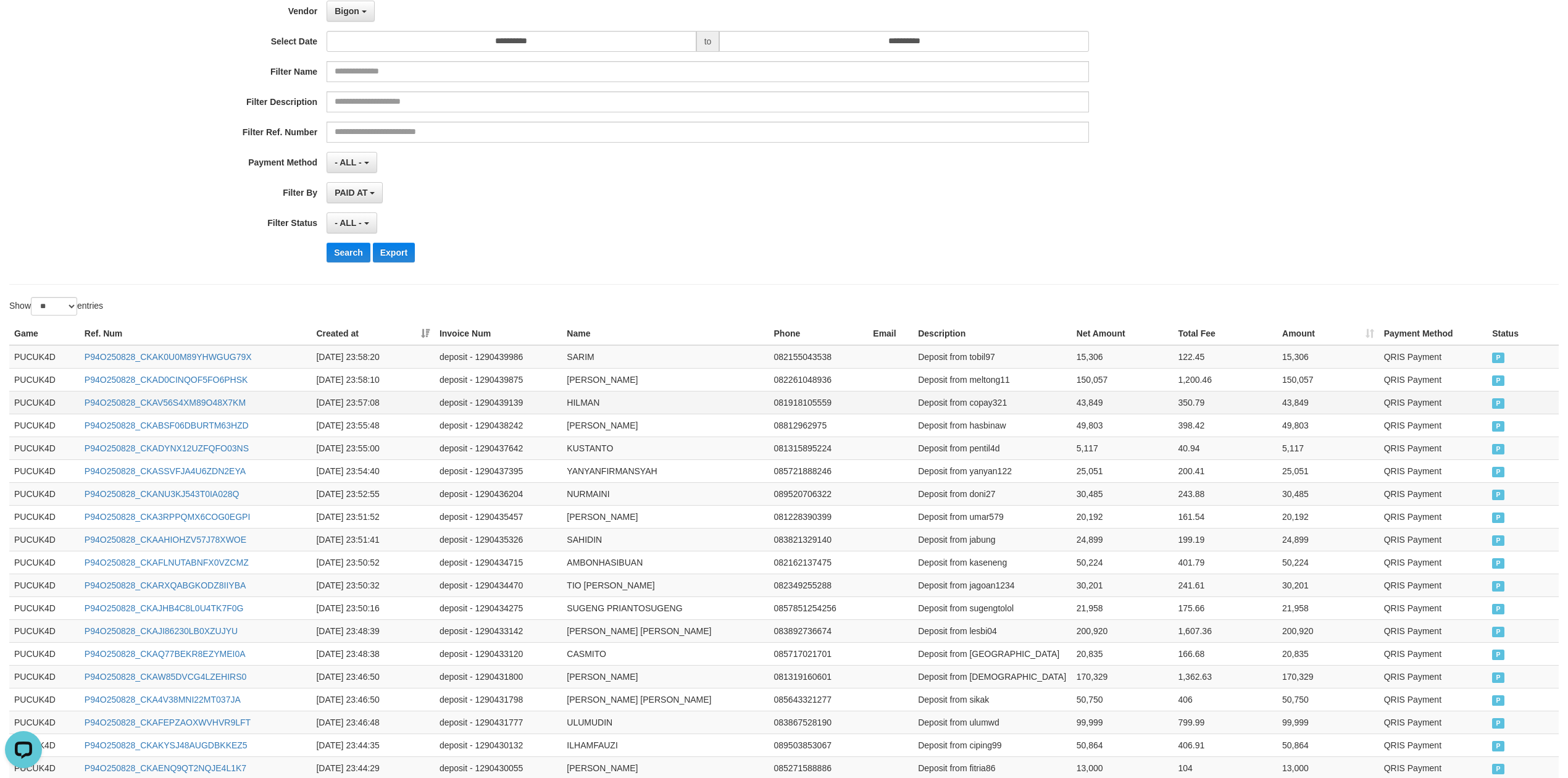
scroll to position [0, 0]
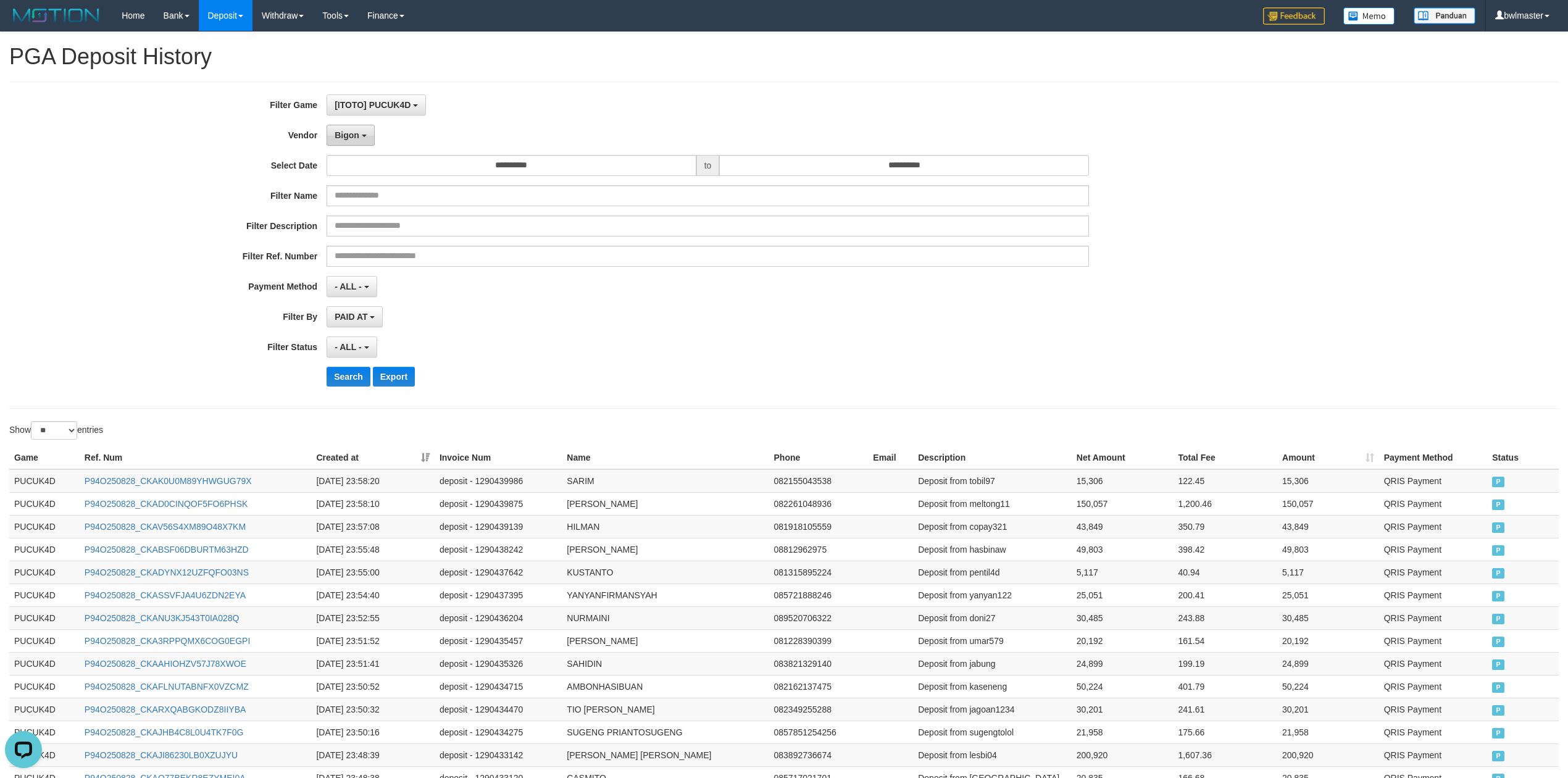
click at [343, 132] on span "Bigon" at bounding box center [347, 135] width 25 height 10
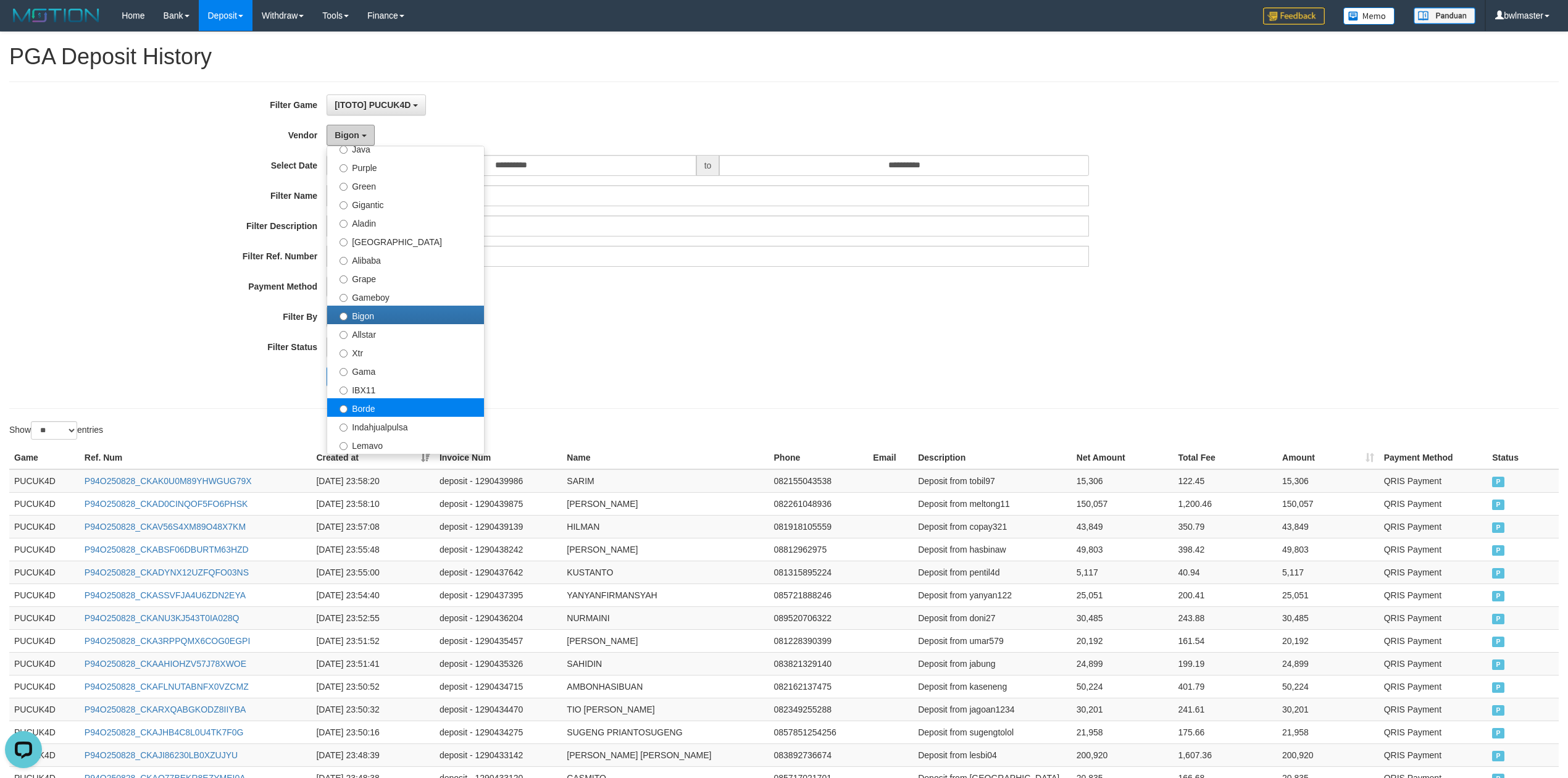
scroll to position [164, 0]
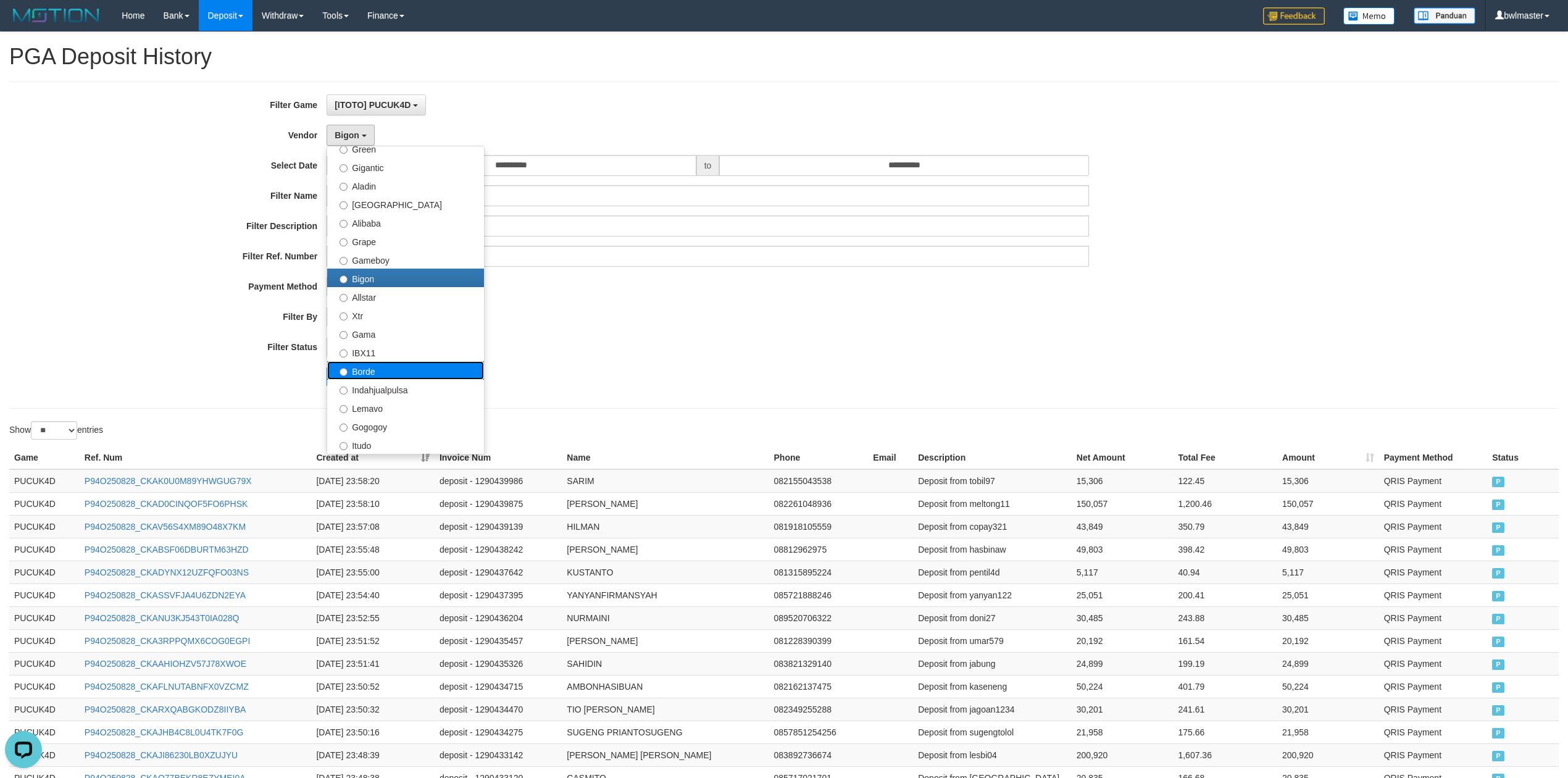
click at [373, 368] on label "Borde" at bounding box center [405, 370] width 157 height 18
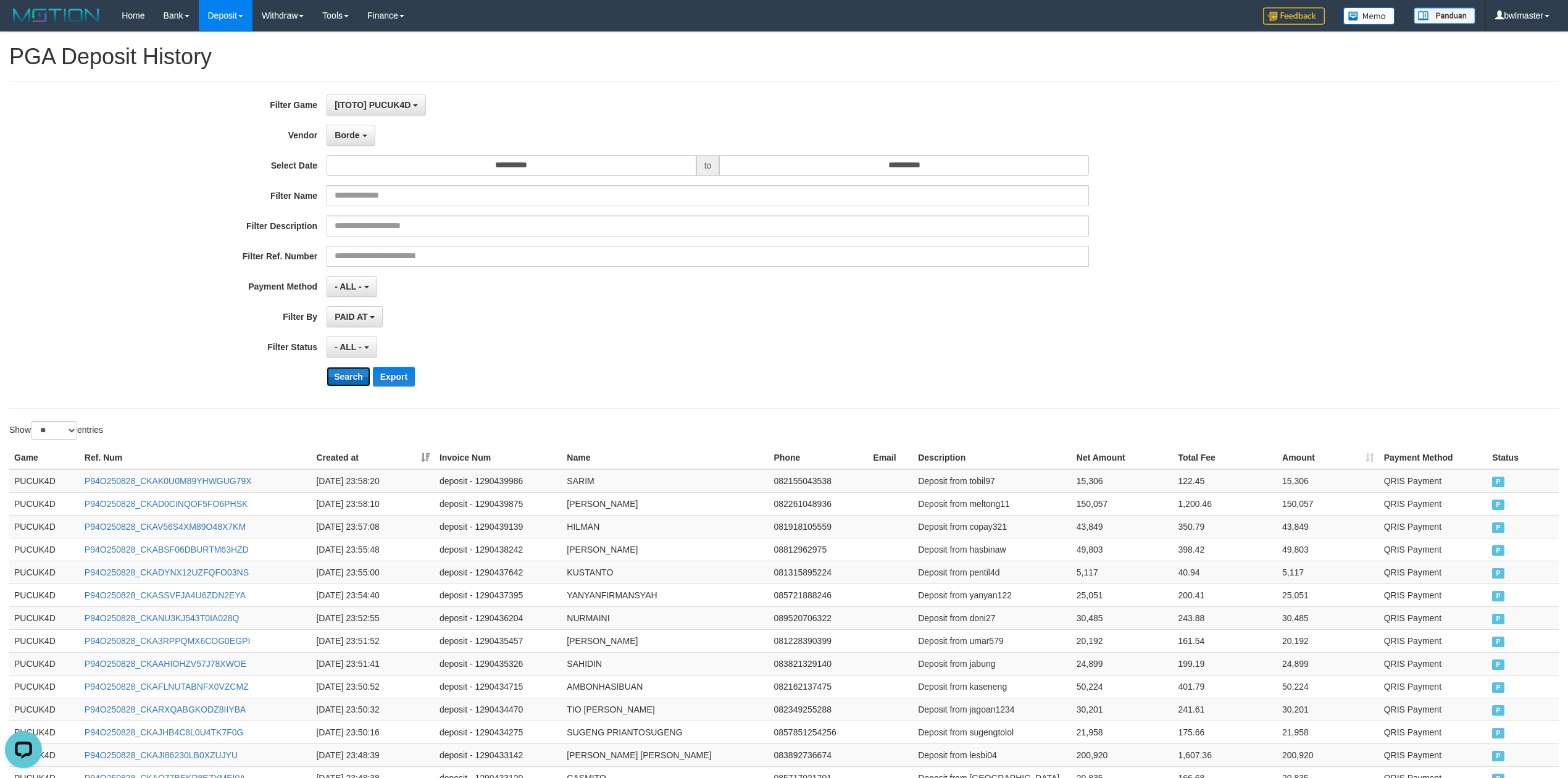
click at [364, 374] on button "Search" at bounding box center [348, 376] width 43 height 19
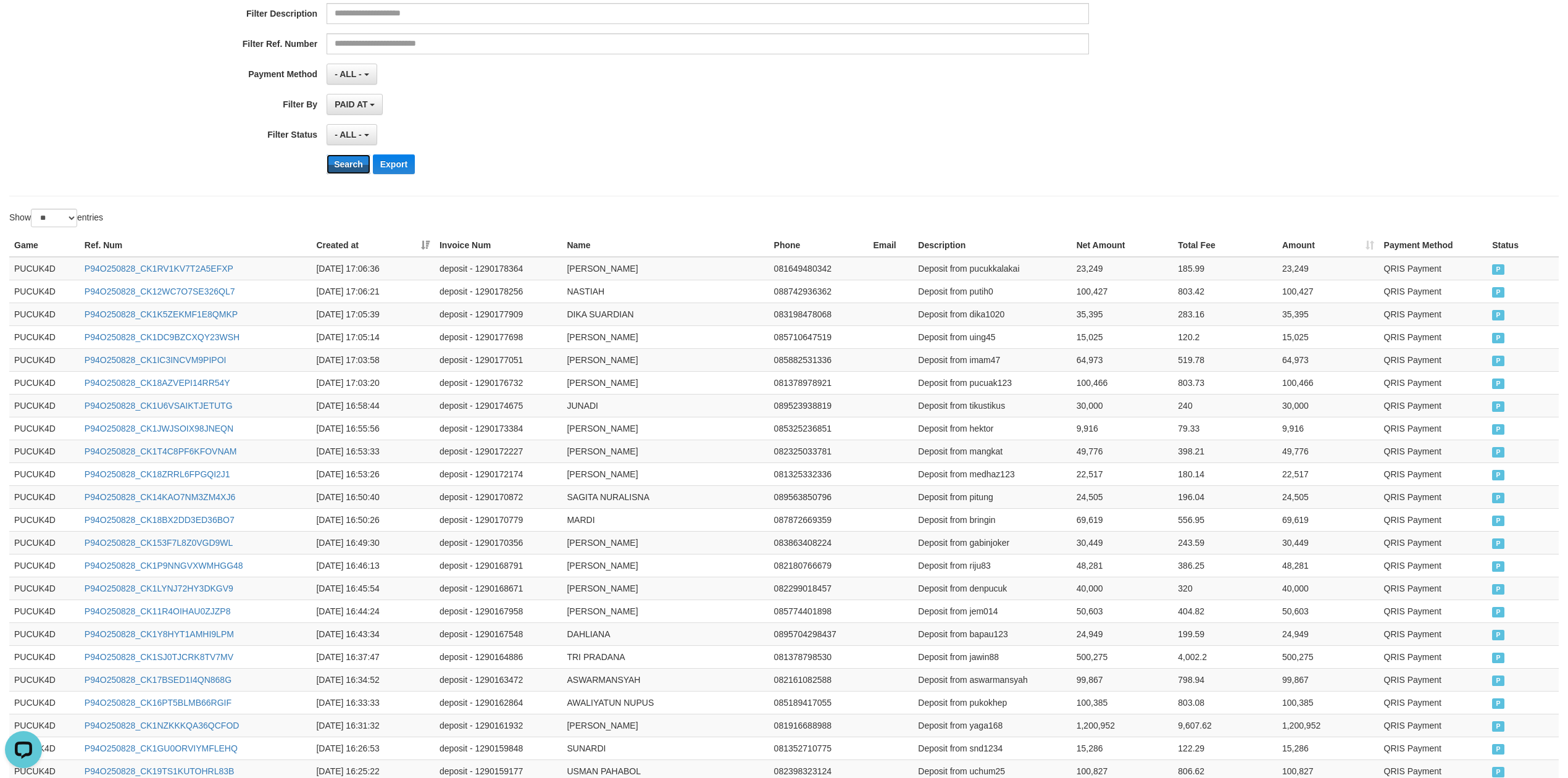
scroll to position [391, 0]
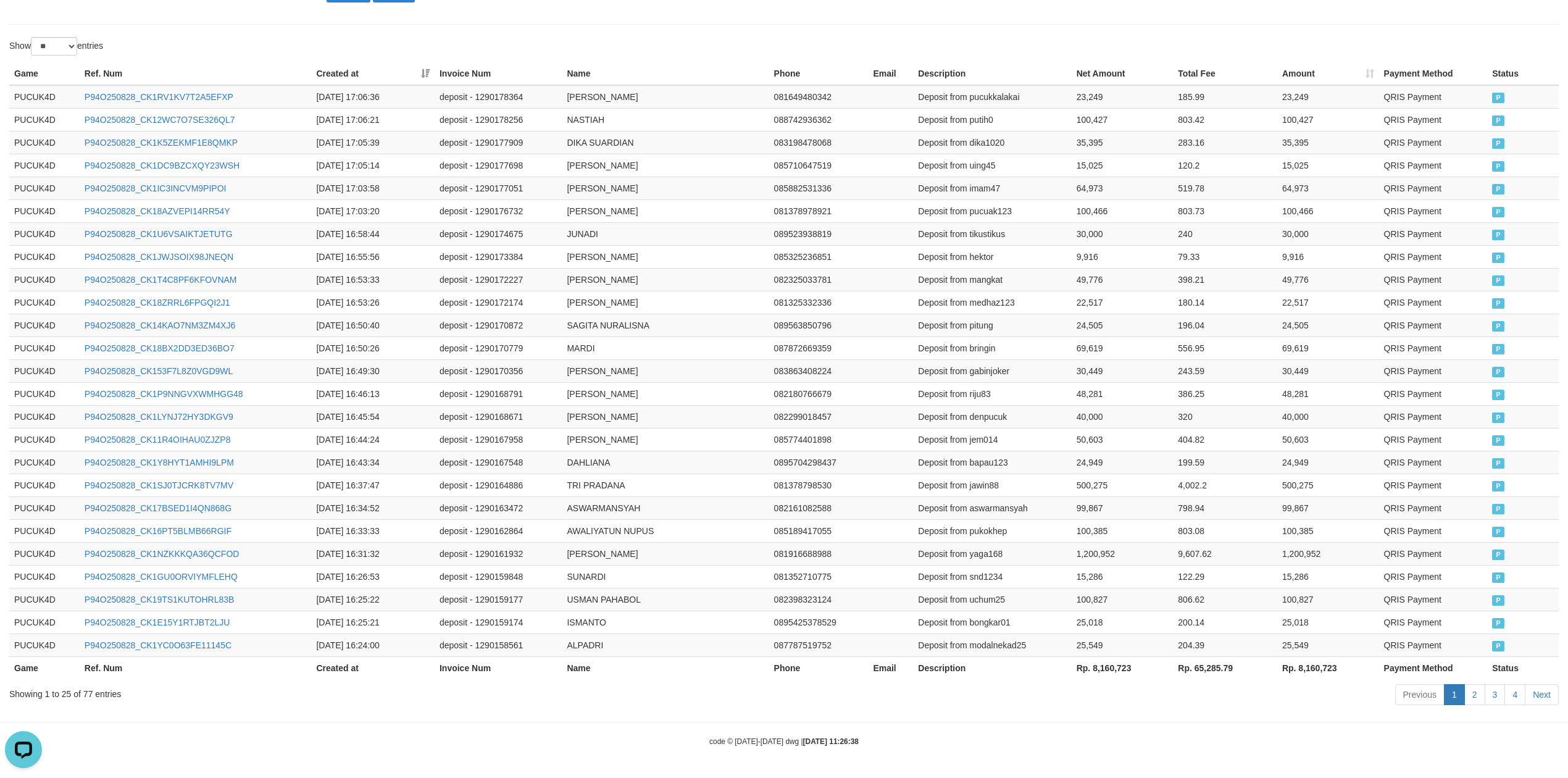
click at [1084, 665] on th "Rp. 8,160,723" at bounding box center [1123, 668] width 102 height 23
click at [1119, 674] on th "Rp. 8,160,723" at bounding box center [1123, 668] width 102 height 23
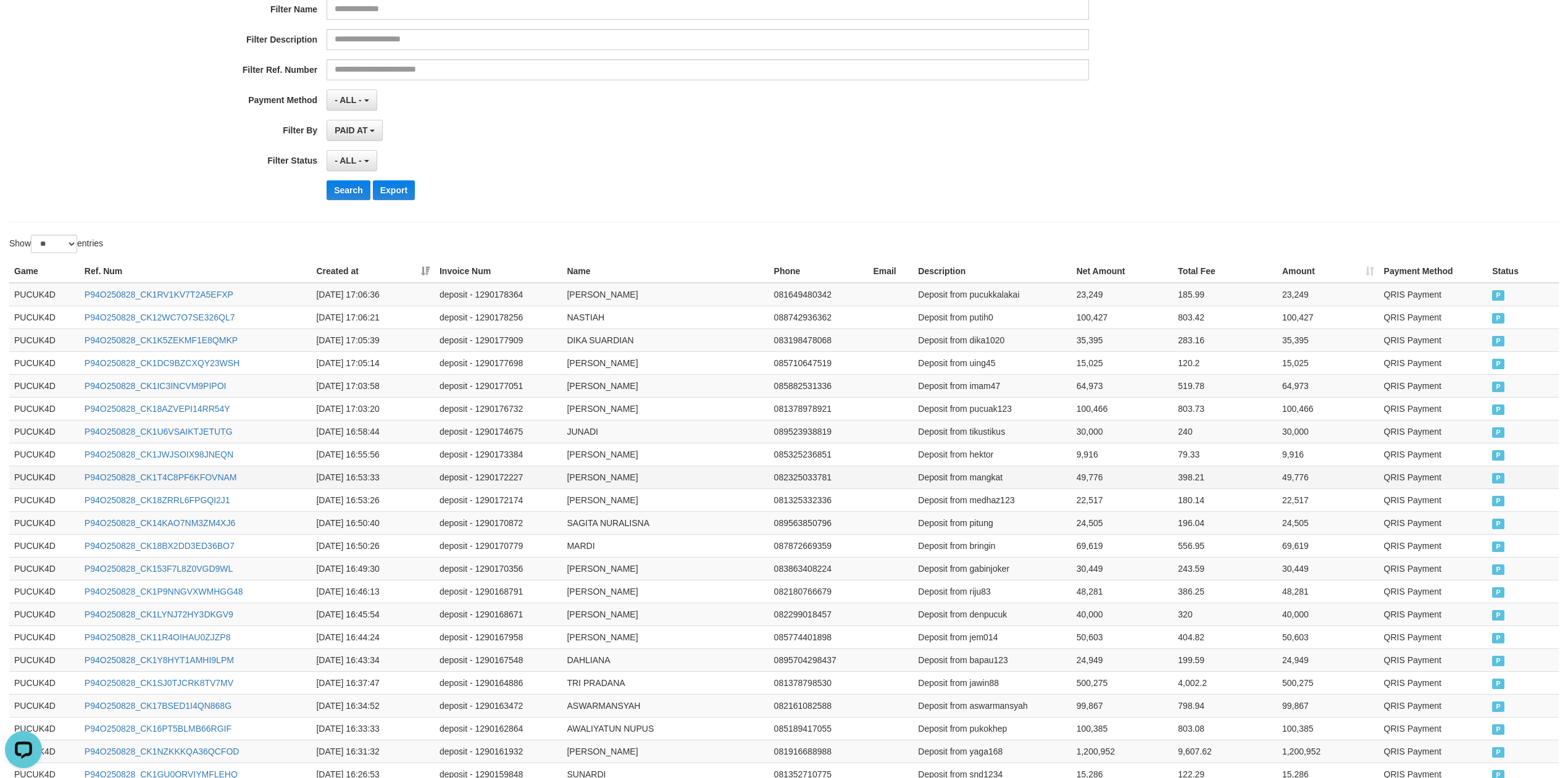
scroll to position [0, 0]
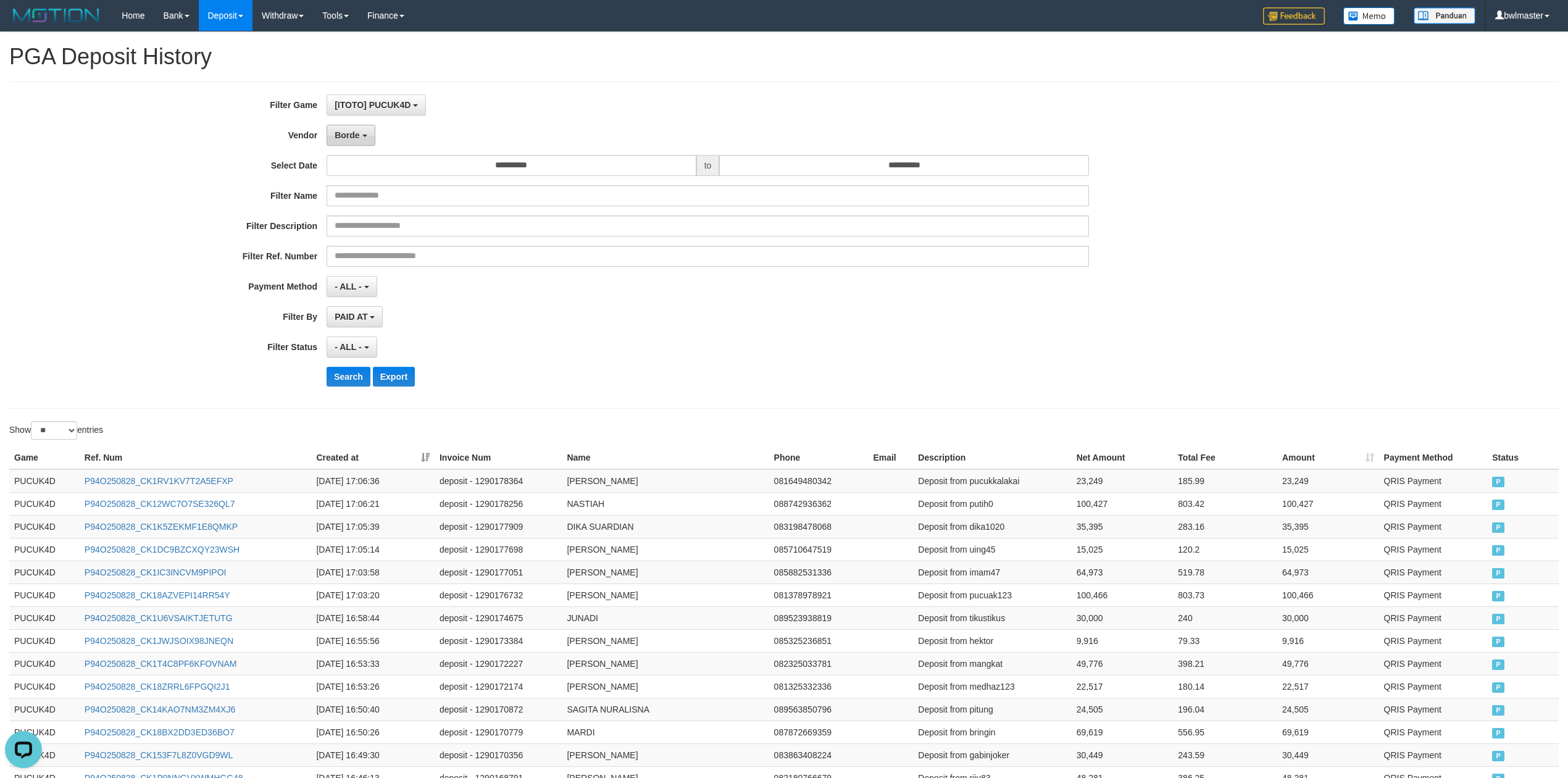
click at [351, 141] on button "Borde" at bounding box center [351, 135] width 48 height 21
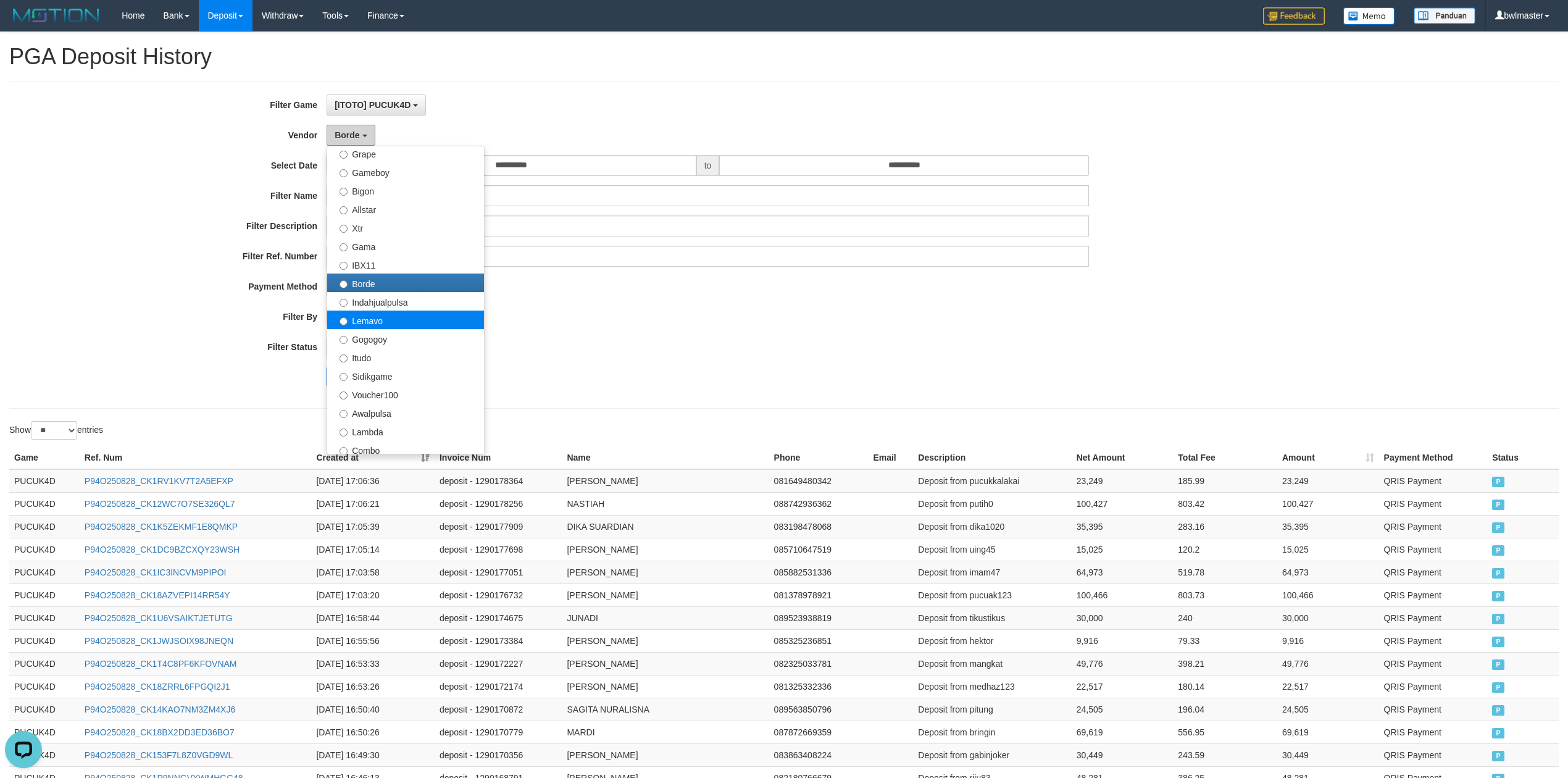
scroll to position [329, 0]
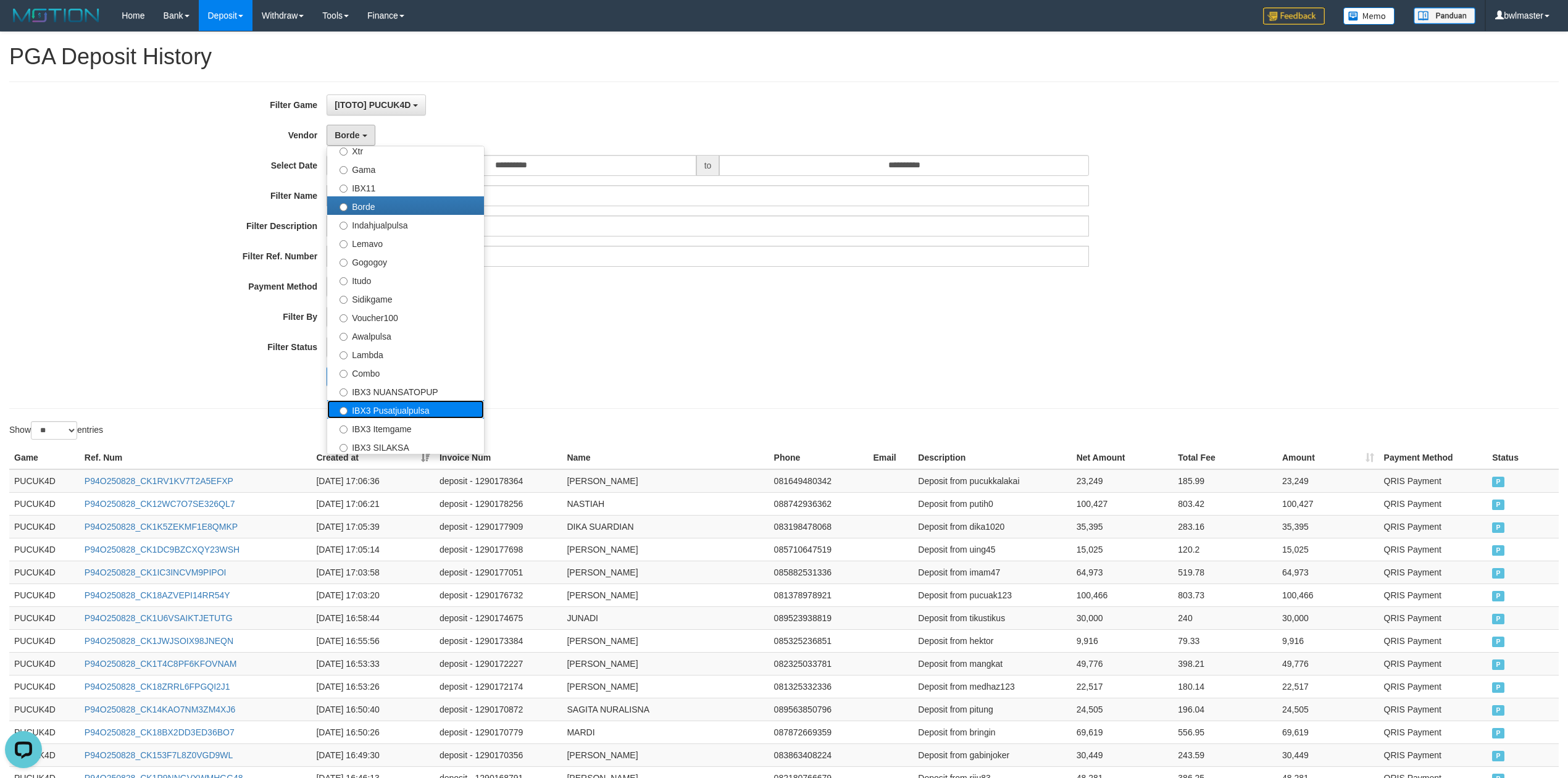
click at [398, 411] on label "IBX3 Pusatjualpulsa" at bounding box center [405, 409] width 157 height 18
select select "**********"
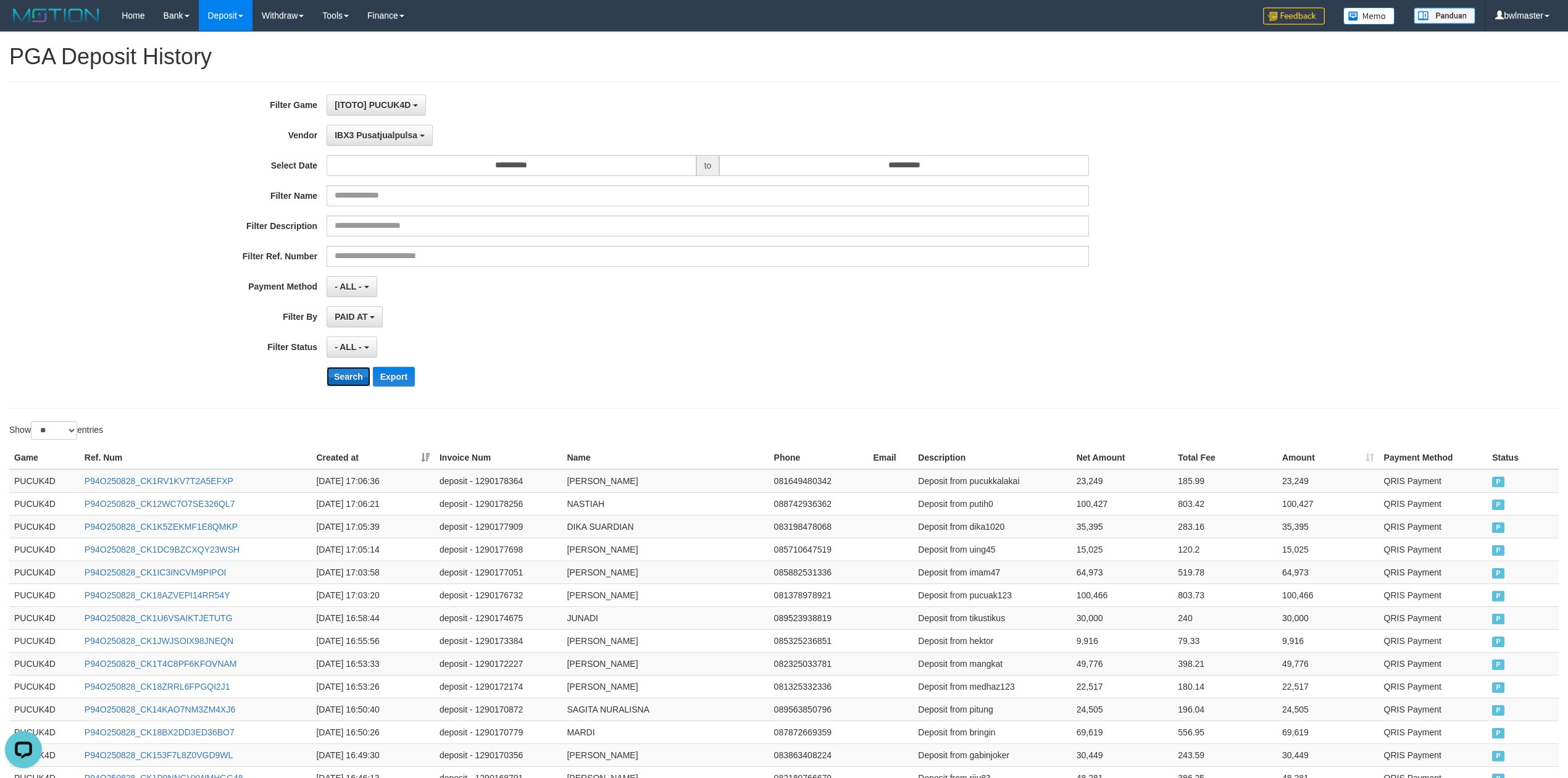
click at [353, 379] on button "Search" at bounding box center [348, 376] width 43 height 19
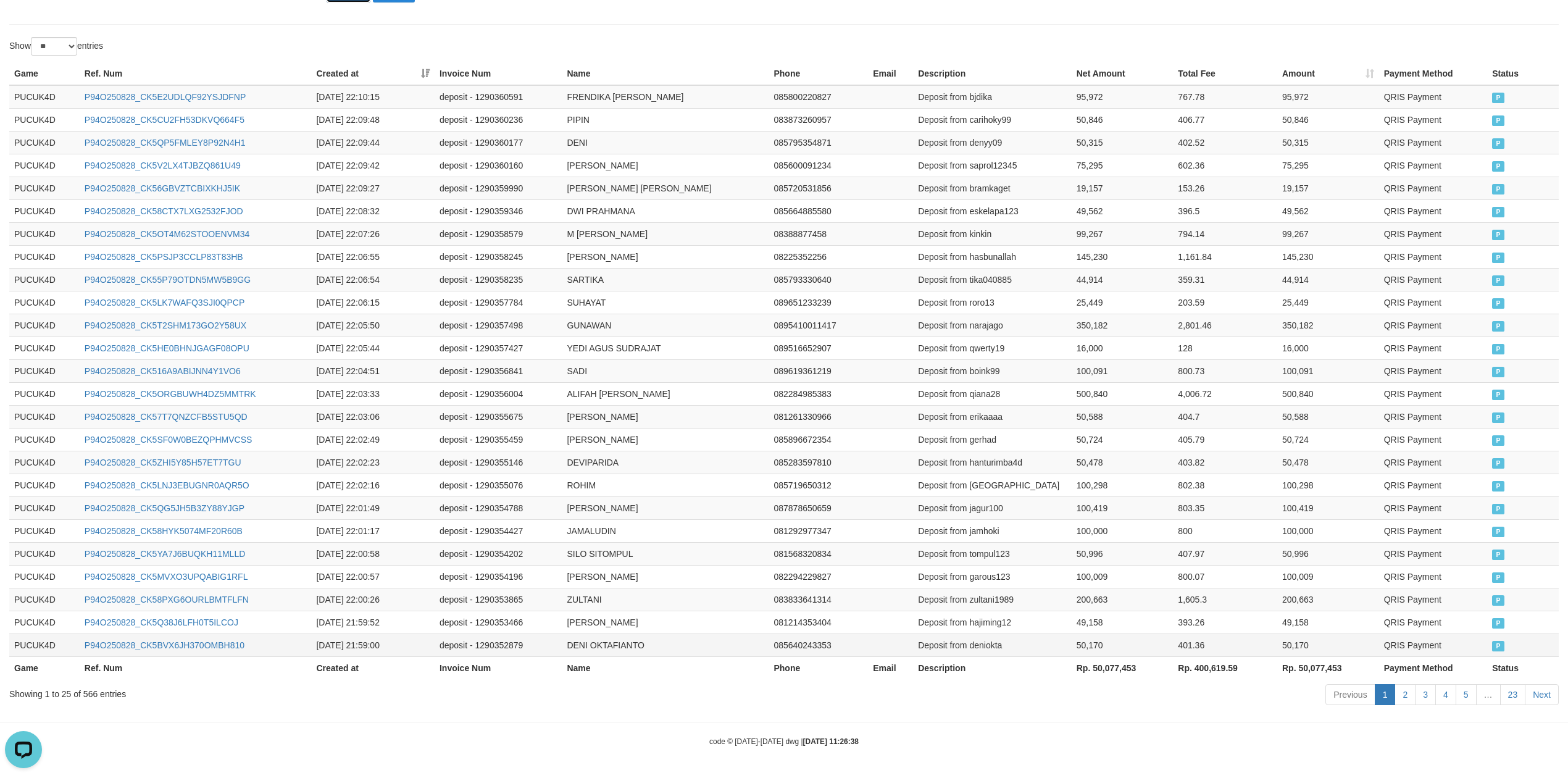
scroll to position [391, 0]
click at [1105, 670] on th "Rp. 50,077,453" at bounding box center [1123, 668] width 102 height 23
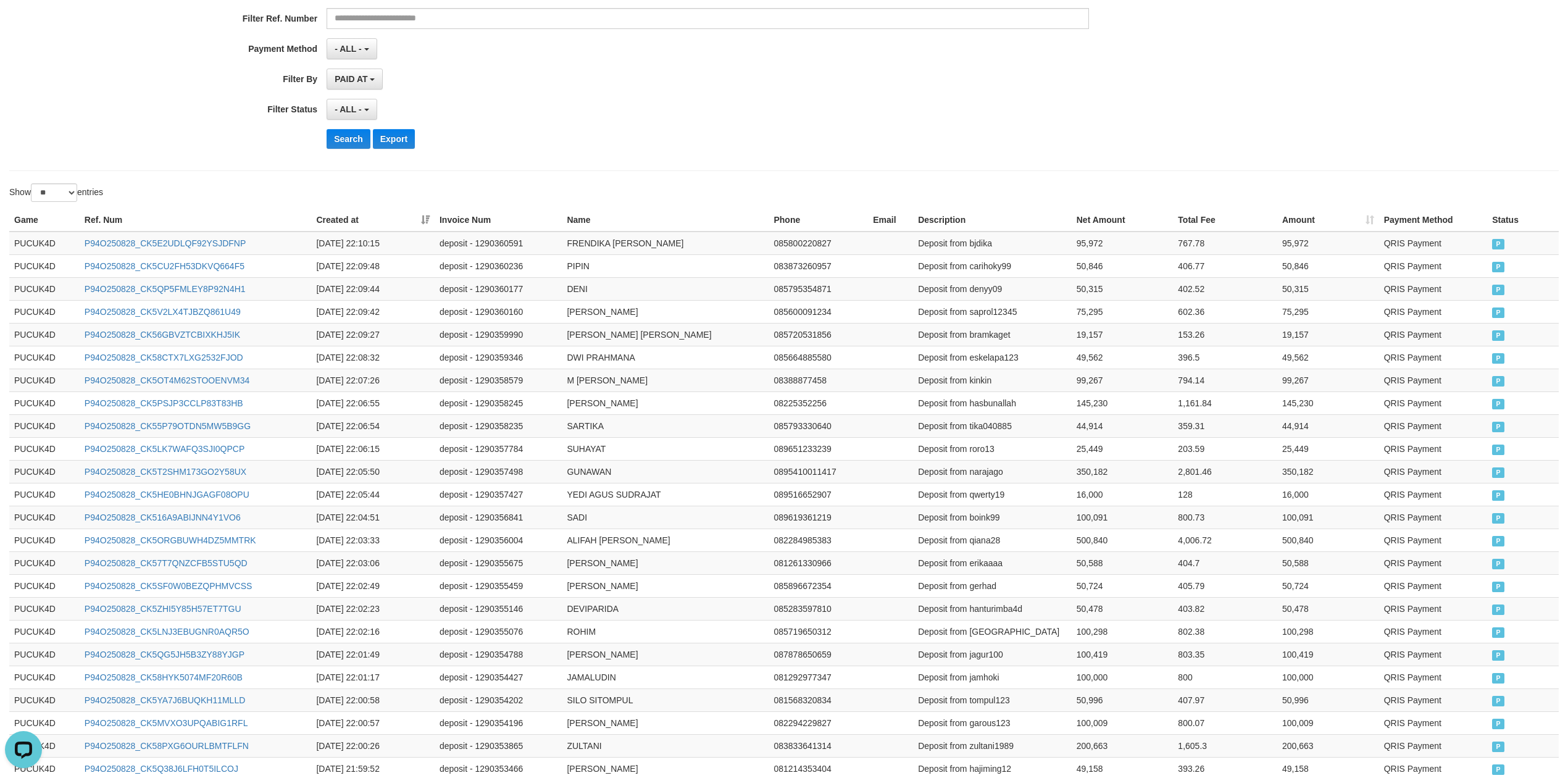
scroll to position [0, 0]
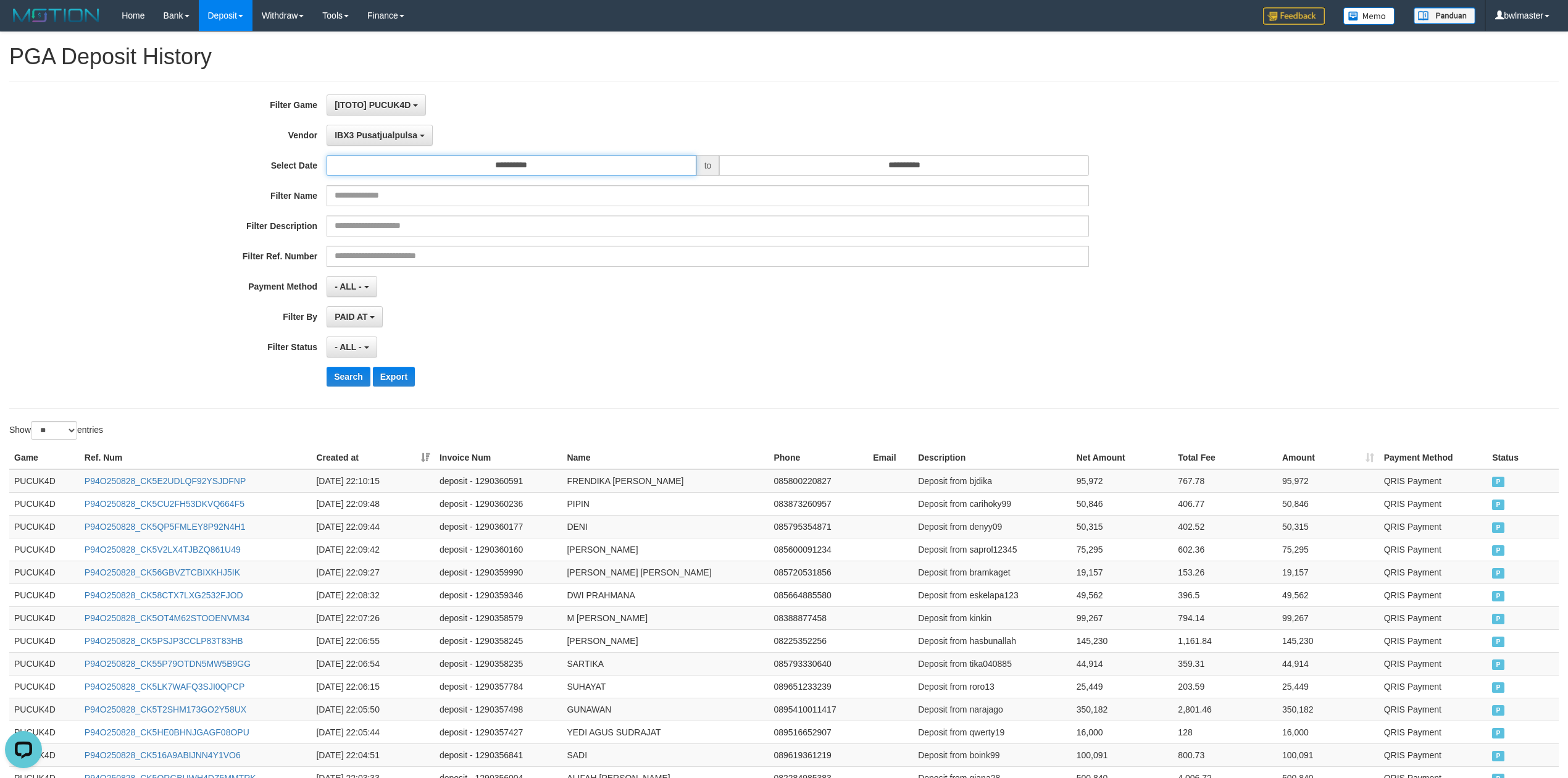
click at [536, 176] on input "**********" at bounding box center [512, 166] width 370 height 21
click at [414, 300] on td "29" at bounding box center [411, 302] width 16 height 18
type input "**********"
click at [552, 303] on div "**********" at bounding box center [654, 245] width 1308 height 301
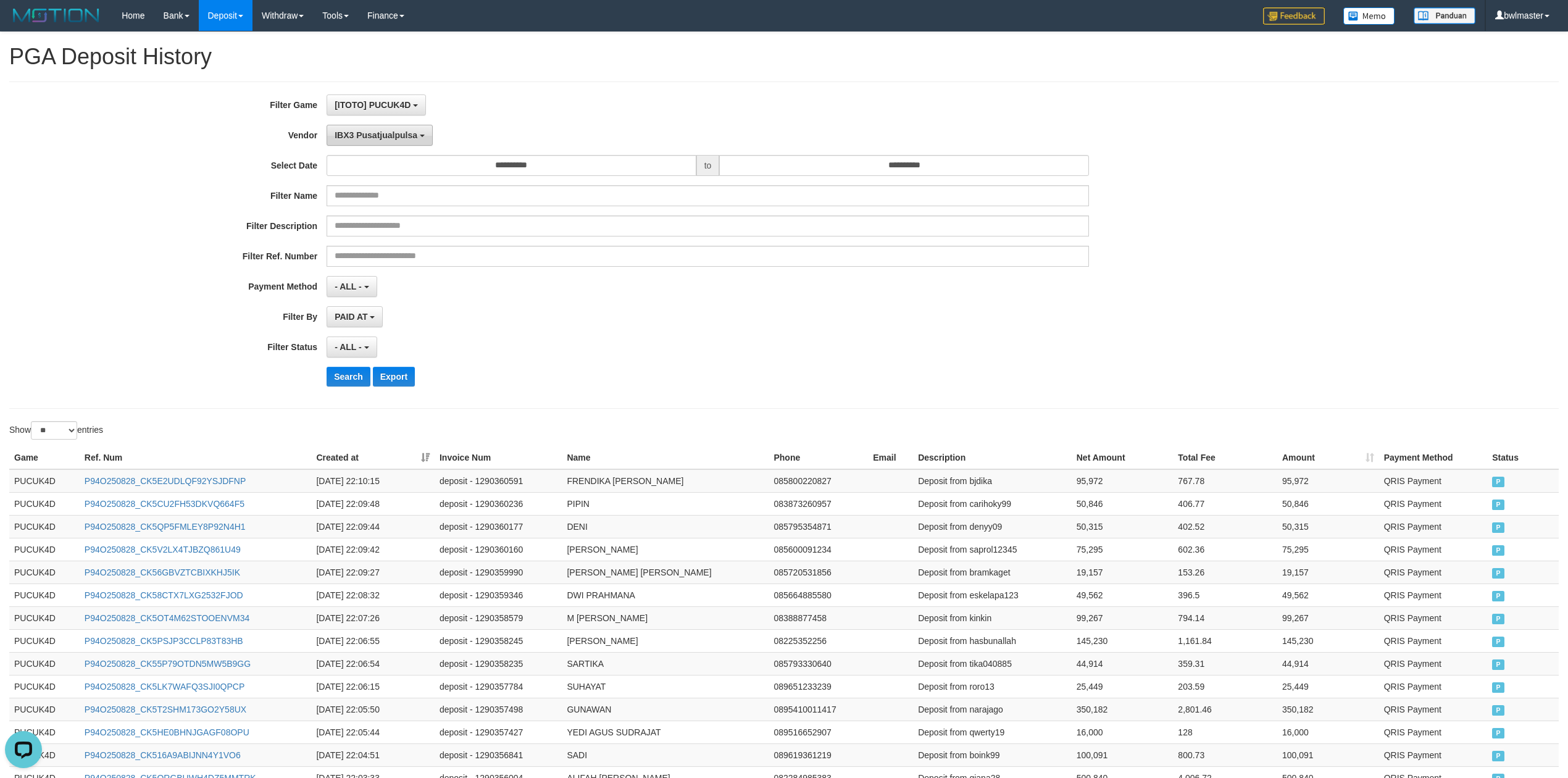
click at [387, 137] on span "IBX3 Pusatjualpulsa" at bounding box center [376, 135] width 83 height 10
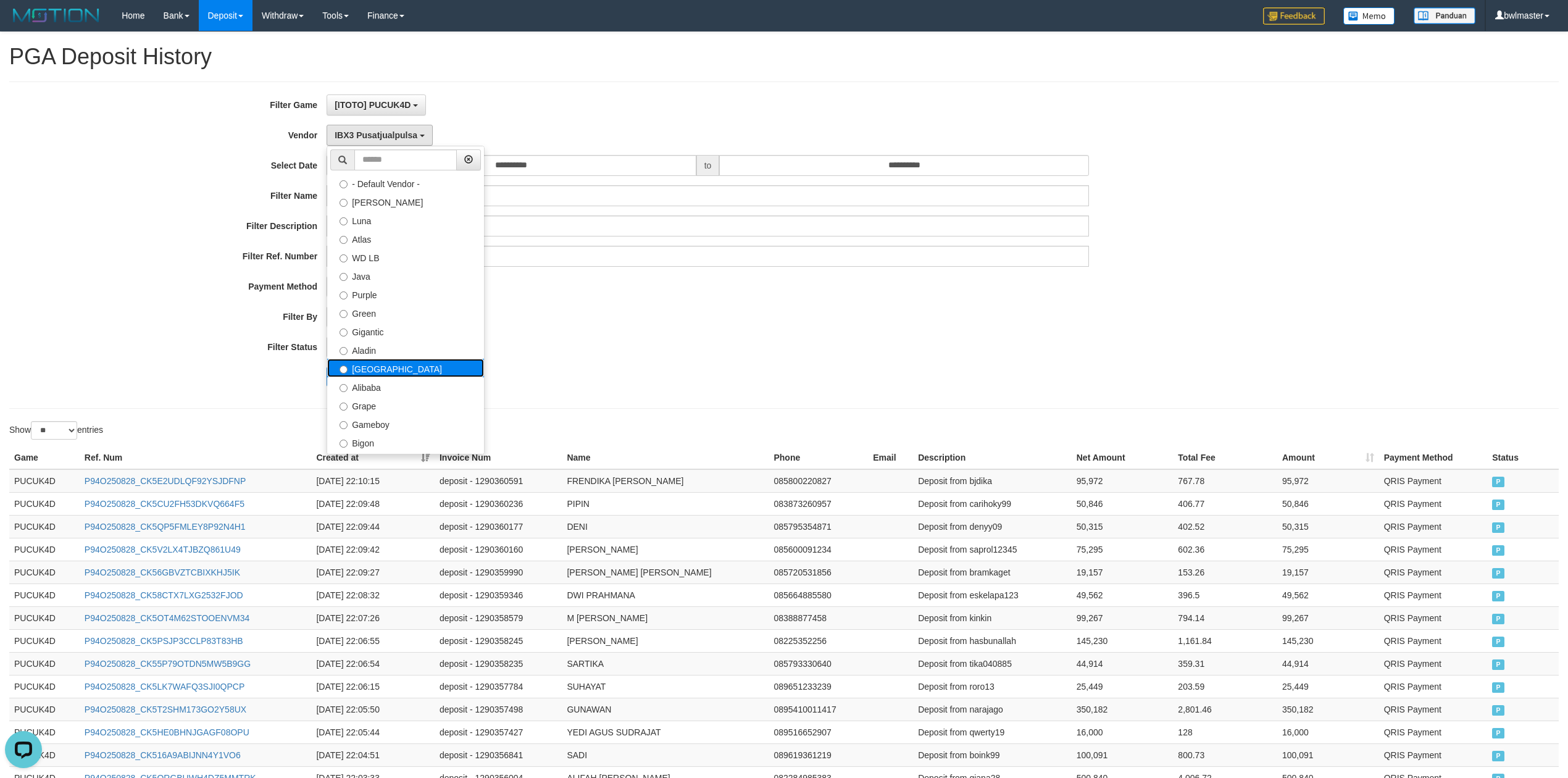
click at [377, 371] on label "[GEOGRAPHIC_DATA]" at bounding box center [405, 367] width 157 height 18
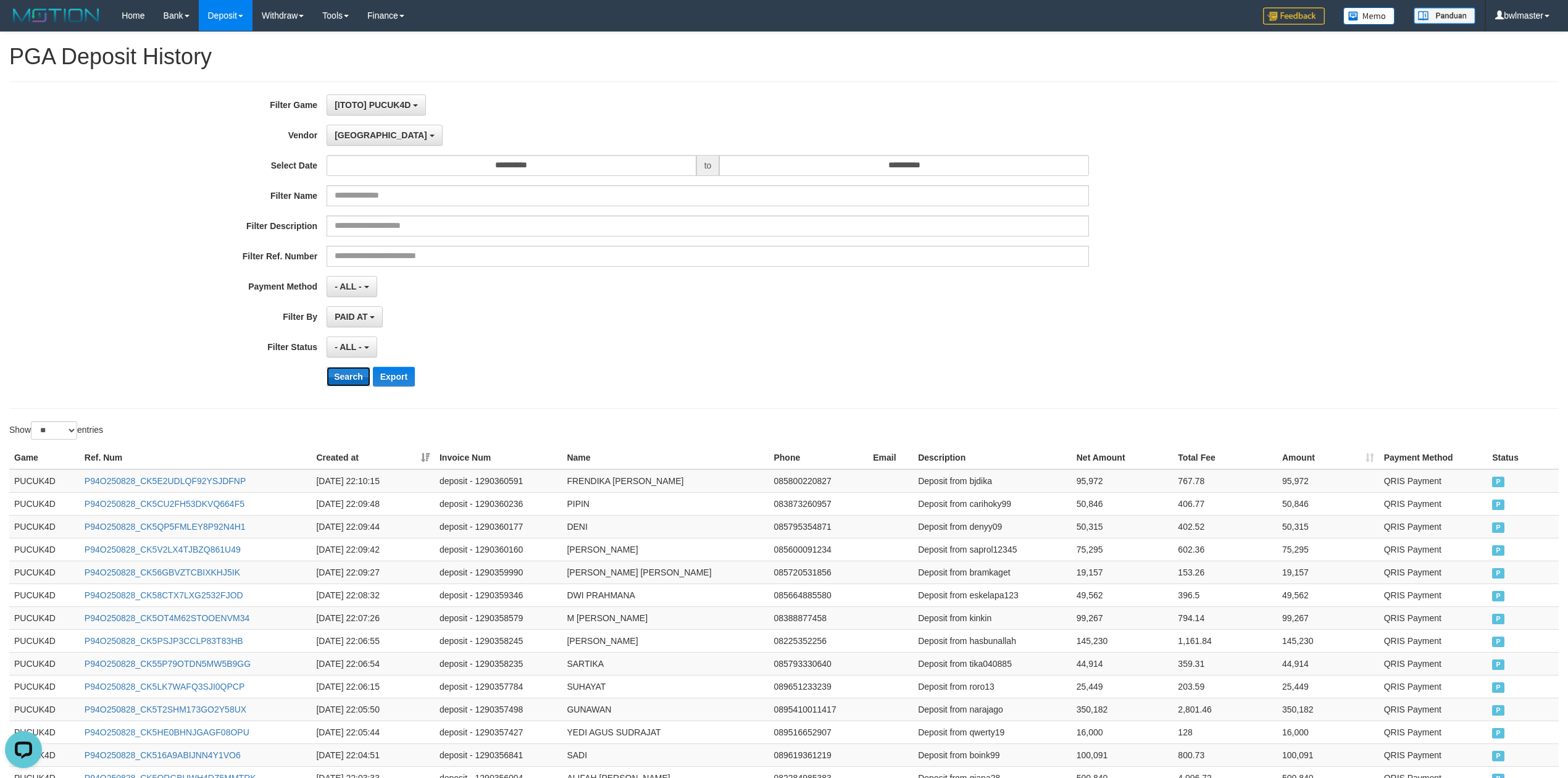
click at [344, 386] on button "Search" at bounding box center [348, 376] width 43 height 19
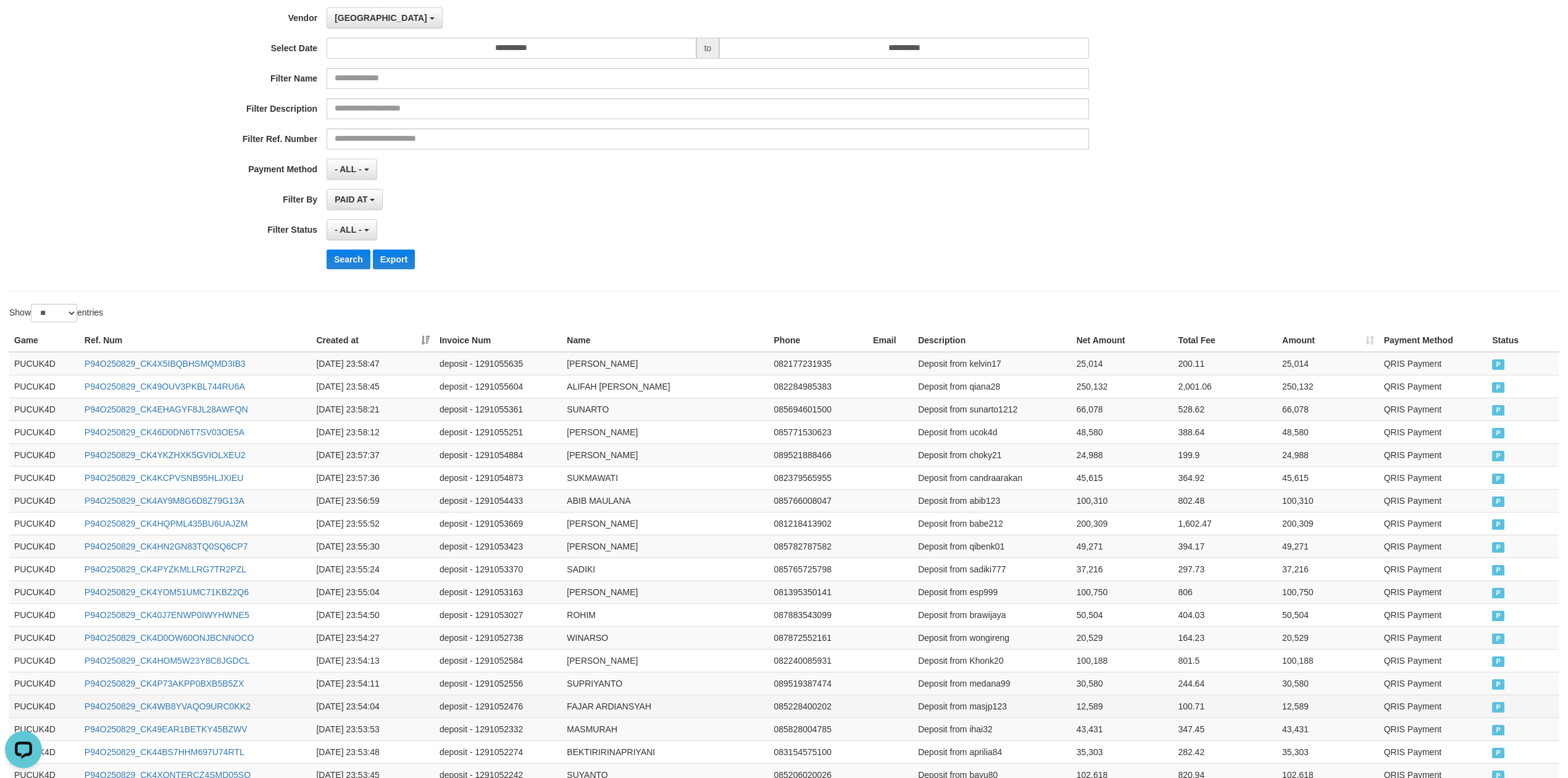
scroll to position [391, 0]
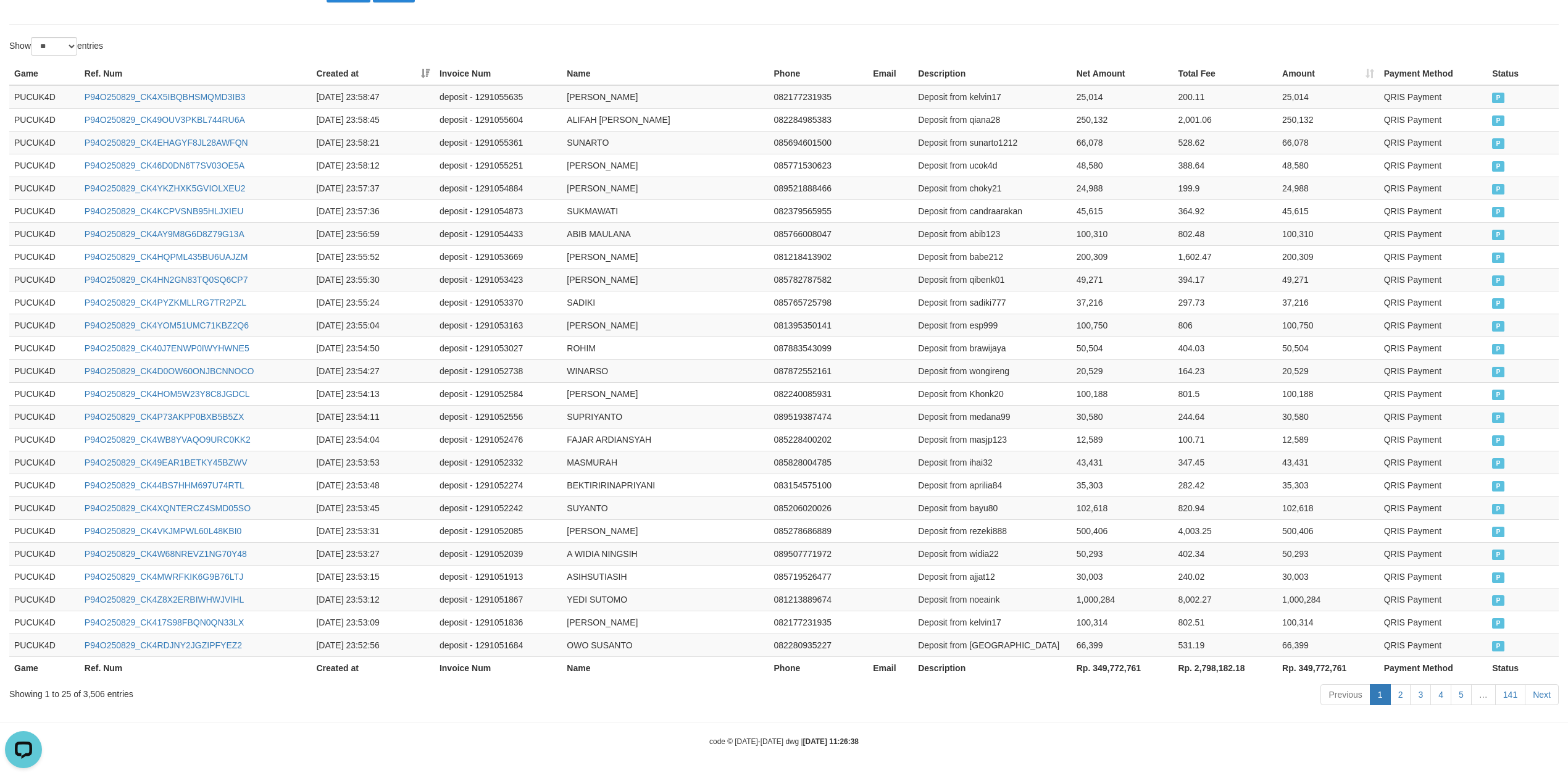
click at [1124, 667] on th "Rp. 349,772,761" at bounding box center [1123, 668] width 102 height 23
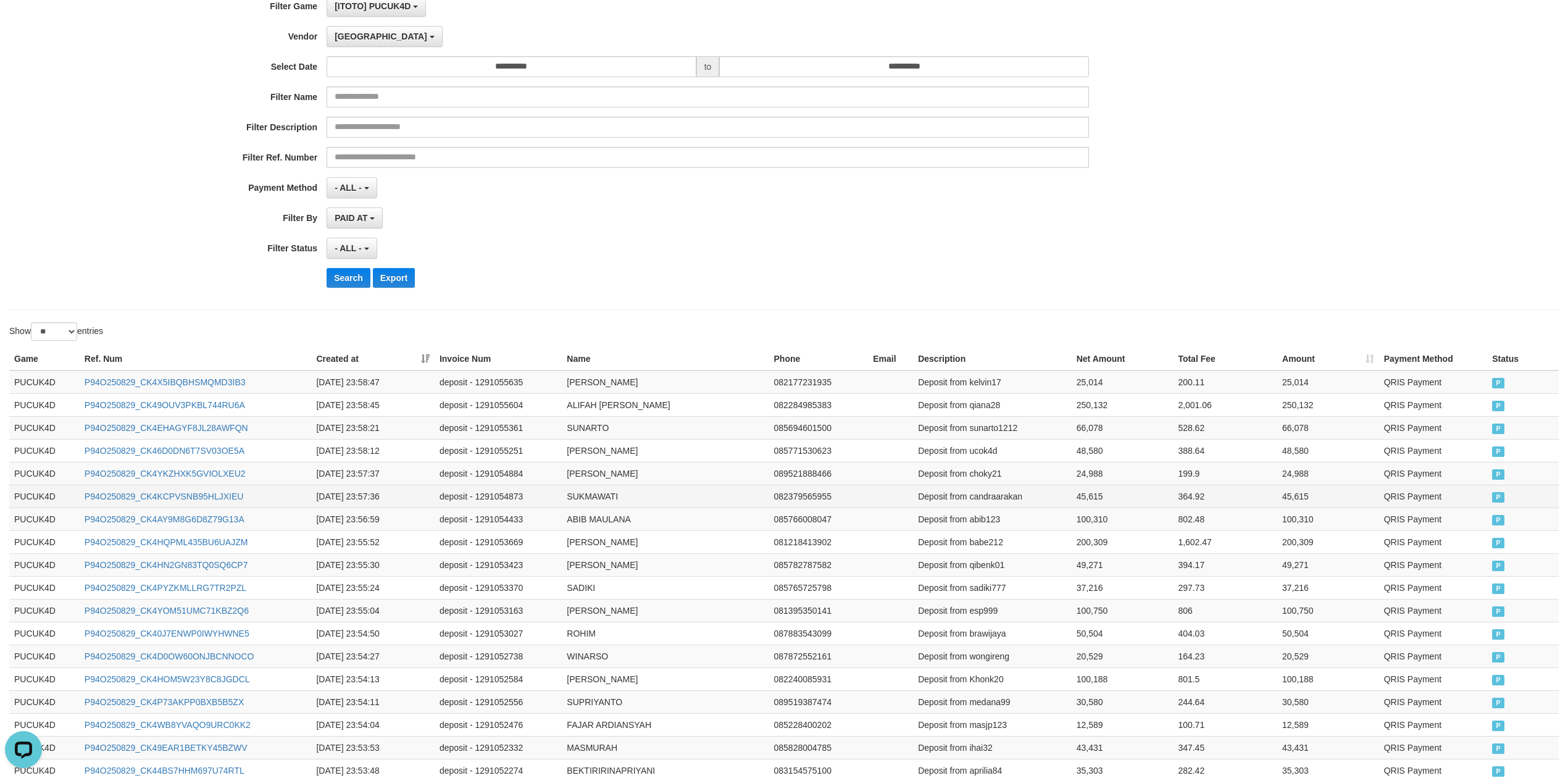
scroll to position [0, 0]
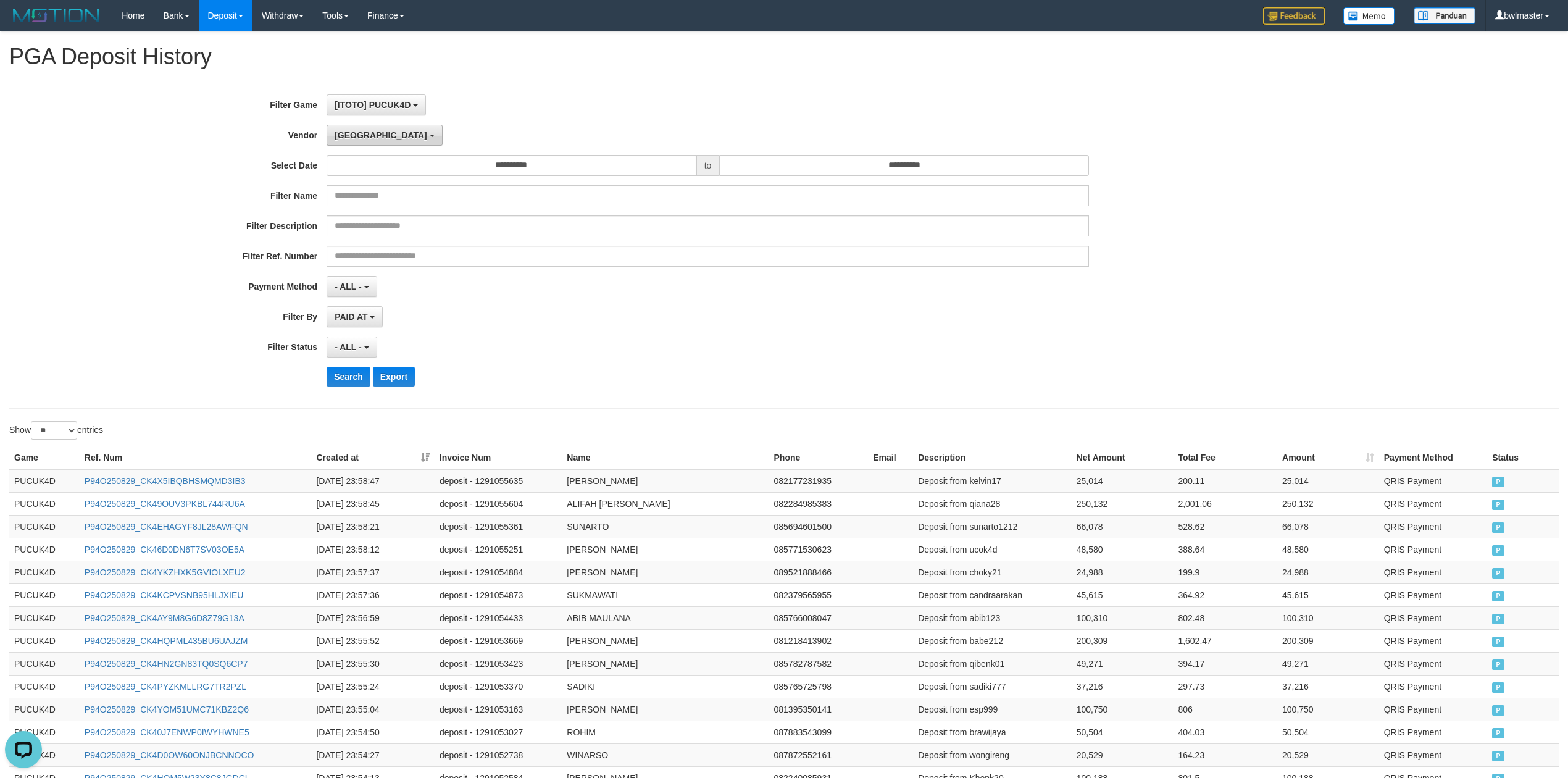
click at [366, 142] on button "[GEOGRAPHIC_DATA]" at bounding box center [385, 135] width 116 height 21
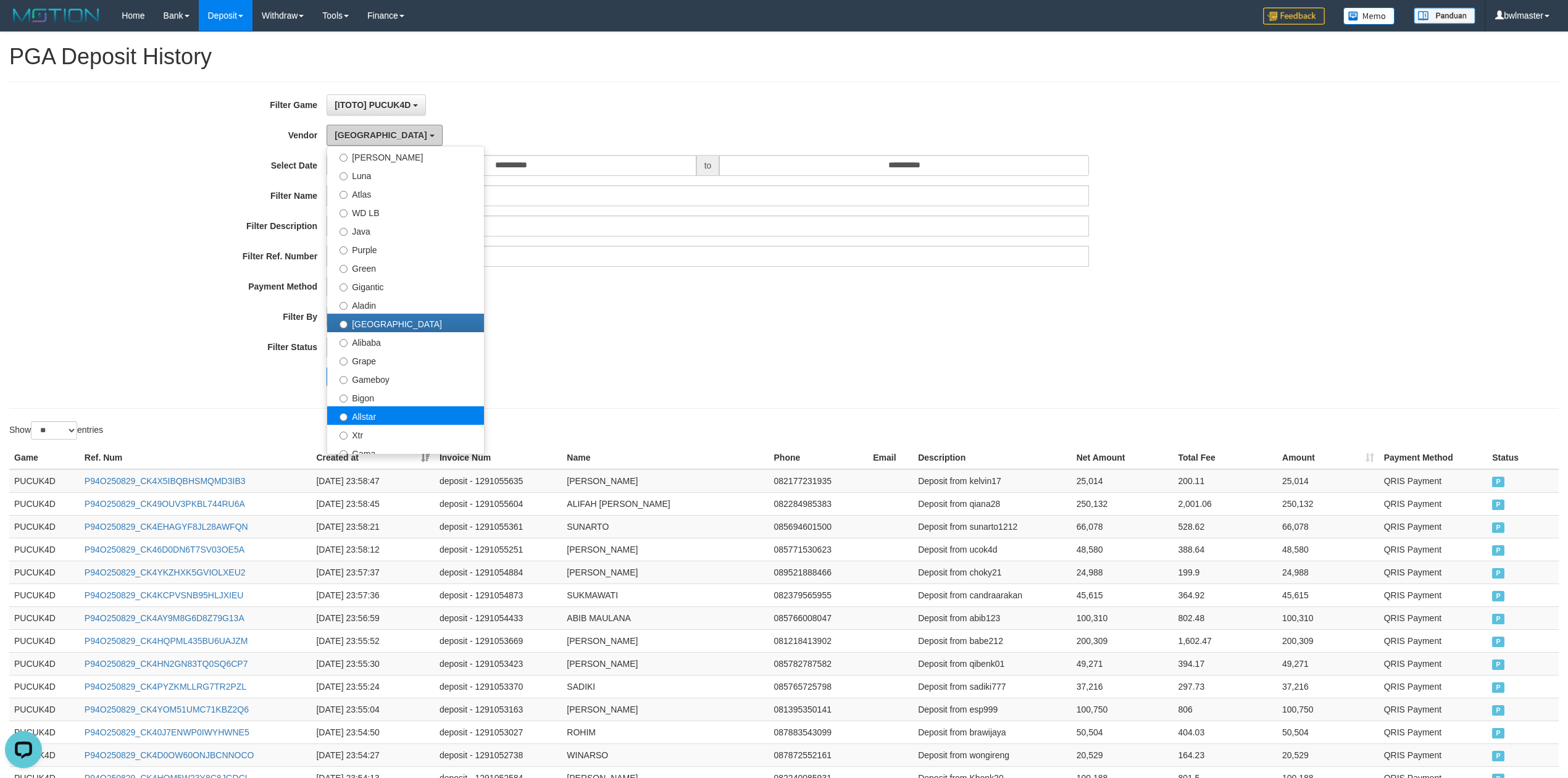
scroll to position [82, 0]
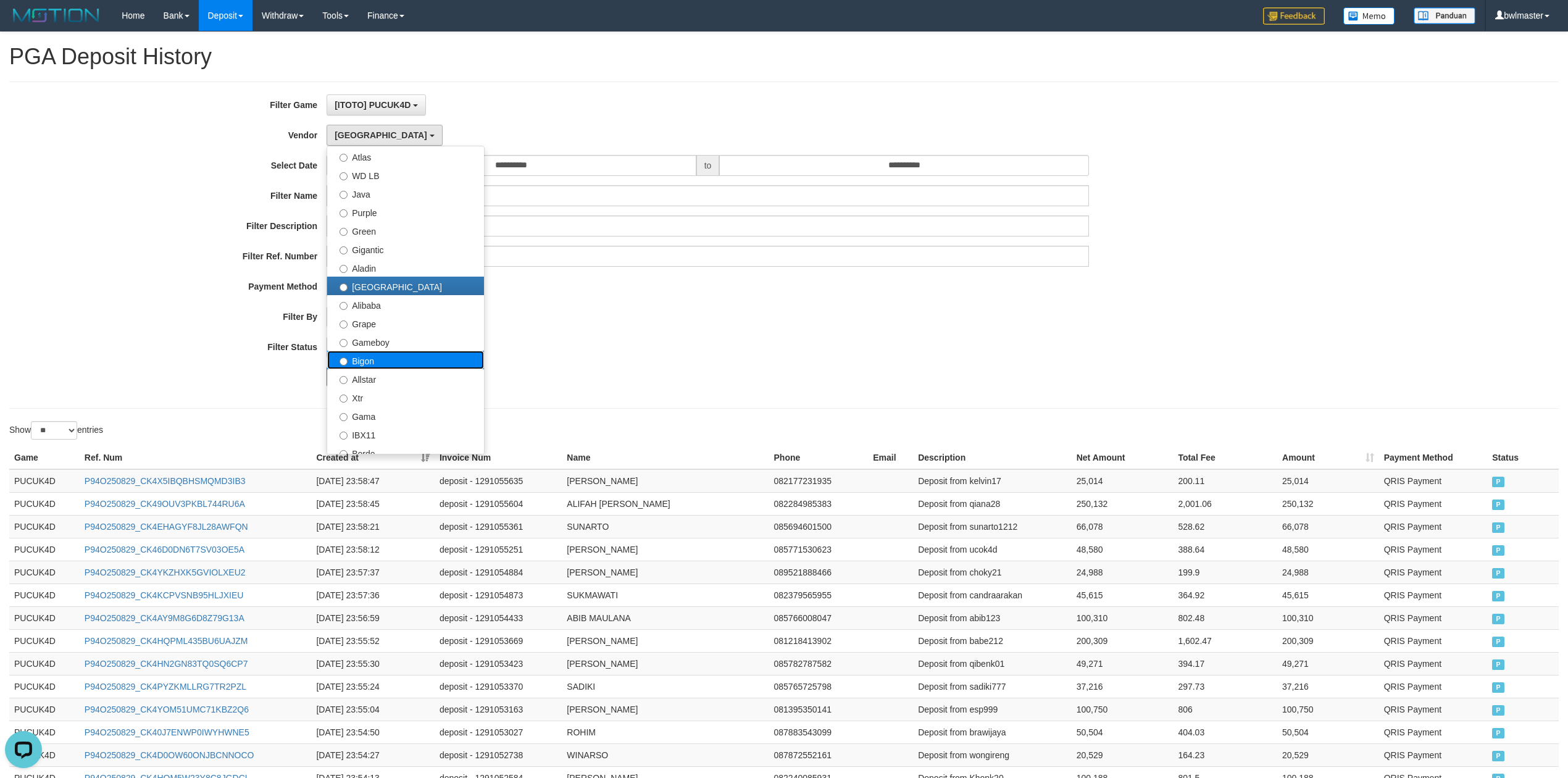
click at [388, 362] on label "Bigon" at bounding box center [405, 360] width 157 height 18
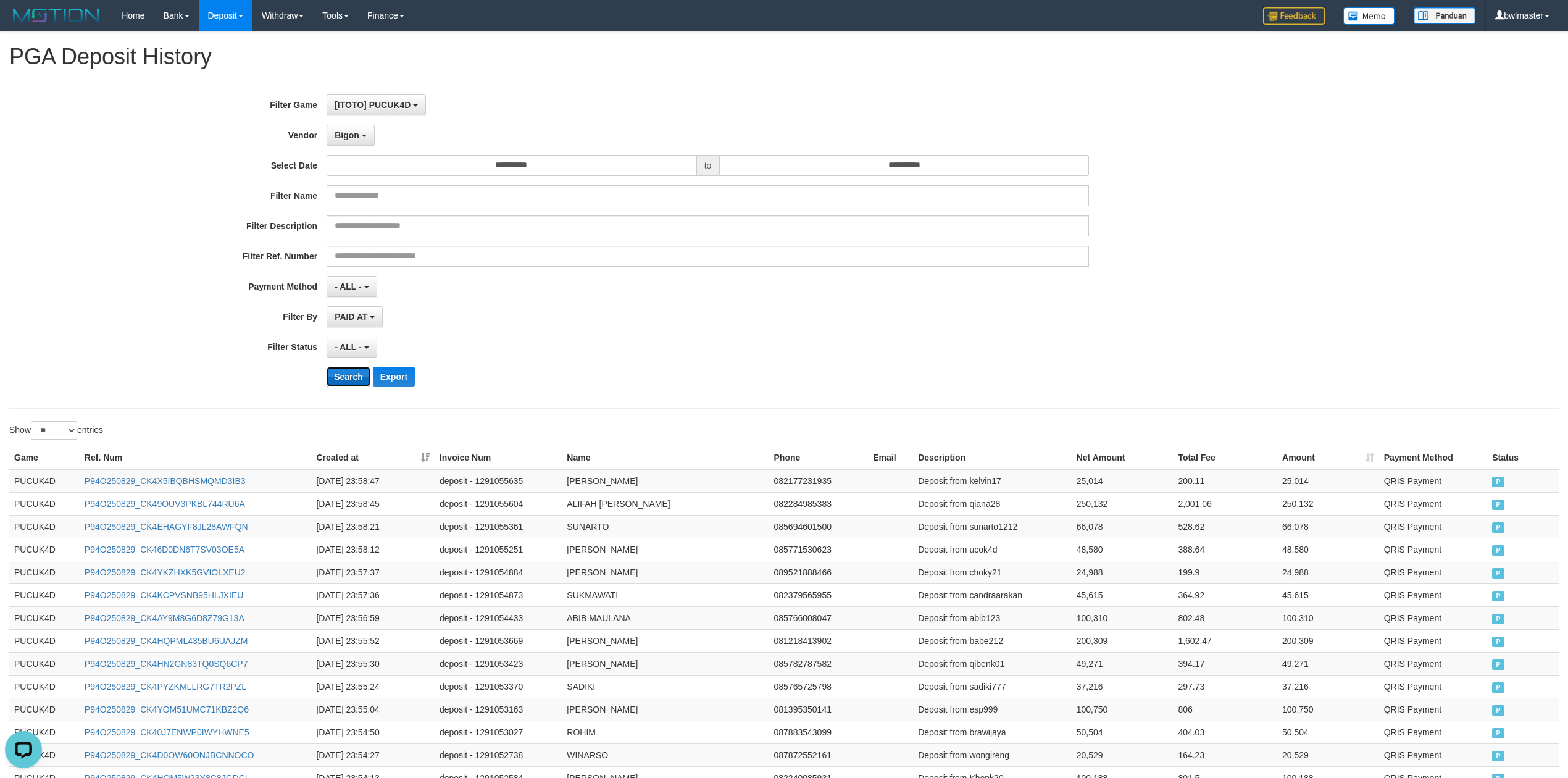
click at [354, 377] on button "Search" at bounding box center [348, 376] width 43 height 19
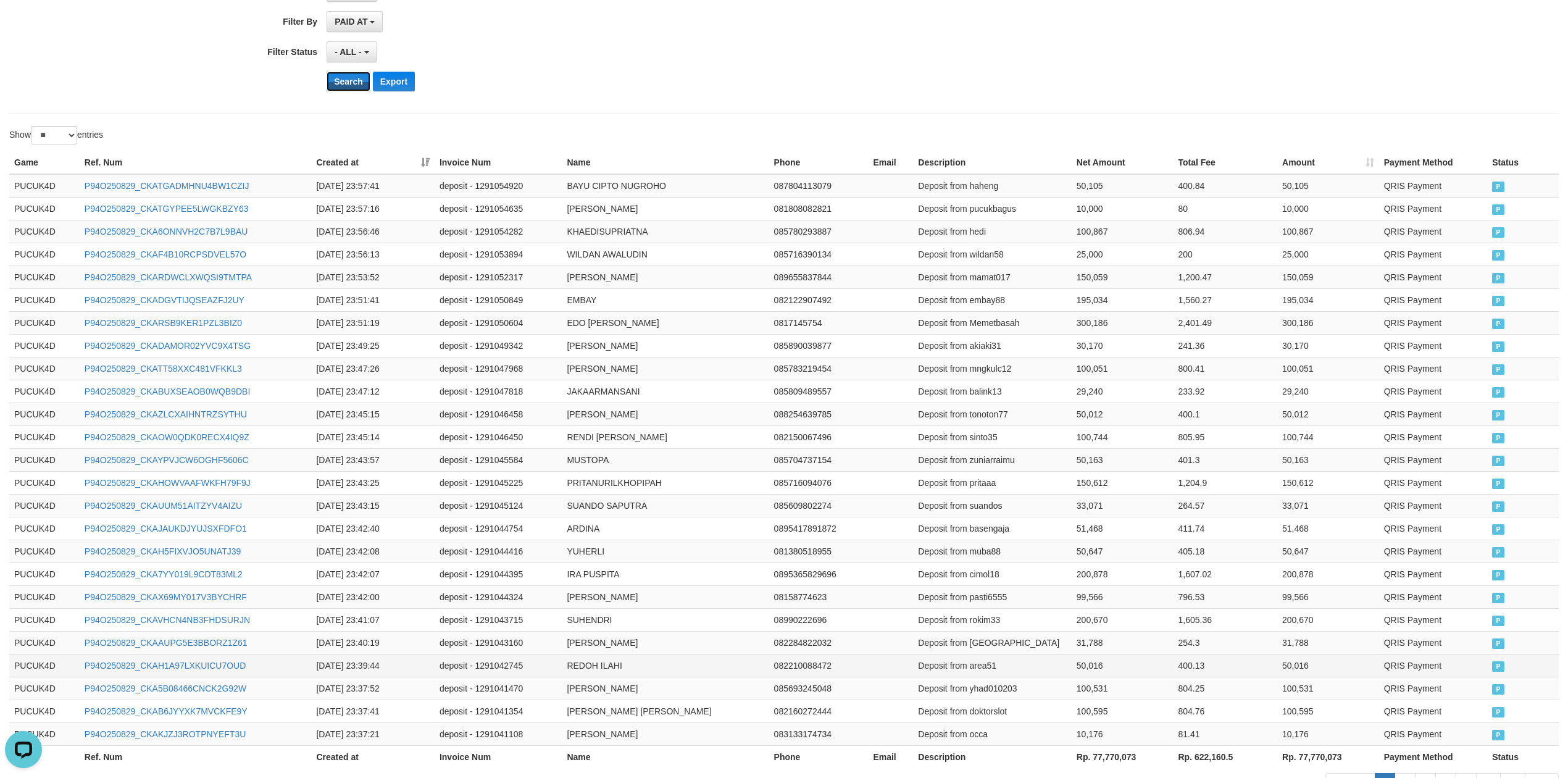
scroll to position [391, 0]
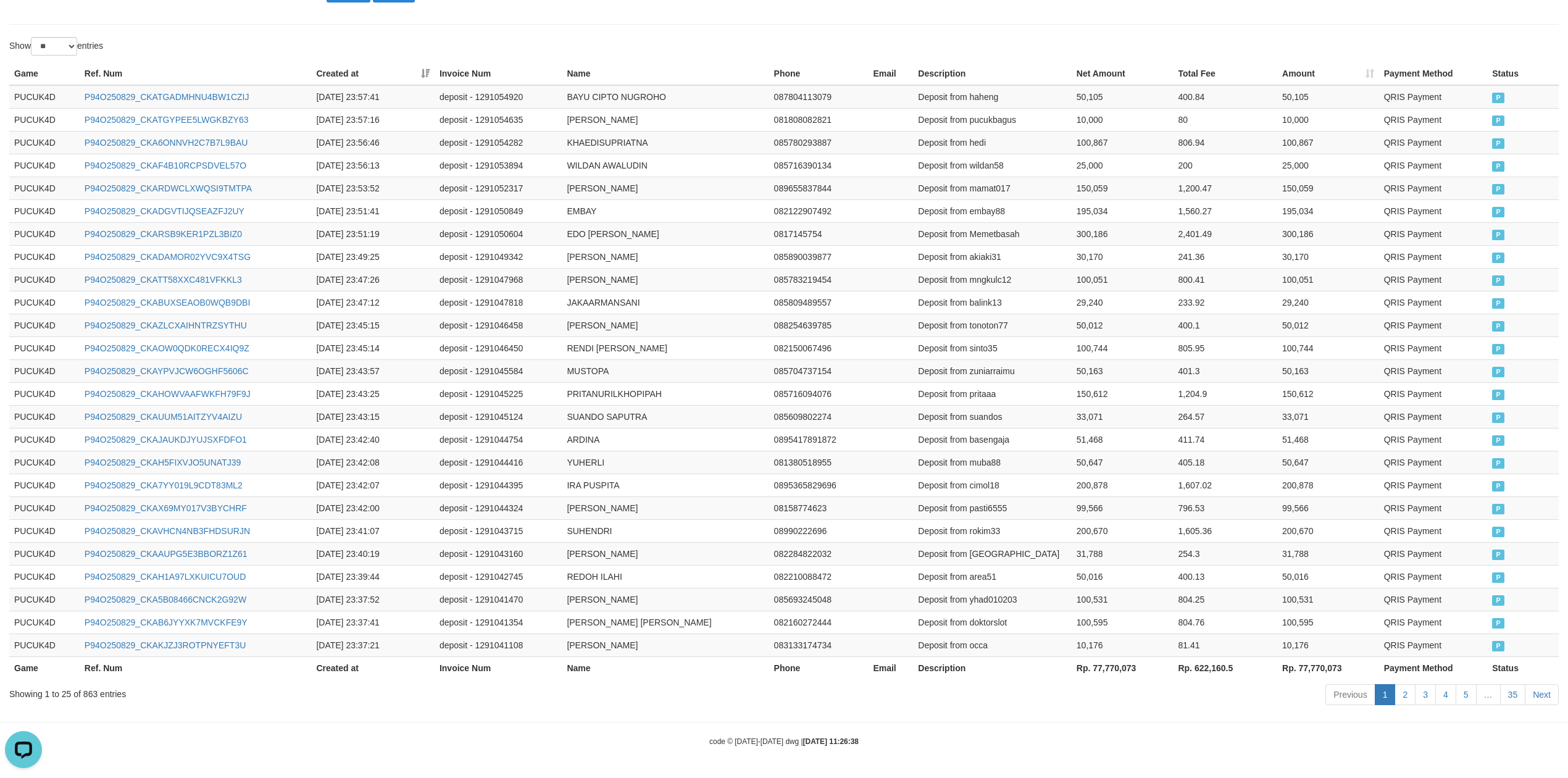
click at [1122, 670] on th "Rp. 77,770,073" at bounding box center [1123, 668] width 102 height 23
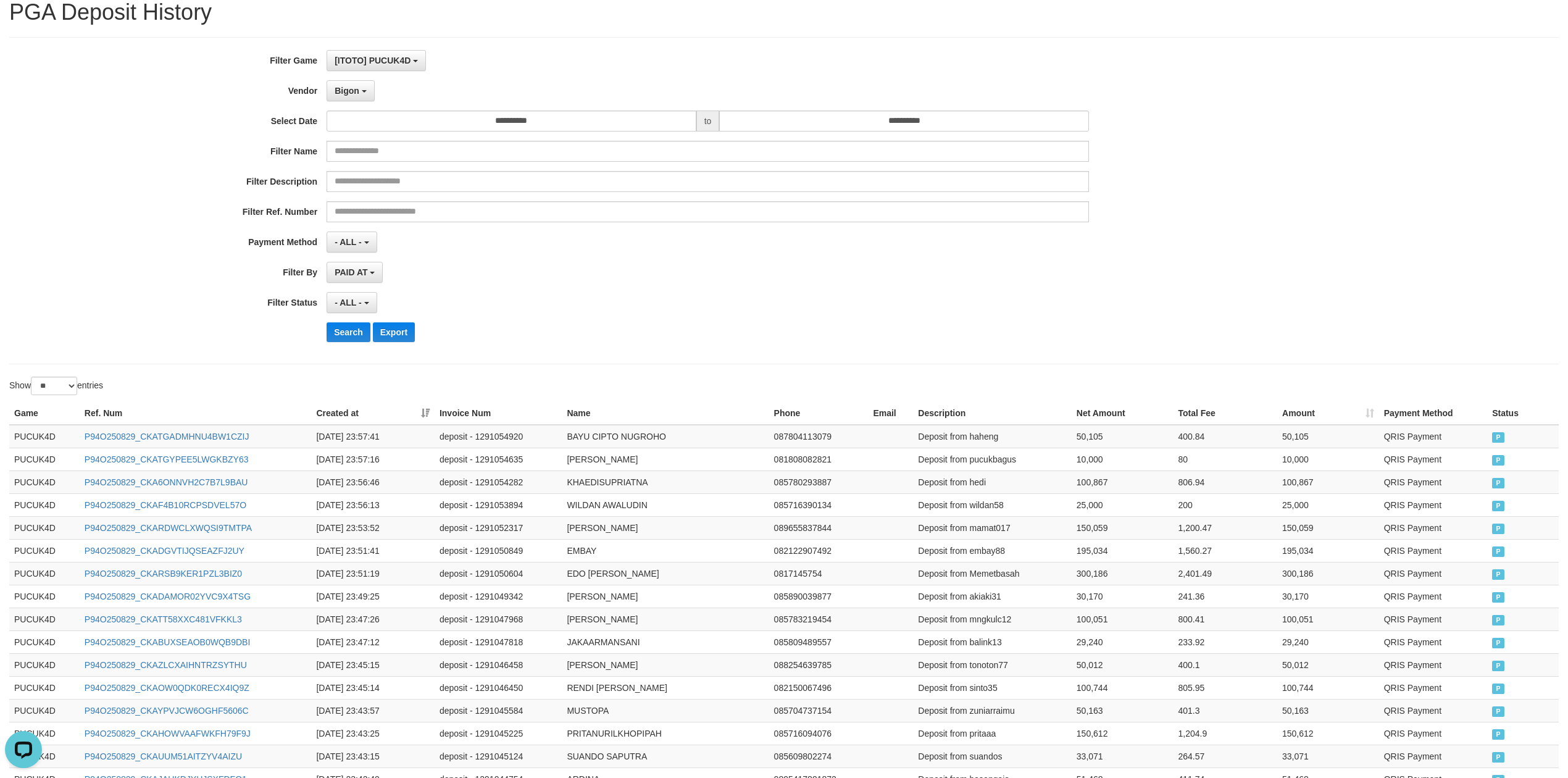
scroll to position [0, 0]
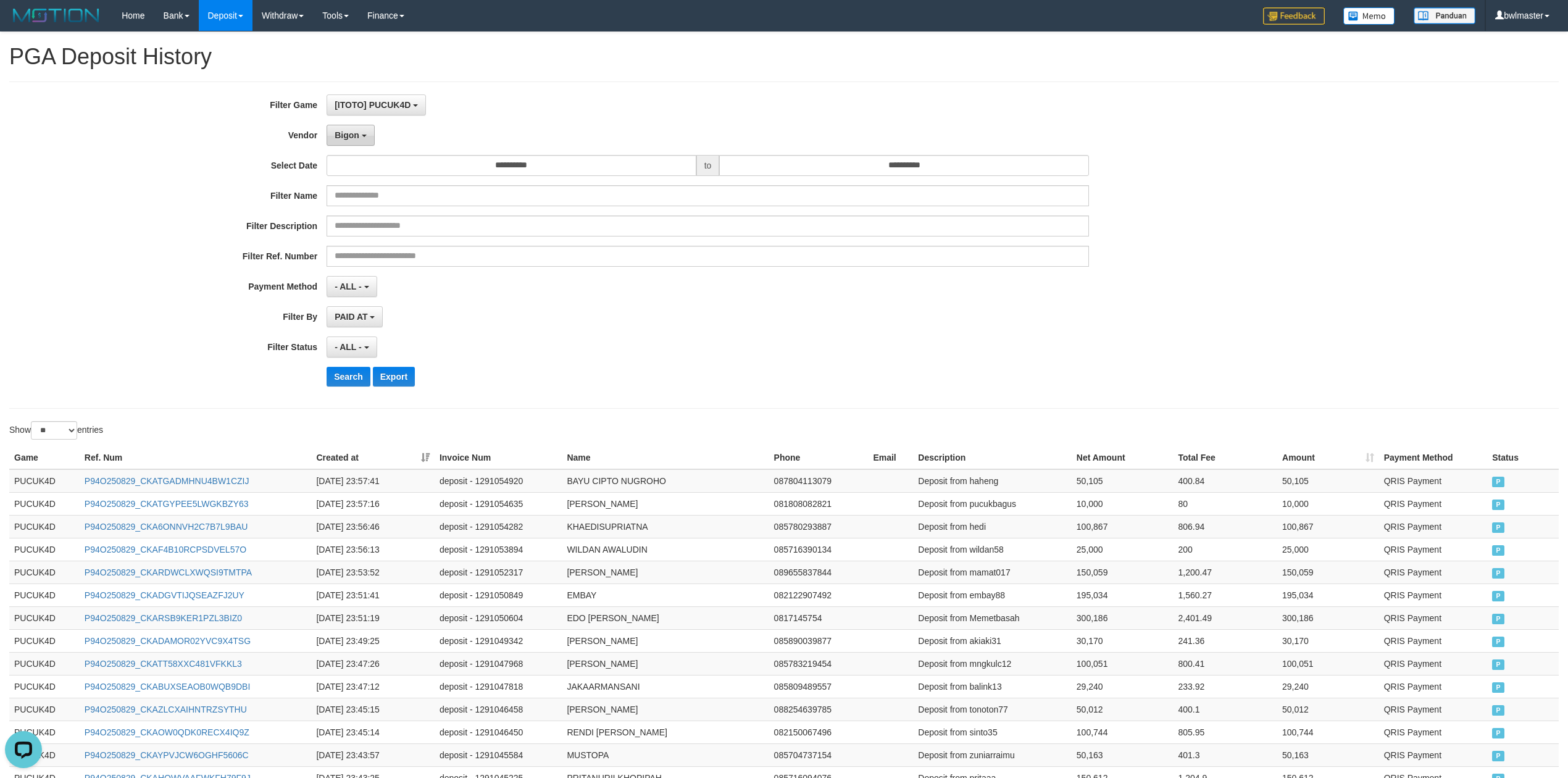
click at [351, 142] on button "Bigon" at bounding box center [351, 135] width 48 height 21
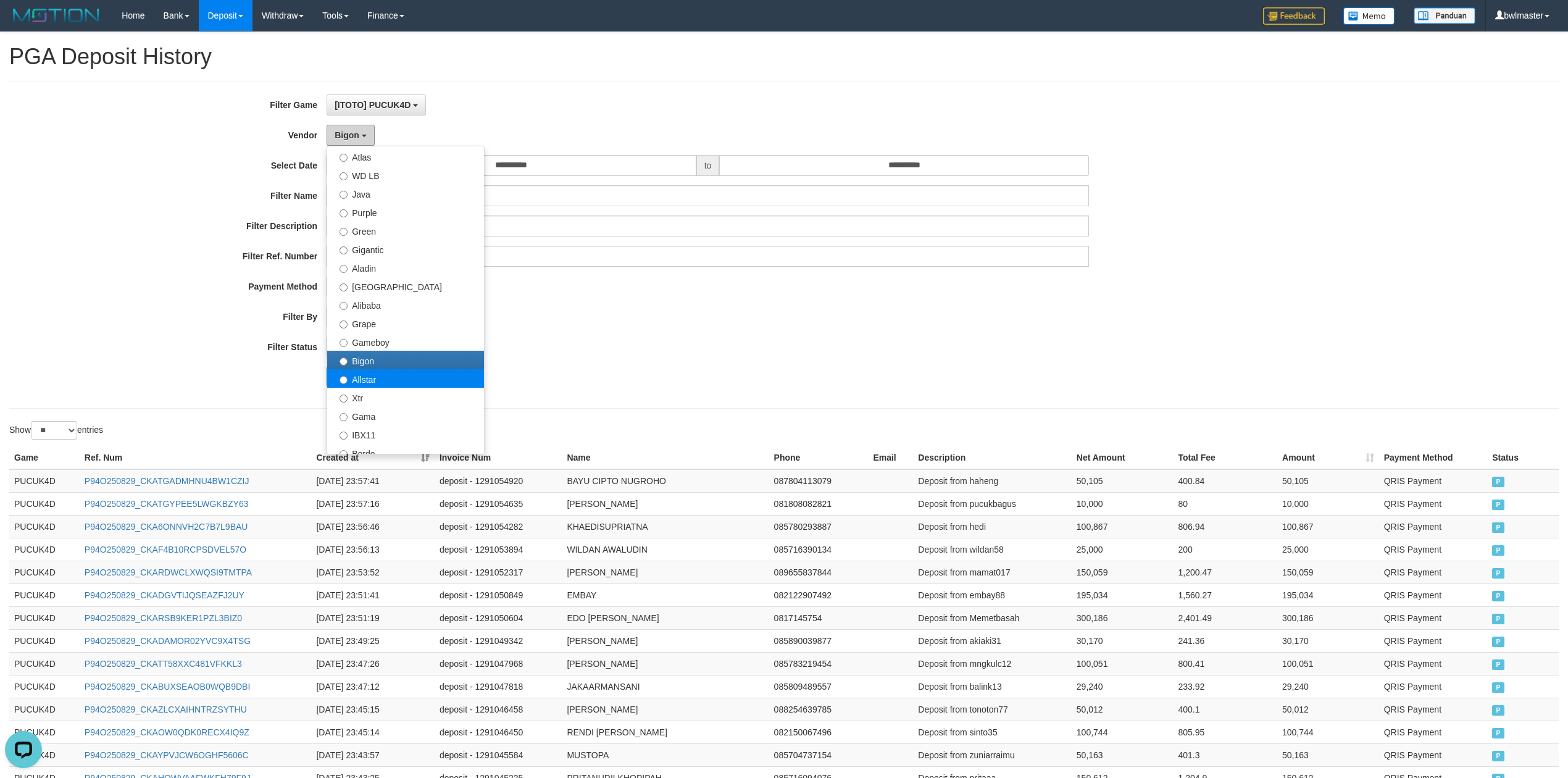
scroll to position [164, 0]
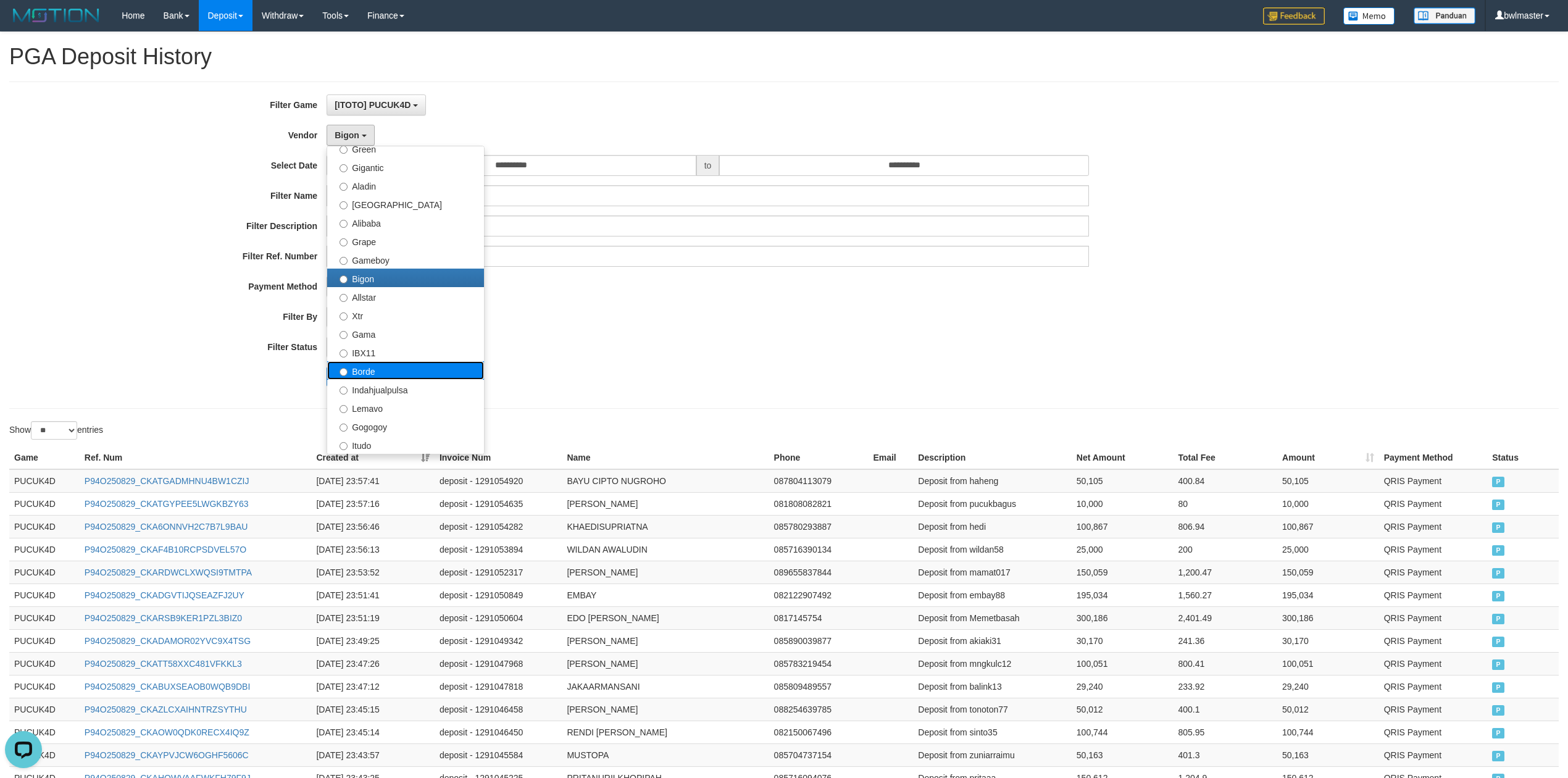
click at [386, 370] on label "Borde" at bounding box center [405, 370] width 157 height 18
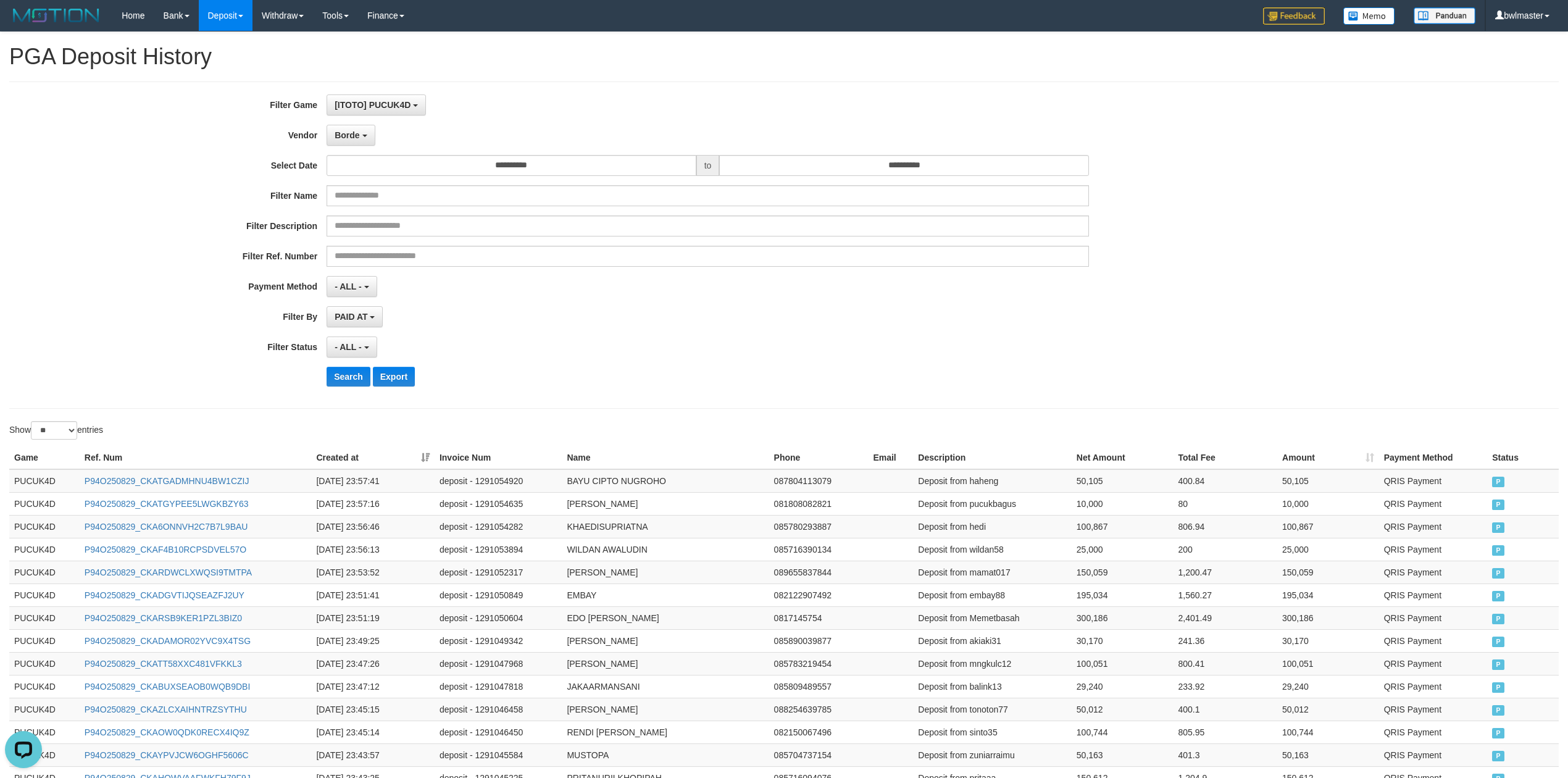
click at [349, 368] on div "**********" at bounding box center [654, 245] width 1308 height 301
click at [351, 371] on button "Search" at bounding box center [348, 376] width 43 height 19
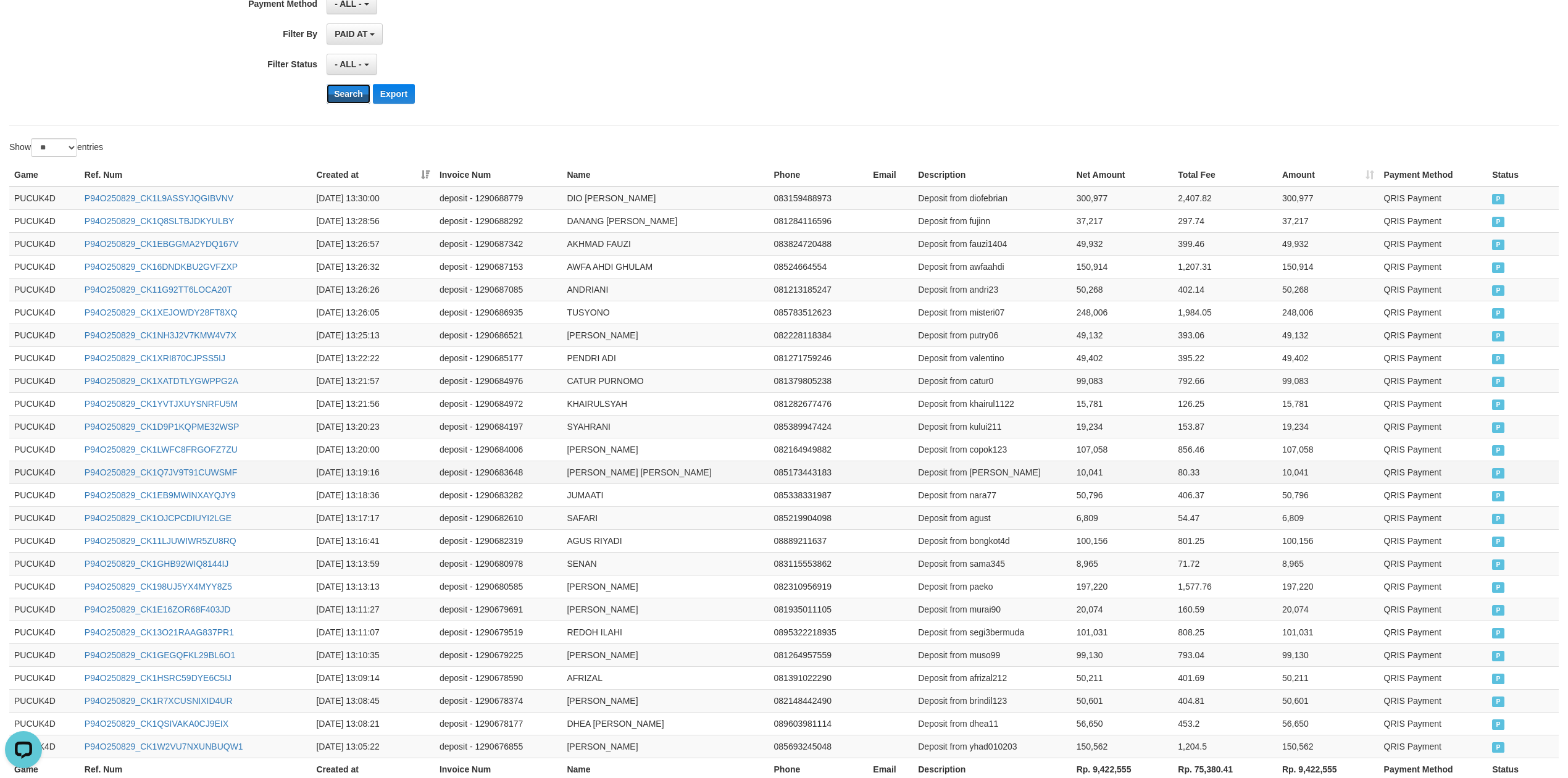
scroll to position [391, 0]
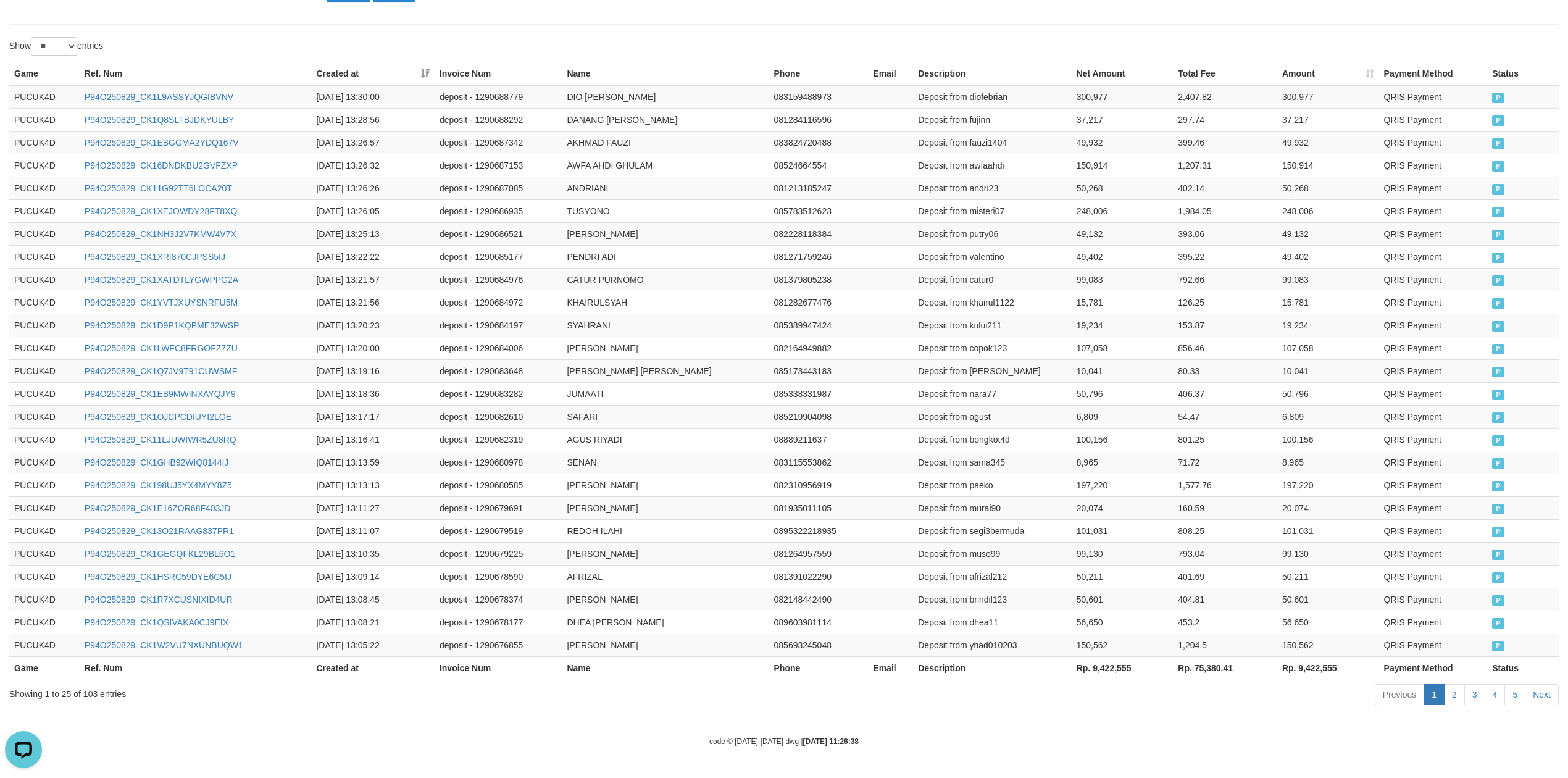
click at [1131, 664] on th "Rp. 9,422,555" at bounding box center [1123, 668] width 102 height 23
click at [1104, 661] on th "Rp. 9,422,555" at bounding box center [1123, 668] width 102 height 23
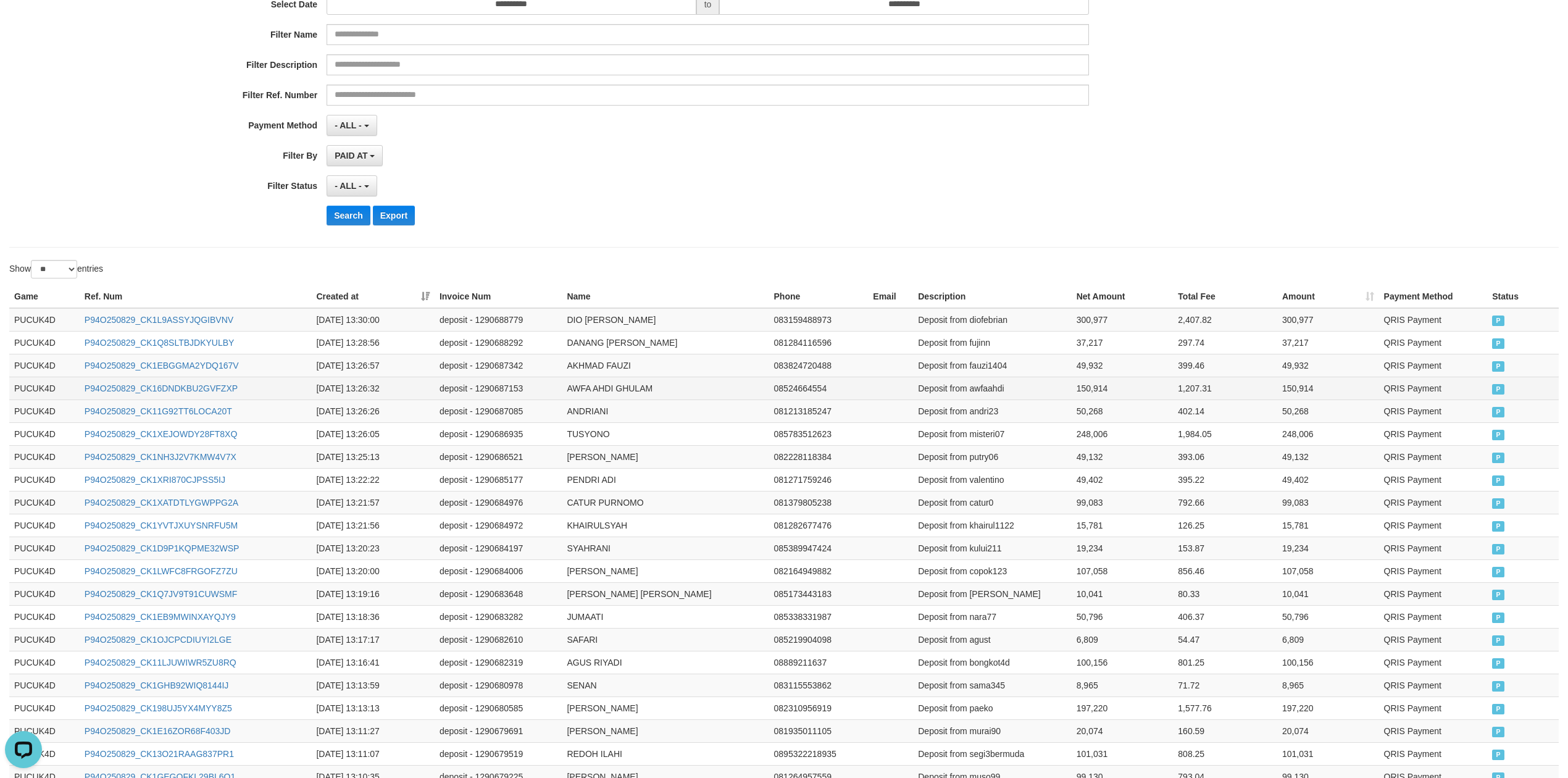
scroll to position [0, 0]
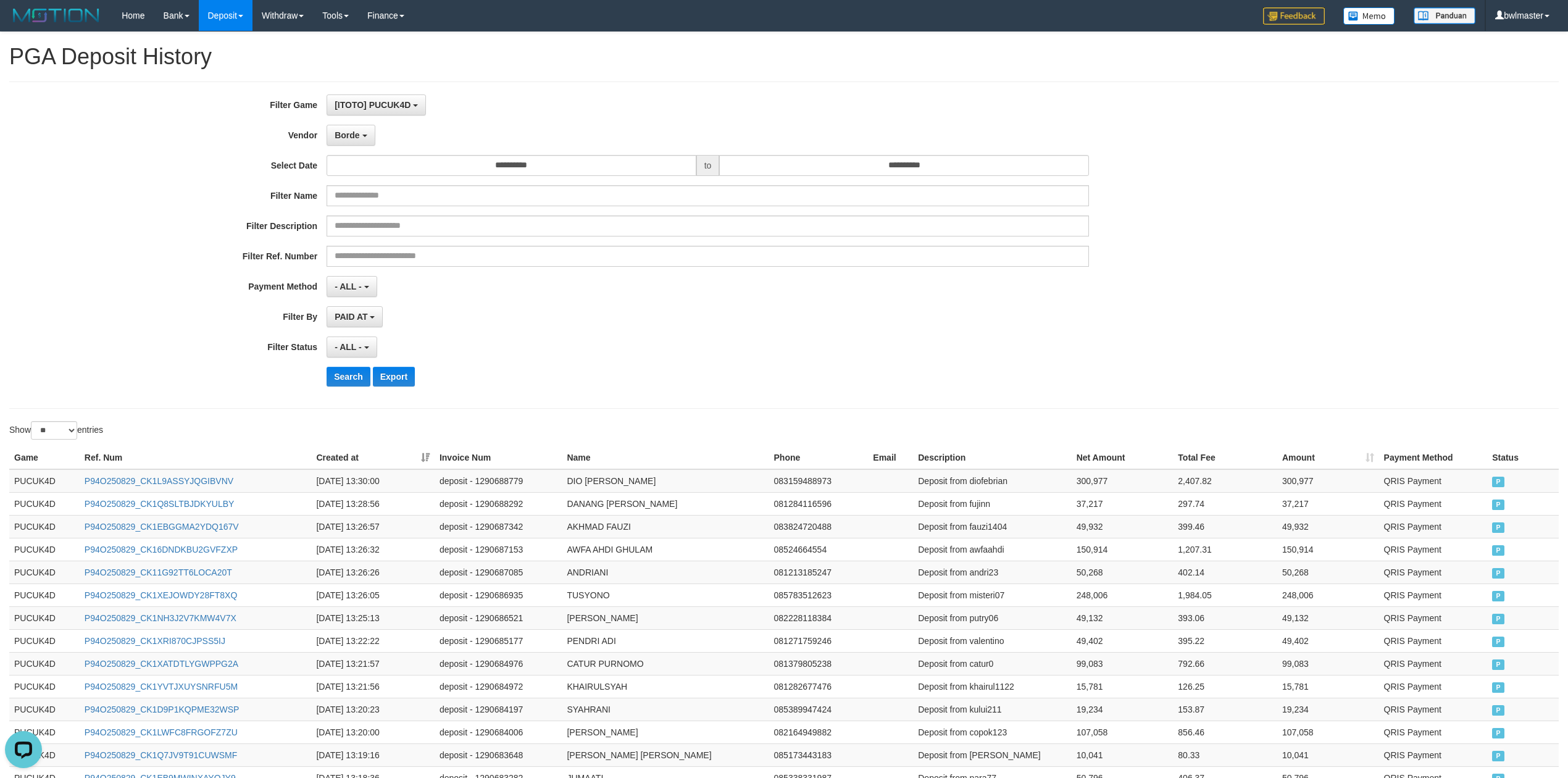
click at [357, 147] on div "**********" at bounding box center [654, 245] width 1308 height 301
click at [357, 144] on button "Borde" at bounding box center [351, 135] width 48 height 21
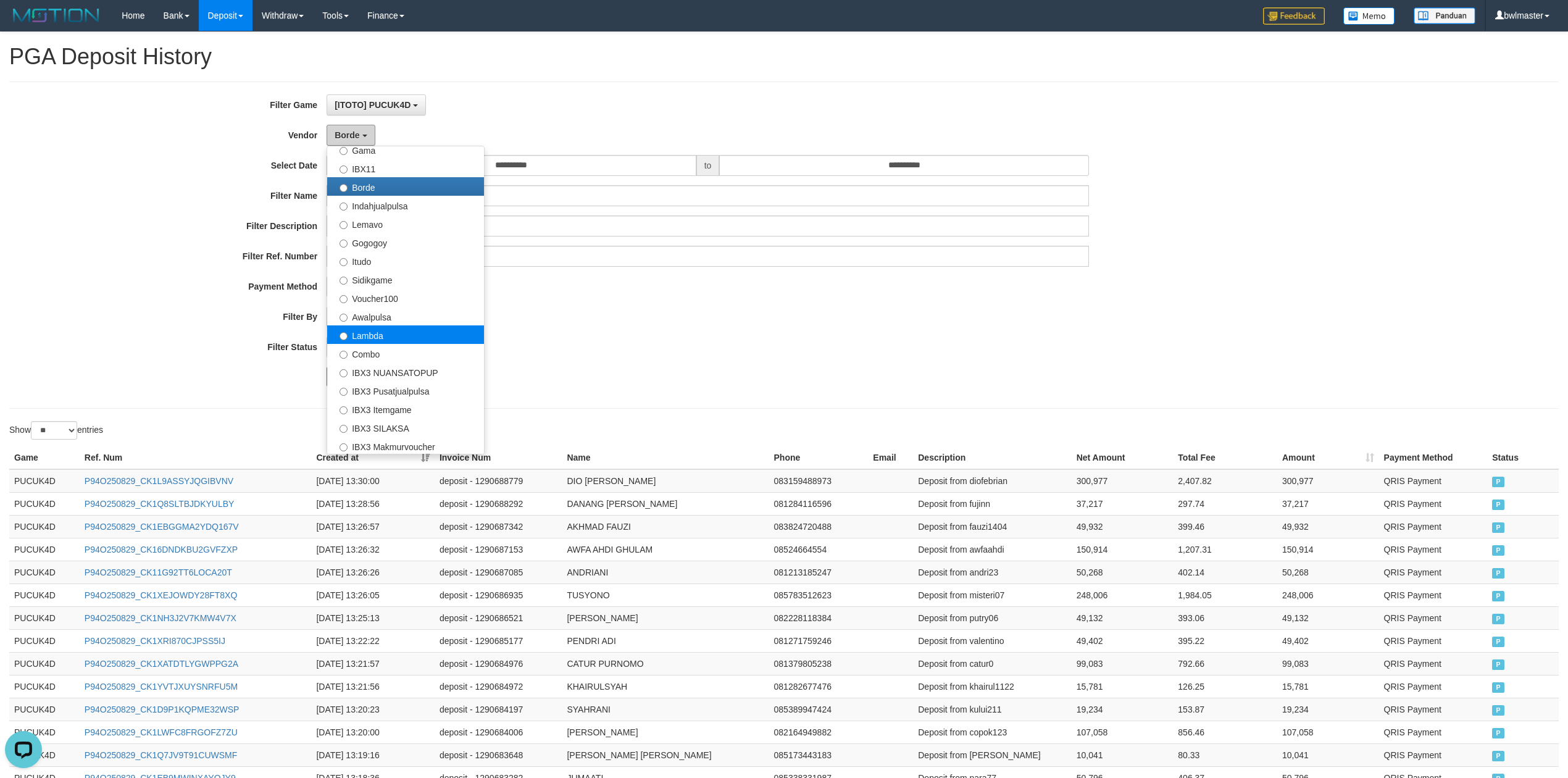
scroll to position [406, 0]
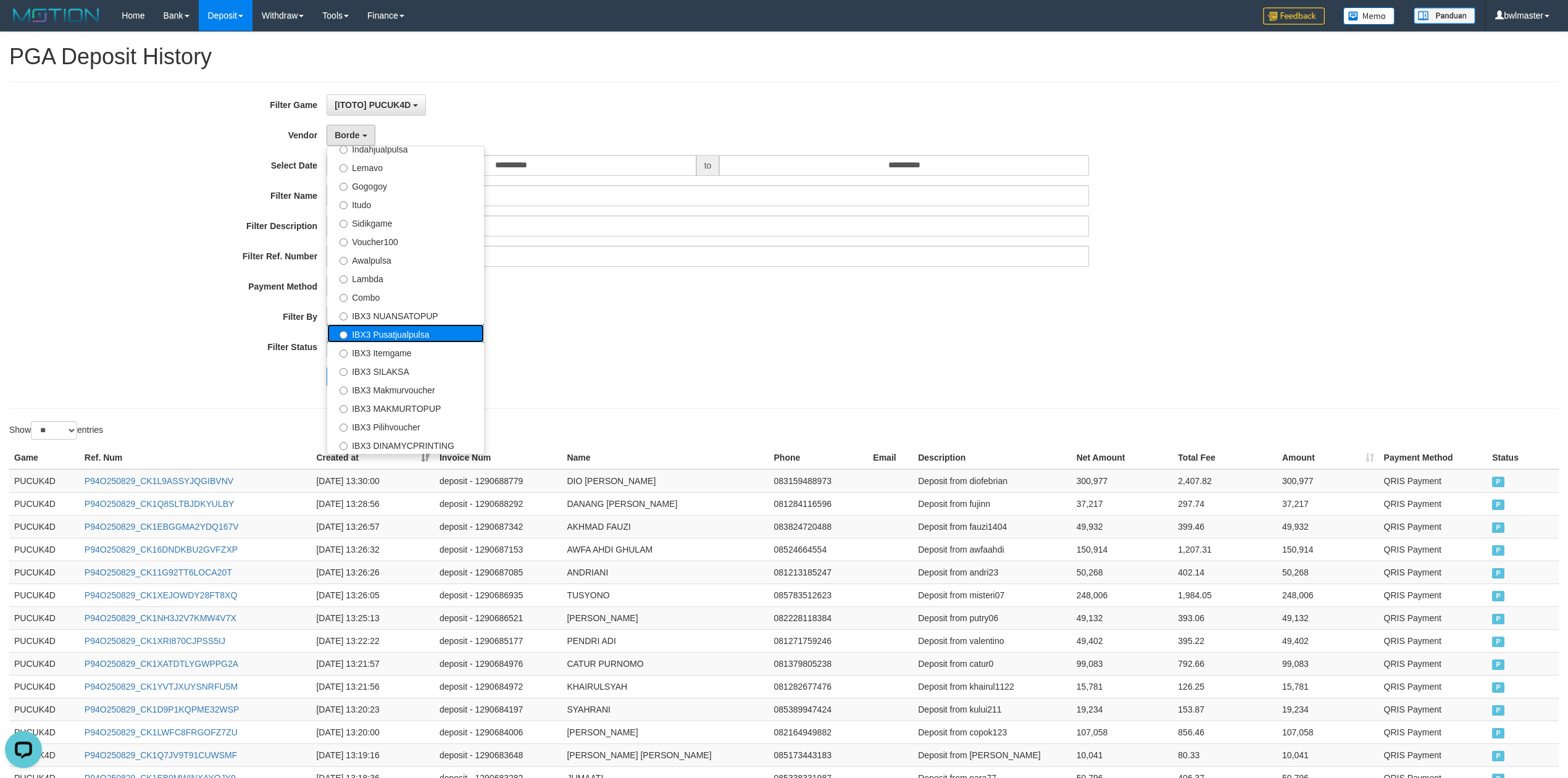
click at [423, 336] on label "IBX3 Pusatjualpulsa" at bounding box center [405, 333] width 157 height 18
select select "**********"
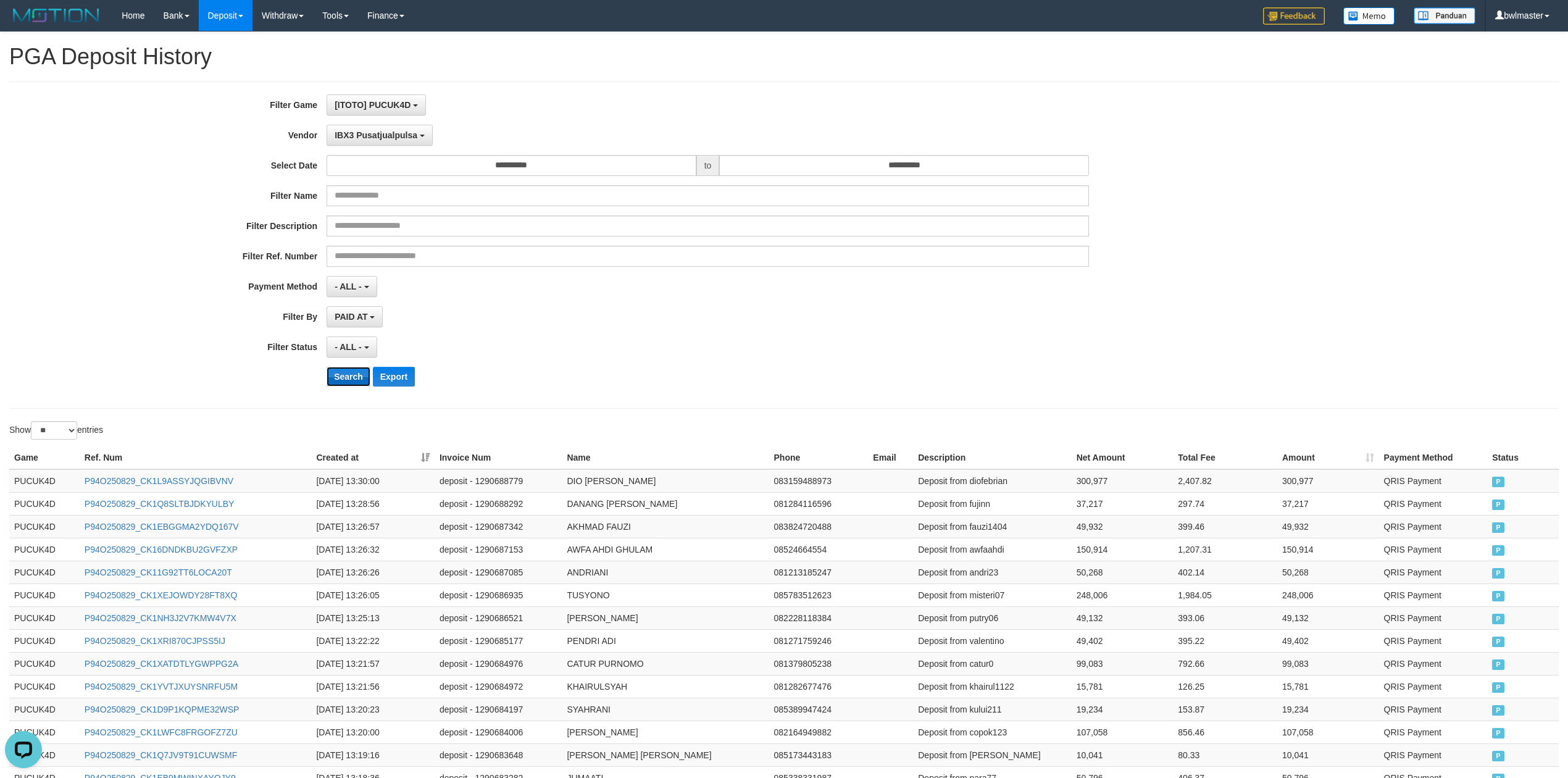
click at [351, 384] on button "Search" at bounding box center [348, 376] width 43 height 19
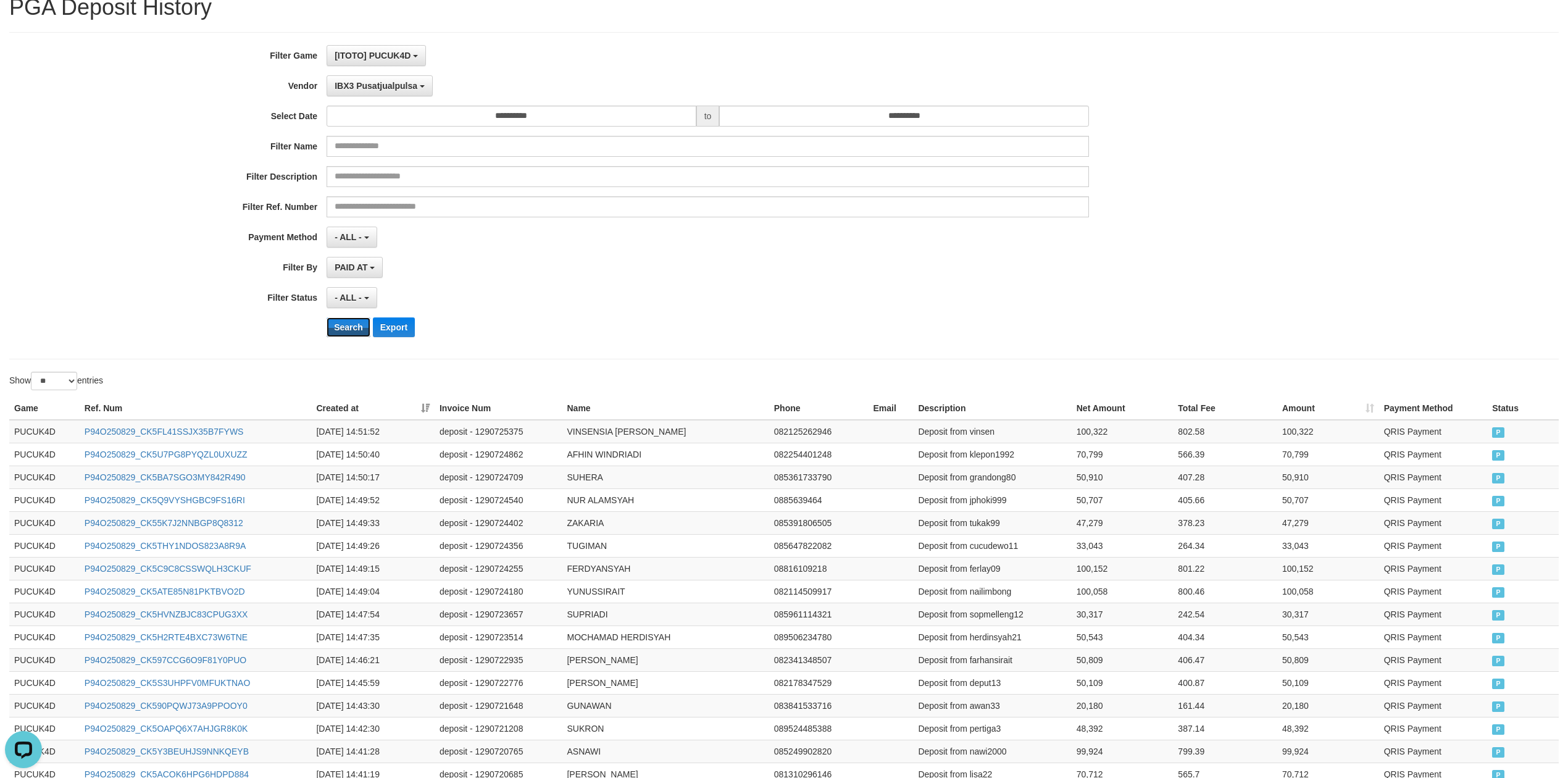
scroll to position [391, 0]
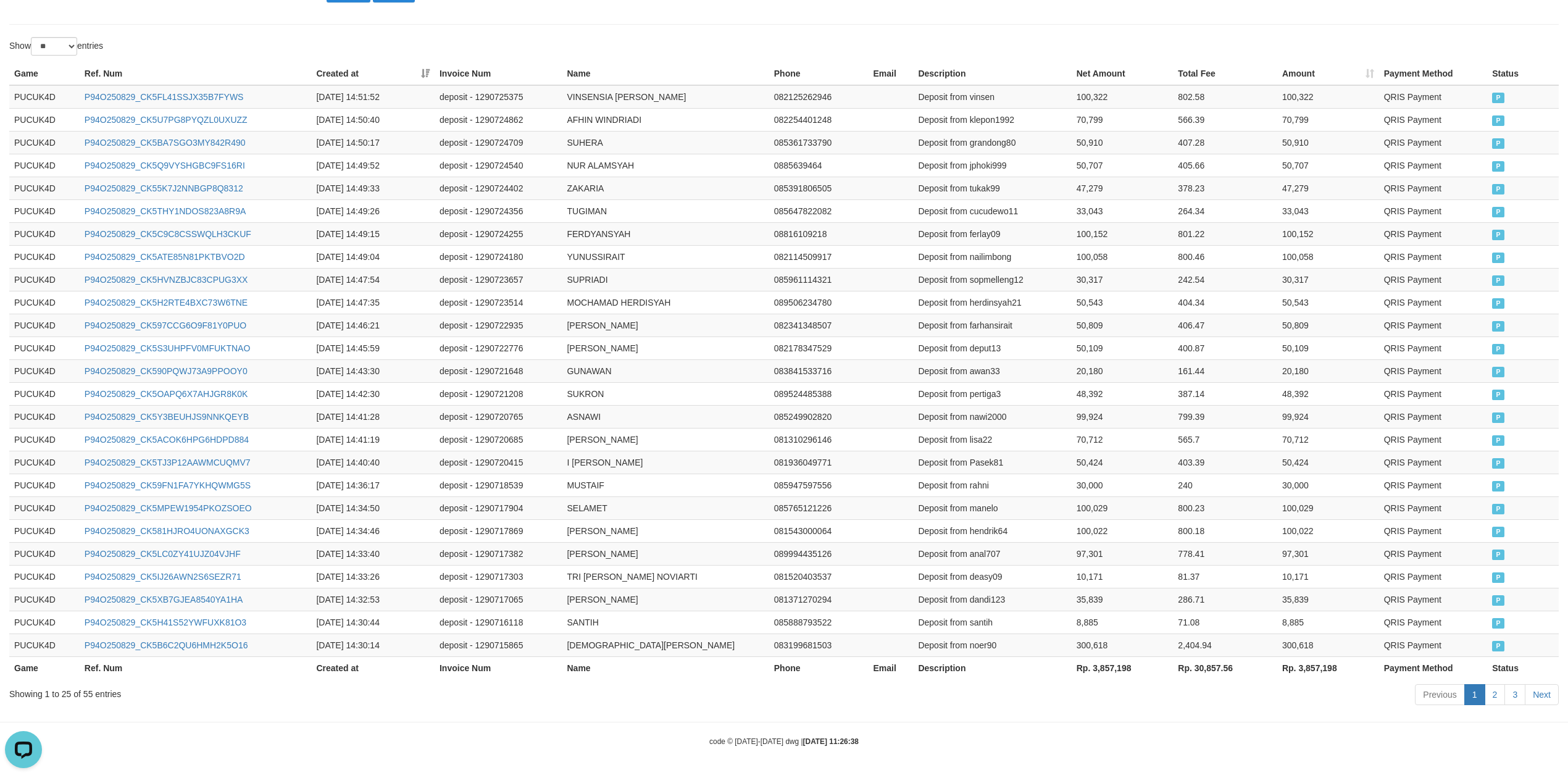
click at [1114, 670] on th "Rp. 3,857,198" at bounding box center [1123, 668] width 102 height 23
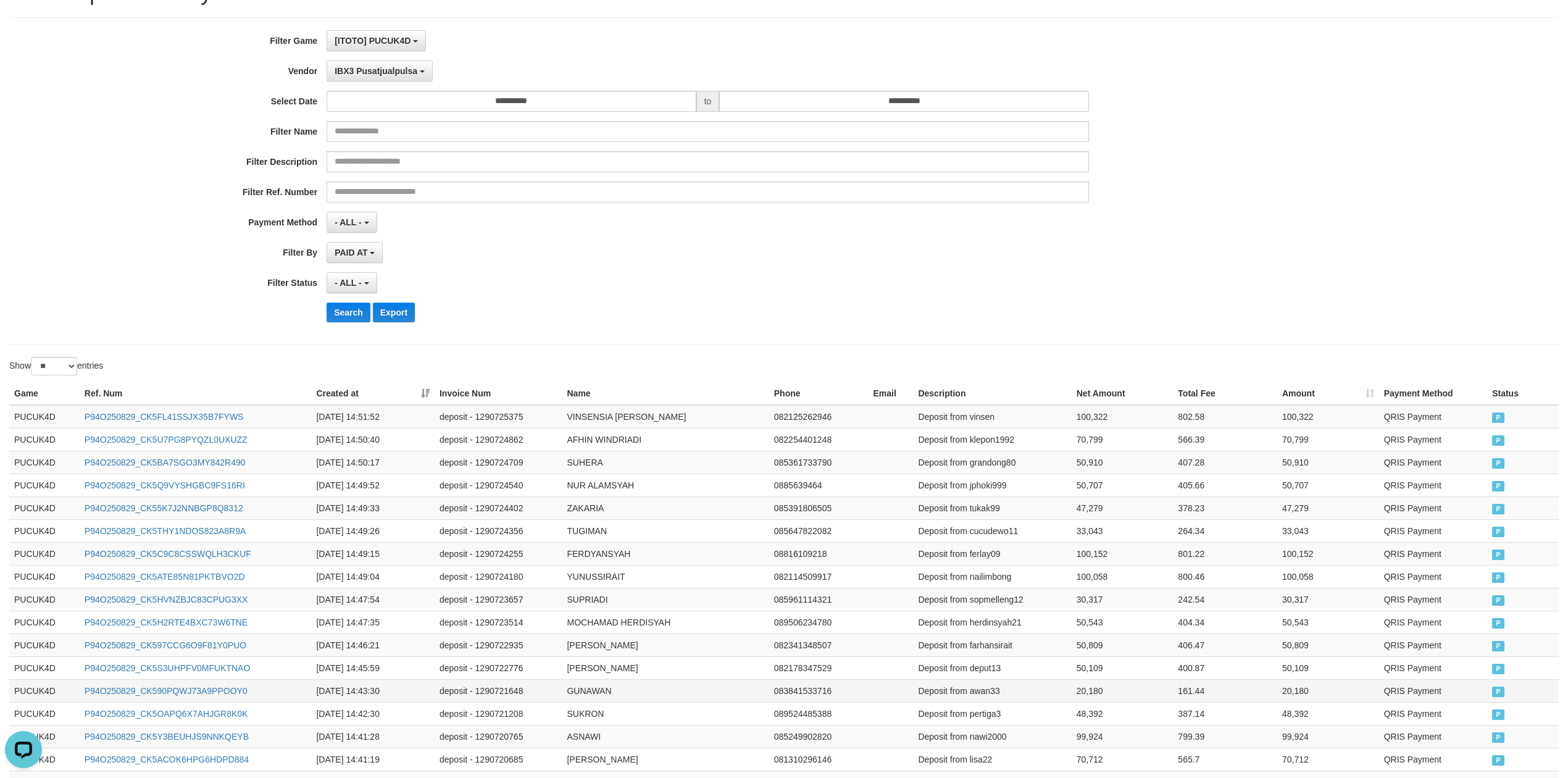
scroll to position [0, 0]
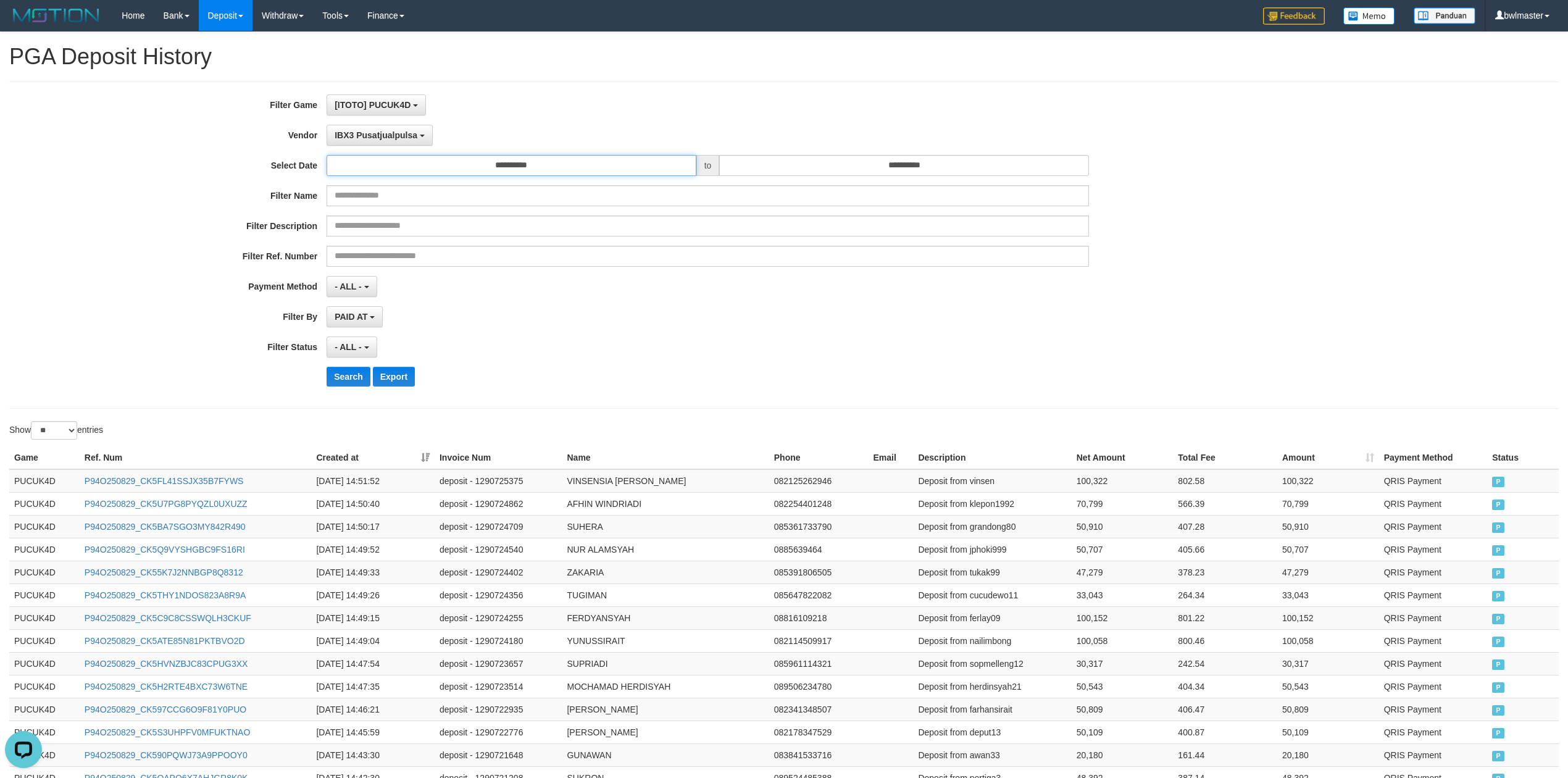
click at [564, 173] on input "**********" at bounding box center [512, 166] width 370 height 21
click at [422, 300] on td "30" at bounding box center [429, 302] width 18 height 18
type input "**********"
click at [389, 144] on button "IBX3 Pusatjualpulsa" at bounding box center [380, 135] width 106 height 21
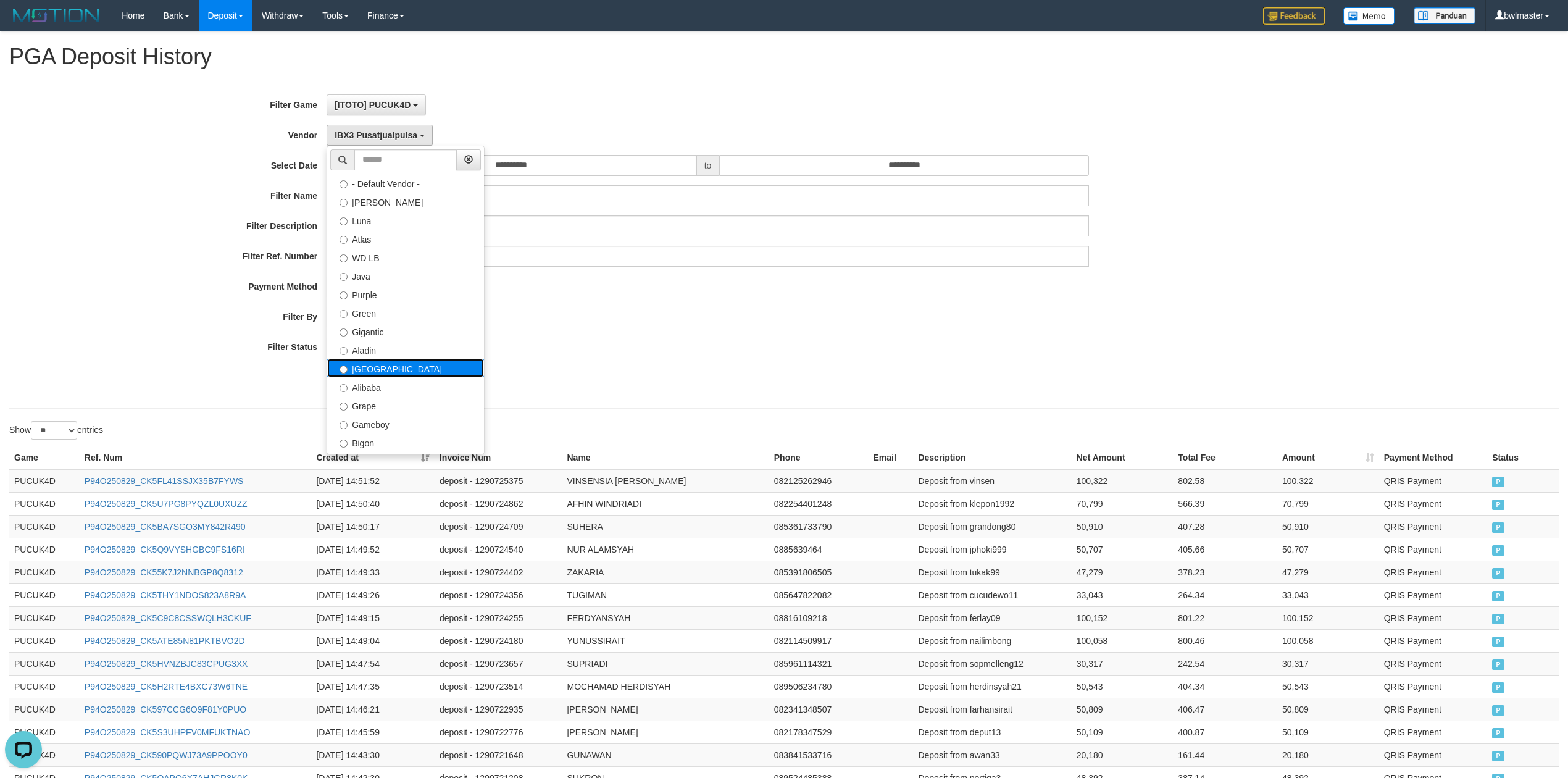
click at [382, 373] on label "[GEOGRAPHIC_DATA]" at bounding box center [405, 367] width 157 height 18
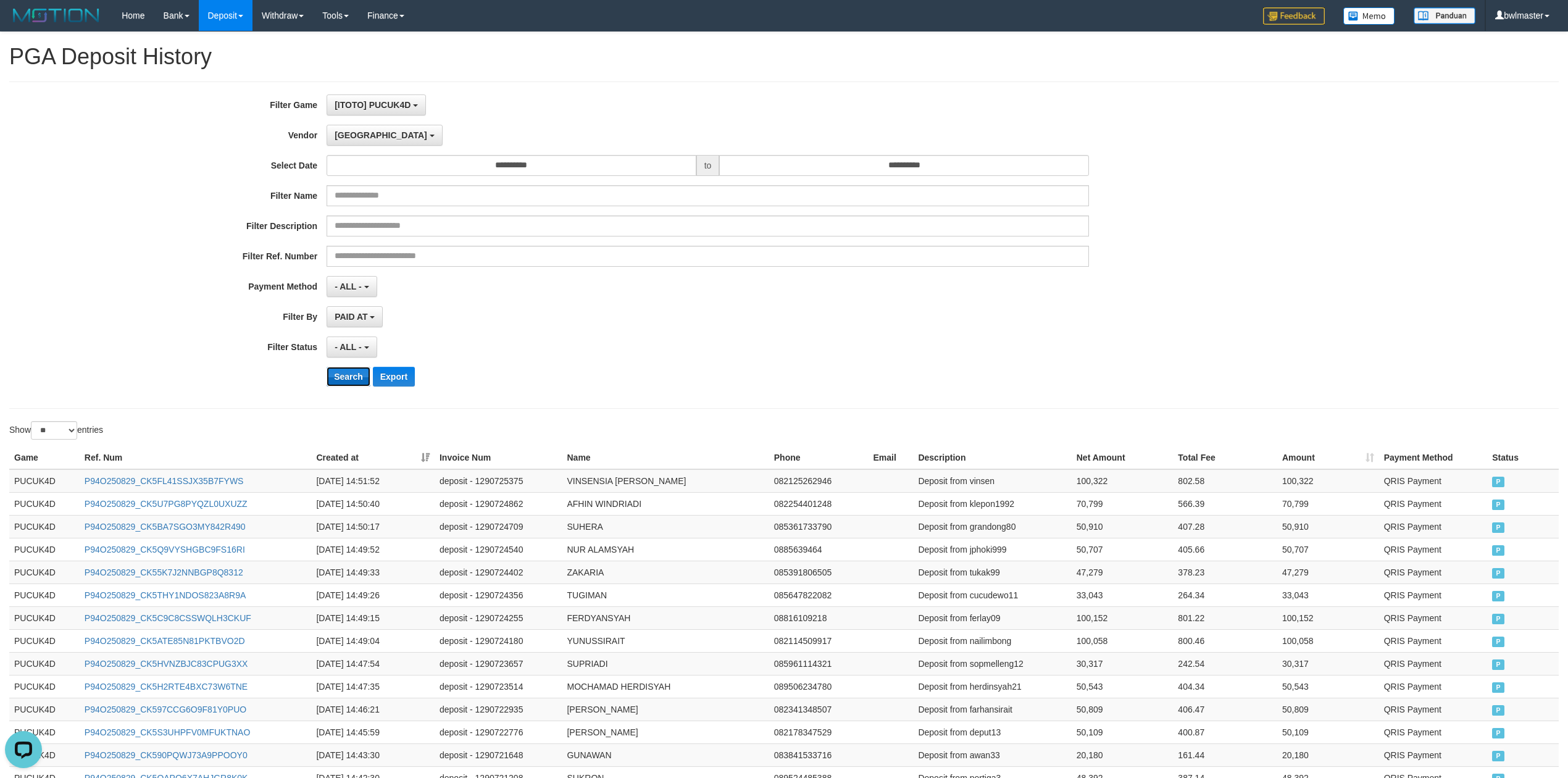
click at [343, 383] on button "Search" at bounding box center [348, 376] width 43 height 19
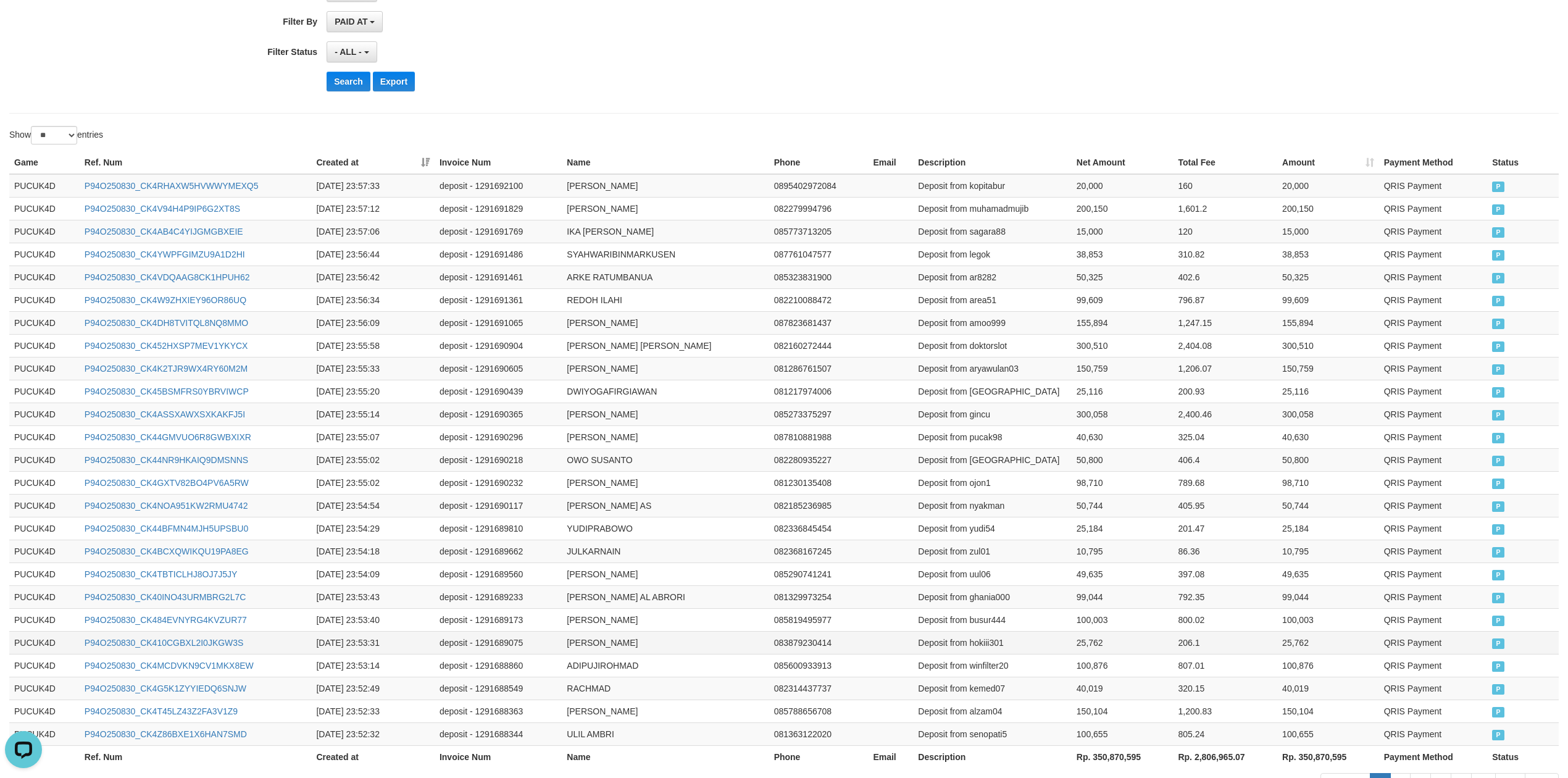
scroll to position [391, 0]
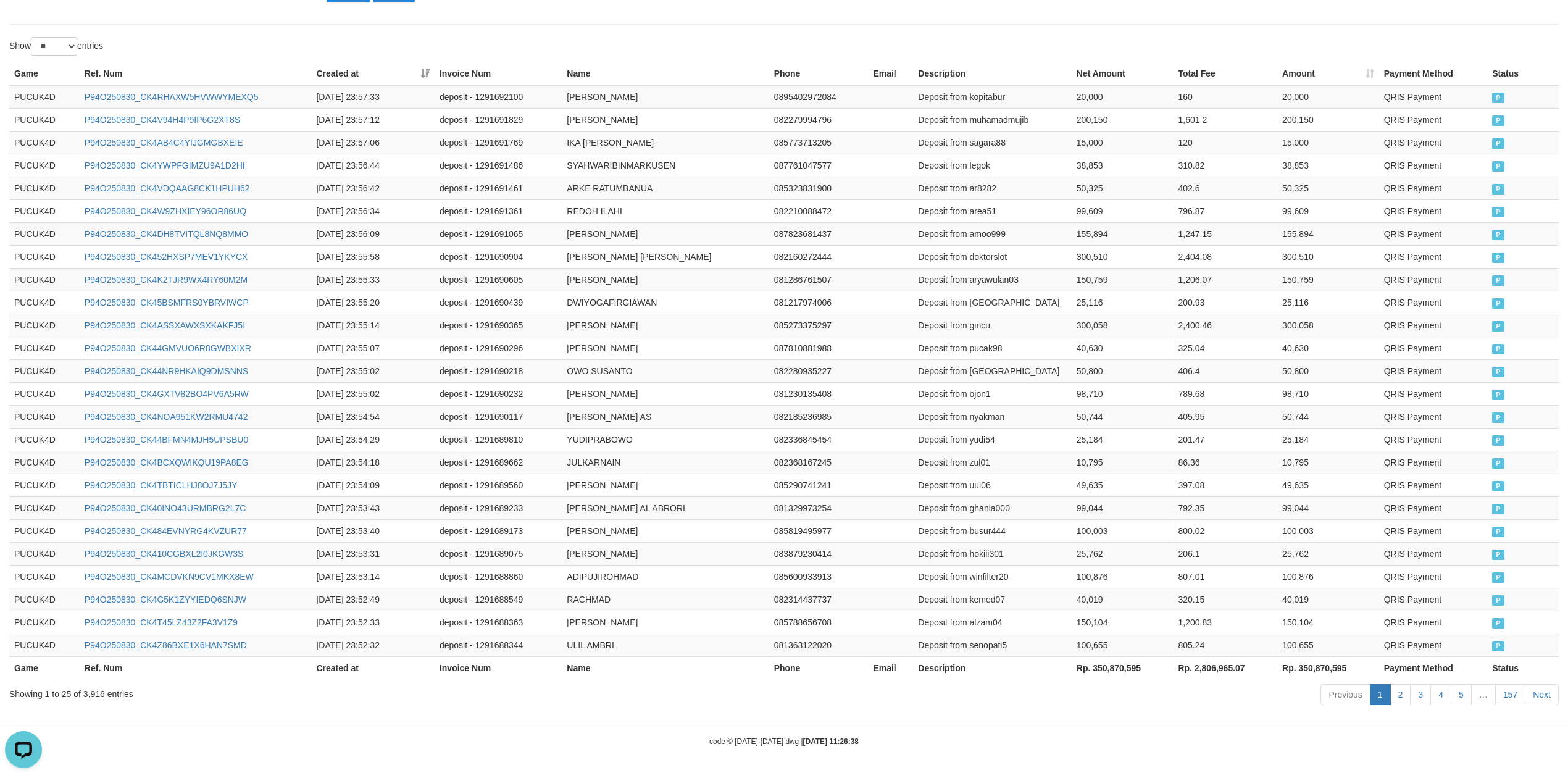
click at [1127, 673] on th "Rp. 350,870,595" at bounding box center [1123, 668] width 102 height 23
click at [1120, 662] on th "Rp. 350,870,595" at bounding box center [1123, 668] width 102 height 23
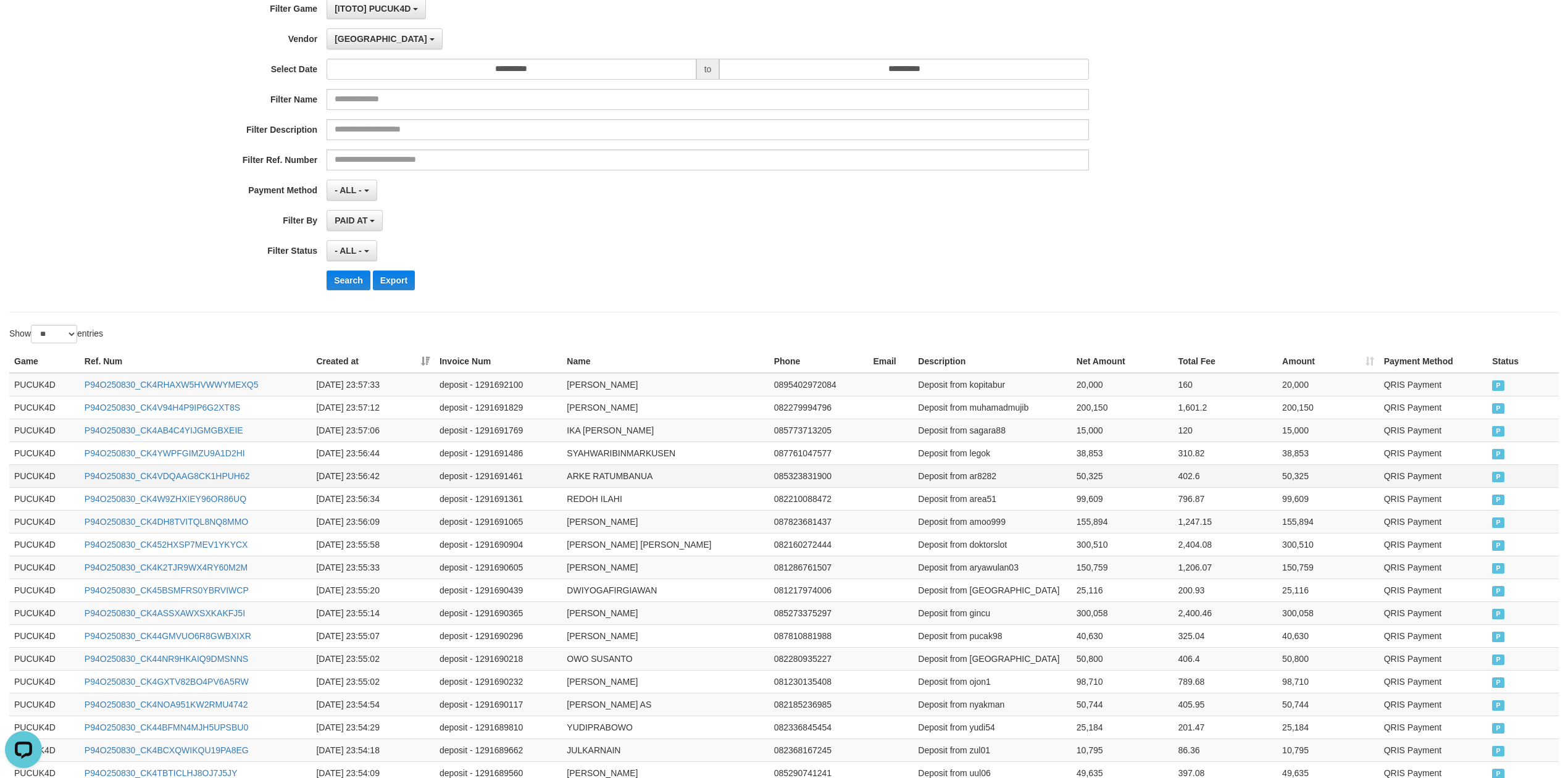
scroll to position [0, 0]
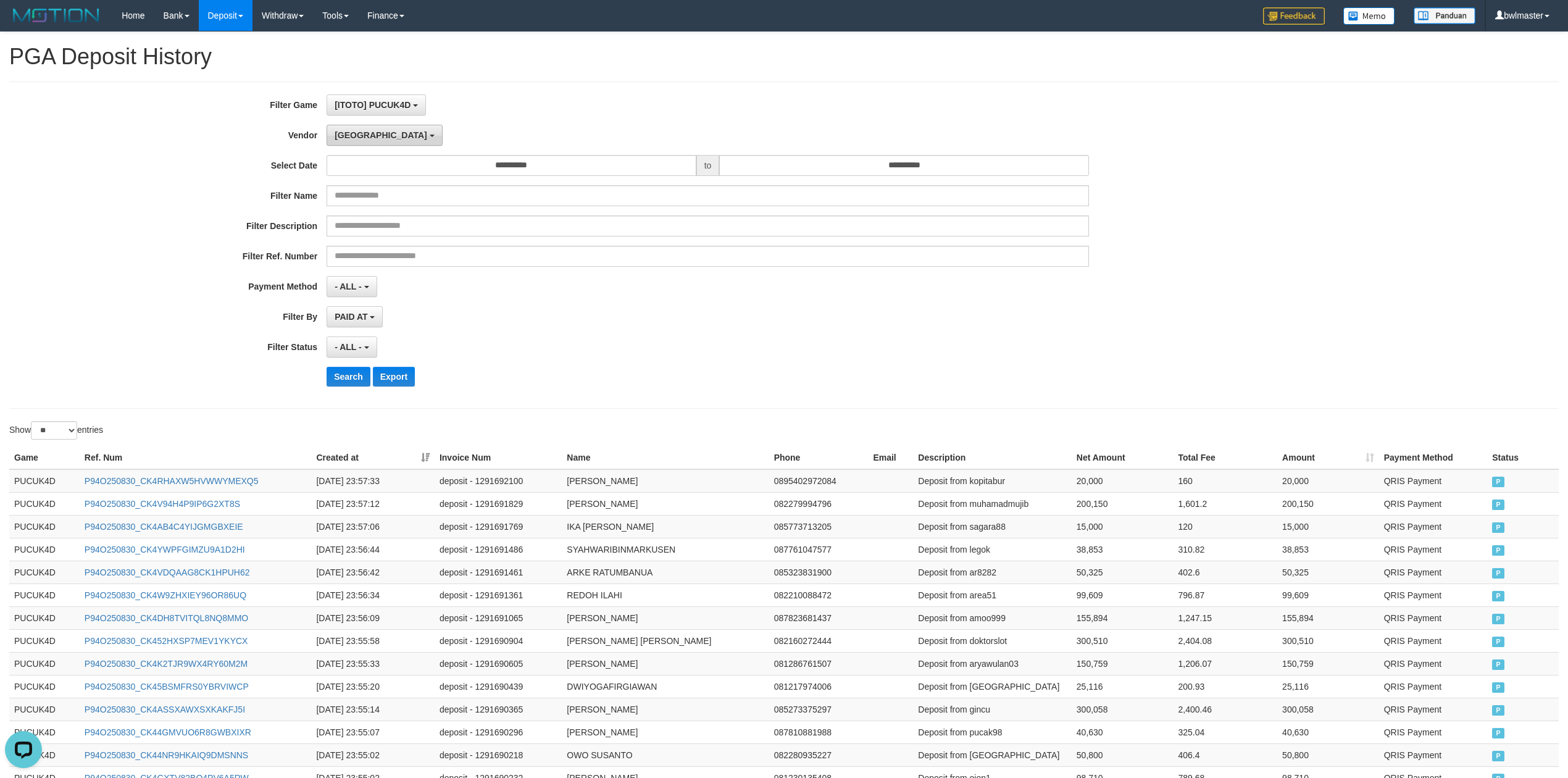
click at [343, 131] on span "[GEOGRAPHIC_DATA]" at bounding box center [381, 135] width 93 height 10
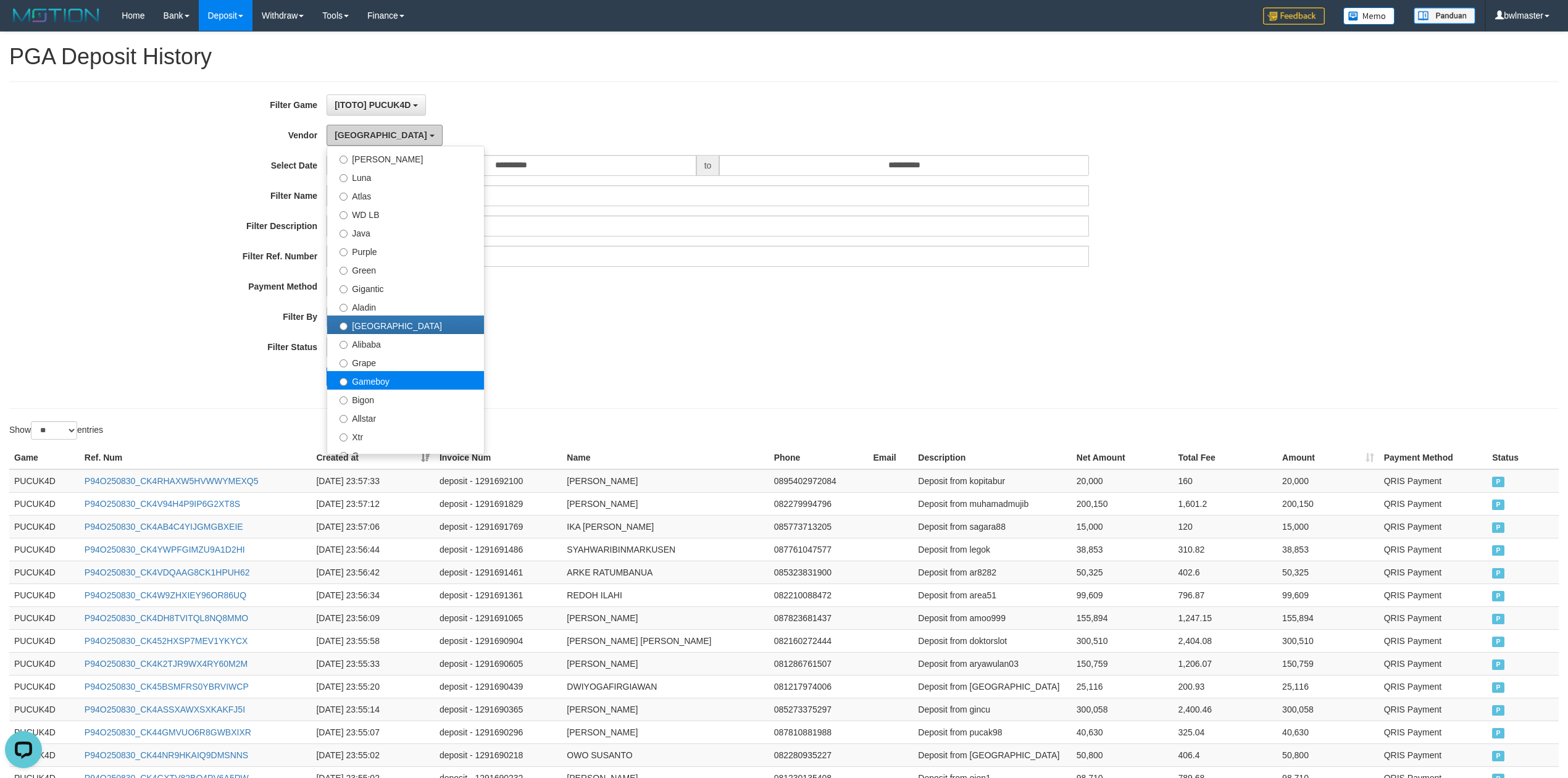
scroll to position [82, 0]
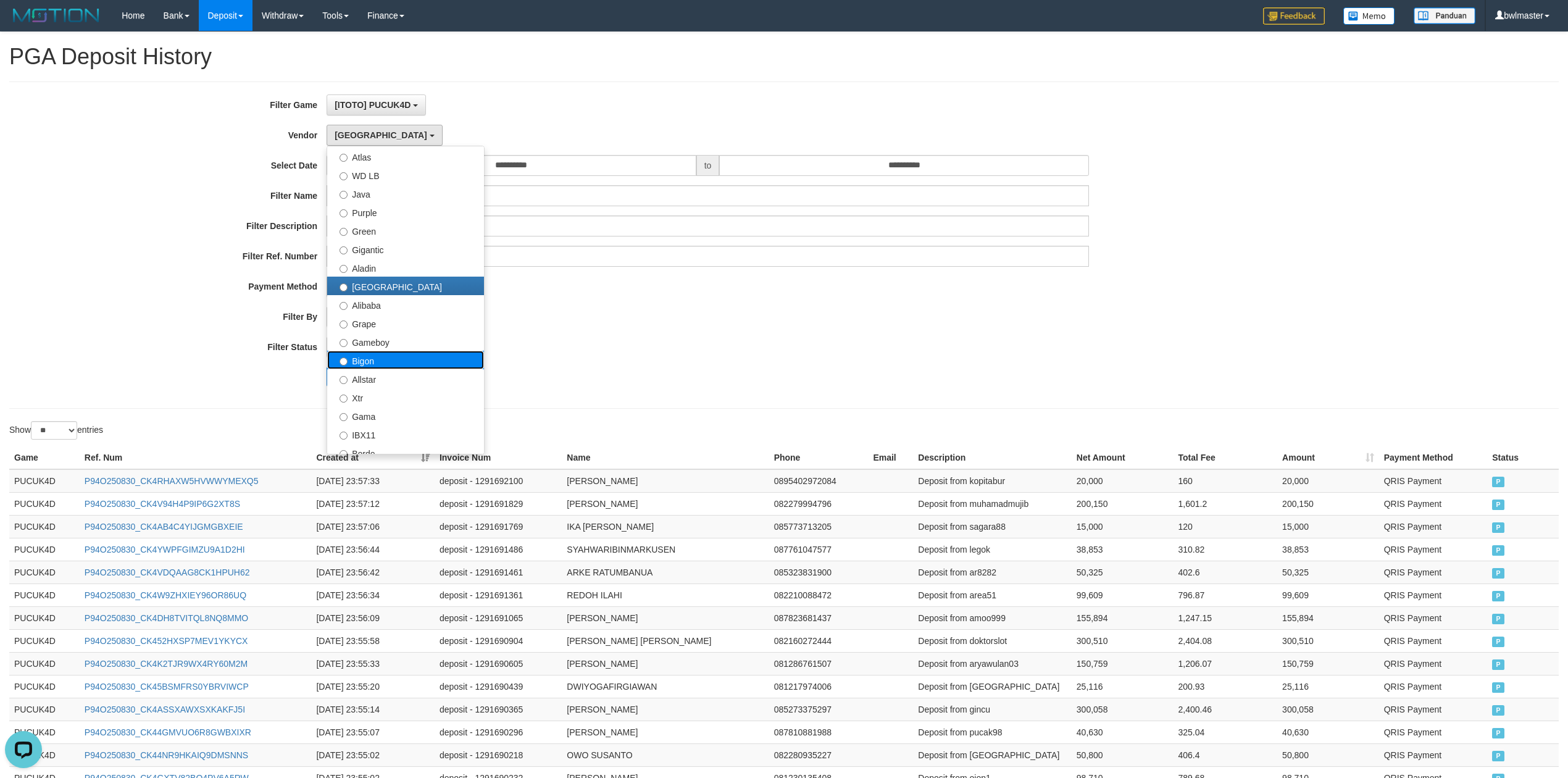
click at [389, 362] on label "Bigon" at bounding box center [405, 360] width 157 height 18
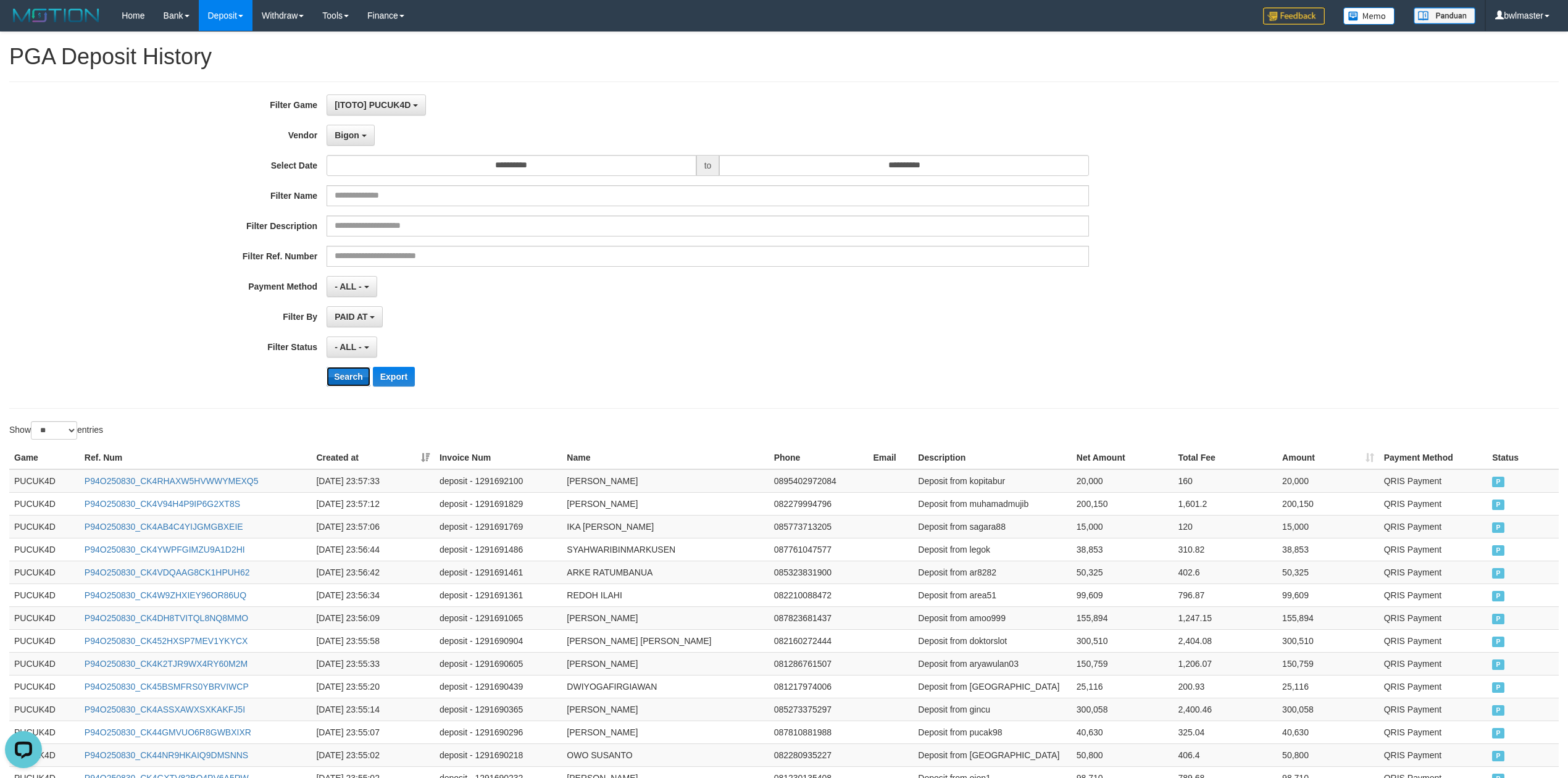
click at [343, 381] on button "Search" at bounding box center [348, 376] width 43 height 19
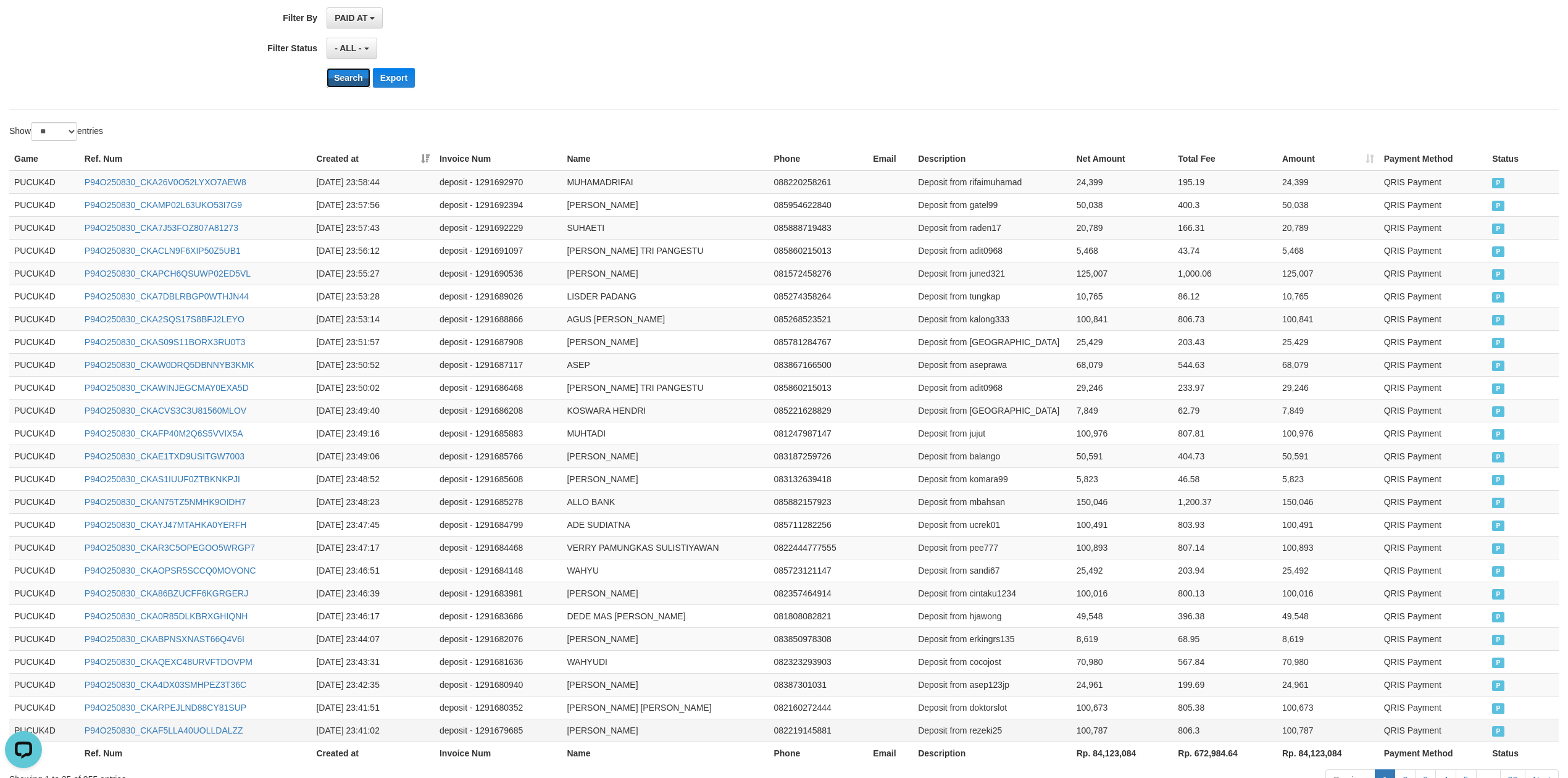
scroll to position [391, 0]
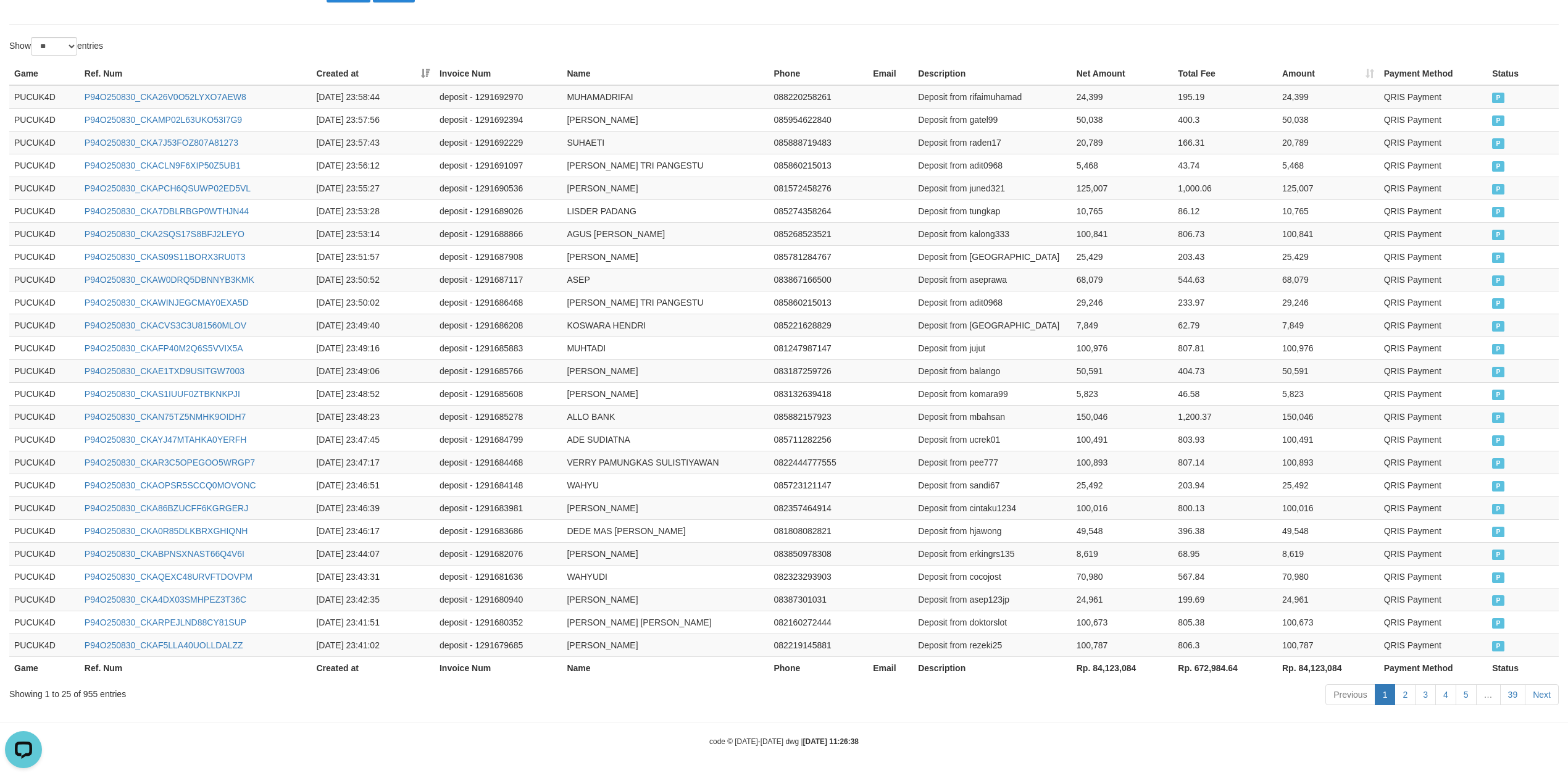
click at [1117, 670] on th "Rp. 84,123,084" at bounding box center [1123, 668] width 102 height 23
click at [1115, 670] on th "Rp. 84,123,084" at bounding box center [1123, 668] width 102 height 23
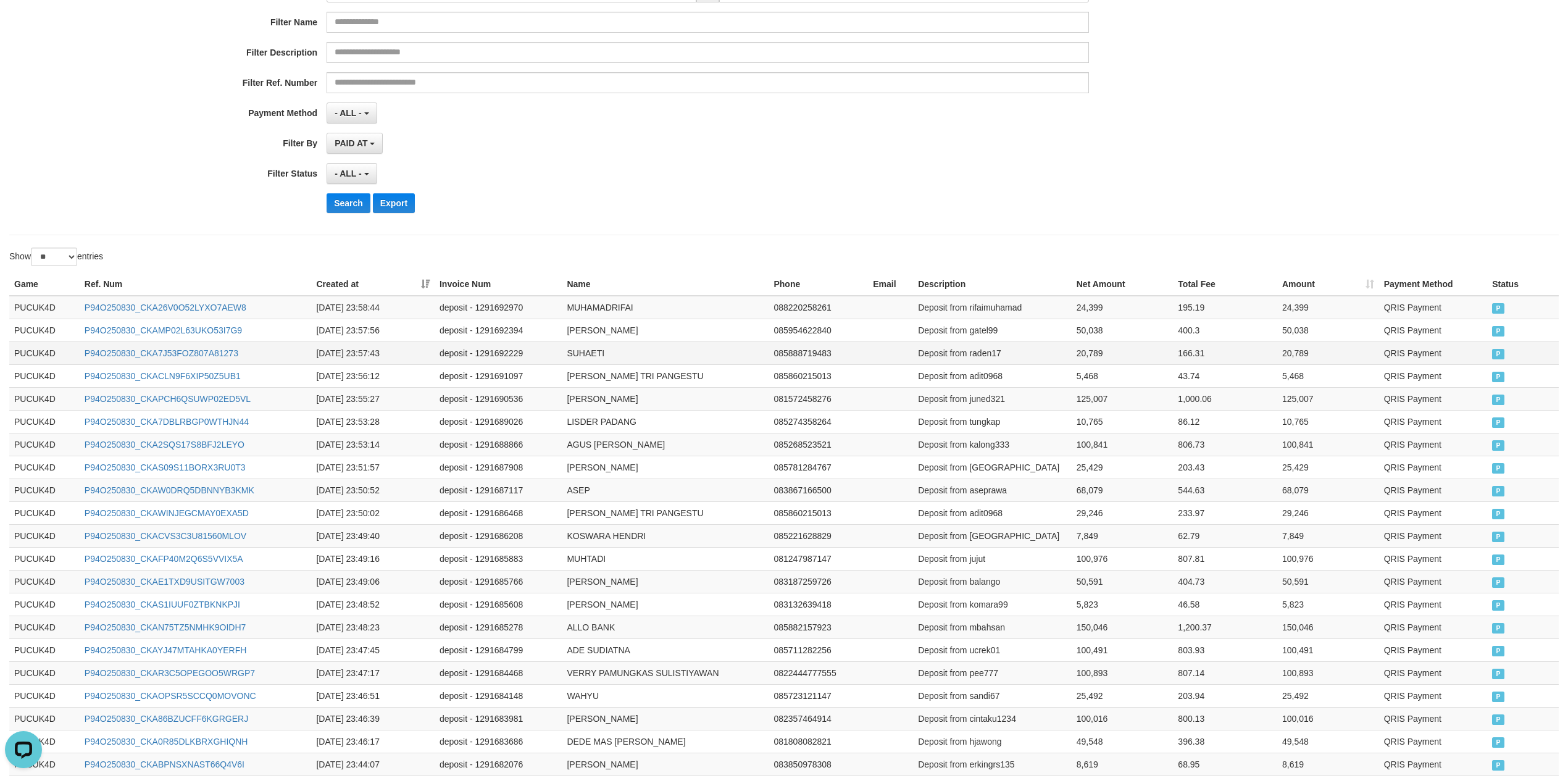
scroll to position [0, 0]
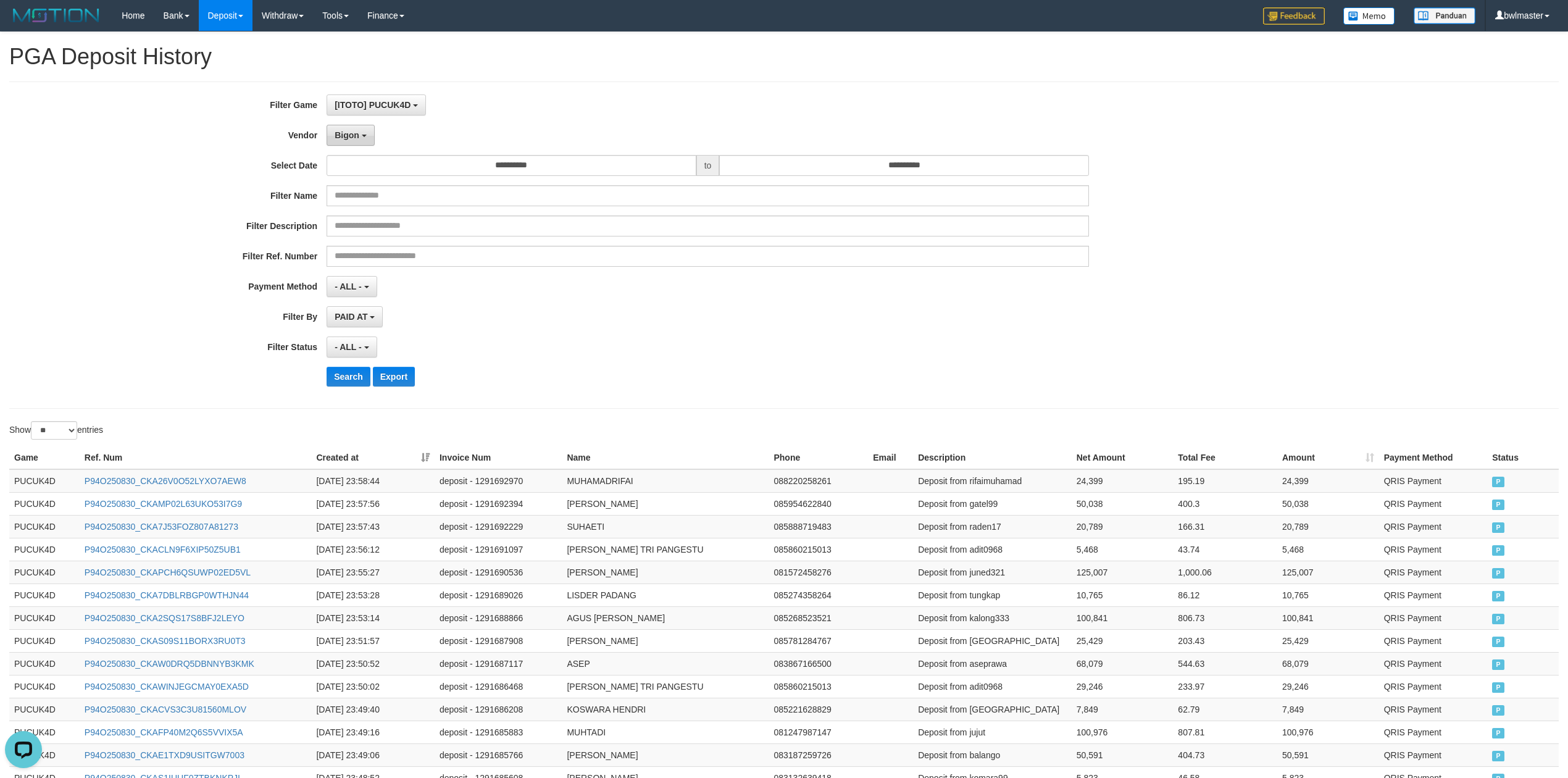
click at [369, 142] on button "Bigon" at bounding box center [351, 135] width 48 height 21
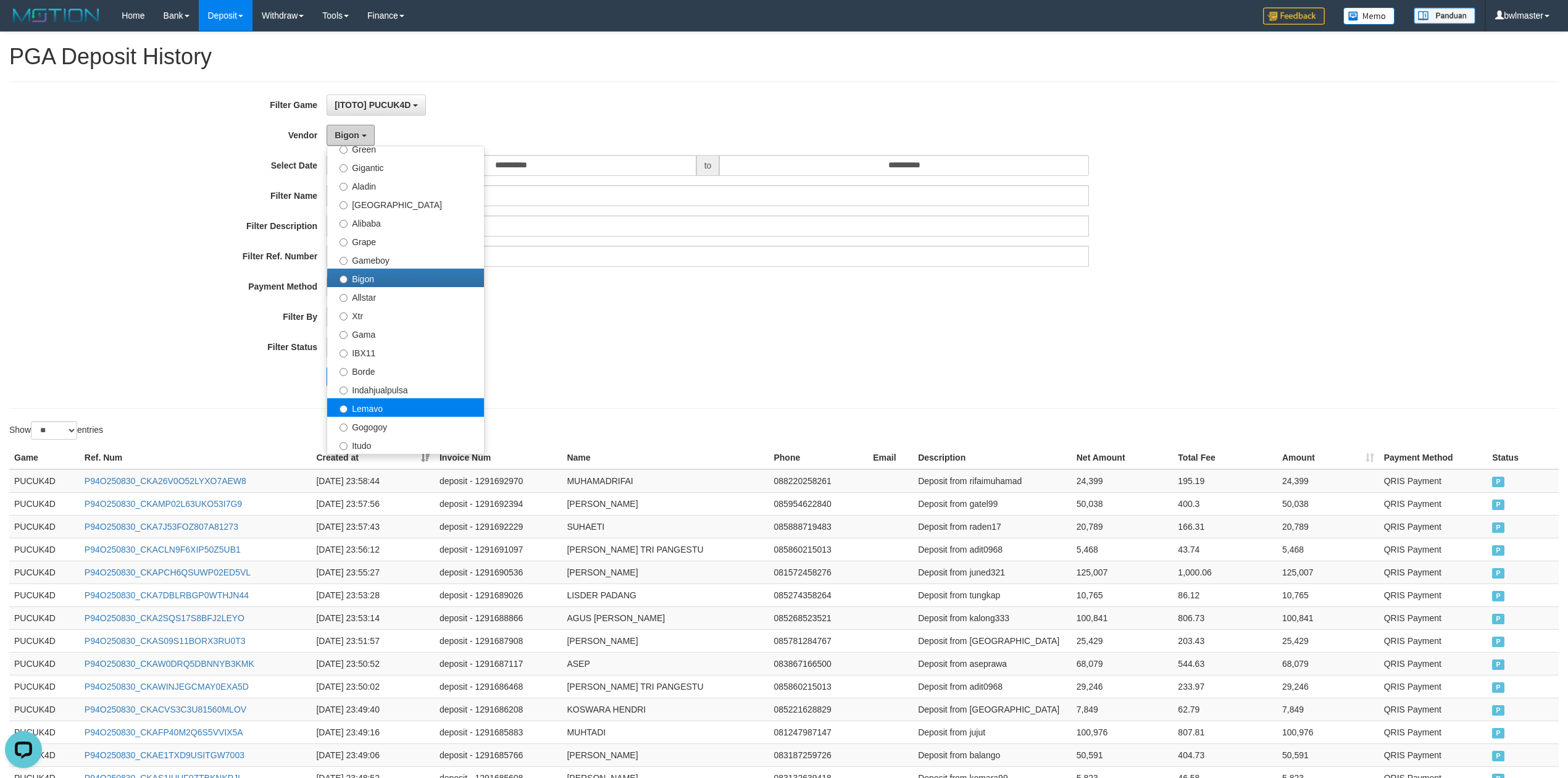
scroll to position [247, 0]
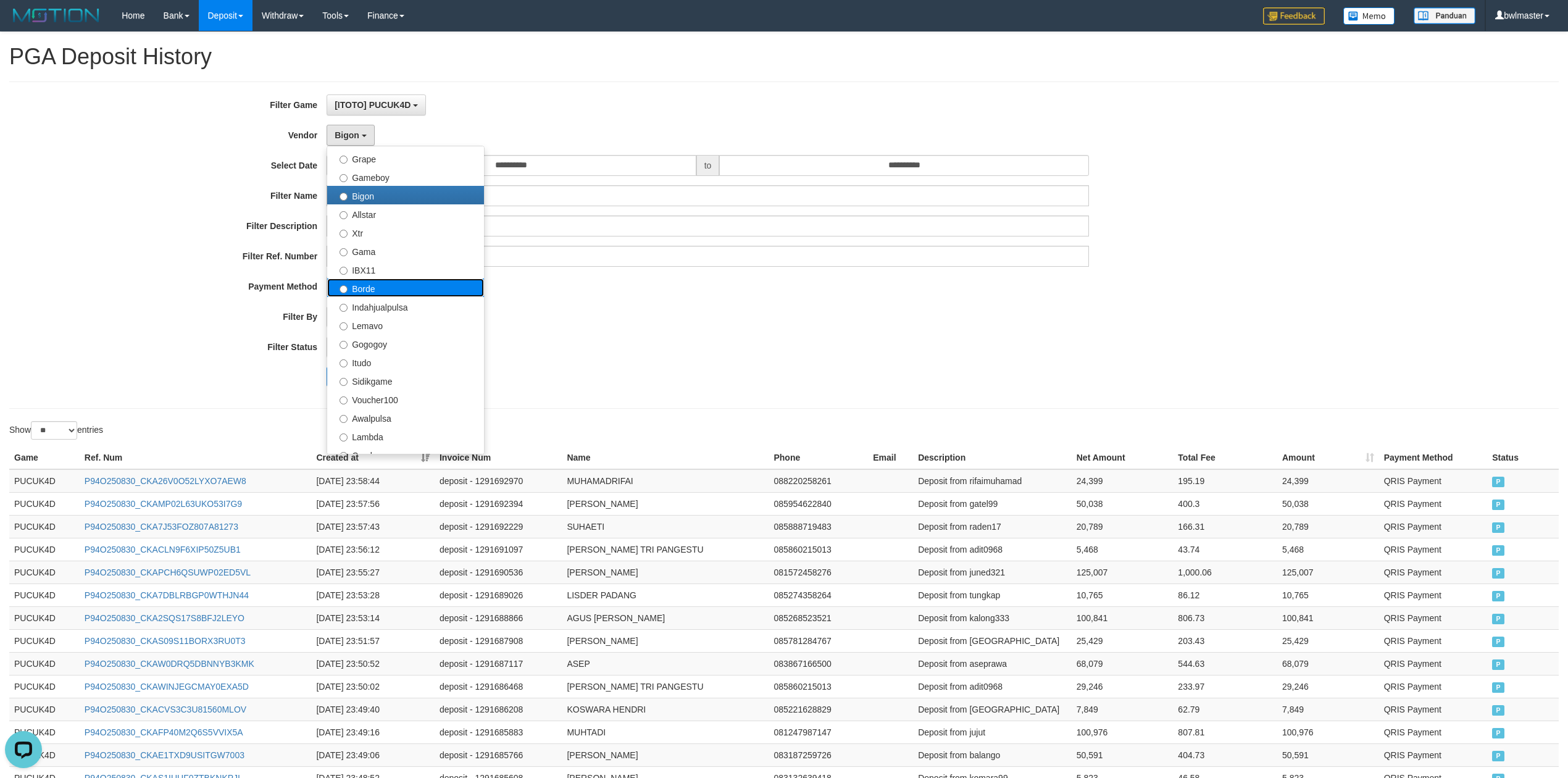
click at [386, 285] on label "Borde" at bounding box center [405, 287] width 157 height 18
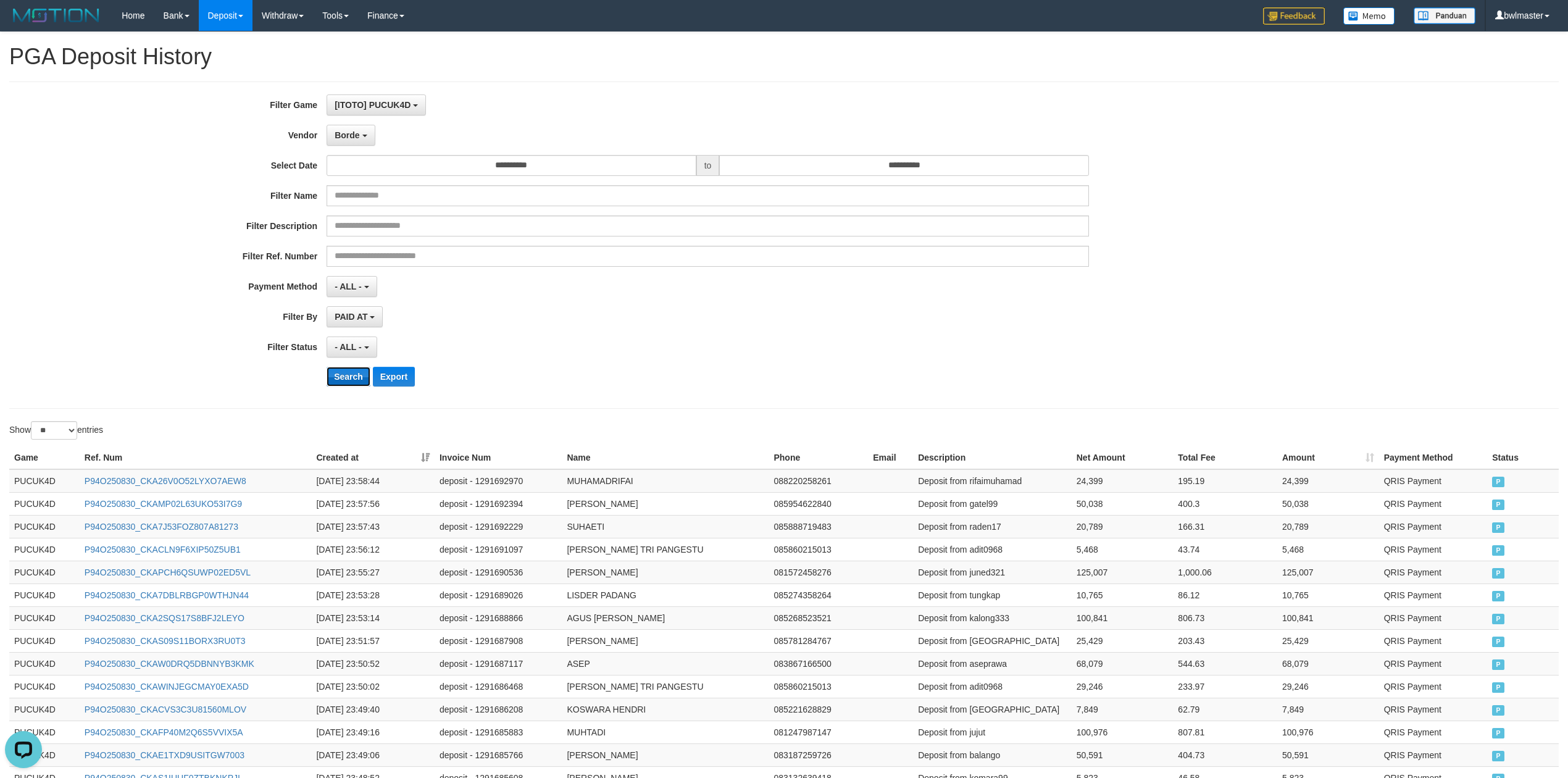
click at [346, 371] on button "Search" at bounding box center [348, 376] width 43 height 19
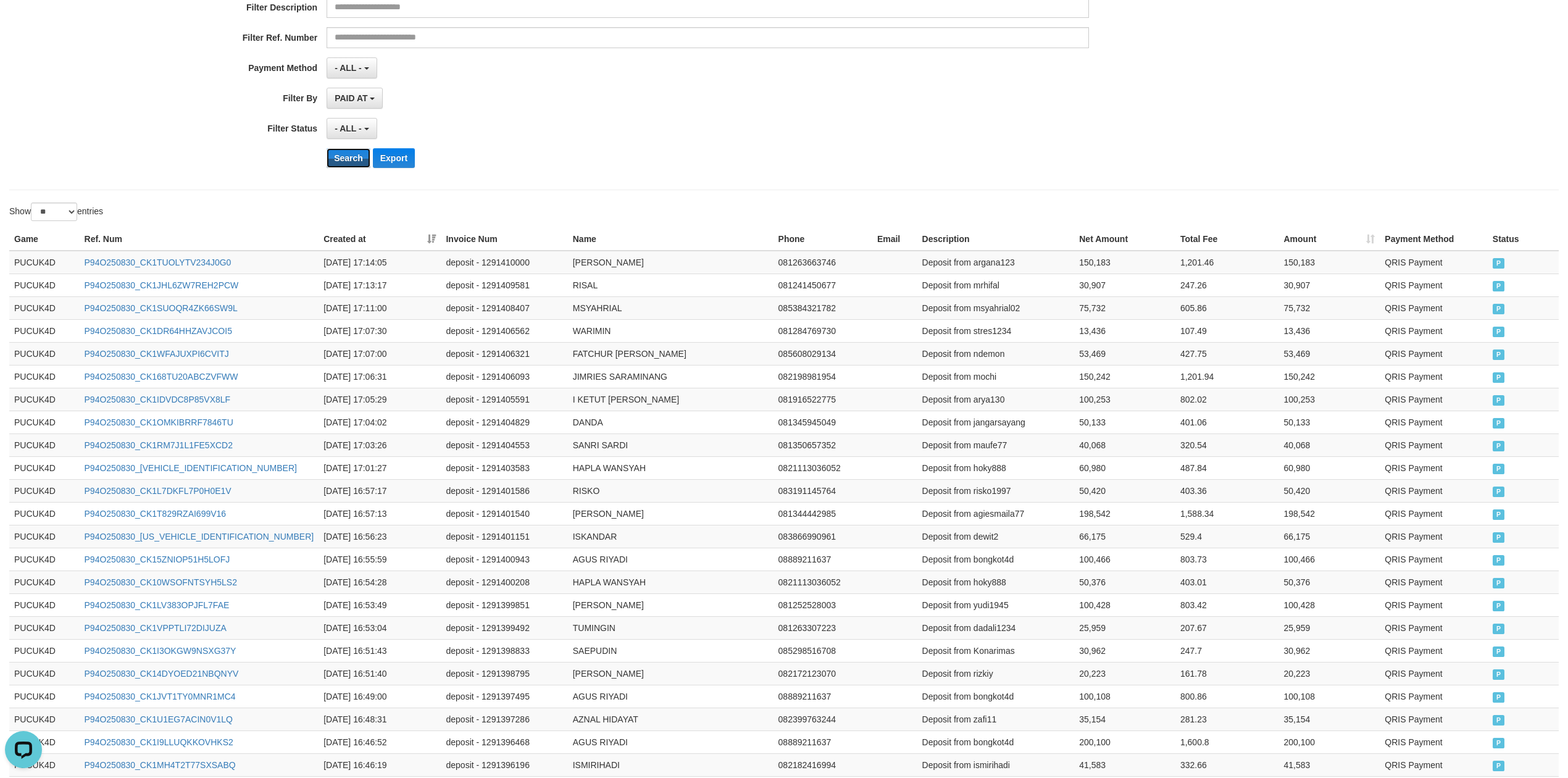
scroll to position [391, 0]
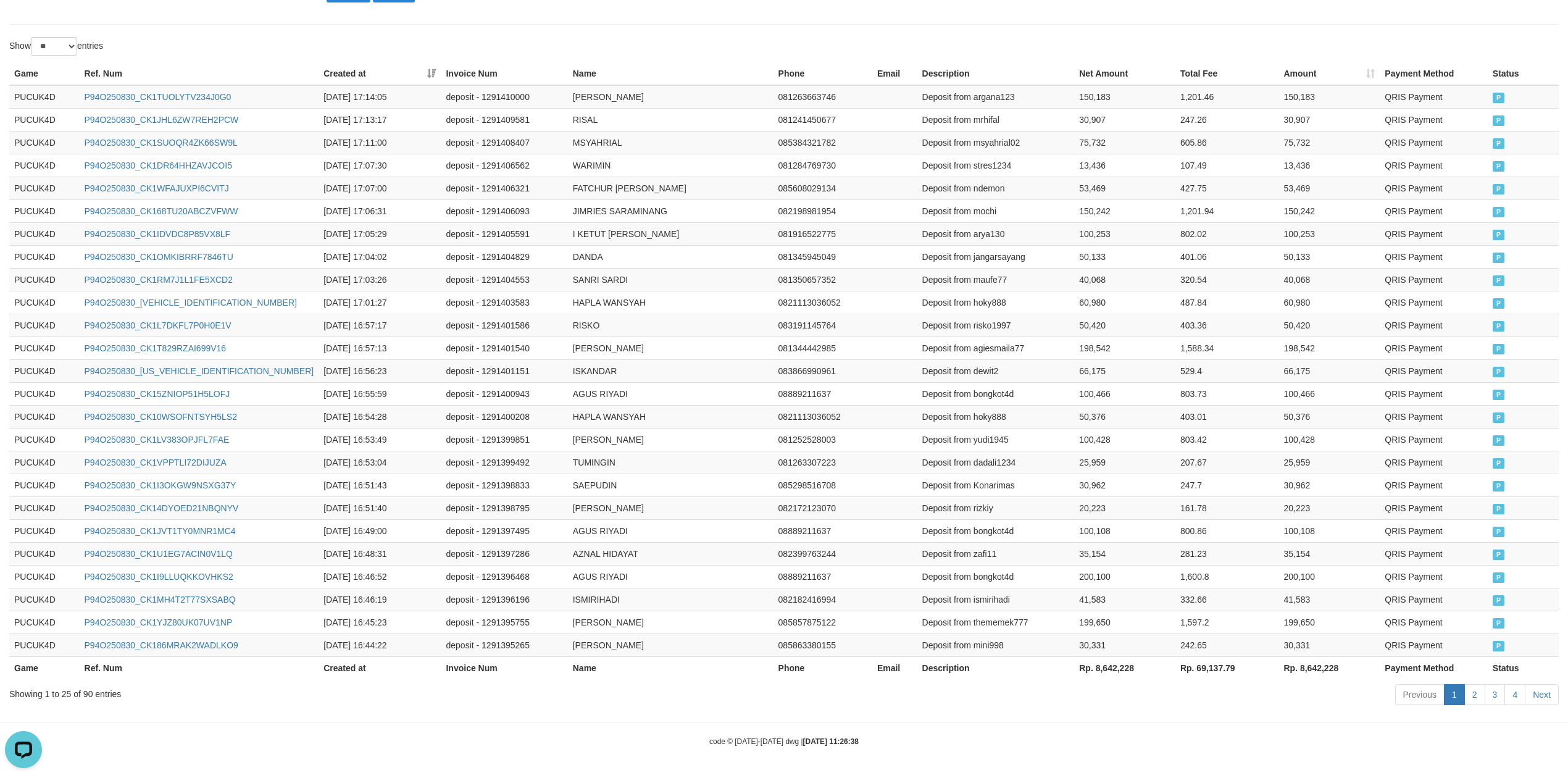
click at [1117, 677] on th "Rp. 8,642,228" at bounding box center [1124, 668] width 101 height 23
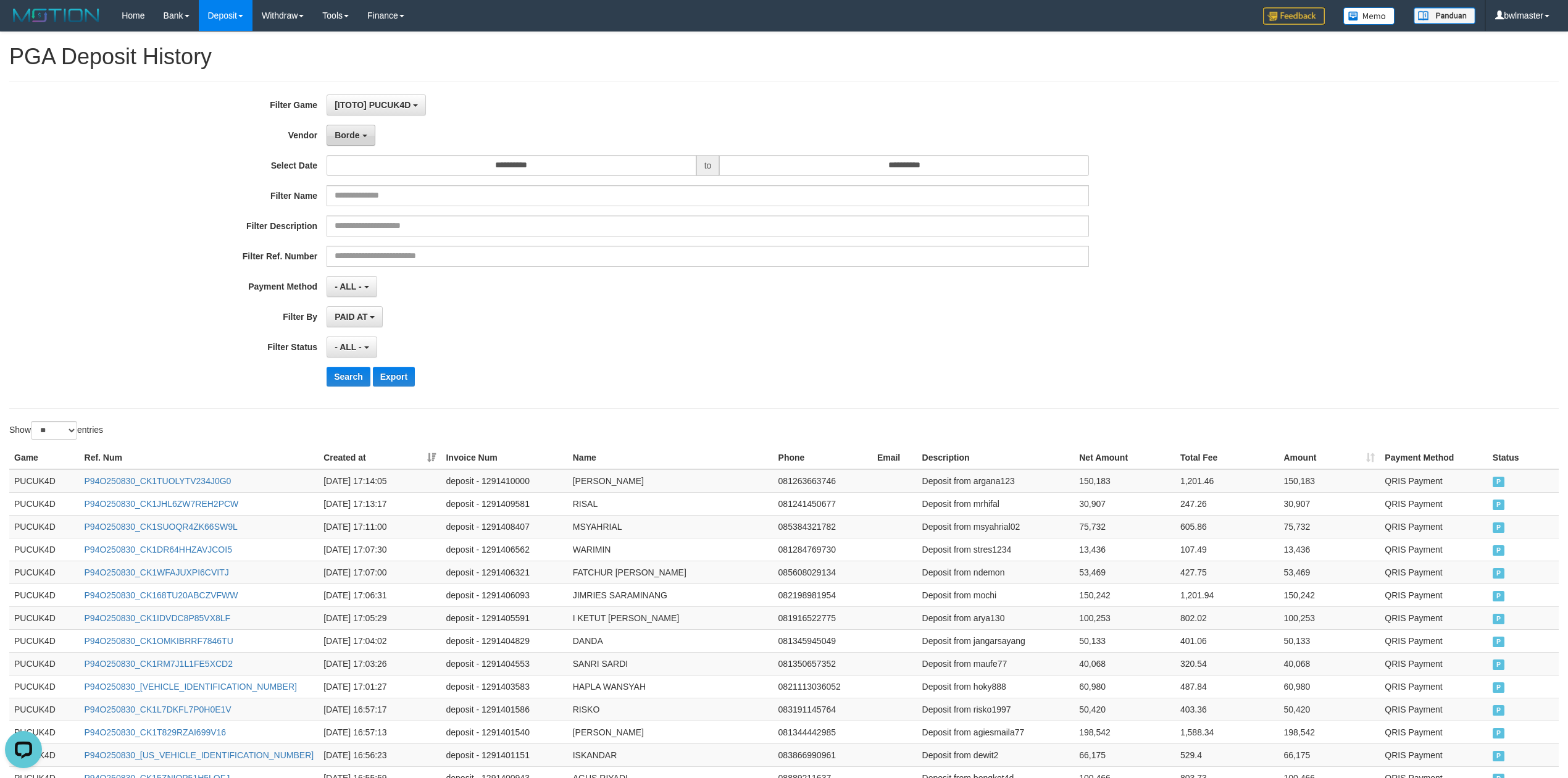
click at [340, 134] on span "Borde" at bounding box center [347, 135] width 25 height 10
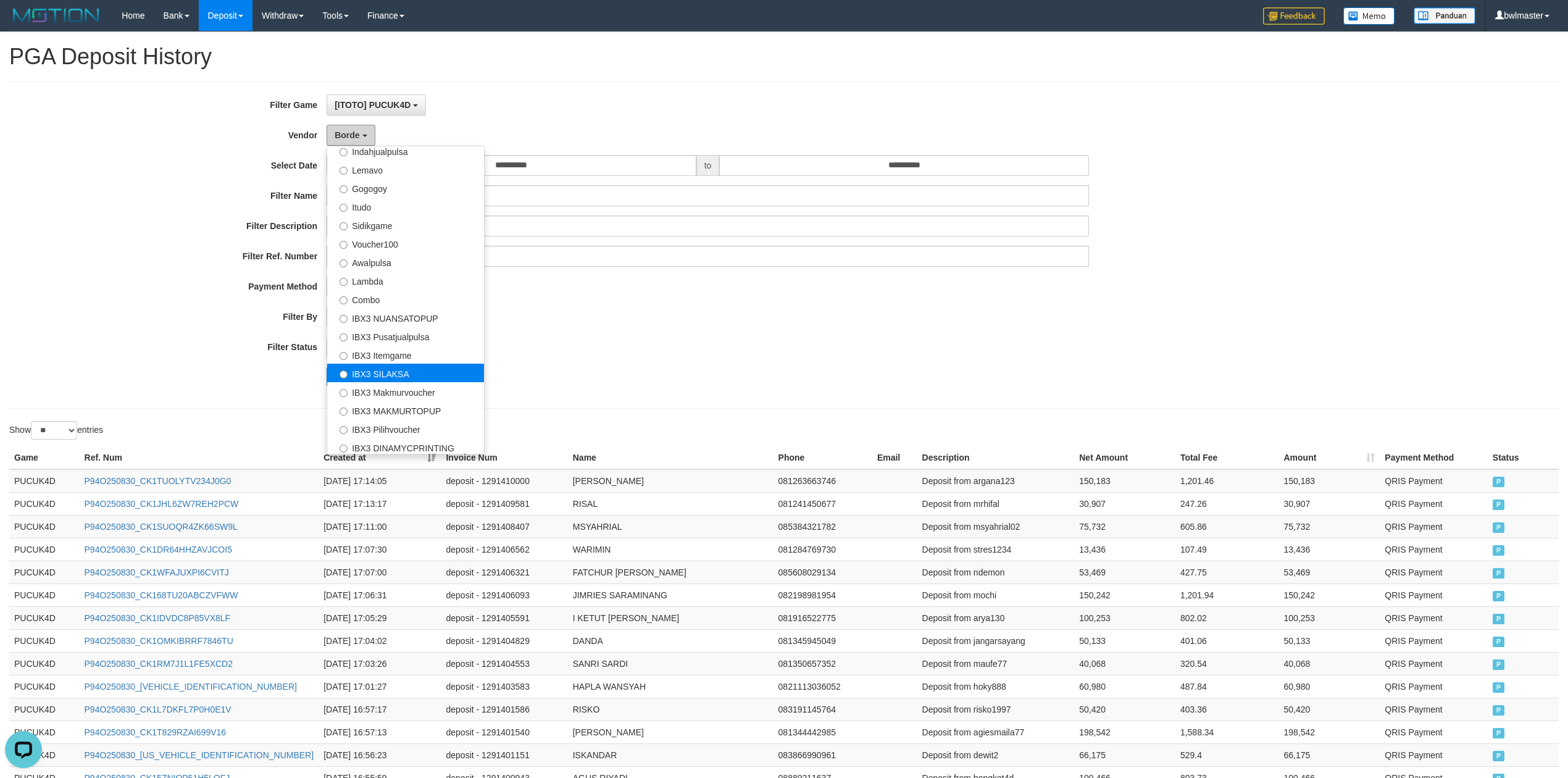
scroll to position [406, 0]
click at [413, 333] on label "IBX3 Pusatjualpulsa" at bounding box center [405, 333] width 157 height 18
select select "**********"
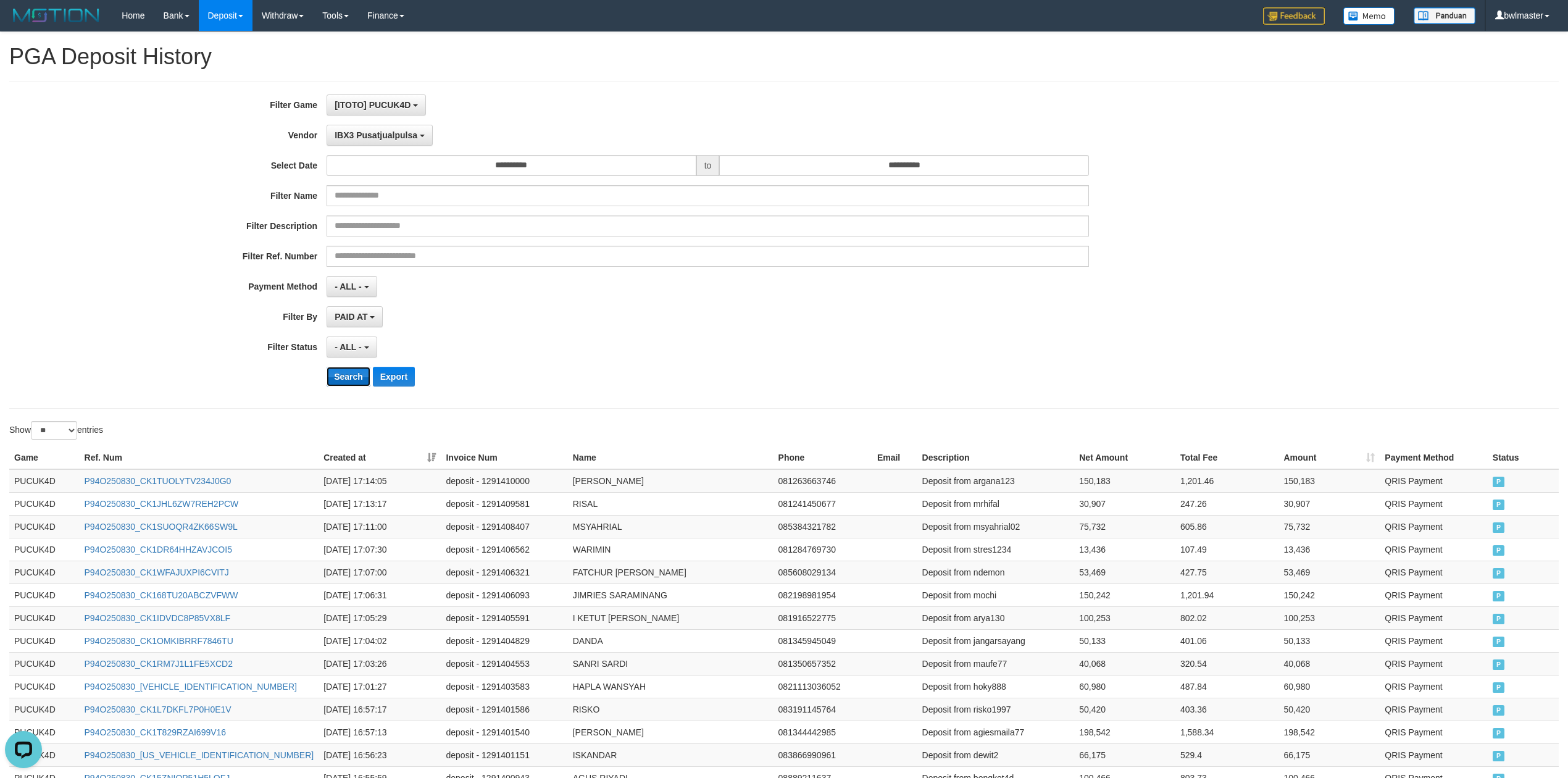
click at [344, 376] on button "Search" at bounding box center [348, 376] width 43 height 19
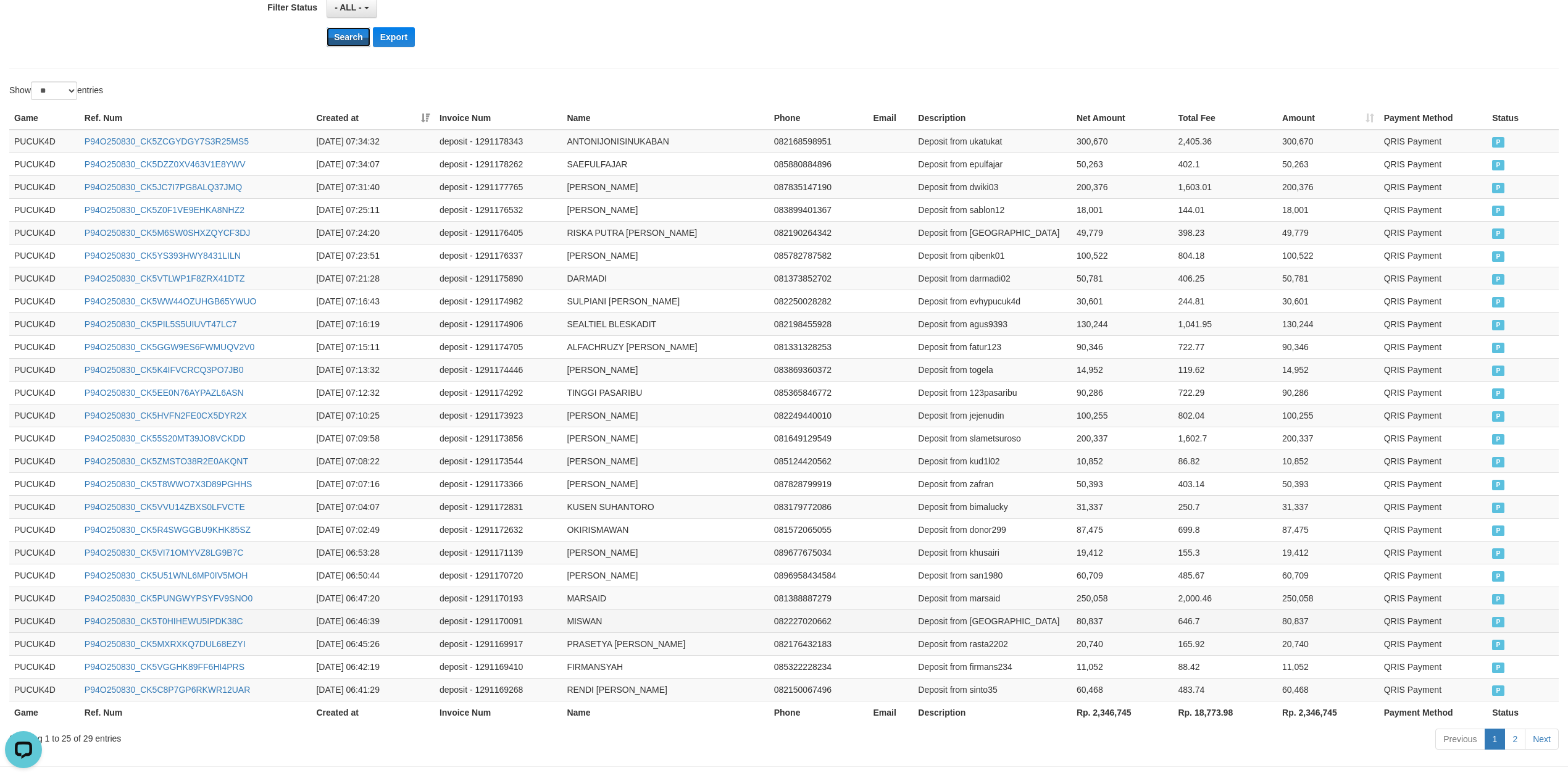
scroll to position [391, 0]
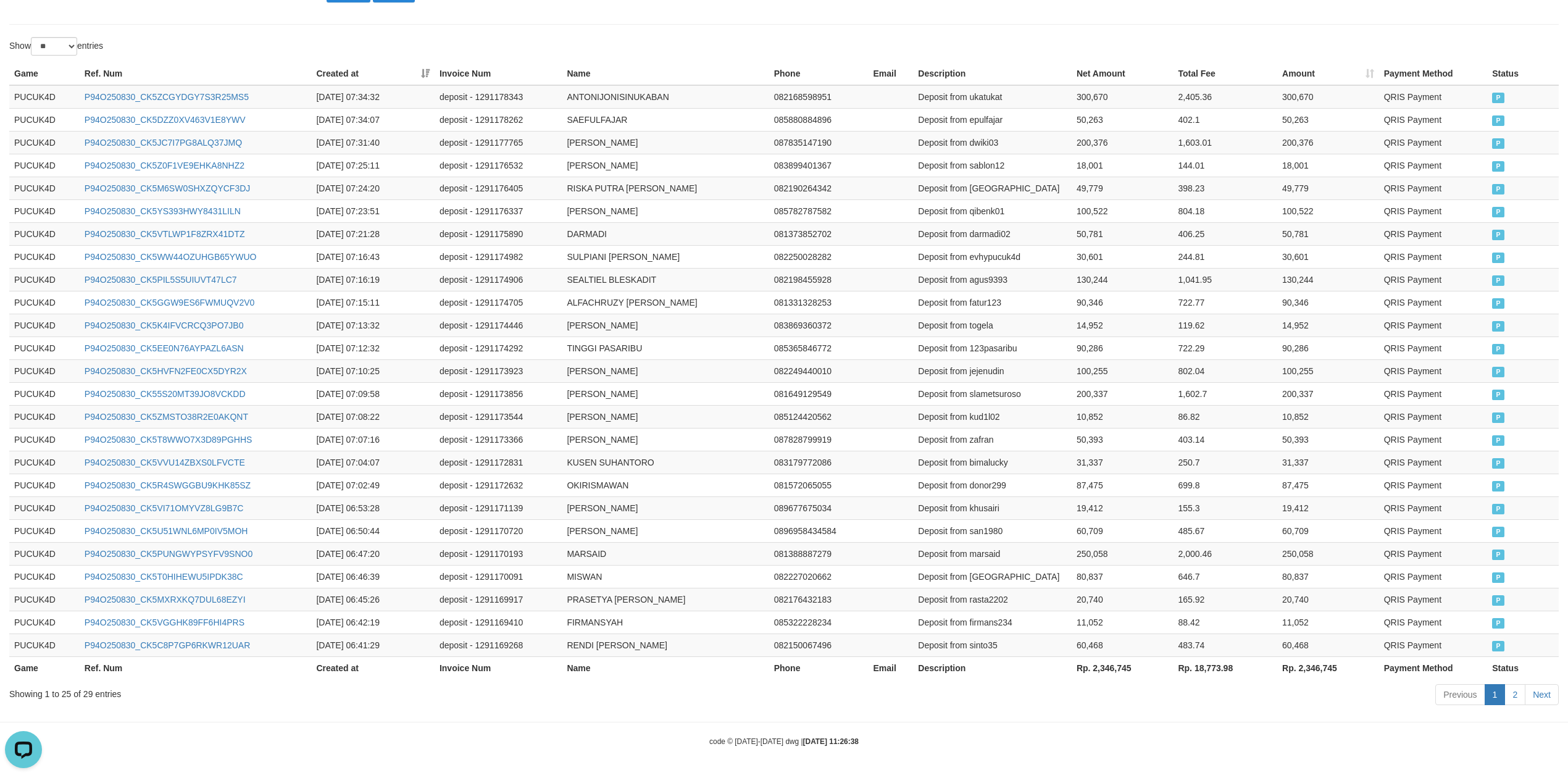
click at [1115, 668] on th "Rp. 2,346,745" at bounding box center [1123, 668] width 102 height 23
click at [964, 37] on div "Show ** ** ** *** entries" at bounding box center [784, 47] width 1568 height 21
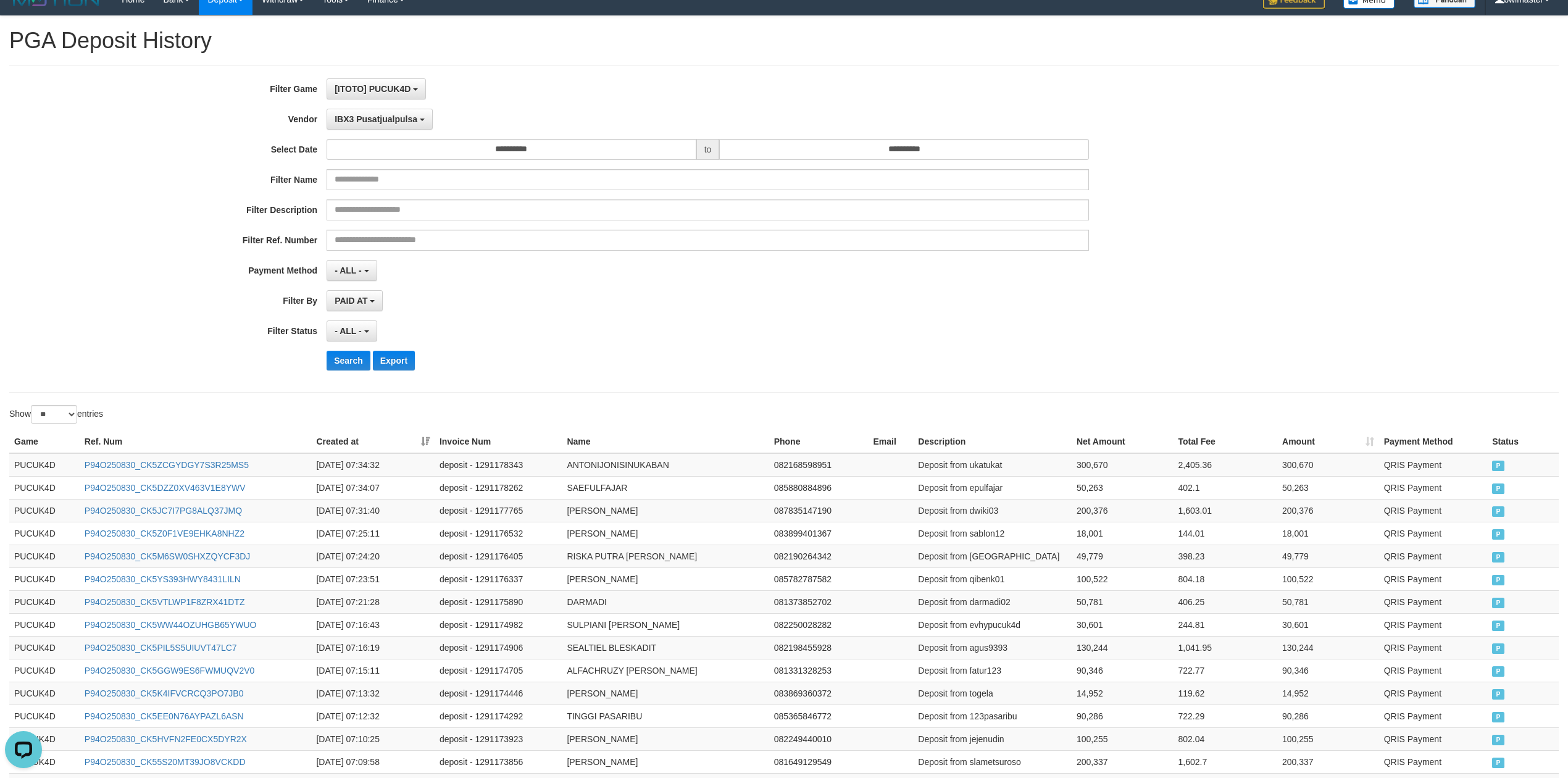
scroll to position [0, 0]
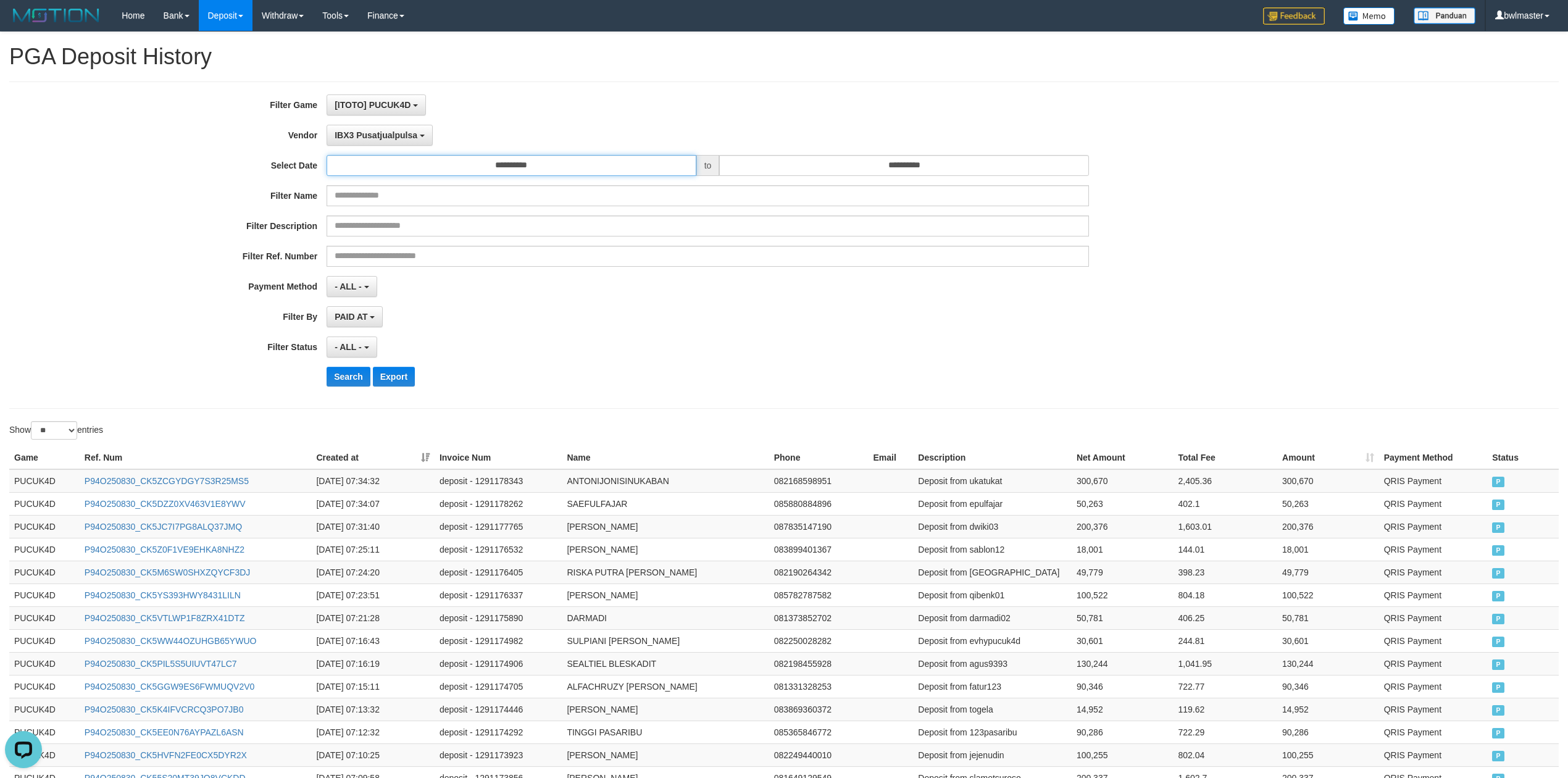
click at [566, 166] on input "**********" at bounding box center [512, 166] width 370 height 21
click at [447, 300] on td "31" at bounding box center [446, 302] width 17 height 18
type input "**********"
click at [516, 307] on div "**********" at bounding box center [654, 245] width 1308 height 301
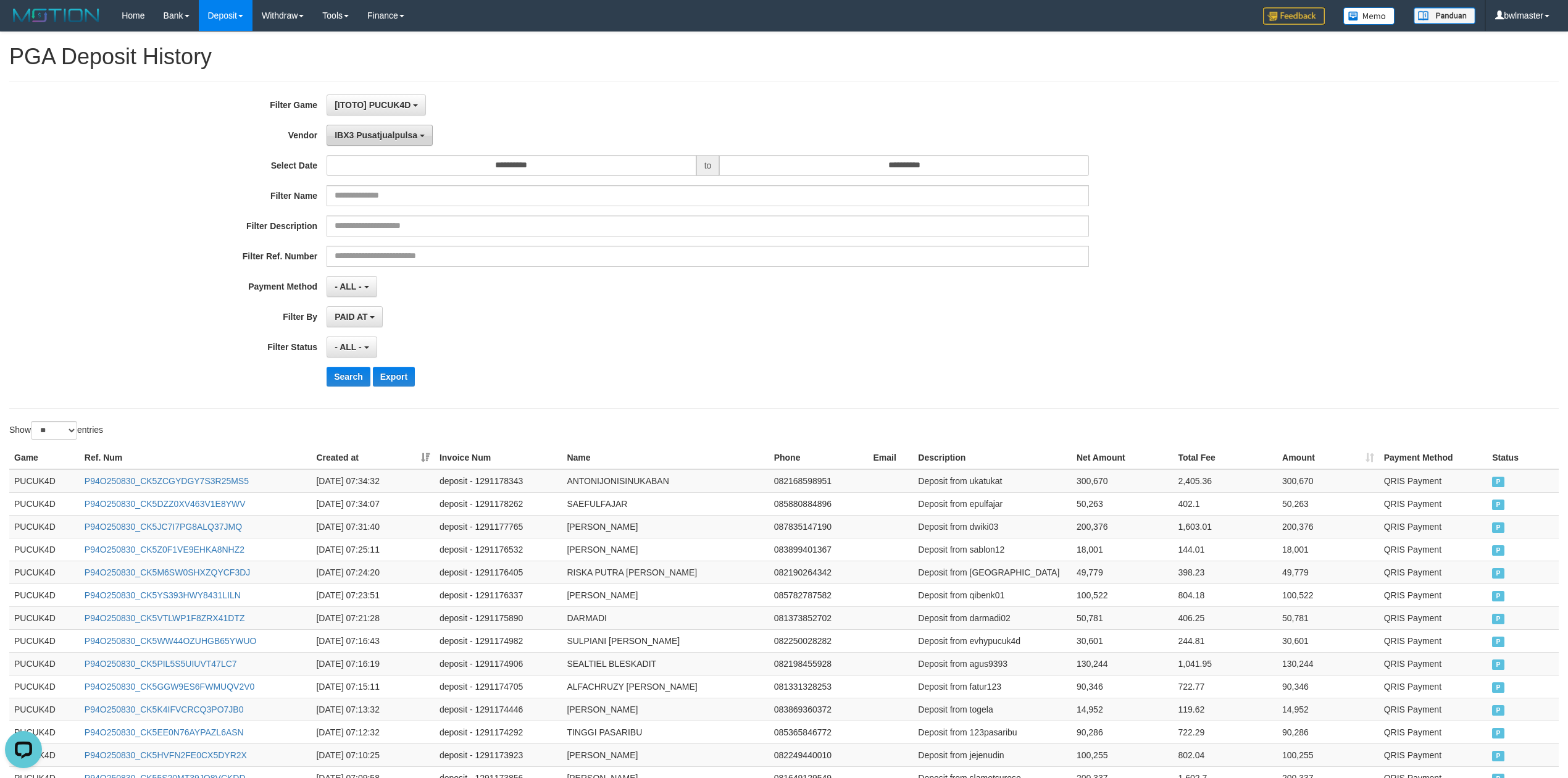
click at [381, 142] on button "IBX3 Pusatjualpulsa" at bounding box center [380, 135] width 106 height 21
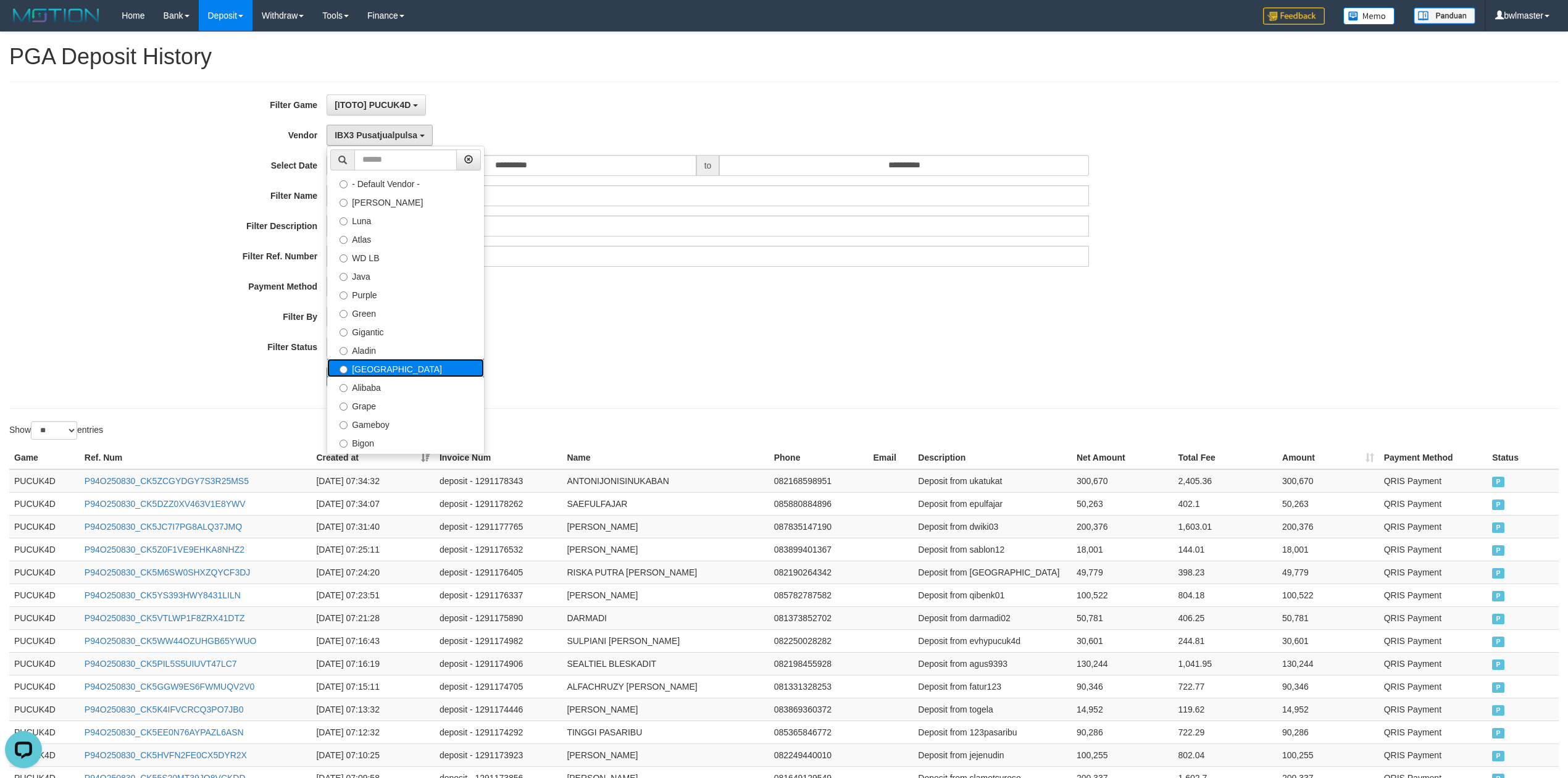
click at [378, 370] on label "[GEOGRAPHIC_DATA]" at bounding box center [405, 367] width 157 height 18
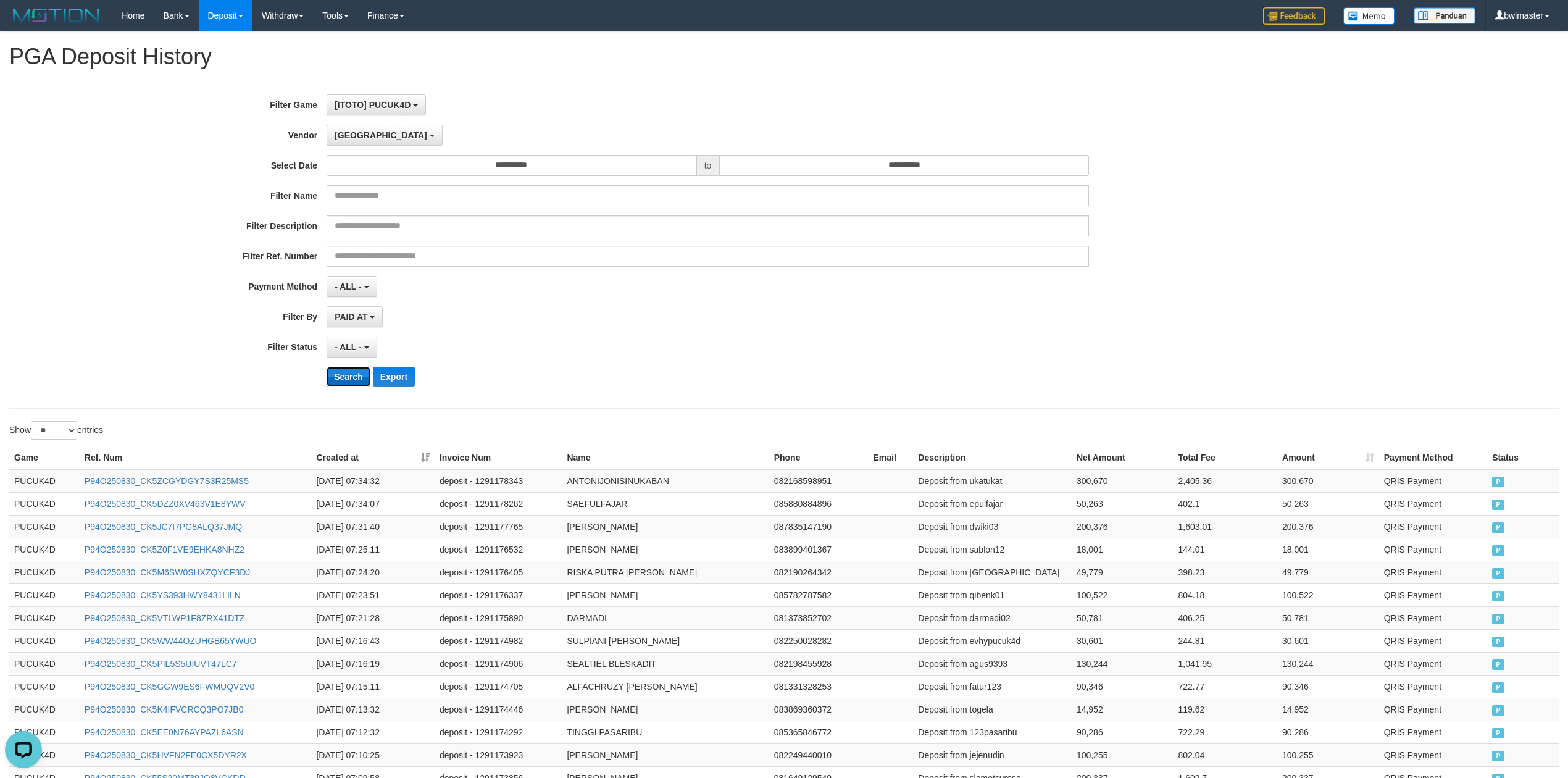
click at [344, 375] on button "Search" at bounding box center [348, 376] width 43 height 19
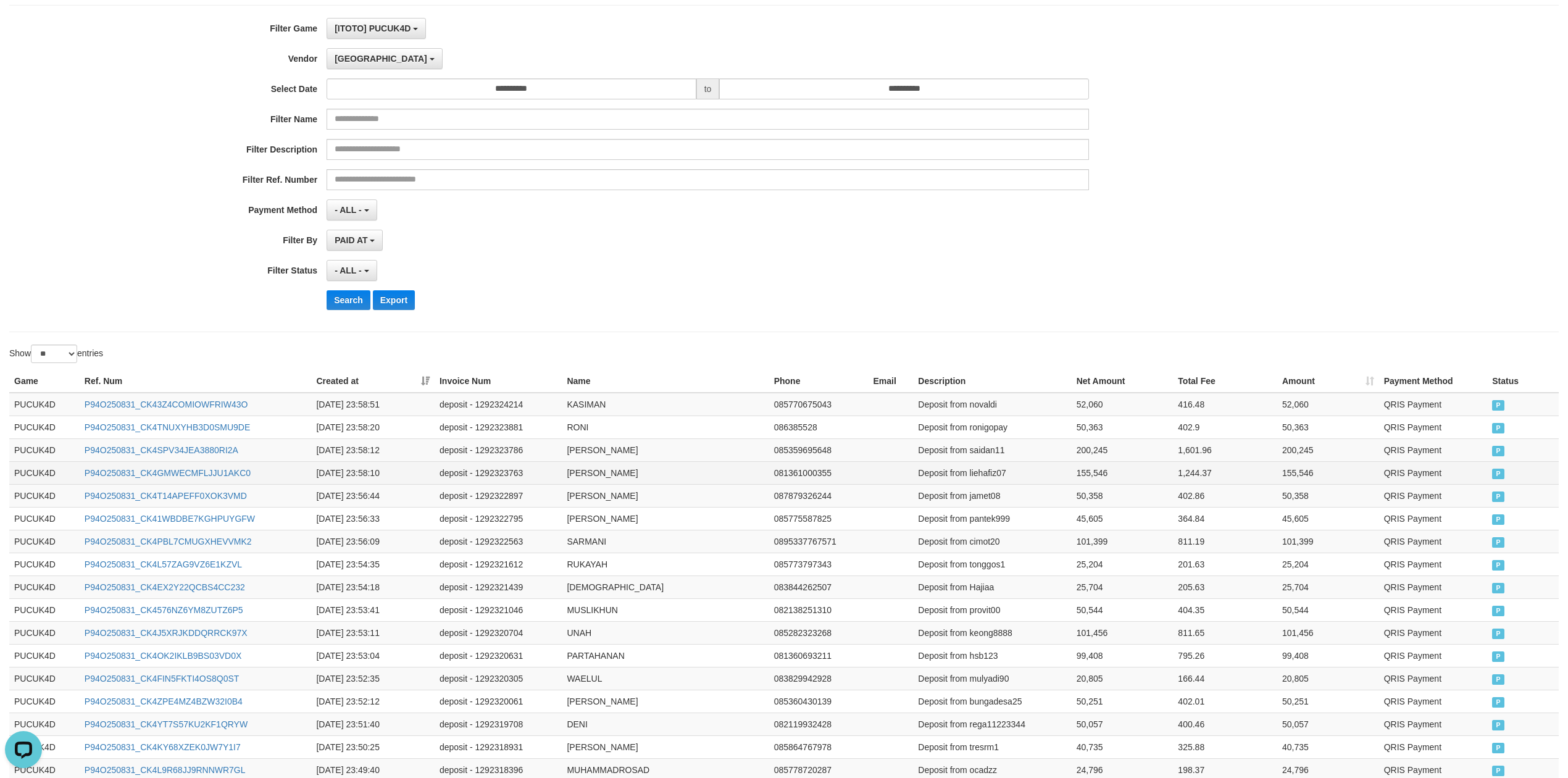
scroll to position [391, 0]
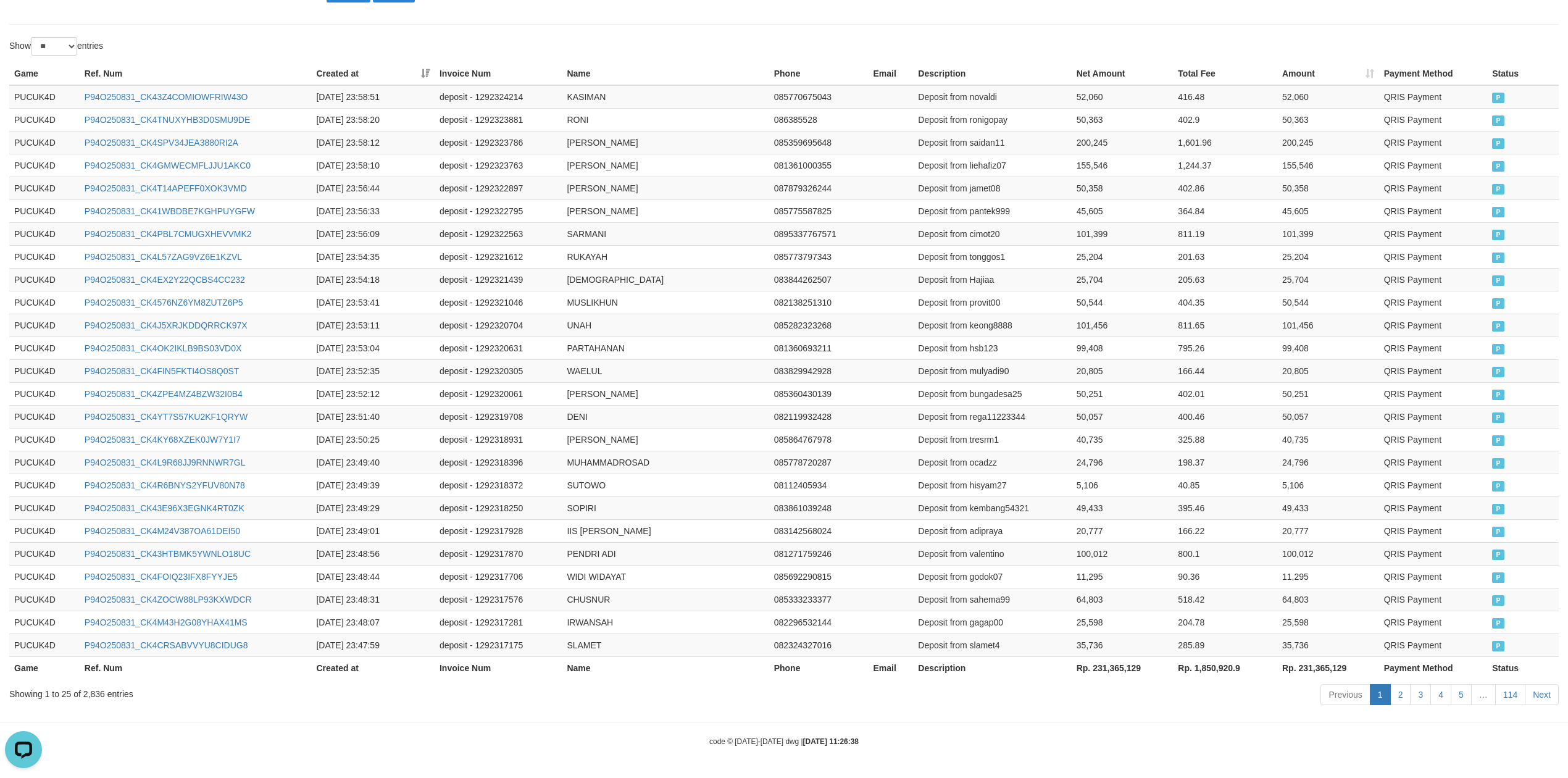
click at [1122, 665] on th "Rp. 231,365,129" at bounding box center [1123, 668] width 102 height 23
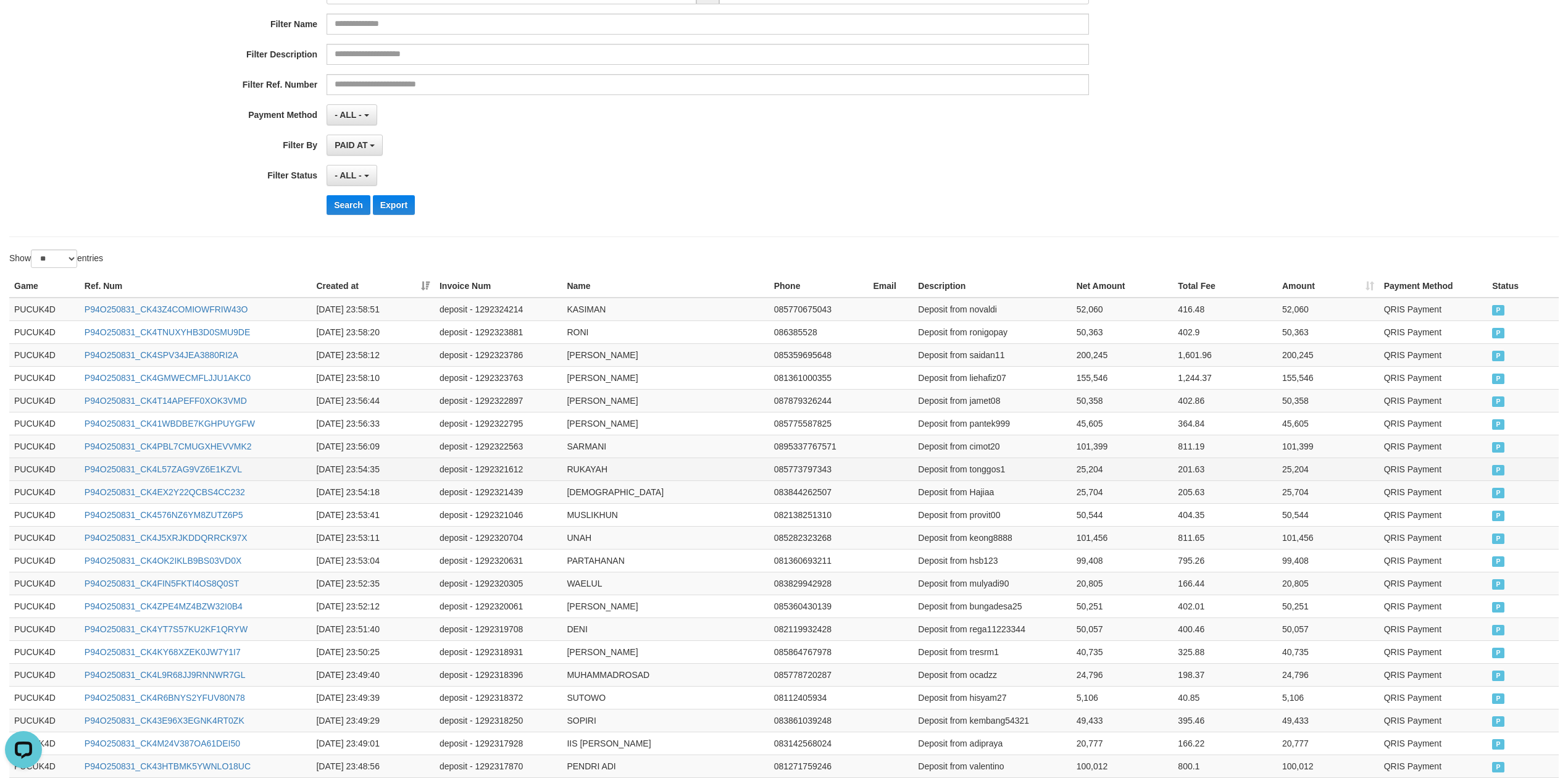
scroll to position [0, 0]
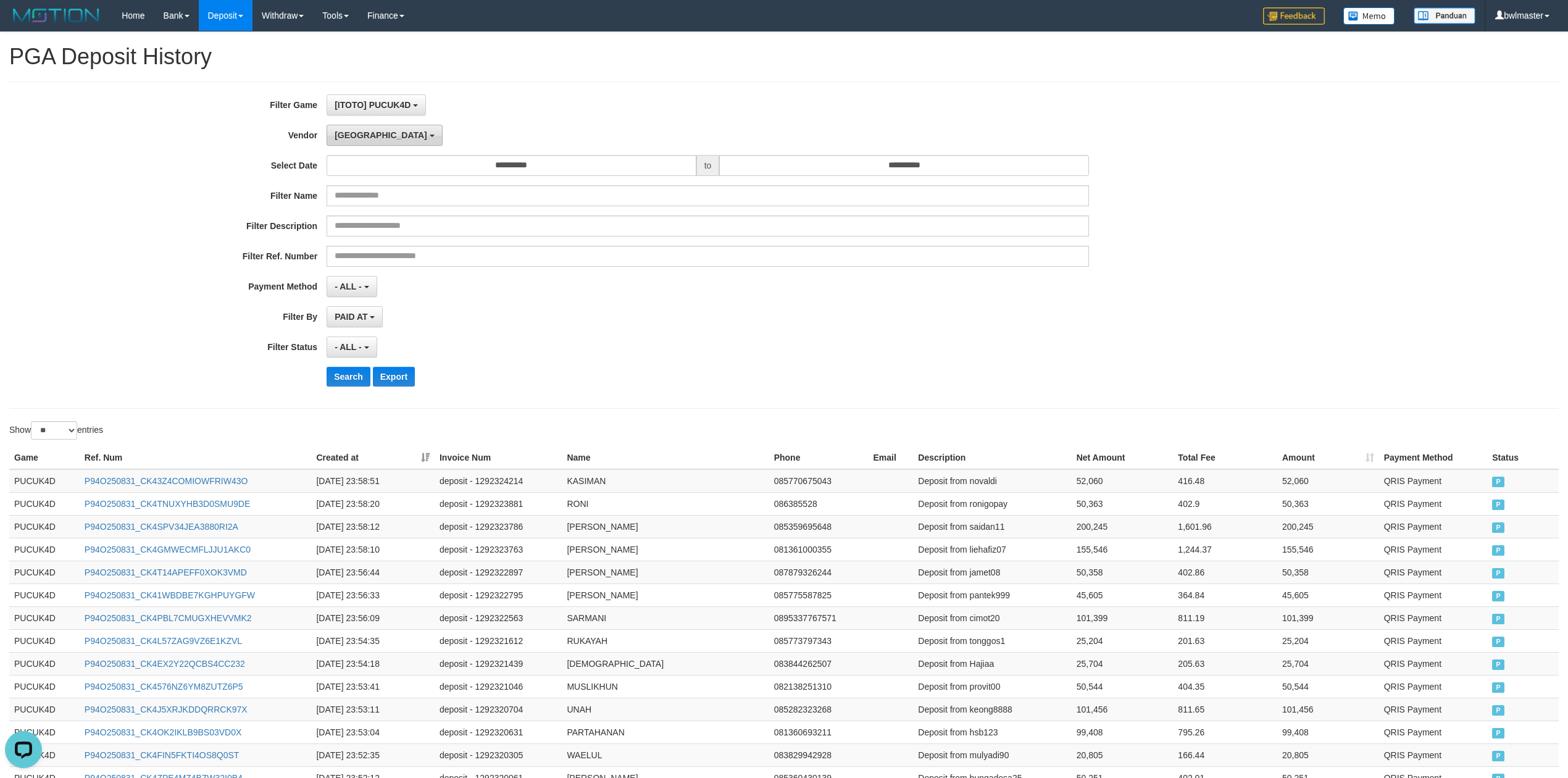
click at [340, 144] on button "[GEOGRAPHIC_DATA]" at bounding box center [385, 135] width 116 height 21
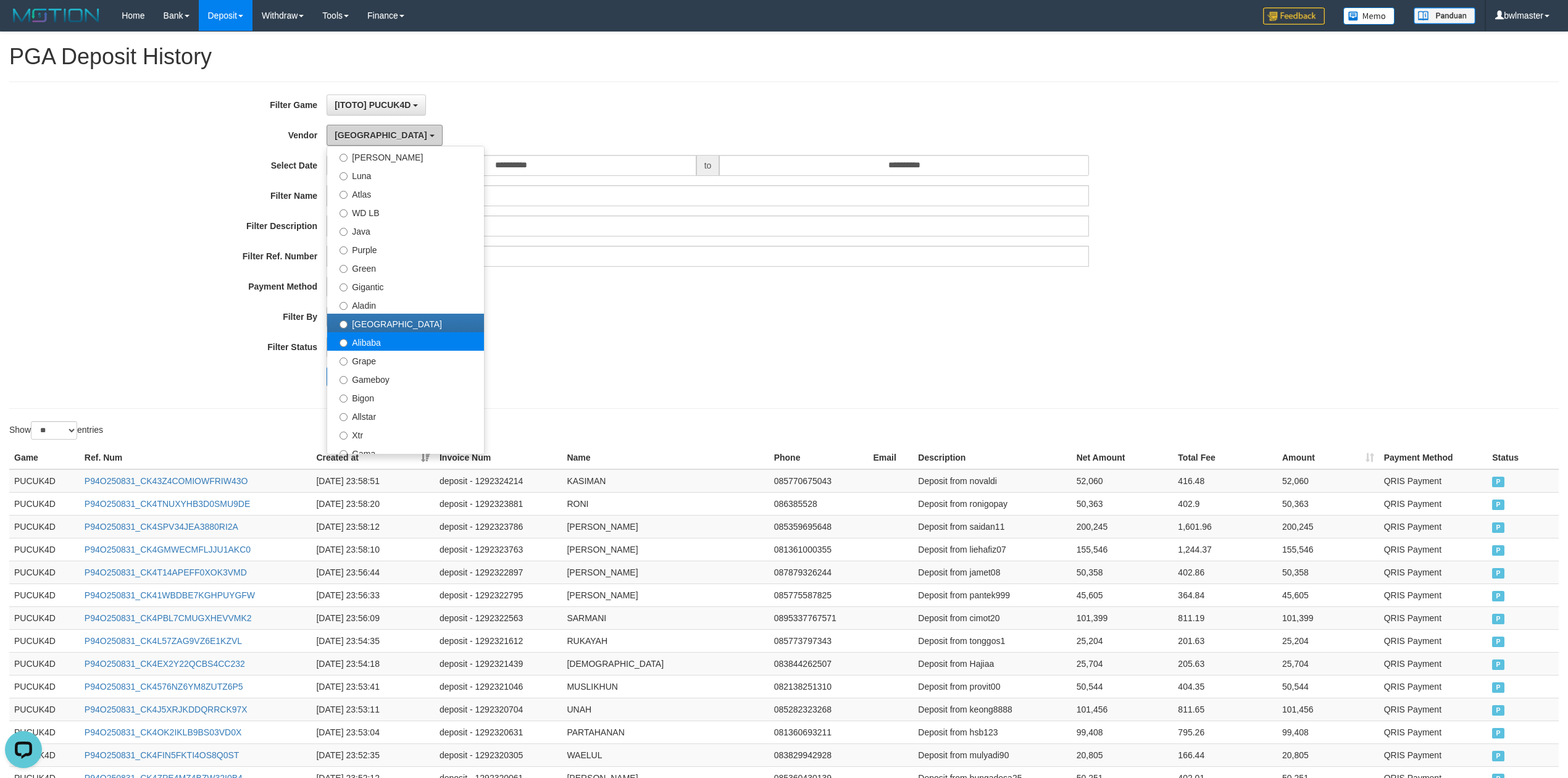
scroll to position [82, 0]
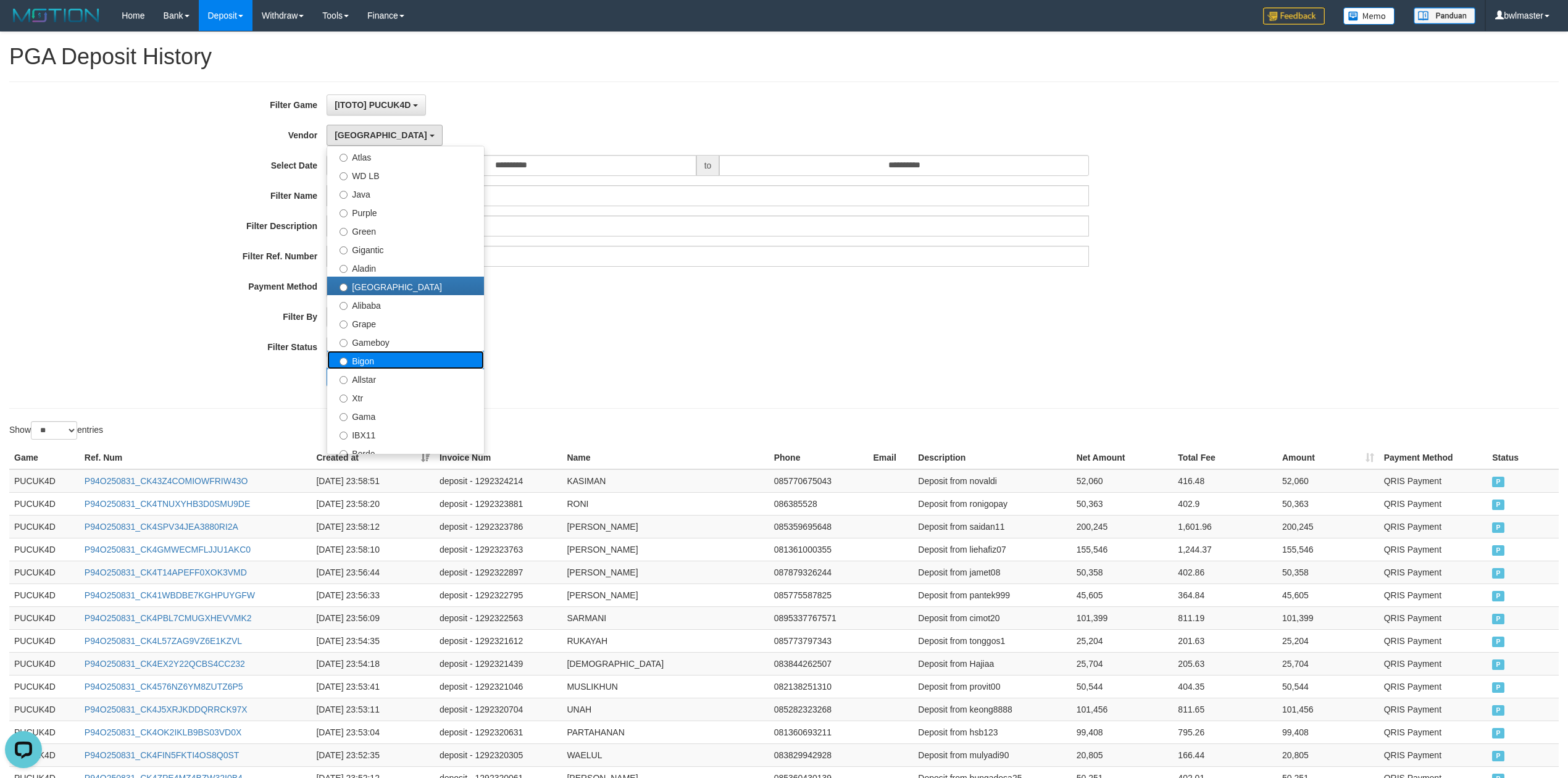
click at [389, 366] on label "Bigon" at bounding box center [405, 360] width 157 height 18
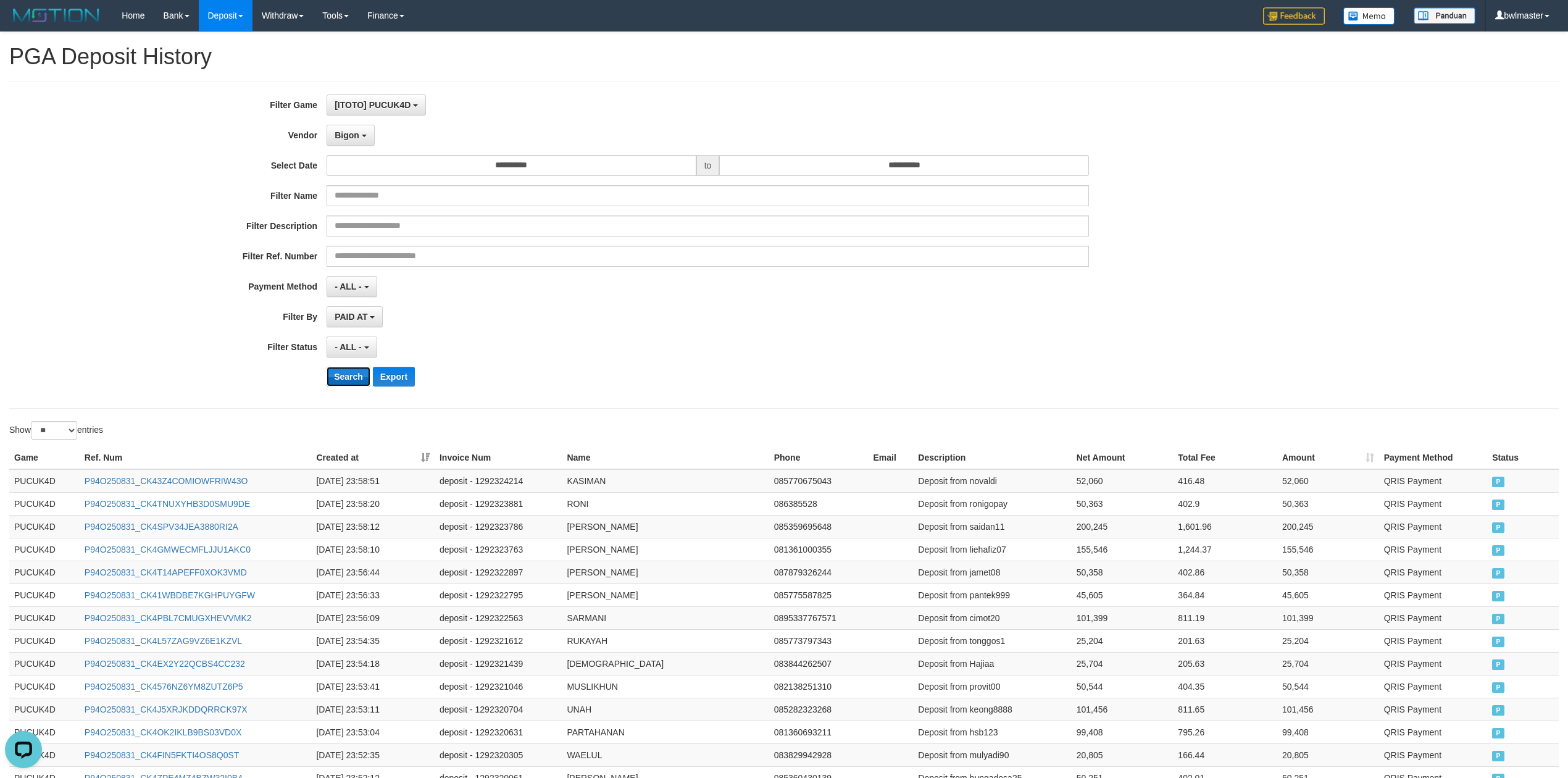
click at [347, 379] on button "Search" at bounding box center [348, 376] width 43 height 19
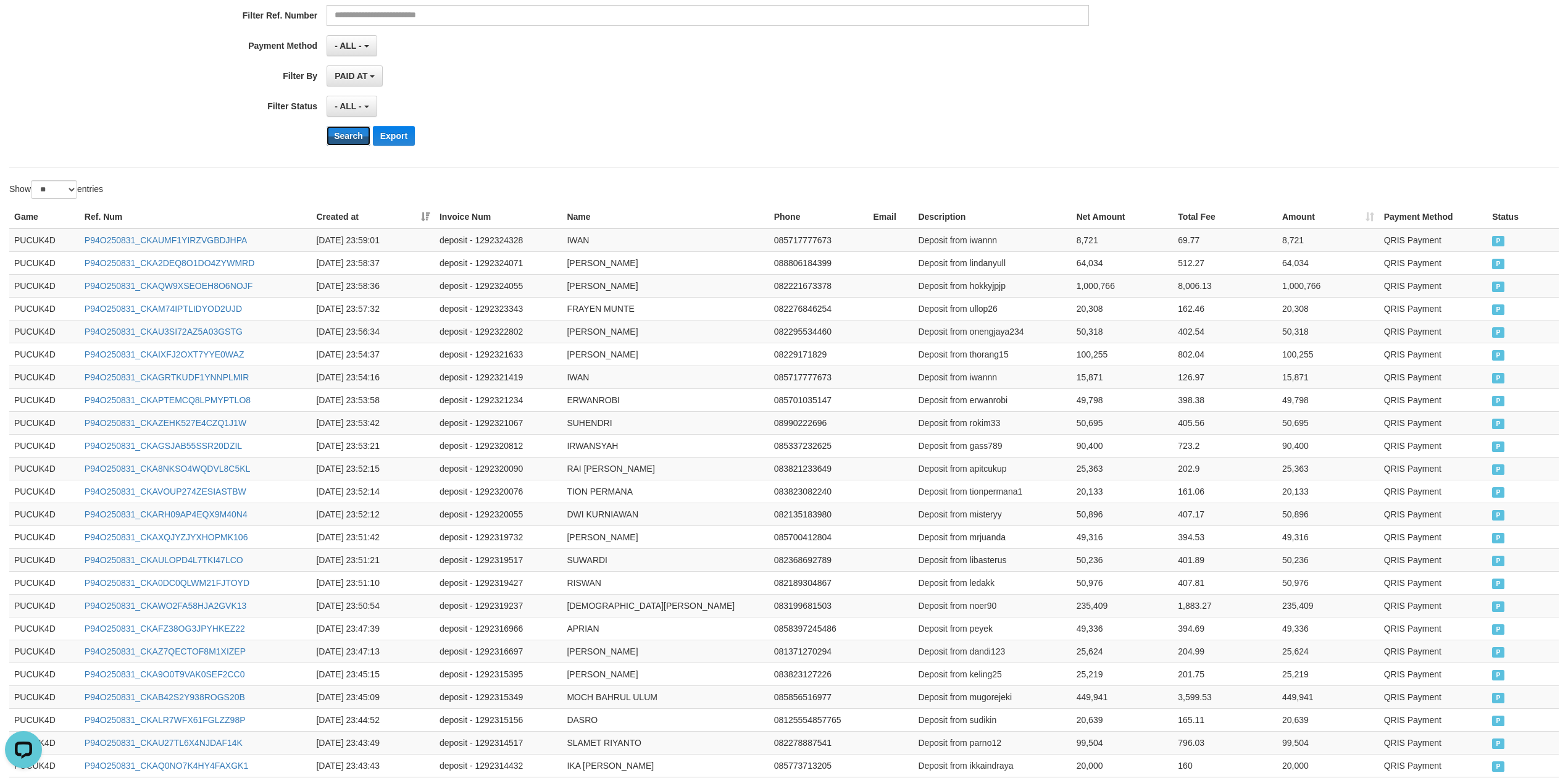
scroll to position [391, 0]
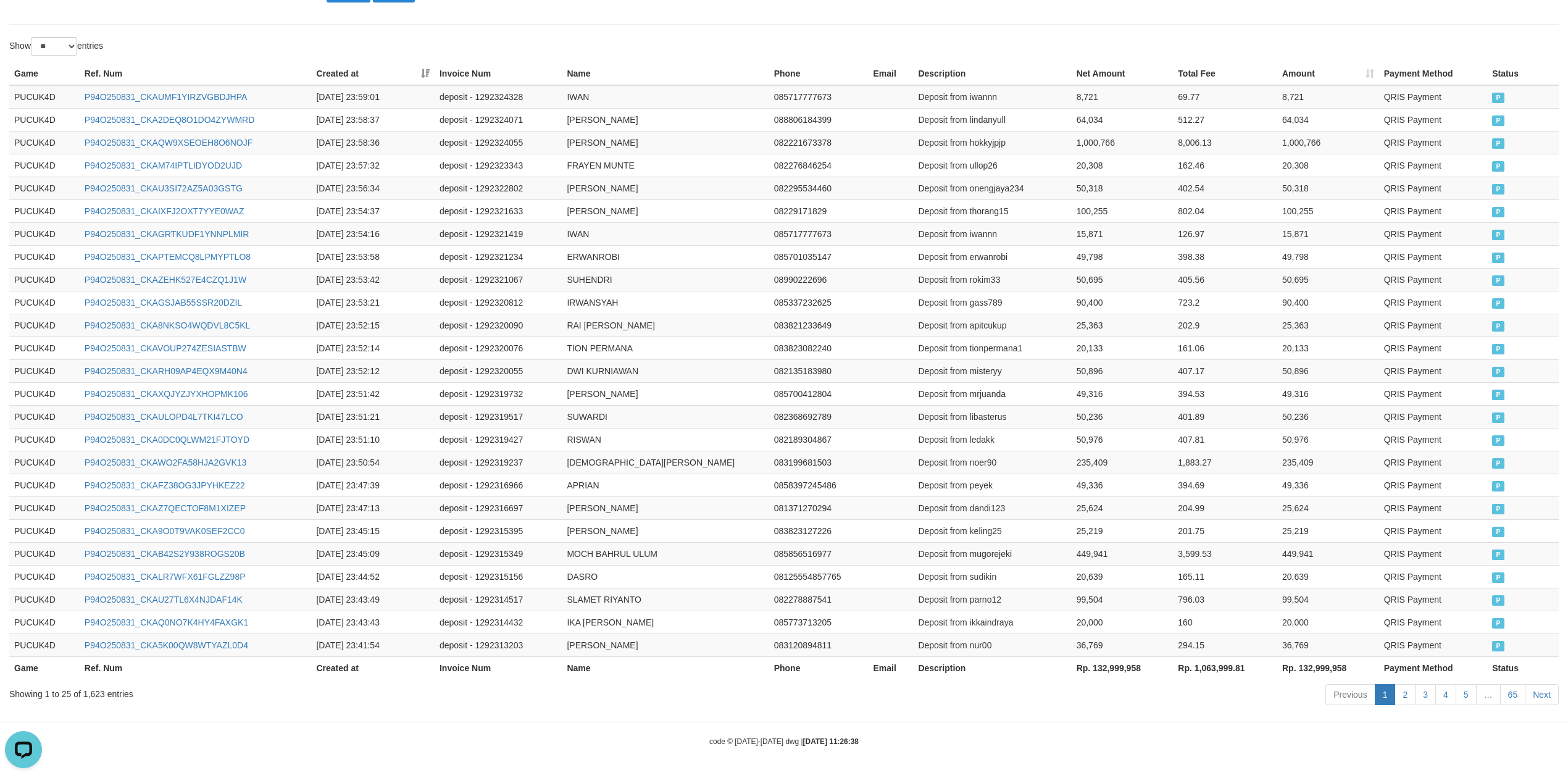
click at [1095, 667] on th "Rp. 132,999,958" at bounding box center [1123, 668] width 102 height 23
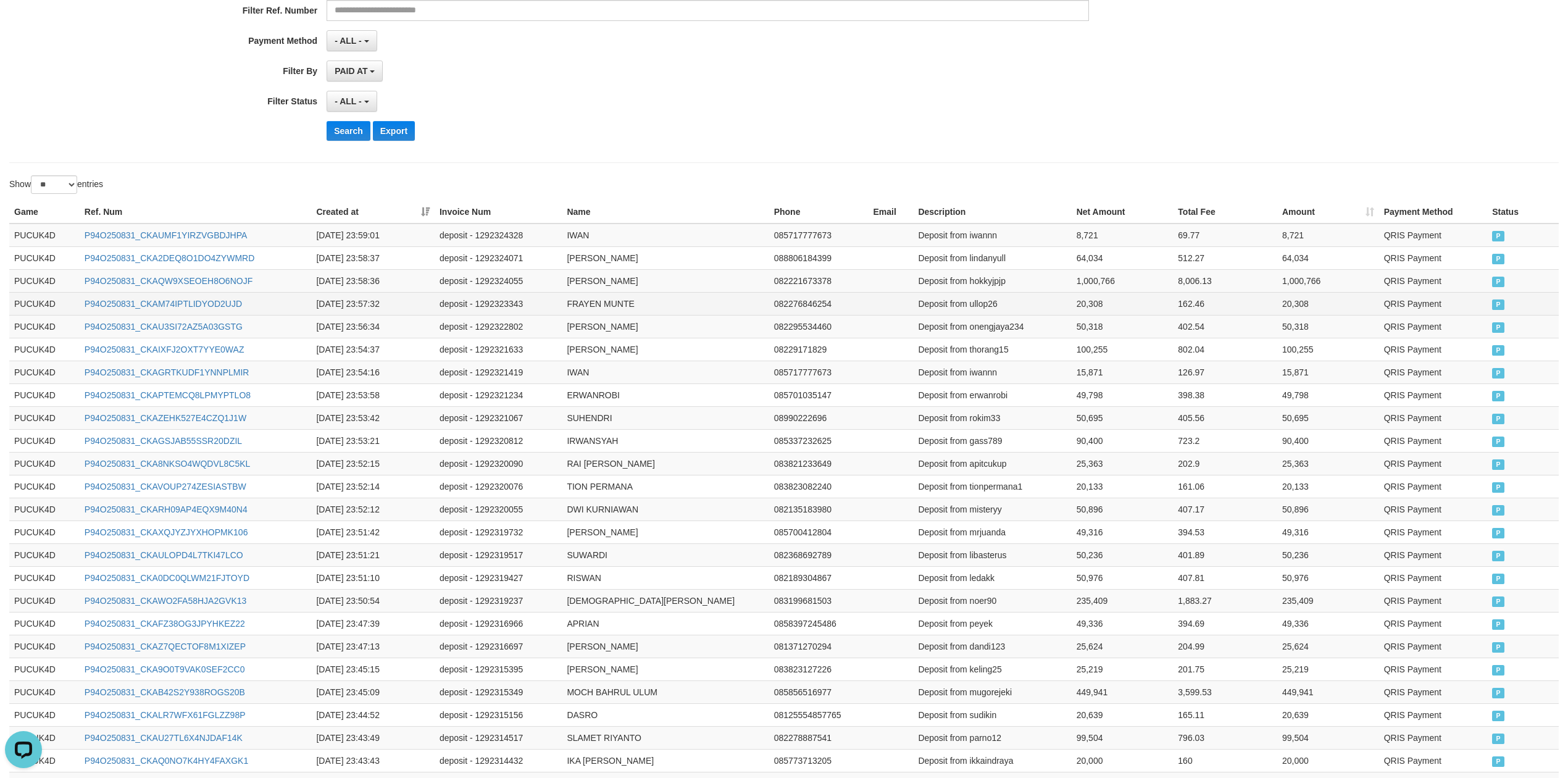
scroll to position [0, 0]
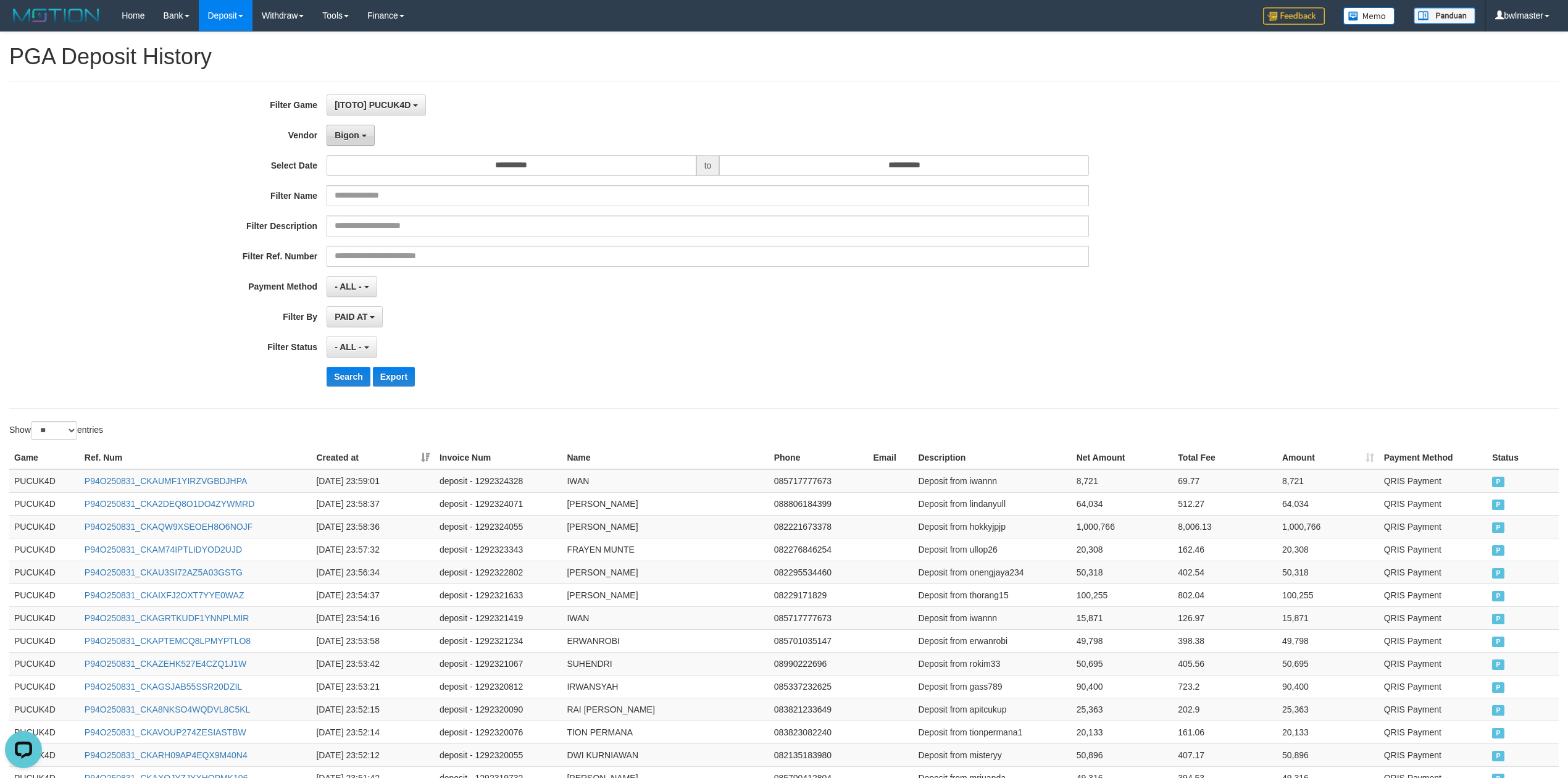
click at [343, 131] on span "Bigon" at bounding box center [347, 135] width 25 height 10
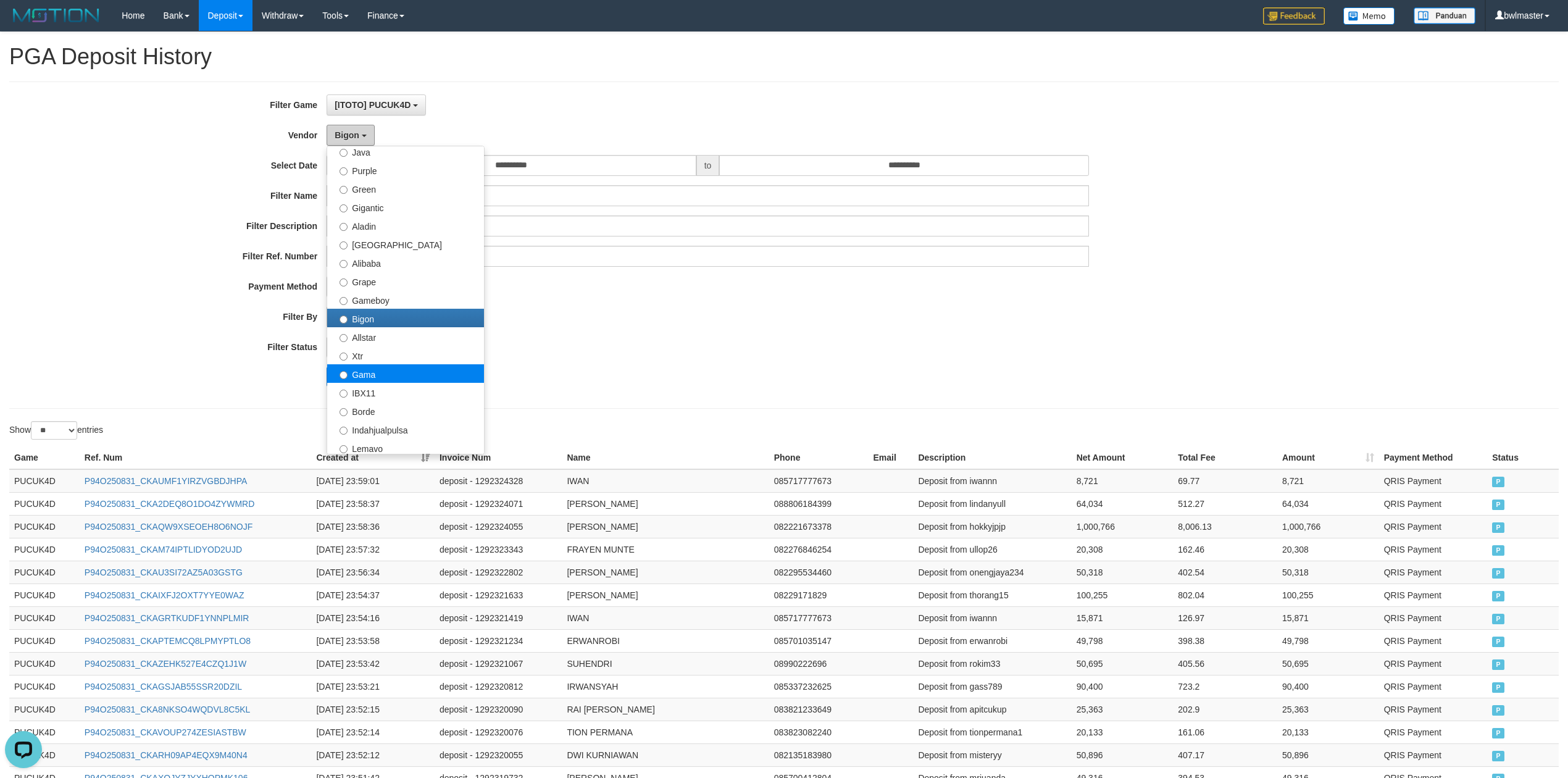
scroll to position [164, 0]
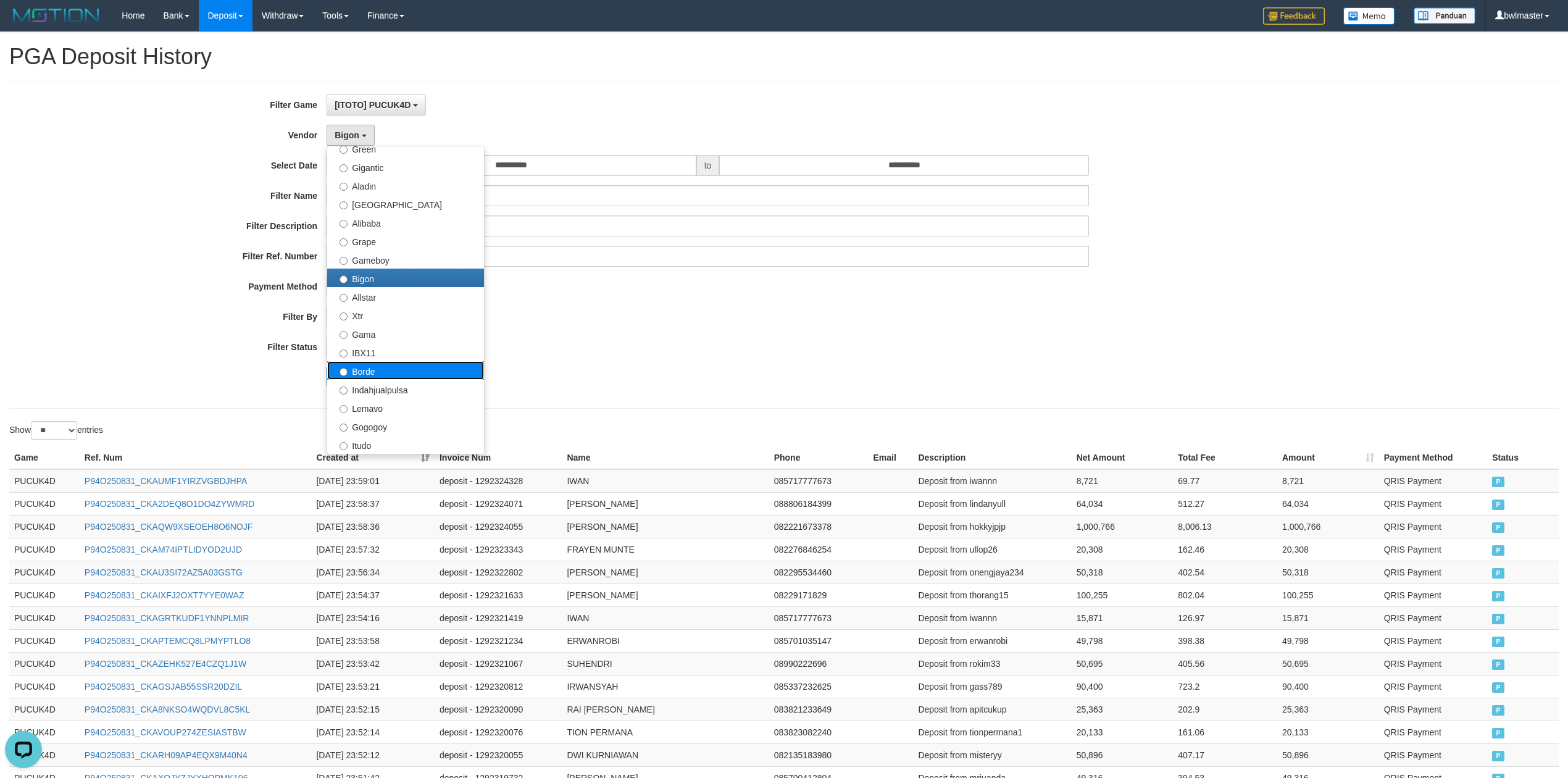
click at [386, 376] on label "Borde" at bounding box center [405, 370] width 157 height 18
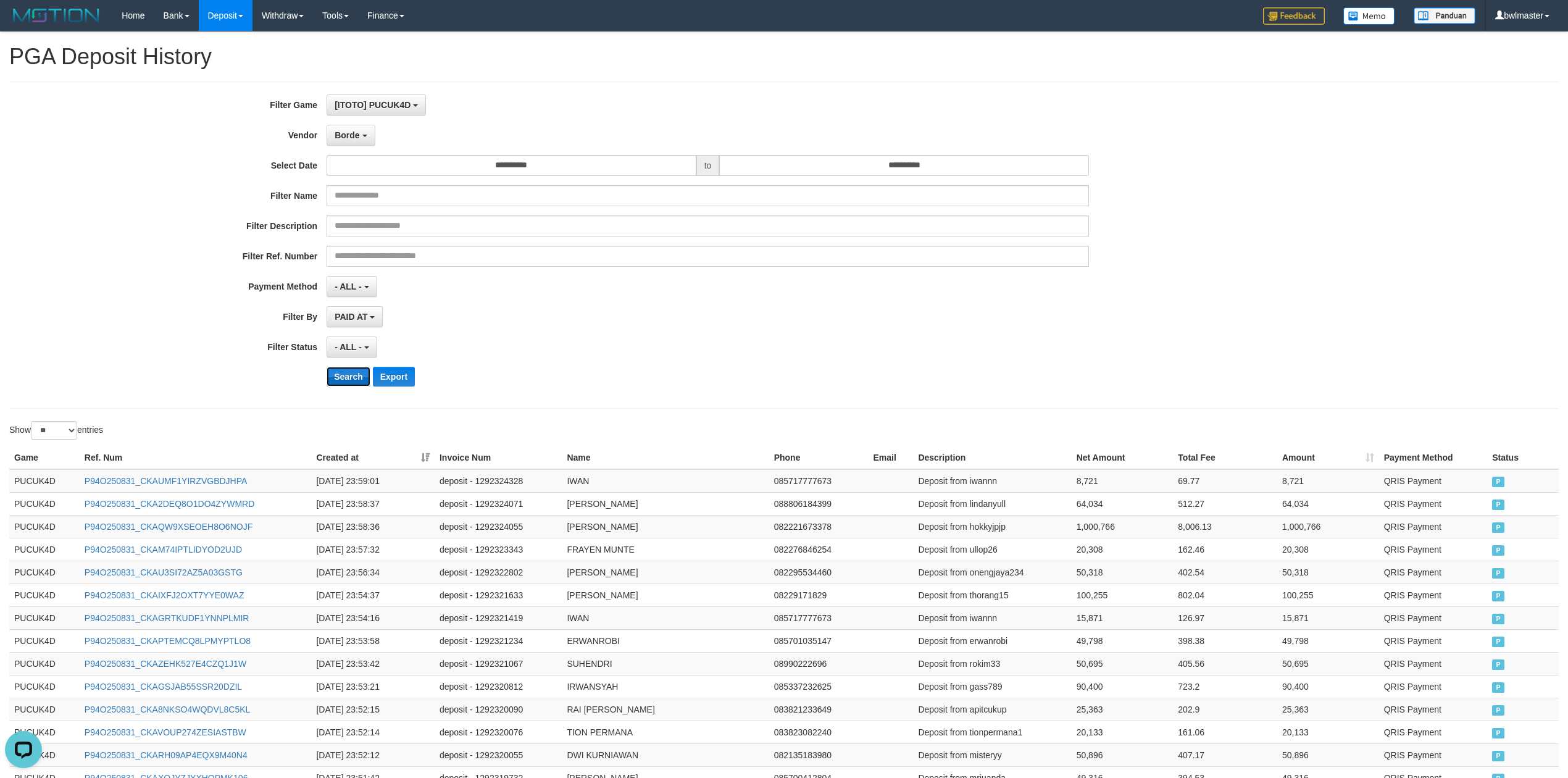
click at [353, 383] on button "Search" at bounding box center [348, 376] width 43 height 19
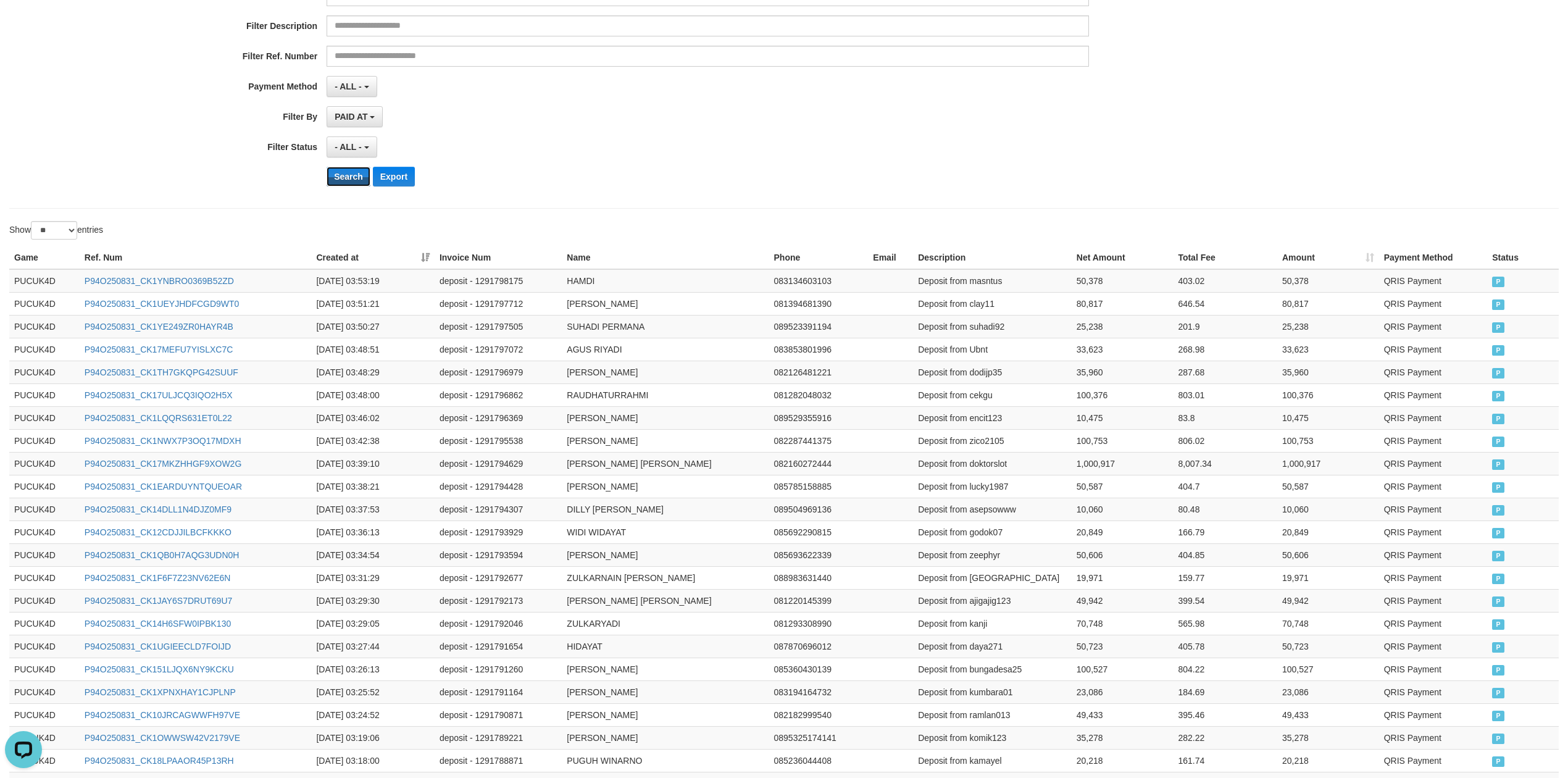
scroll to position [391, 0]
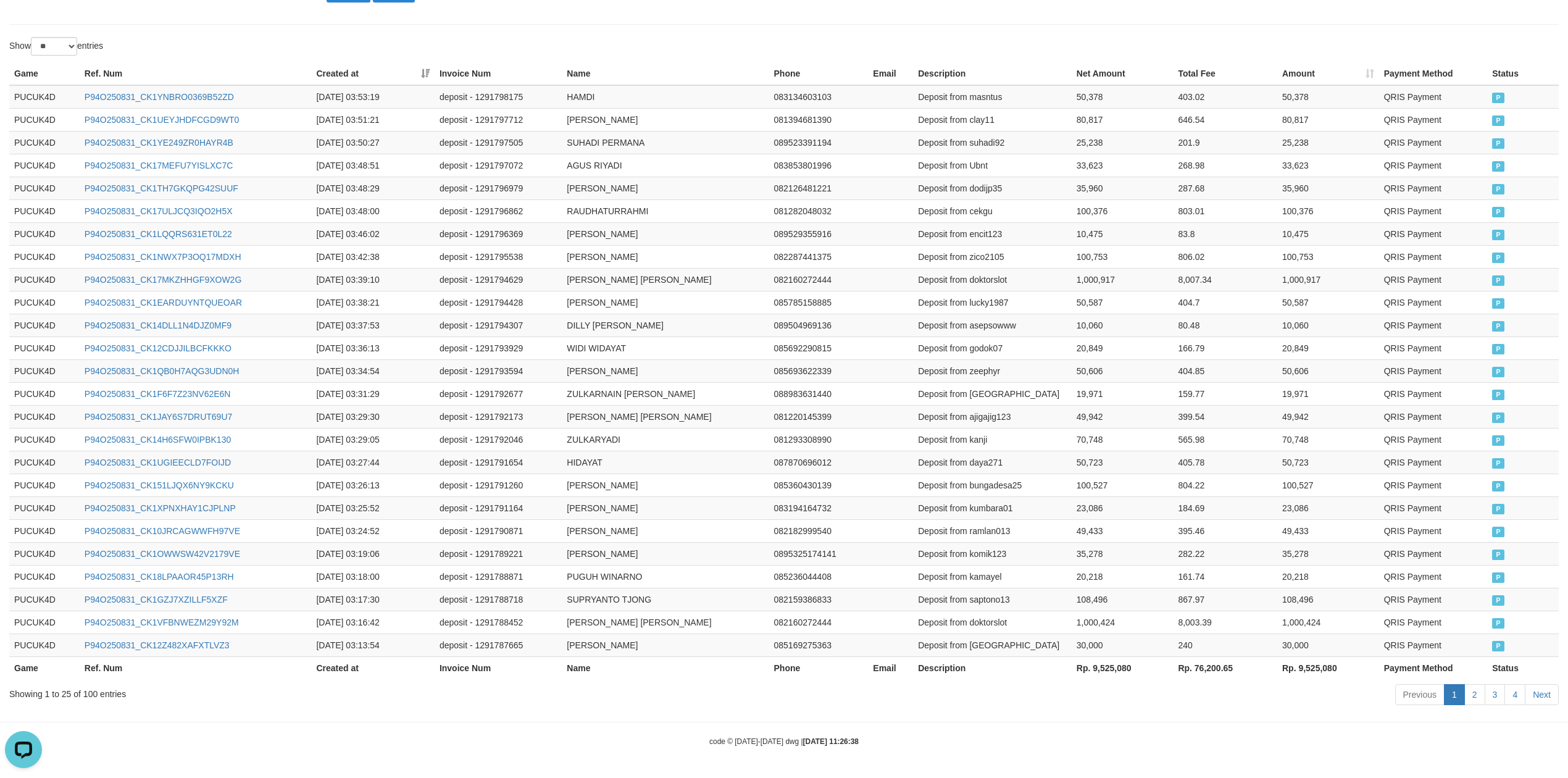
click at [1117, 667] on th "Rp. 9,525,080" at bounding box center [1123, 668] width 102 height 23
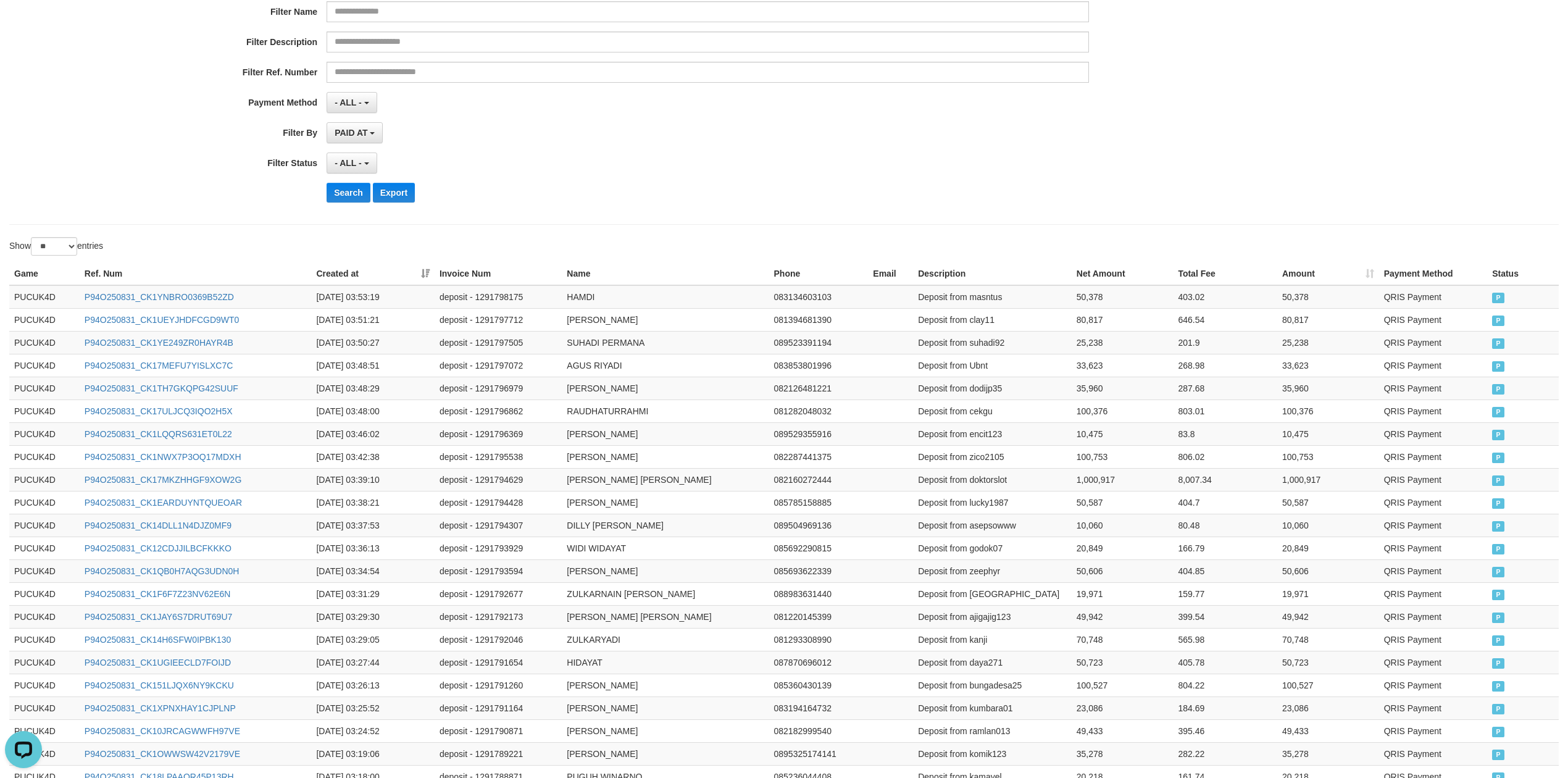
scroll to position [0, 0]
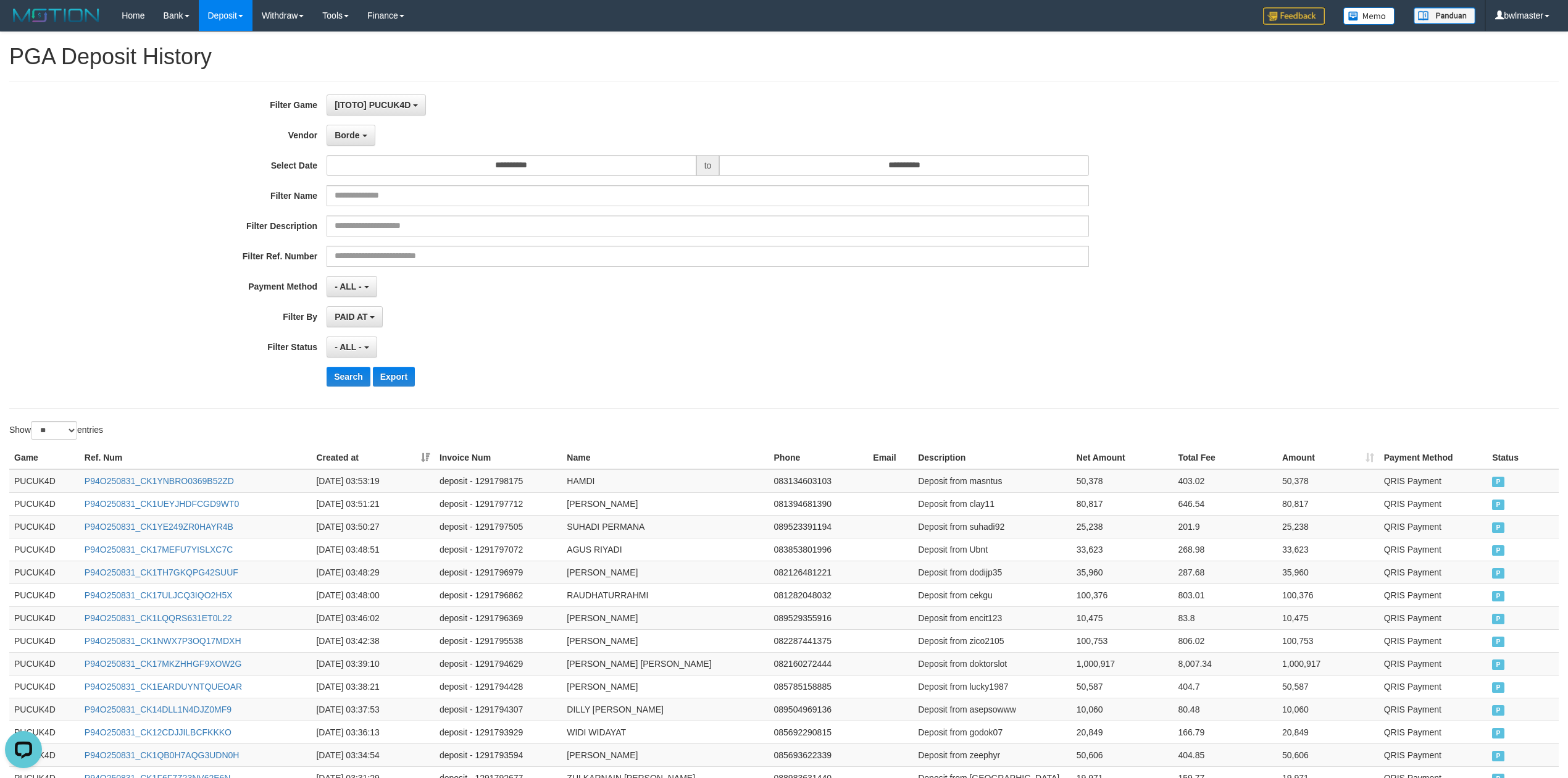
click at [362, 147] on div "**********" at bounding box center [654, 245] width 1308 height 301
click at [359, 138] on span "Borde" at bounding box center [347, 135] width 25 height 10
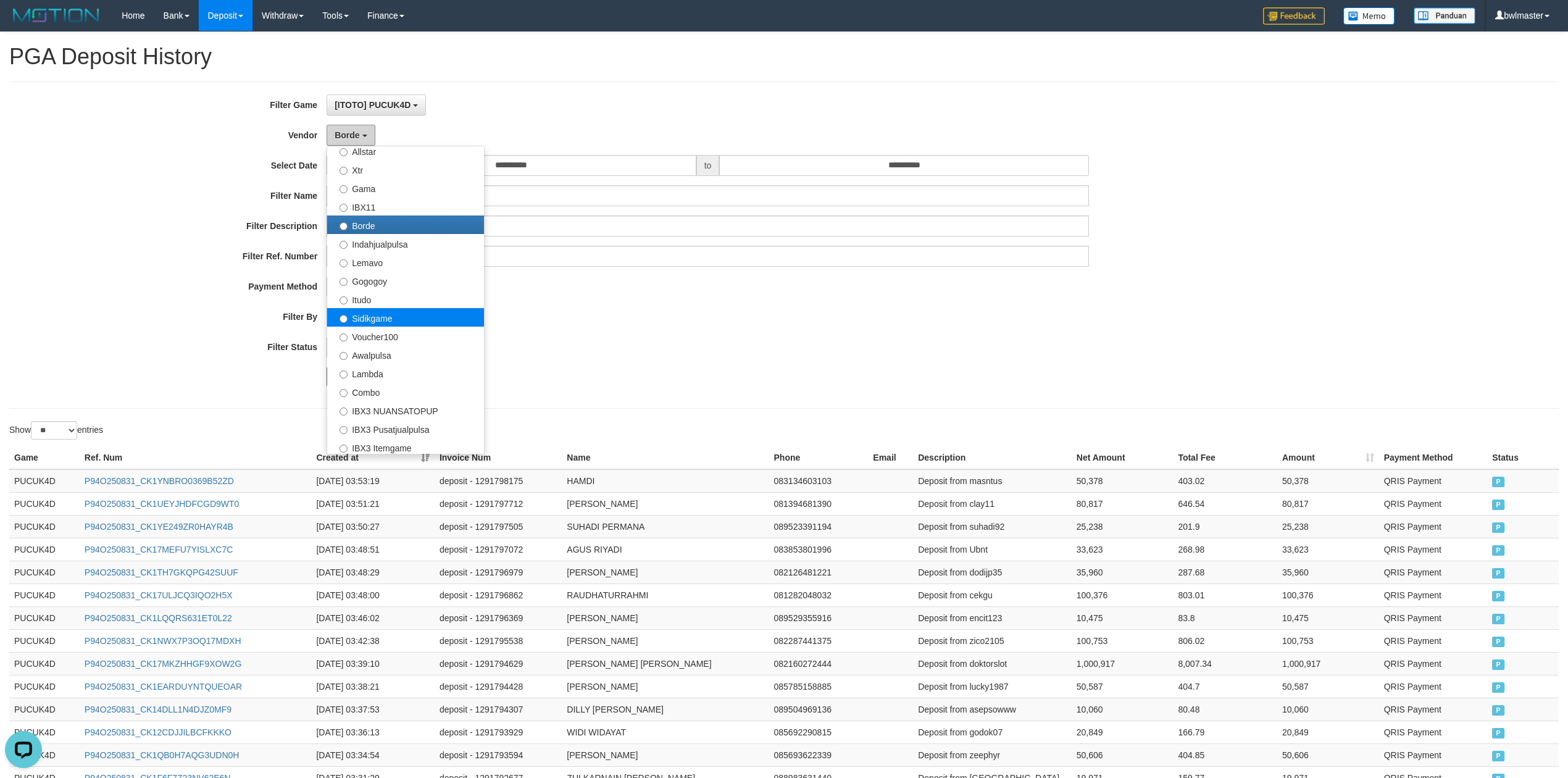
scroll to position [329, 0]
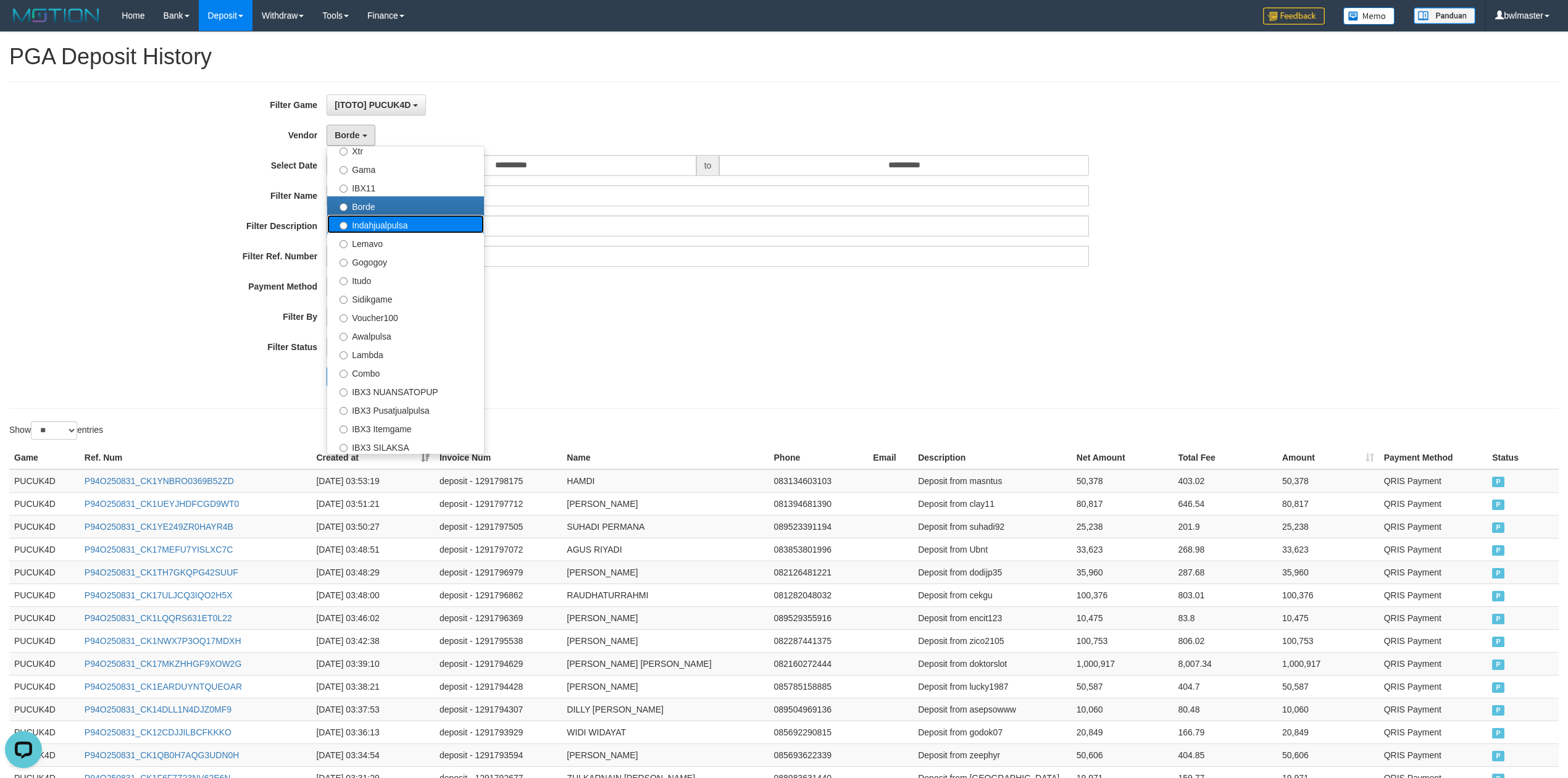
click at [401, 228] on label "Indahjualpulsa" at bounding box center [405, 224] width 157 height 18
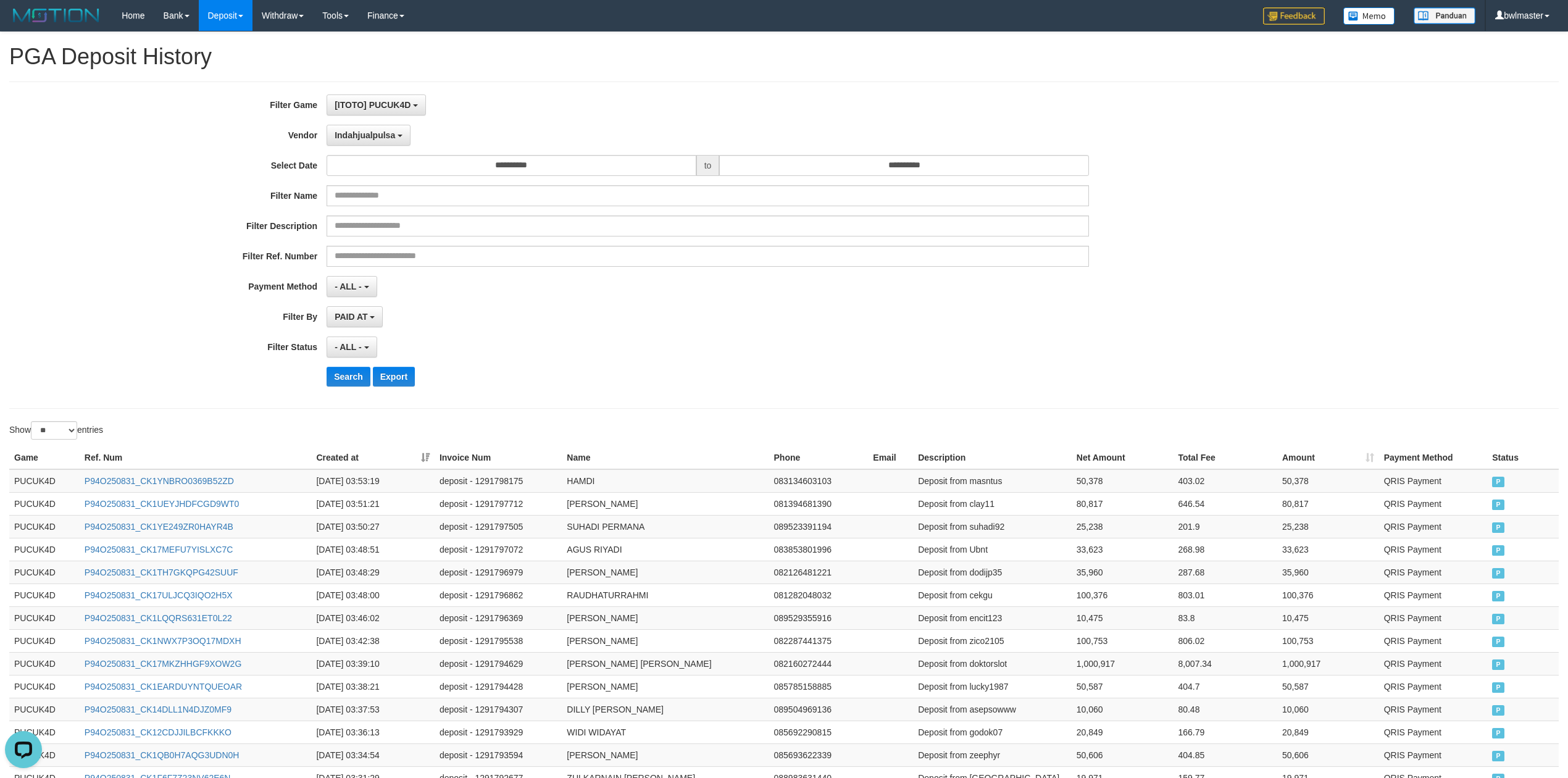
click at [379, 149] on div "**********" at bounding box center [654, 245] width 1308 height 301
click at [379, 141] on button "Indahjualpulsa" at bounding box center [368, 135] width 84 height 21
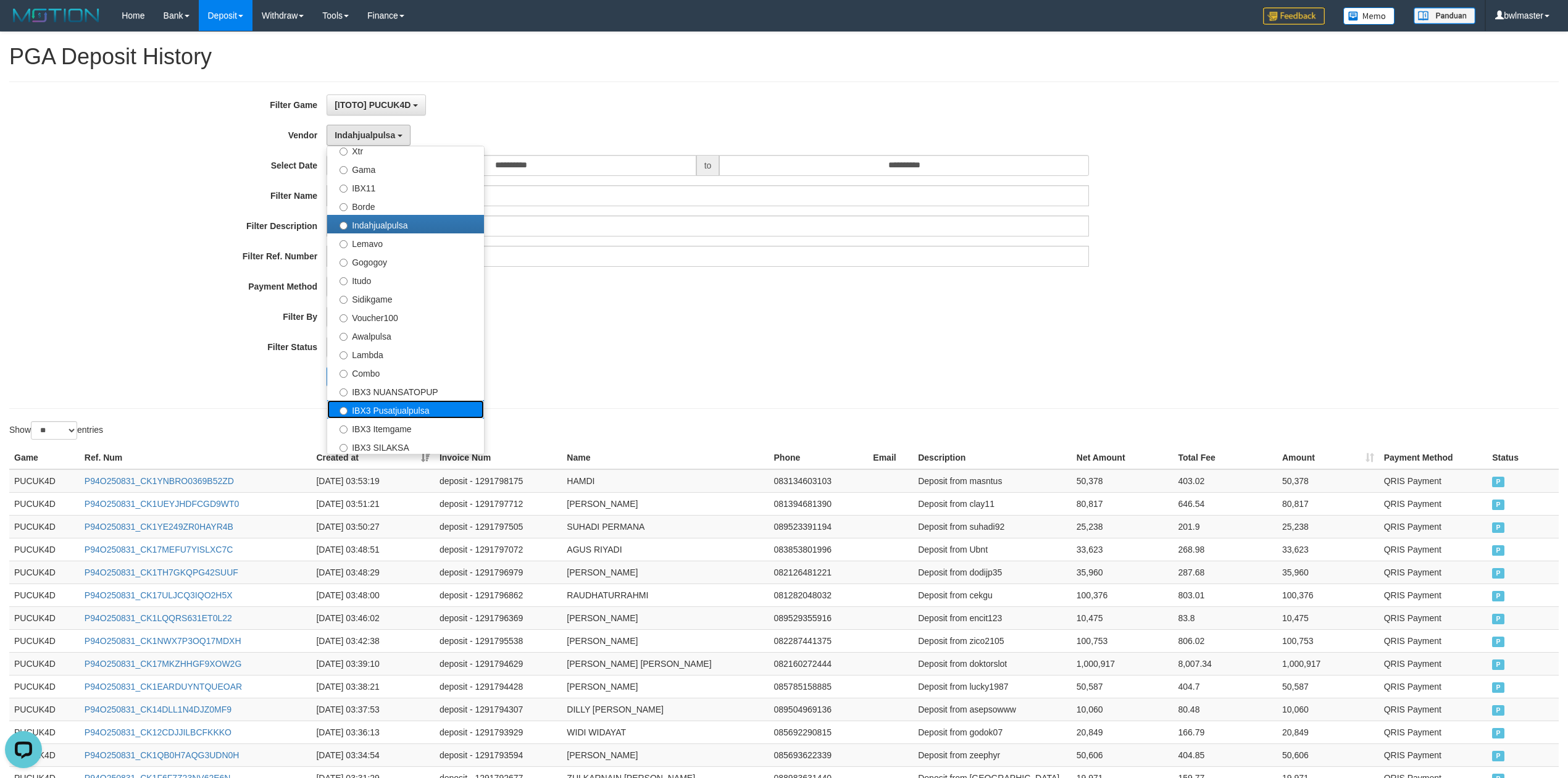
click at [379, 411] on label "IBX3 Pusatjualpulsa" at bounding box center [405, 409] width 157 height 18
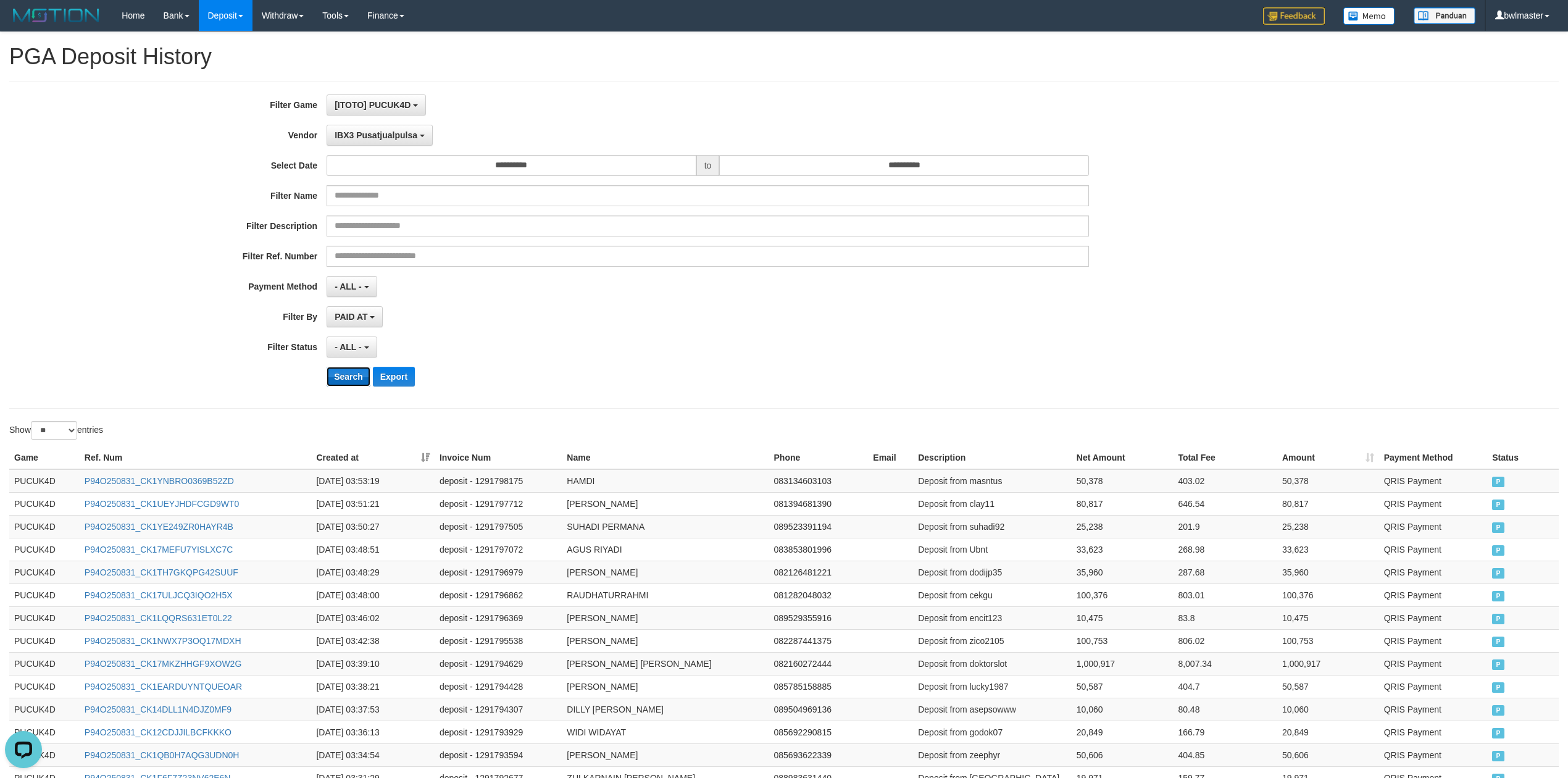
click at [358, 379] on button "Search" at bounding box center [348, 376] width 43 height 19
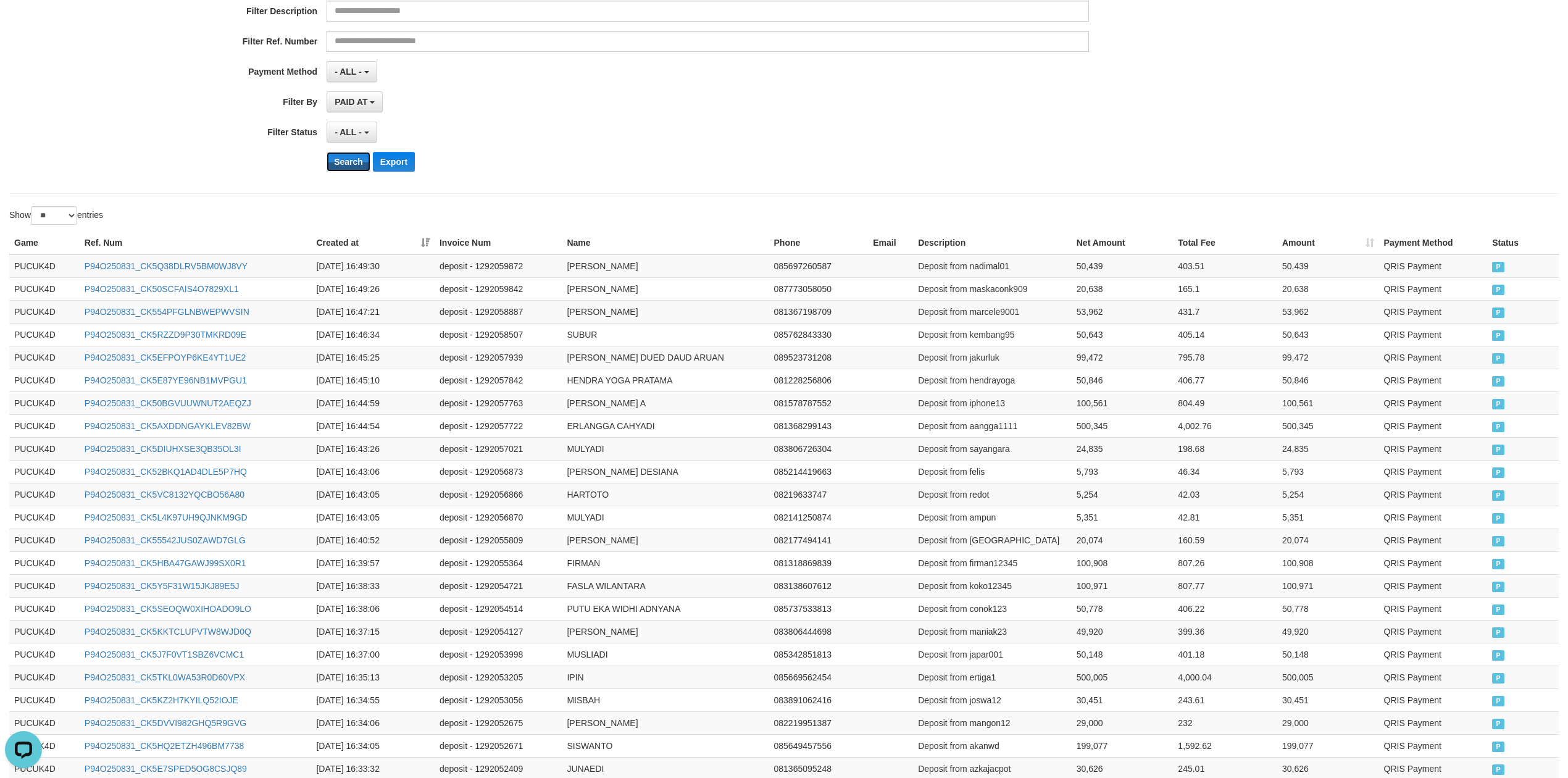
scroll to position [391, 0]
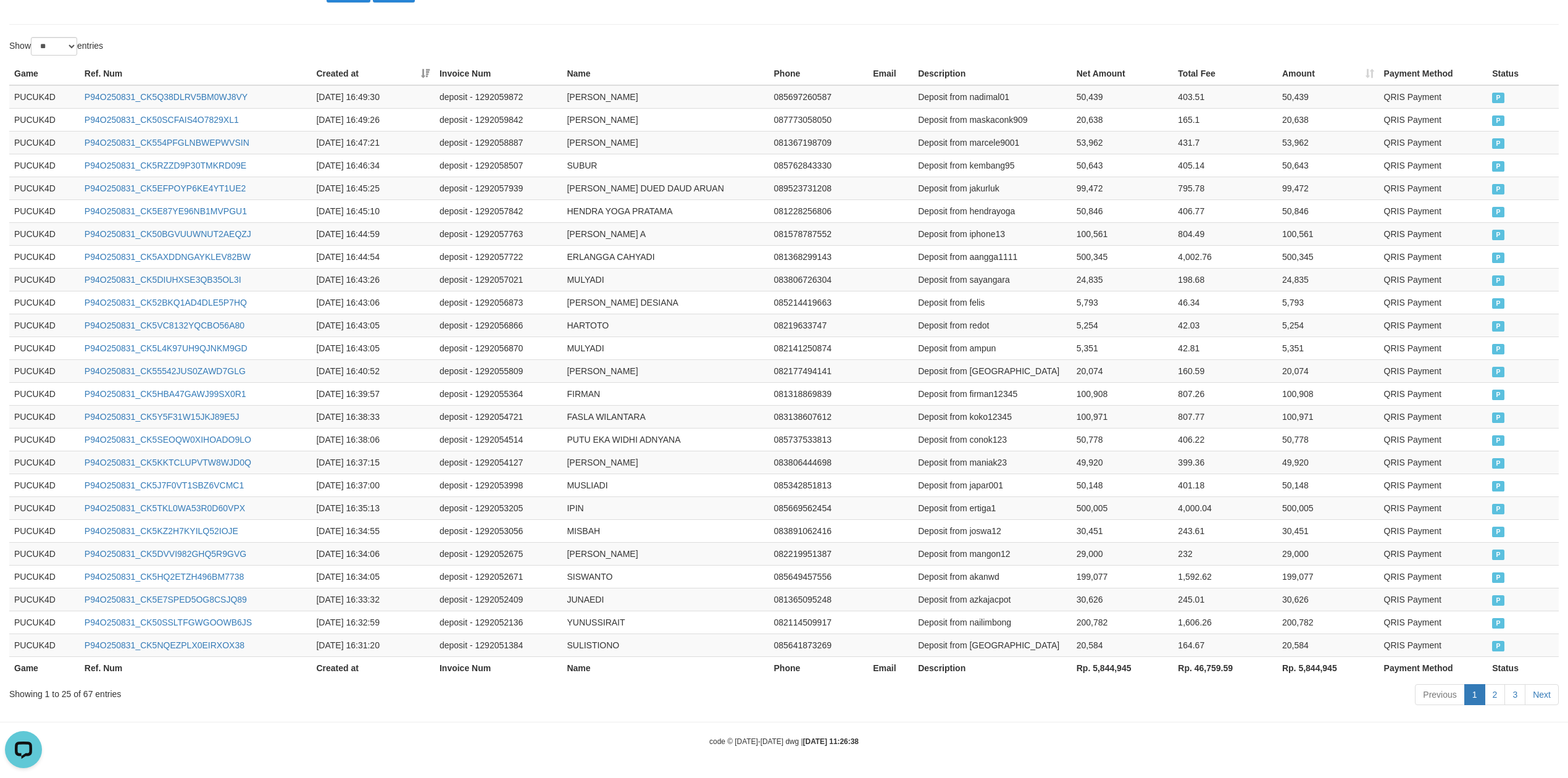
click at [1119, 673] on th "Rp. 5,844,945" at bounding box center [1123, 668] width 102 height 23
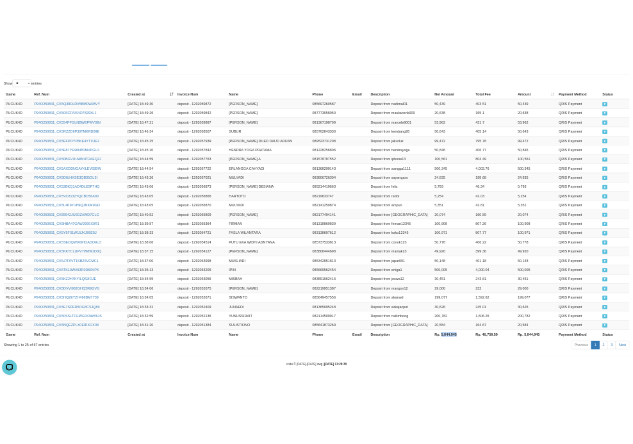
scroll to position [439, 0]
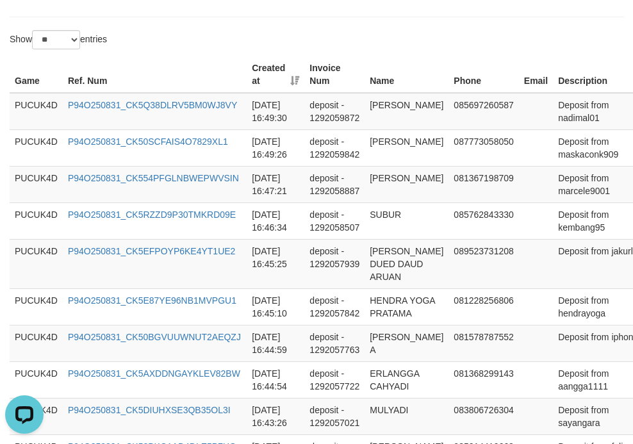
click at [410, 39] on div "Show ** ** ** *** entries" at bounding box center [316, 41] width 633 height 22
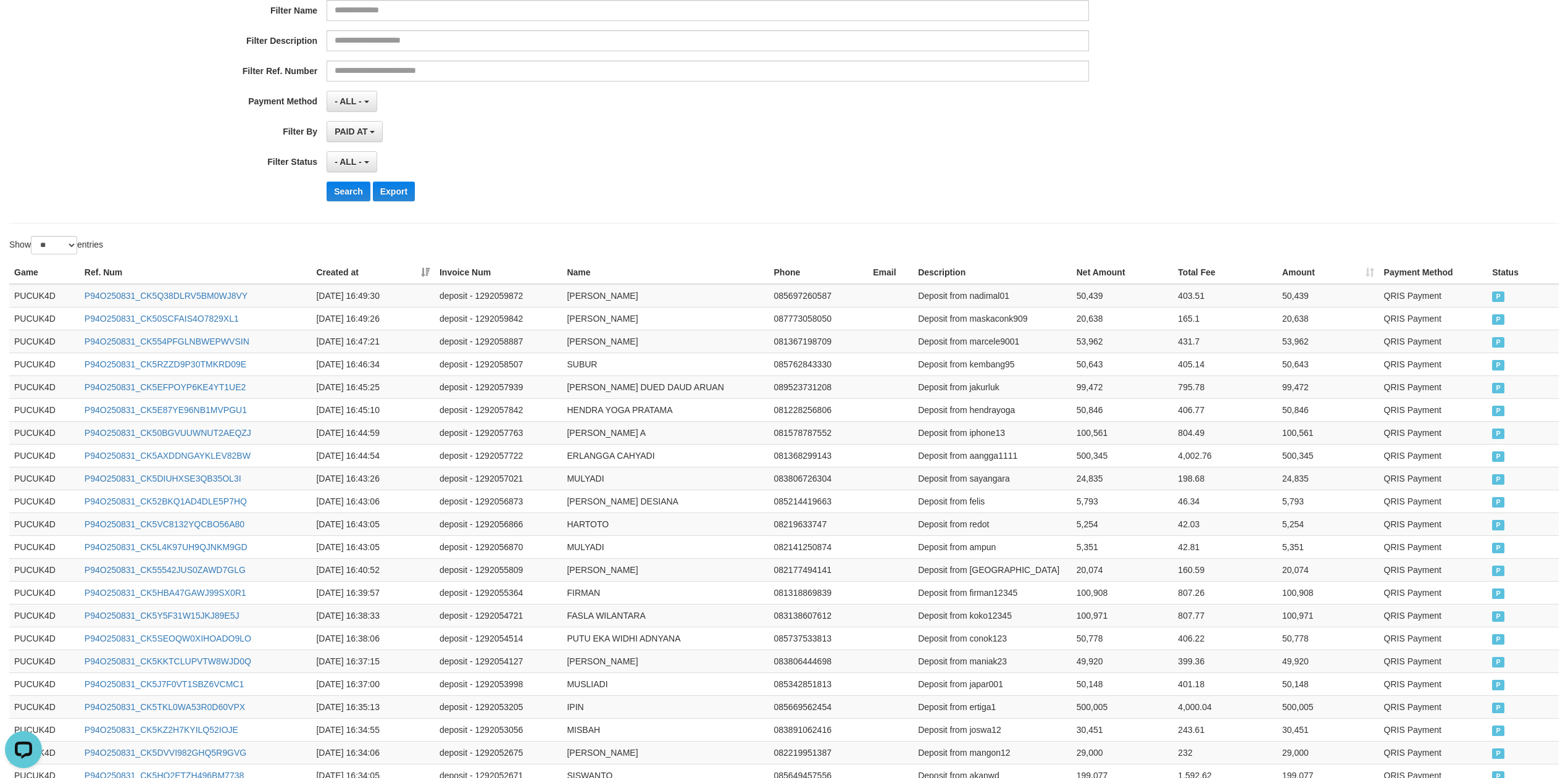
scroll to position [0, 0]
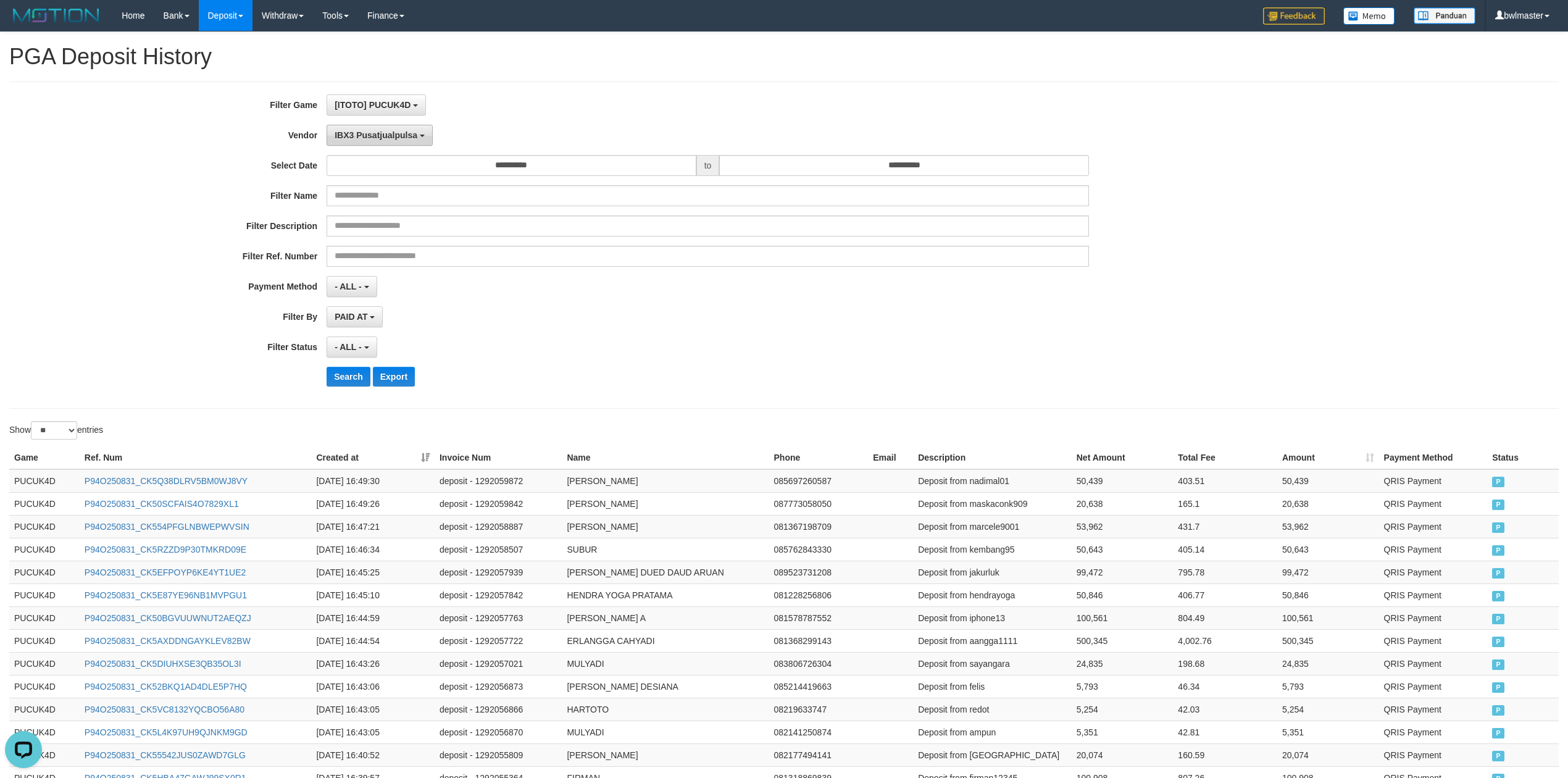
click at [349, 135] on span "IBX3 Pusatjualpulsa" at bounding box center [376, 135] width 83 height 10
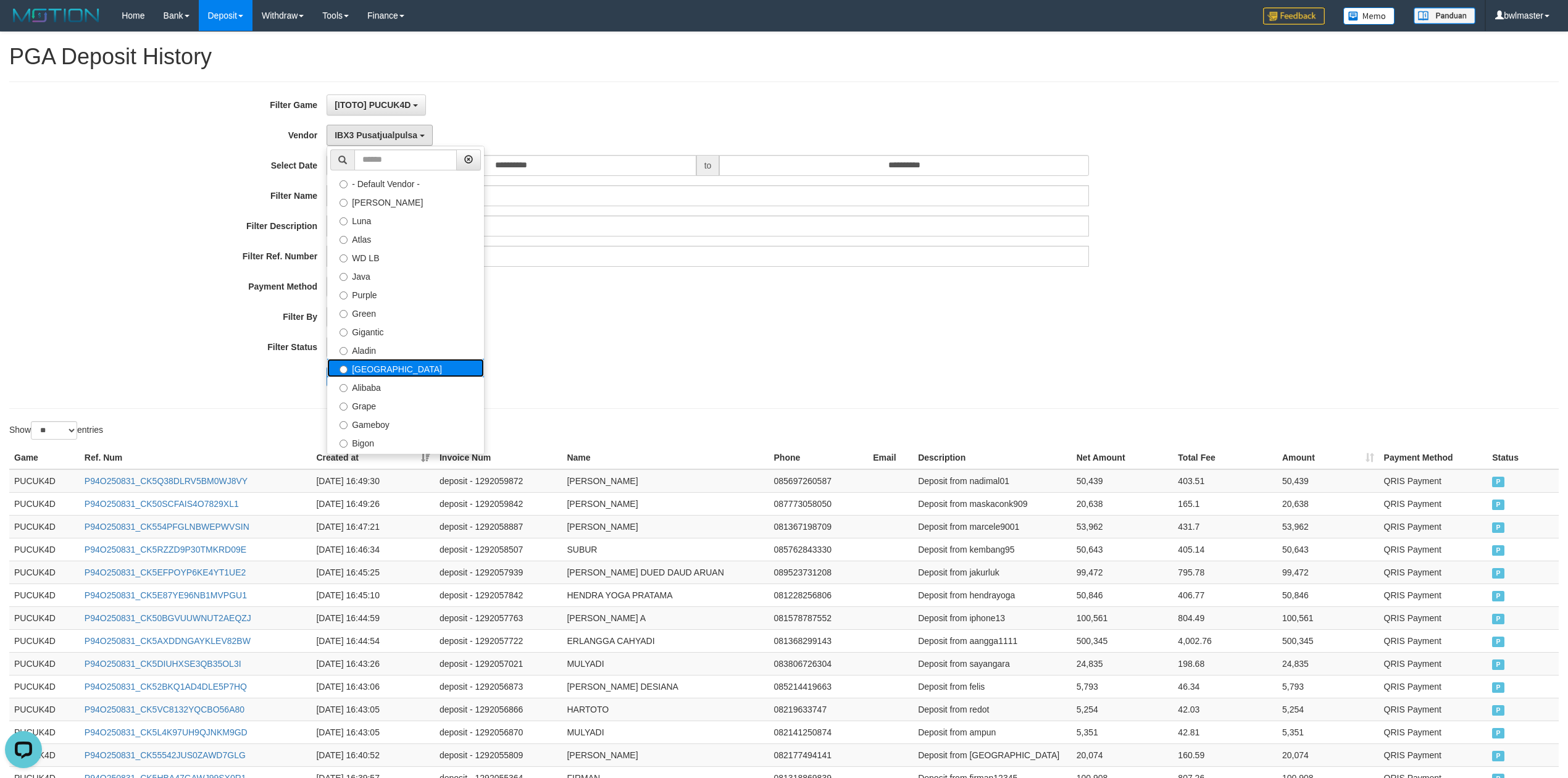
click at [381, 368] on label "[GEOGRAPHIC_DATA]" at bounding box center [405, 367] width 157 height 18
select select "**********"
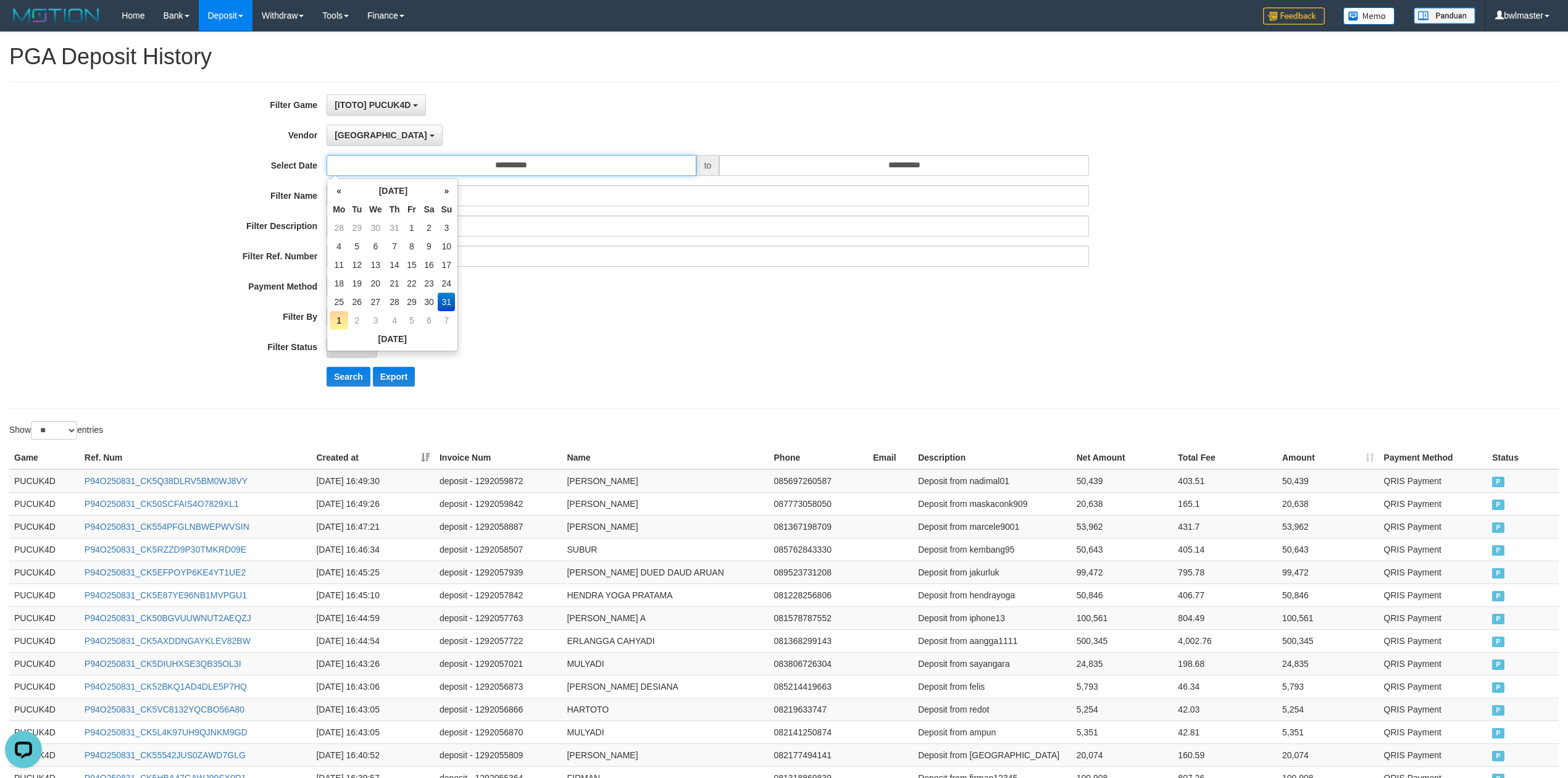
click at [519, 161] on input "**********" at bounding box center [512, 166] width 370 height 21
click at [338, 303] on td "25" at bounding box center [338, 302] width 18 height 18
type input "**********"
drag, startPoint x: 690, startPoint y: 314, endPoint x: 569, endPoint y: 321, distance: 121.2
click at [689, 315] on div "PAID AT PAID AT CREATED AT" at bounding box center [708, 317] width 763 height 21
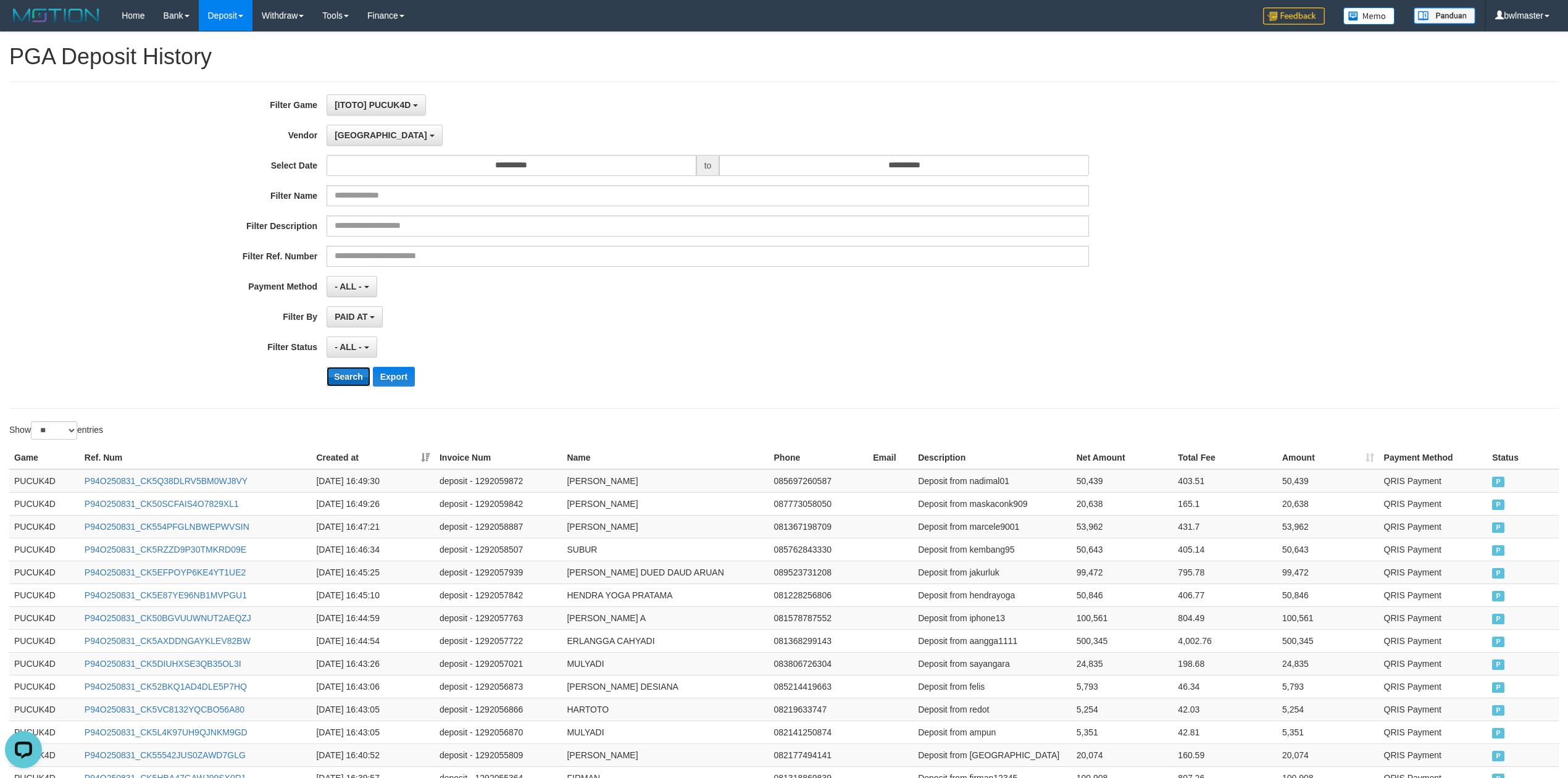
click at [349, 384] on button "Search" at bounding box center [348, 376] width 43 height 19
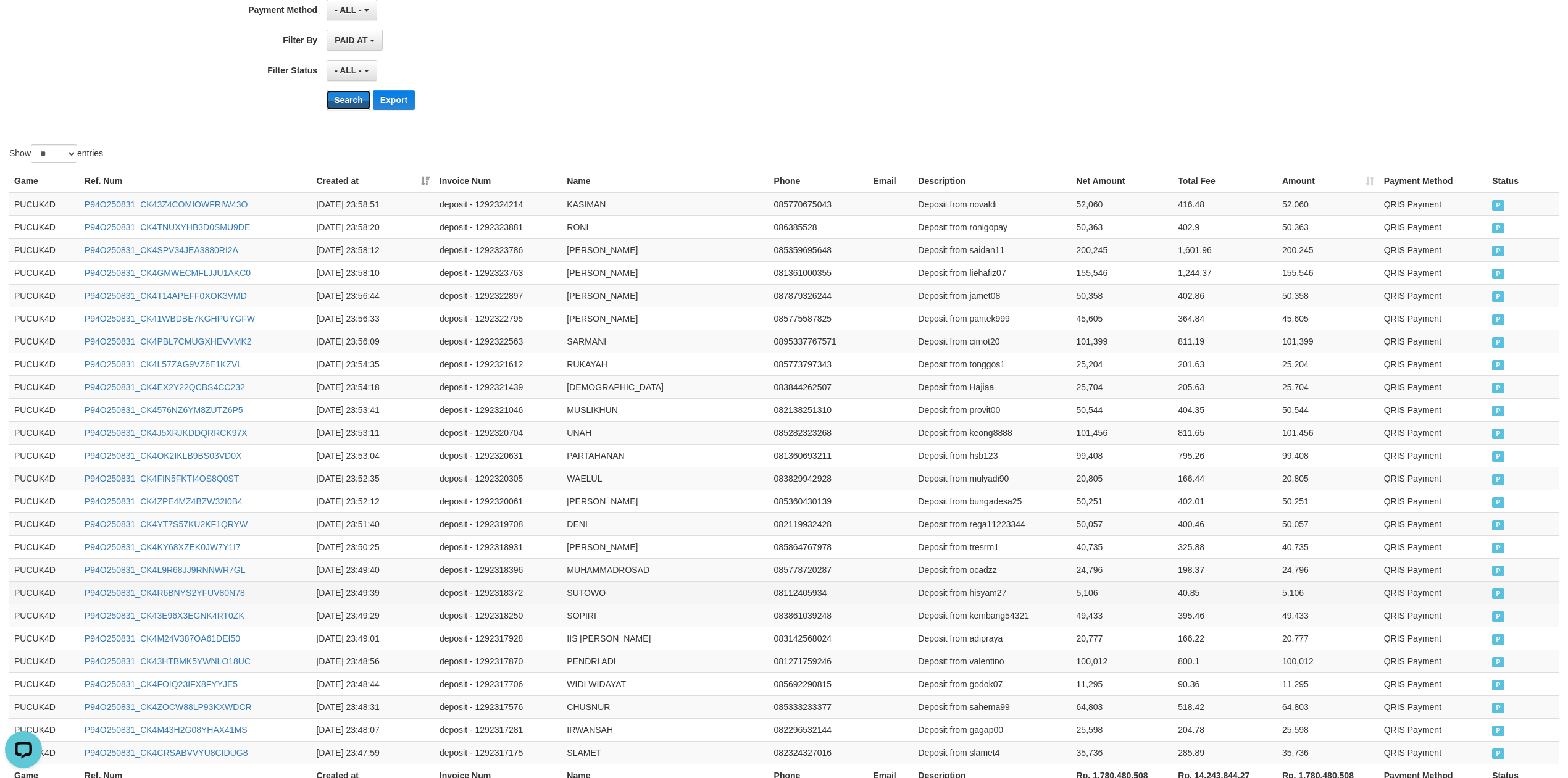
scroll to position [391, 0]
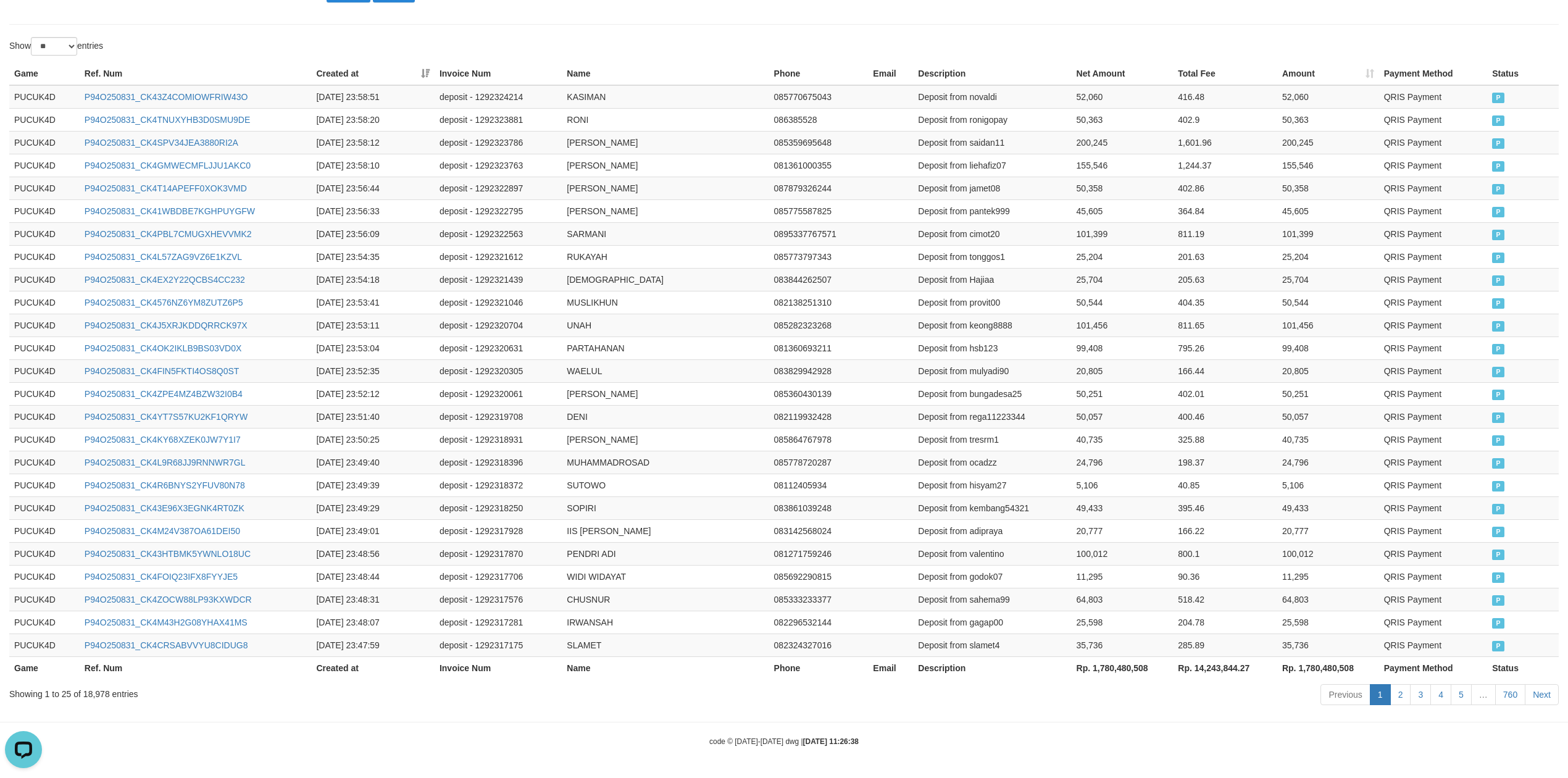
click at [1103, 670] on th "Rp. 1,780,480,508" at bounding box center [1123, 668] width 102 height 23
click at [1105, 668] on th "Rp. 1,780,480,508" at bounding box center [1123, 668] width 102 height 23
click at [1110, 657] on th "Rp. 1,780,480,508" at bounding box center [1123, 668] width 102 height 23
click at [1127, 667] on th "Rp. 1,780,480,508" at bounding box center [1123, 668] width 102 height 23
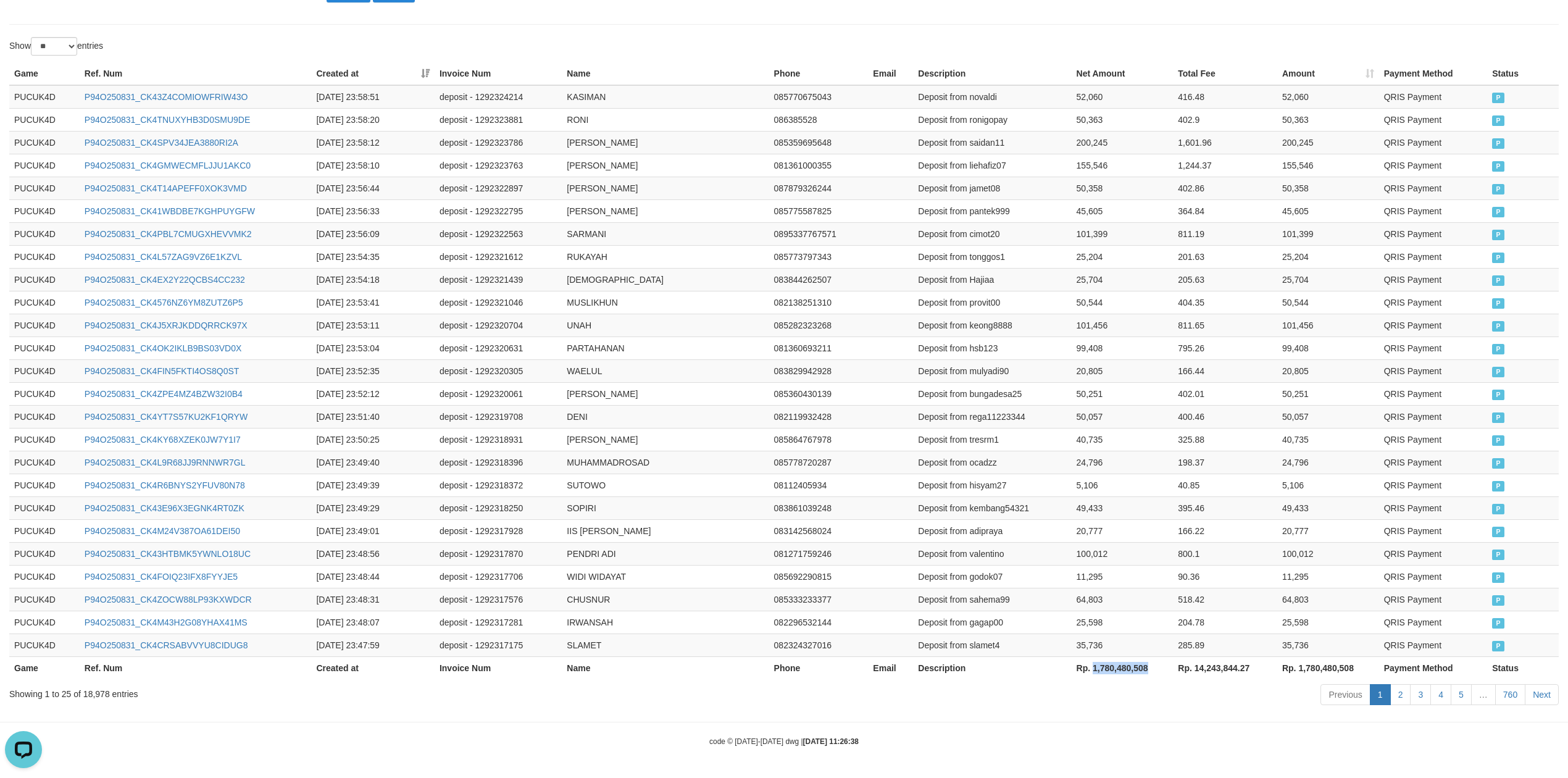
click at [1127, 667] on th "Rp. 1,780,480,508" at bounding box center [1123, 668] width 102 height 23
click at [1137, 673] on th "Rp. 1,780,480,508" at bounding box center [1123, 668] width 102 height 23
click at [1135, 672] on th "Rp. 1,780,480,508" at bounding box center [1123, 668] width 102 height 23
click at [1134, 669] on th "Rp. 1,780,480,508" at bounding box center [1123, 668] width 102 height 23
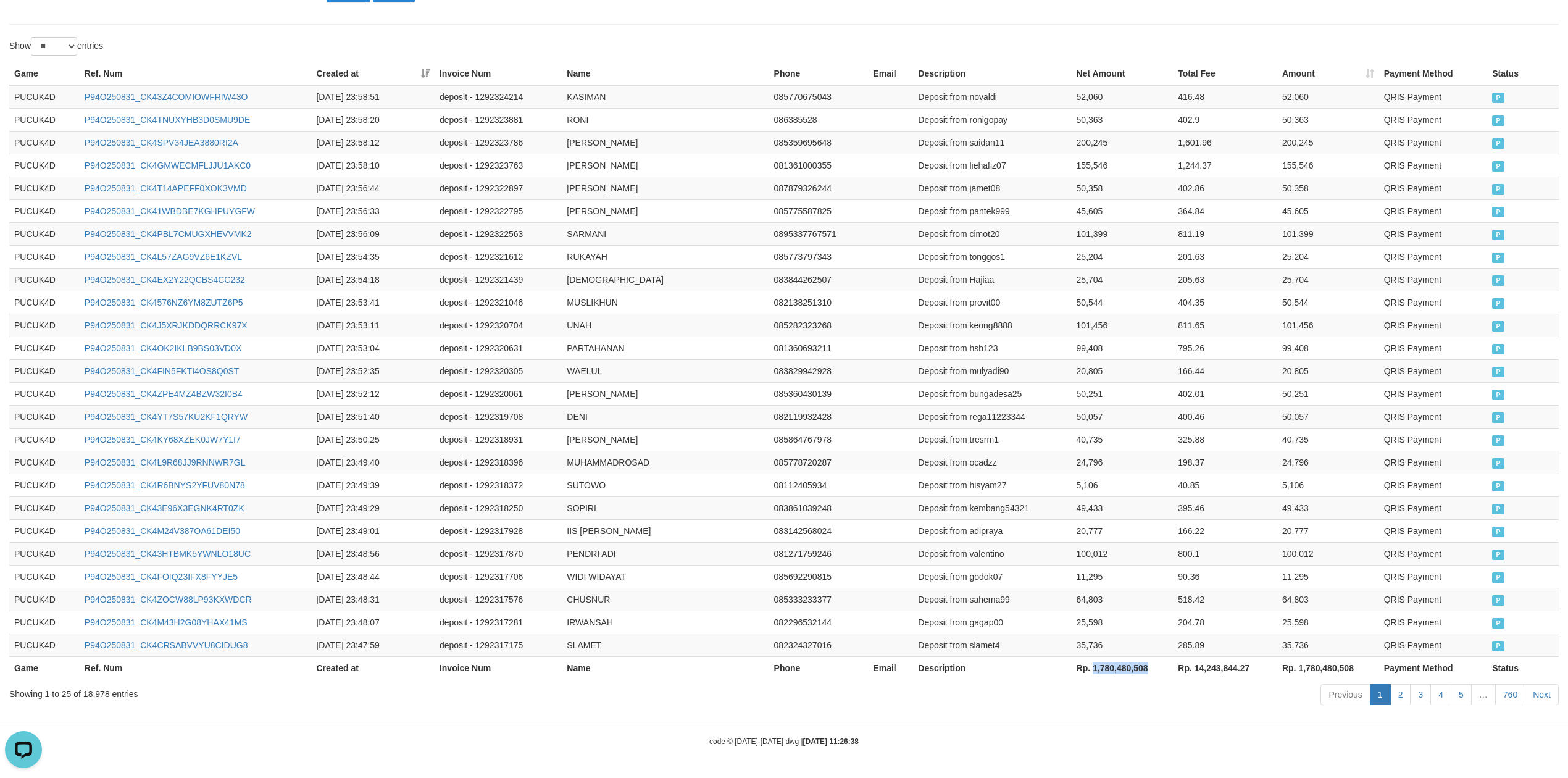
click at [1134, 669] on th "Rp. 1,780,480,508" at bounding box center [1123, 668] width 102 height 23
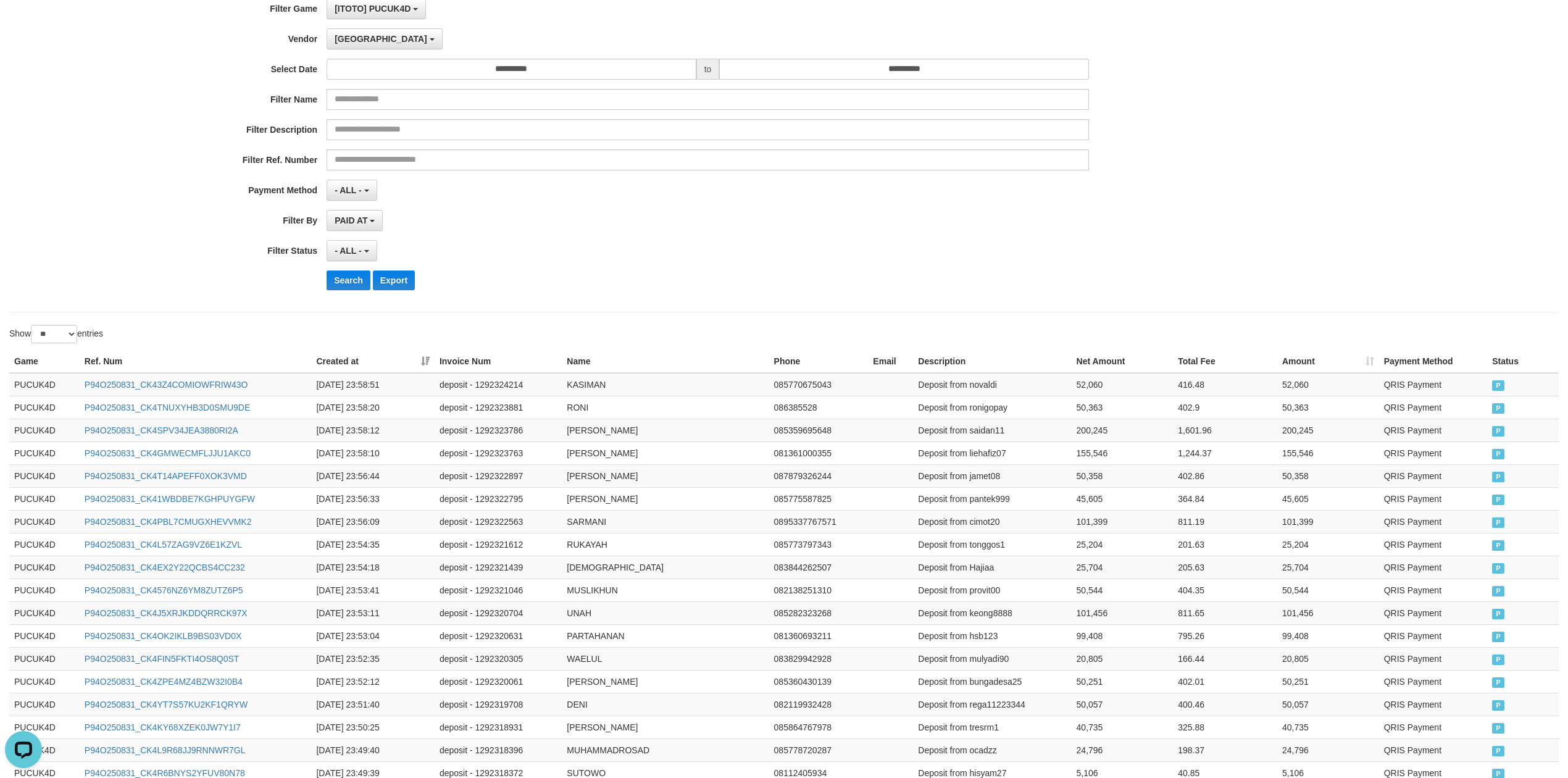
scroll to position [0, 0]
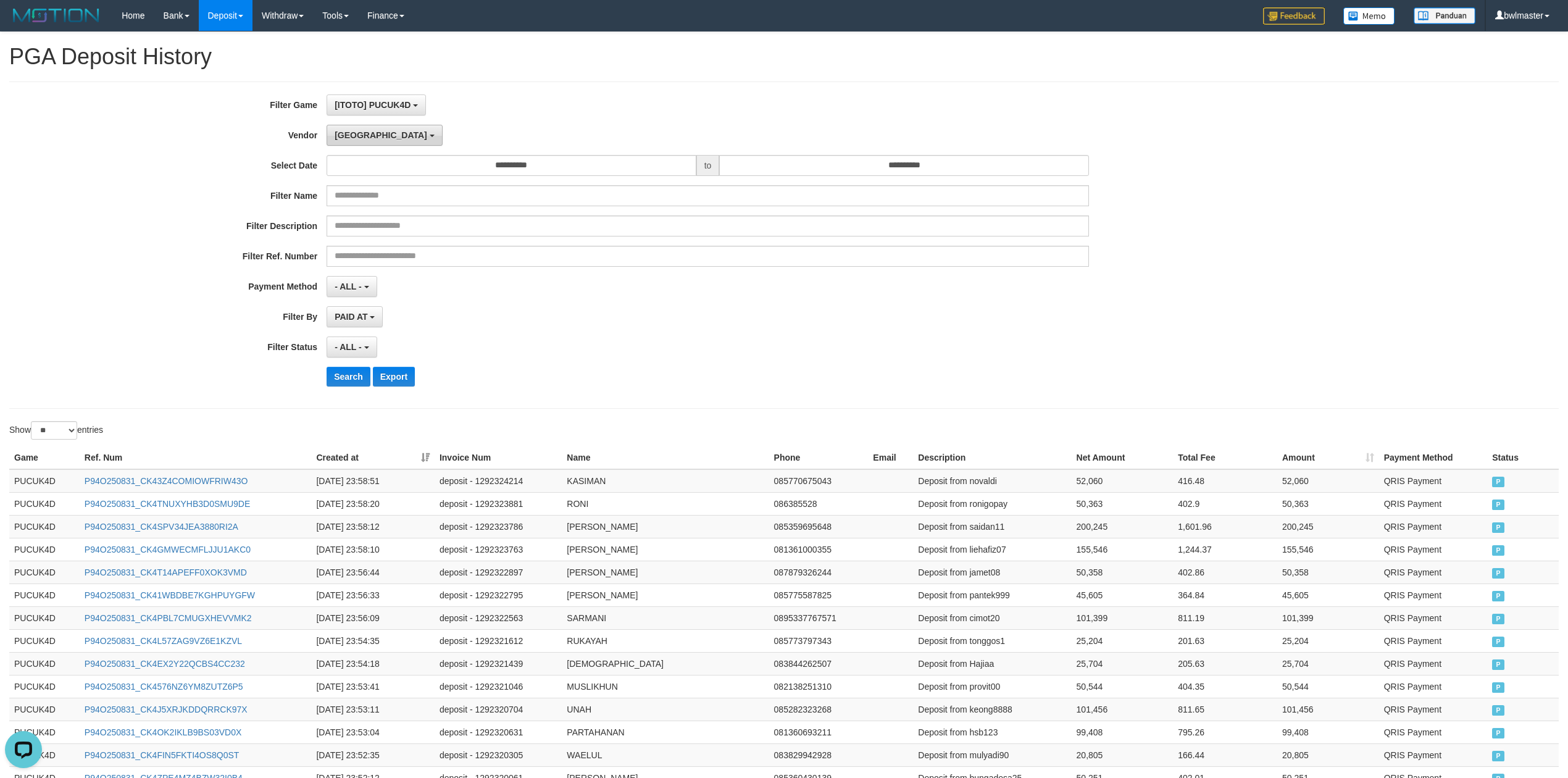
click at [355, 136] on span "[GEOGRAPHIC_DATA]" at bounding box center [381, 135] width 93 height 10
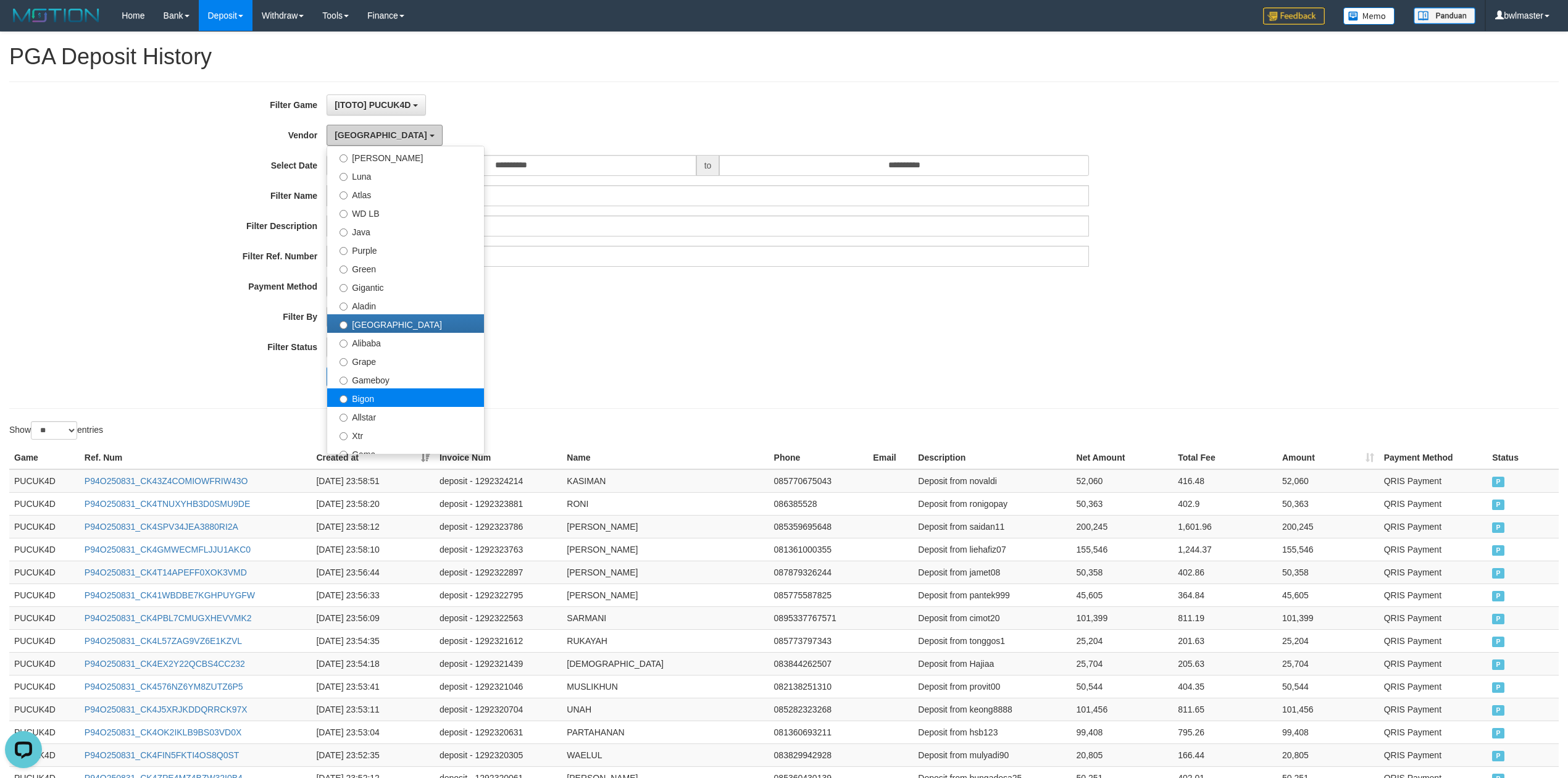
scroll to position [82, 0]
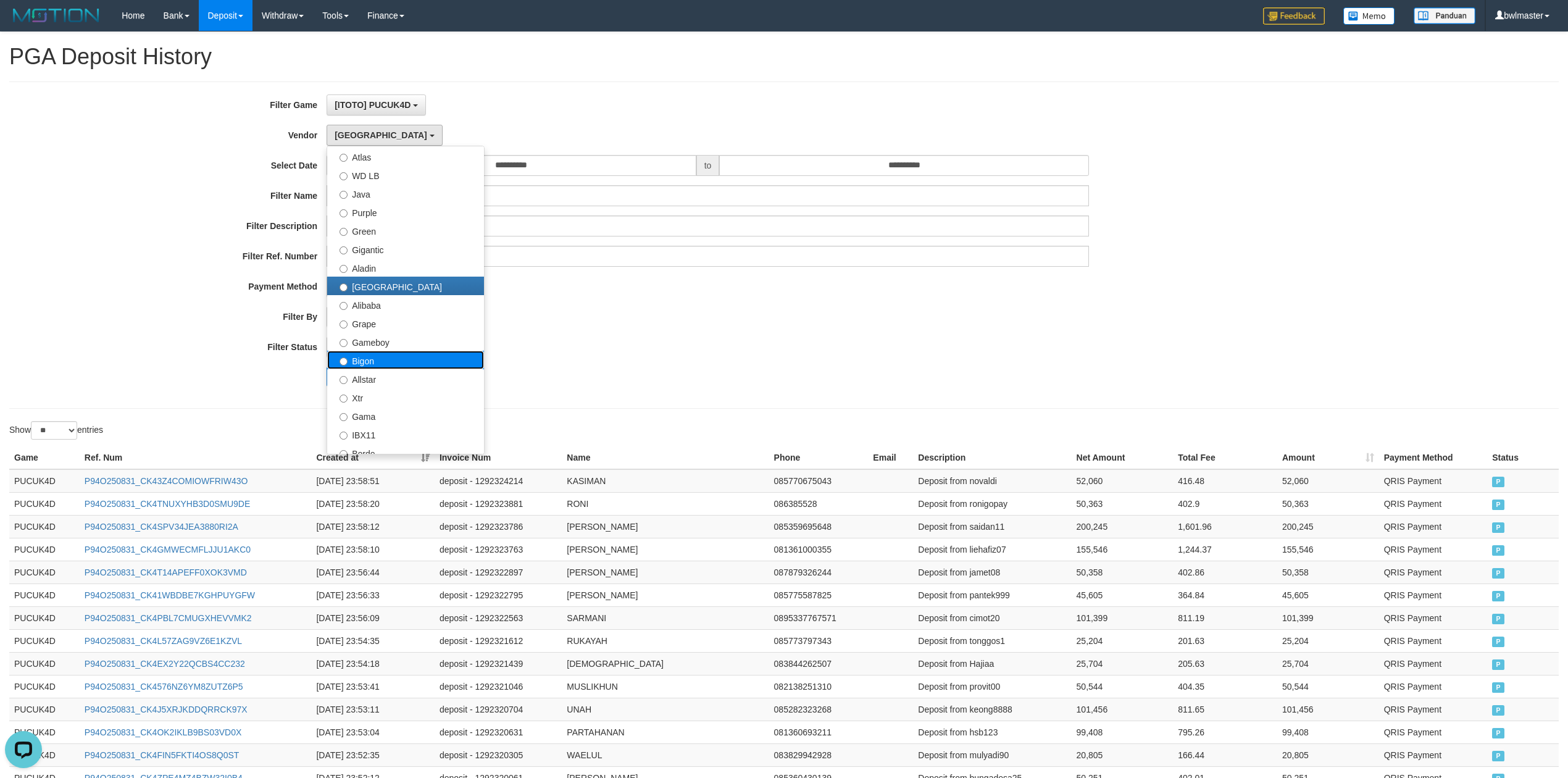
click at [386, 364] on label "Bigon" at bounding box center [405, 360] width 157 height 18
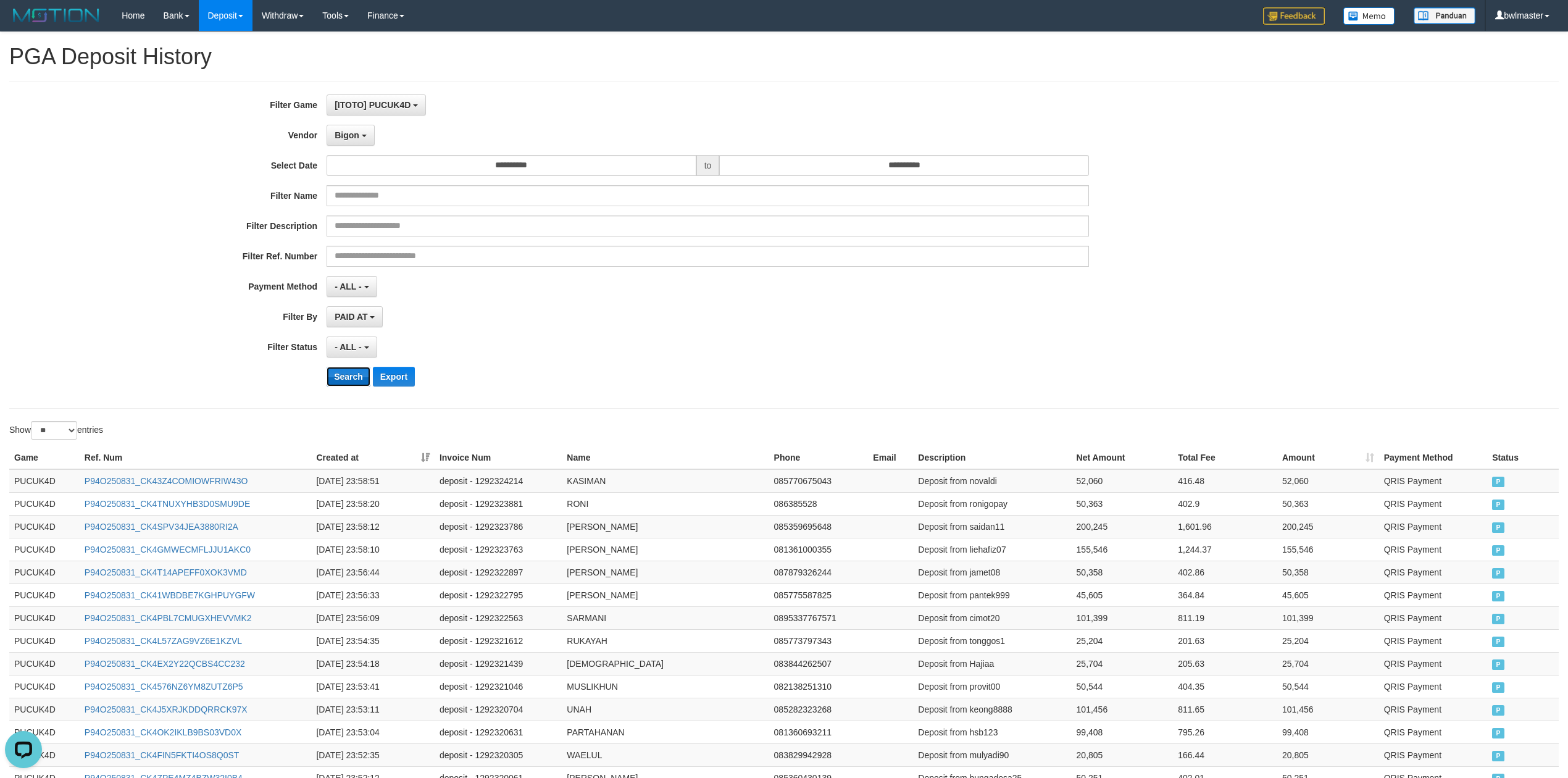
click at [357, 379] on button "Search" at bounding box center [348, 376] width 43 height 19
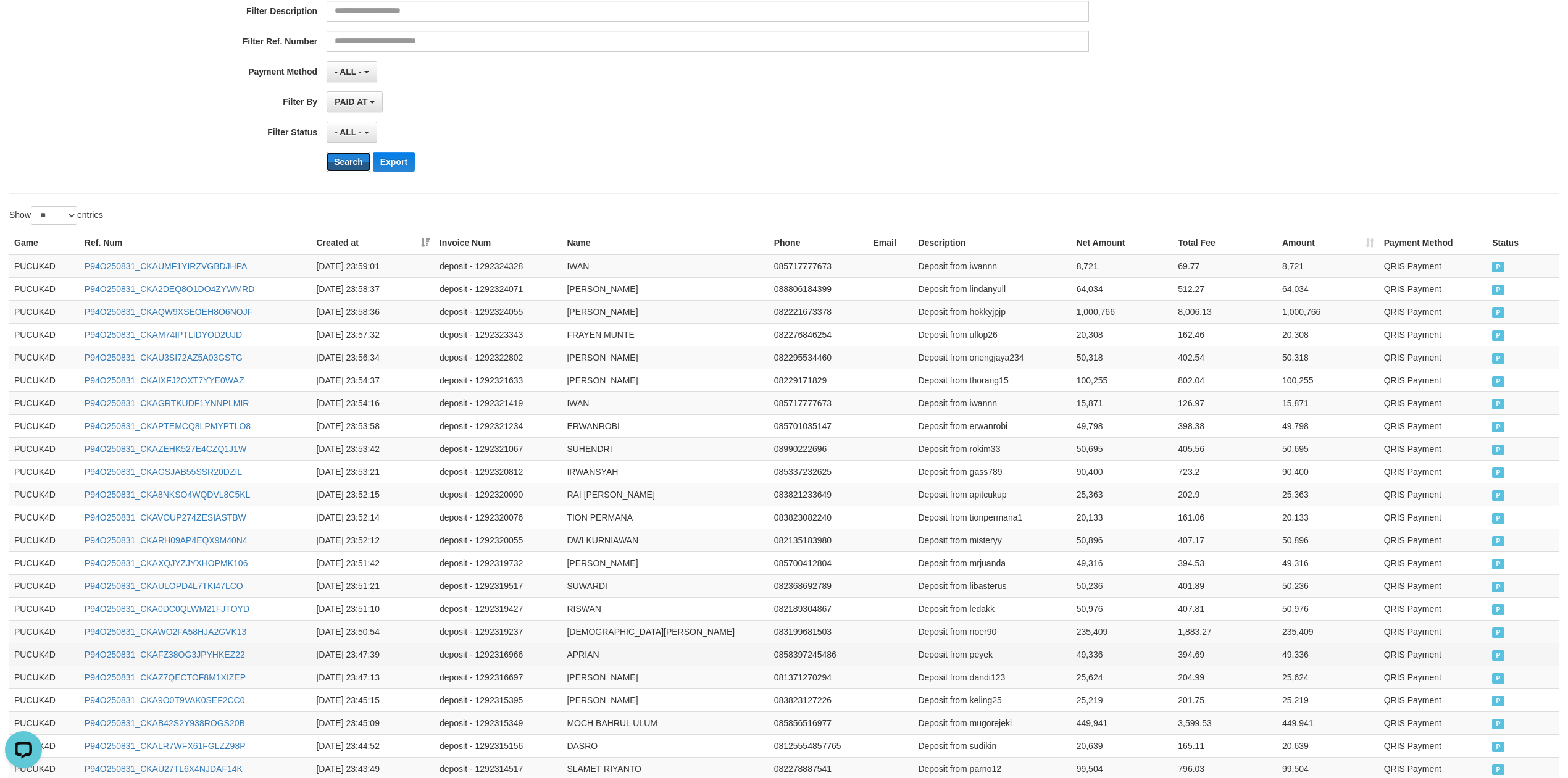
scroll to position [0, 0]
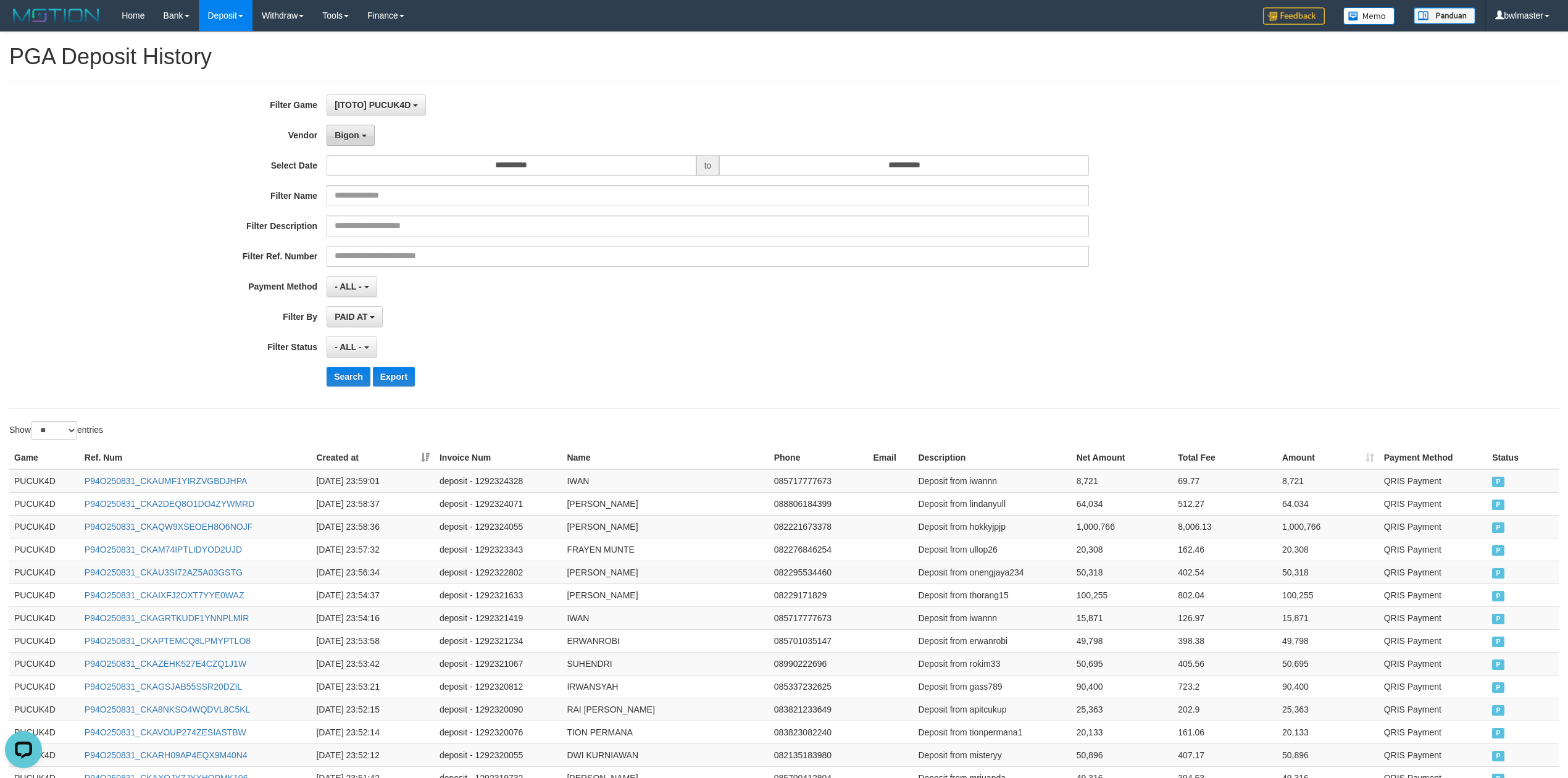
click at [364, 140] on button "Bigon" at bounding box center [351, 135] width 48 height 21
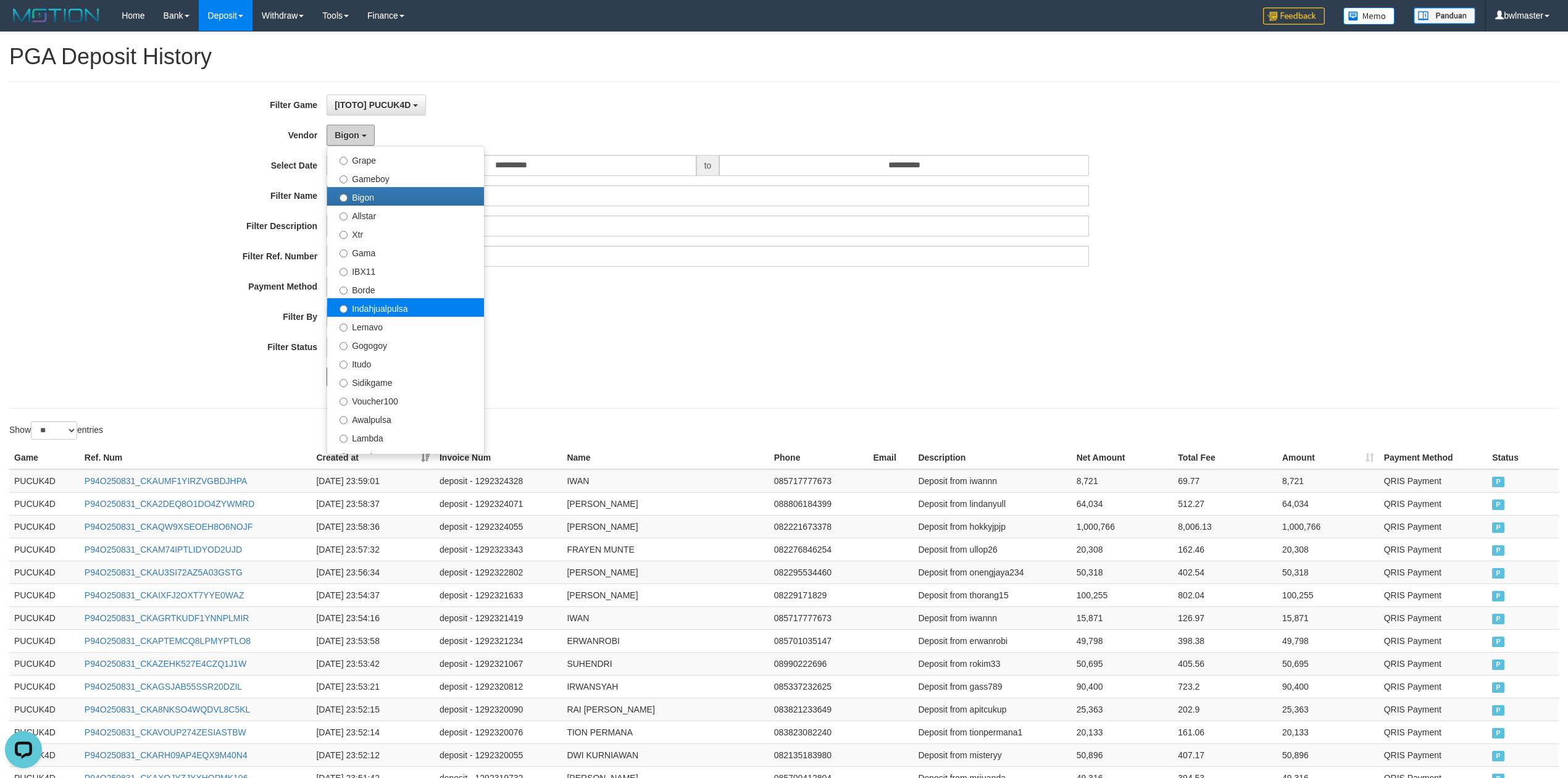
scroll to position [247, 0]
click at [376, 292] on label "Borde" at bounding box center [405, 287] width 157 height 18
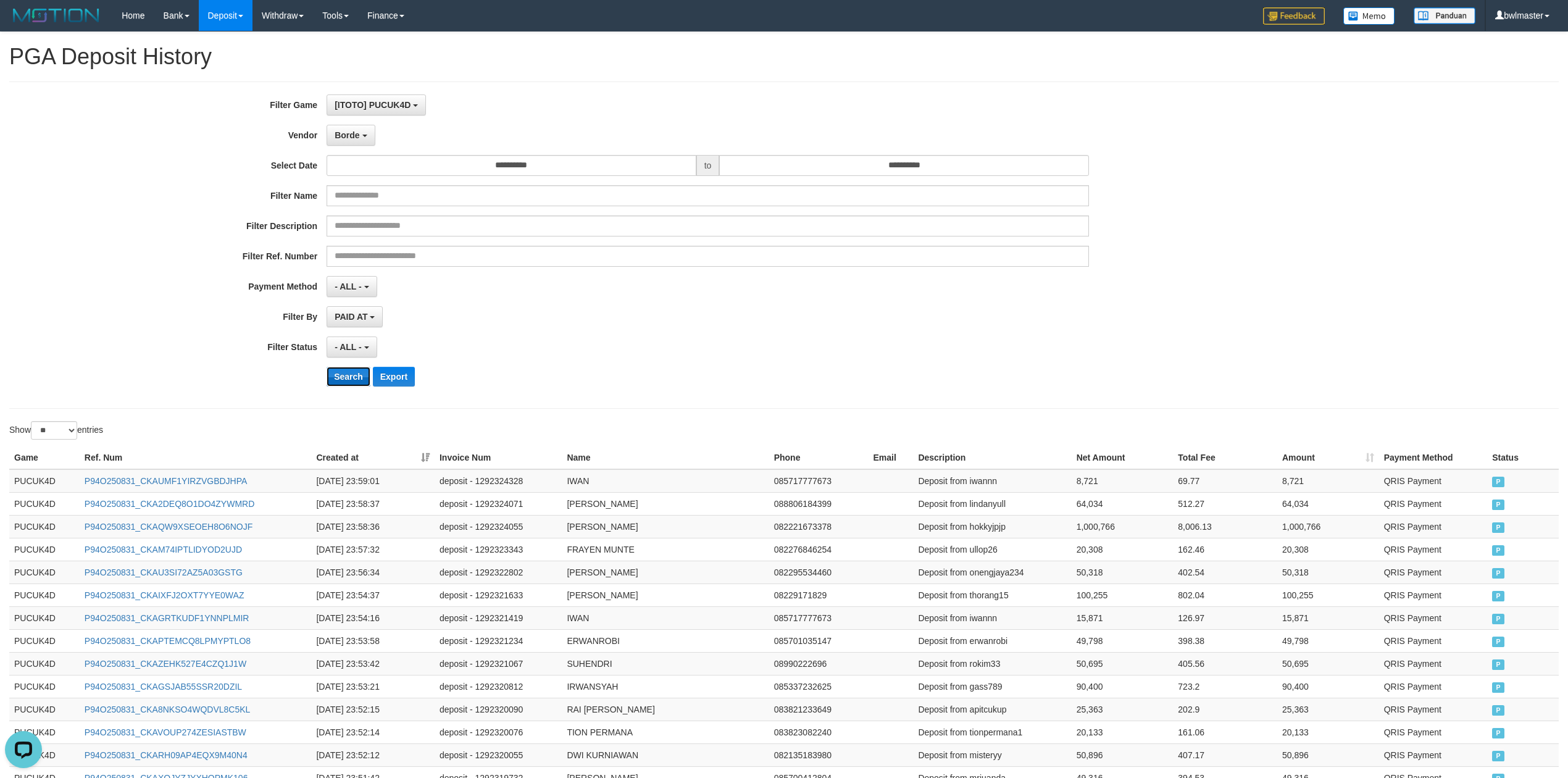
click at [349, 371] on button "Search" at bounding box center [348, 376] width 43 height 19
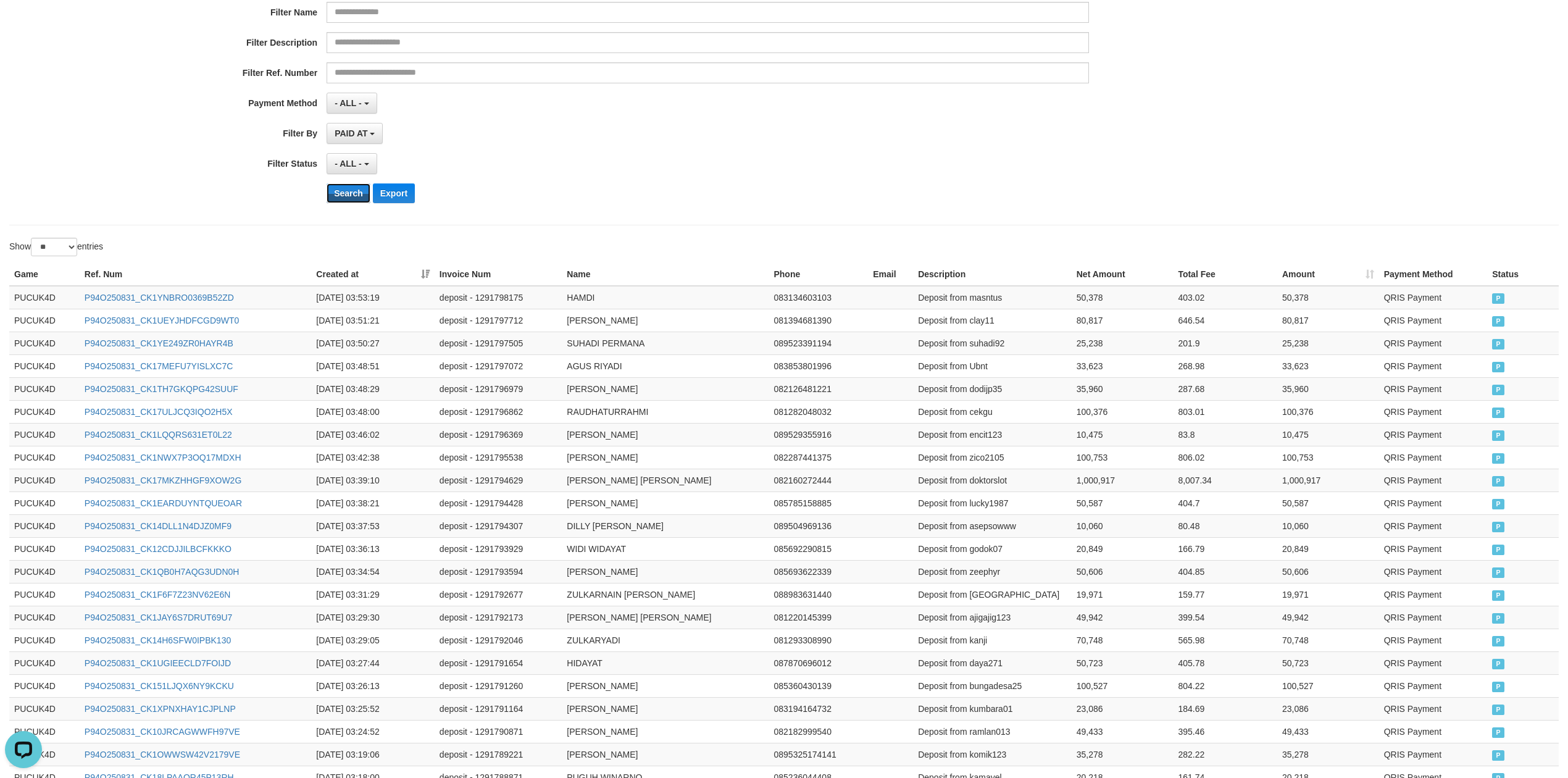
scroll to position [0, 0]
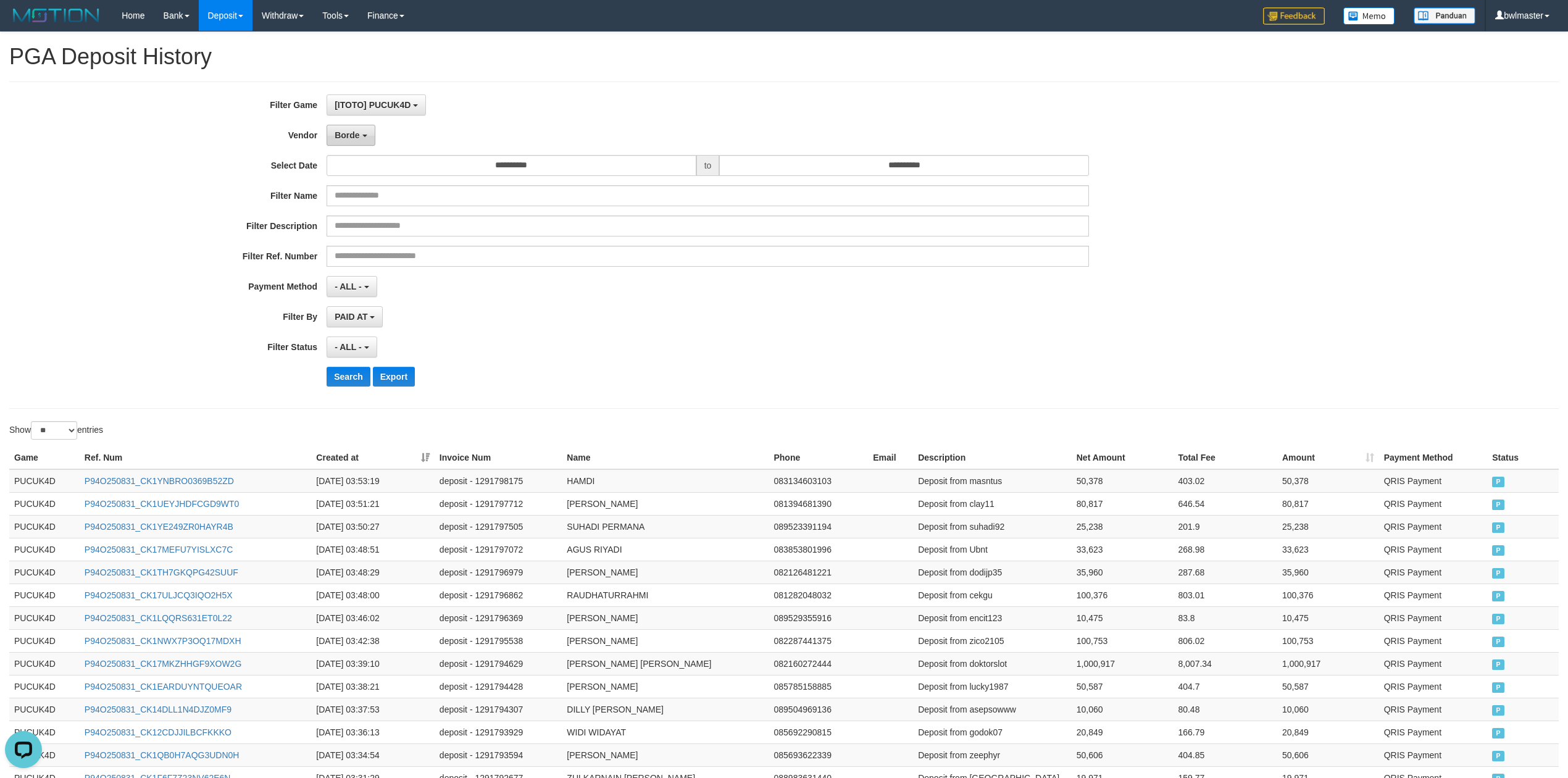
click at [353, 131] on span "Borde" at bounding box center [347, 135] width 25 height 10
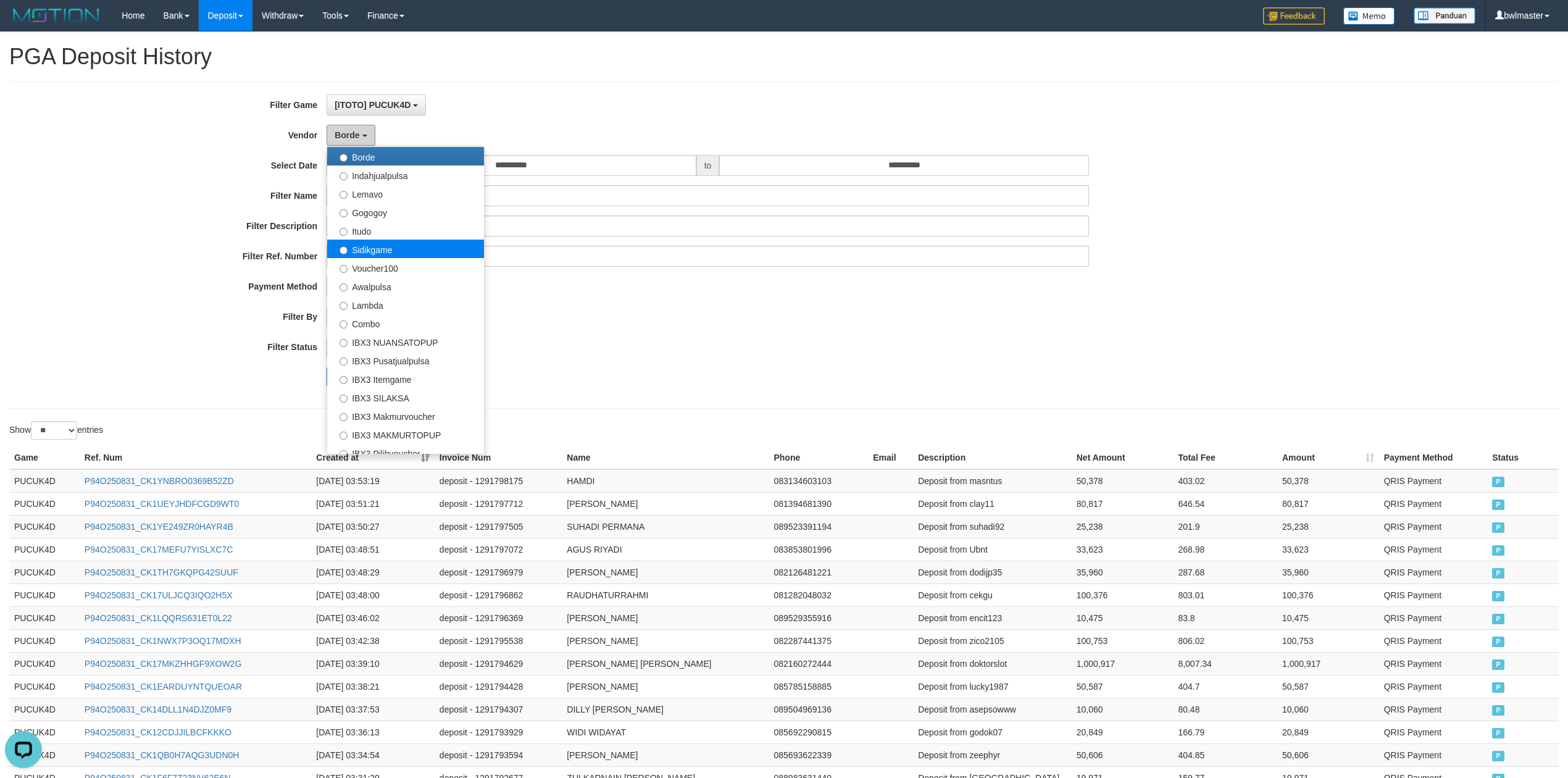
scroll to position [406, 0]
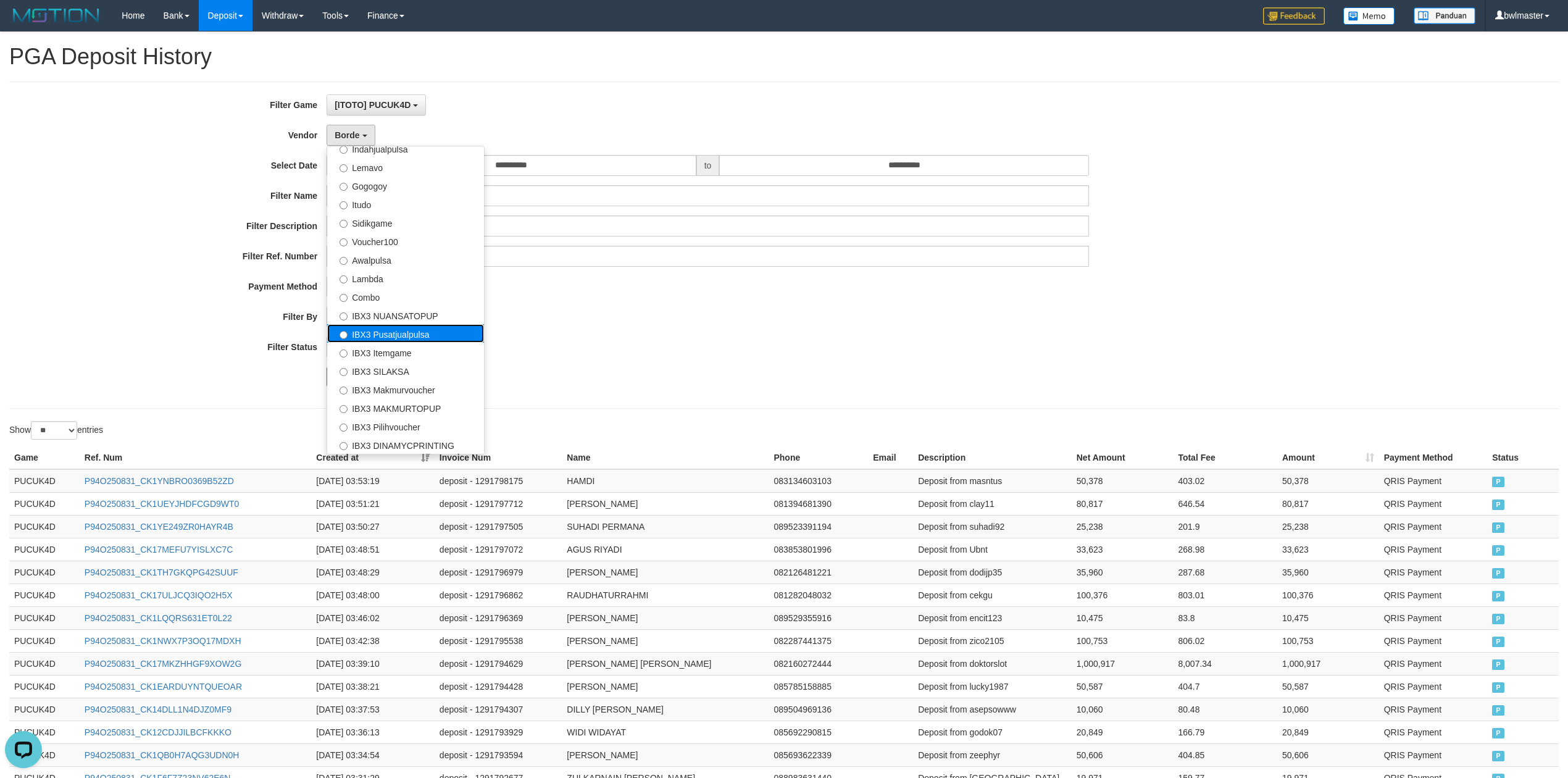
click at [401, 332] on label "IBX3 Pusatjualpulsa" at bounding box center [405, 333] width 157 height 18
select select "**********"
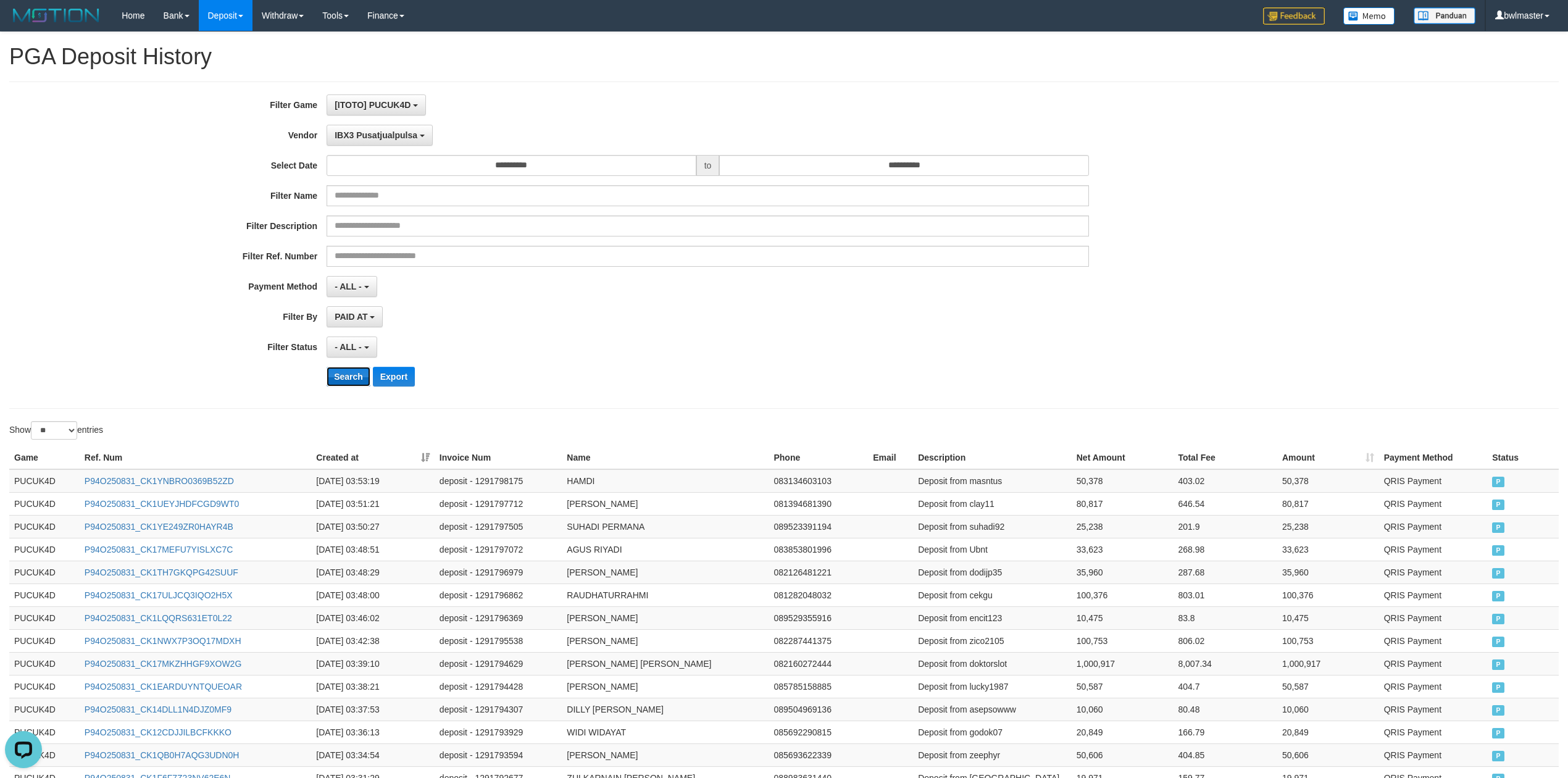
click at [352, 374] on button "Search" at bounding box center [348, 376] width 43 height 19
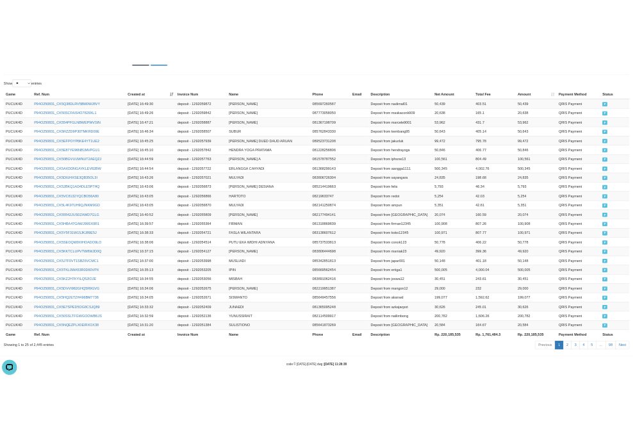
scroll to position [439, 0]
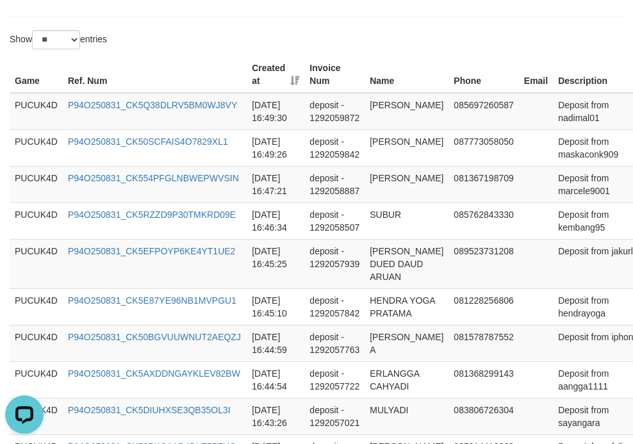
drag, startPoint x: 475, startPoint y: 54, endPoint x: 552, endPoint y: 37, distance: 78.8
